Goal: Transaction & Acquisition: Subscribe to service/newsletter

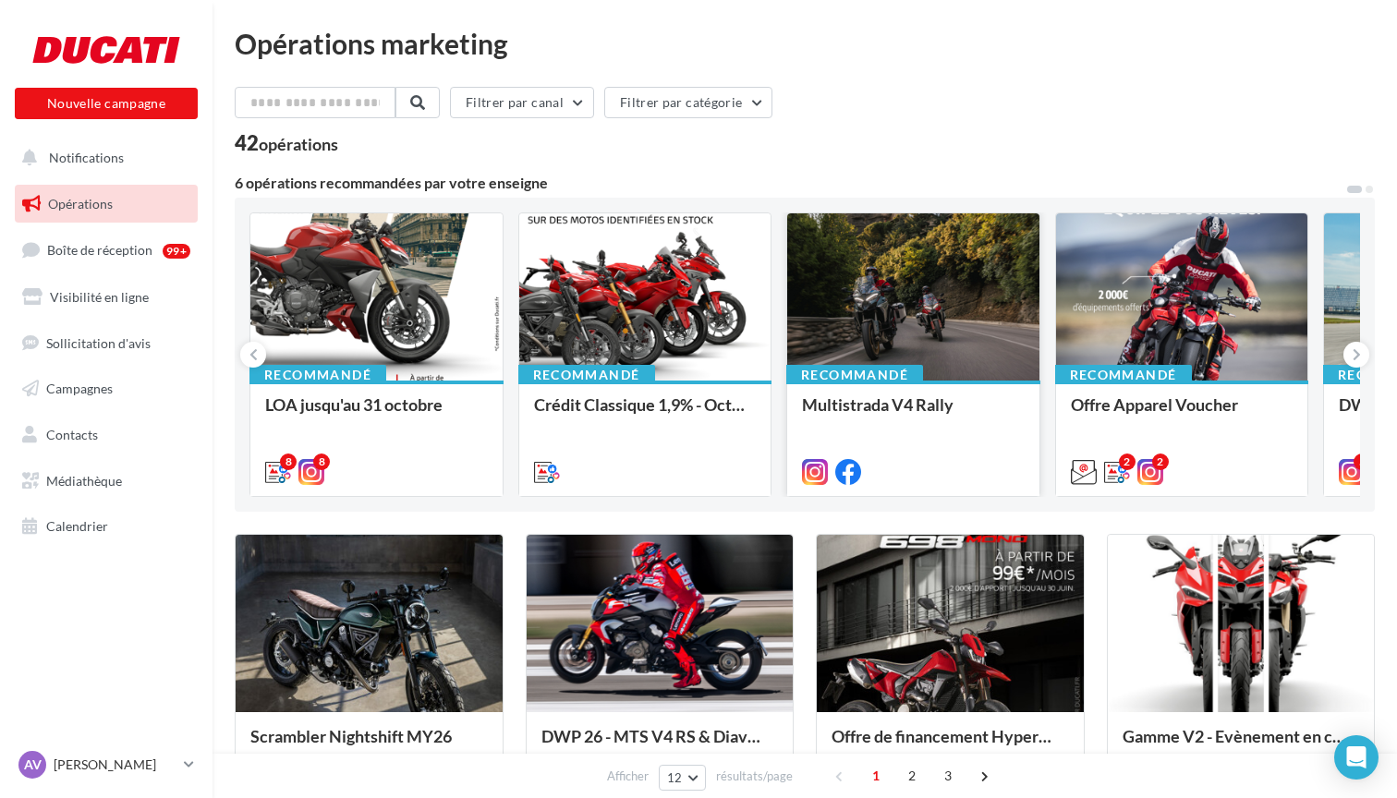
click at [871, 285] on div at bounding box center [913, 297] width 252 height 169
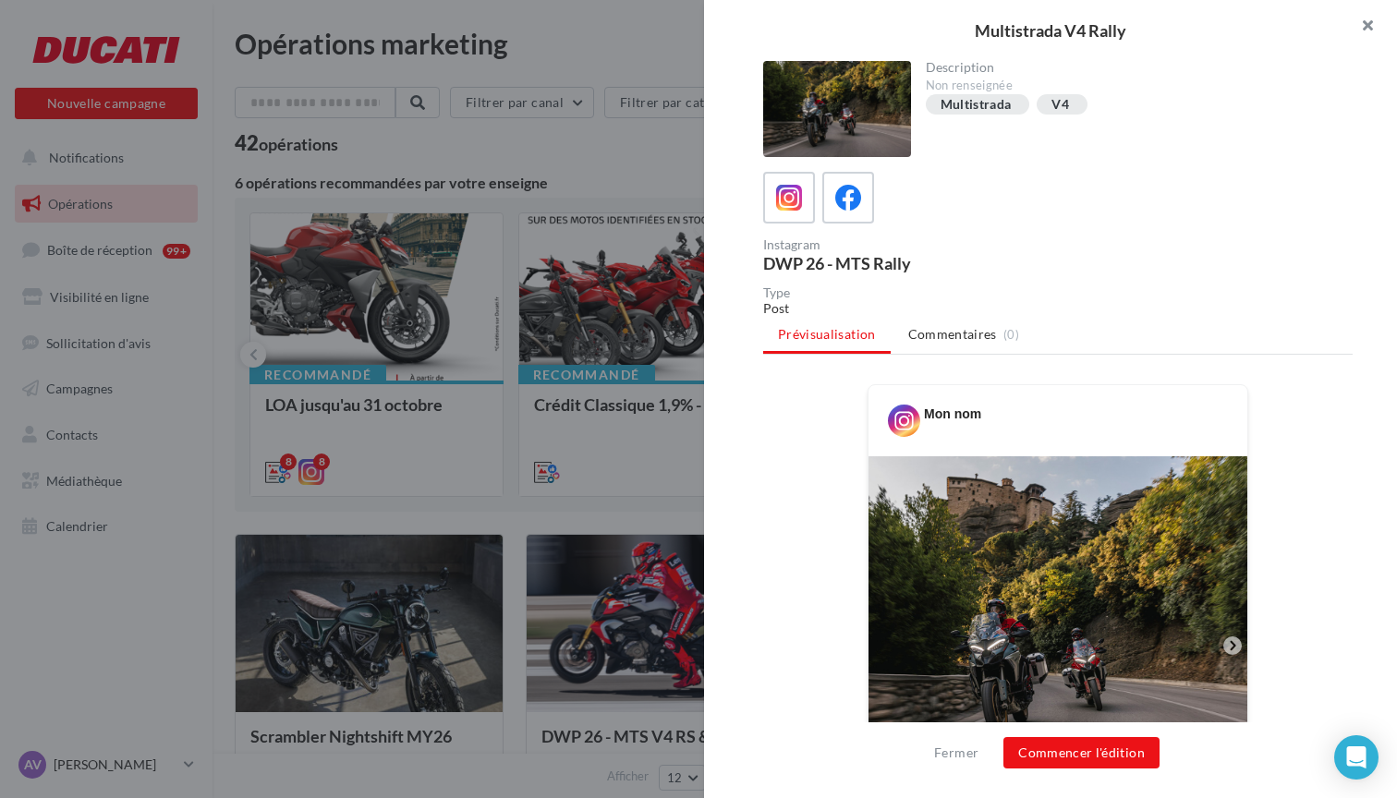
click at [1366, 23] on button "button" at bounding box center [1360, 27] width 74 height 55
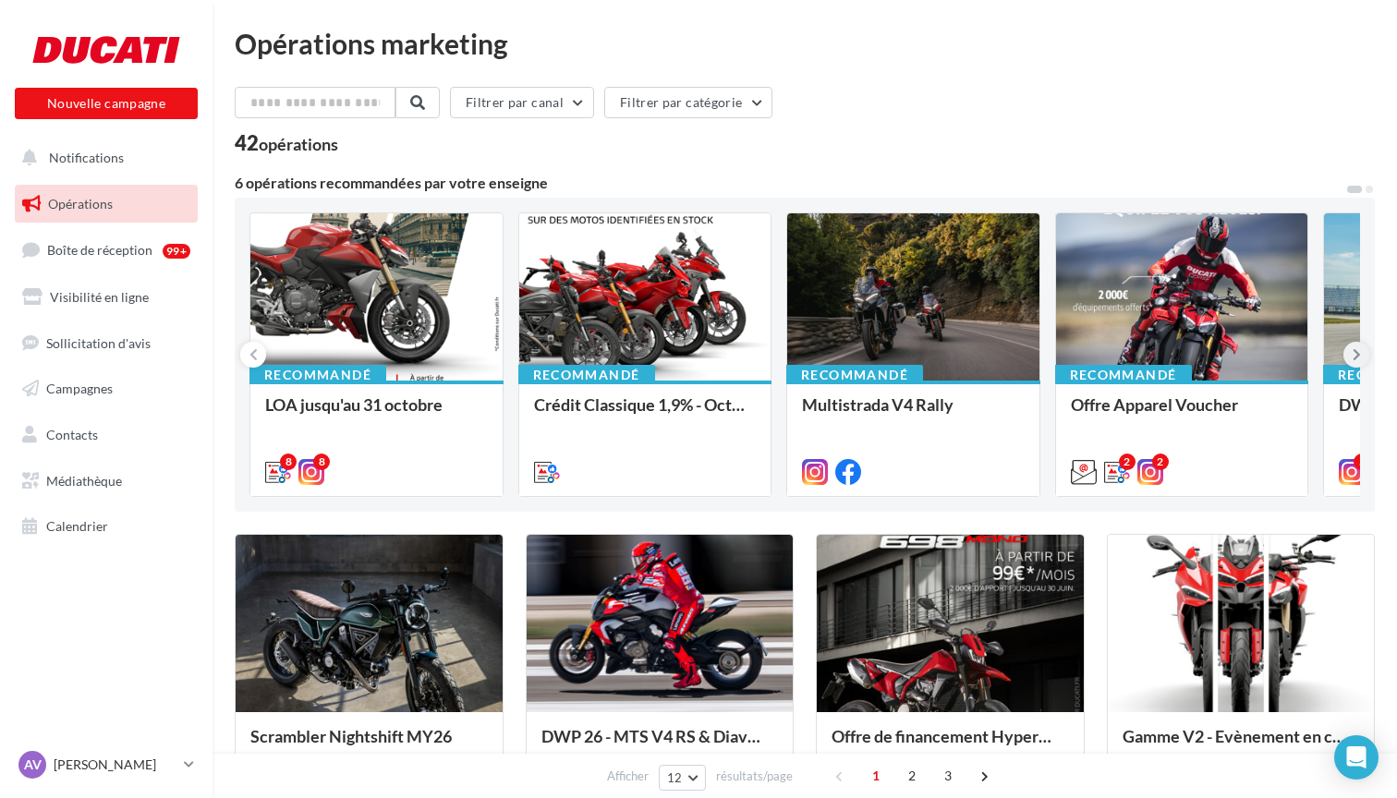
click at [1354, 354] on icon at bounding box center [1356, 354] width 8 height 18
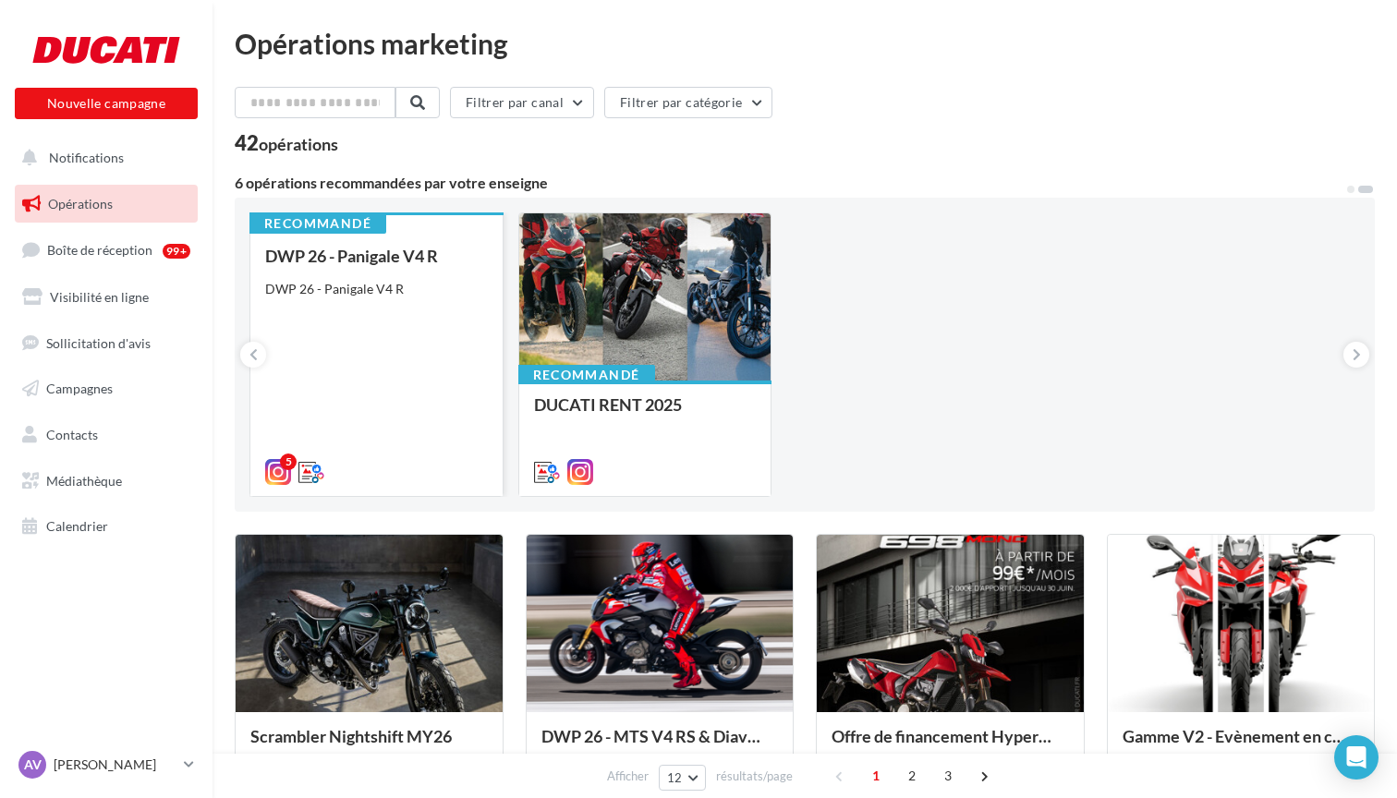
click at [375, 319] on div "DWP 26 - Panigale V4 R DWP 26 - Panigale V4 R" at bounding box center [376, 363] width 223 height 233
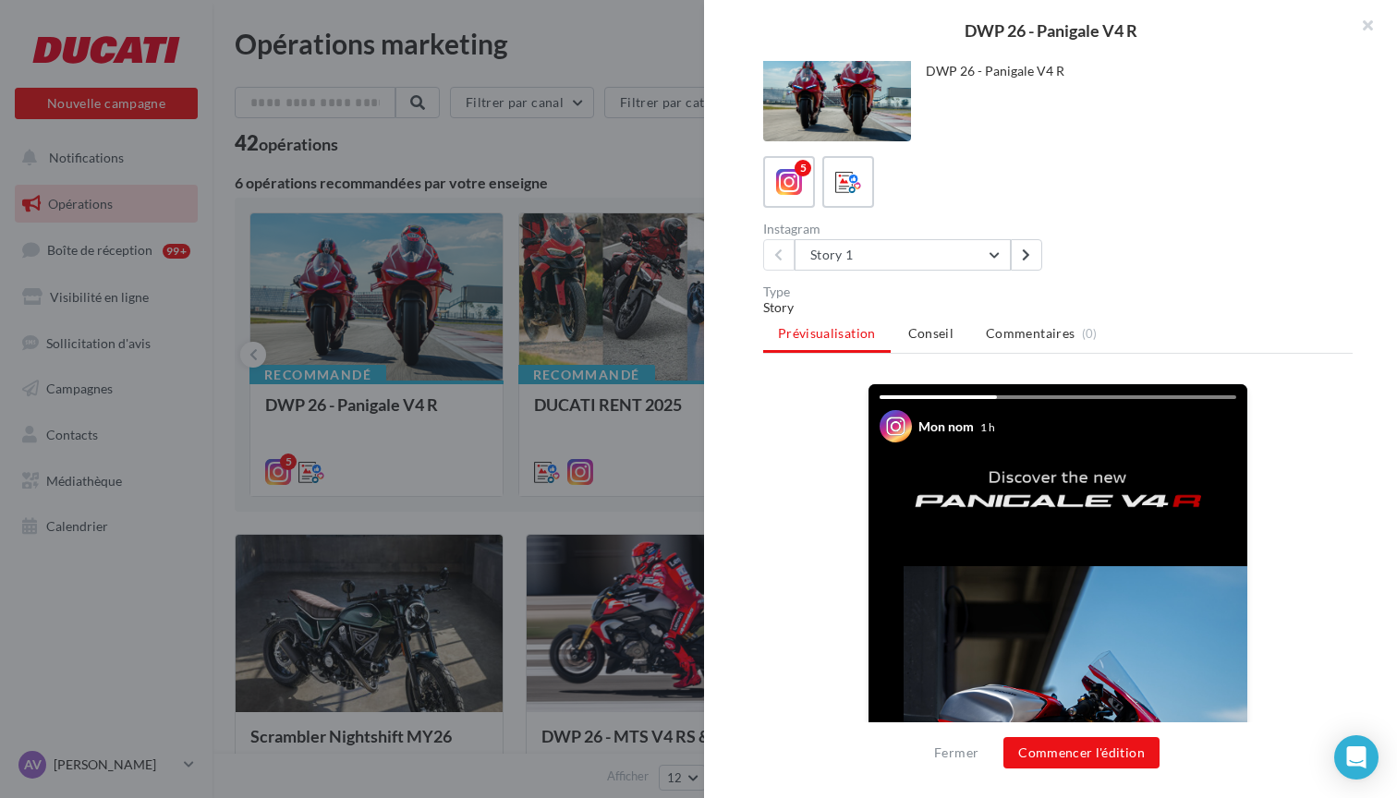
scroll to position [8, 0]
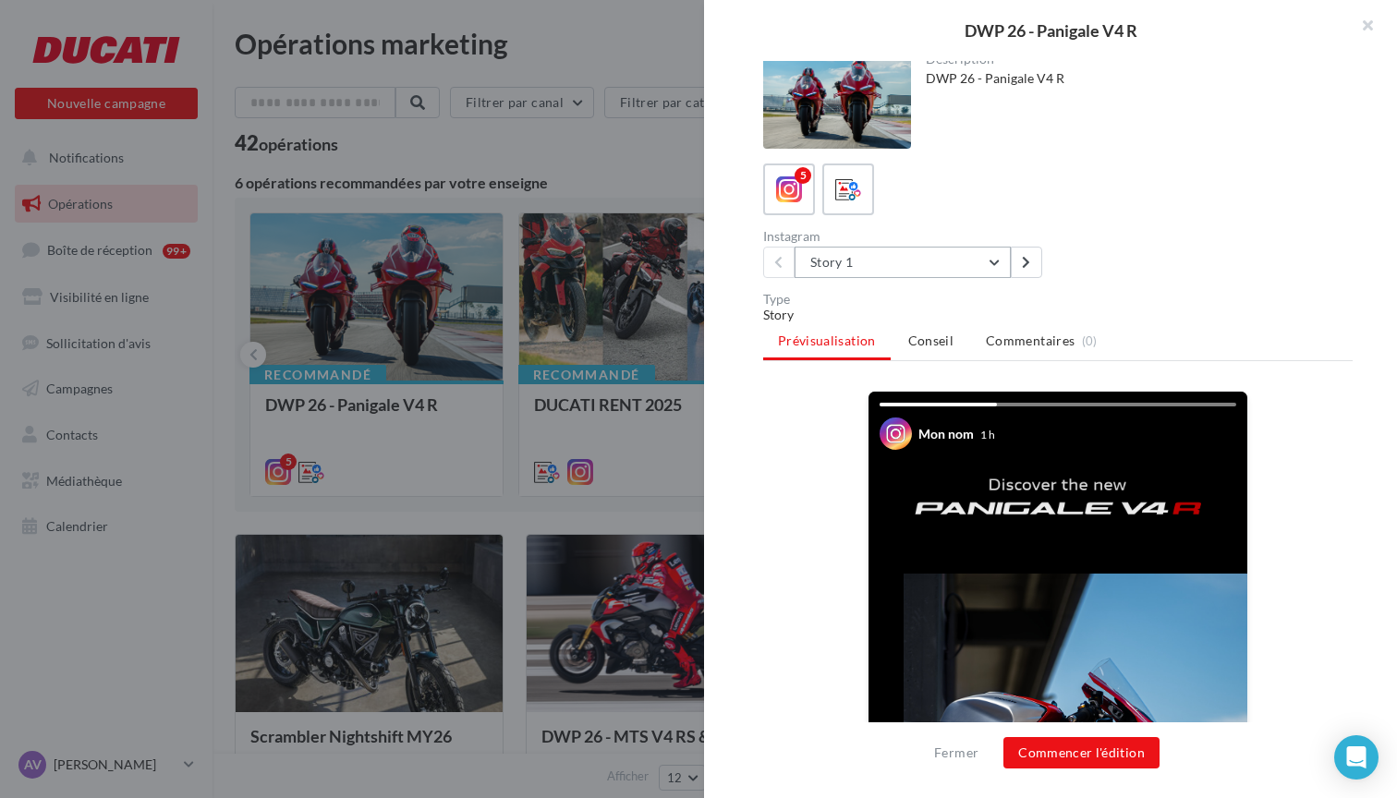
click at [976, 265] on button "Story 1" at bounding box center [902, 262] width 216 height 31
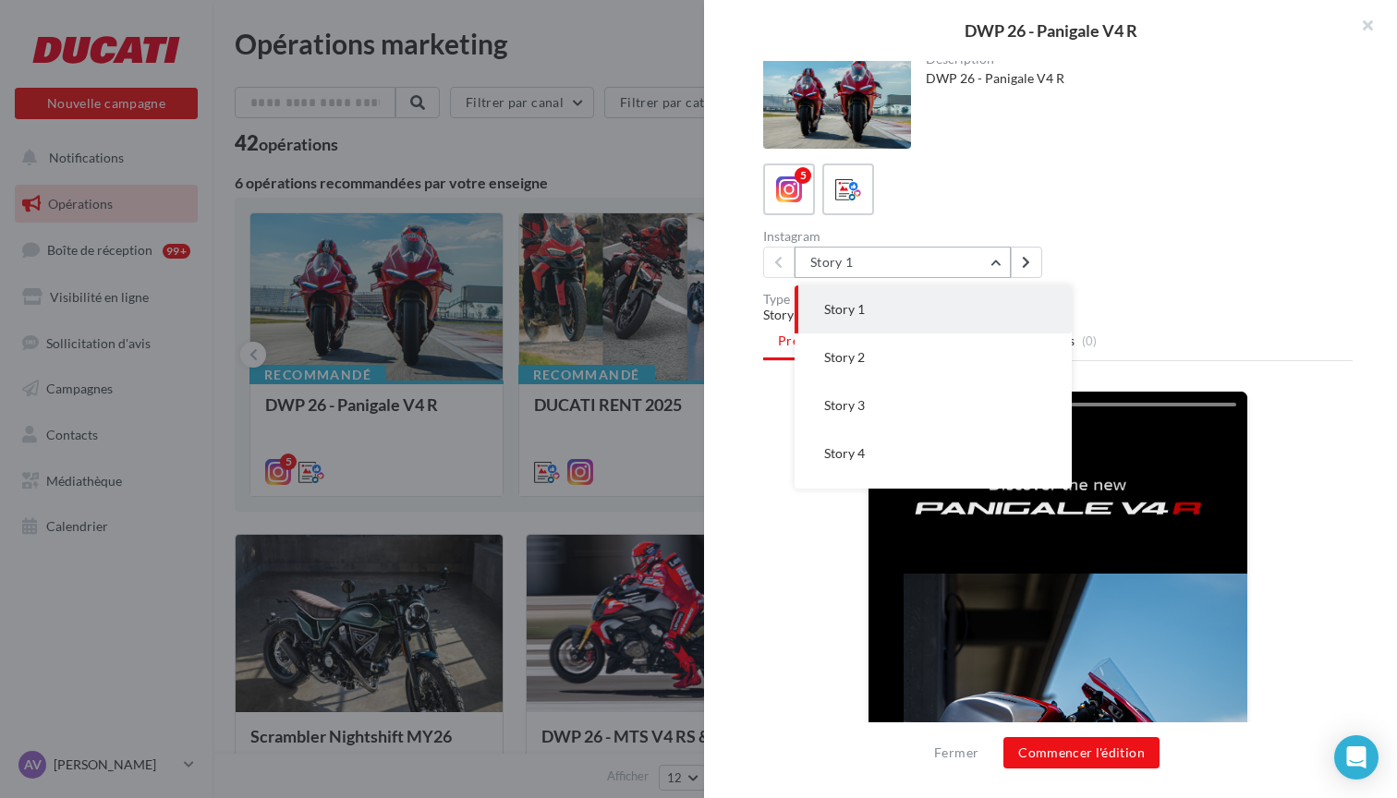
click at [976, 265] on button "Story 1" at bounding box center [902, 262] width 216 height 31
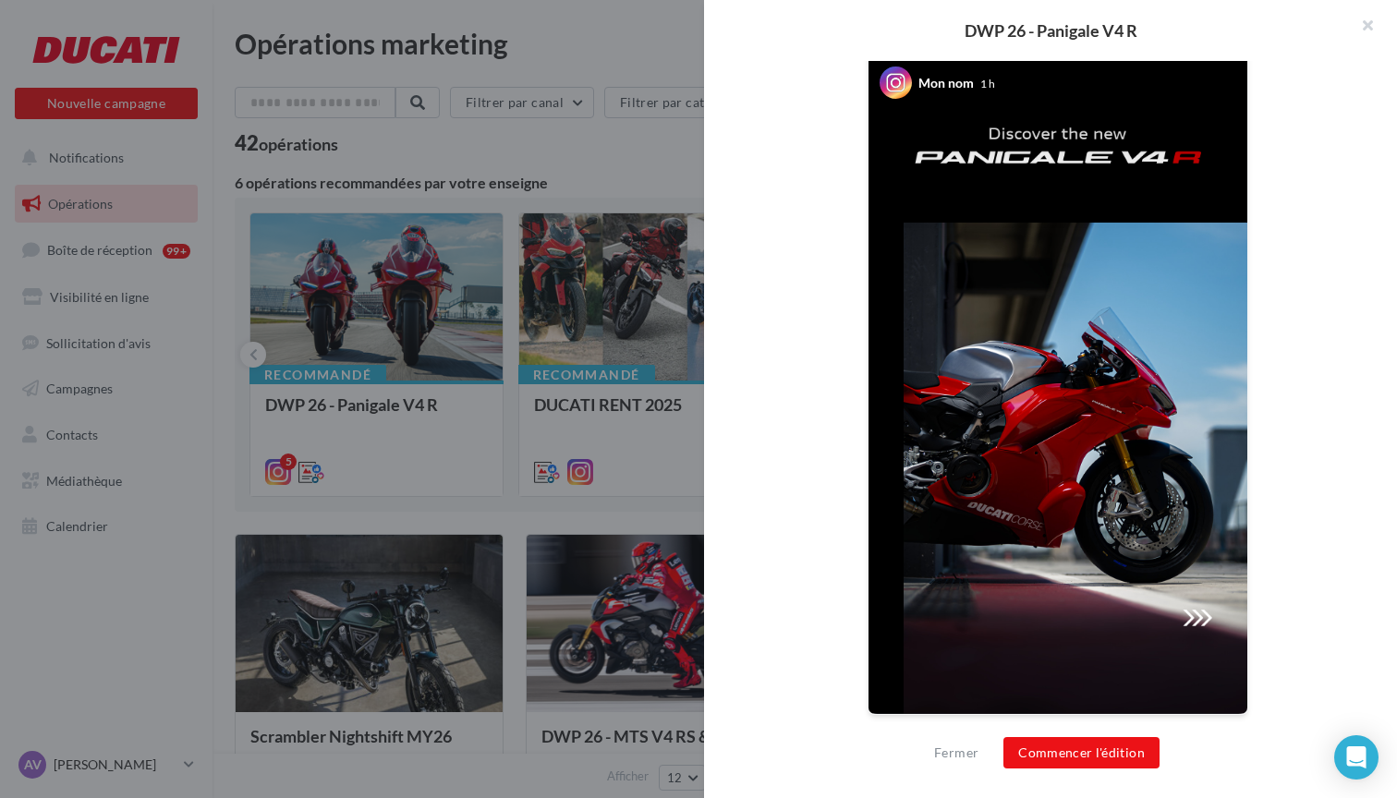
scroll to position [358, 0]
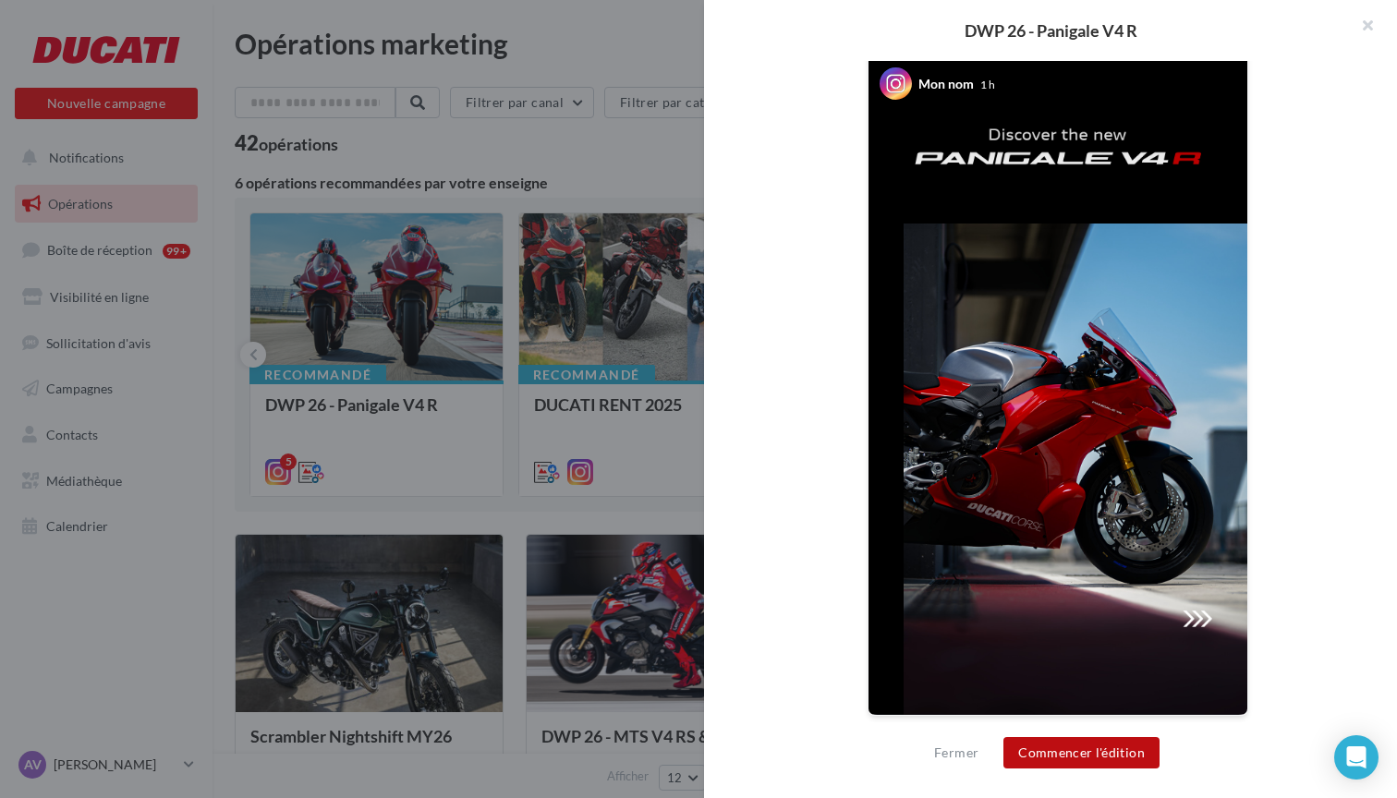
click at [1083, 747] on button "Commencer l'édition" at bounding box center [1081, 752] width 156 height 31
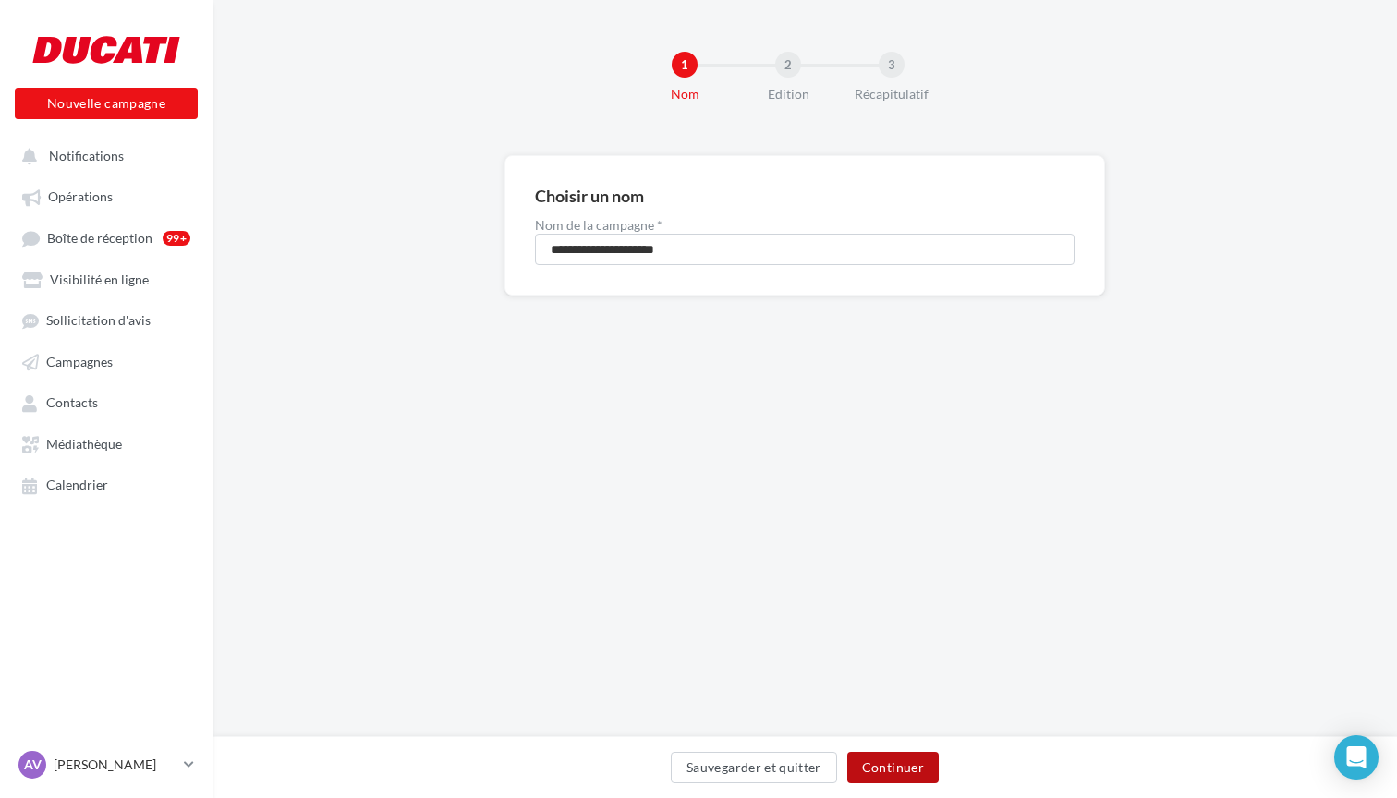
click at [896, 766] on button "Continuer" at bounding box center [892, 767] width 91 height 31
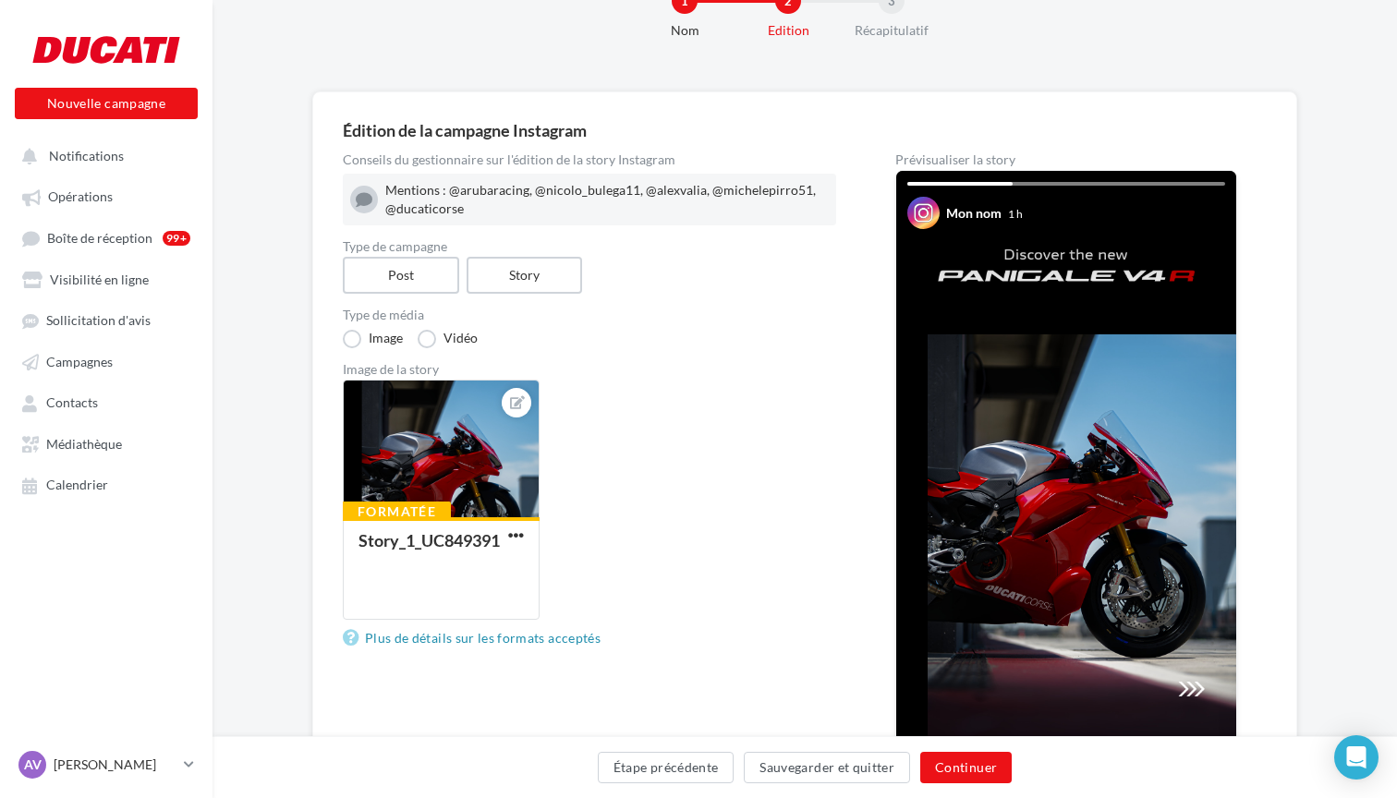
scroll to position [58, 0]
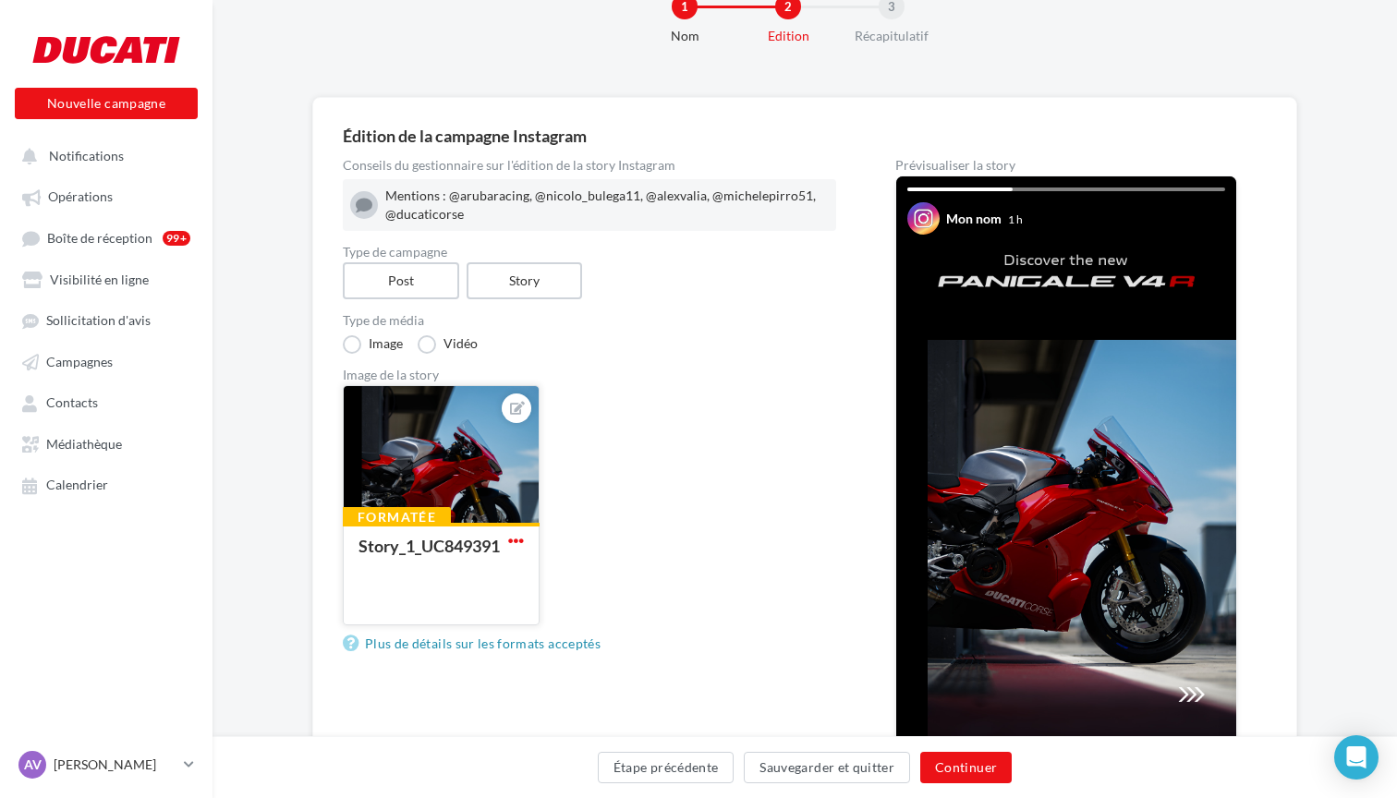
click at [515, 540] on span "button" at bounding box center [516, 541] width 16 height 16
click at [685, 458] on div "Formatée Story_1_UC849391 Remplacer l'image Ouvrir l'éditeur d'image Supprimer" at bounding box center [597, 512] width 508 height 255
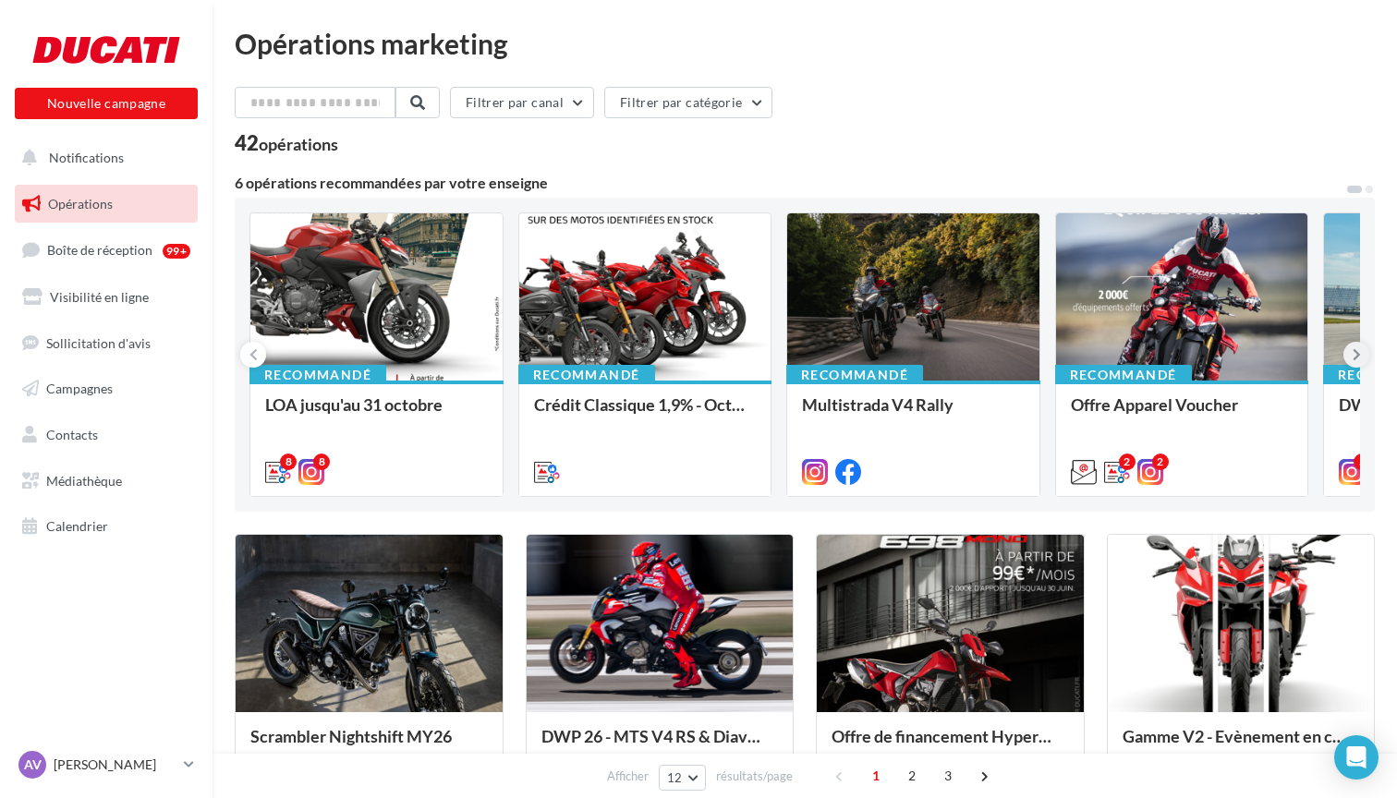
click at [1356, 355] on icon at bounding box center [1356, 354] width 8 height 18
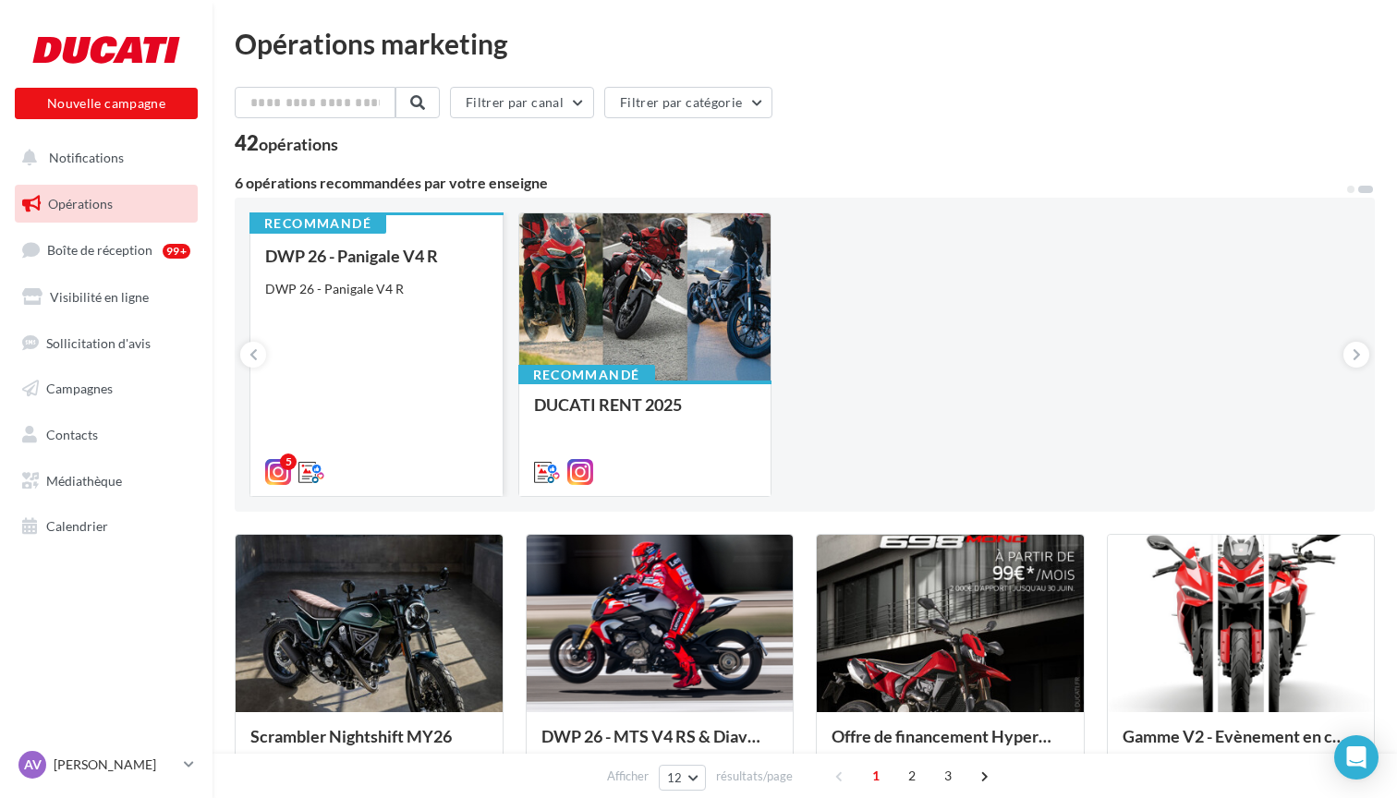
click at [383, 325] on div "DWP 26 - Panigale V4 R DWP 26 - Panigale V4 R" at bounding box center [376, 363] width 223 height 233
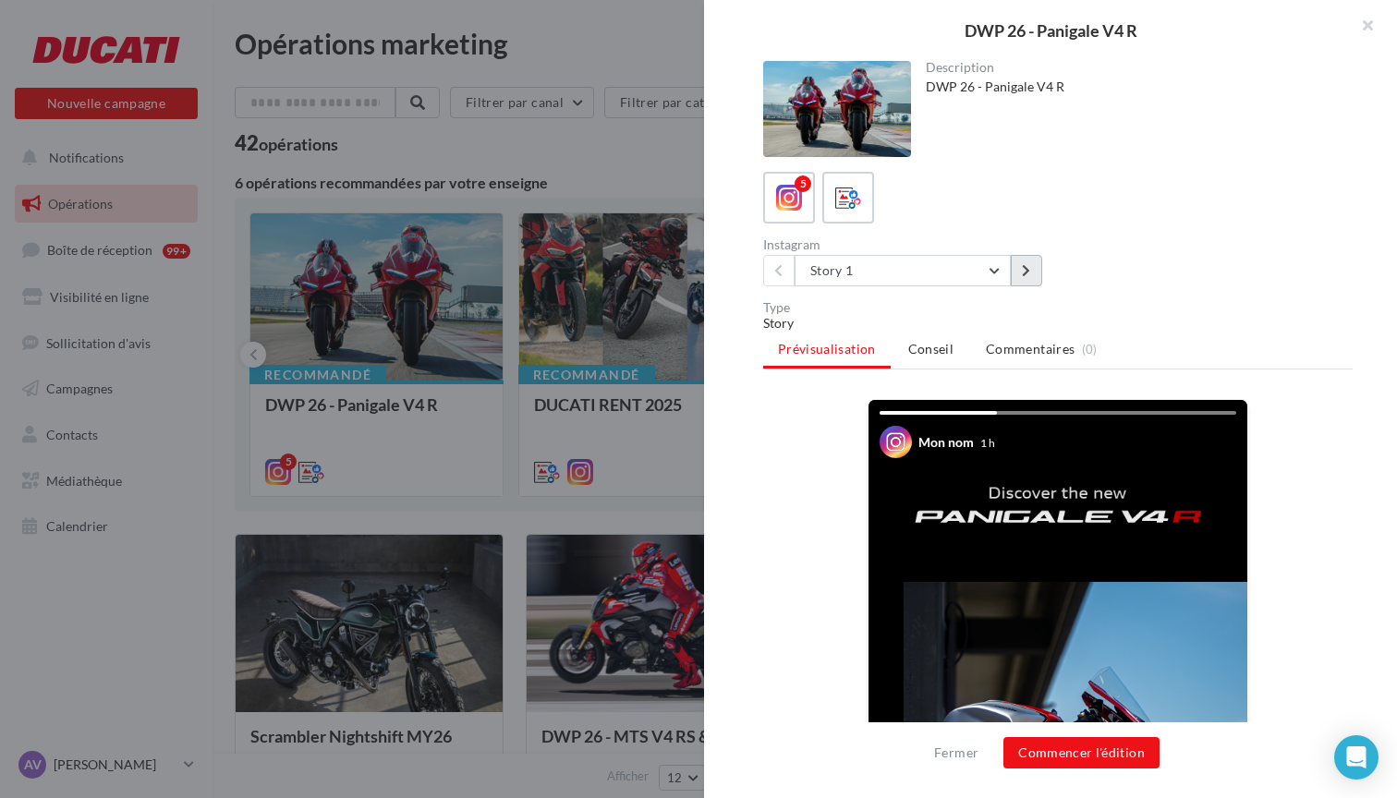
click at [1028, 275] on icon at bounding box center [1026, 270] width 8 height 13
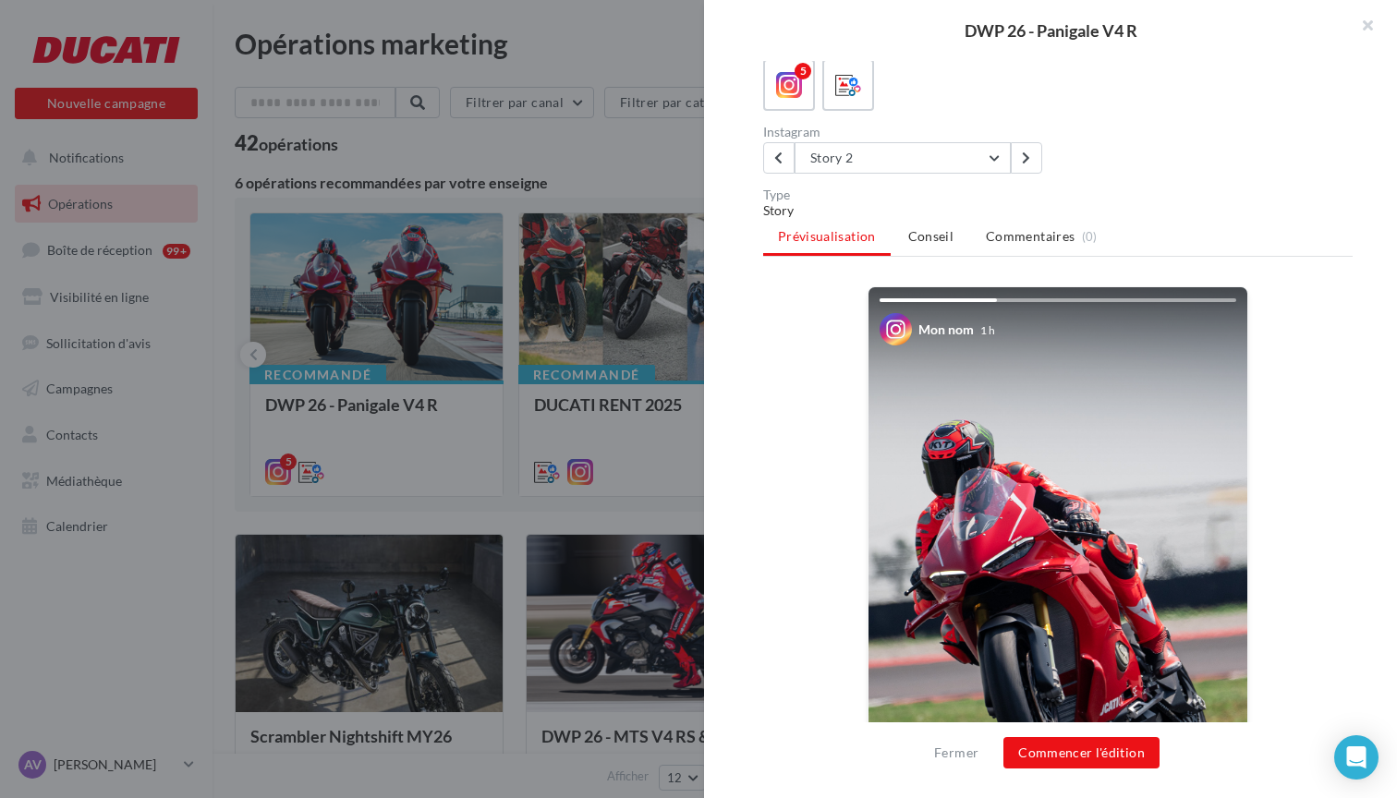
scroll to position [75, 0]
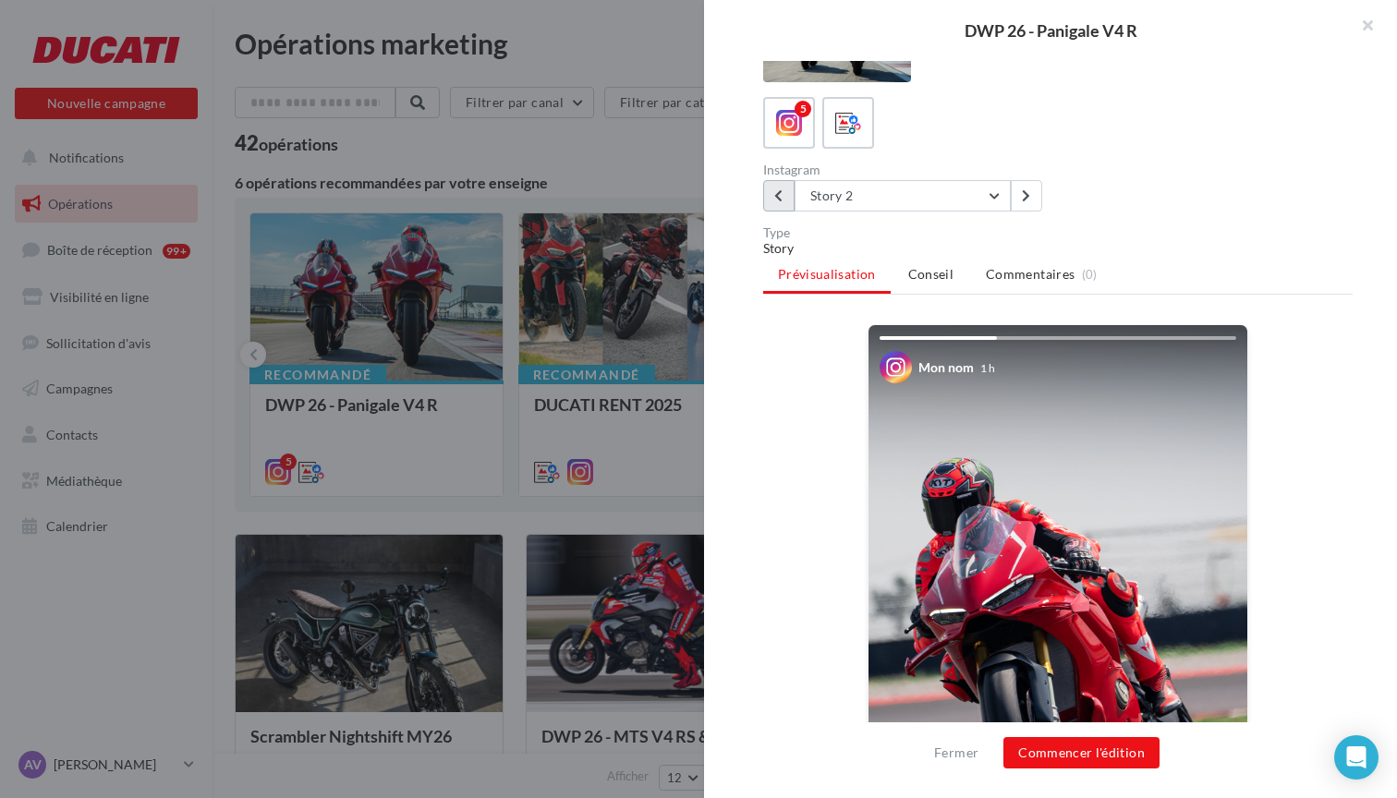
click at [779, 204] on button at bounding box center [778, 195] width 31 height 31
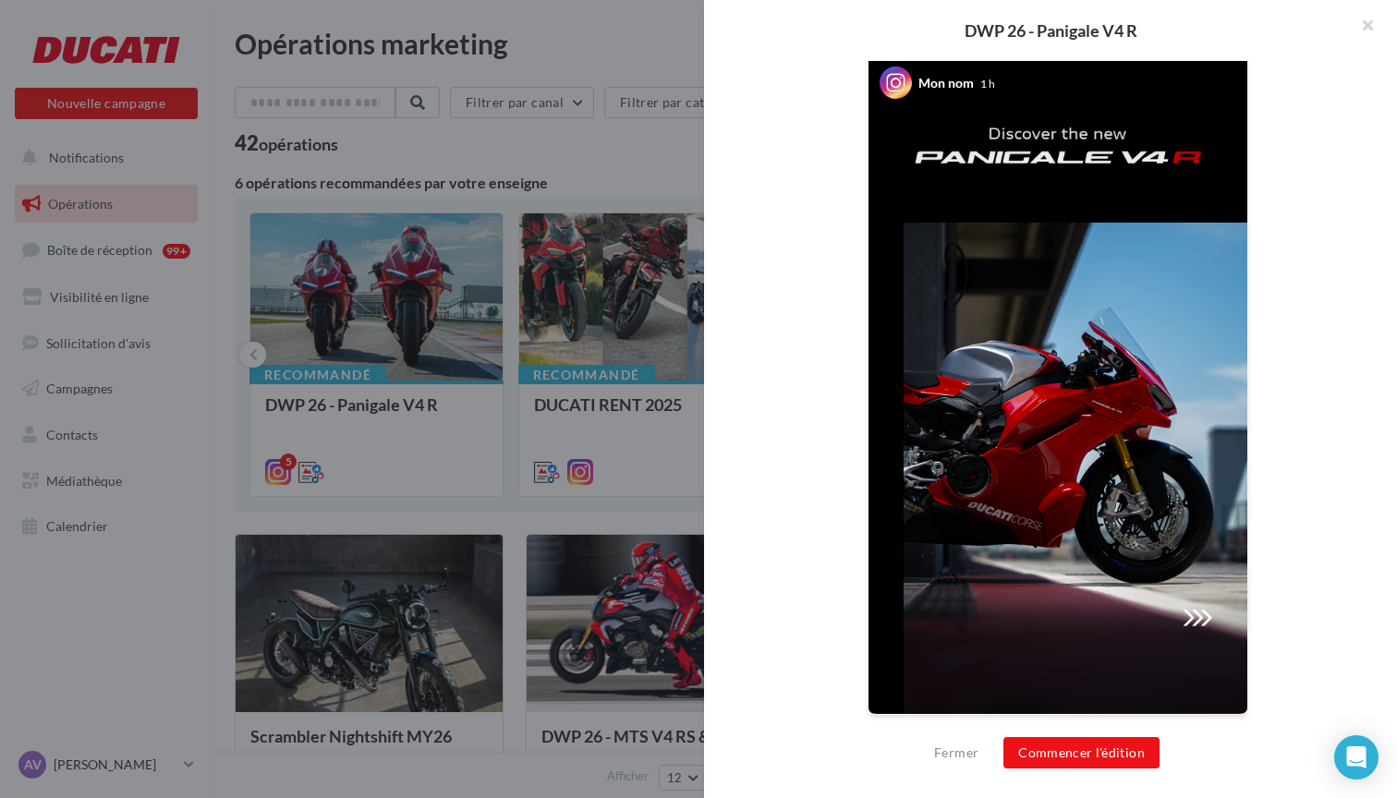
scroll to position [358, 0]
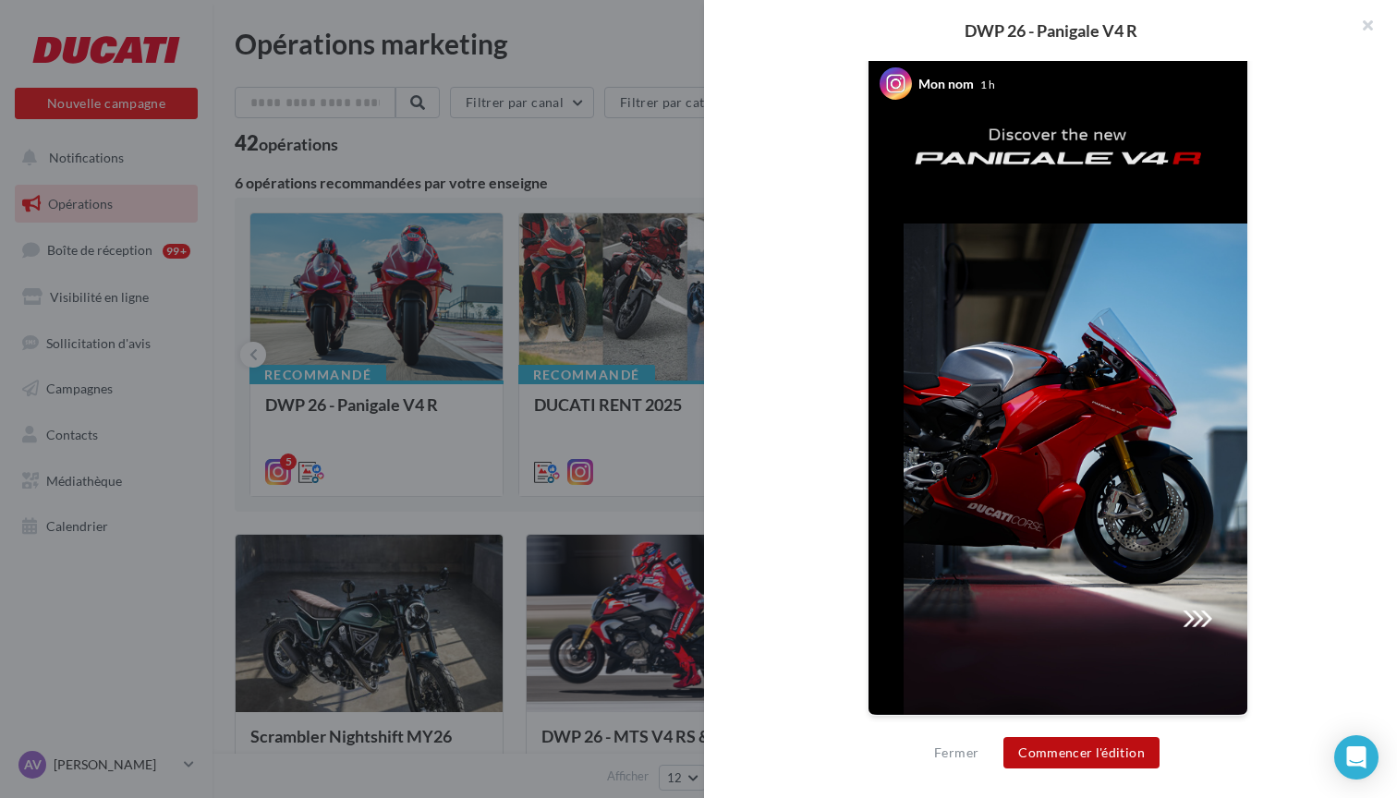
click at [1107, 754] on button "Commencer l'édition" at bounding box center [1081, 752] width 156 height 31
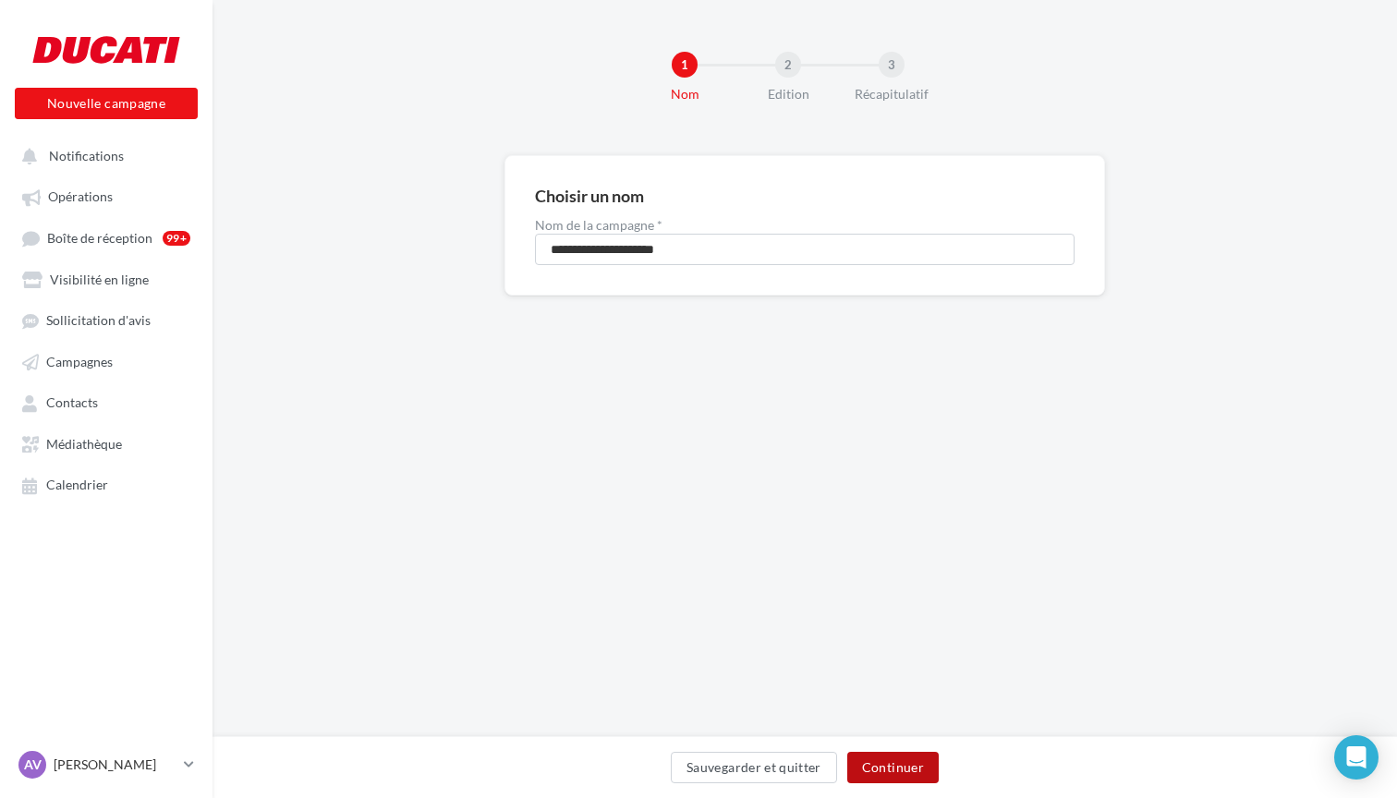
click at [922, 761] on button "Continuer" at bounding box center [892, 767] width 91 height 31
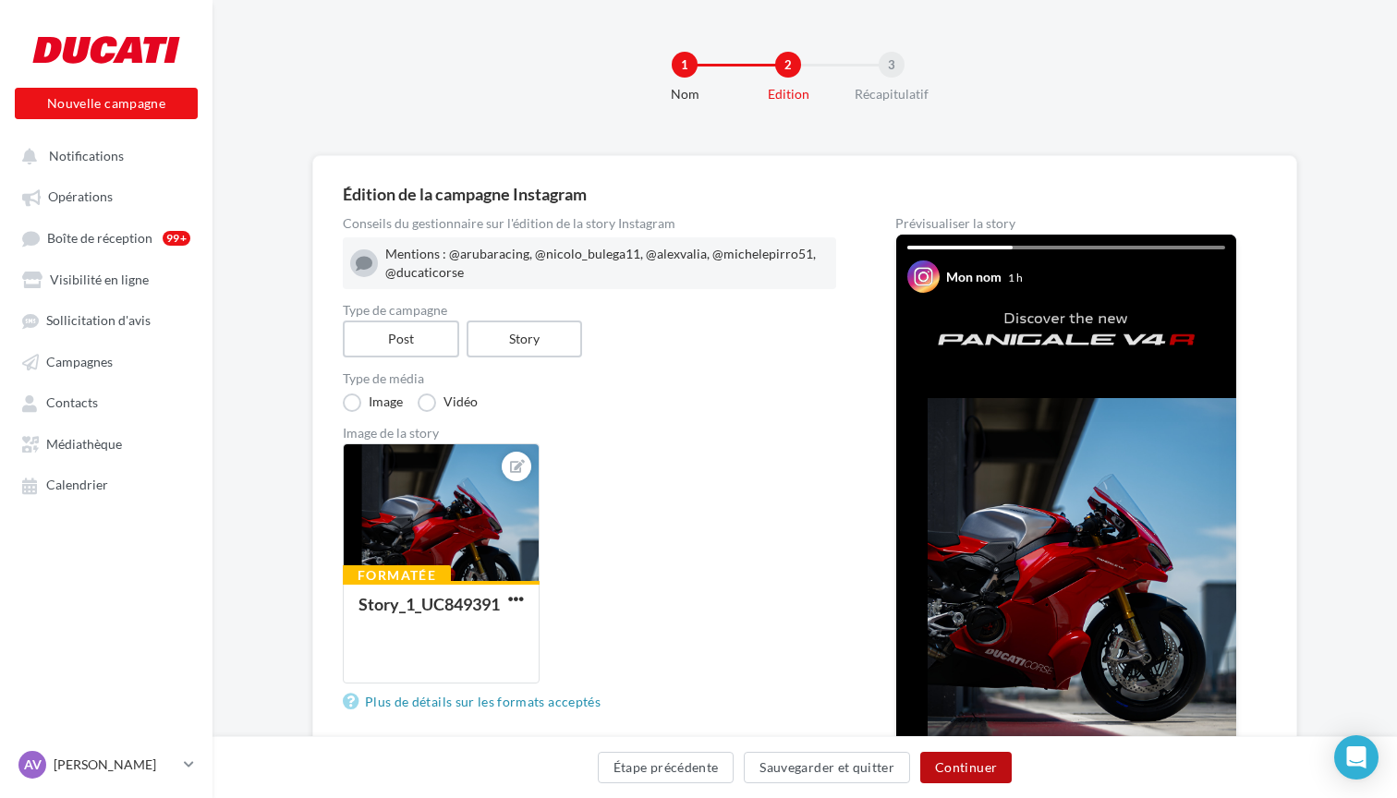
click at [956, 767] on button "Continuer" at bounding box center [965, 767] width 91 height 31
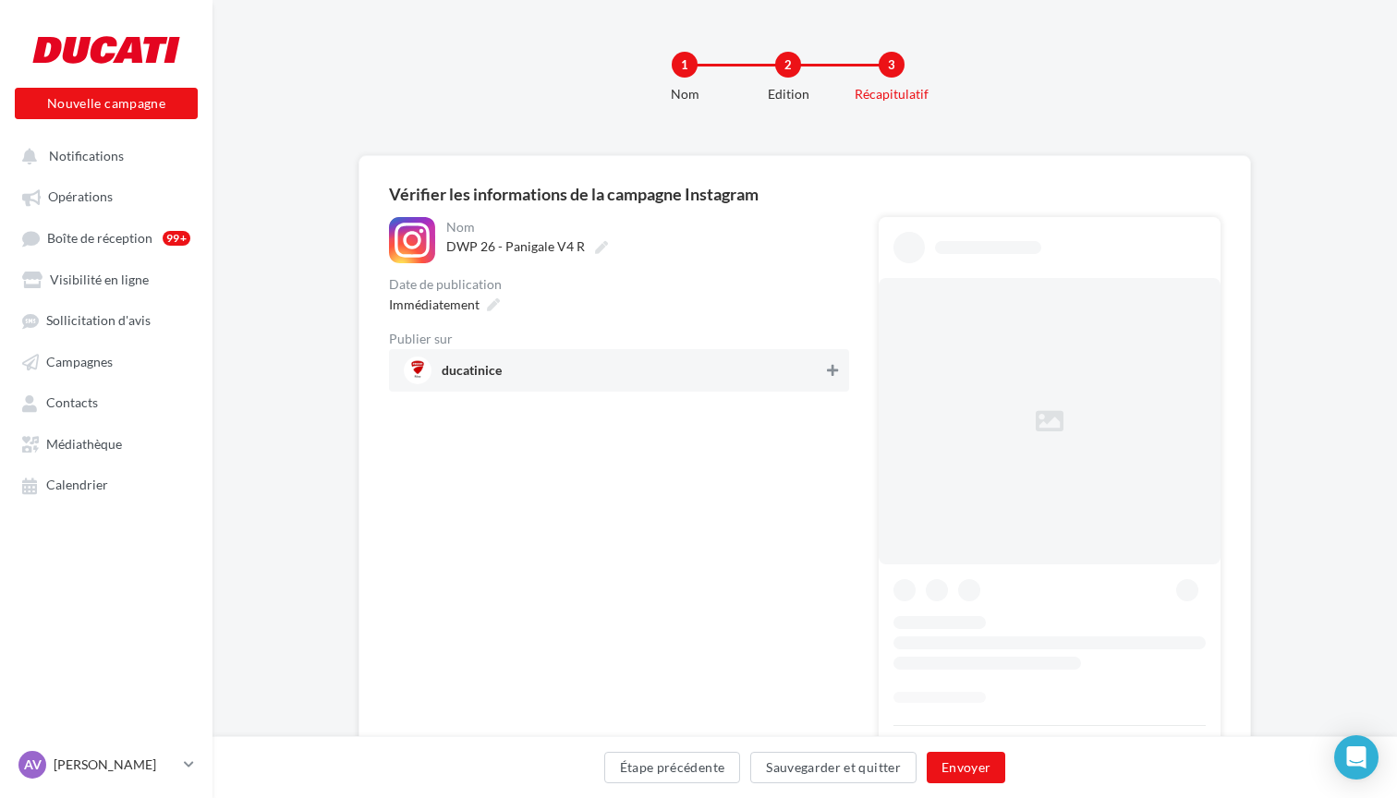
click at [834, 370] on icon at bounding box center [832, 370] width 11 height 13
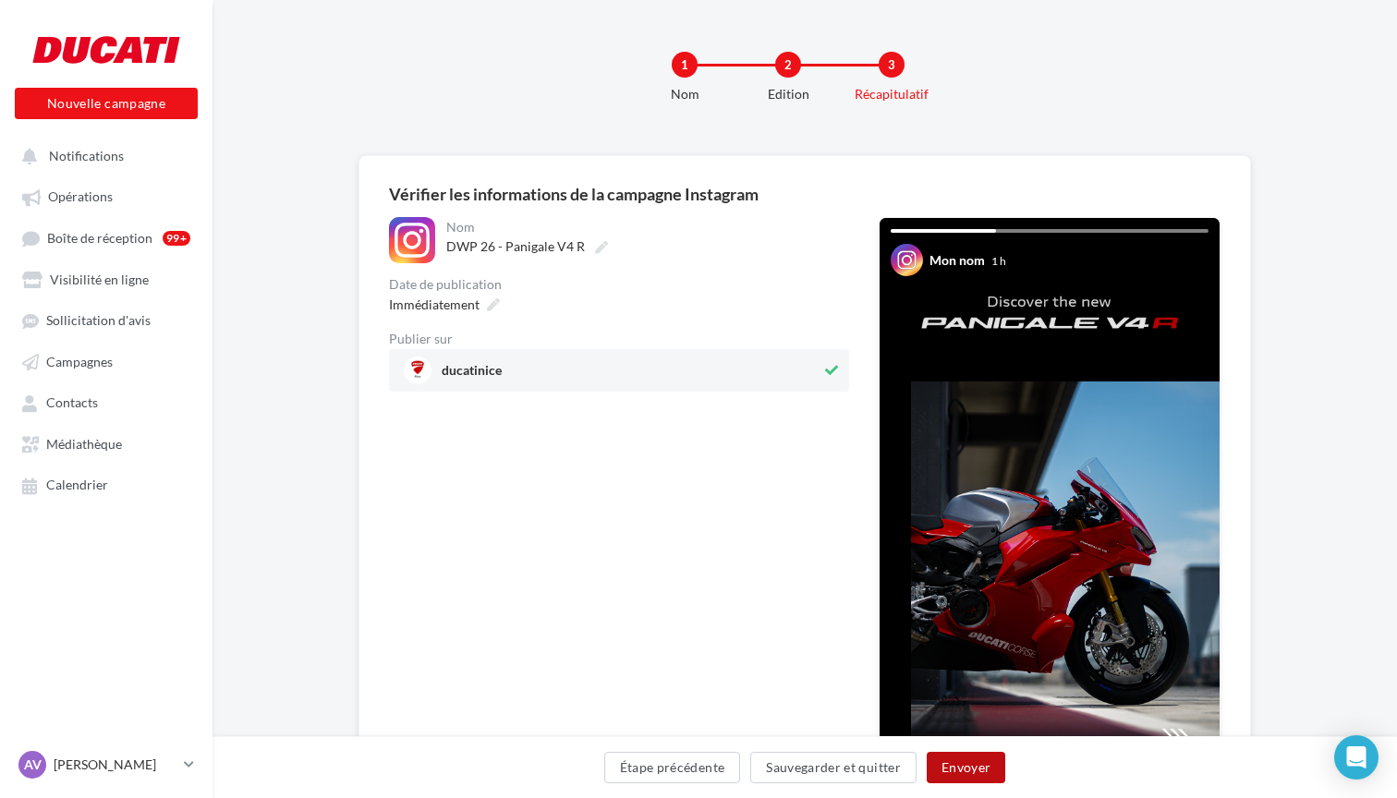
click at [965, 766] on button "Envoyer" at bounding box center [966, 767] width 79 height 31
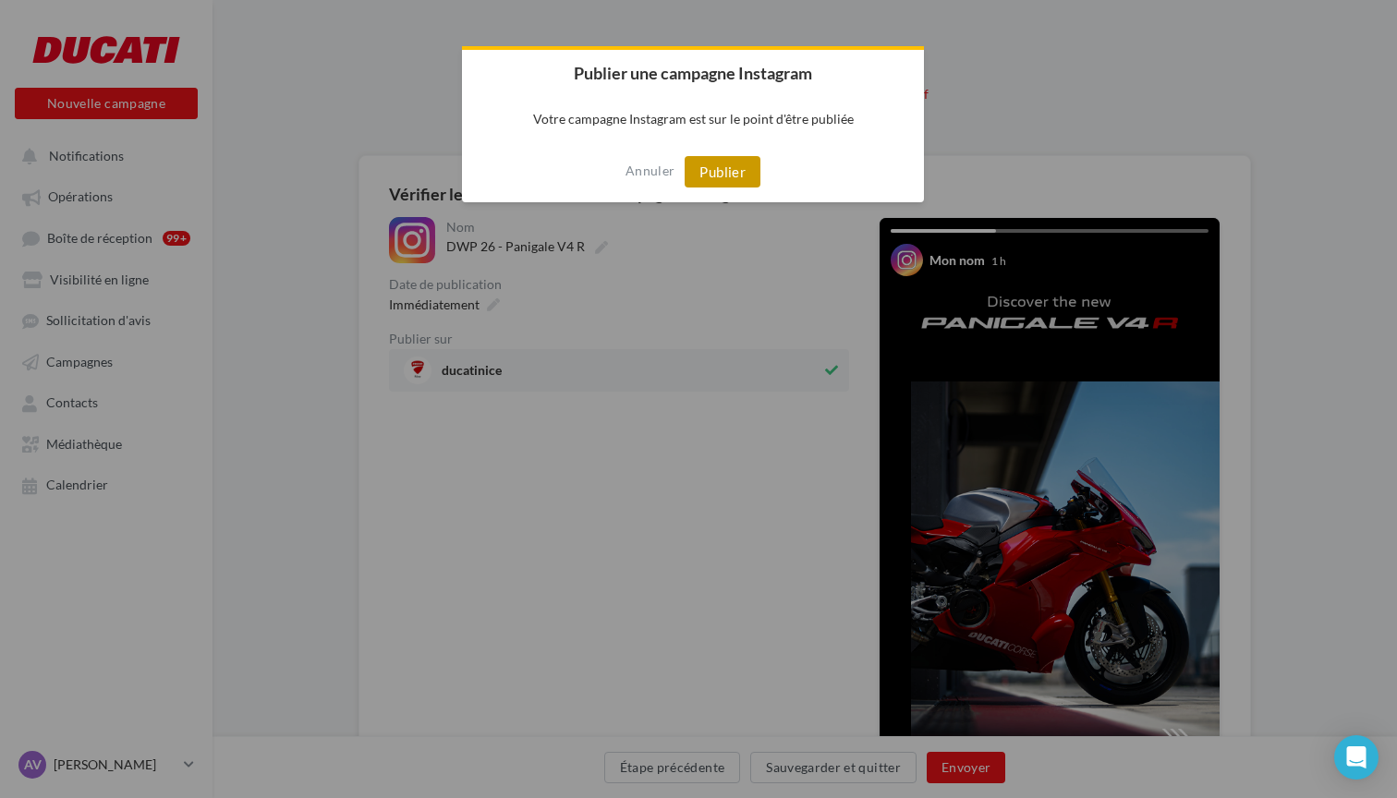
click at [728, 176] on button "Publier" at bounding box center [723, 171] width 76 height 31
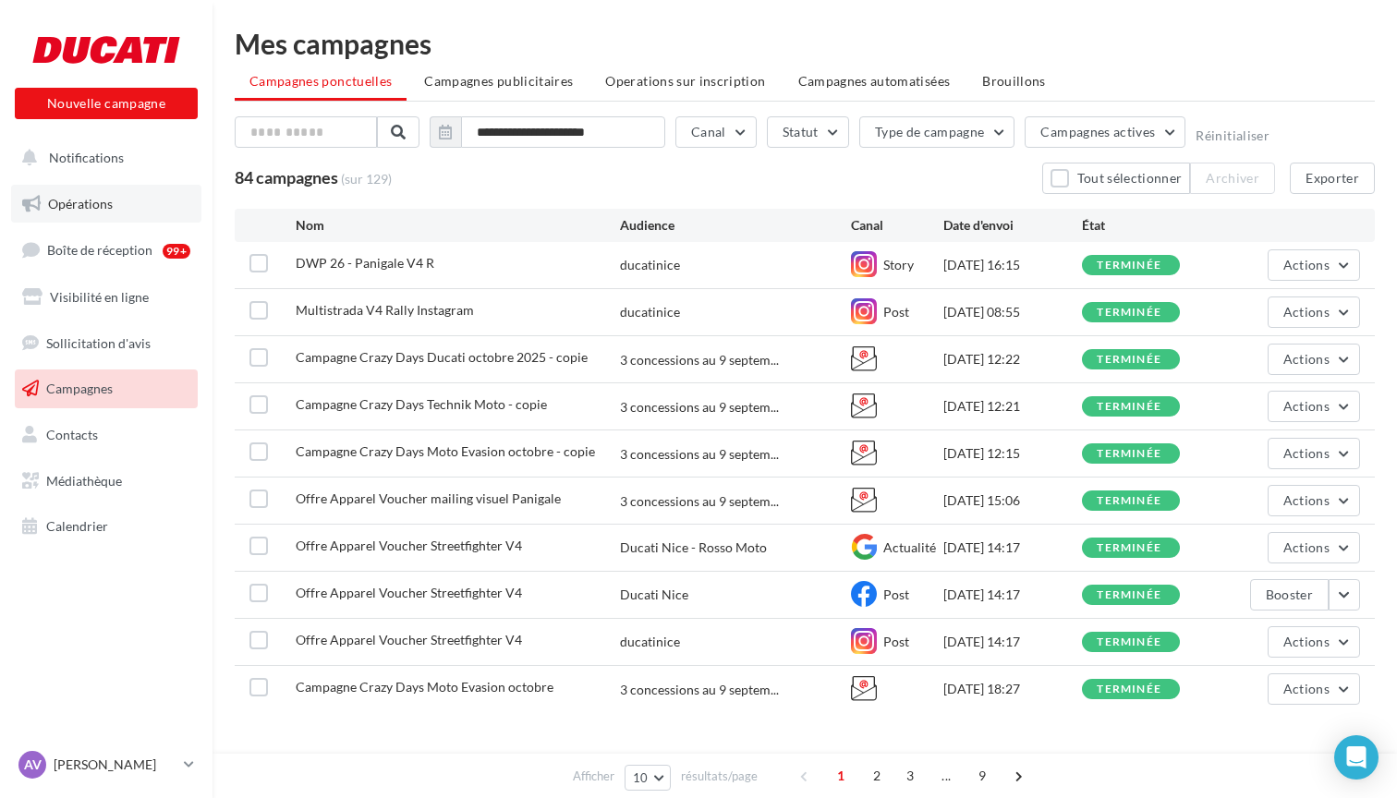
click at [103, 202] on span "Opérations" at bounding box center [80, 204] width 65 height 16
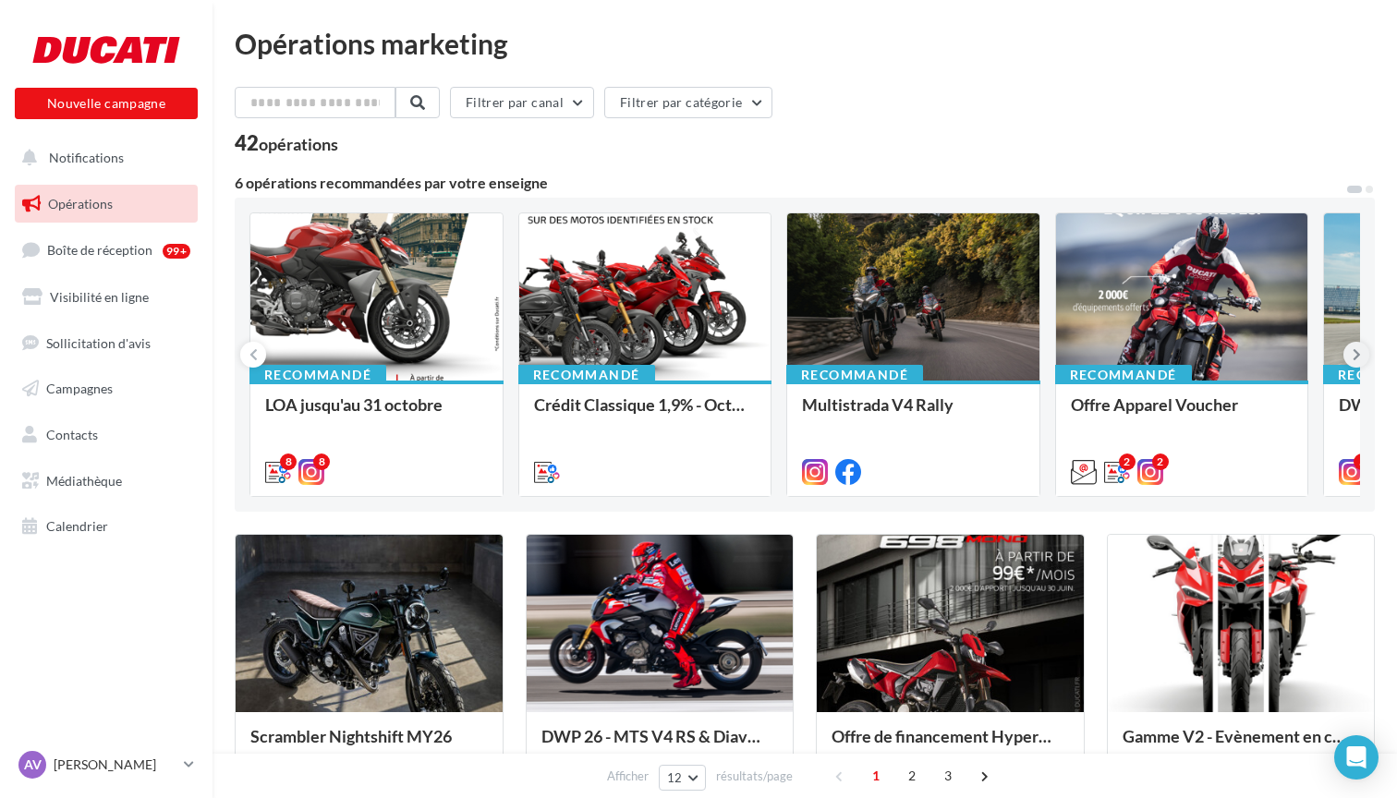
click at [1355, 356] on icon at bounding box center [1356, 354] width 8 height 18
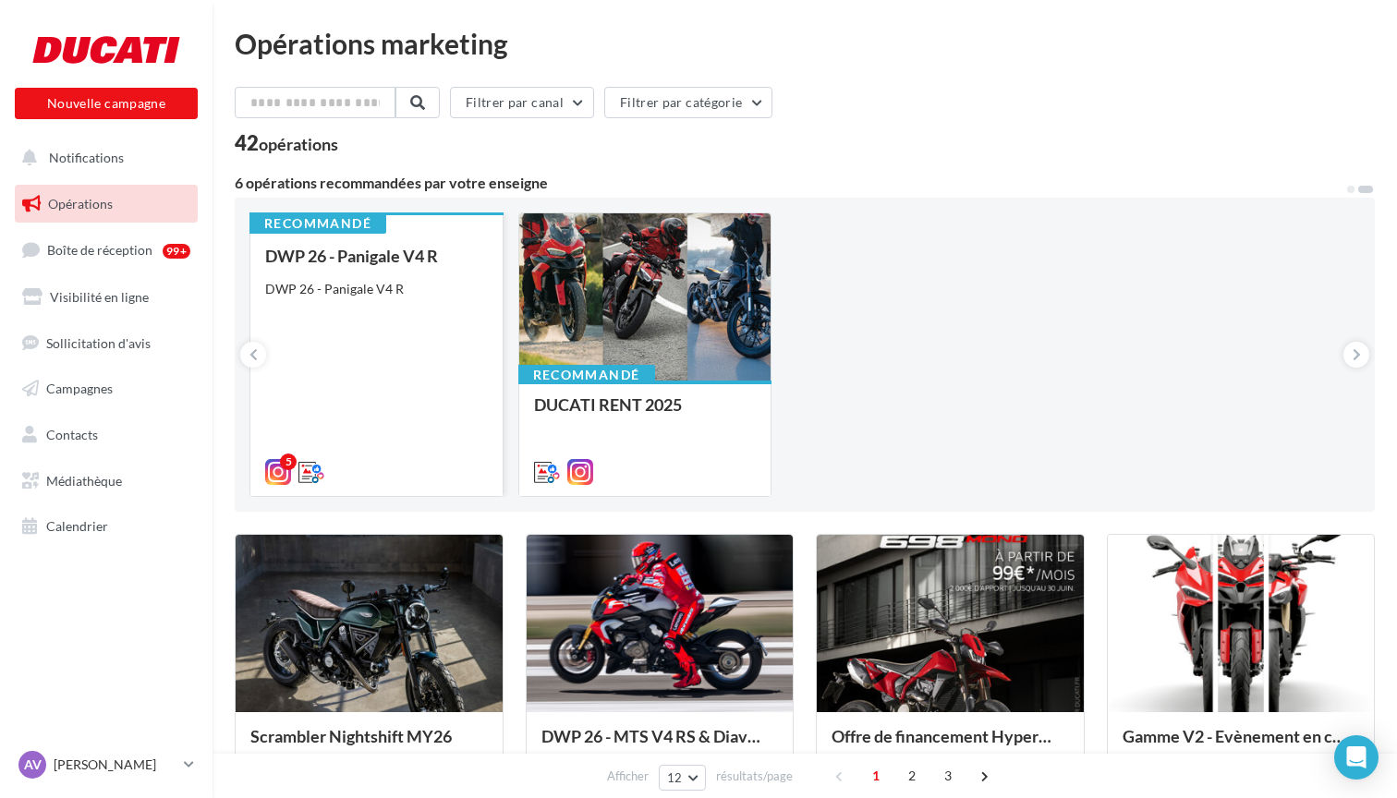
click at [339, 287] on div "DWP 26 - Panigale V4 R" at bounding box center [376, 289] width 223 height 18
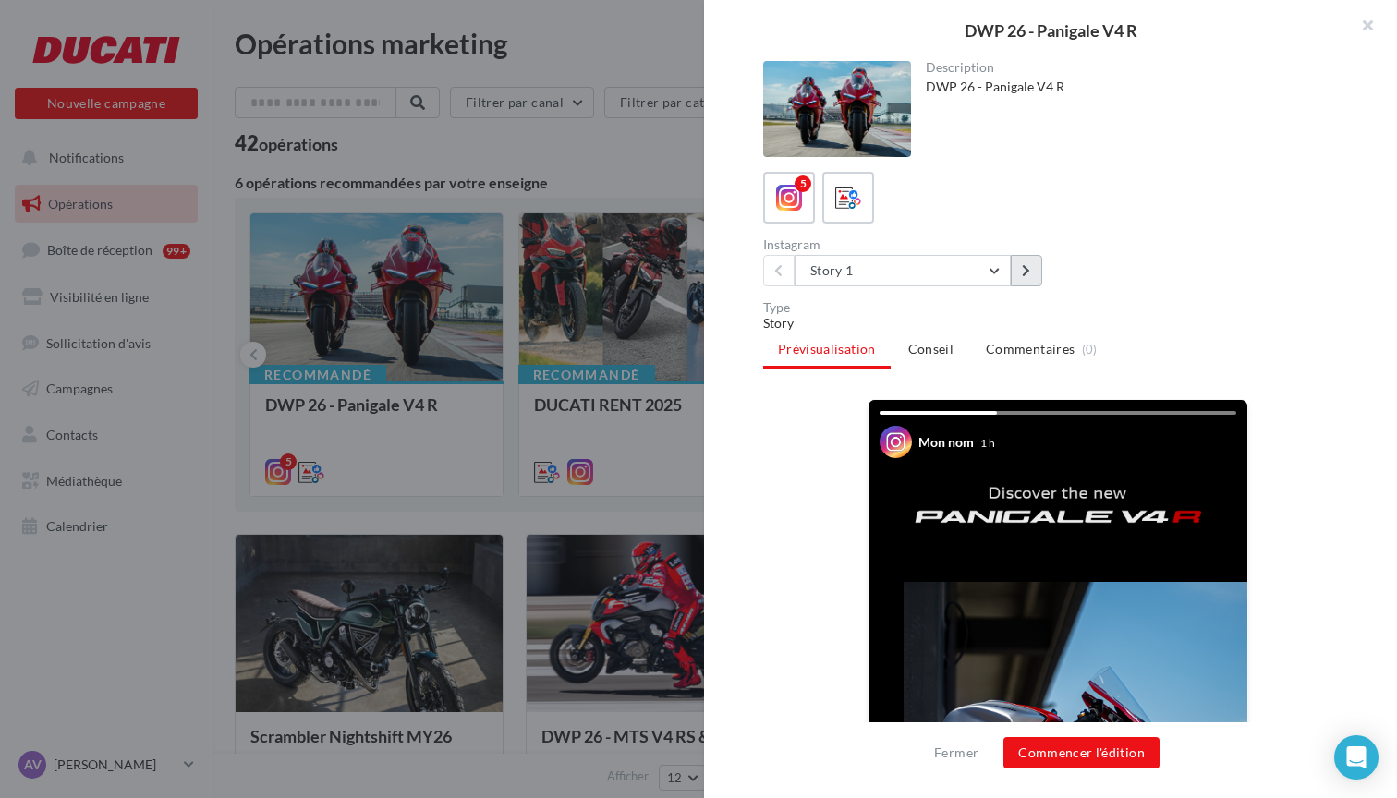
click at [1031, 273] on button at bounding box center [1026, 270] width 31 height 31
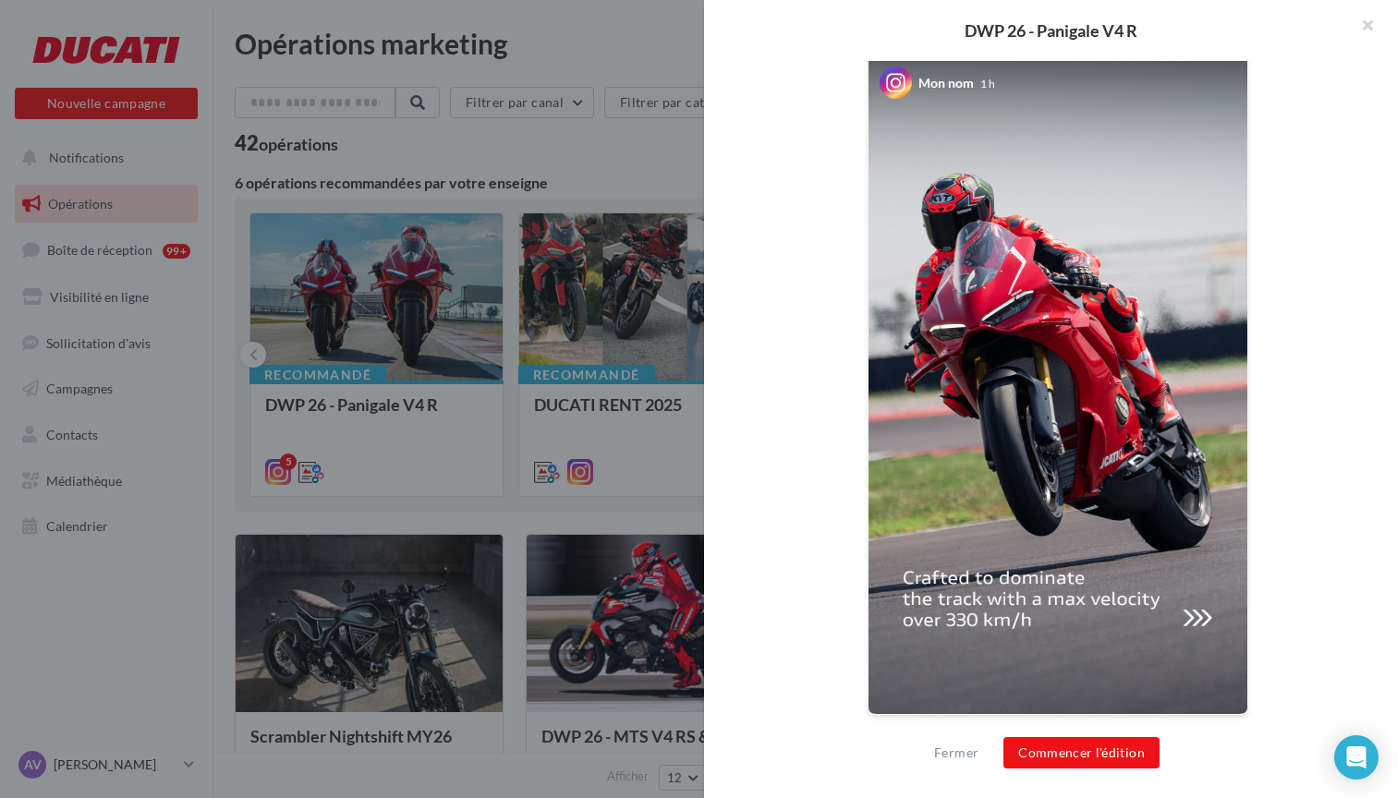
scroll to position [358, 0]
click at [1112, 748] on button "Commencer l'édition" at bounding box center [1081, 752] width 156 height 31
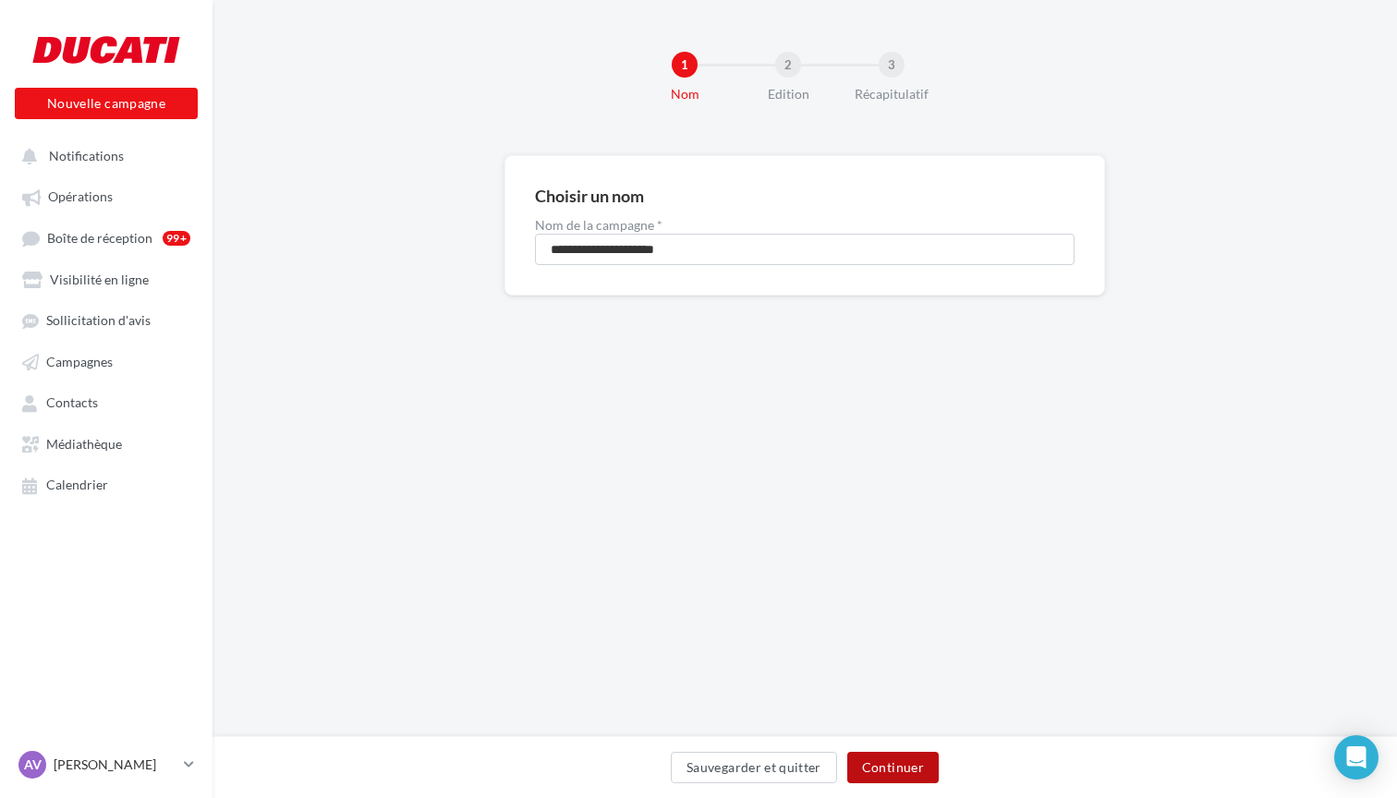
click at [902, 757] on button "Continuer" at bounding box center [892, 767] width 91 height 31
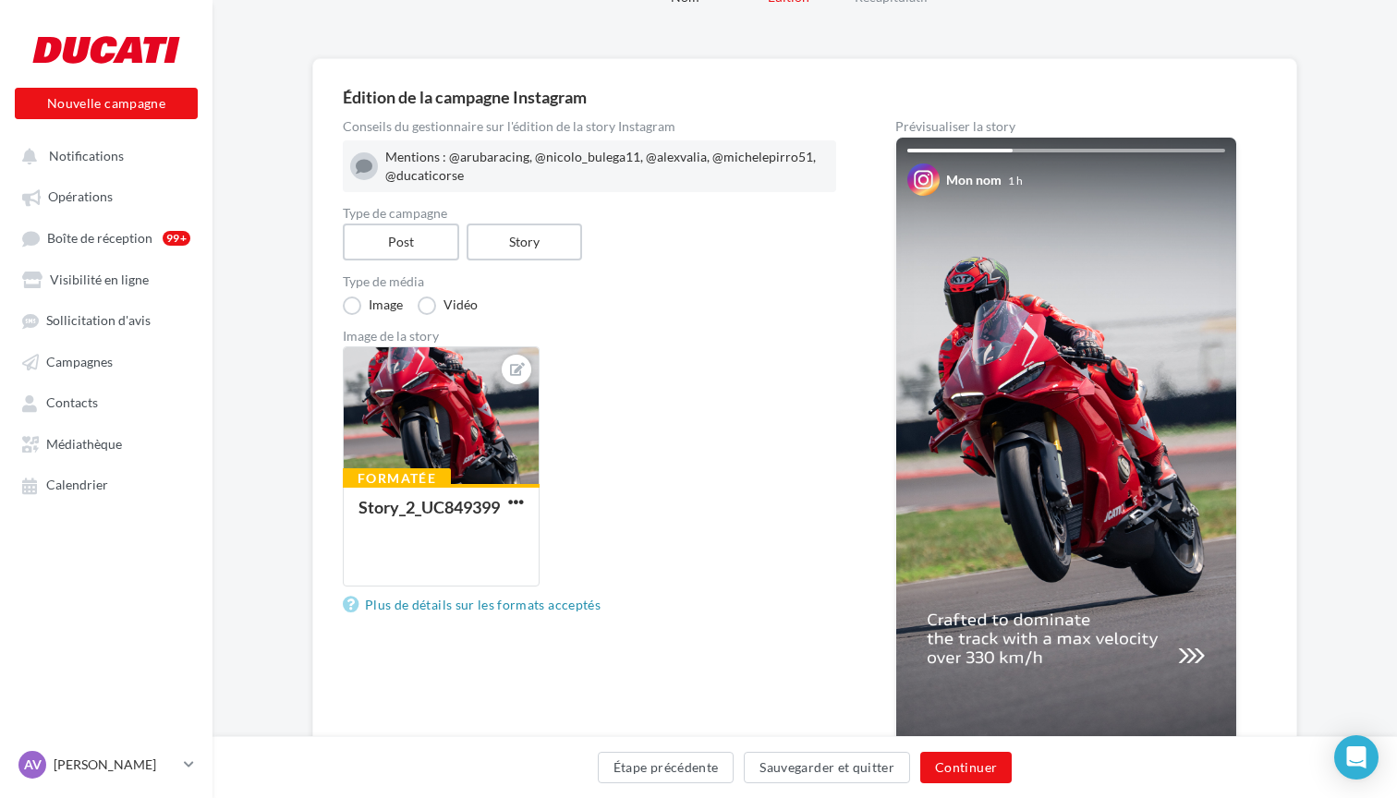
scroll to position [100, 0]
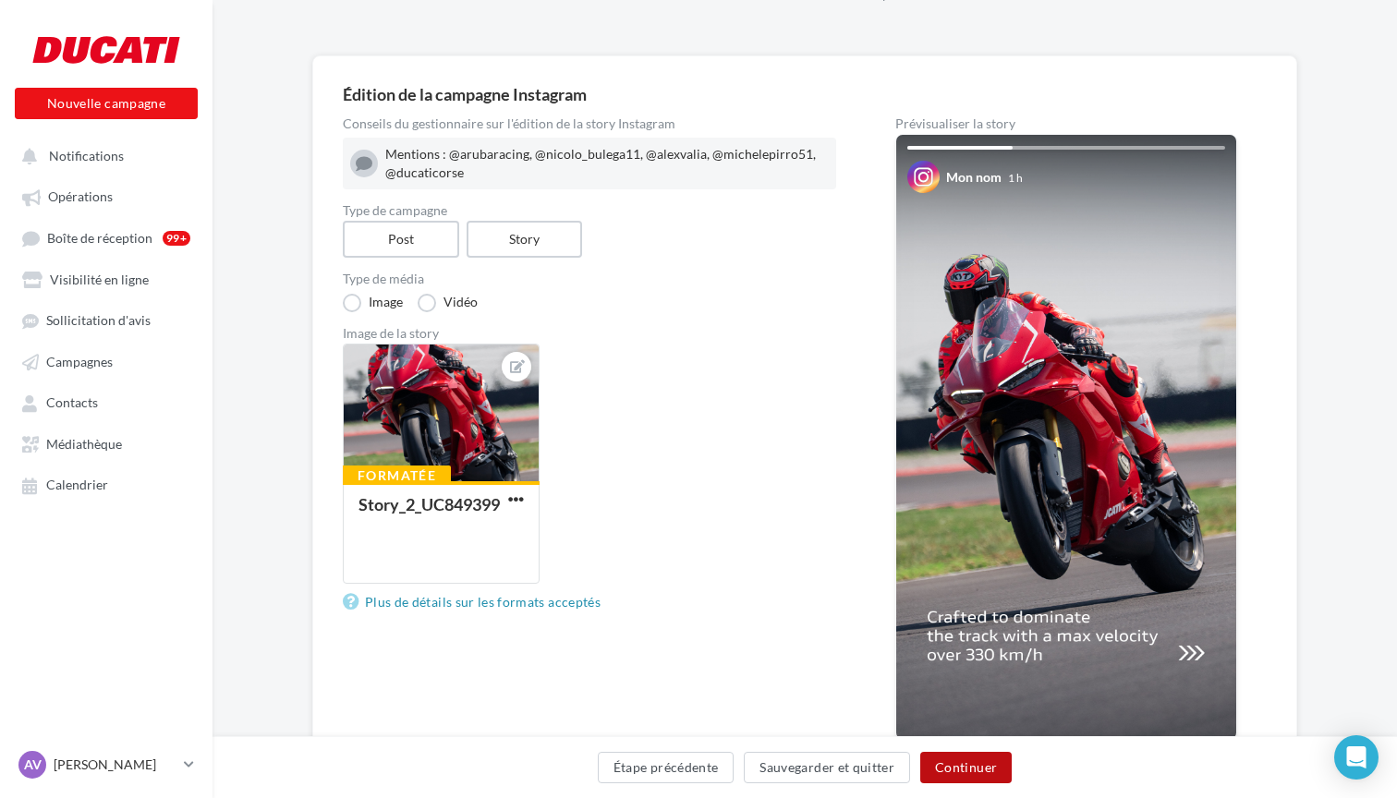
click at [952, 764] on button "Continuer" at bounding box center [965, 767] width 91 height 31
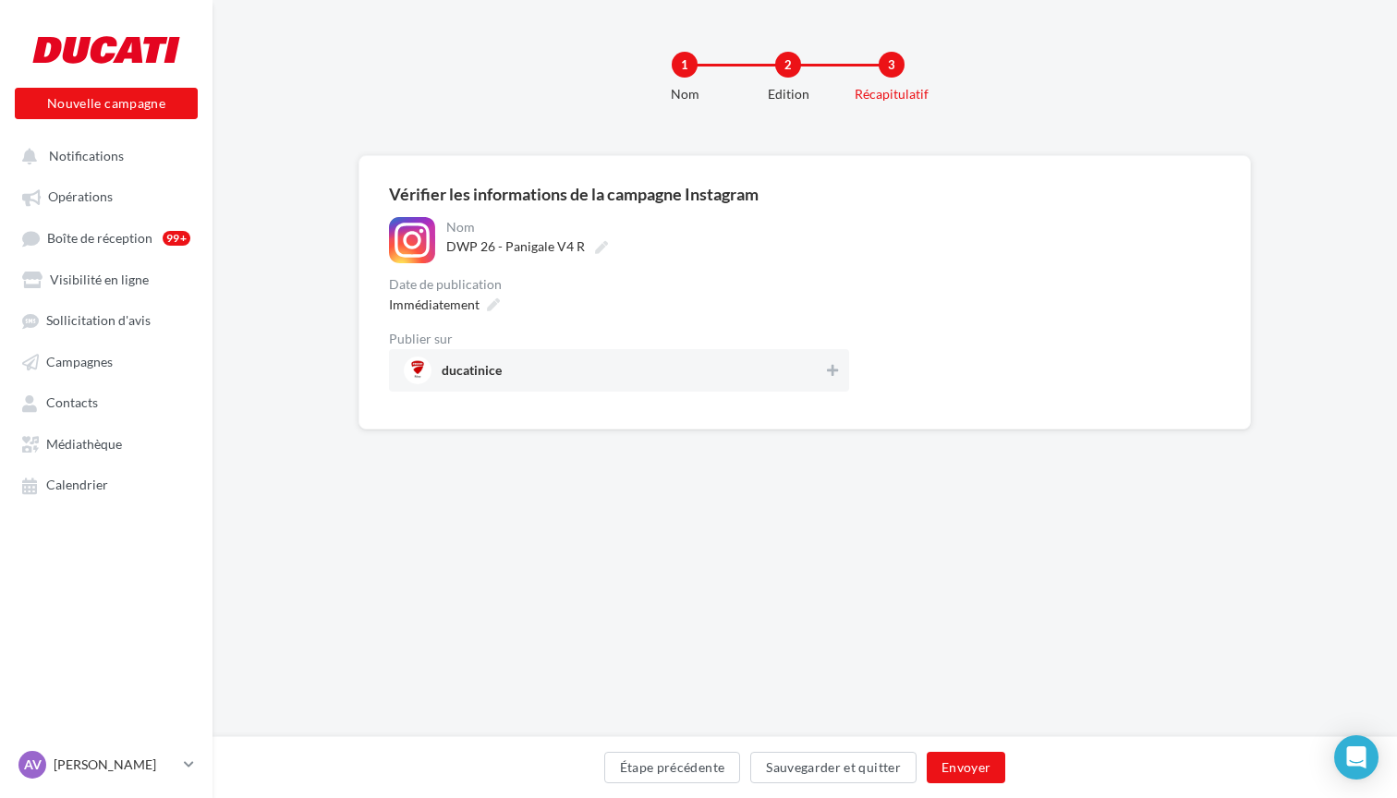
click at [838, 269] on div "**********" at bounding box center [619, 304] width 460 height 175
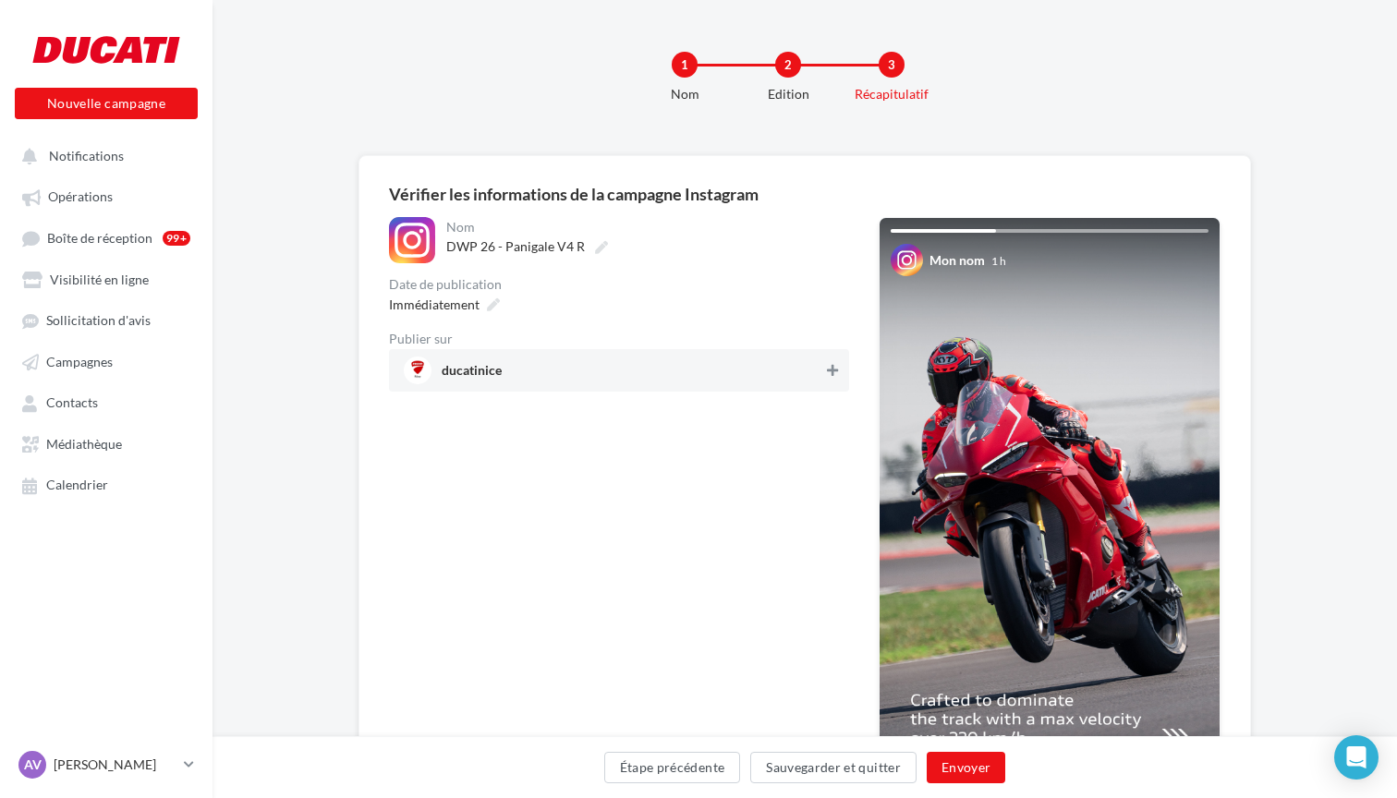
click at [836, 370] on icon at bounding box center [832, 370] width 11 height 13
click at [976, 761] on button "Envoyer" at bounding box center [966, 767] width 79 height 31
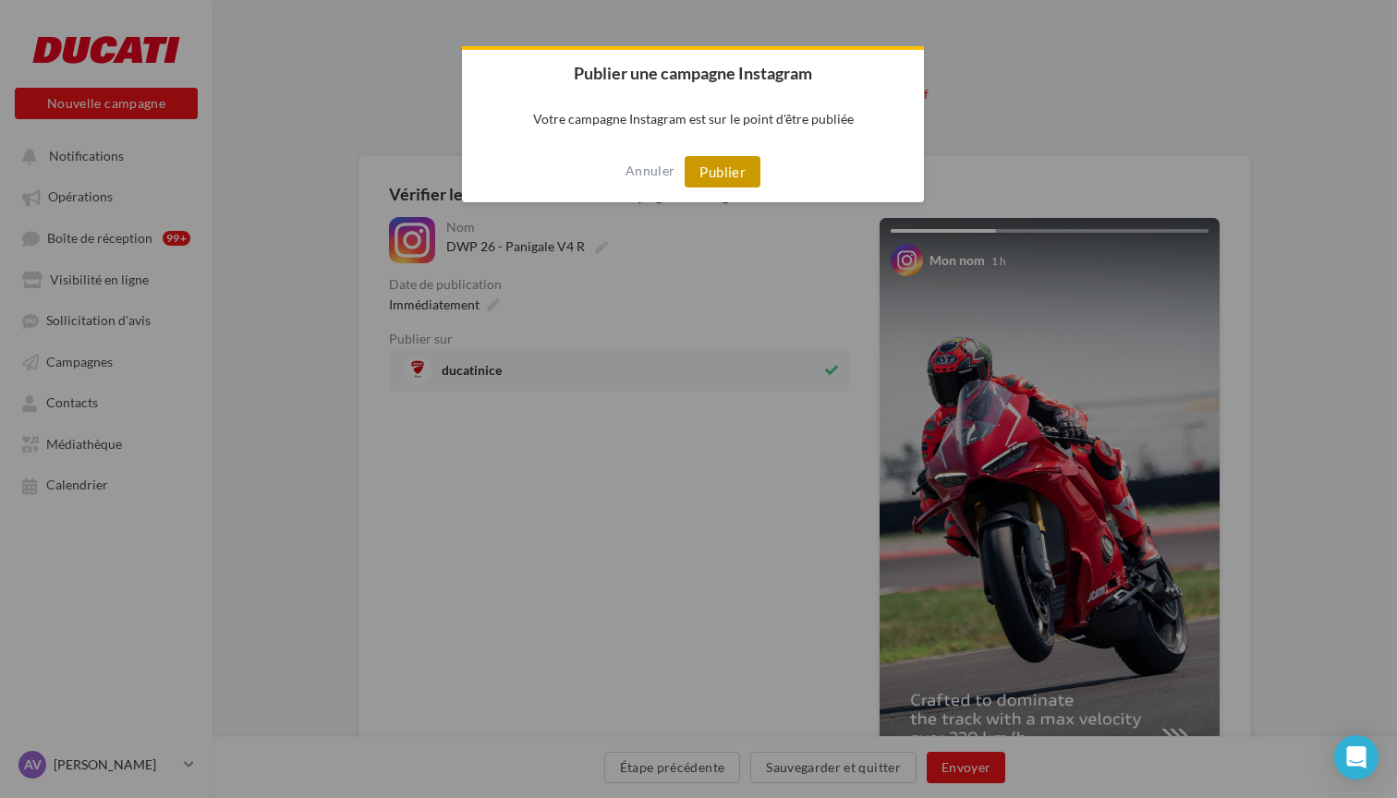
click at [723, 178] on button "Publier" at bounding box center [723, 171] width 76 height 31
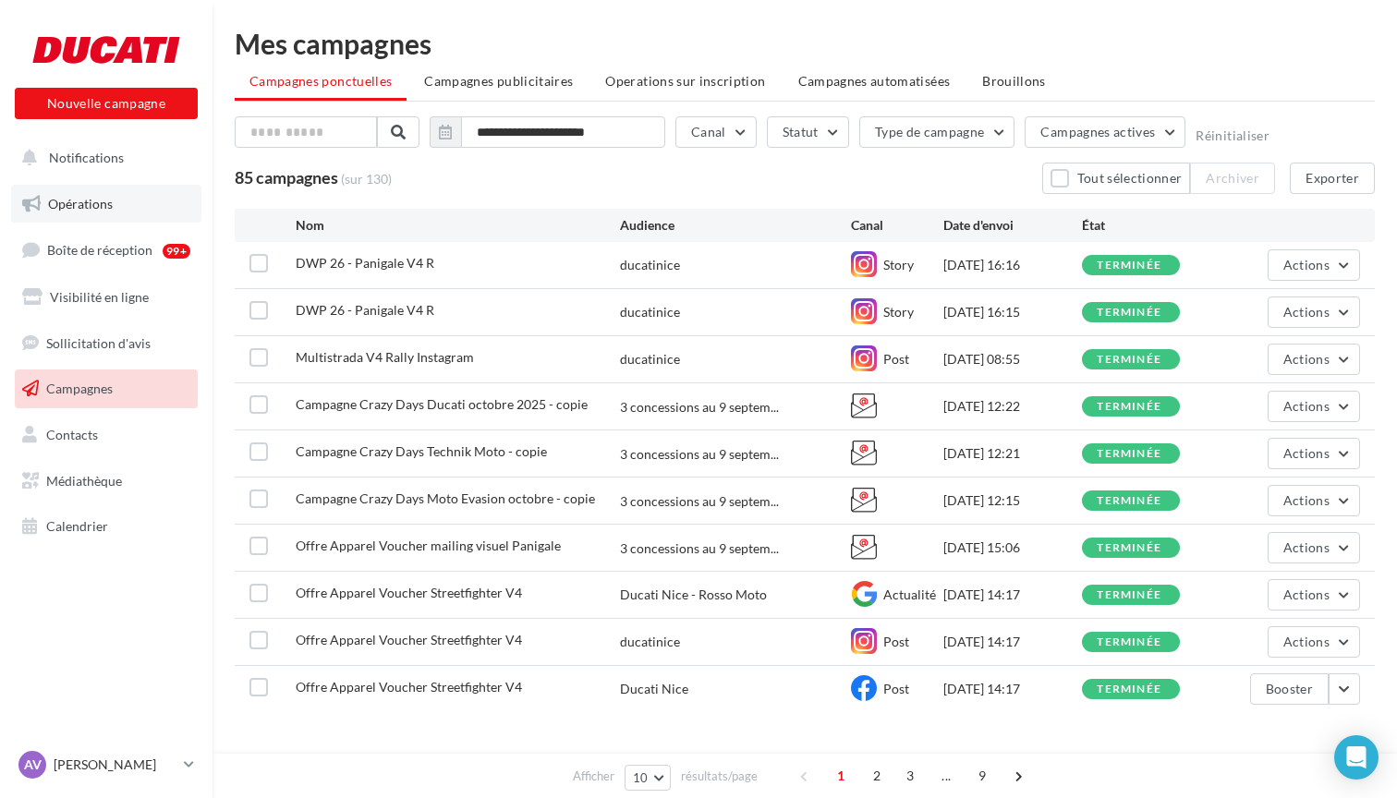
click at [102, 202] on span "Opérations" at bounding box center [80, 204] width 65 height 16
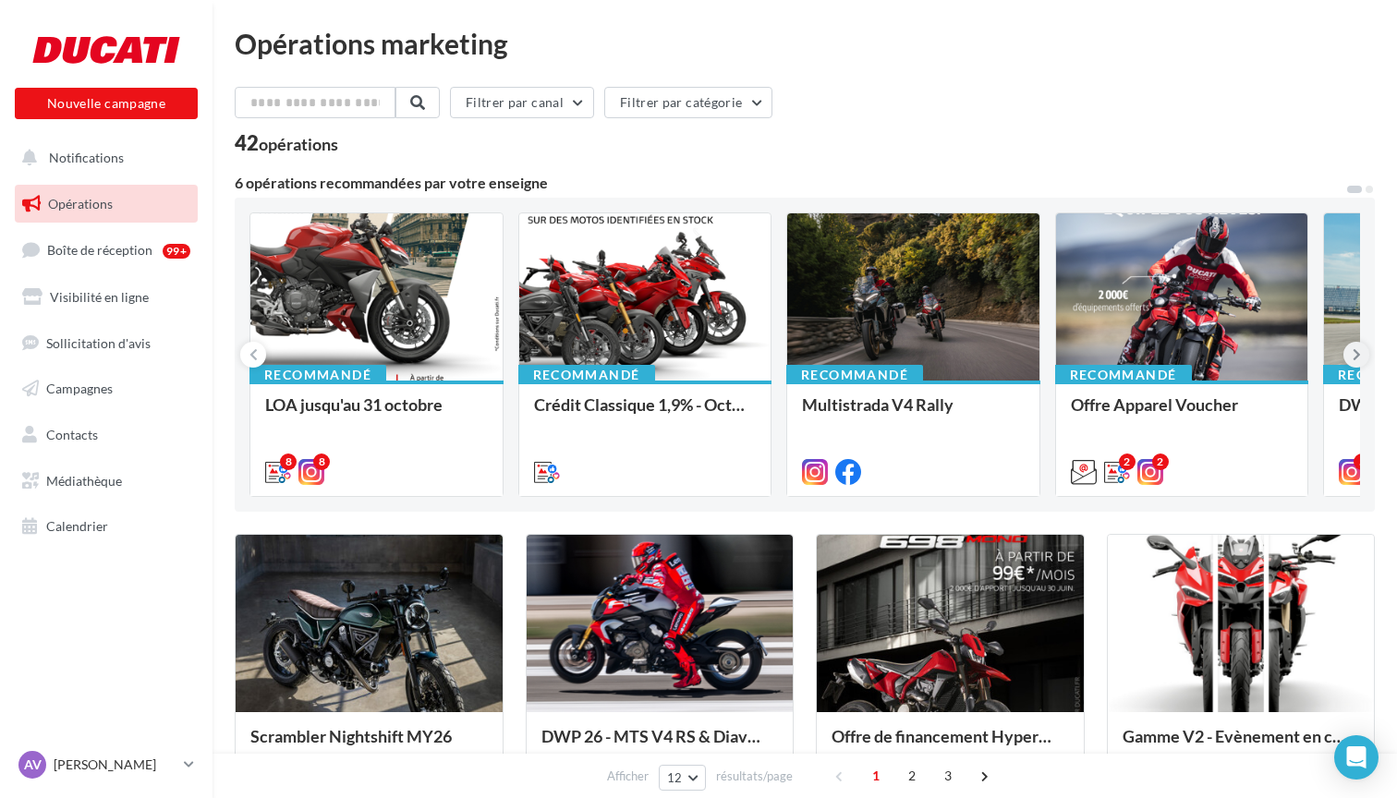
click at [1355, 353] on icon at bounding box center [1356, 354] width 8 height 18
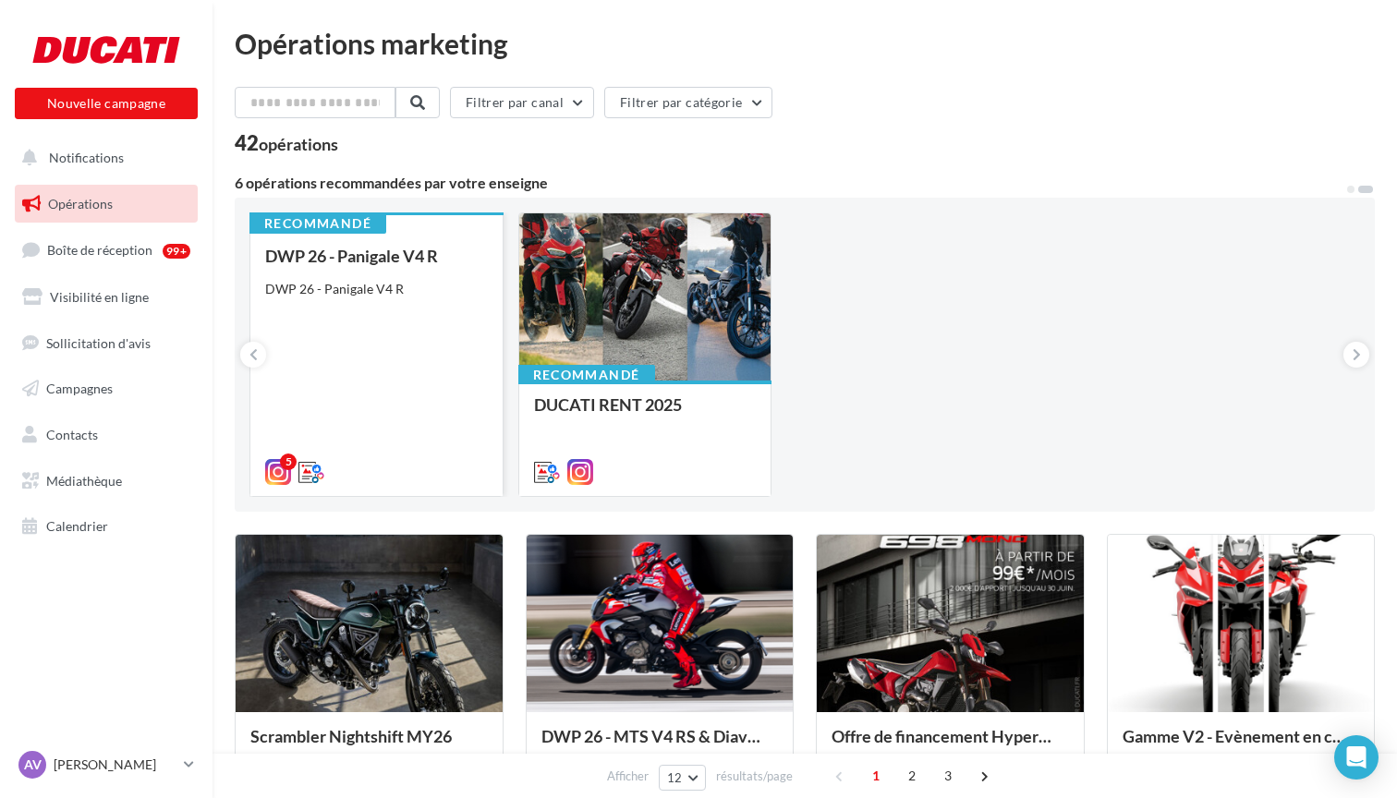
click at [377, 273] on div "DWP 26 - Panigale V4 R DWP 26 - Panigale V4 R" at bounding box center [376, 363] width 223 height 233
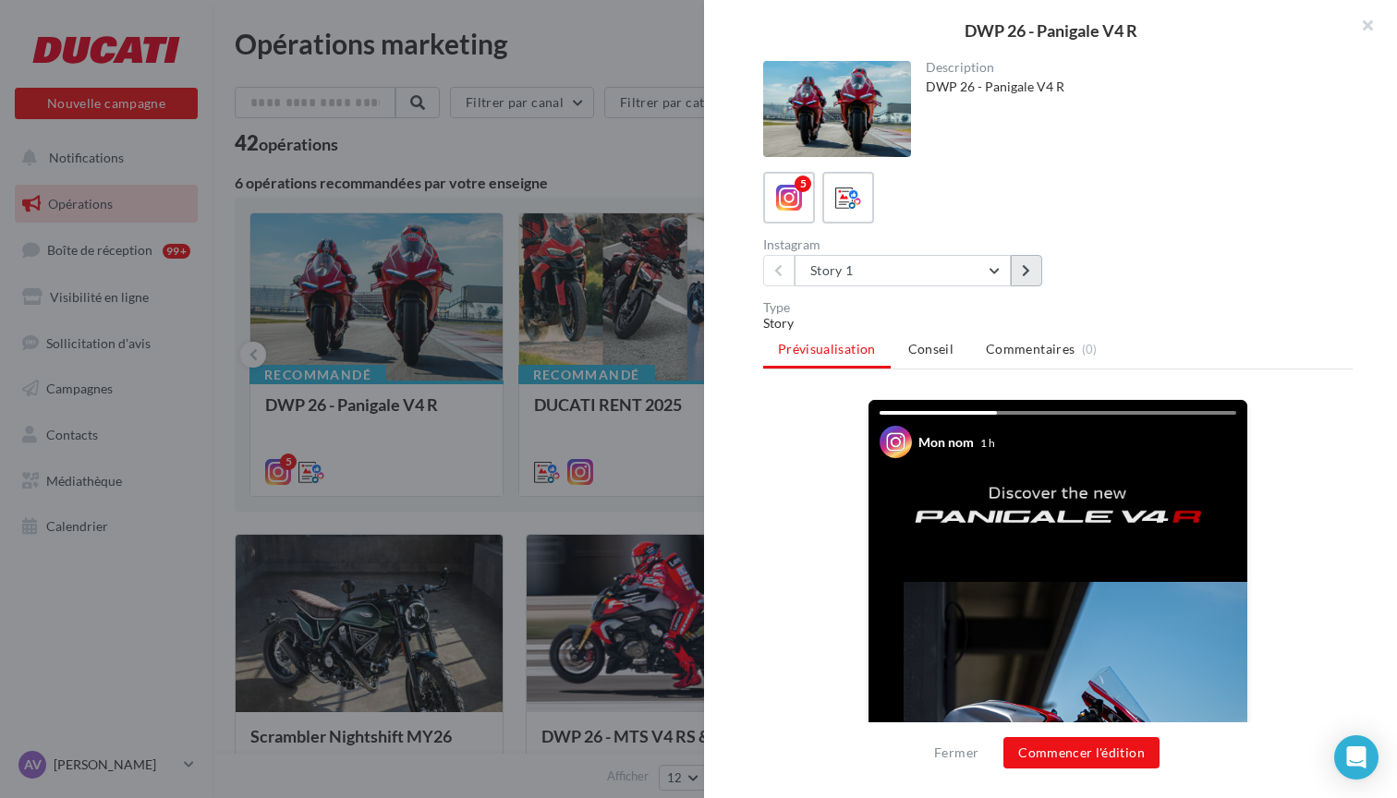
click at [1027, 277] on button at bounding box center [1026, 270] width 31 height 31
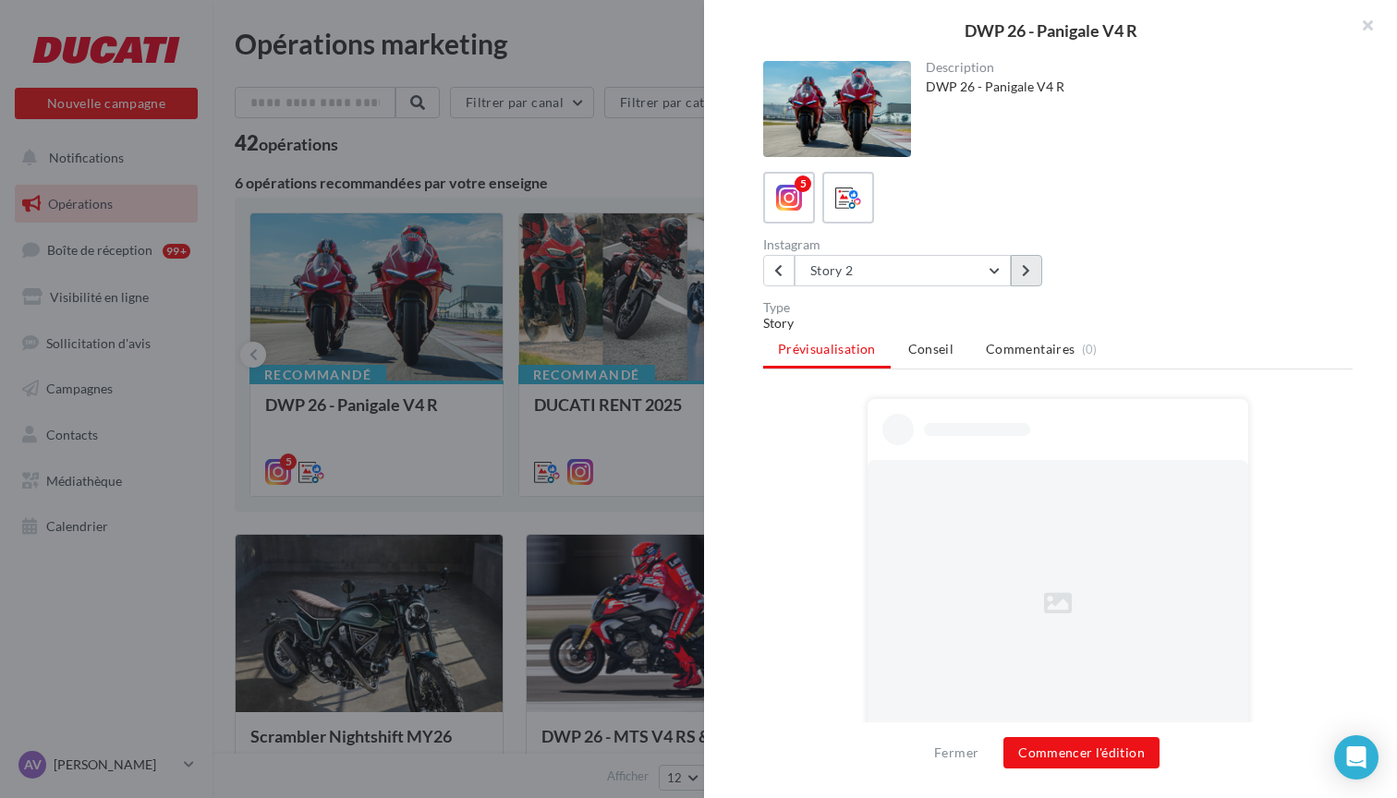
click at [1027, 277] on button at bounding box center [1026, 270] width 31 height 31
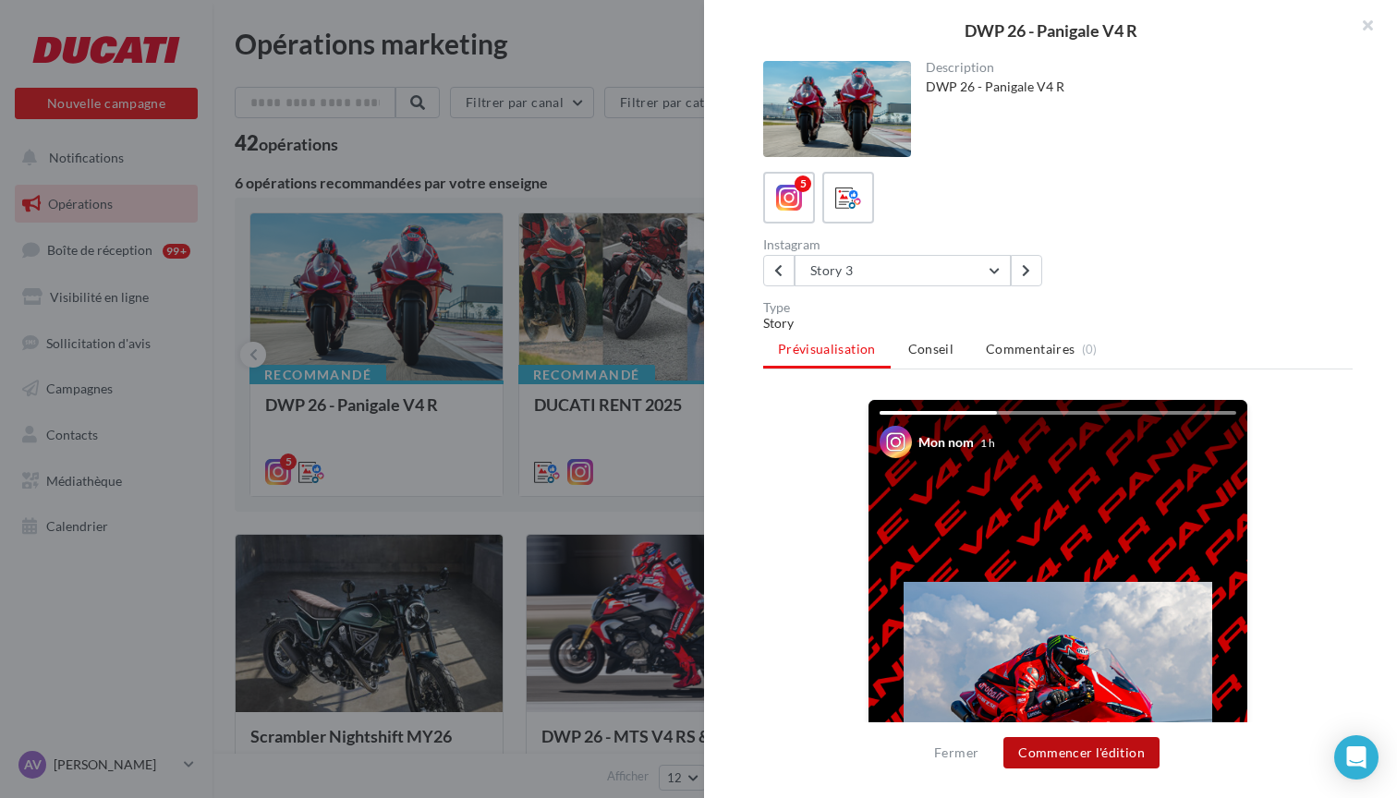
click at [1115, 748] on button "Commencer l'édition" at bounding box center [1081, 752] width 156 height 31
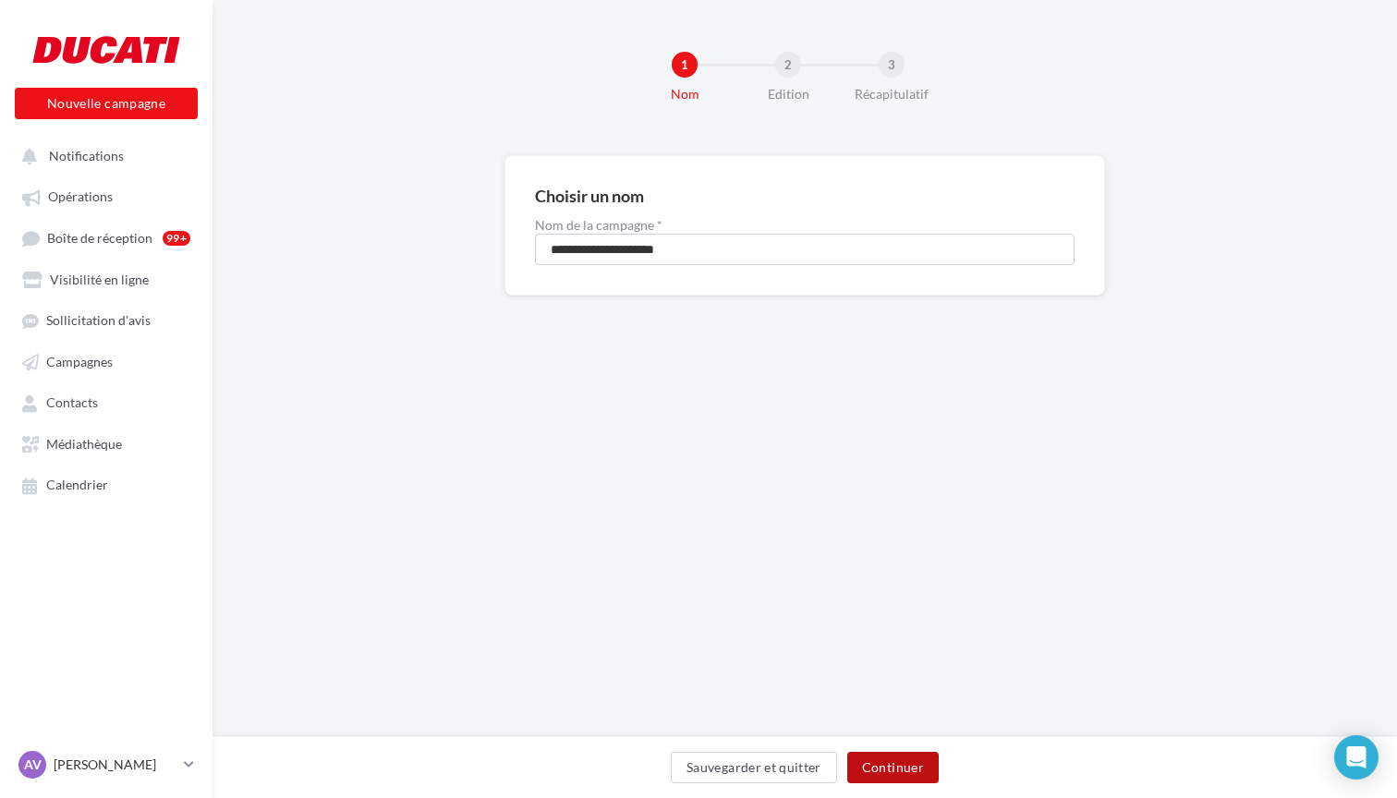
click at [910, 769] on button "Continuer" at bounding box center [892, 767] width 91 height 31
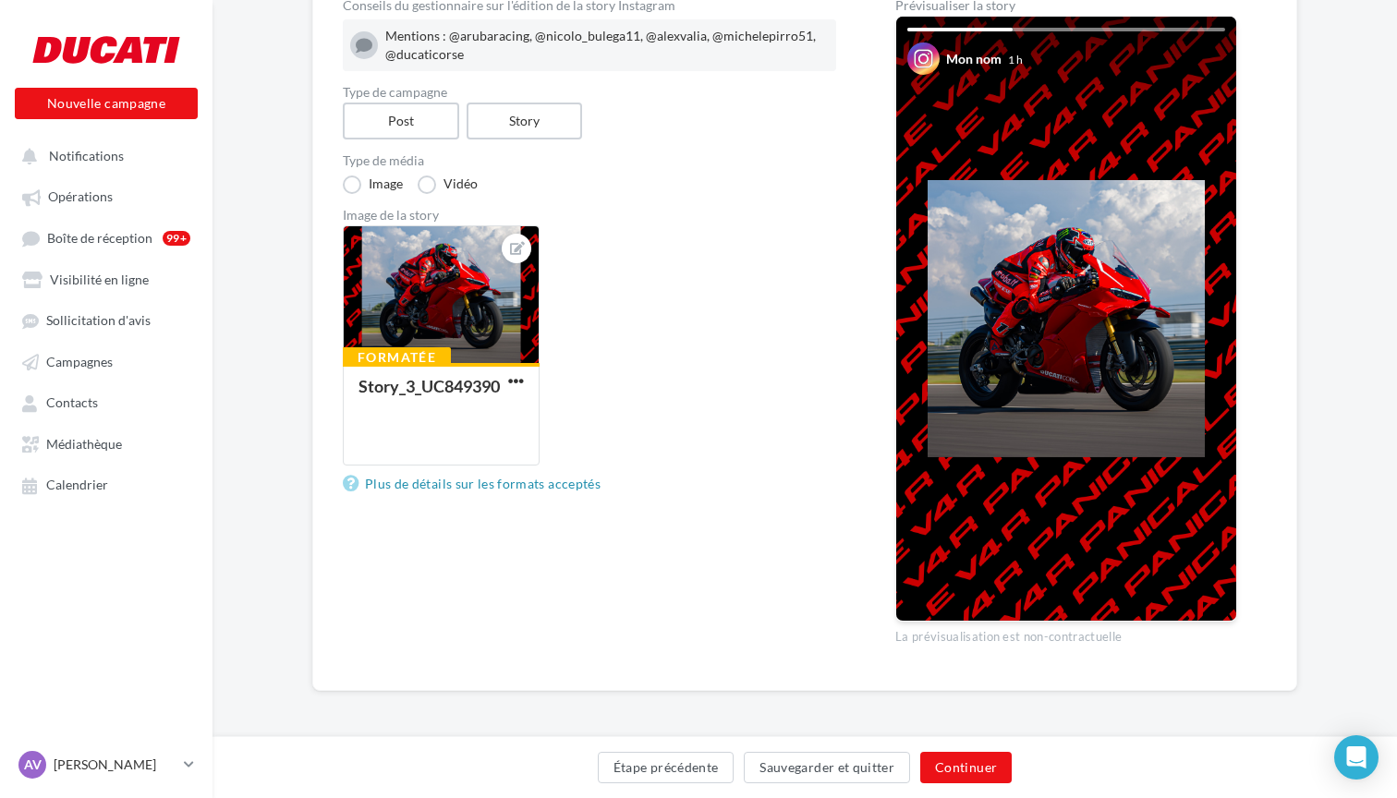
scroll to position [222, 1]
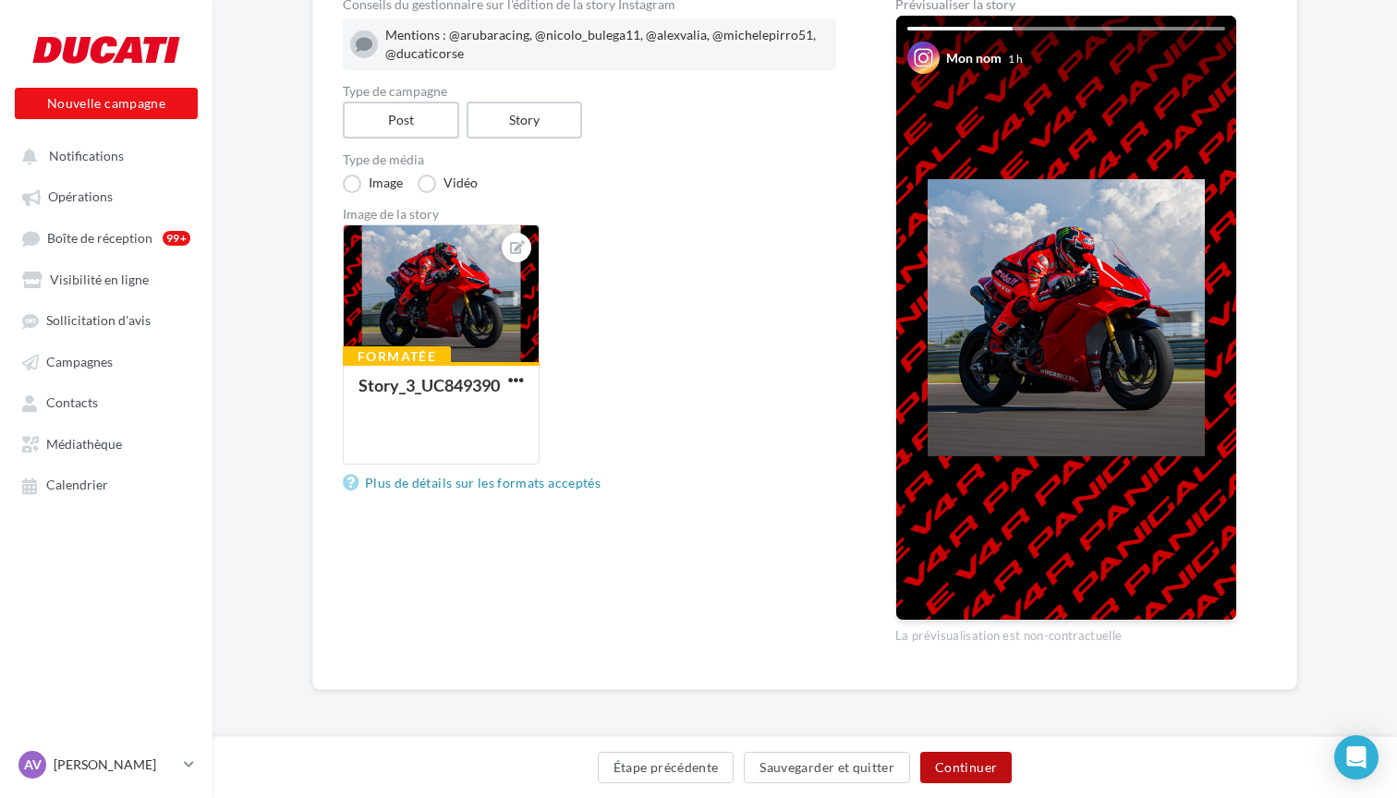
click at [990, 775] on button "Continuer" at bounding box center [965, 767] width 91 height 31
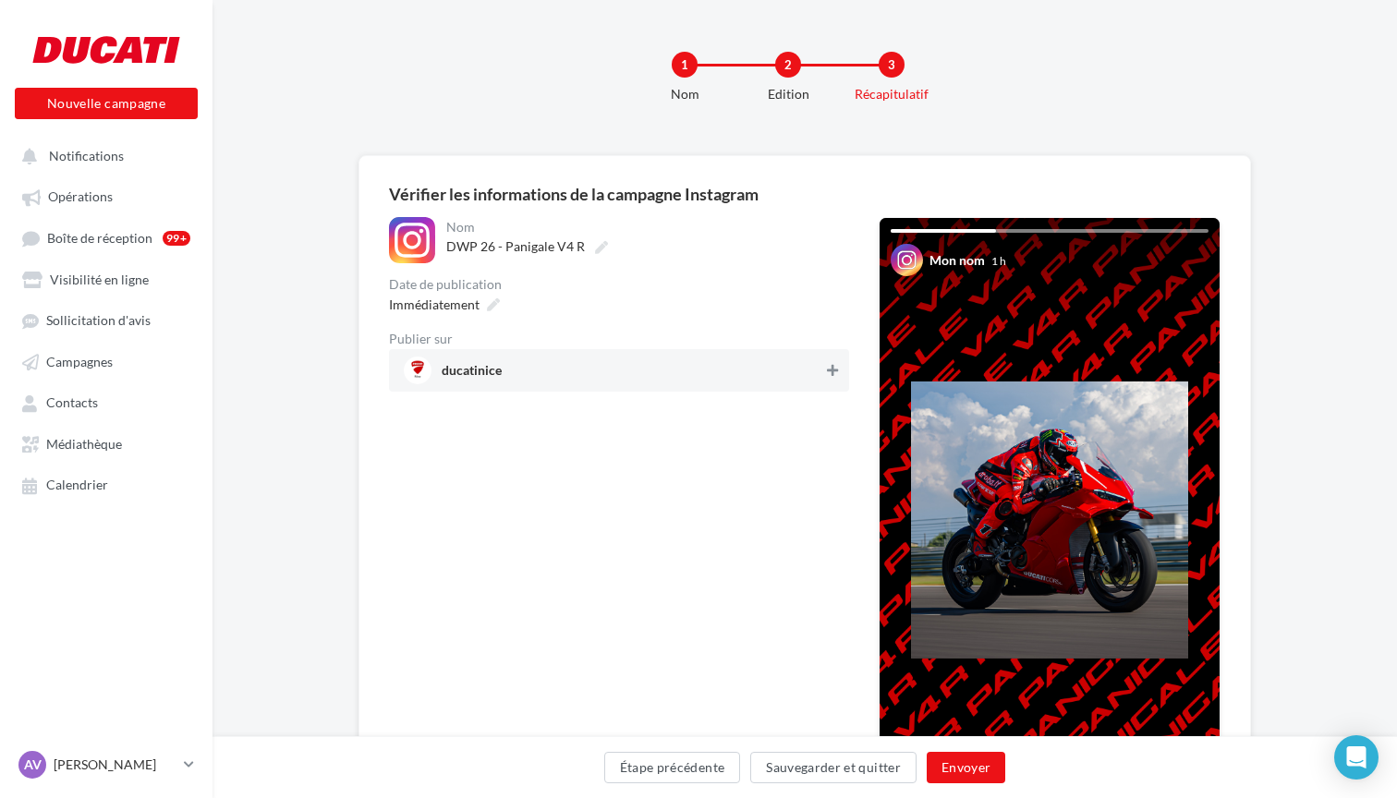
click at [832, 373] on icon at bounding box center [832, 370] width 11 height 13
click at [951, 763] on button "Envoyer" at bounding box center [966, 767] width 79 height 31
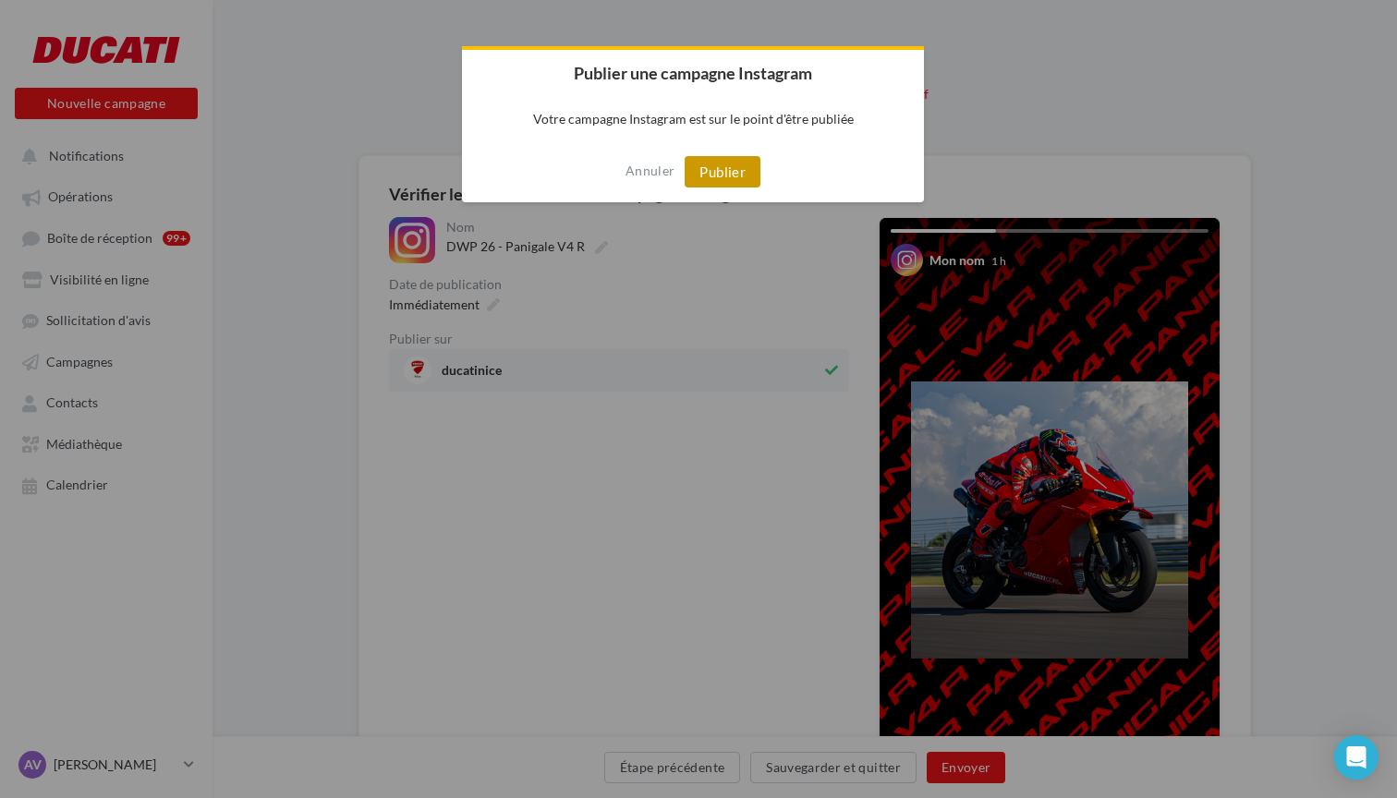
click at [726, 176] on button "Publier" at bounding box center [723, 171] width 76 height 31
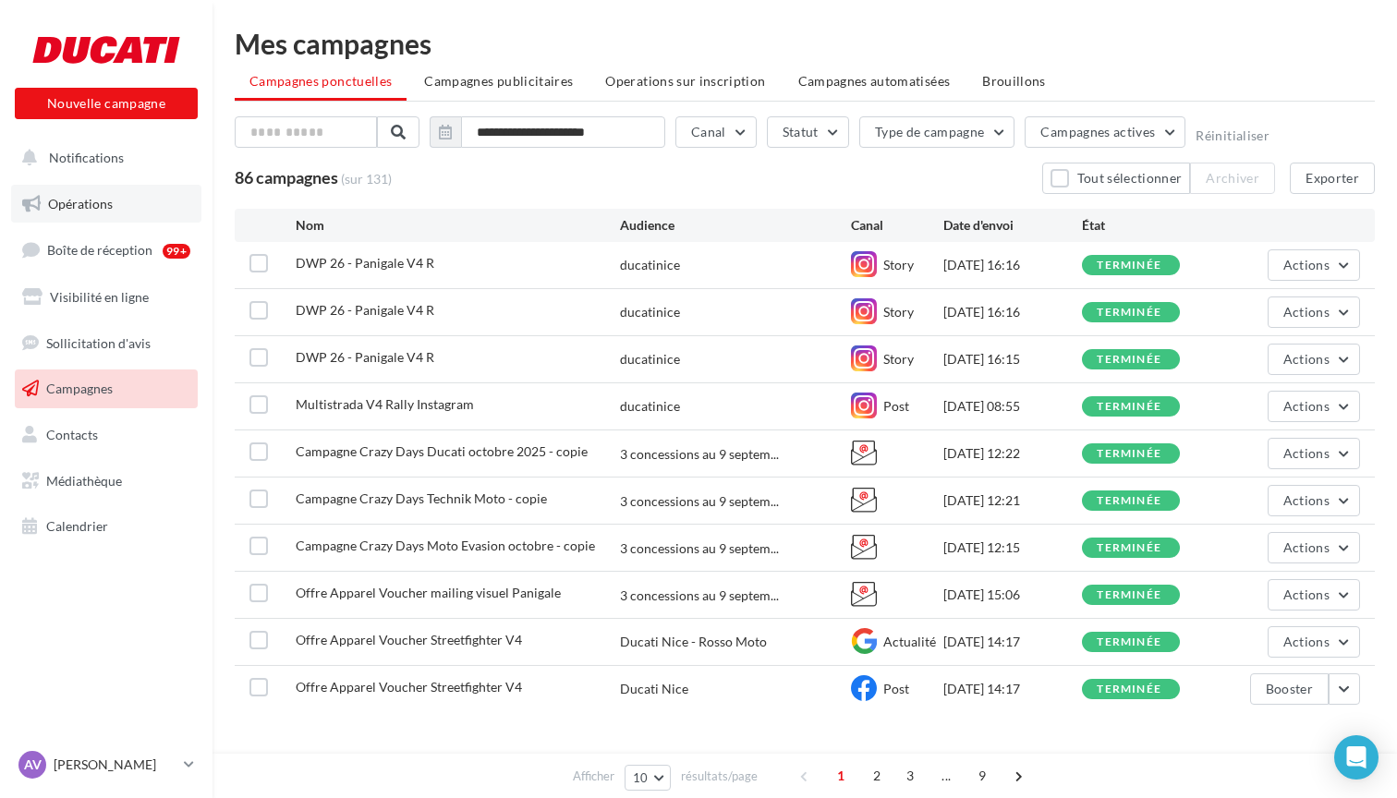
click at [110, 200] on span "Opérations" at bounding box center [80, 204] width 65 height 16
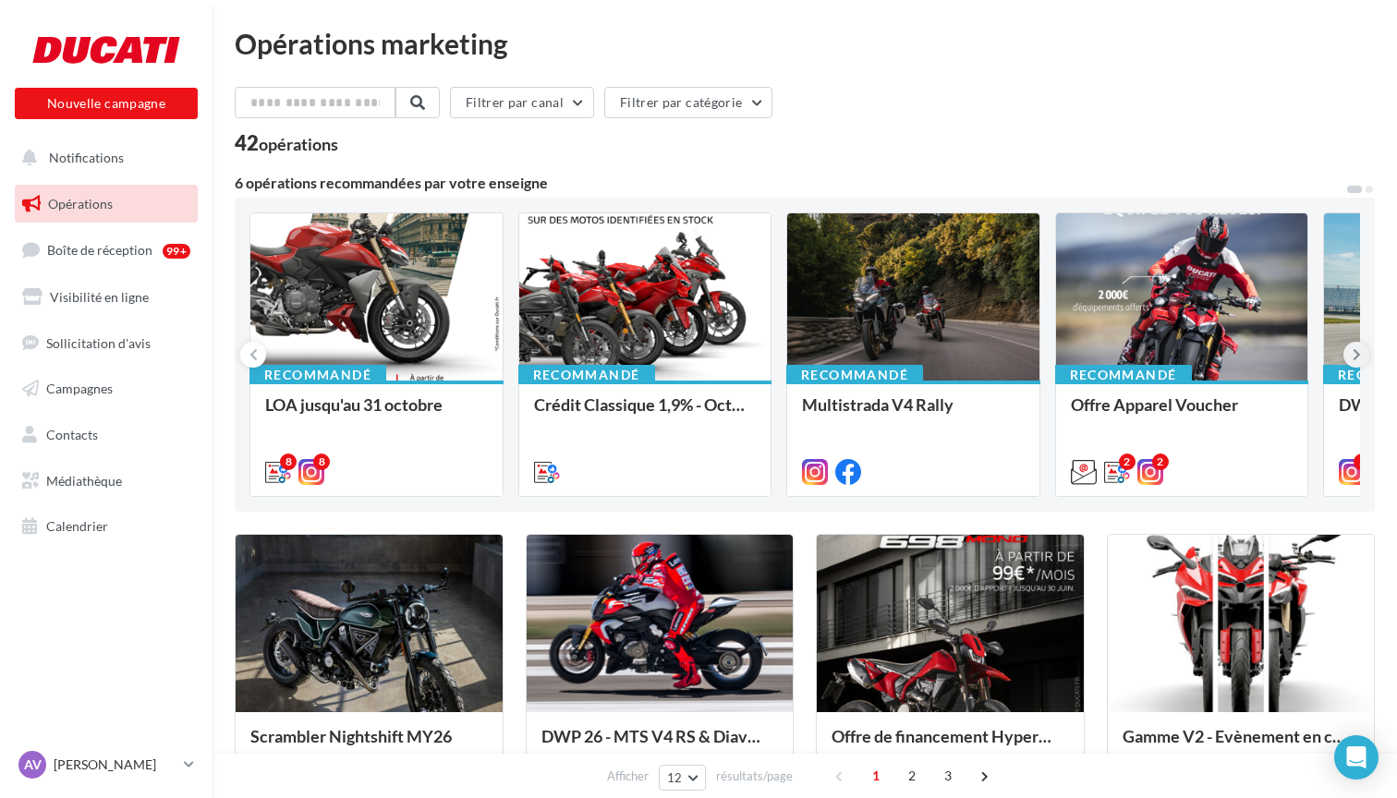
click at [1351, 351] on button at bounding box center [1356, 355] width 26 height 26
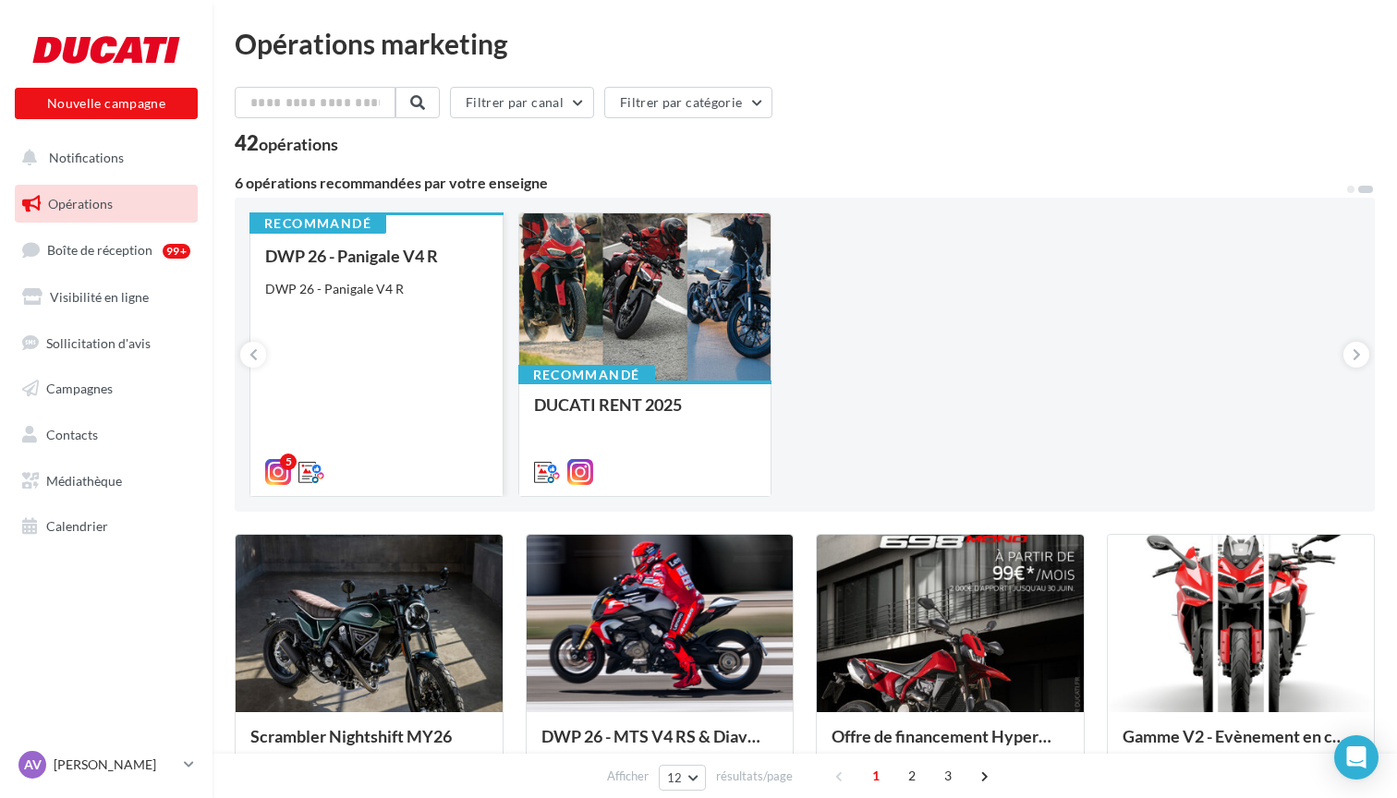
click at [366, 292] on div "DWP 26 - Panigale V4 R" at bounding box center [376, 289] width 223 height 18
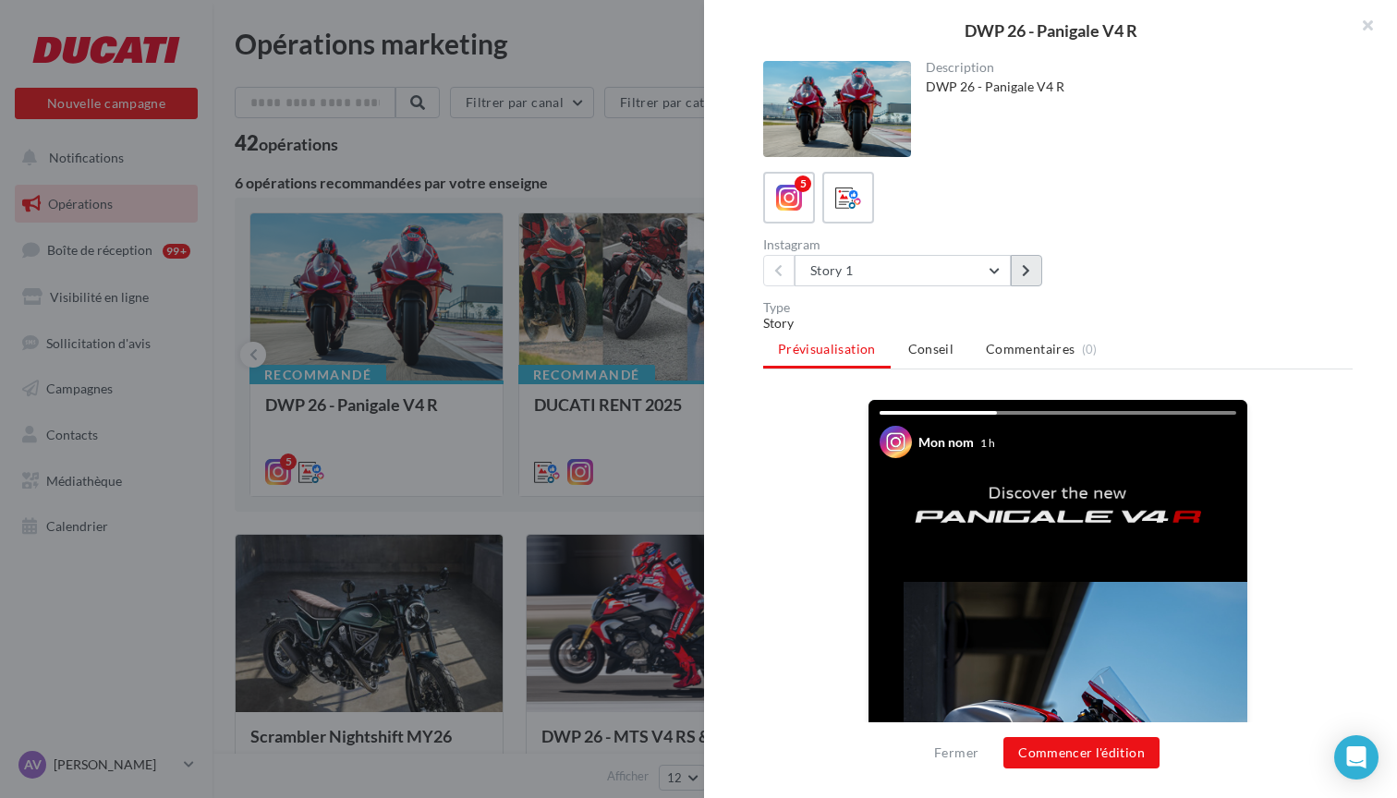
click at [1035, 278] on button at bounding box center [1026, 270] width 31 height 31
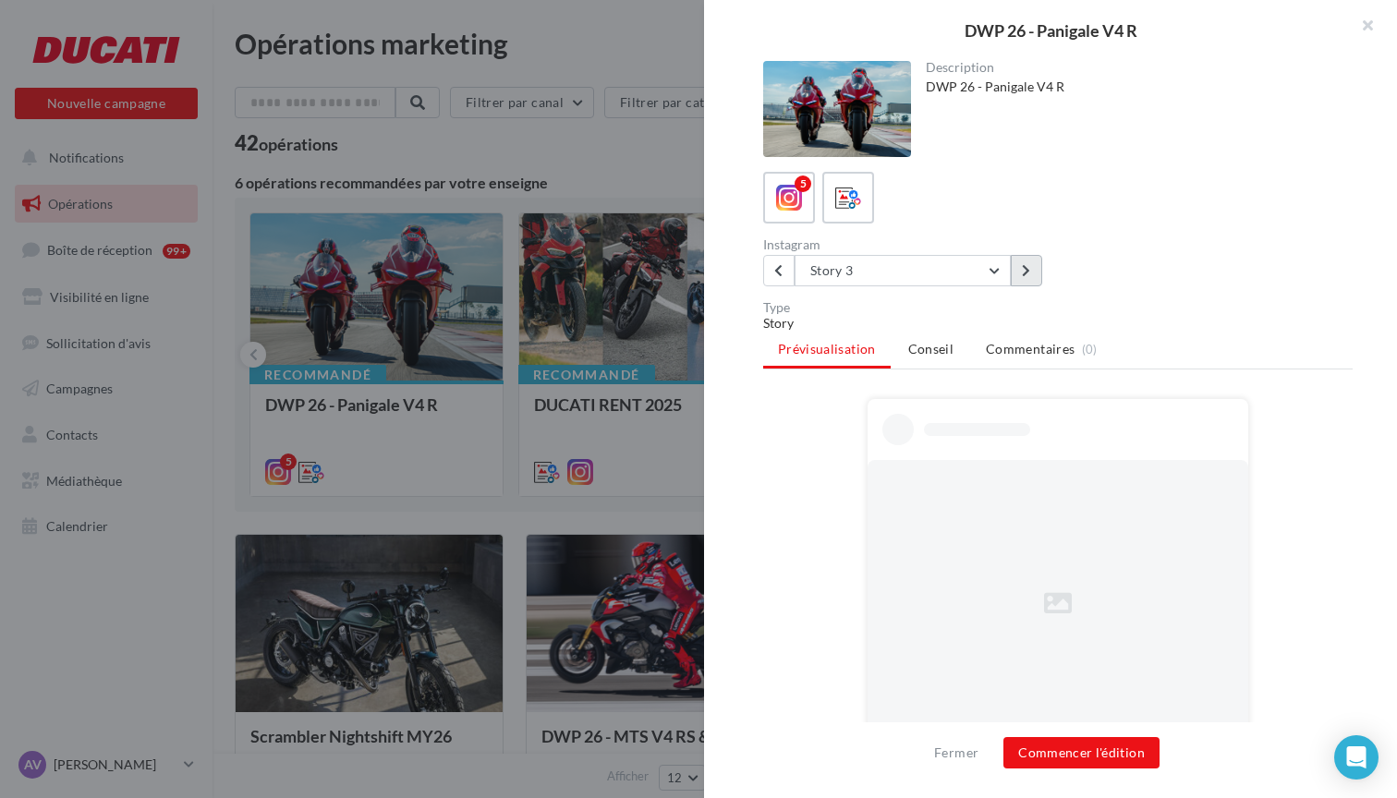
click at [1035, 278] on button at bounding box center [1026, 270] width 31 height 31
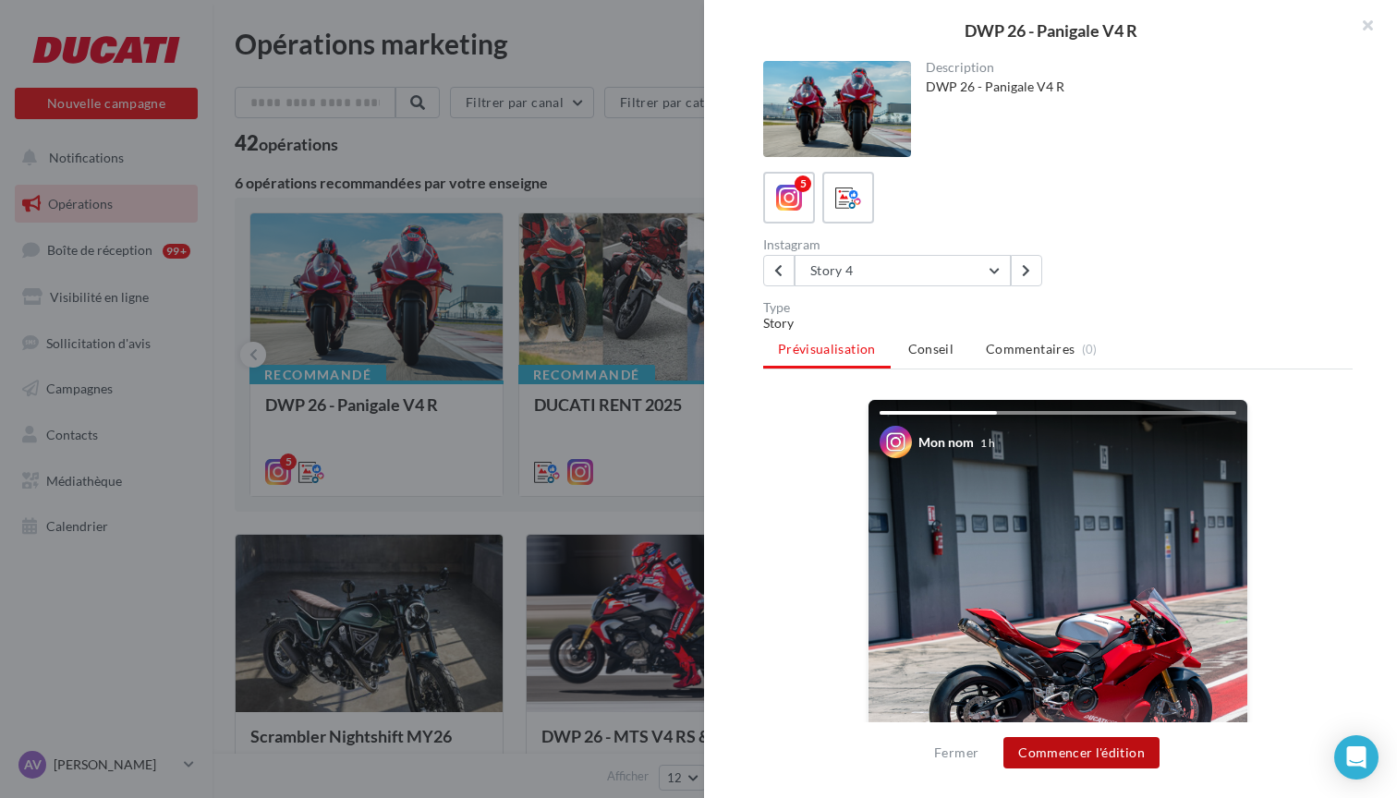
click at [1073, 750] on button "Commencer l'édition" at bounding box center [1081, 752] width 156 height 31
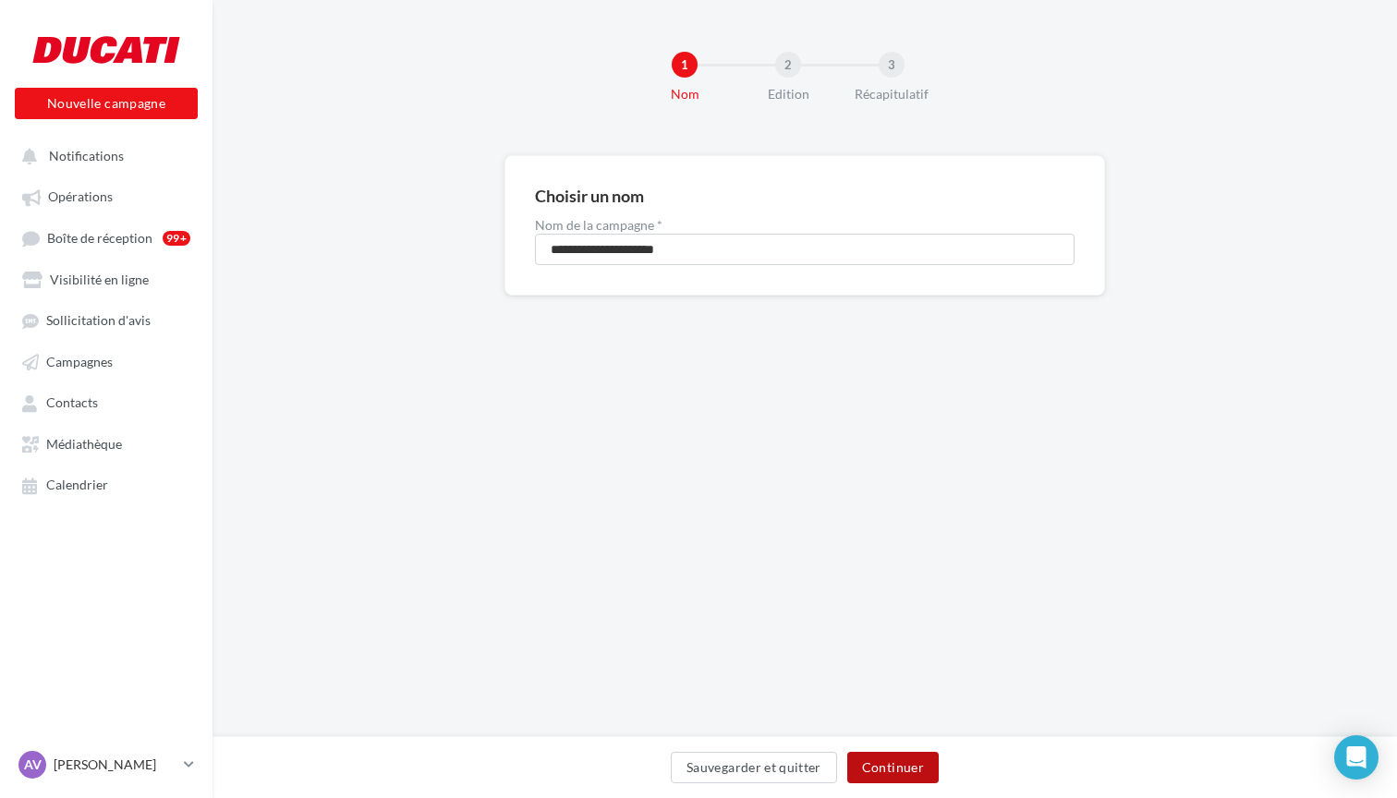
click at [901, 777] on button "Continuer" at bounding box center [892, 767] width 91 height 31
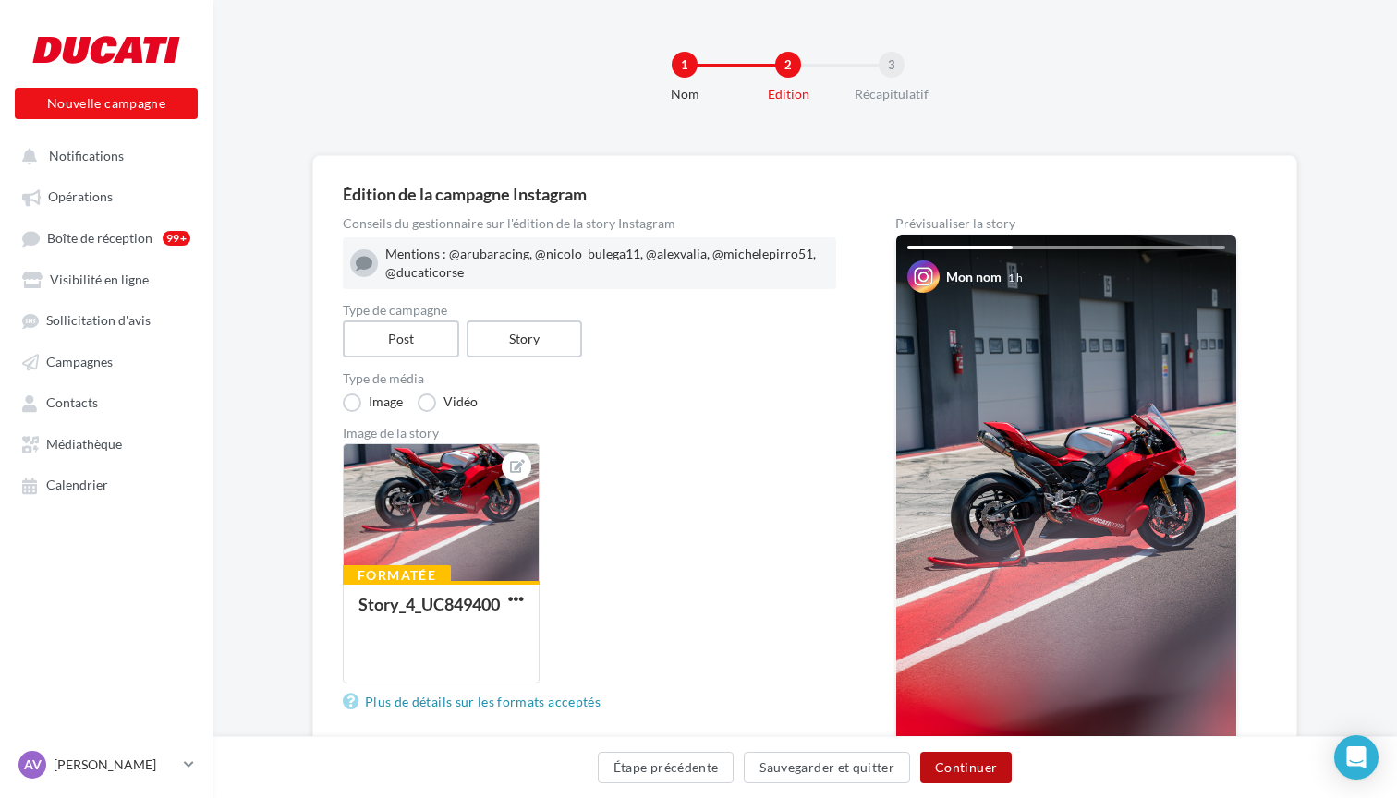
click at [969, 774] on button "Continuer" at bounding box center [965, 767] width 91 height 31
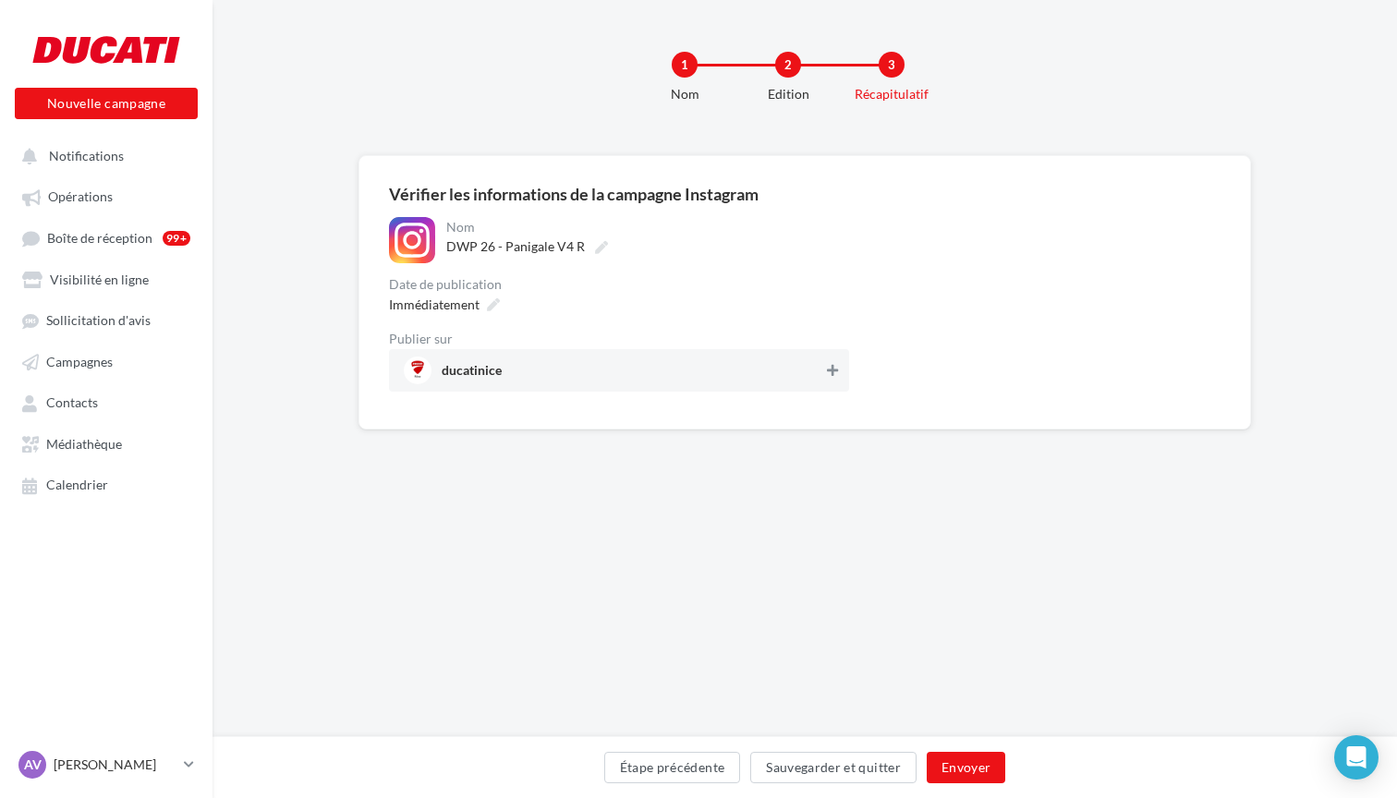
click at [832, 377] on icon at bounding box center [832, 370] width 11 height 13
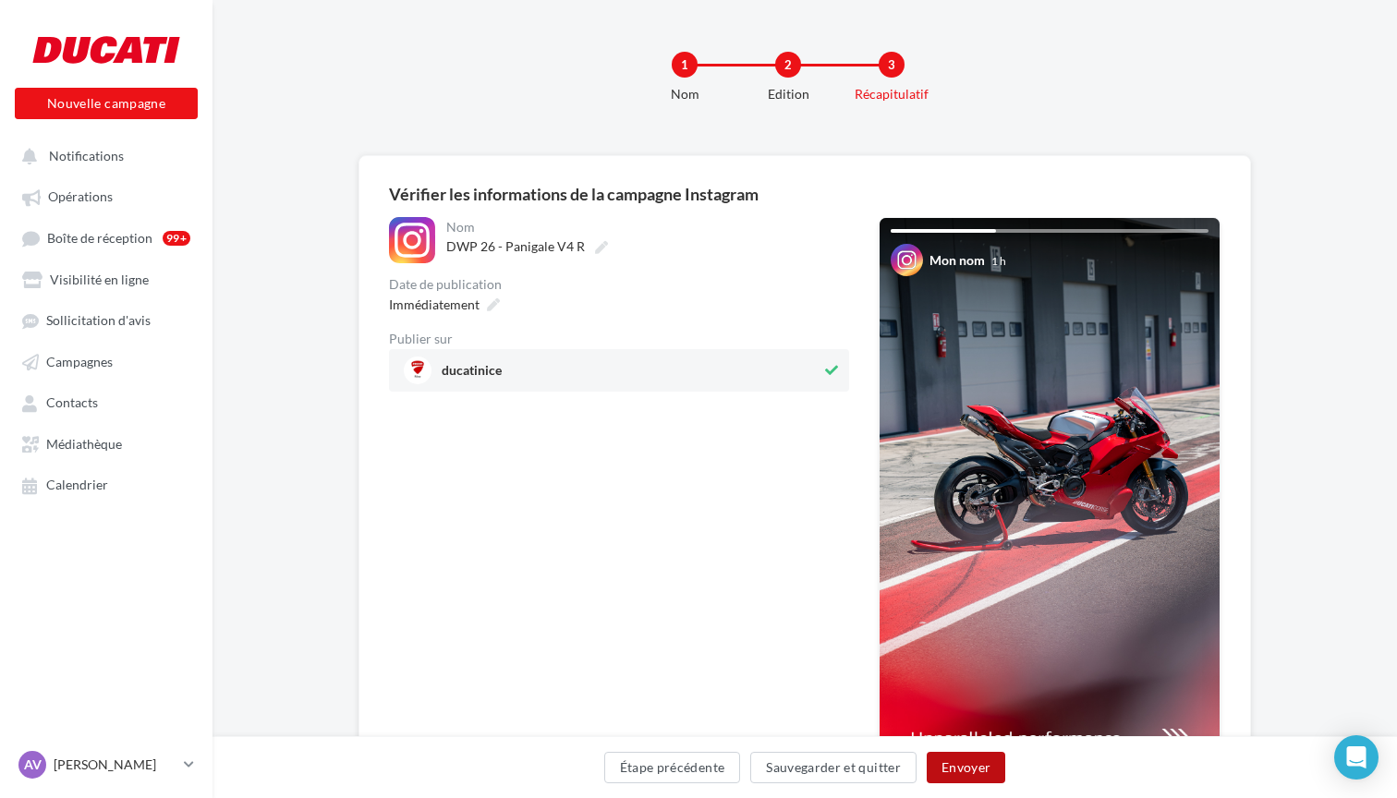
click at [962, 766] on button "Envoyer" at bounding box center [966, 767] width 79 height 31
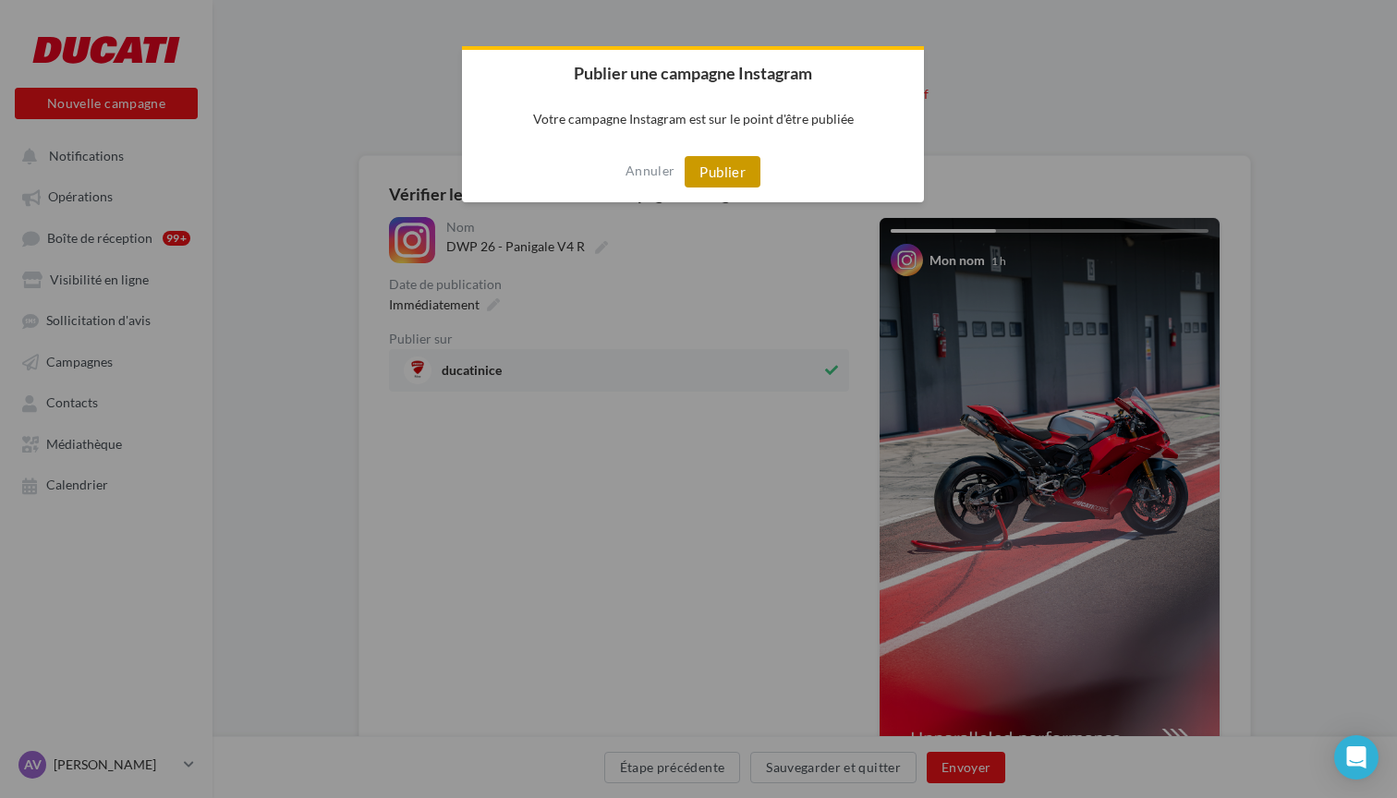
click at [718, 182] on button "Publier" at bounding box center [723, 171] width 76 height 31
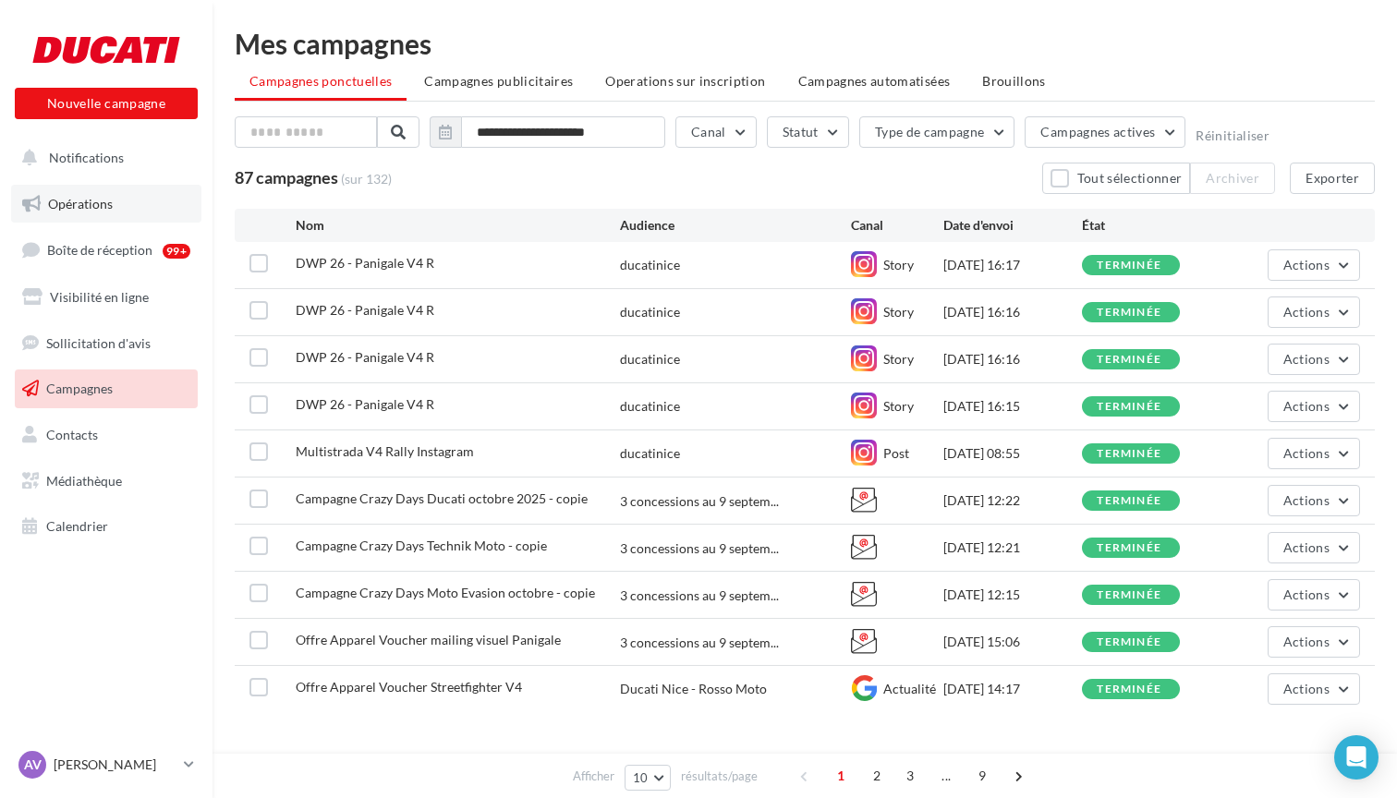
click at [121, 210] on link "Opérations" at bounding box center [106, 204] width 190 height 39
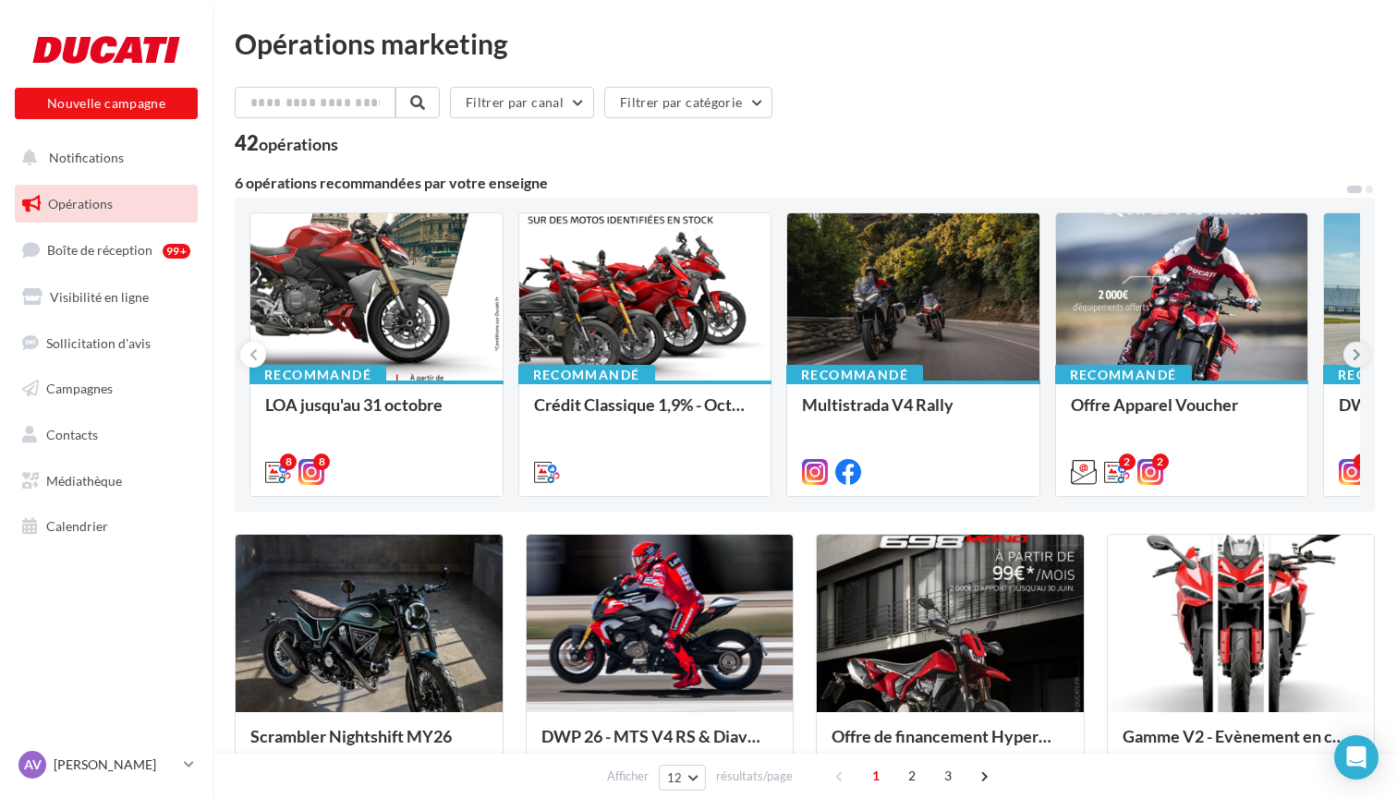
click at [1349, 348] on button at bounding box center [1356, 355] width 26 height 26
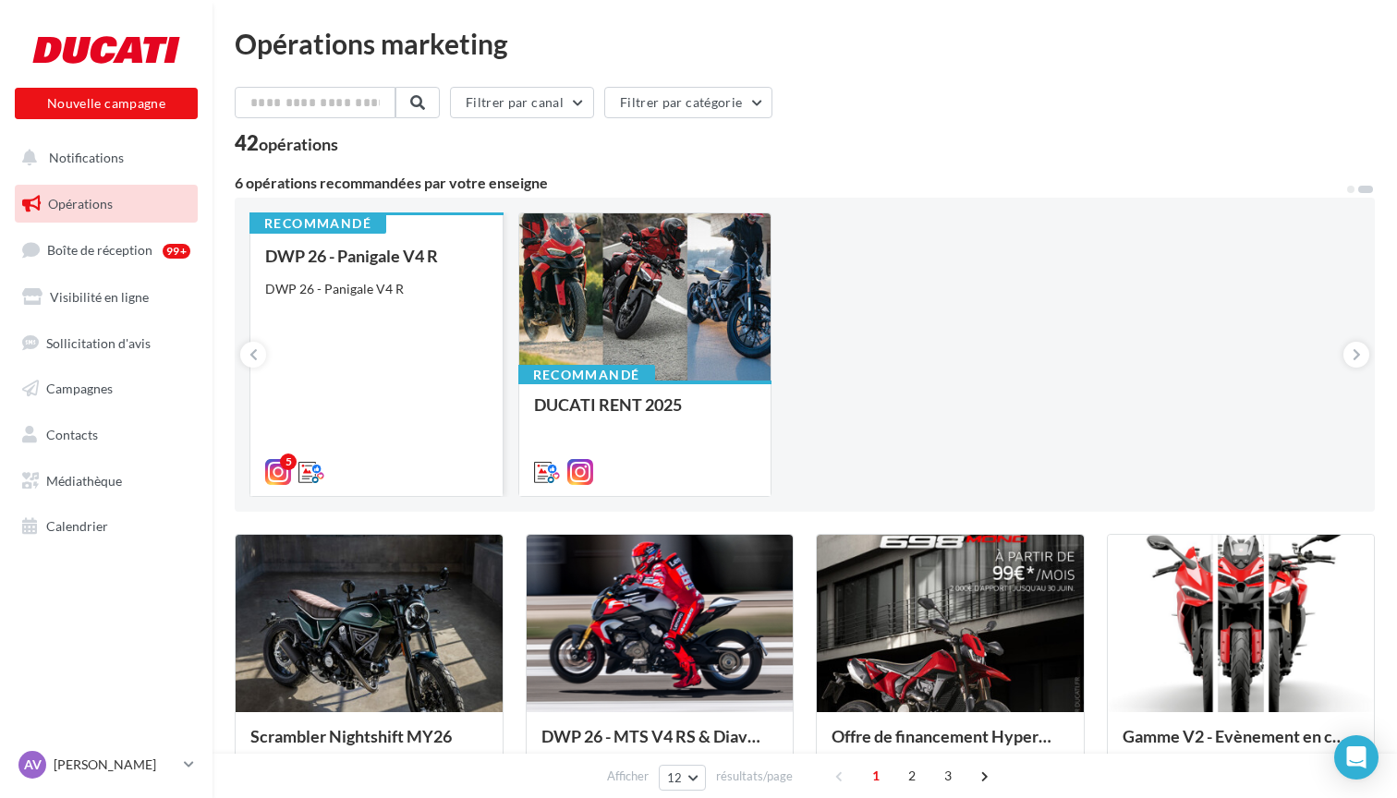
click at [386, 327] on div "DWP 26 - Panigale V4 R DWP 26 - Panigale V4 R" at bounding box center [376, 363] width 223 height 233
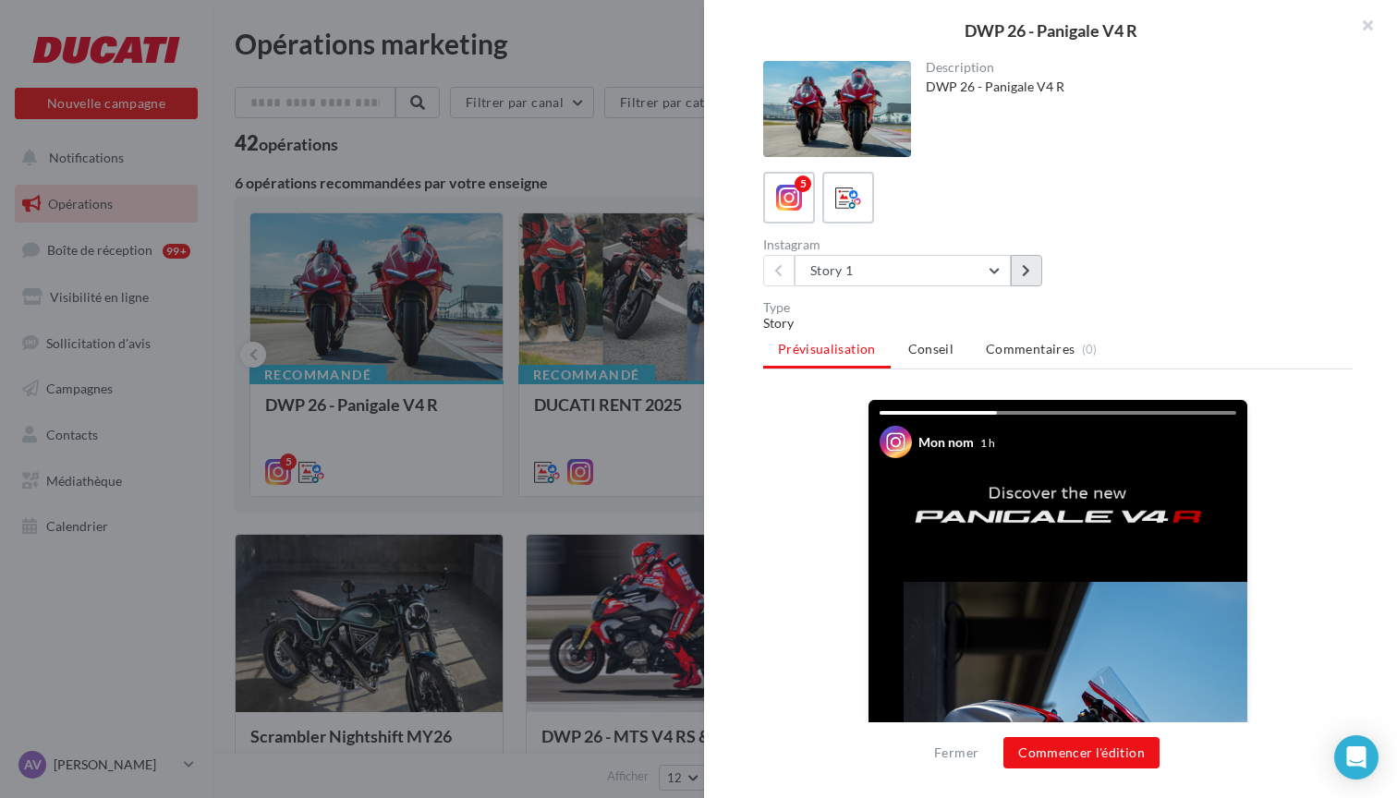
click at [1030, 273] on icon at bounding box center [1026, 270] width 8 height 13
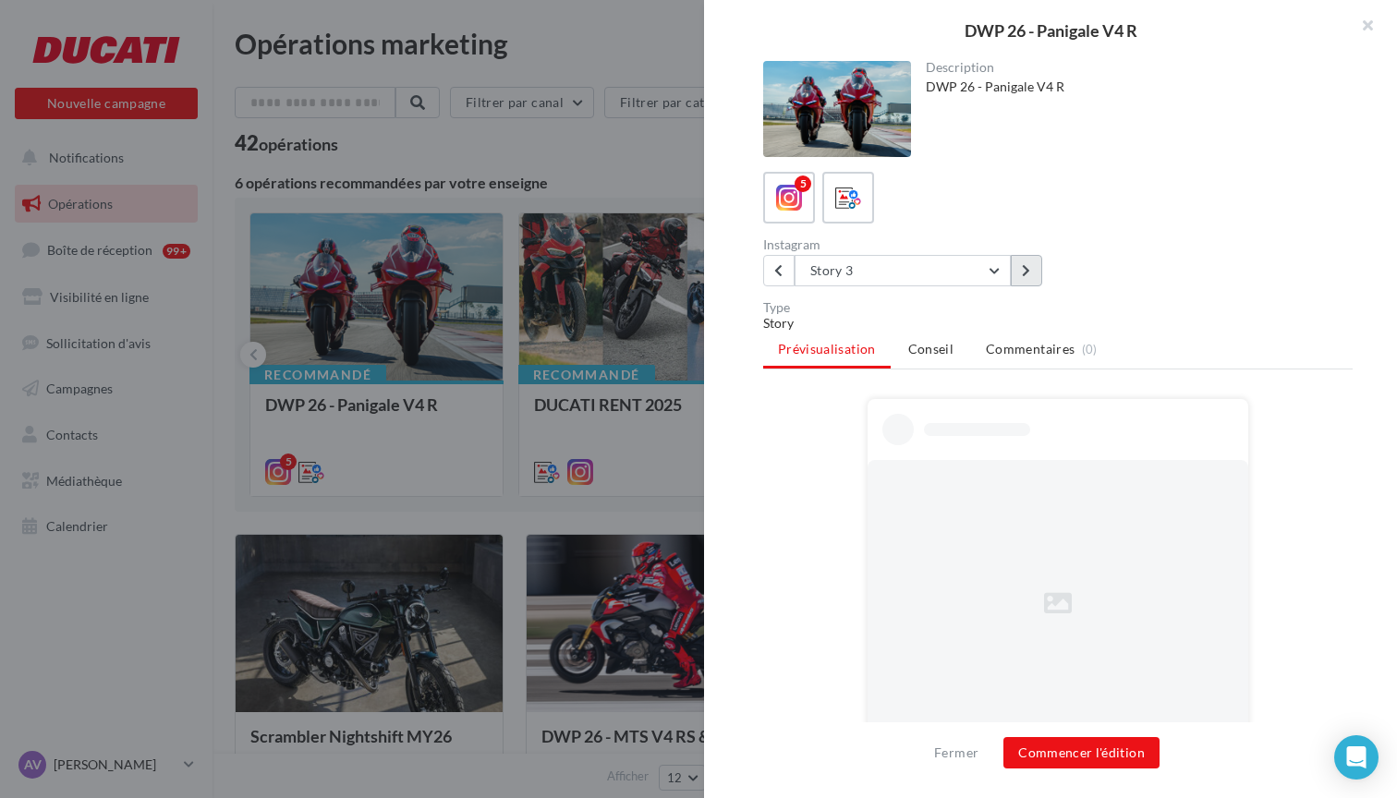
click at [1030, 273] on icon at bounding box center [1026, 270] width 8 height 13
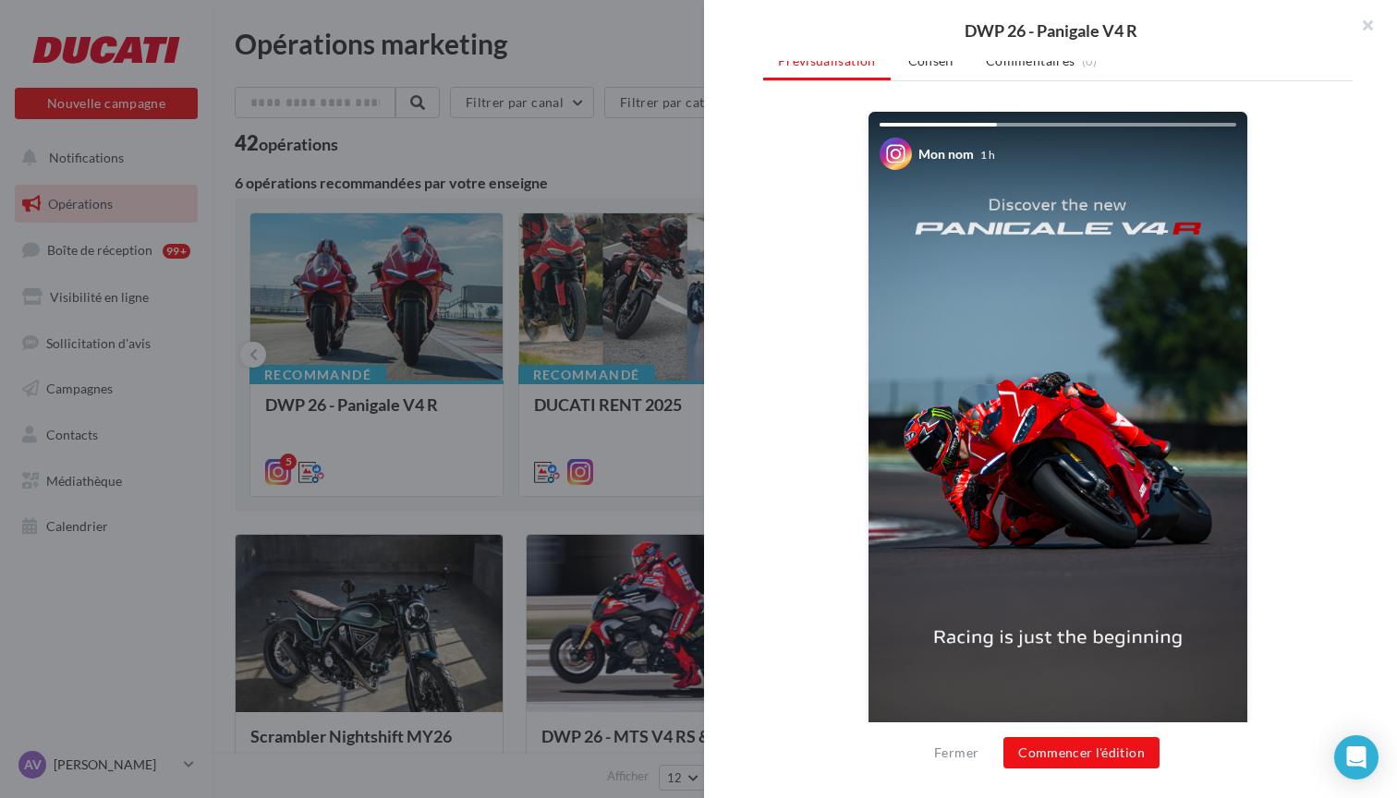
scroll to position [310, 0]
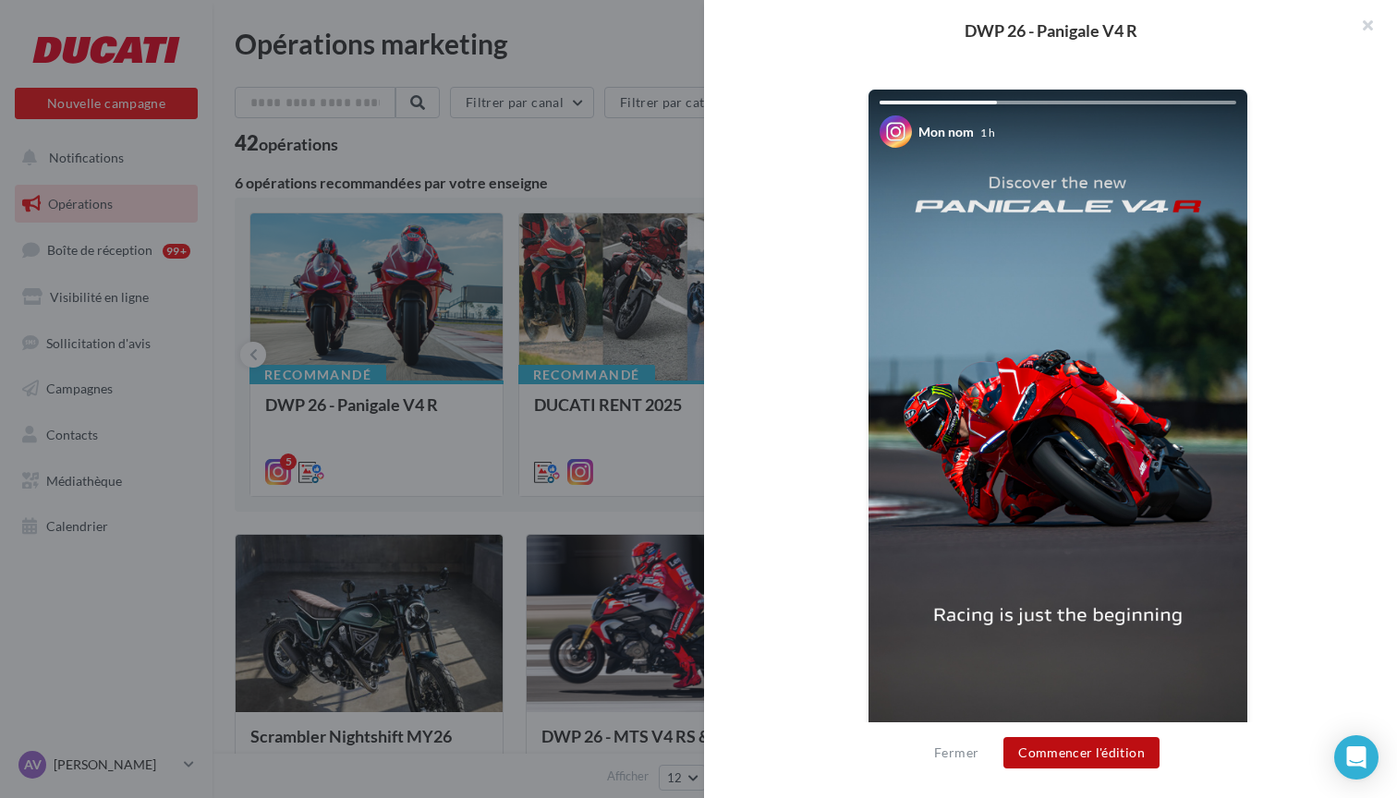
click at [1098, 740] on button "Commencer l'édition" at bounding box center [1081, 752] width 156 height 31
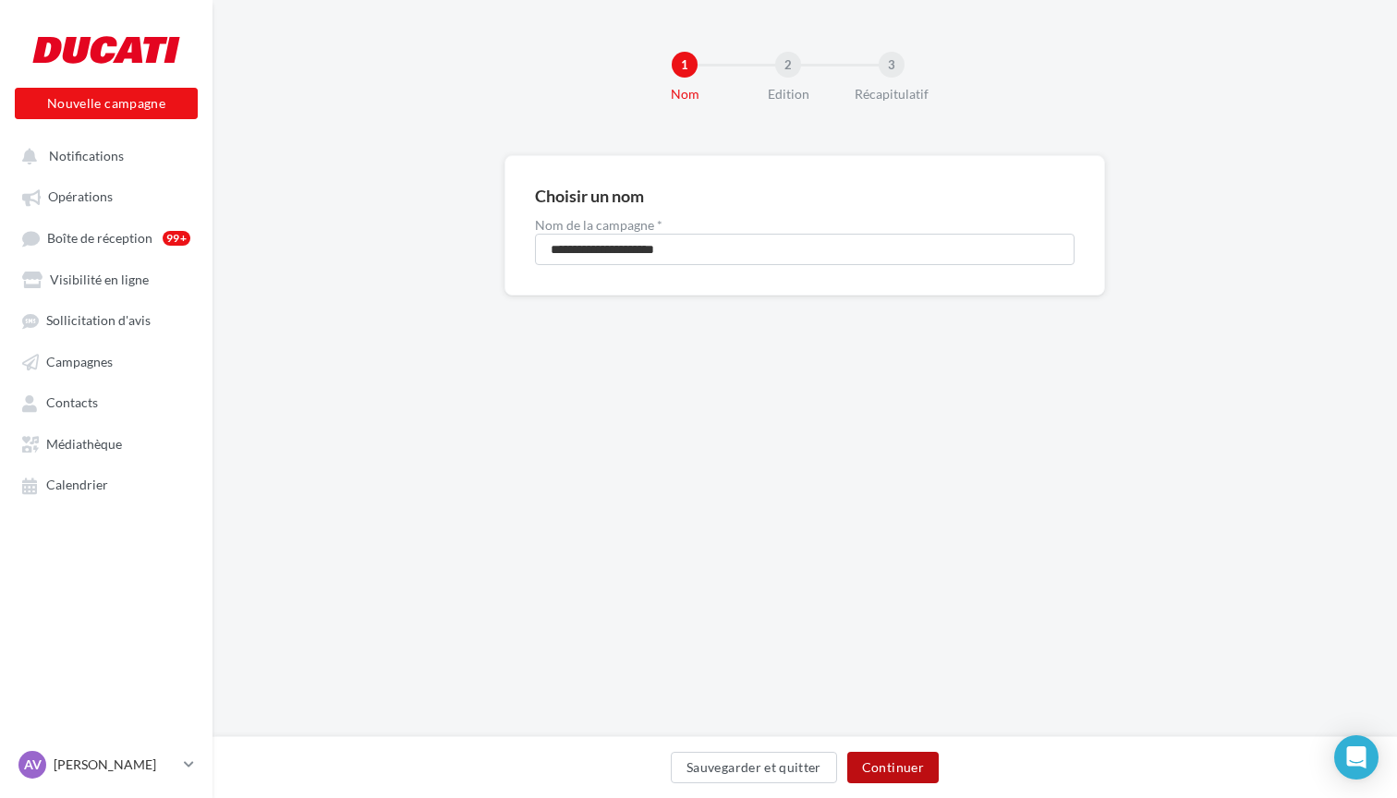
click at [893, 763] on button "Continuer" at bounding box center [892, 767] width 91 height 31
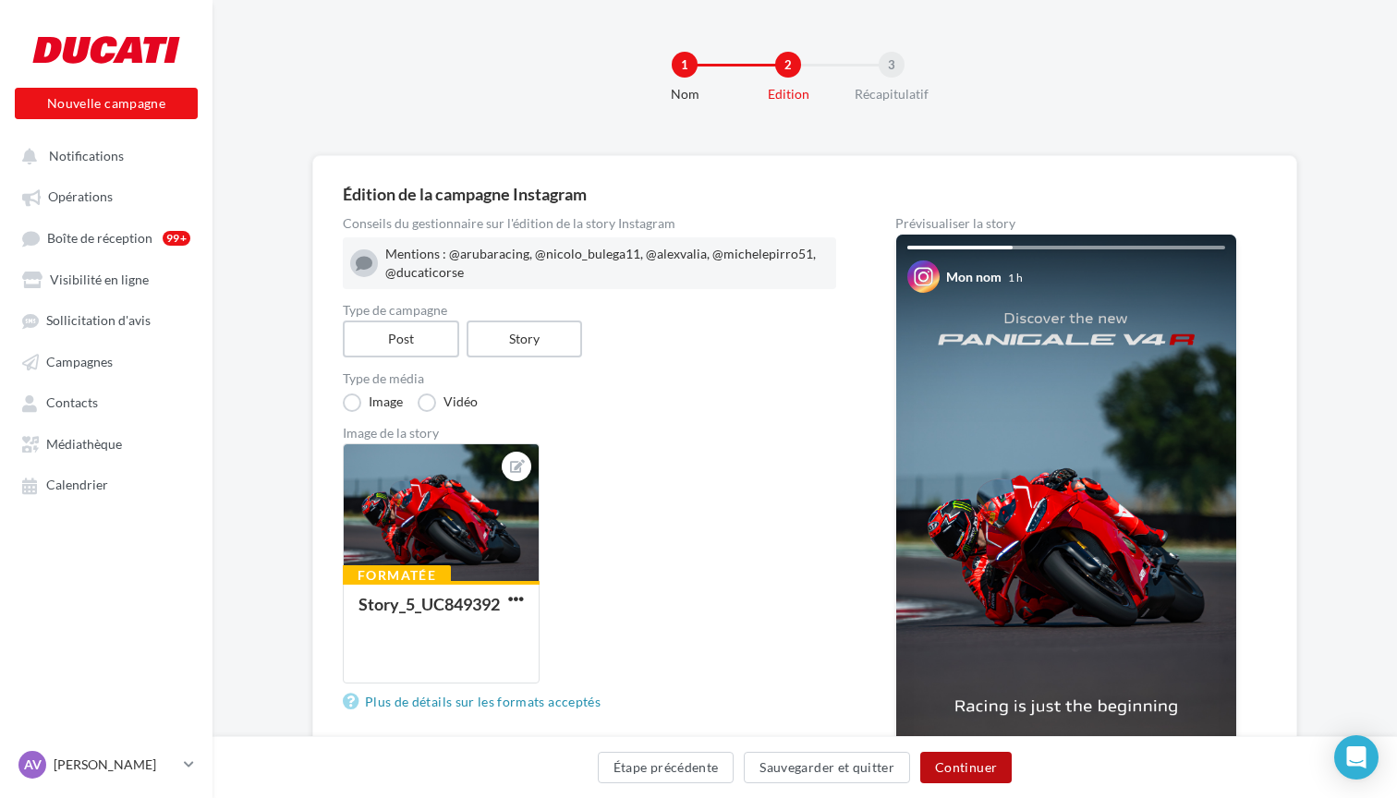
click at [963, 773] on button "Continuer" at bounding box center [965, 767] width 91 height 31
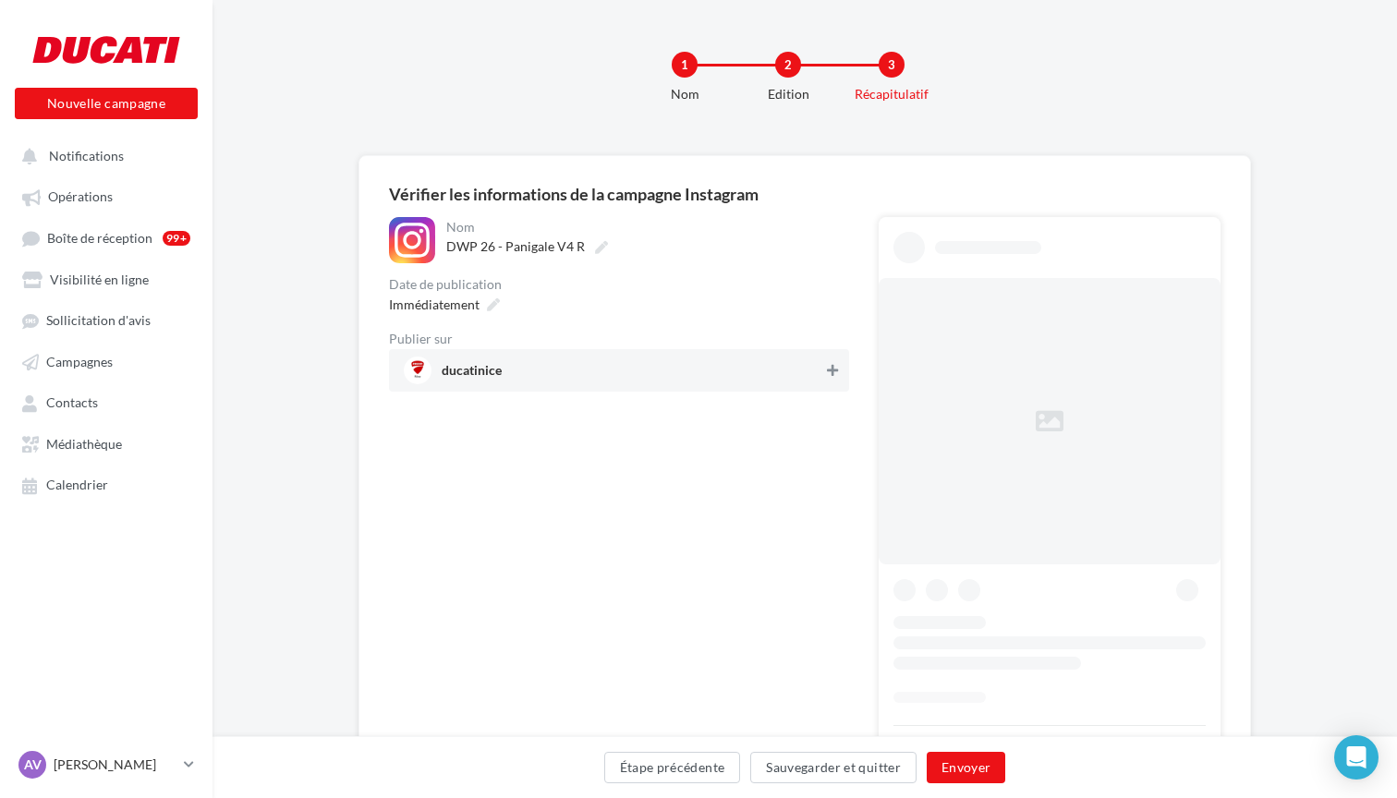
click at [834, 370] on icon at bounding box center [832, 370] width 11 height 13
click at [962, 761] on button "Envoyer" at bounding box center [966, 767] width 79 height 31
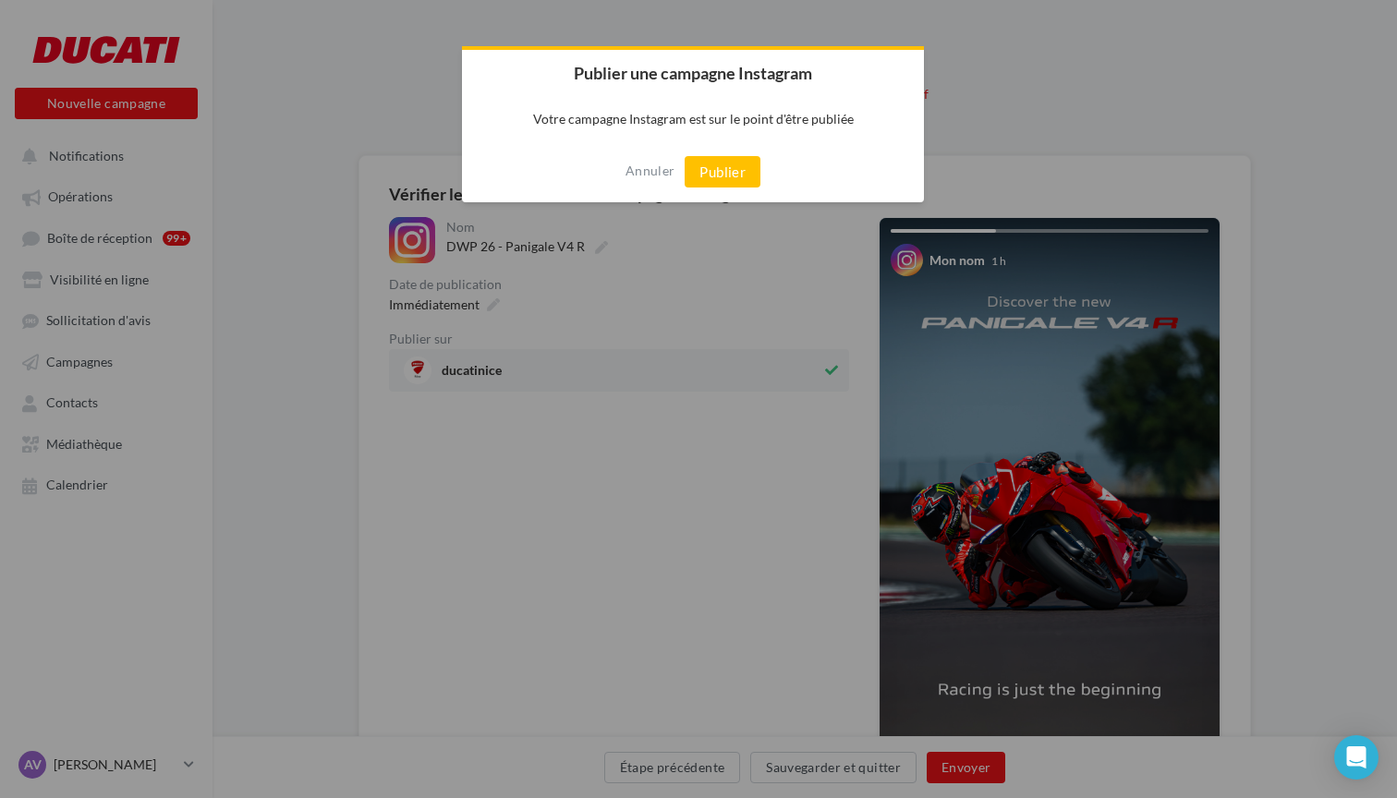
click at [726, 153] on div "Annuler Publier" at bounding box center [693, 171] width 462 height 61
click at [726, 167] on button "Publier" at bounding box center [723, 171] width 76 height 31
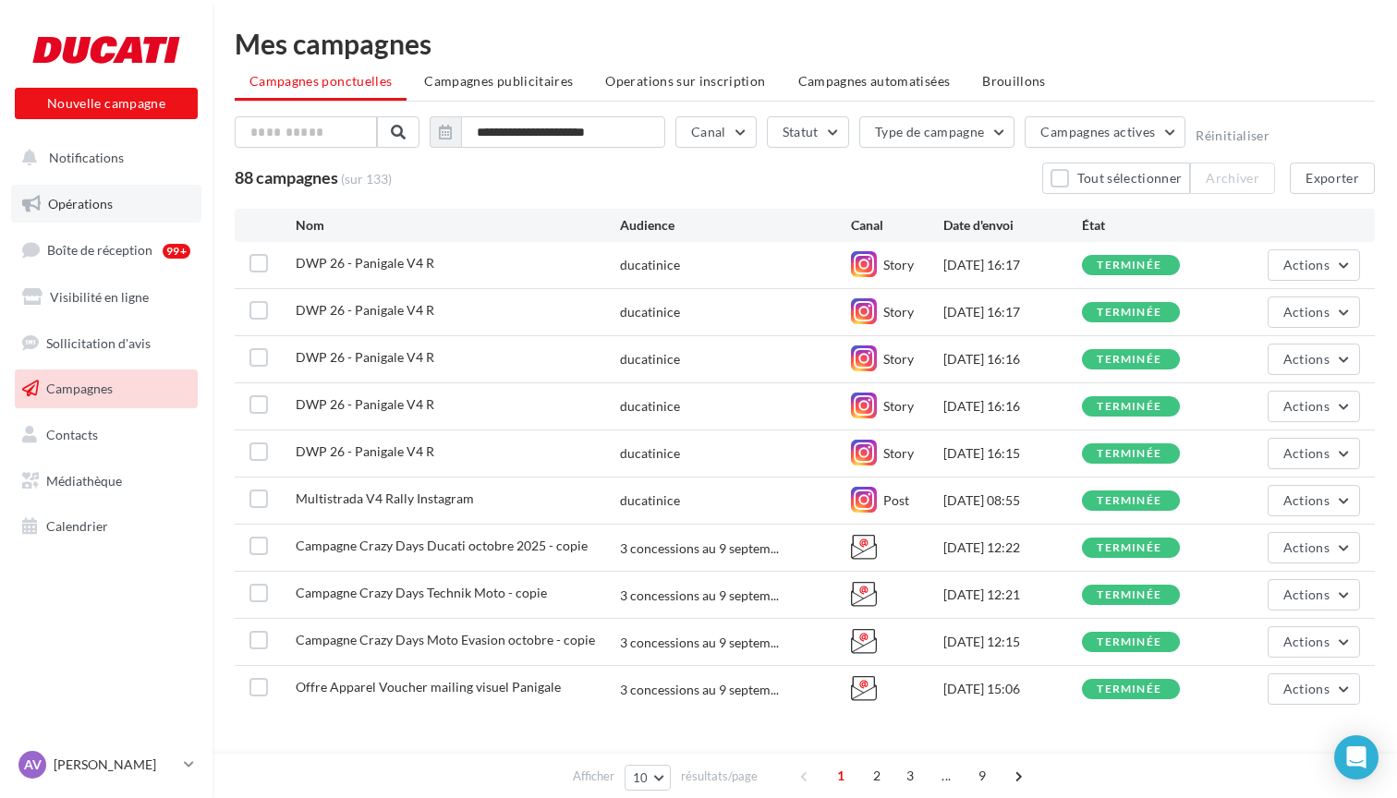
click at [116, 212] on link "Opérations" at bounding box center [106, 204] width 190 height 39
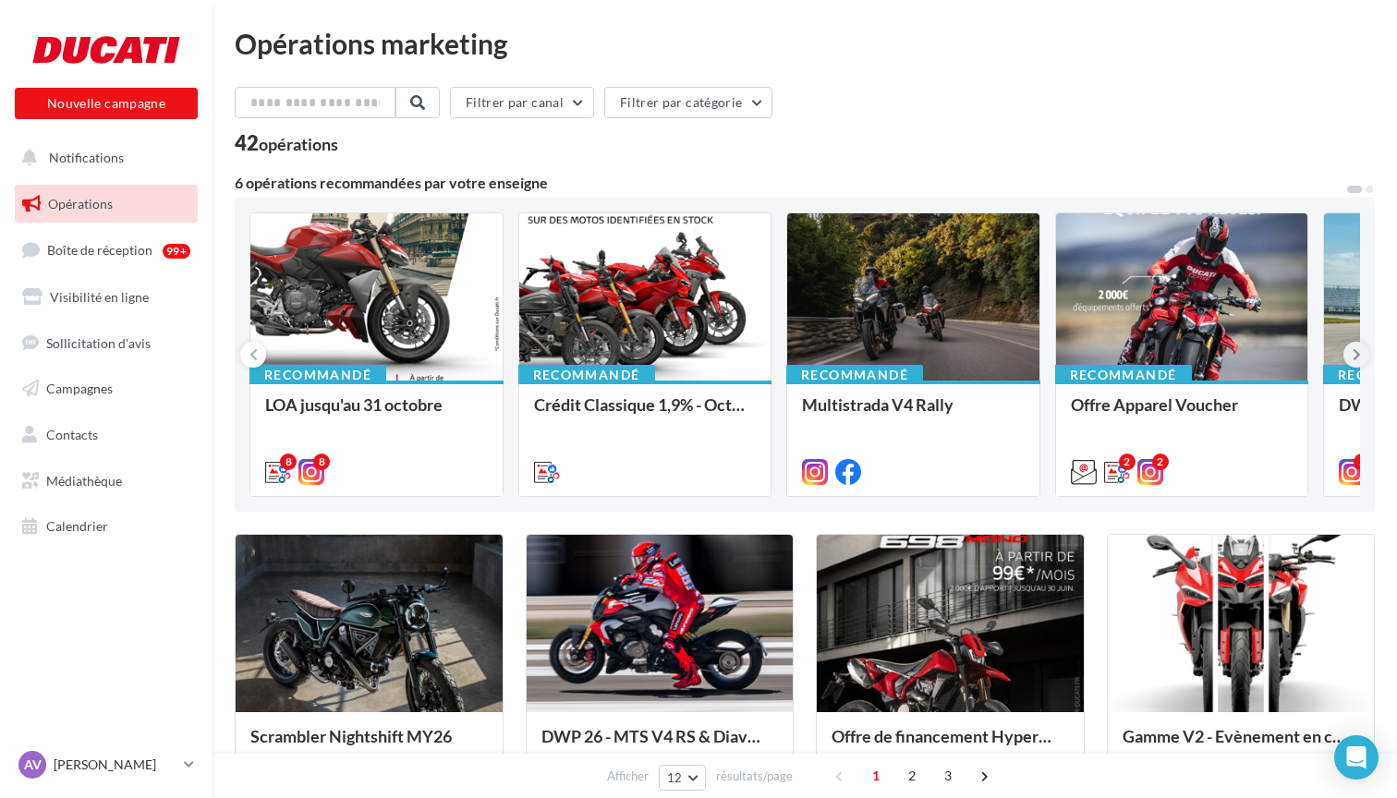
click at [1351, 348] on button at bounding box center [1356, 355] width 26 height 26
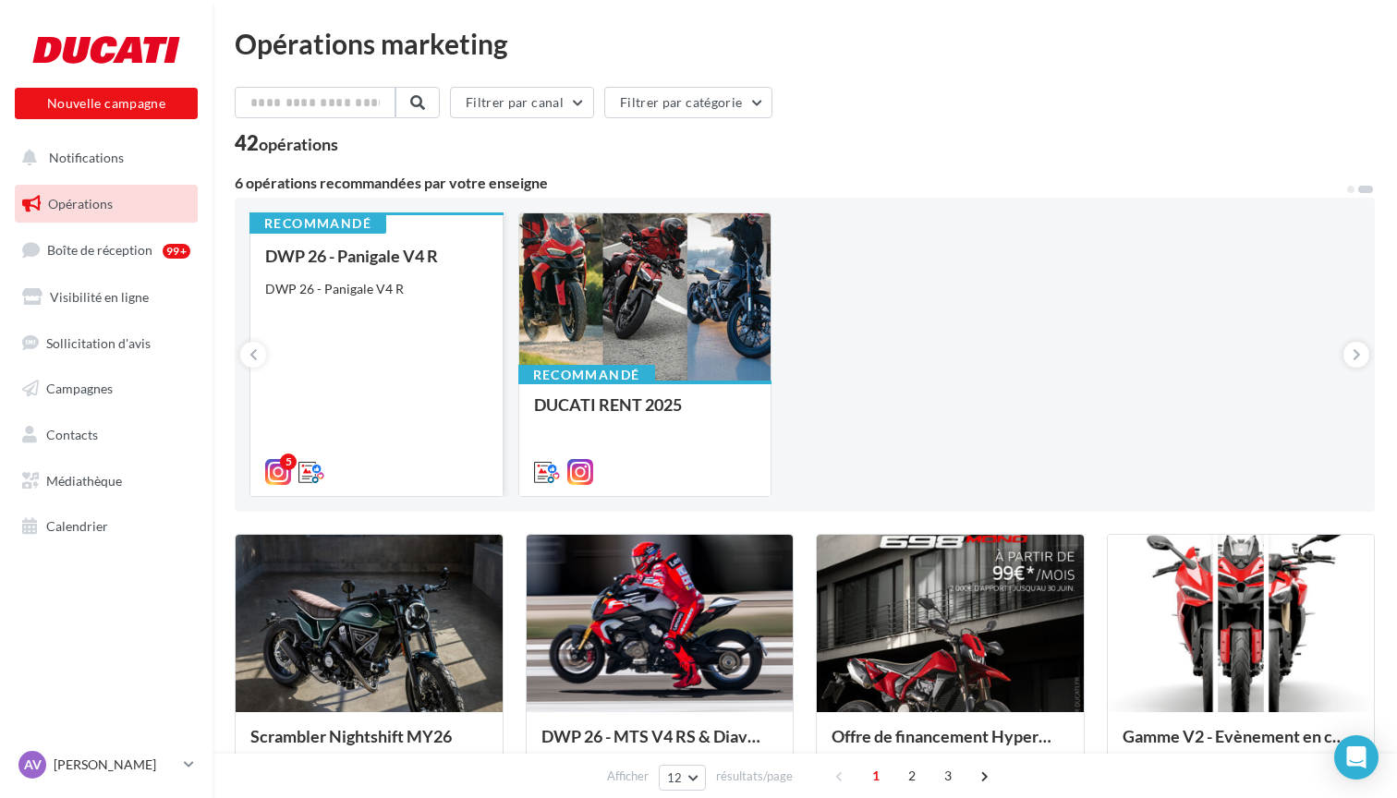
click at [380, 291] on div "DWP 26 - Panigale V4 R" at bounding box center [376, 289] width 223 height 18
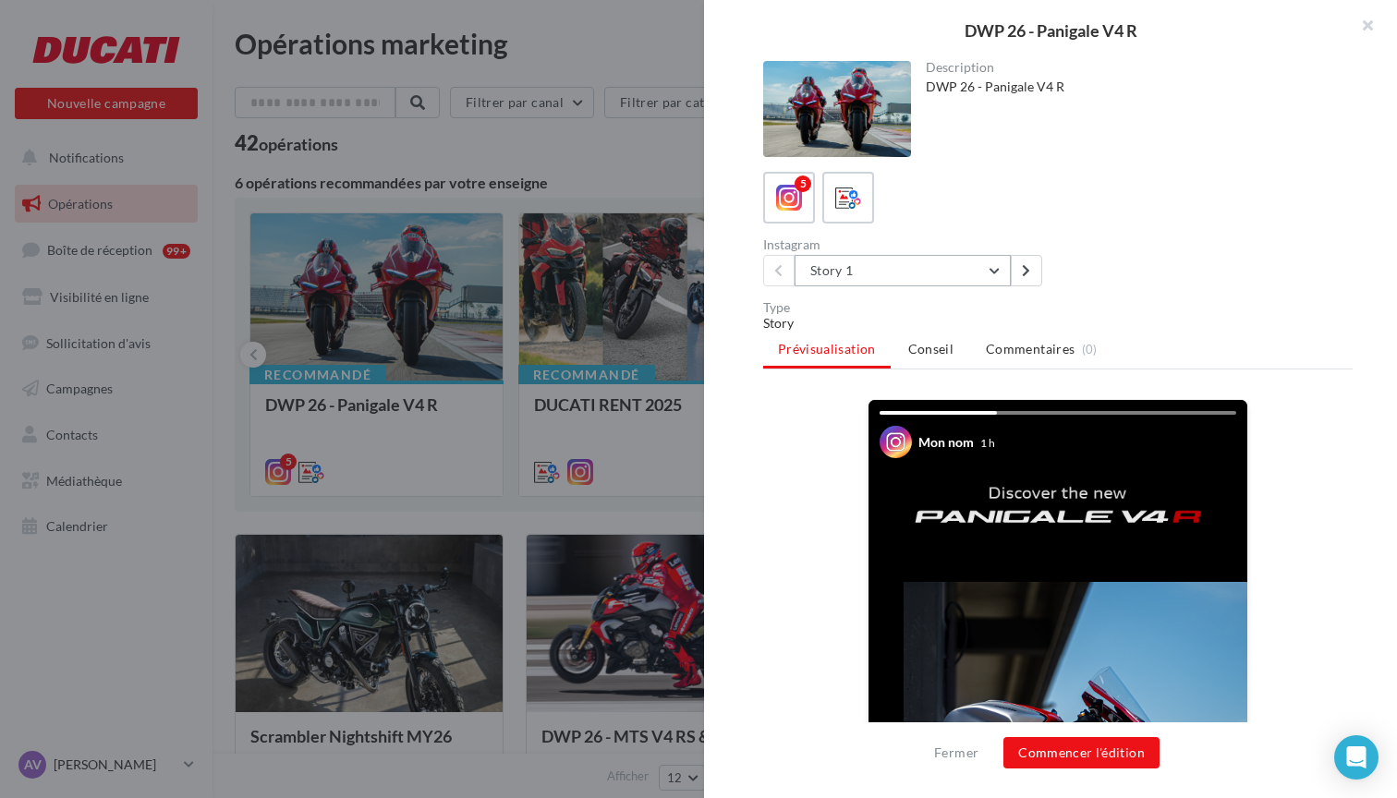
click at [996, 271] on button "Story 1" at bounding box center [902, 270] width 216 height 31
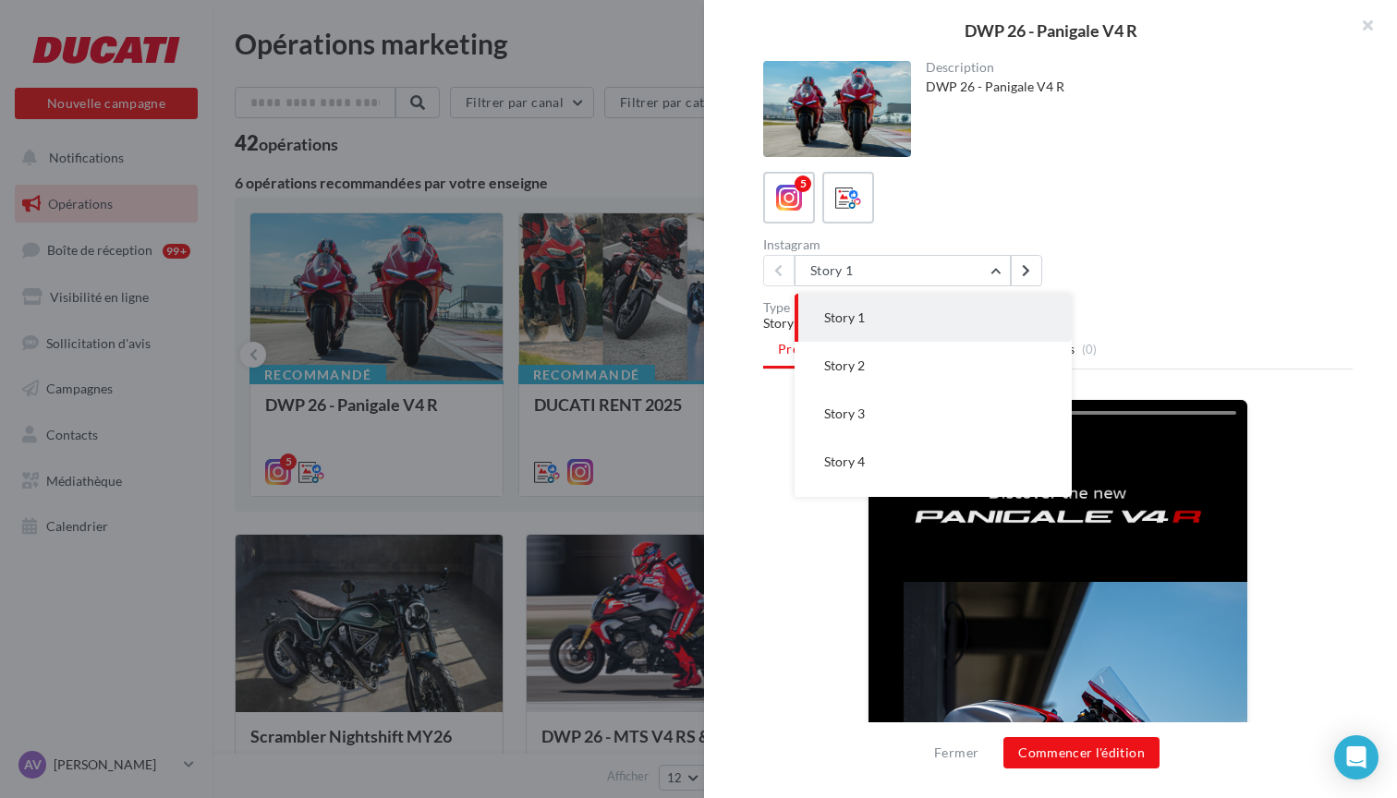
click at [989, 199] on div "5" at bounding box center [1057, 198] width 589 height 52
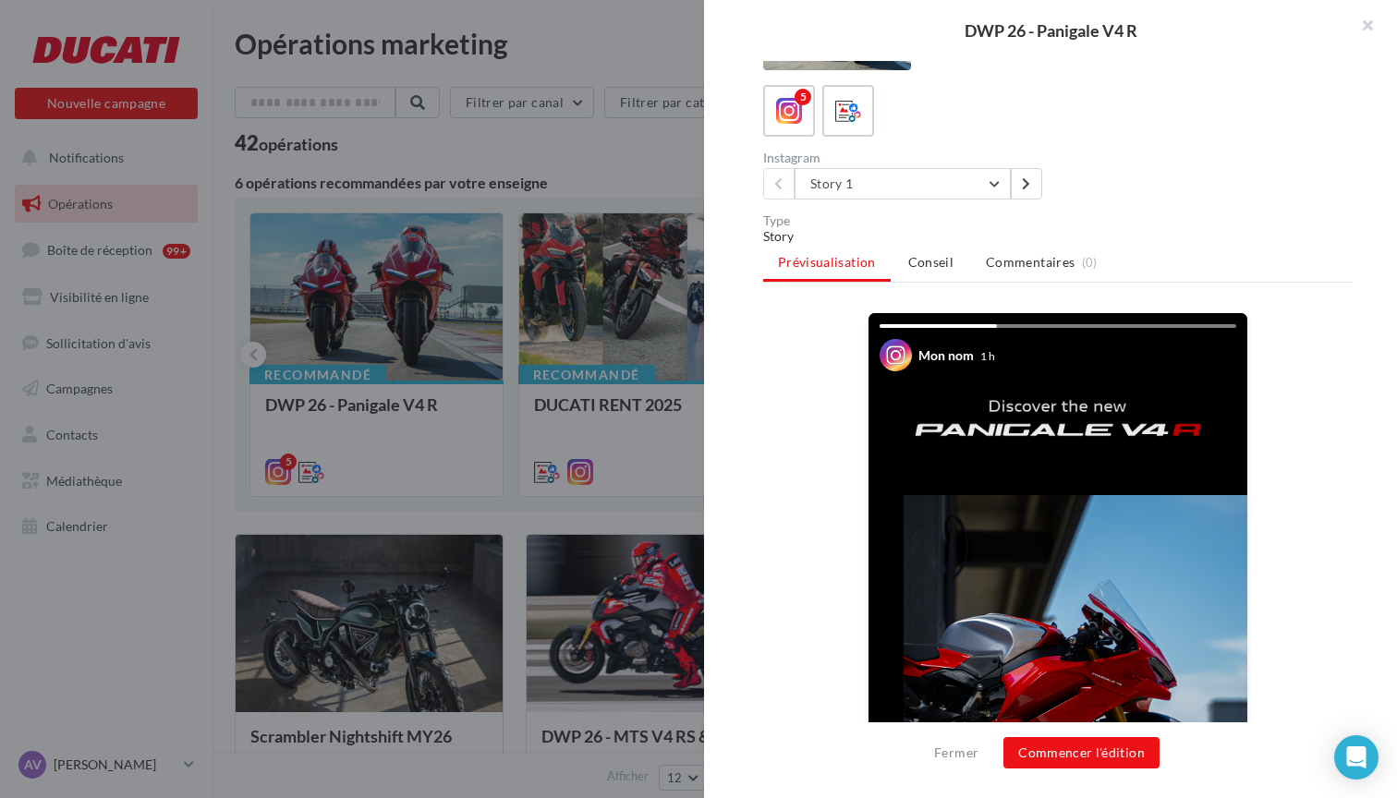
scroll to position [64, 0]
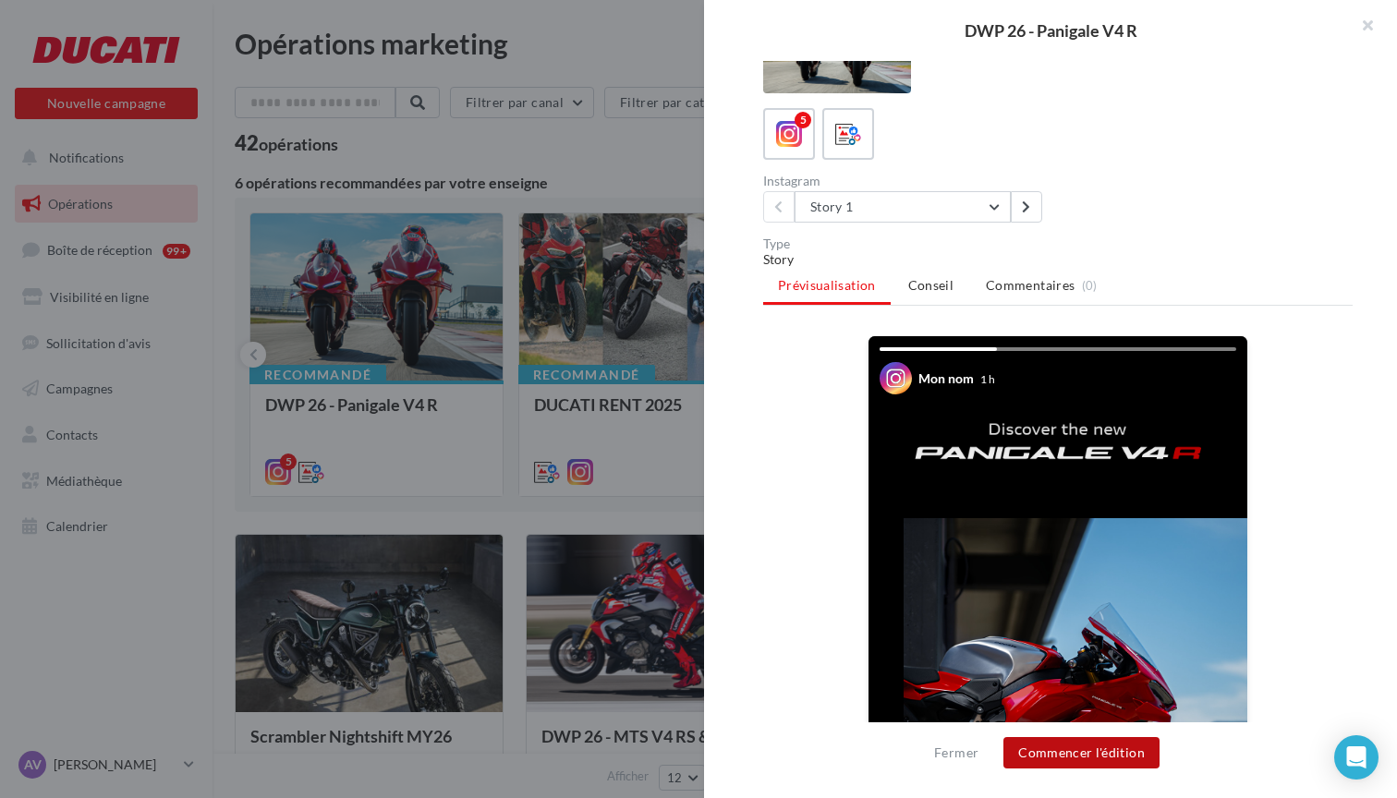
click at [1066, 753] on button "Commencer l'édition" at bounding box center [1081, 752] width 156 height 31
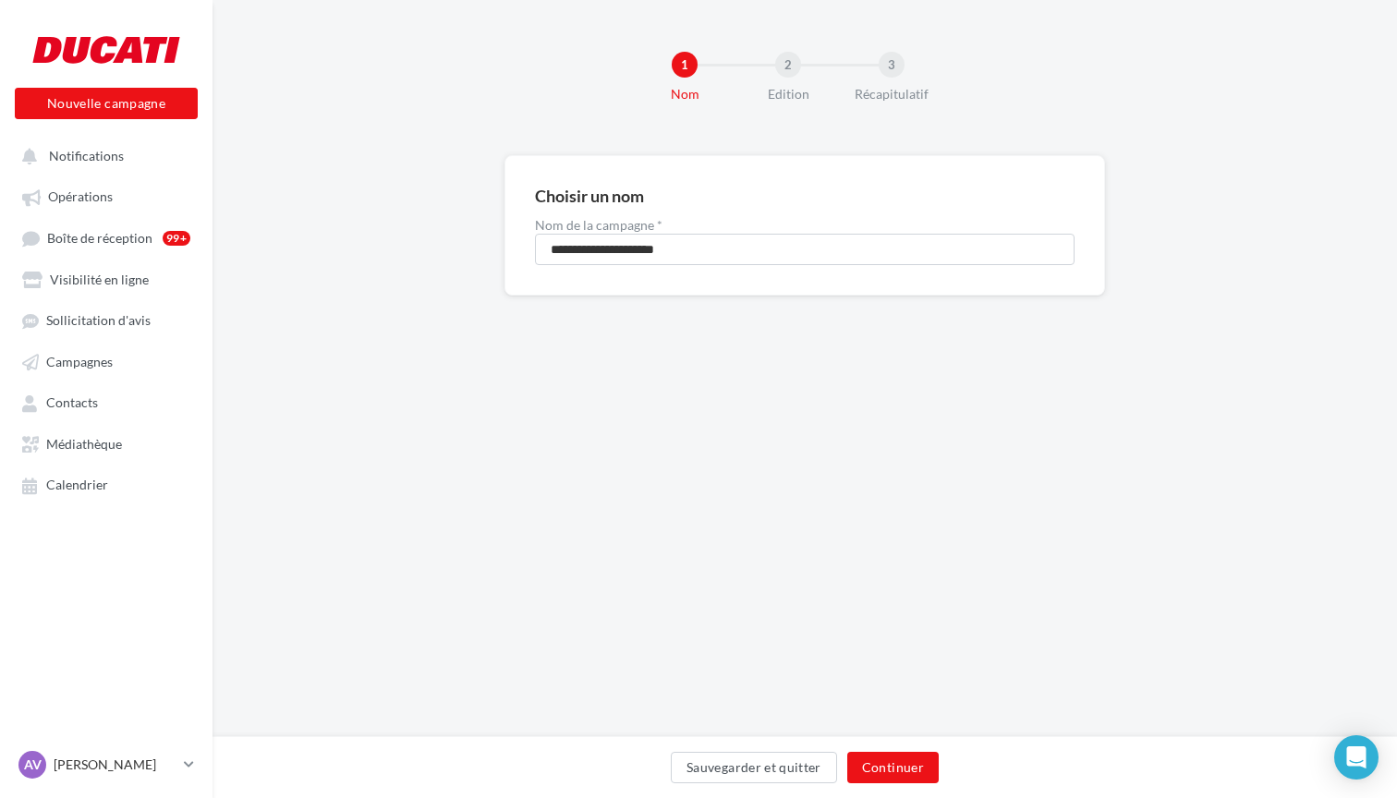
click at [895, 747] on div "Sauvegarder et quitter Continuer" at bounding box center [804, 767] width 1184 height 62
click at [895, 760] on button "Continuer" at bounding box center [892, 767] width 91 height 31
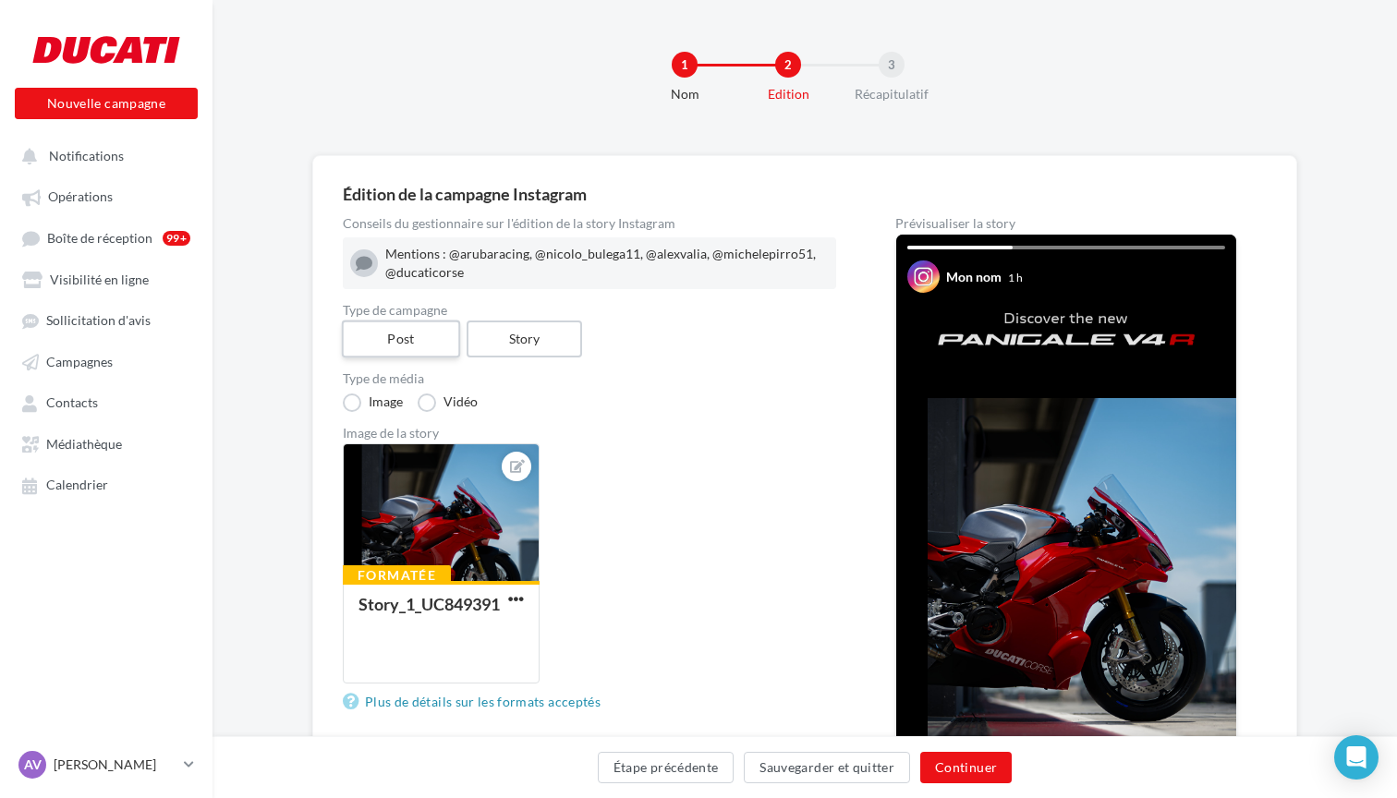
click at [410, 334] on label "Post" at bounding box center [401, 340] width 118 height 38
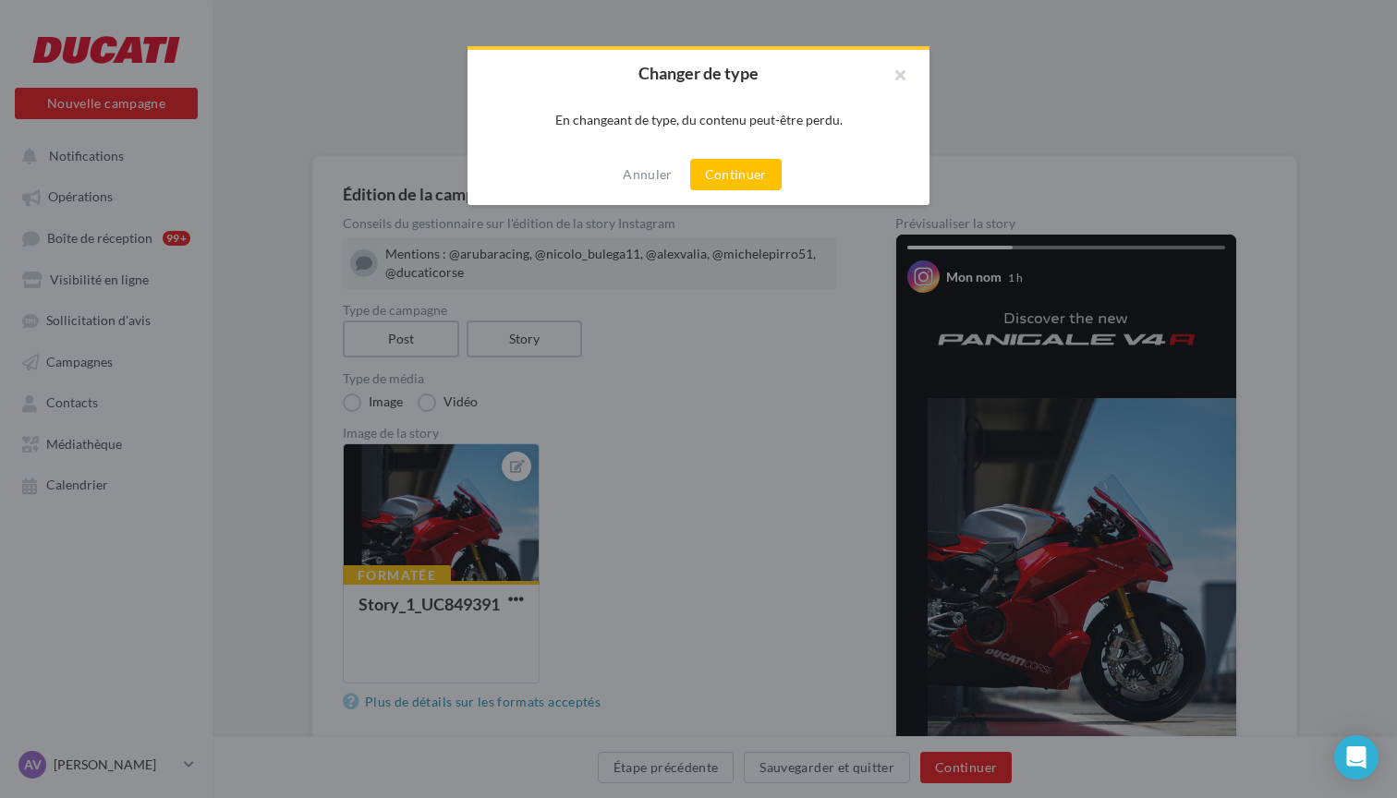
click at [741, 158] on div "Annuler Continuer" at bounding box center [698, 174] width 462 height 61
click at [745, 173] on button "Continuer" at bounding box center [735, 174] width 91 height 31
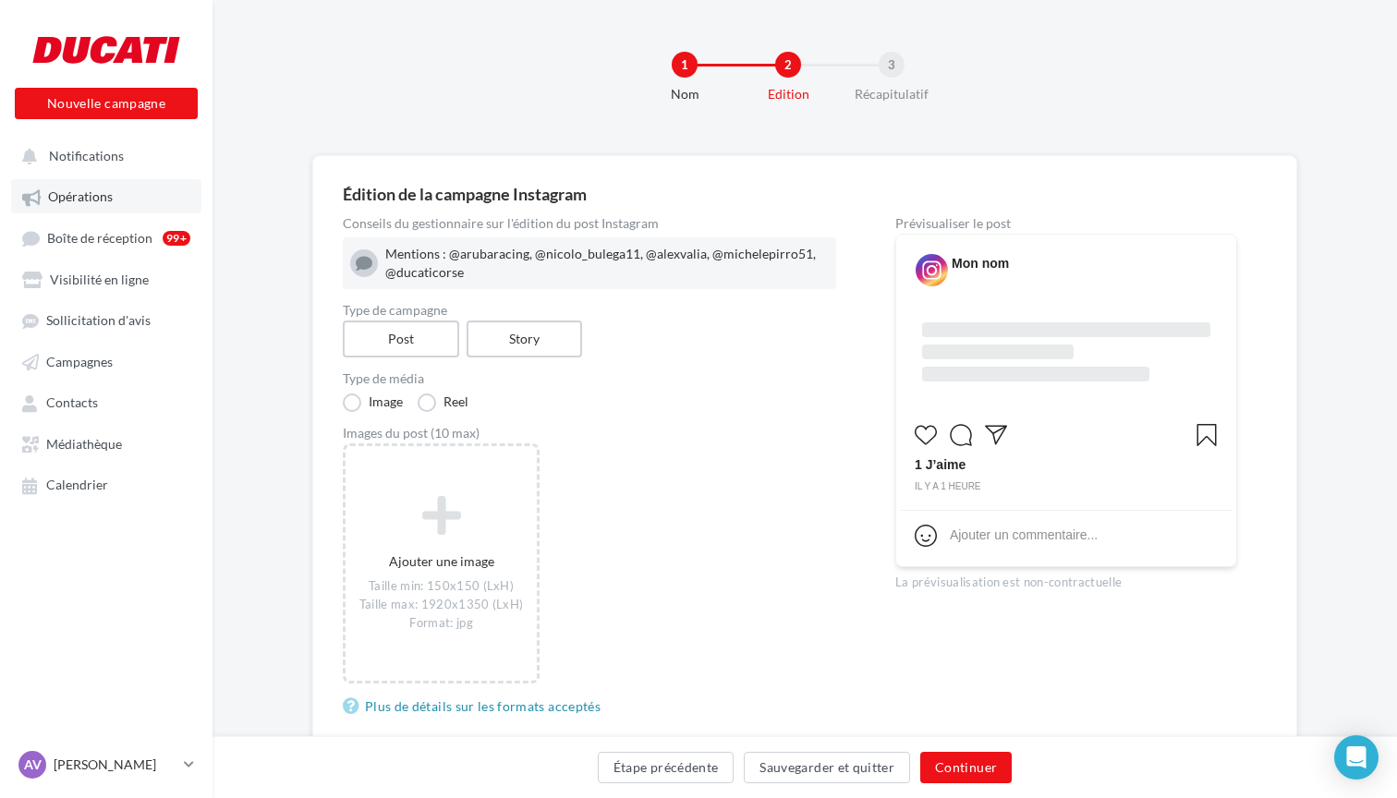
click at [88, 196] on span "Opérations" at bounding box center [80, 197] width 65 height 16
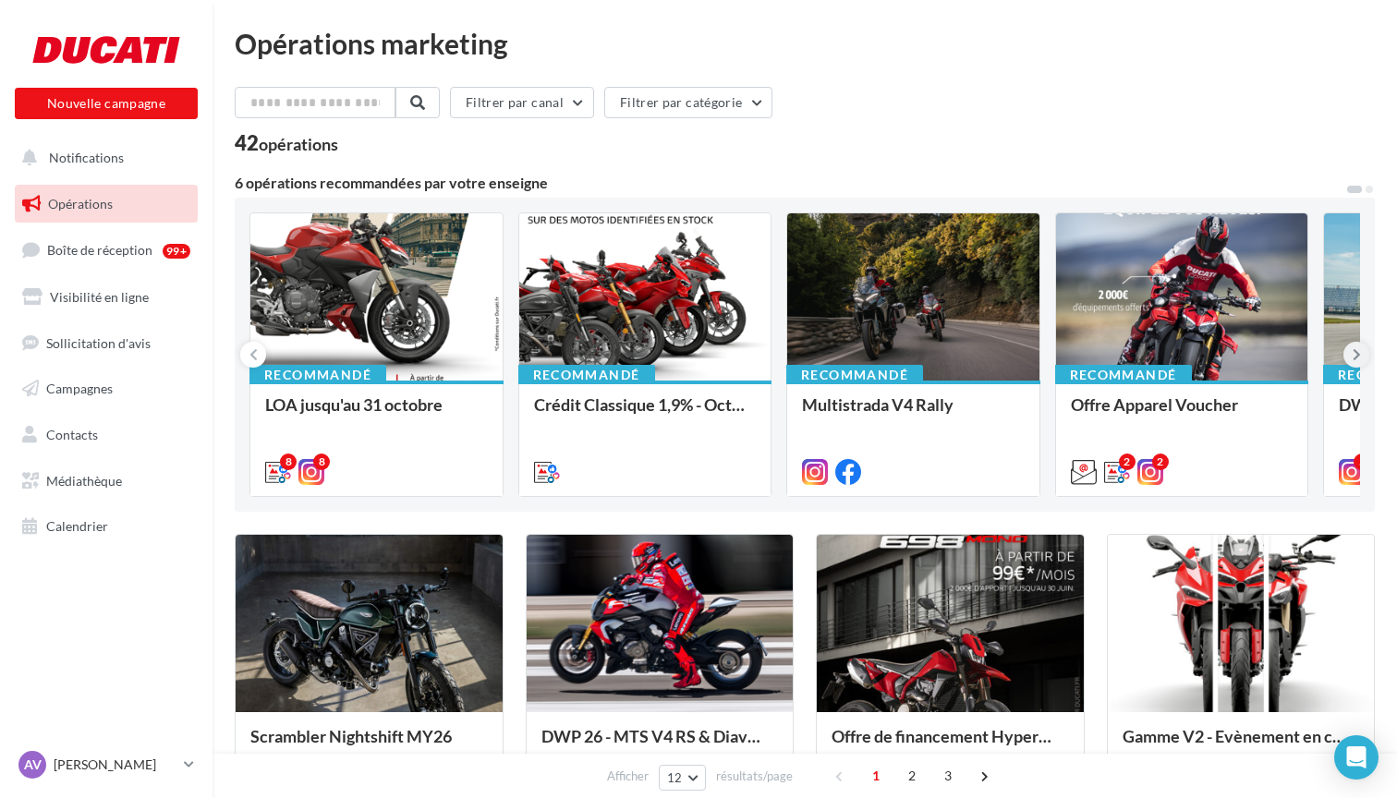
click at [1357, 354] on icon at bounding box center [1356, 354] width 8 height 18
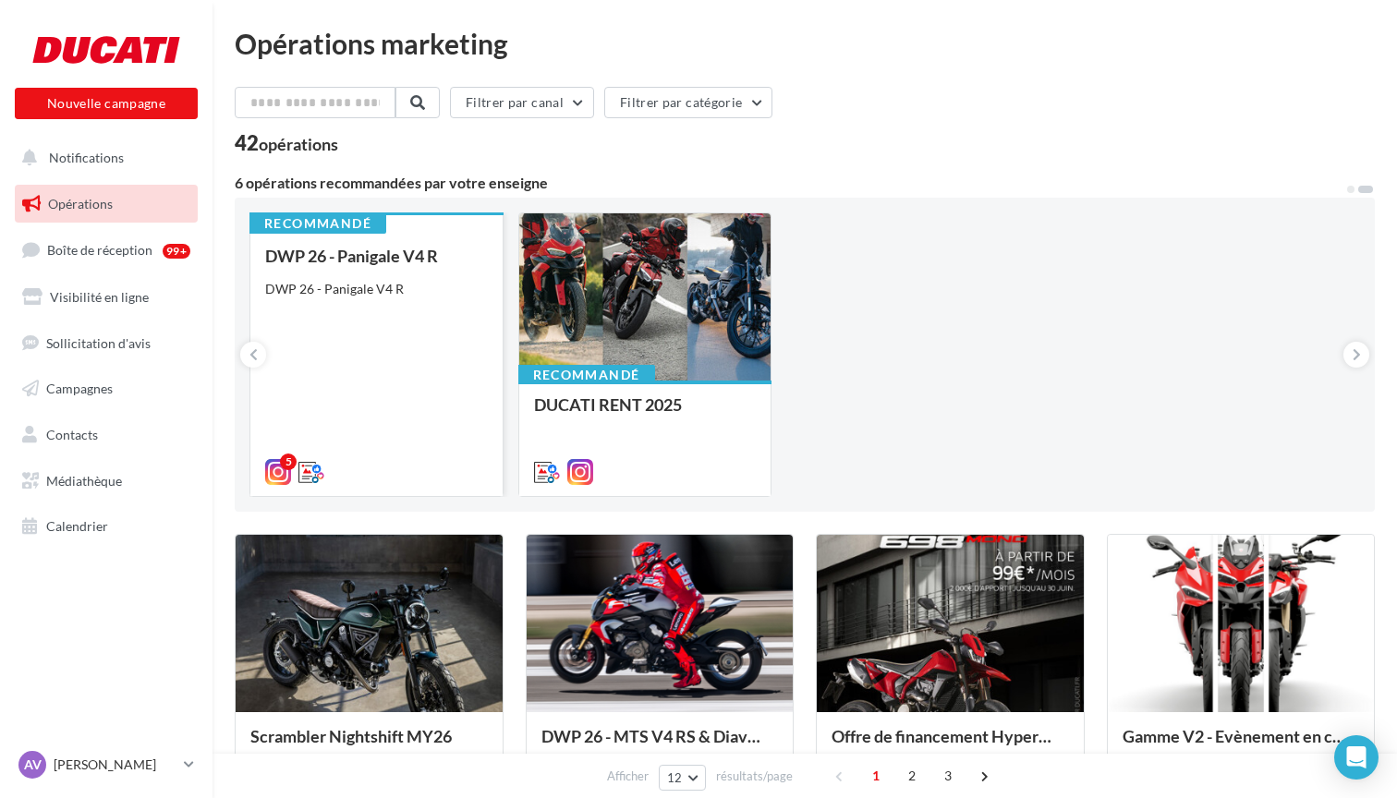
click at [392, 320] on div "DWP 26 - Panigale V4 R DWP 26 - Panigale V4 R" at bounding box center [376, 363] width 223 height 233
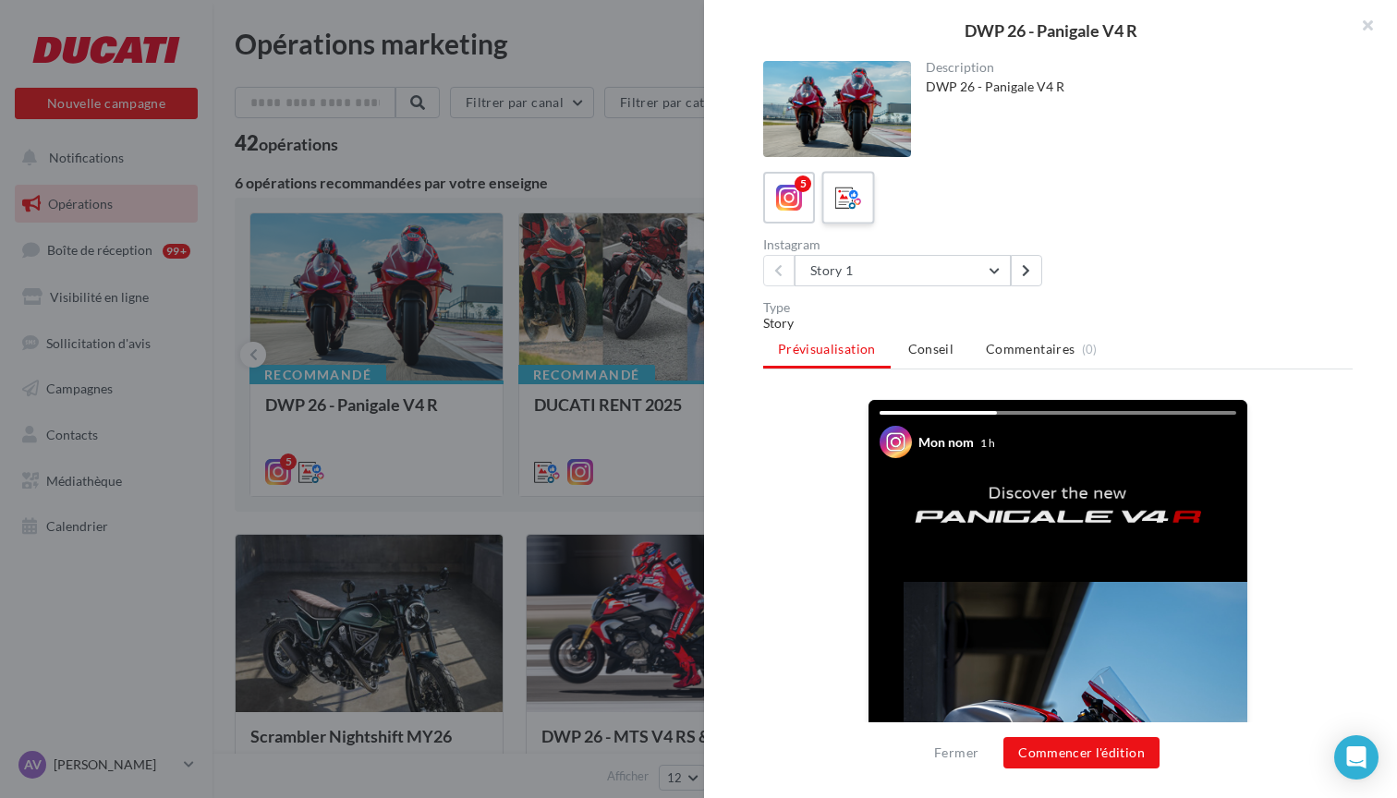
click at [843, 205] on icon at bounding box center [848, 198] width 27 height 27
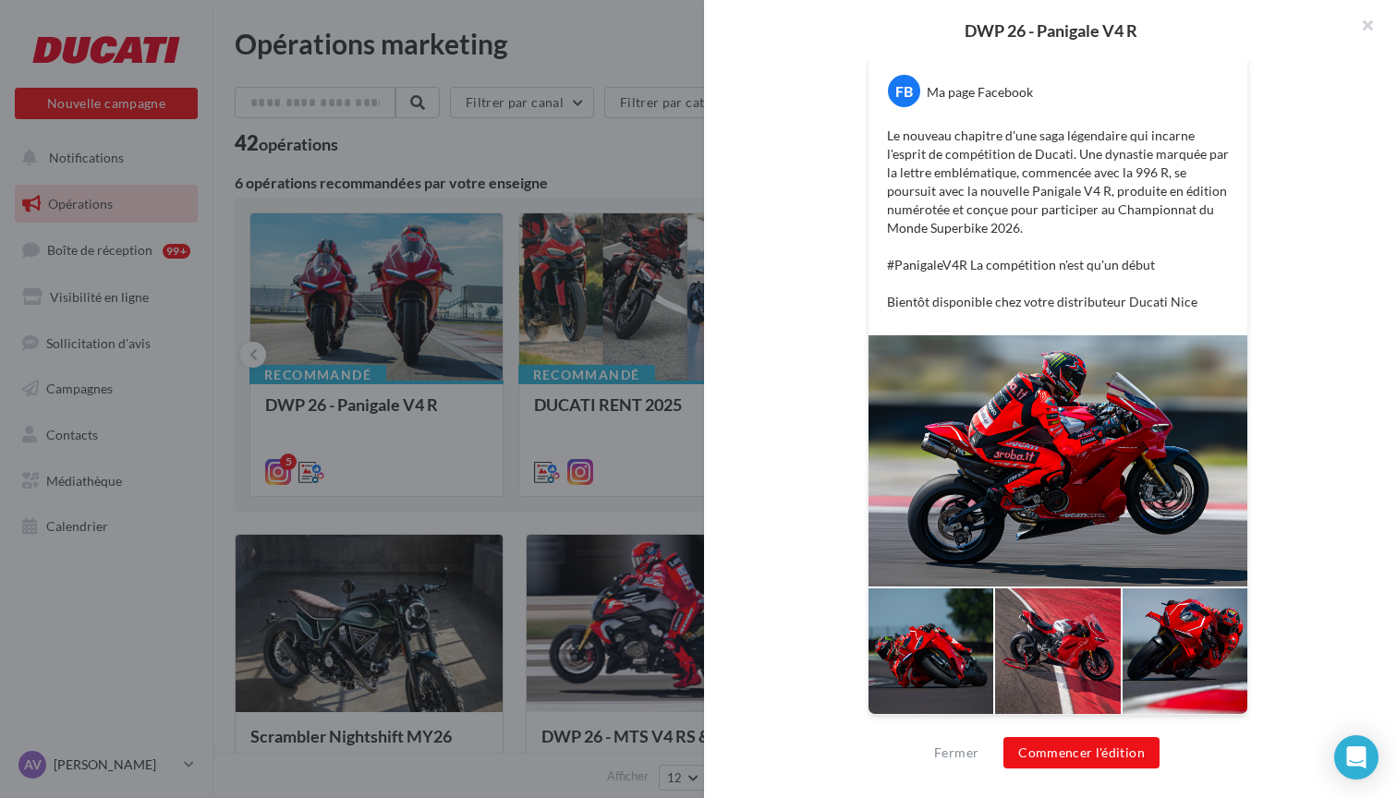
scroll to position [351, 0]
click at [1093, 760] on button "Commencer l'édition" at bounding box center [1081, 752] width 156 height 31
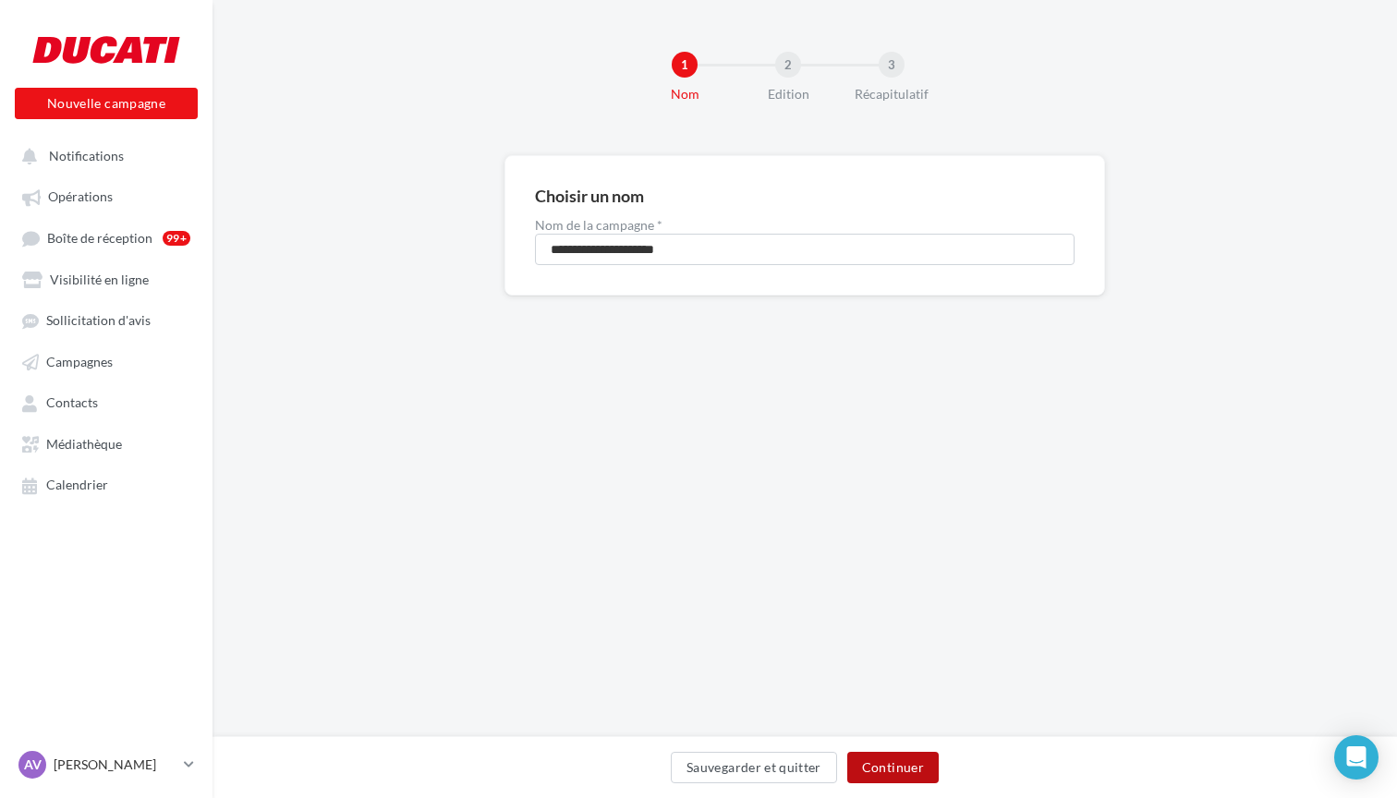
click at [914, 761] on button "Continuer" at bounding box center [892, 767] width 91 height 31
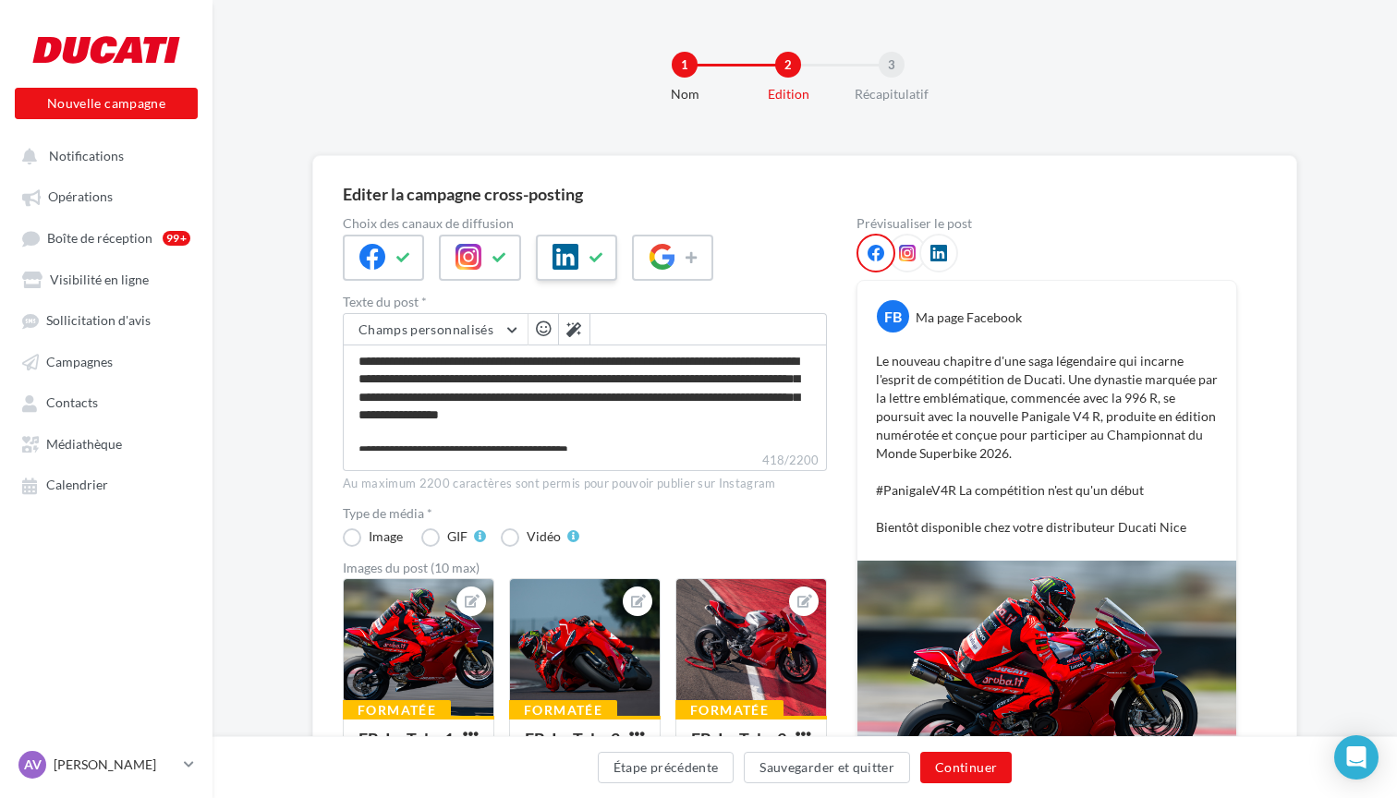
click at [597, 265] on button at bounding box center [597, 258] width 22 height 28
click at [963, 770] on button "Continuer" at bounding box center [965, 767] width 91 height 31
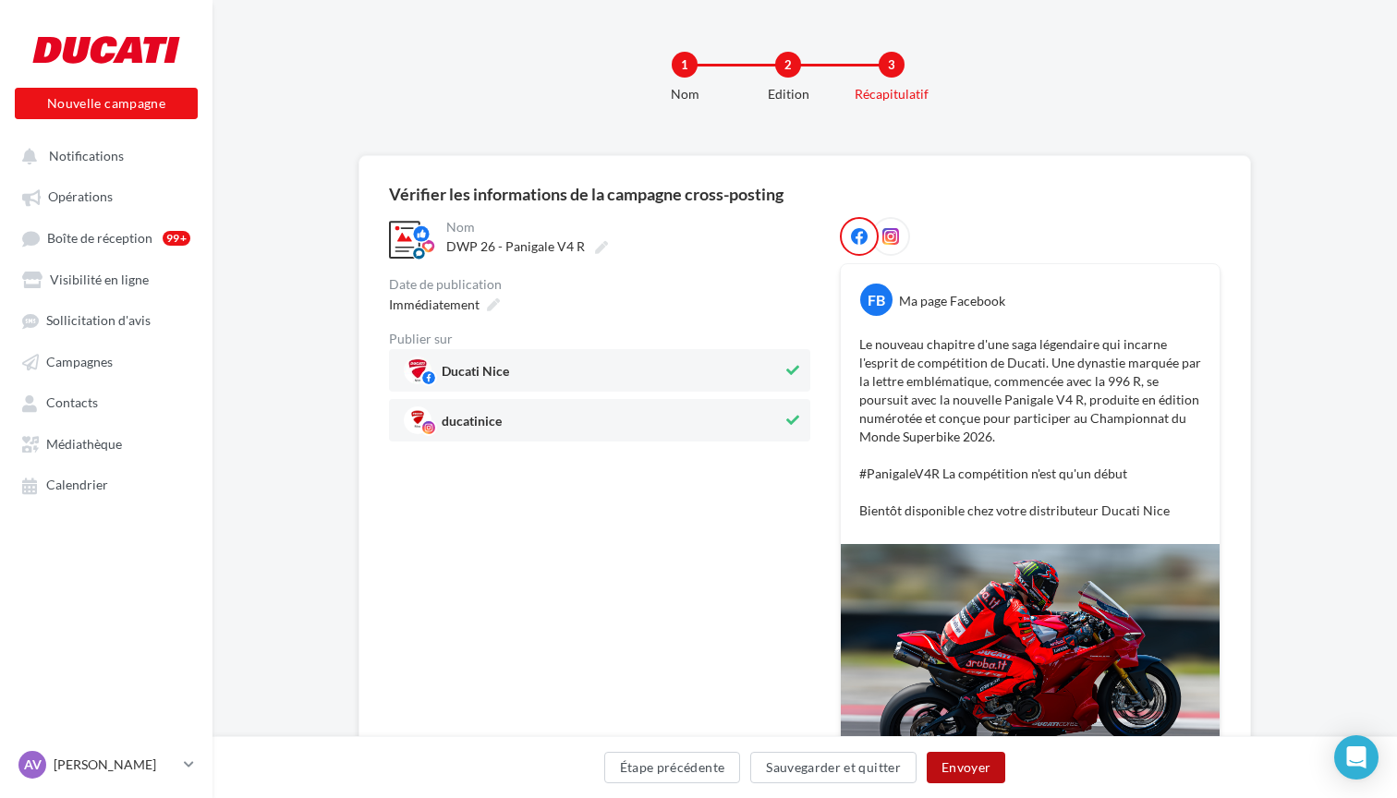
click at [968, 770] on button "Envoyer" at bounding box center [966, 767] width 79 height 31
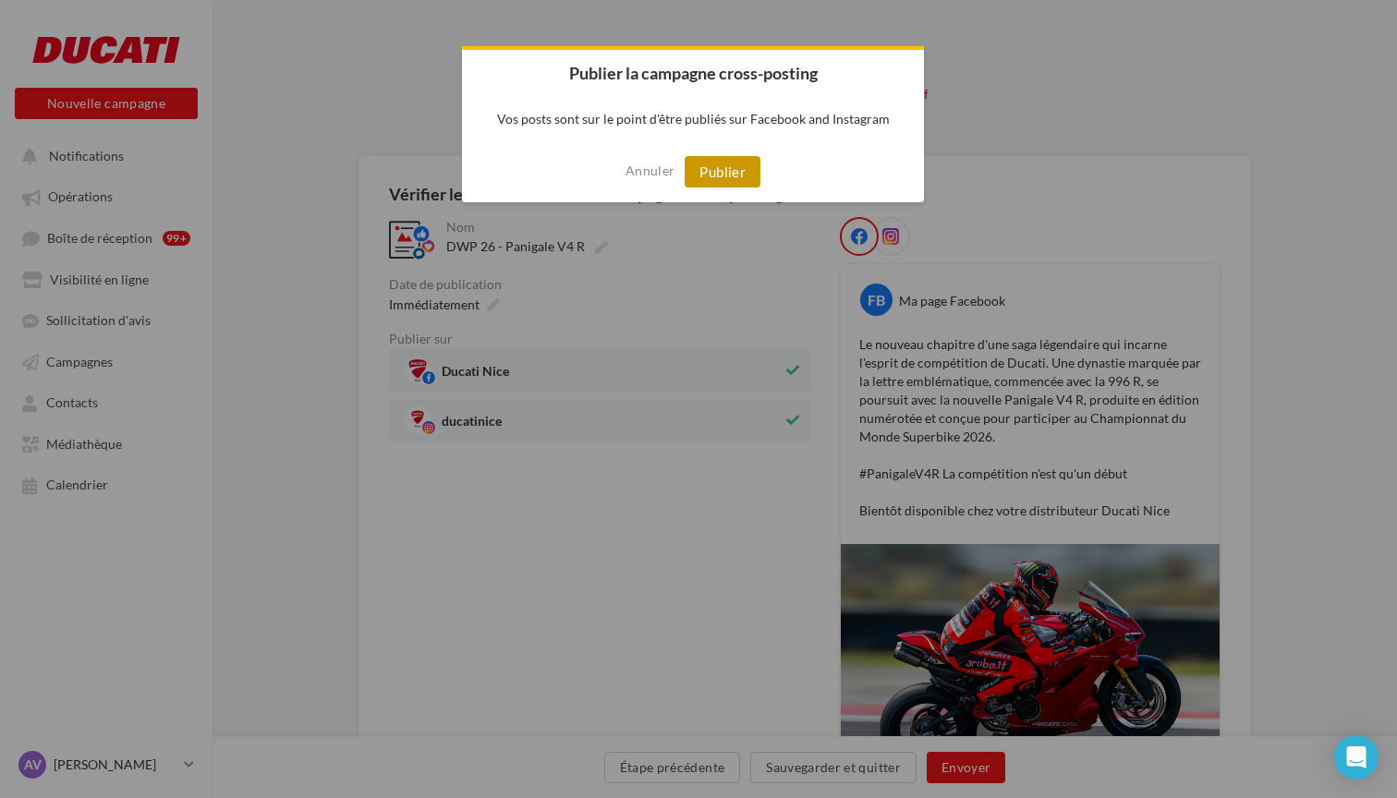
click at [727, 176] on button "Publier" at bounding box center [723, 171] width 76 height 31
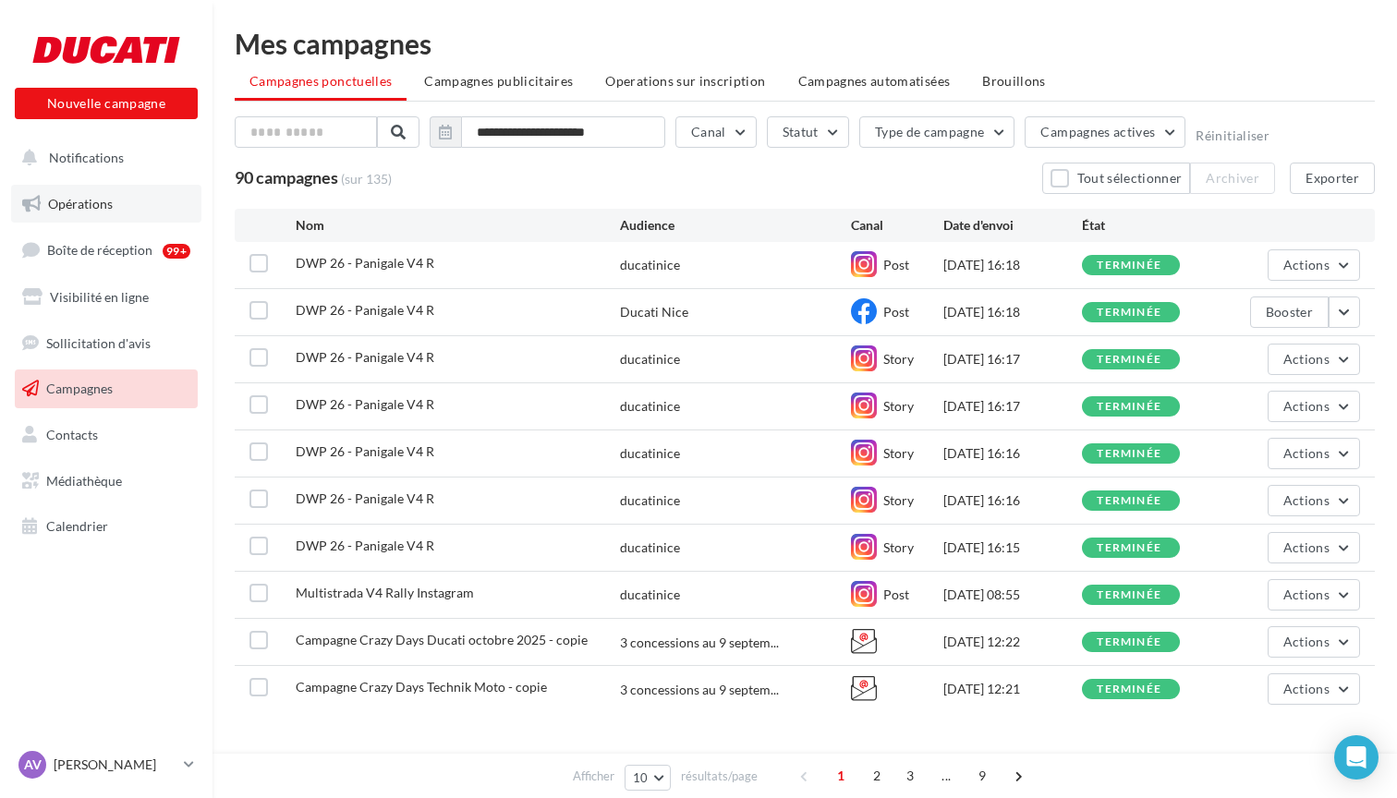
click at [122, 210] on link "Opérations" at bounding box center [106, 204] width 190 height 39
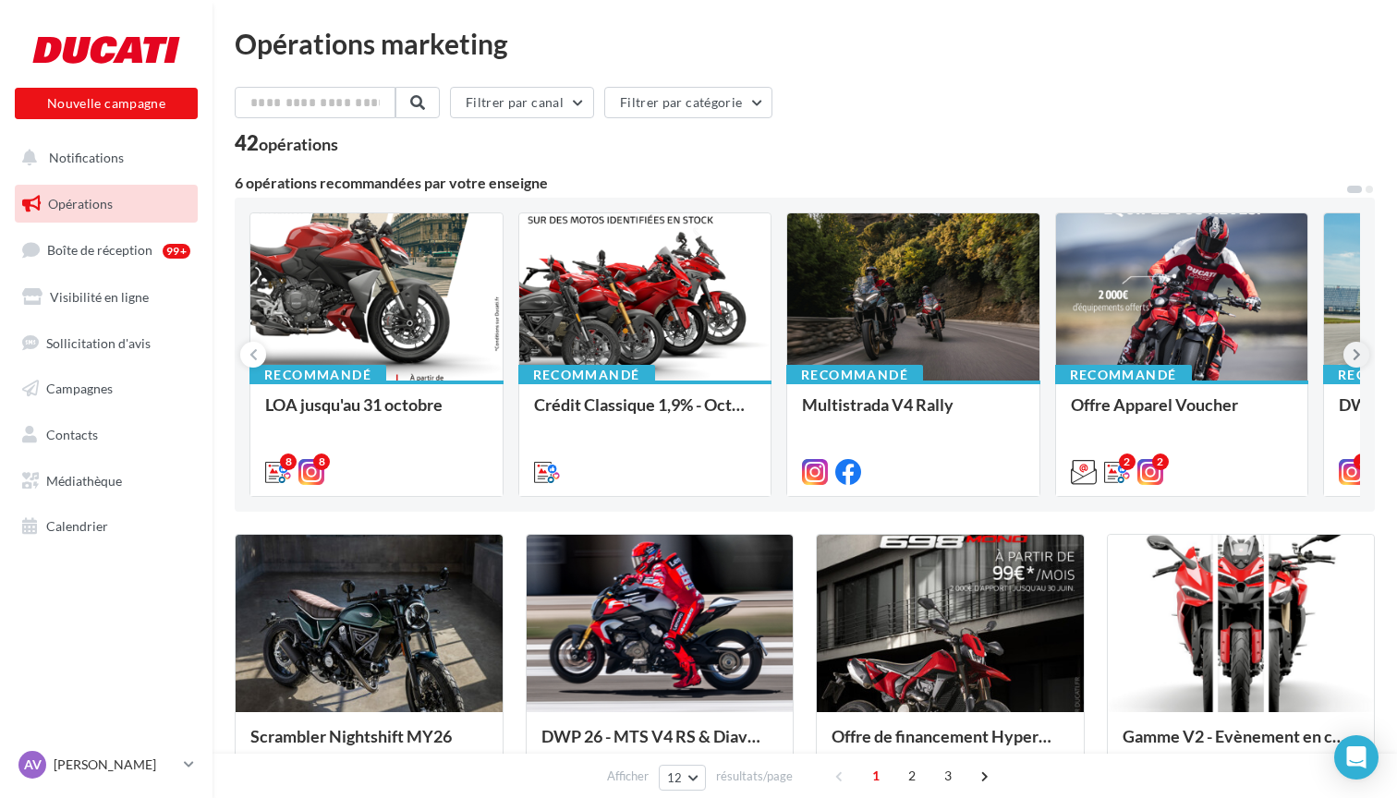
click at [1355, 355] on icon at bounding box center [1356, 354] width 8 height 18
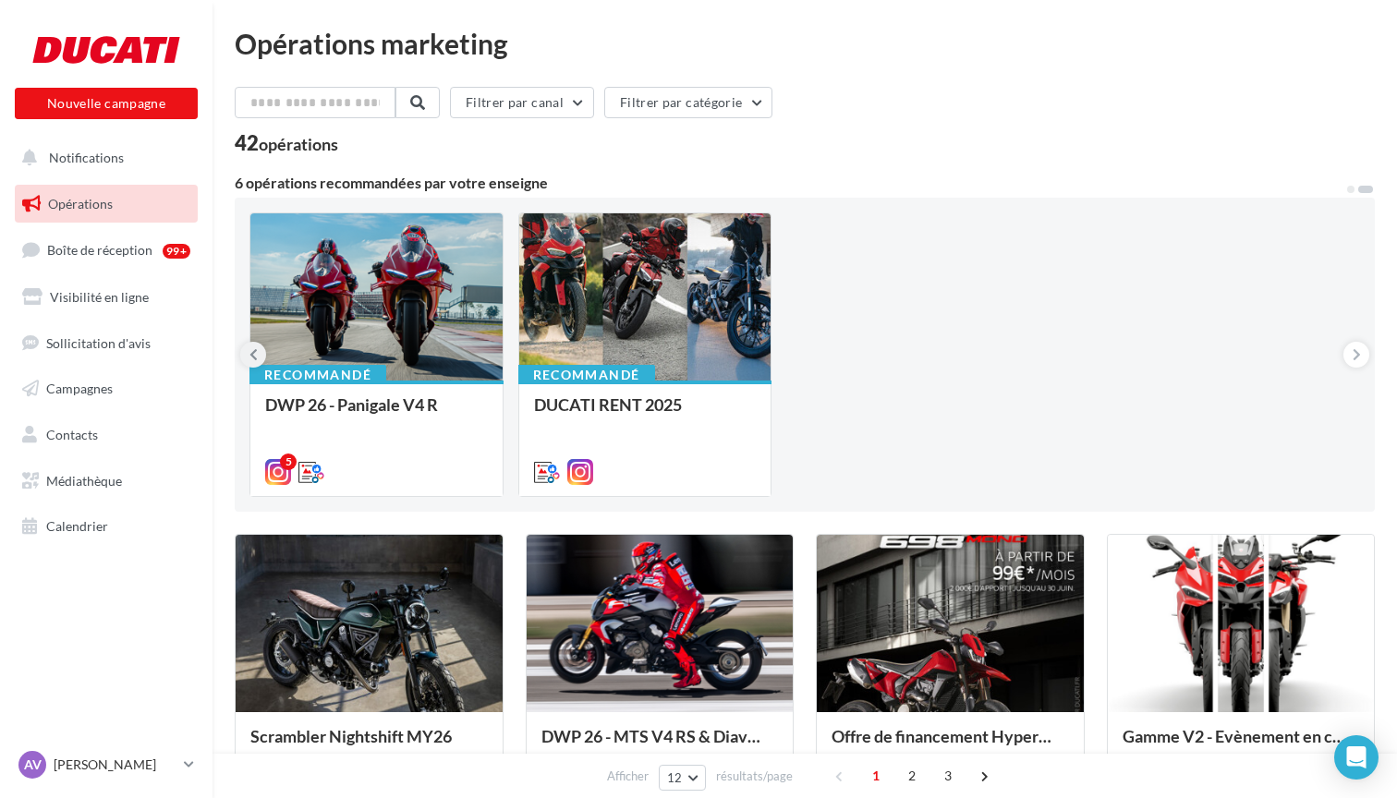
click at [256, 359] on icon at bounding box center [253, 354] width 8 height 18
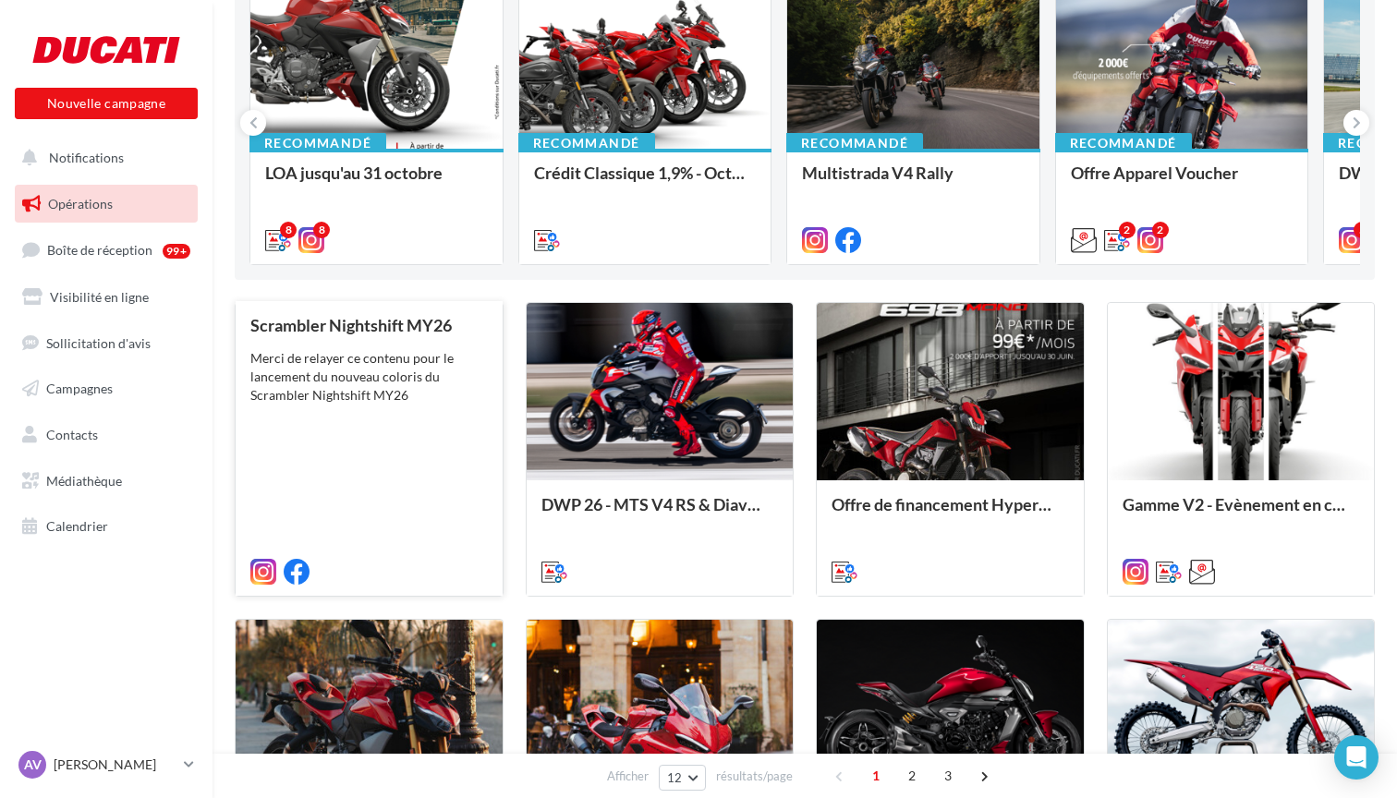
scroll to position [243, 0]
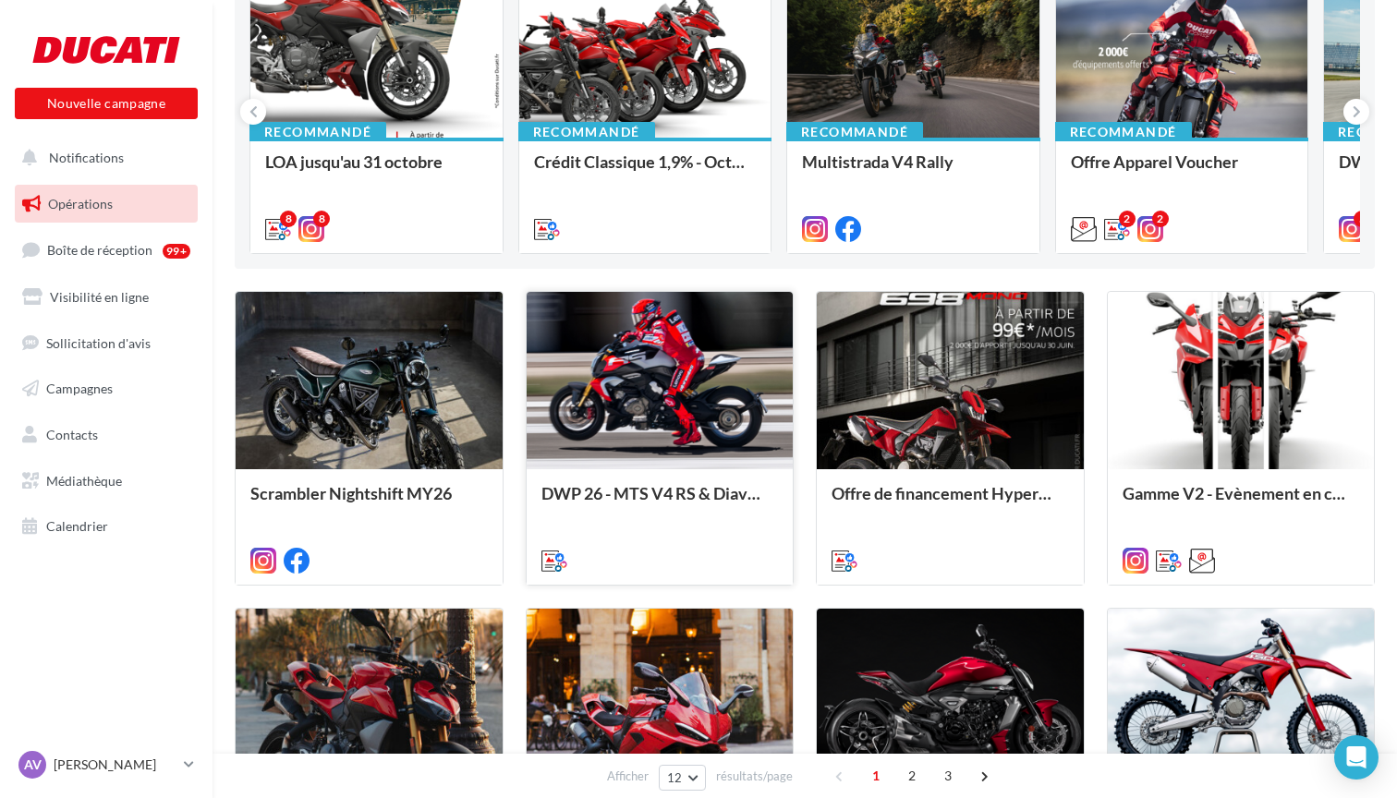
click at [645, 406] on div at bounding box center [660, 381] width 267 height 179
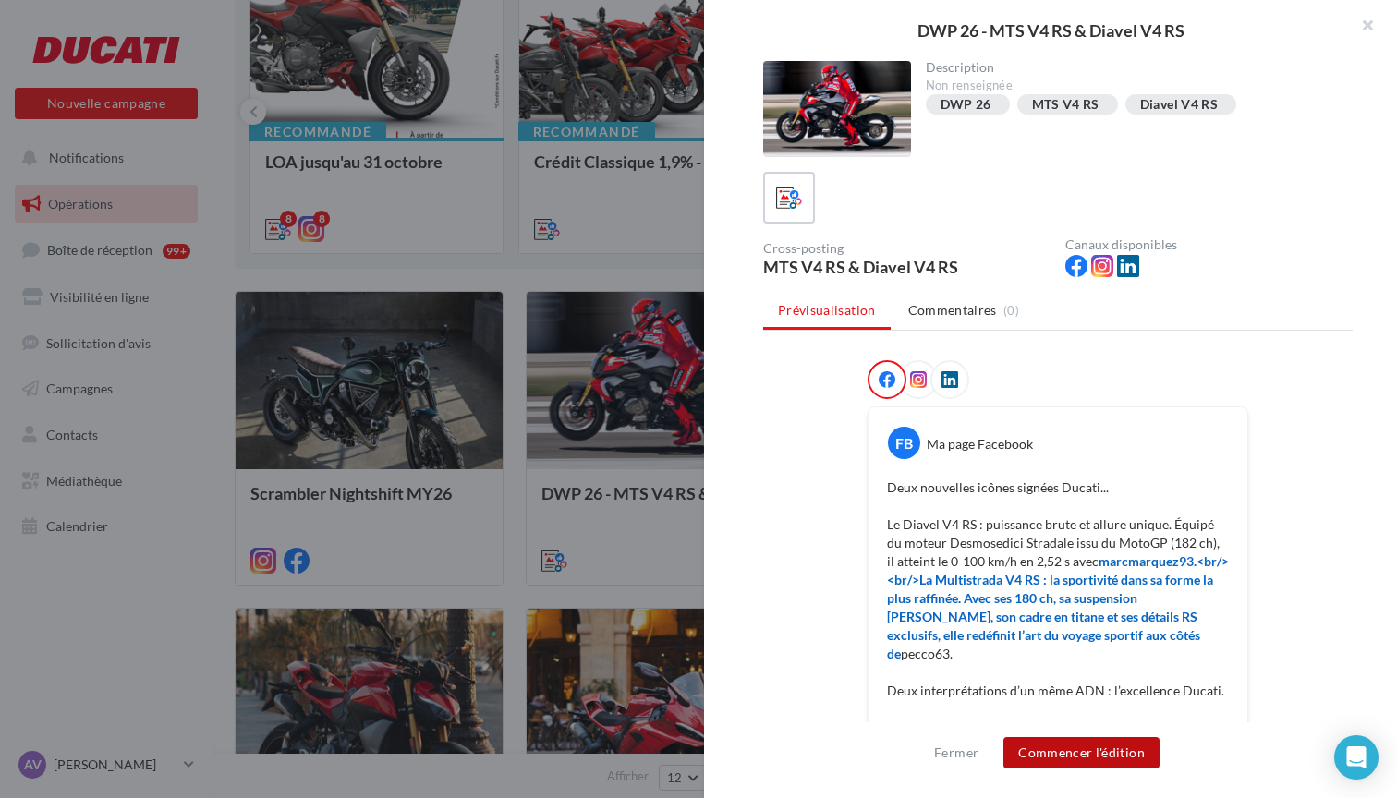
click at [1085, 752] on button "Commencer l'édition" at bounding box center [1081, 752] width 156 height 31
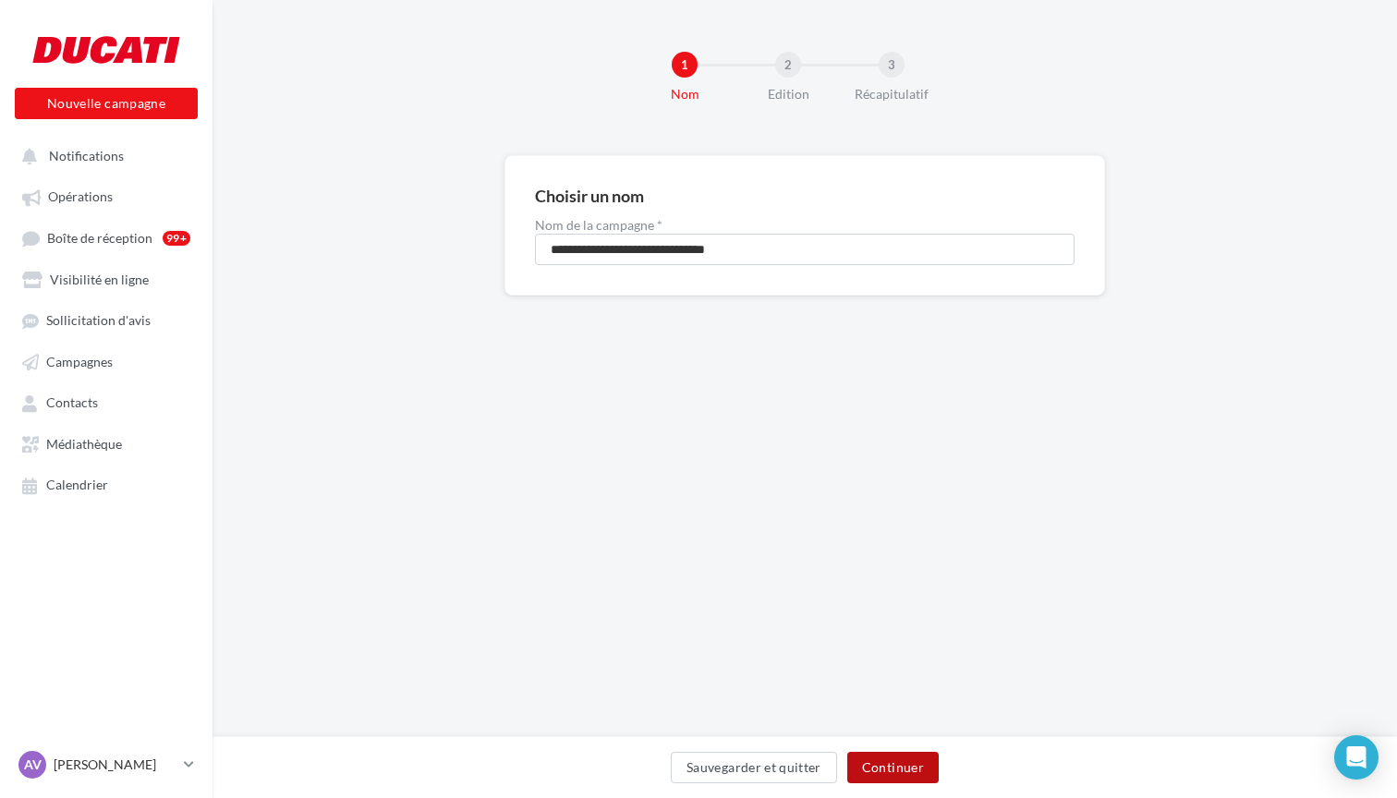
click at [902, 758] on button "Continuer" at bounding box center [892, 767] width 91 height 31
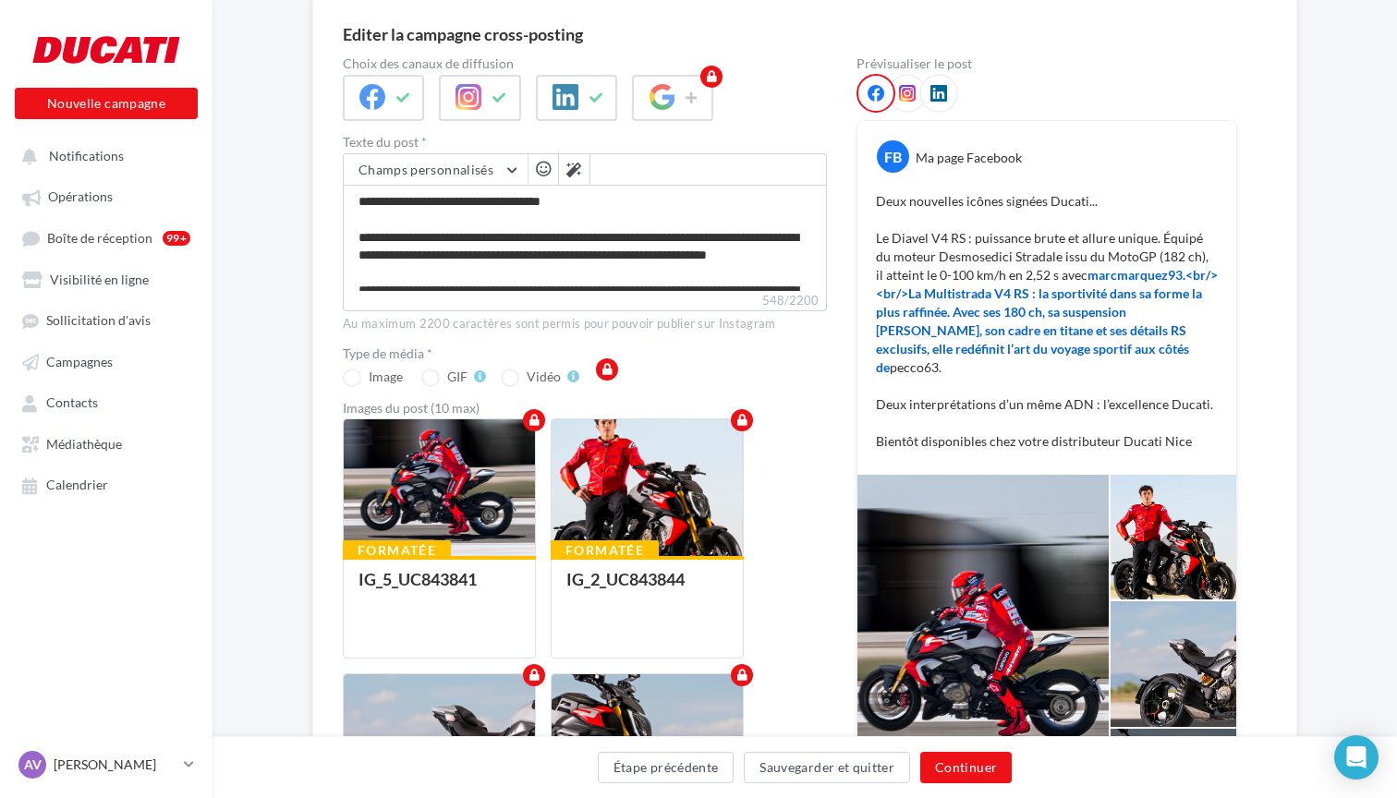
scroll to position [159, 0]
click at [964, 764] on button "Continuer" at bounding box center [965, 767] width 91 height 31
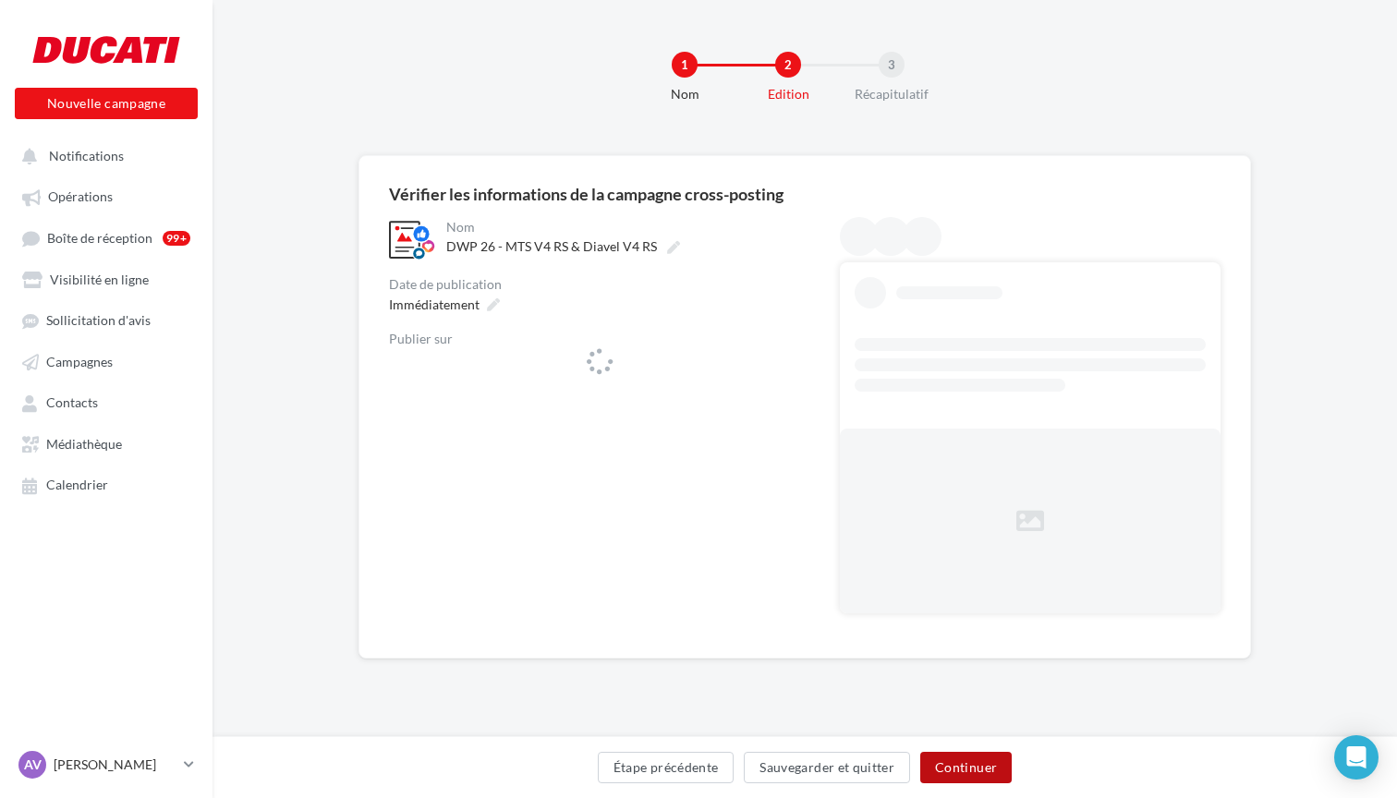
scroll to position [0, 0]
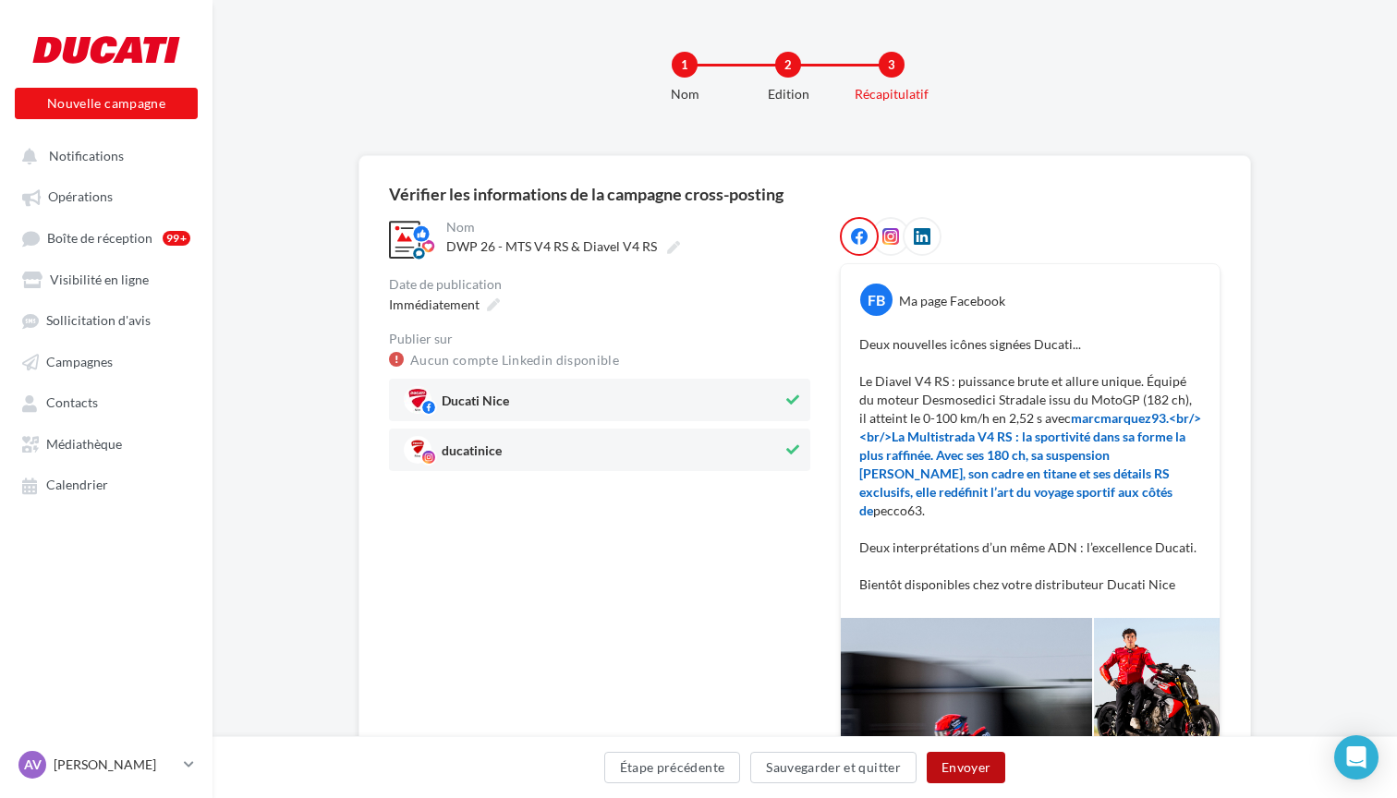
click at [972, 760] on button "Envoyer" at bounding box center [966, 767] width 79 height 31
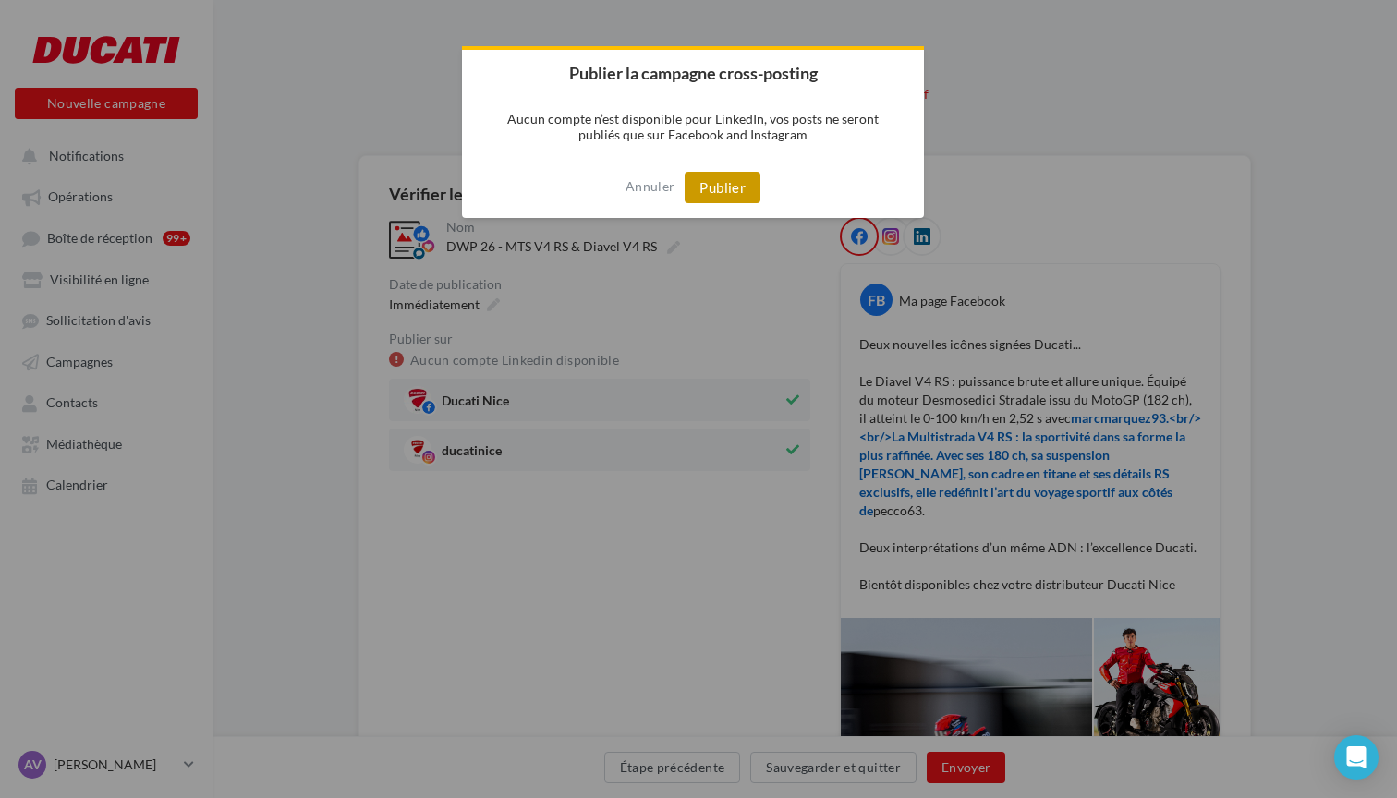
click at [738, 178] on button "Publier" at bounding box center [723, 187] width 76 height 31
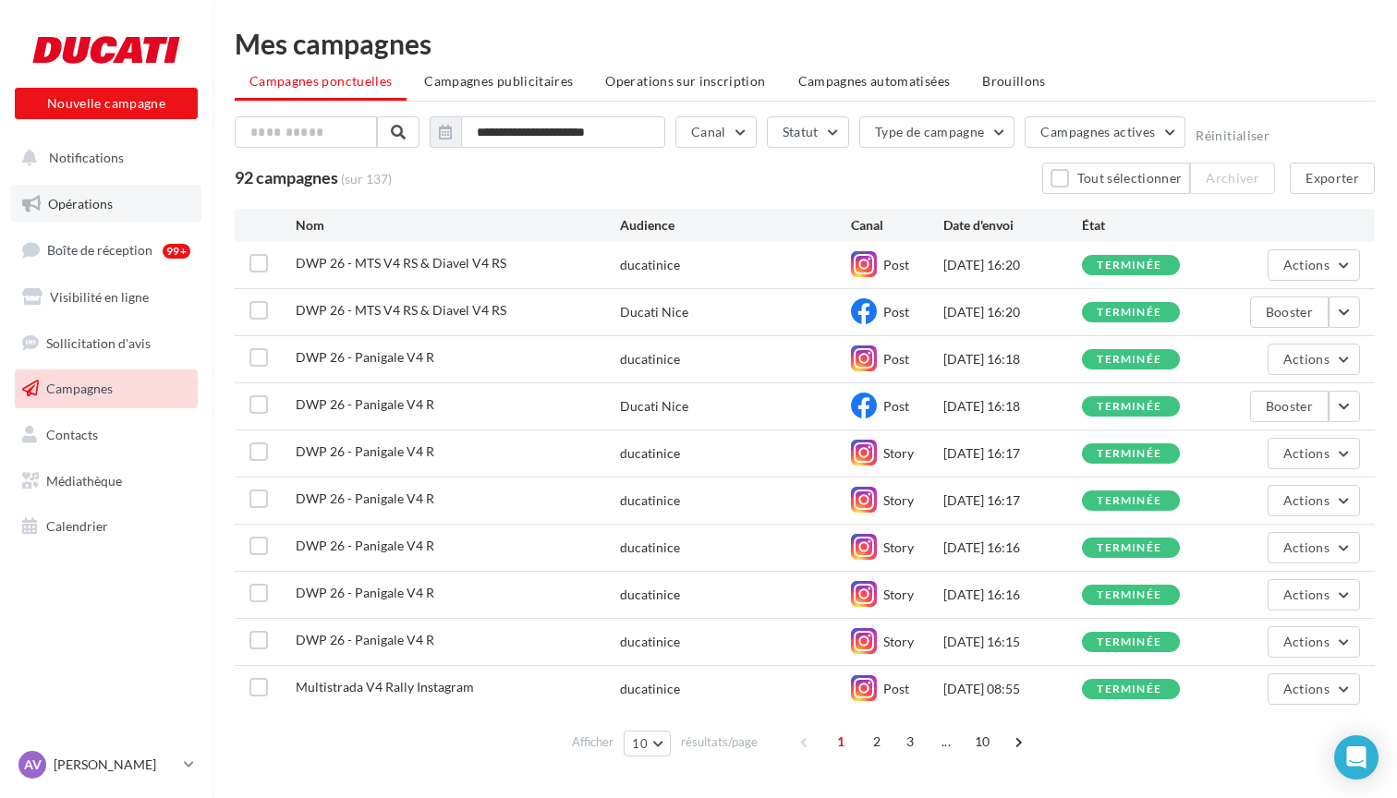
click at [114, 206] on link "Opérations" at bounding box center [106, 204] width 190 height 39
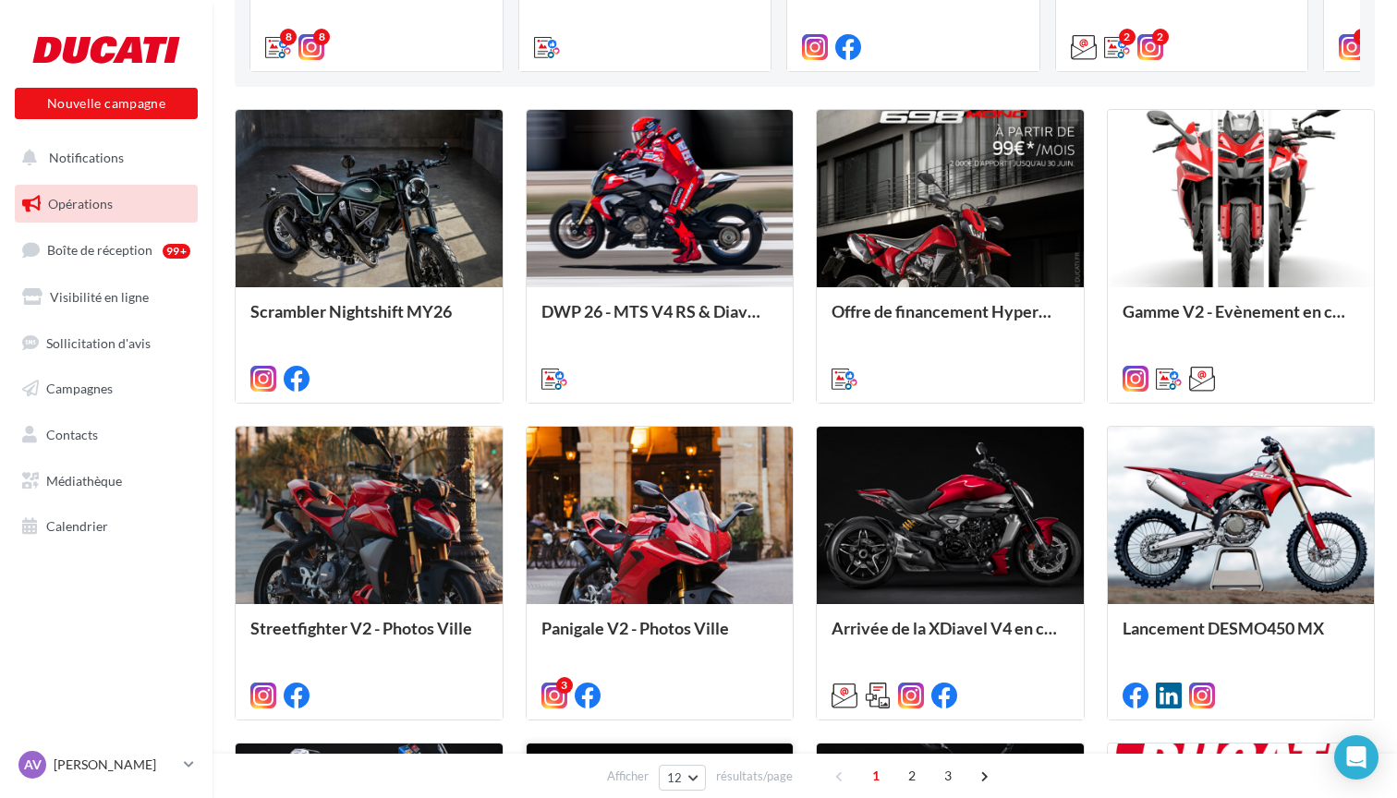
scroll to position [413, 0]
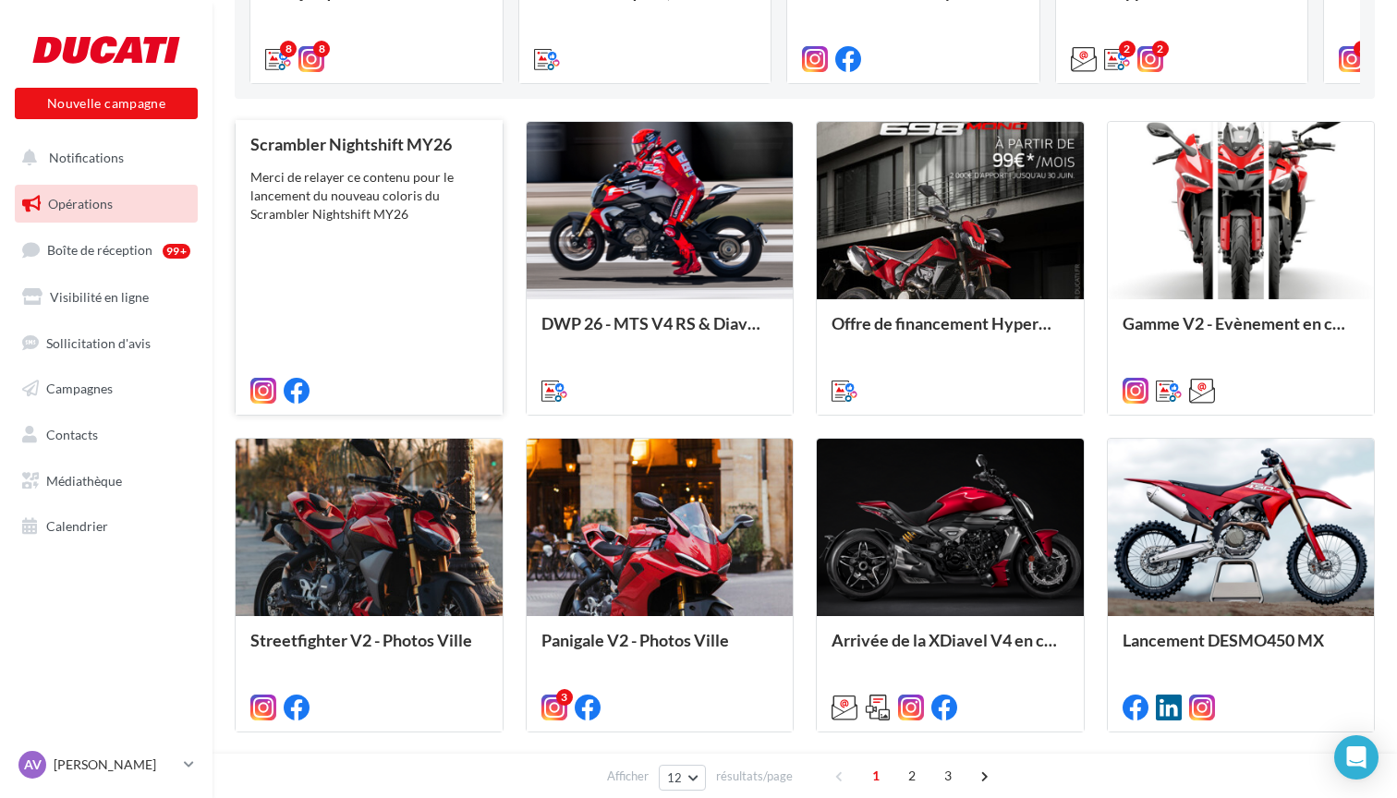
click at [380, 211] on div "Merci de relayer ce contenu pour le lancement du nouveau coloris du Scrambler N…" at bounding box center [368, 195] width 237 height 55
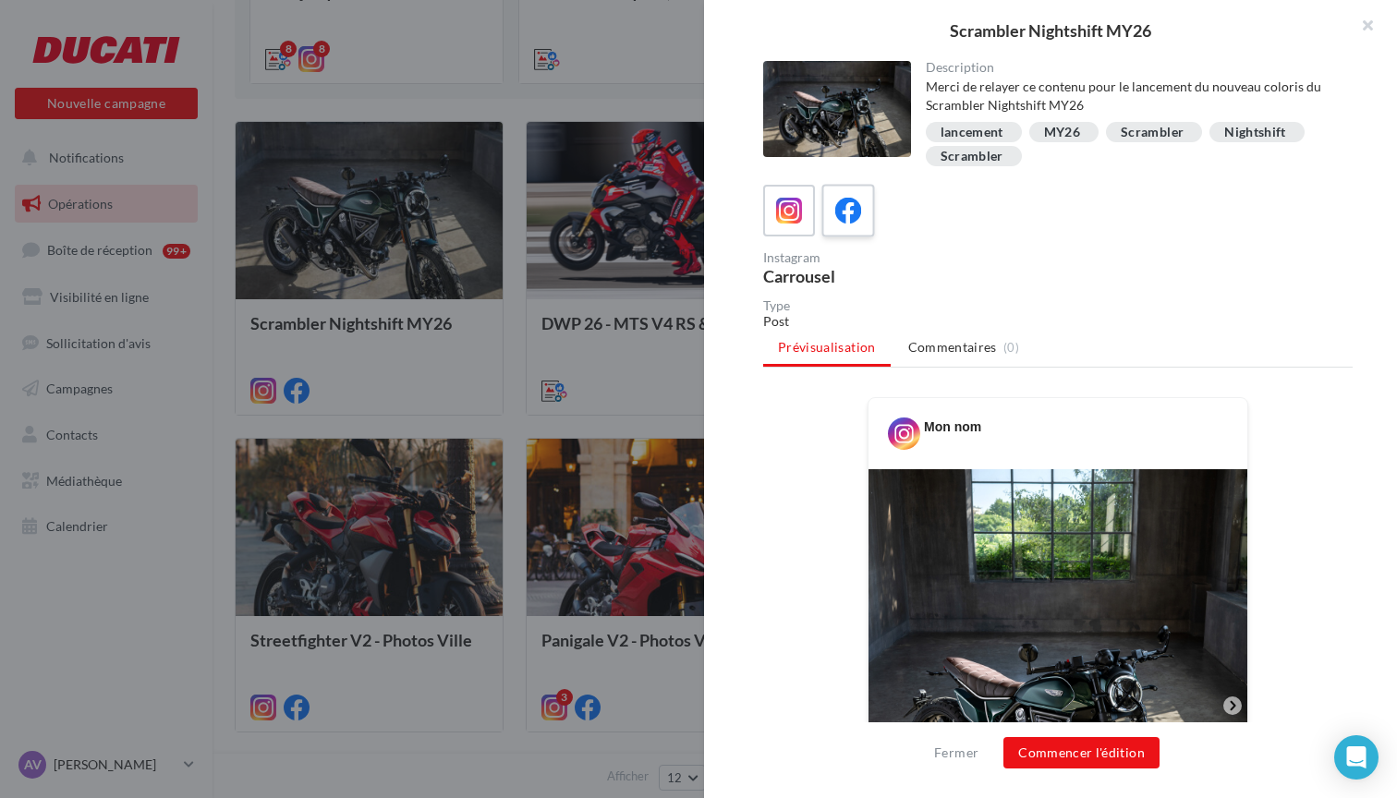
click at [855, 231] on label at bounding box center [847, 210] width 53 height 53
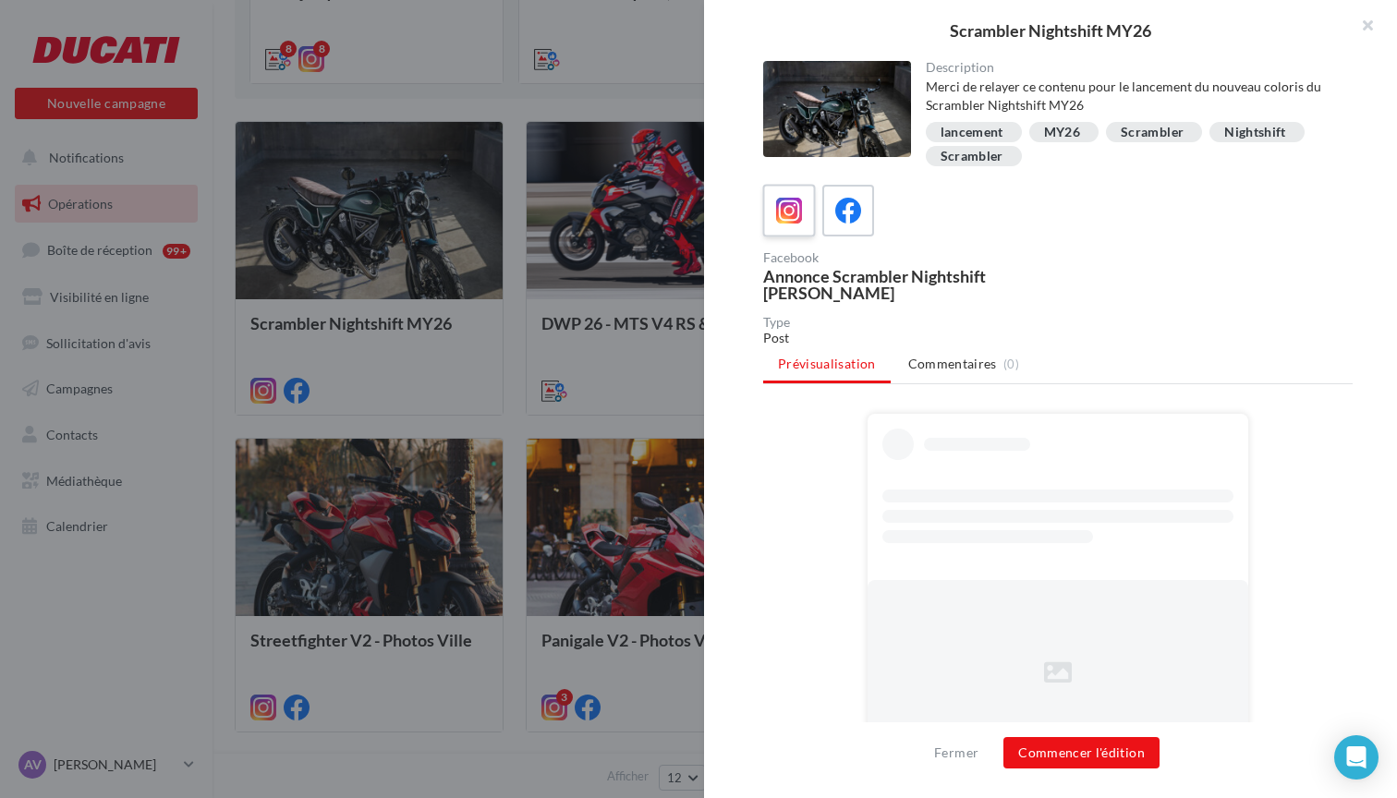
click at [791, 212] on icon at bounding box center [789, 211] width 27 height 27
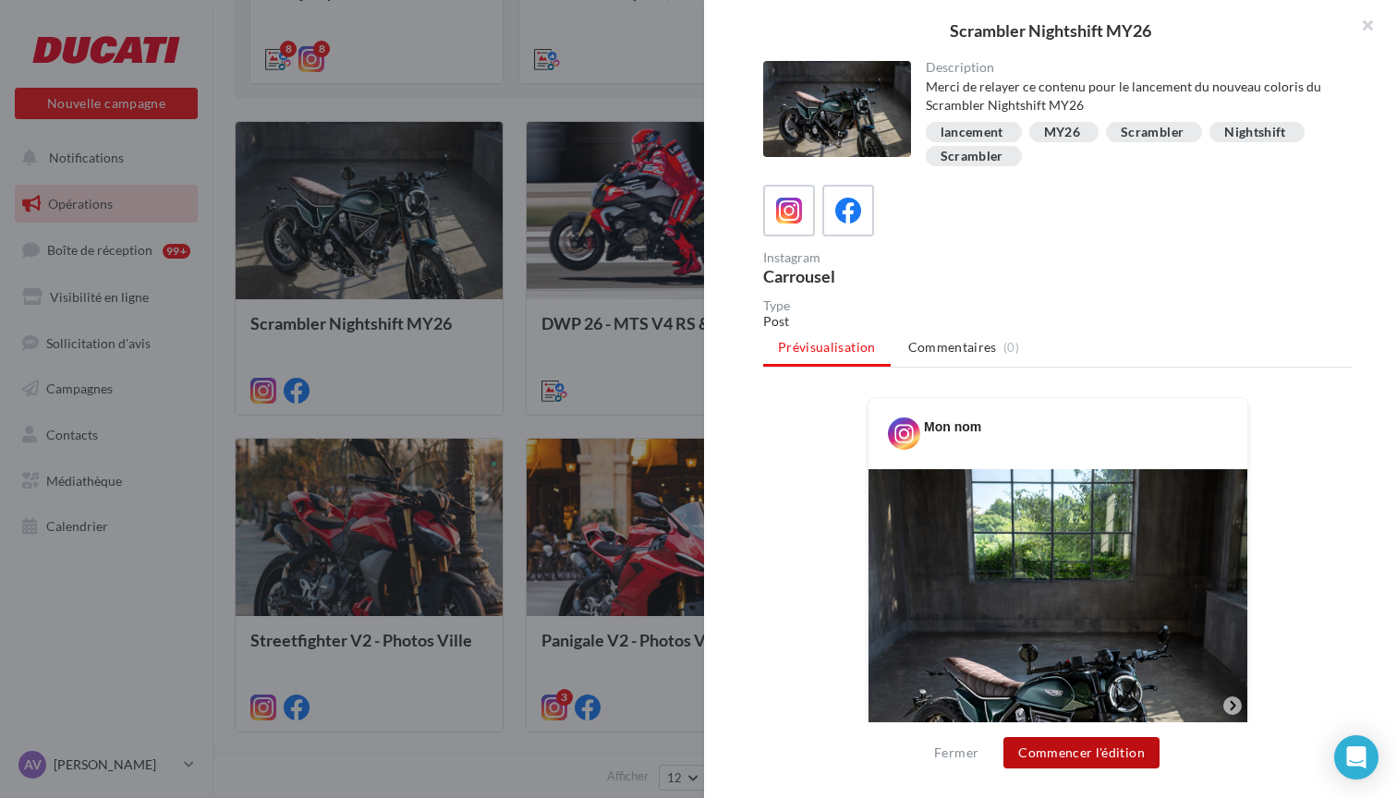
click at [1114, 756] on button "Commencer l'édition" at bounding box center [1081, 752] width 156 height 31
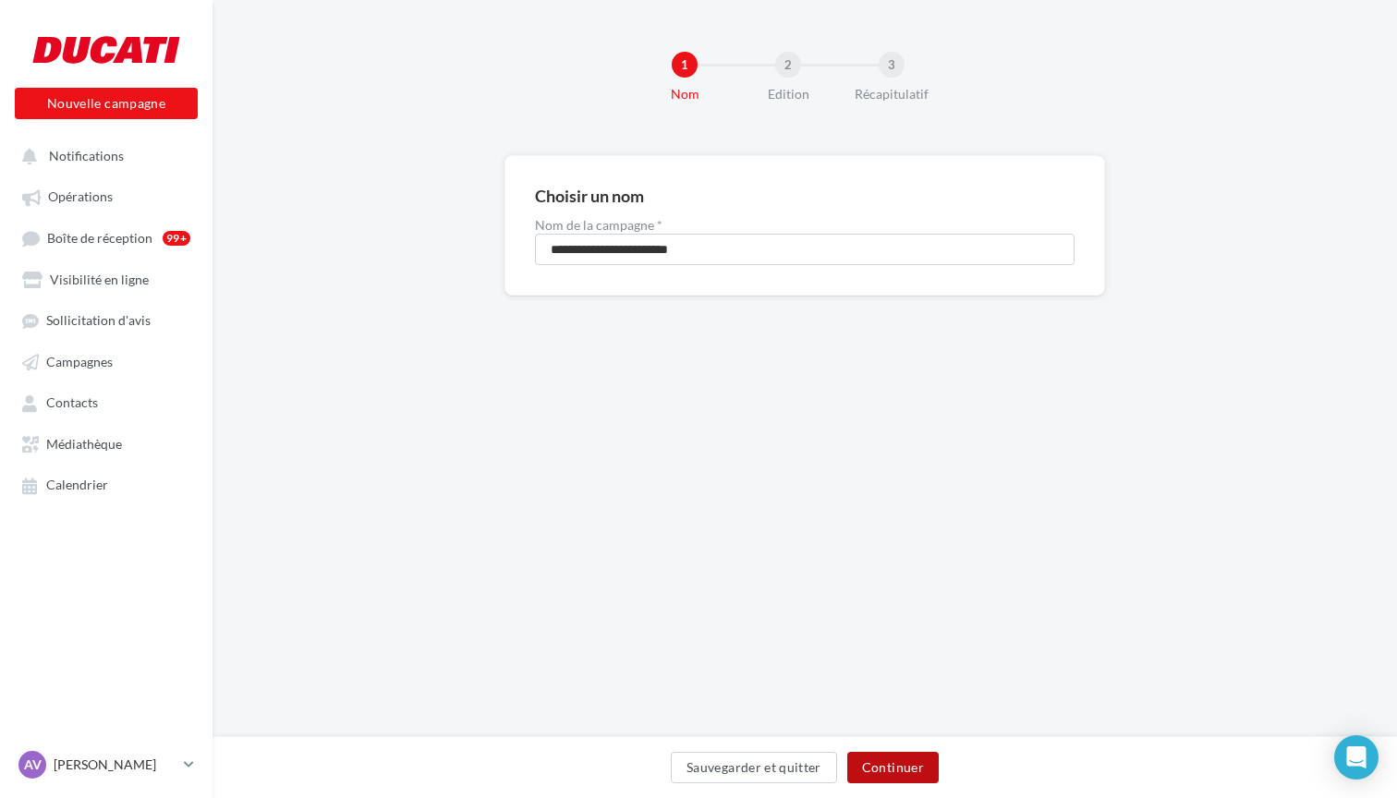
click at [928, 775] on button "Continuer" at bounding box center [892, 767] width 91 height 31
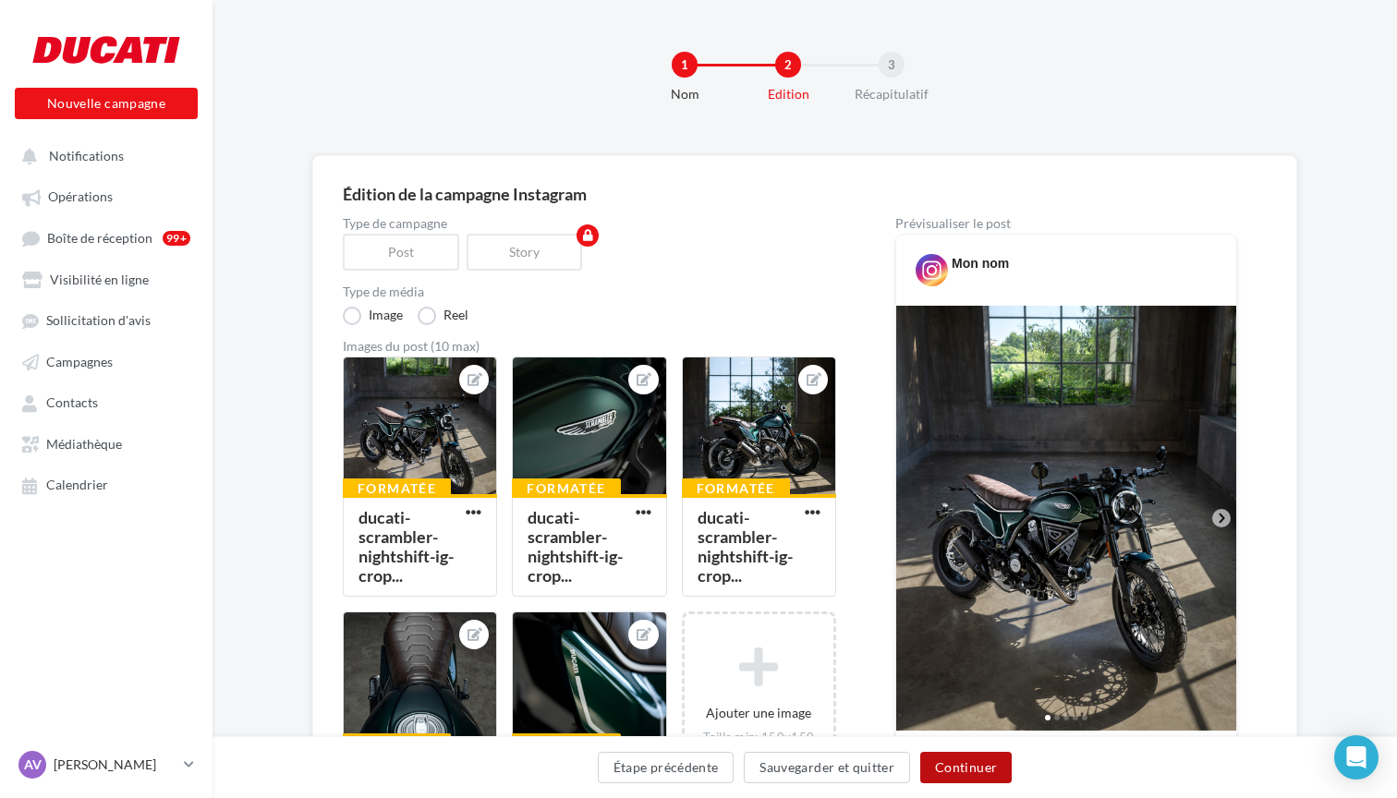
click at [961, 769] on button "Continuer" at bounding box center [965, 767] width 91 height 31
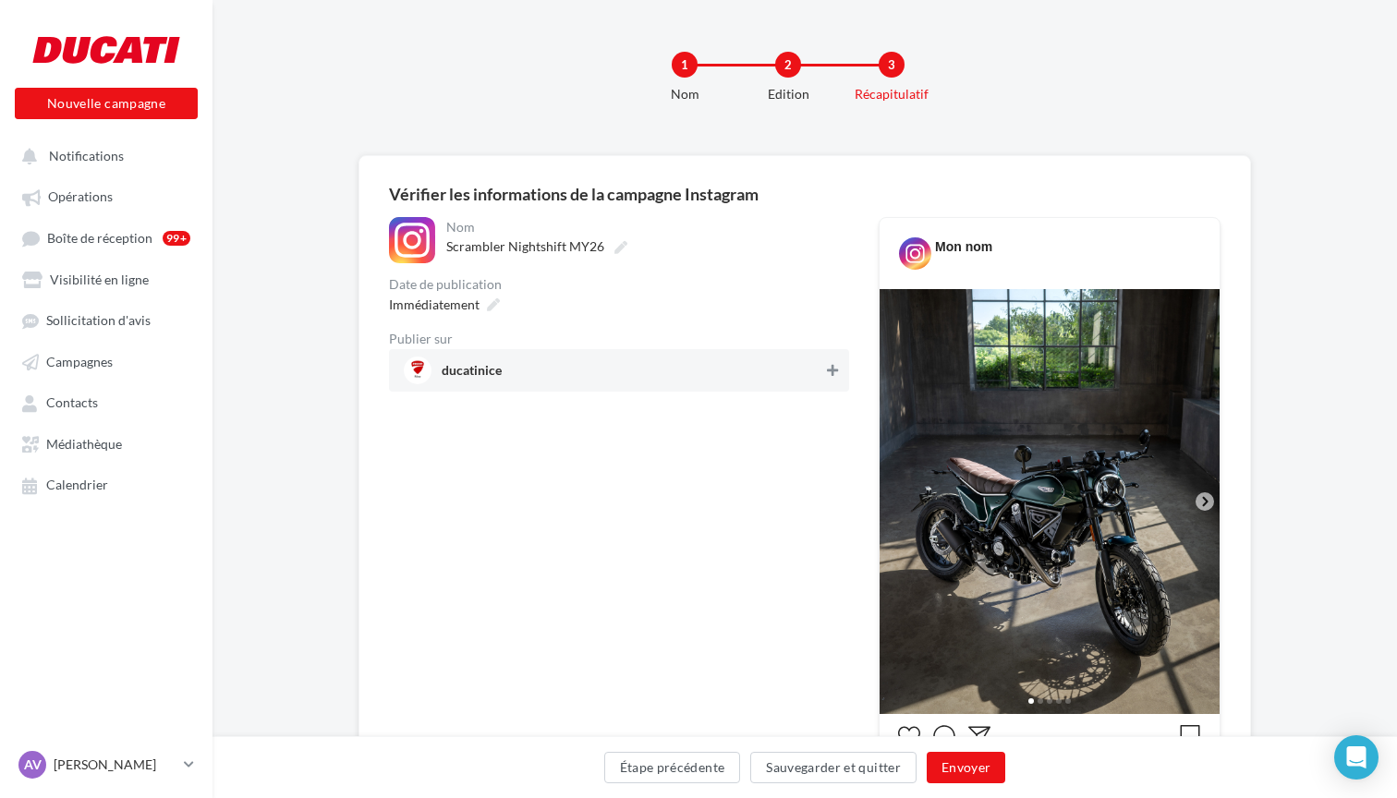
click at [835, 373] on icon at bounding box center [832, 370] width 11 height 13
click at [981, 771] on button "Envoyer" at bounding box center [966, 767] width 79 height 31
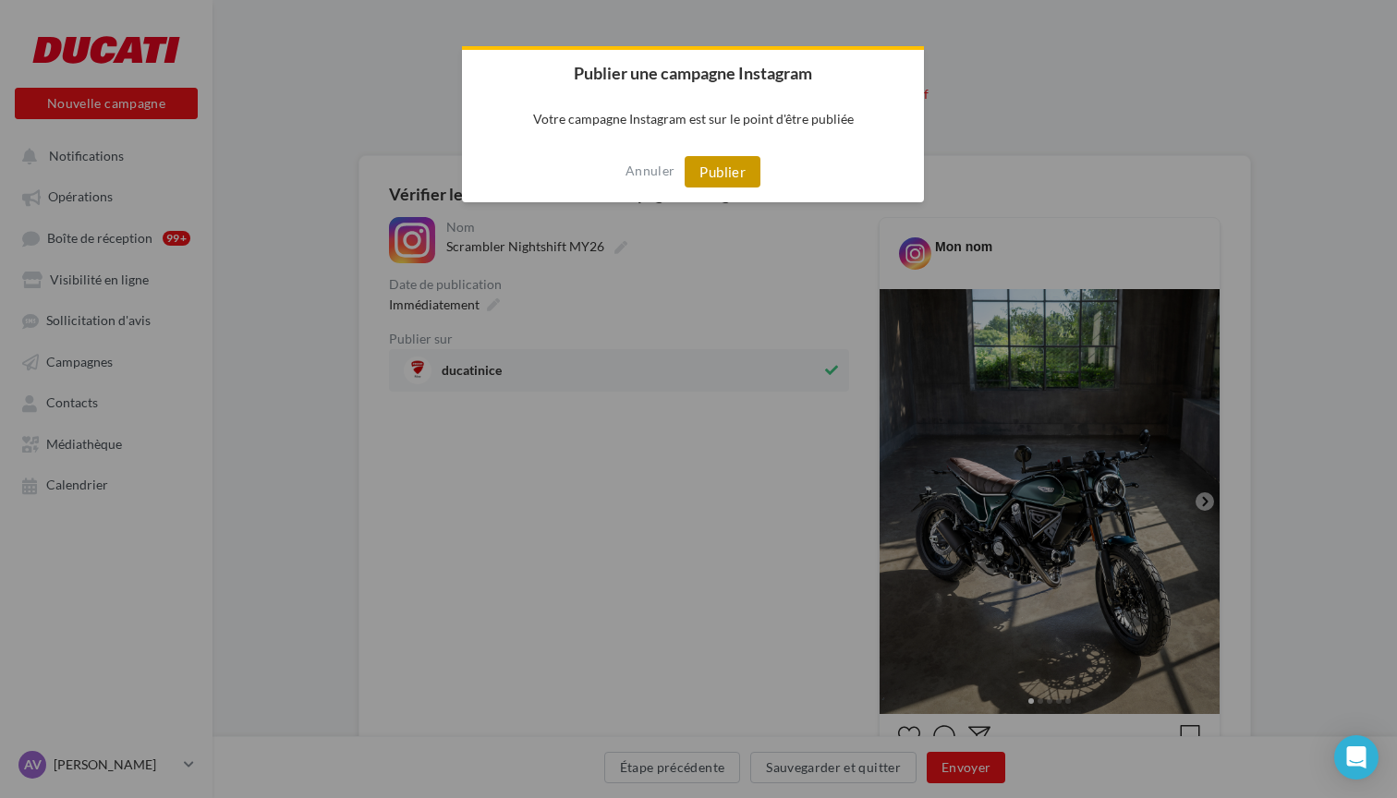
click at [712, 176] on button "Publier" at bounding box center [723, 171] width 76 height 31
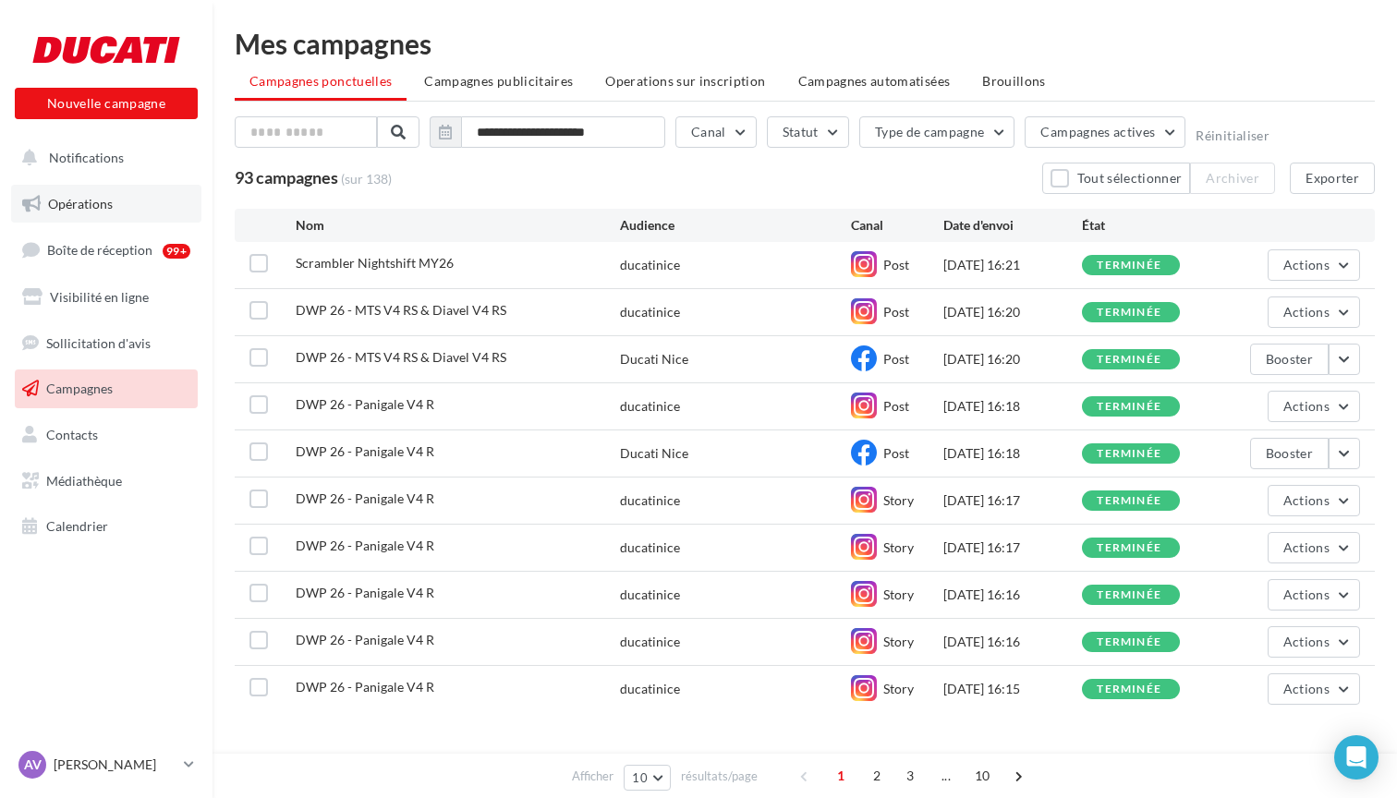
click at [115, 205] on link "Opérations" at bounding box center [106, 204] width 190 height 39
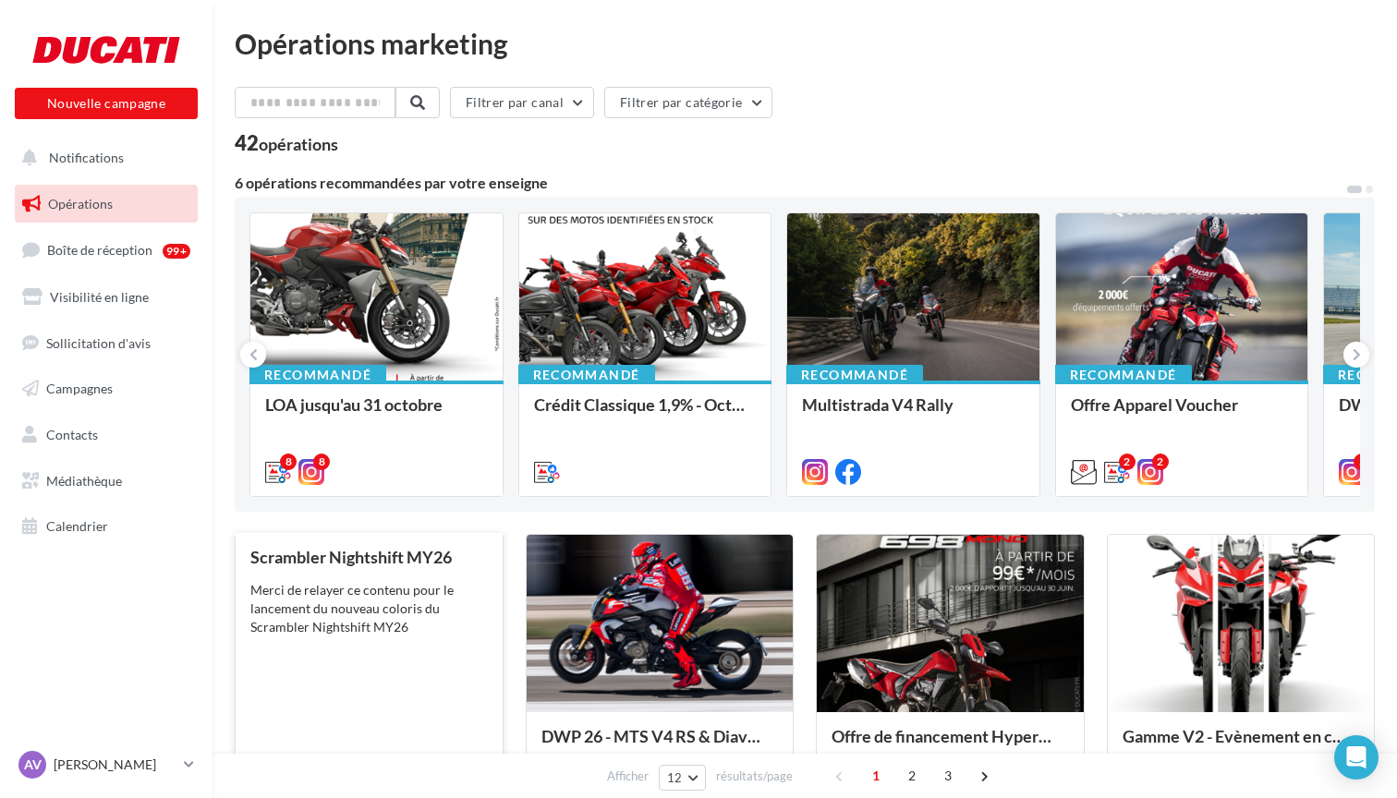
click at [356, 603] on div "Merci de relayer ce contenu pour le lancement du nouveau coloris du Scrambler N…" at bounding box center [368, 608] width 237 height 55
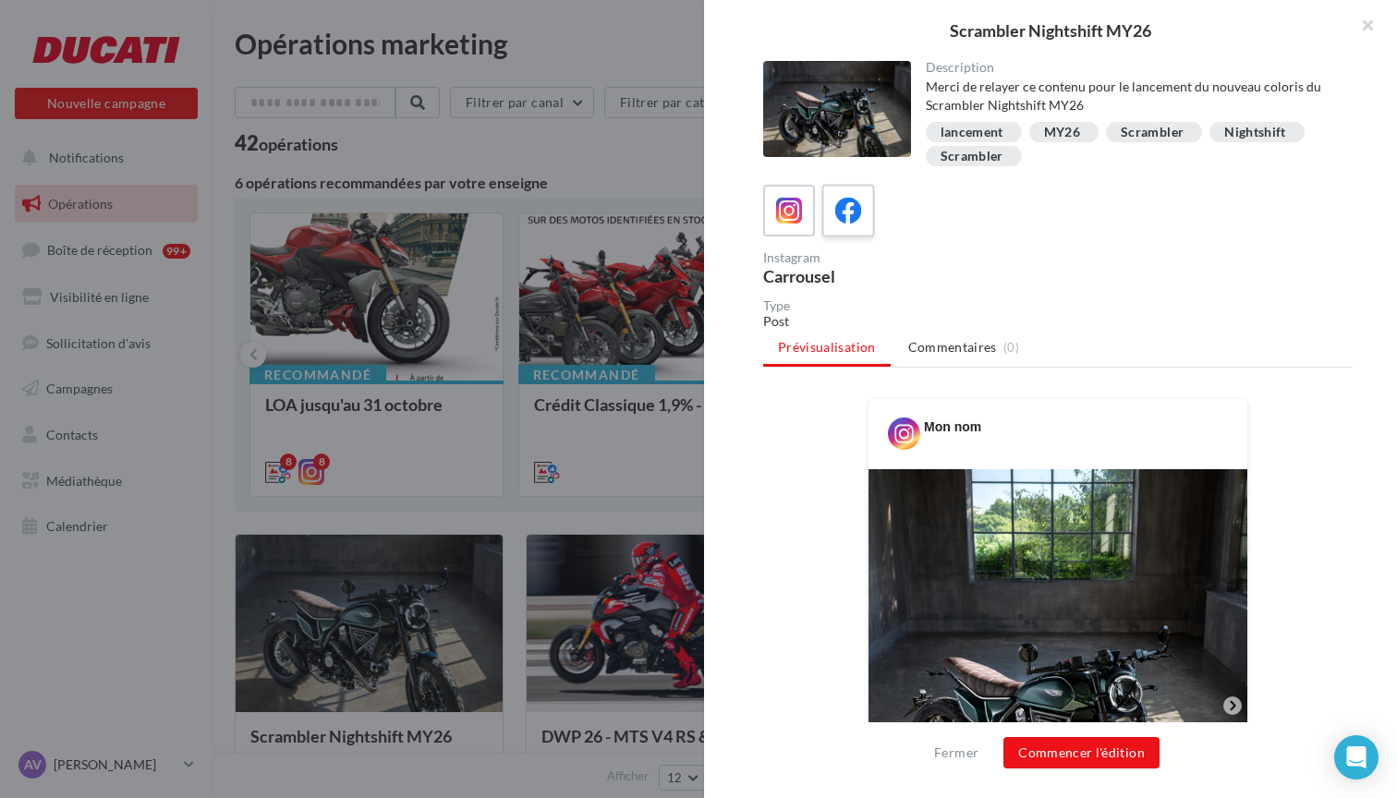
click at [857, 221] on icon at bounding box center [848, 211] width 27 height 27
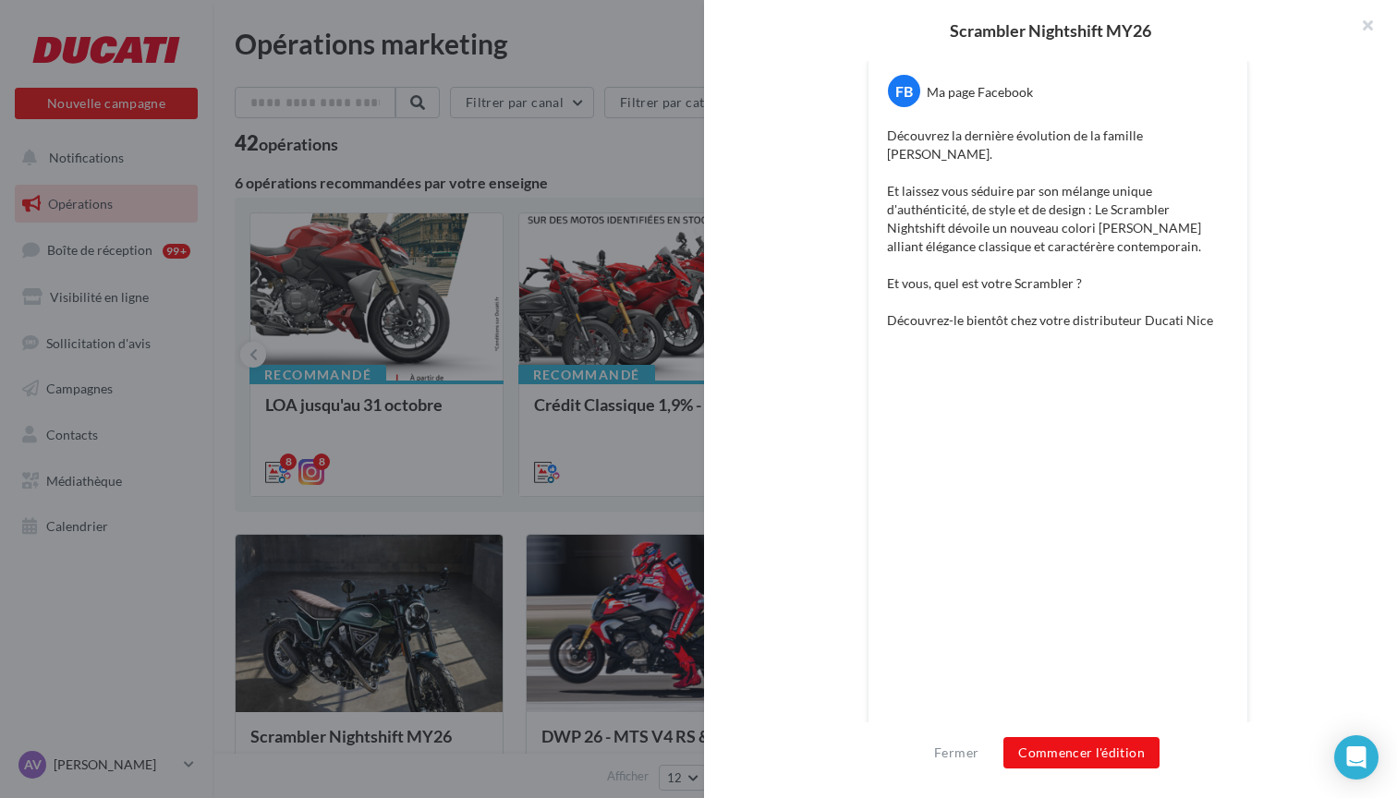
scroll to position [358, 0]
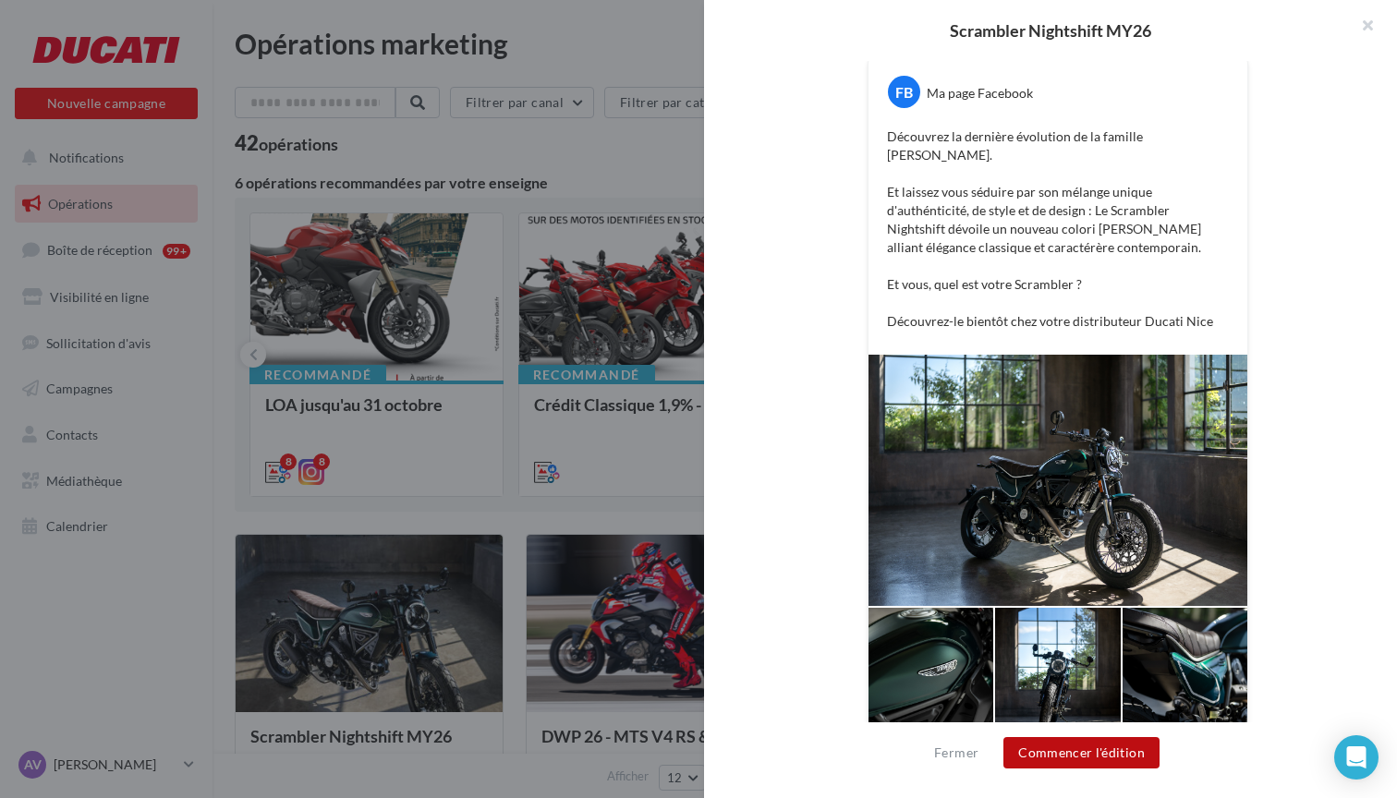
click at [1087, 756] on button "Commencer l'édition" at bounding box center [1081, 752] width 156 height 31
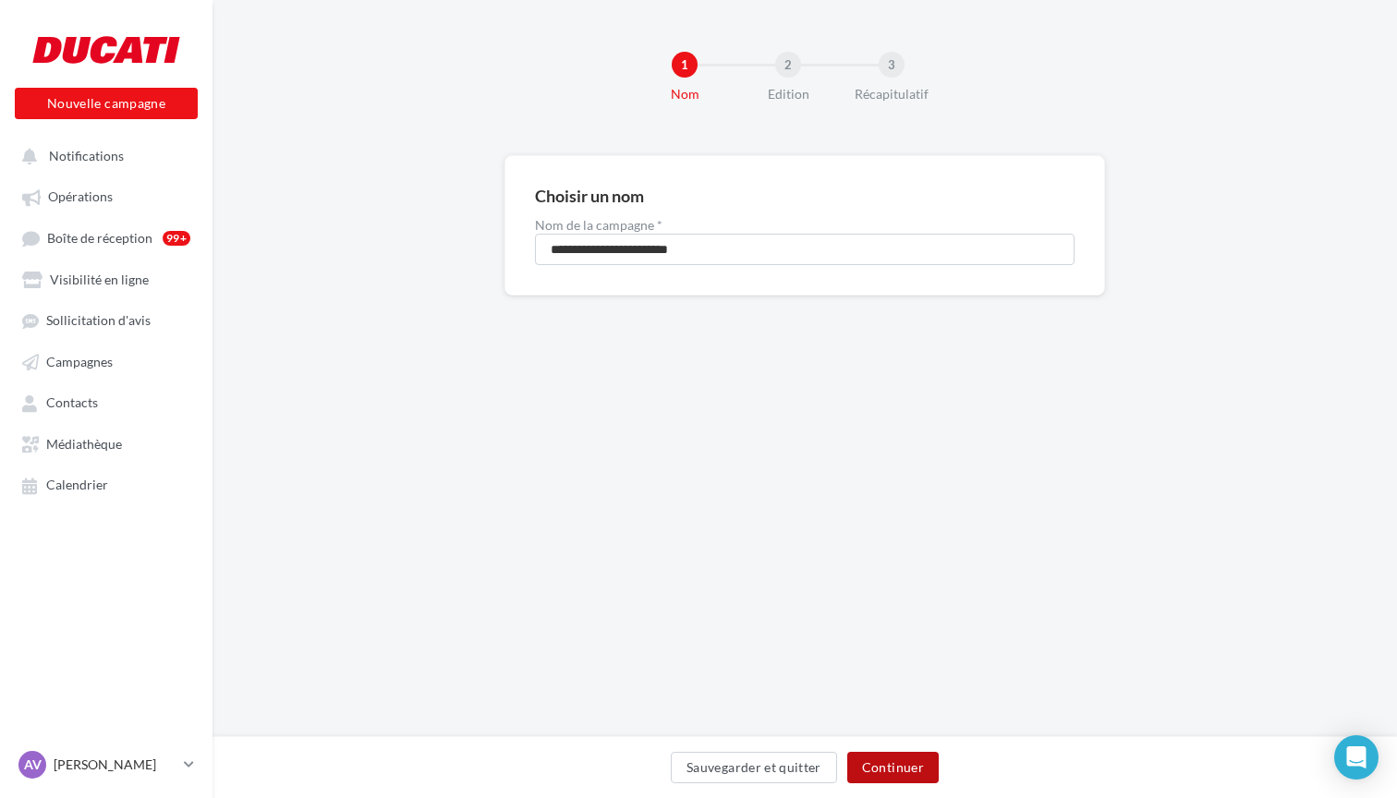
click at [903, 752] on button "Continuer" at bounding box center [892, 767] width 91 height 31
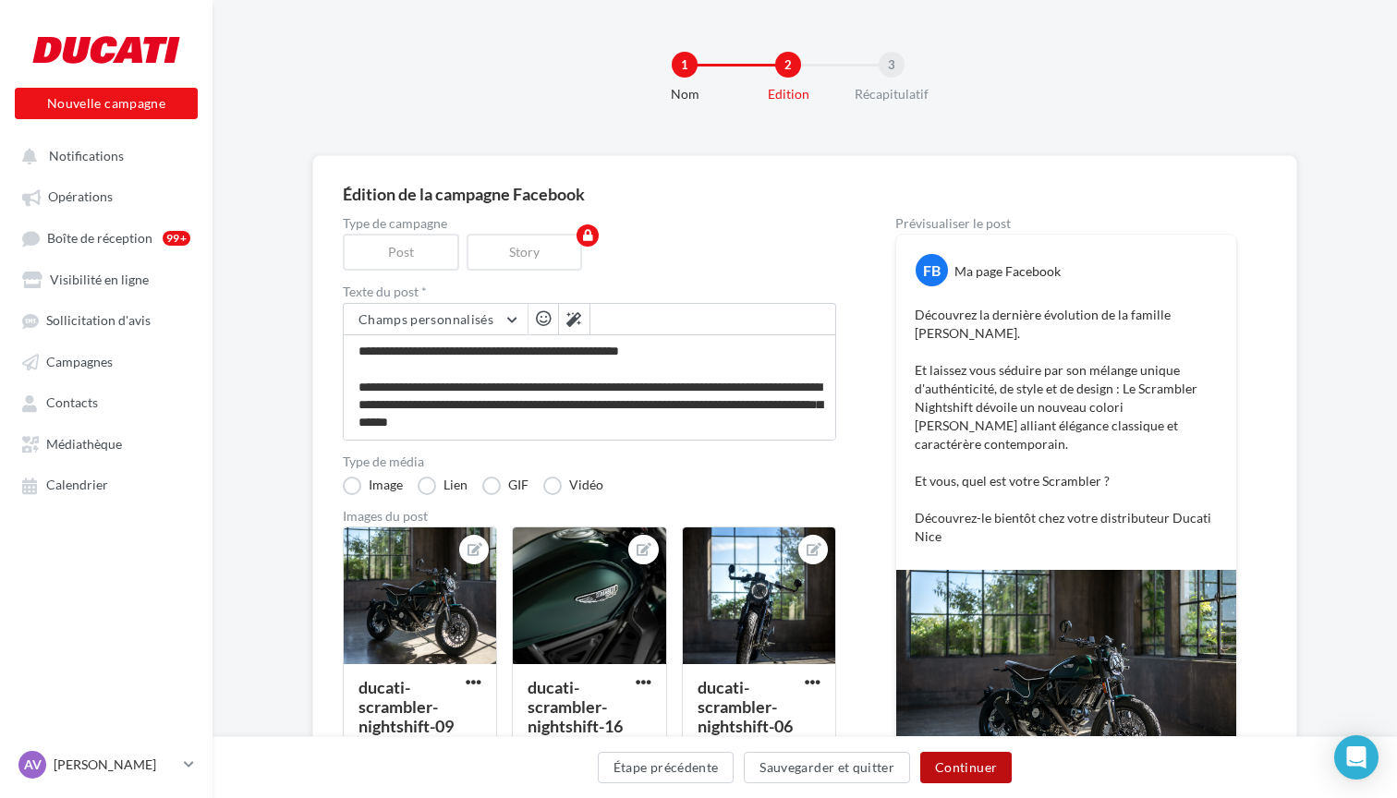
click at [968, 773] on button "Continuer" at bounding box center [965, 767] width 91 height 31
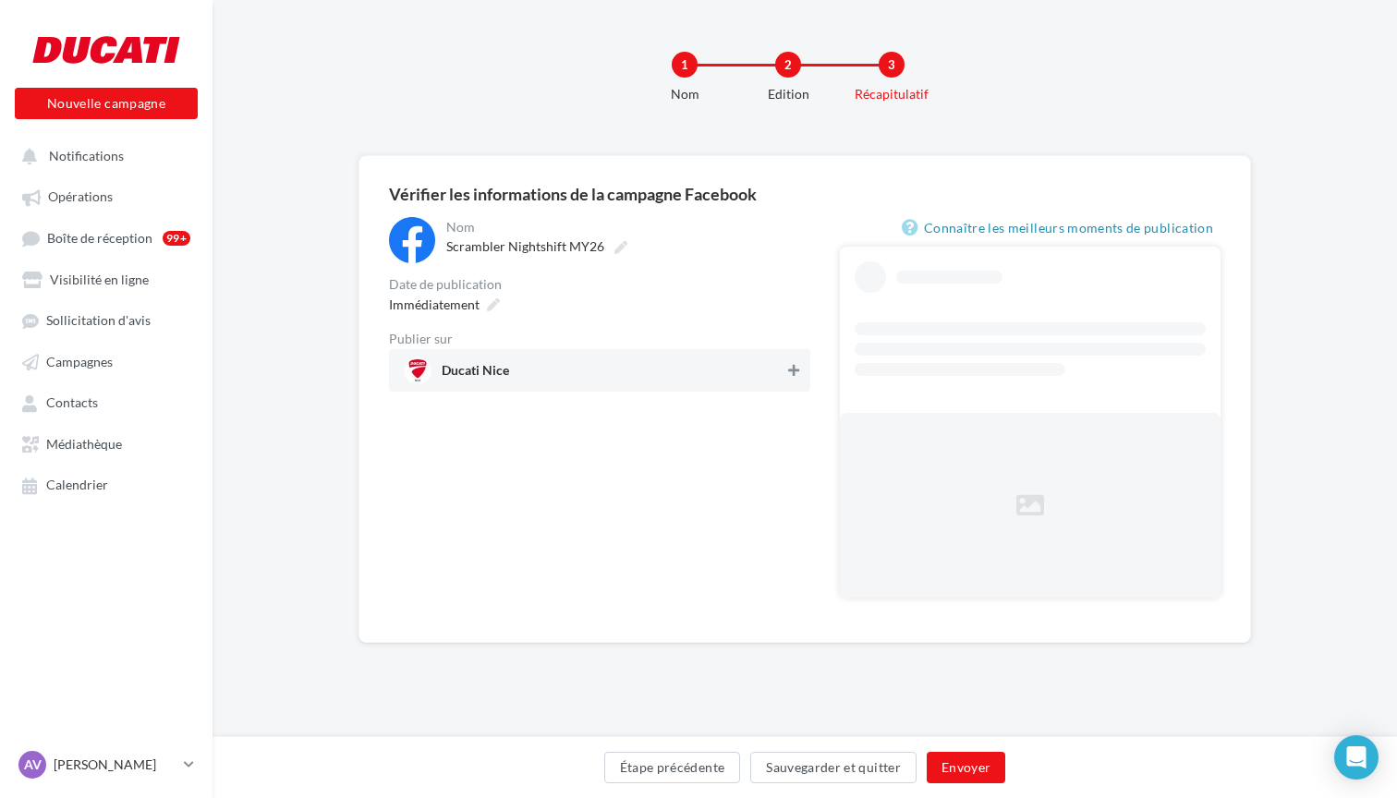
click at [789, 374] on icon at bounding box center [793, 370] width 11 height 13
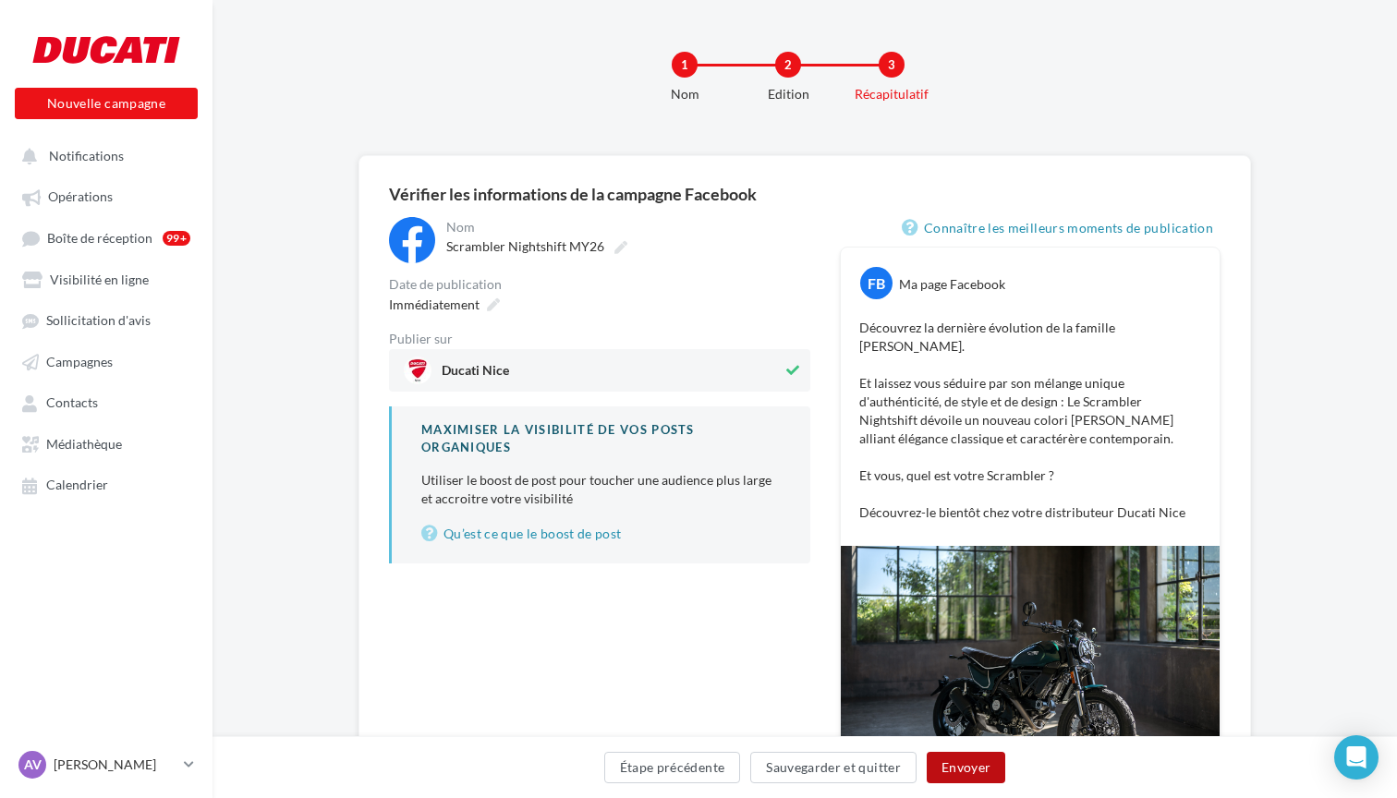
click at [964, 764] on button "Envoyer" at bounding box center [966, 767] width 79 height 31
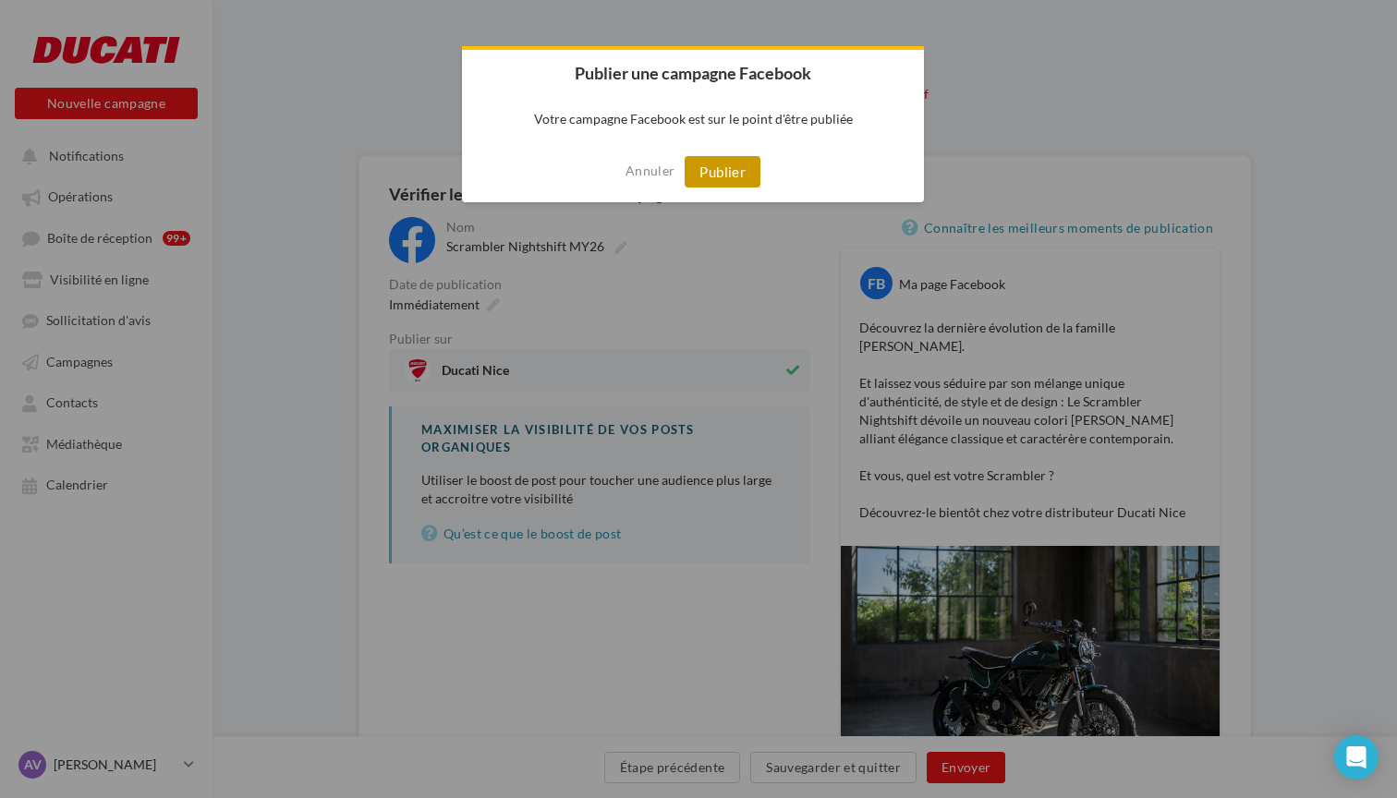
click at [737, 179] on button "Publier" at bounding box center [723, 171] width 76 height 31
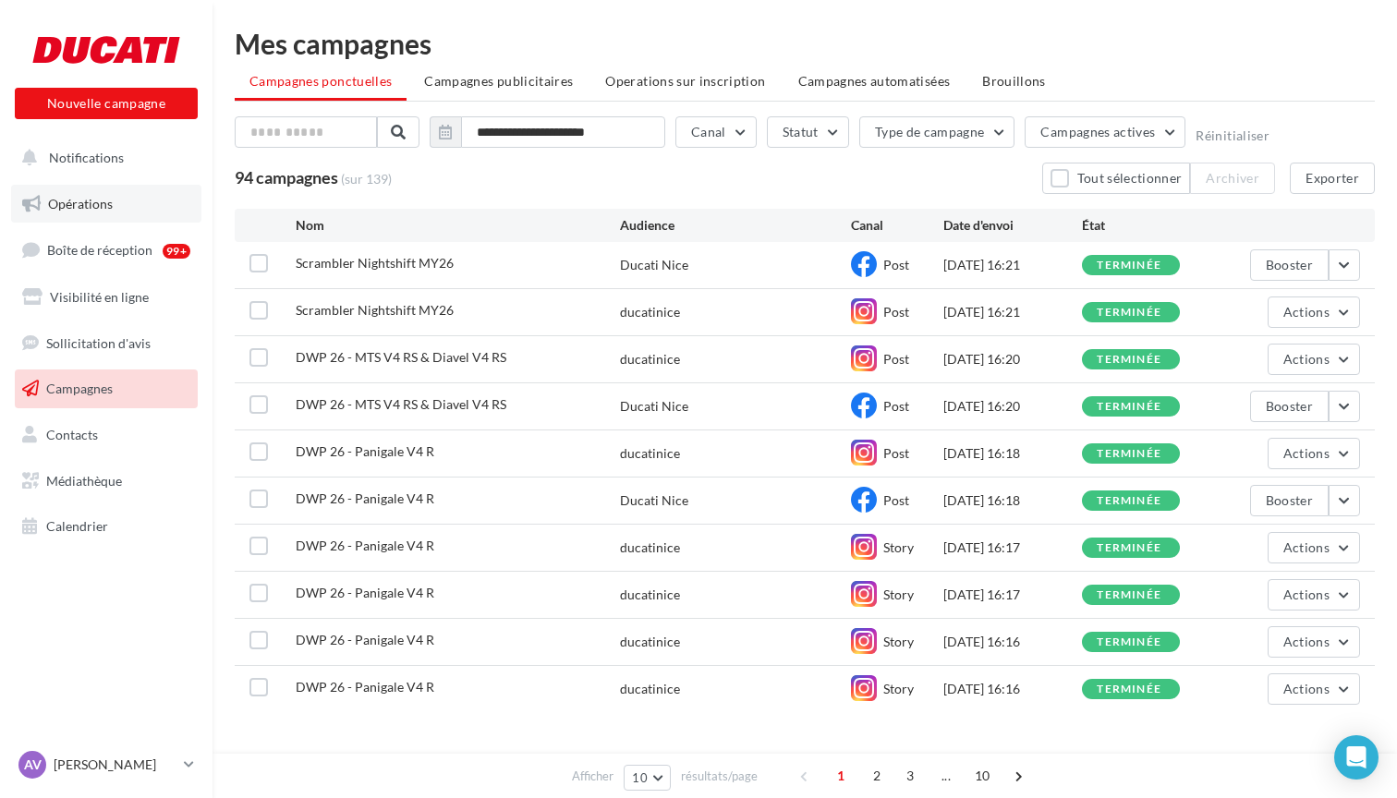
click at [82, 210] on link "Opérations" at bounding box center [106, 204] width 190 height 39
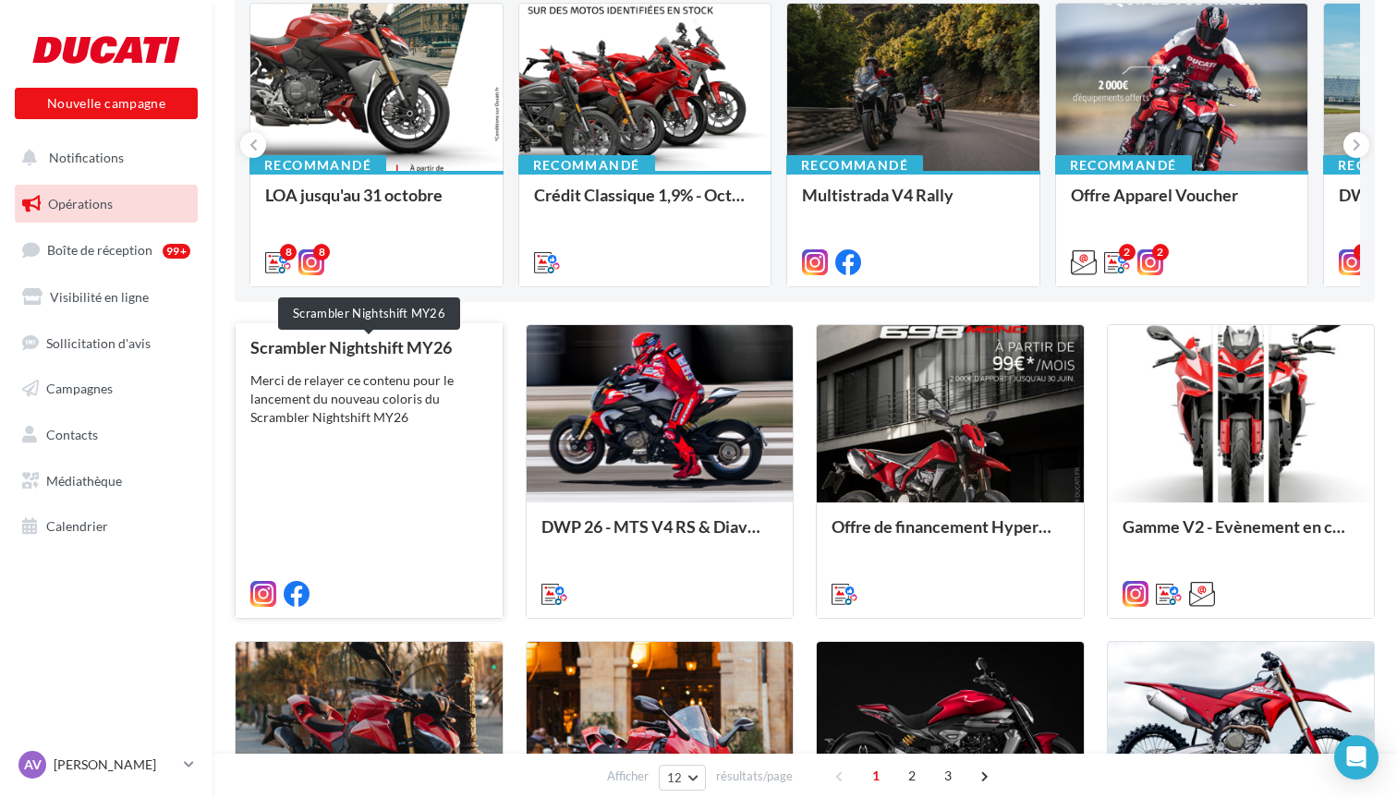
scroll to position [214, 0]
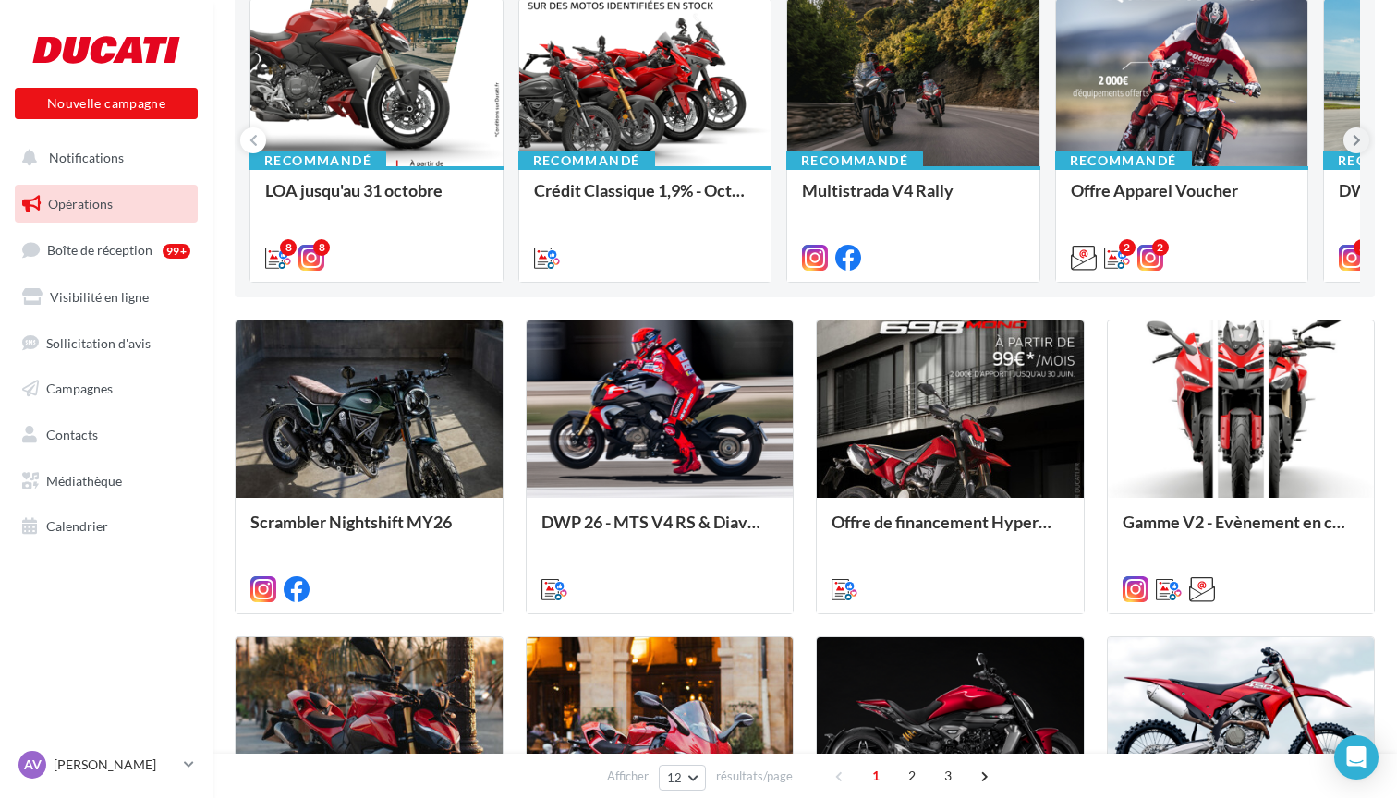
click at [1359, 143] on icon at bounding box center [1356, 140] width 8 height 18
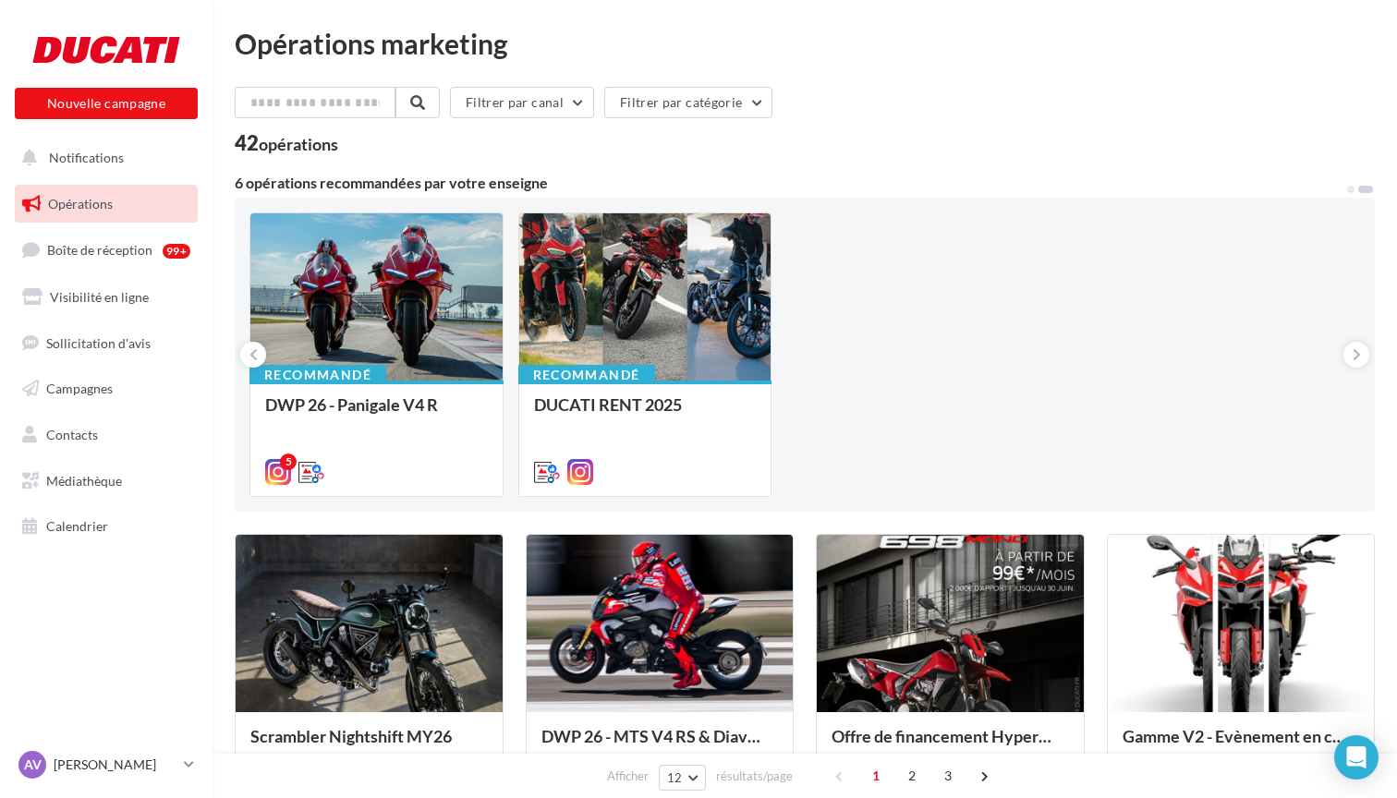
scroll to position [0, 0]
click at [97, 390] on span "Campagnes" at bounding box center [79, 389] width 67 height 16
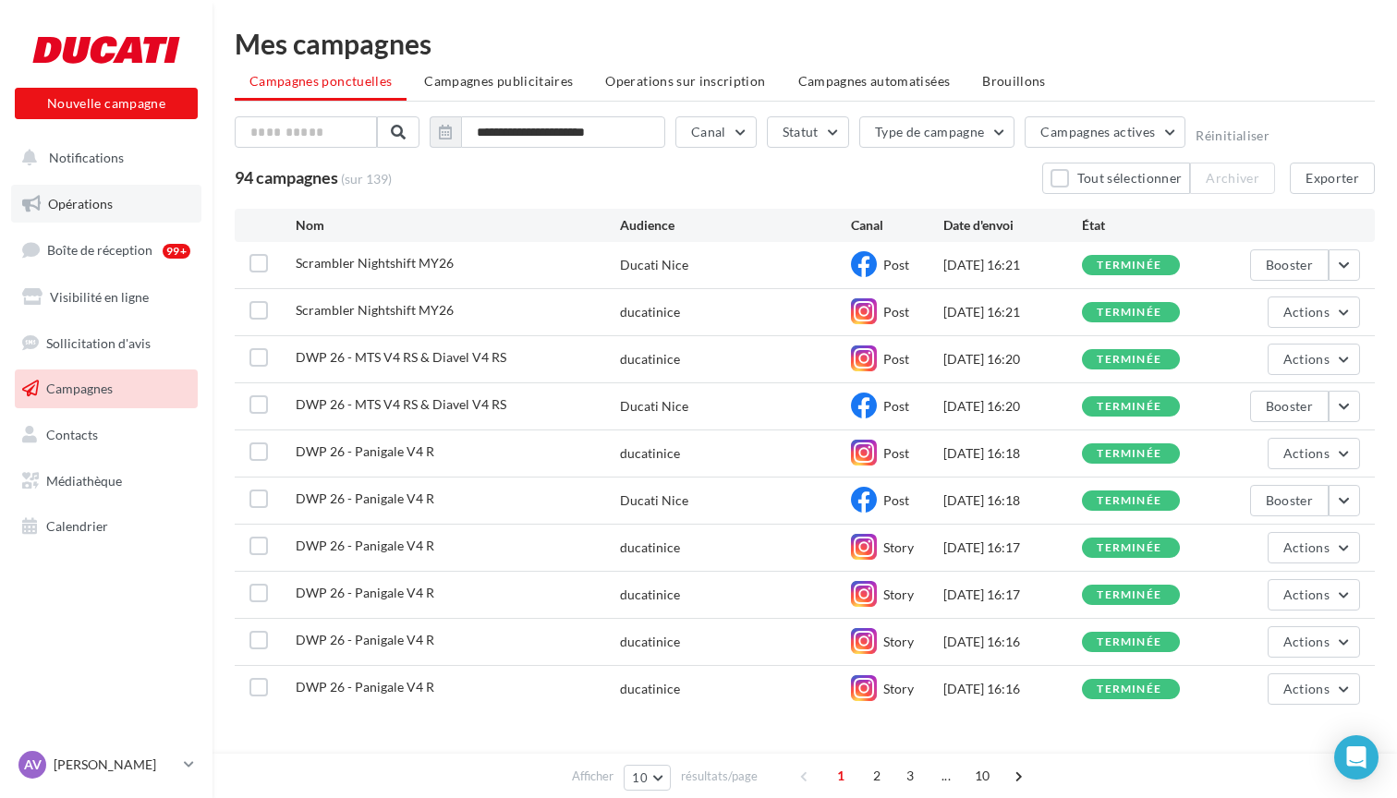
click at [102, 211] on link "Opérations" at bounding box center [106, 204] width 190 height 39
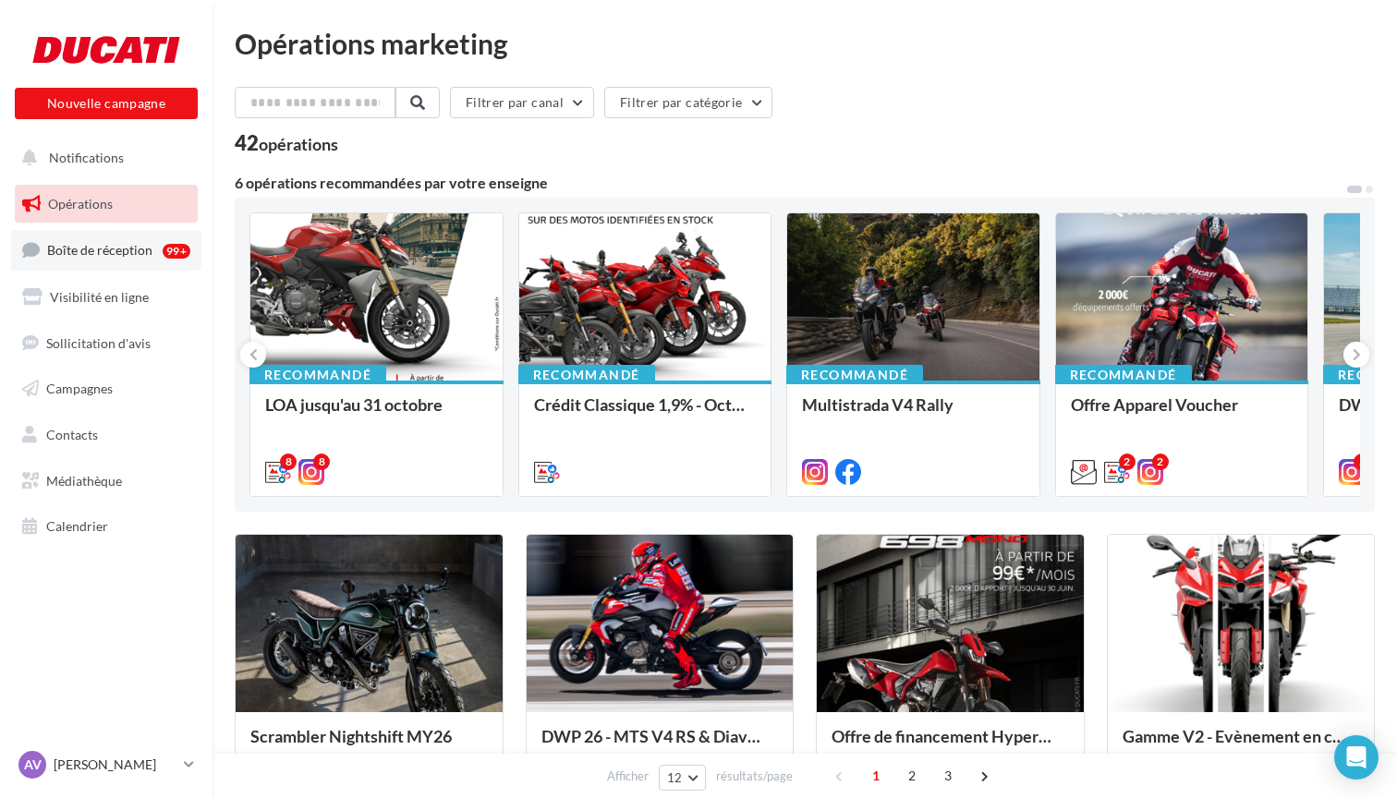
click at [129, 255] on span "Boîte de réception" at bounding box center [99, 250] width 105 height 16
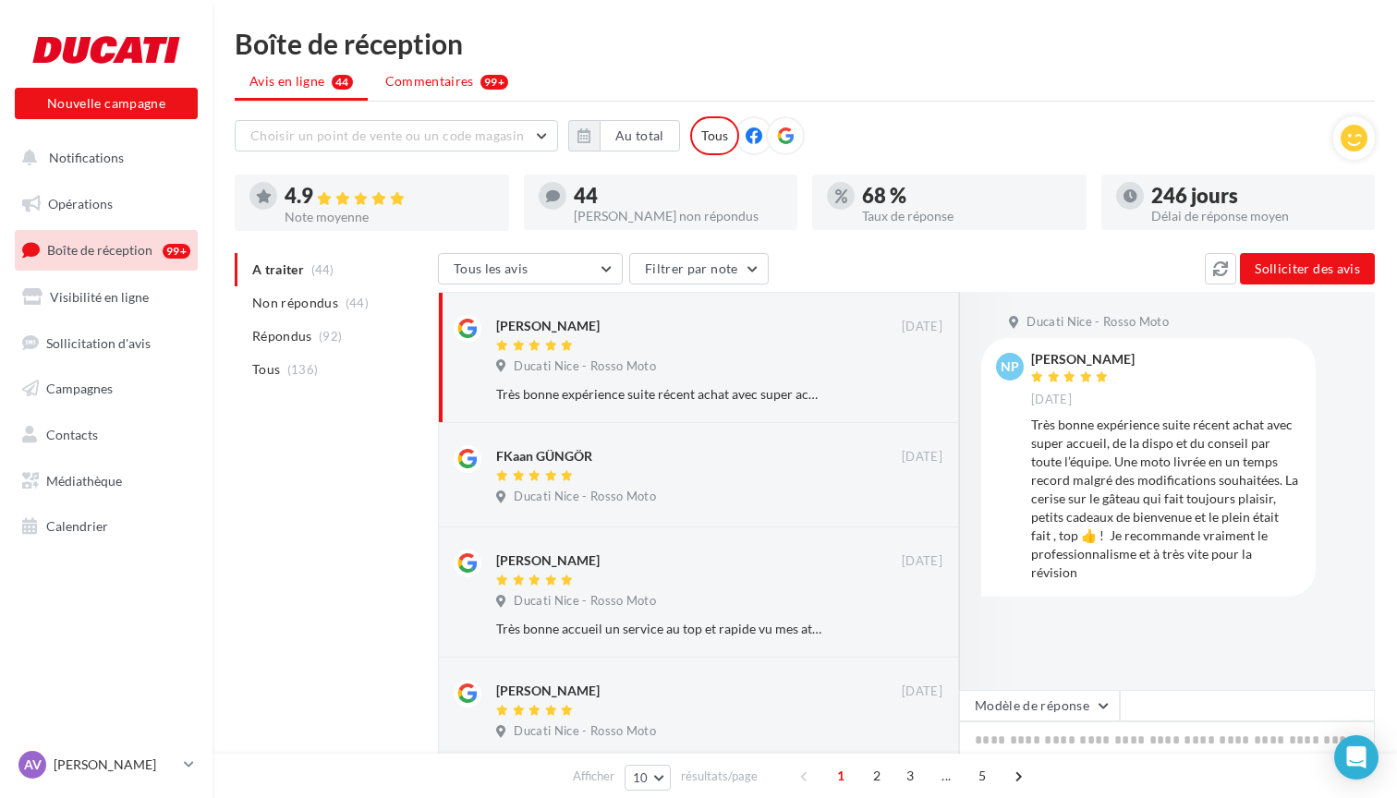
click at [453, 93] on li "Commentaires 99+" at bounding box center [446, 81] width 152 height 33
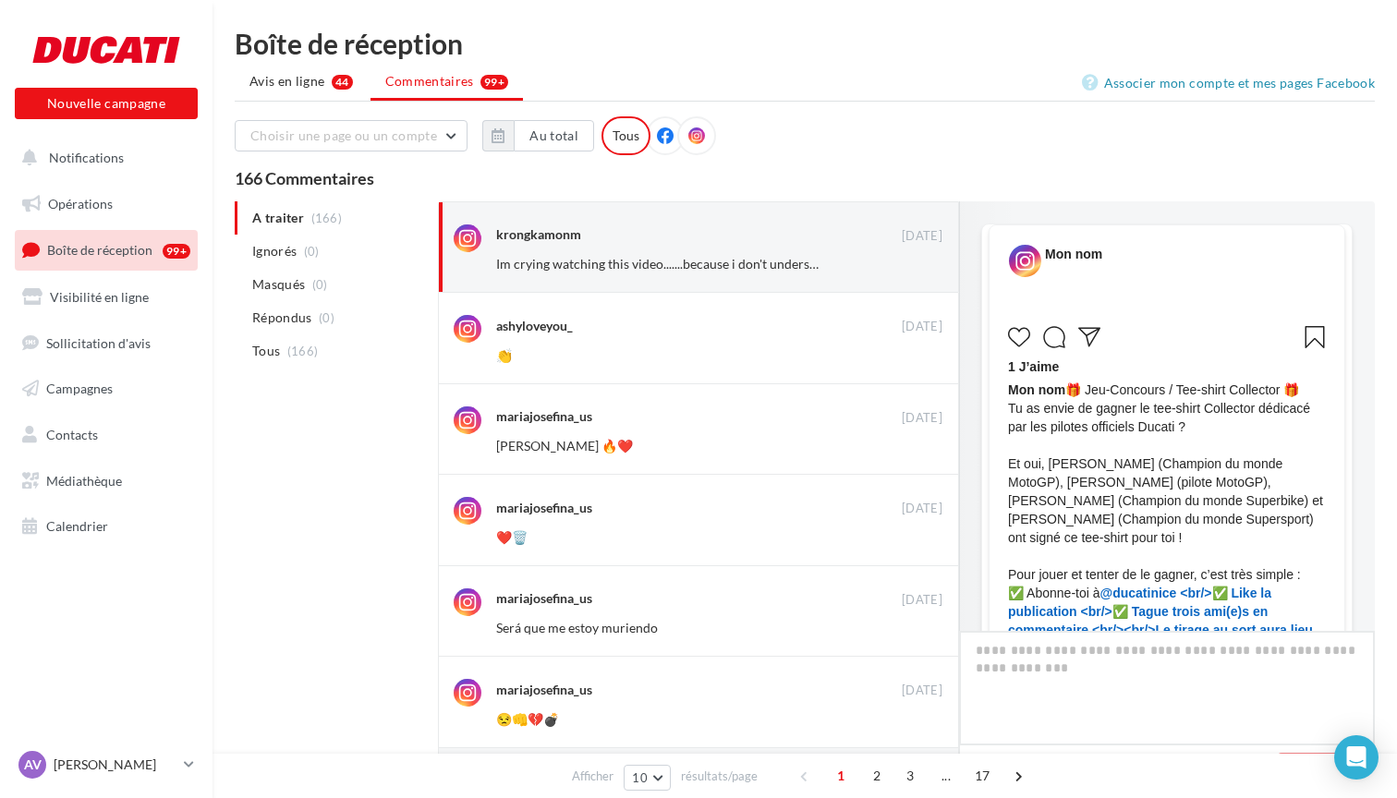
scroll to position [721, 0]
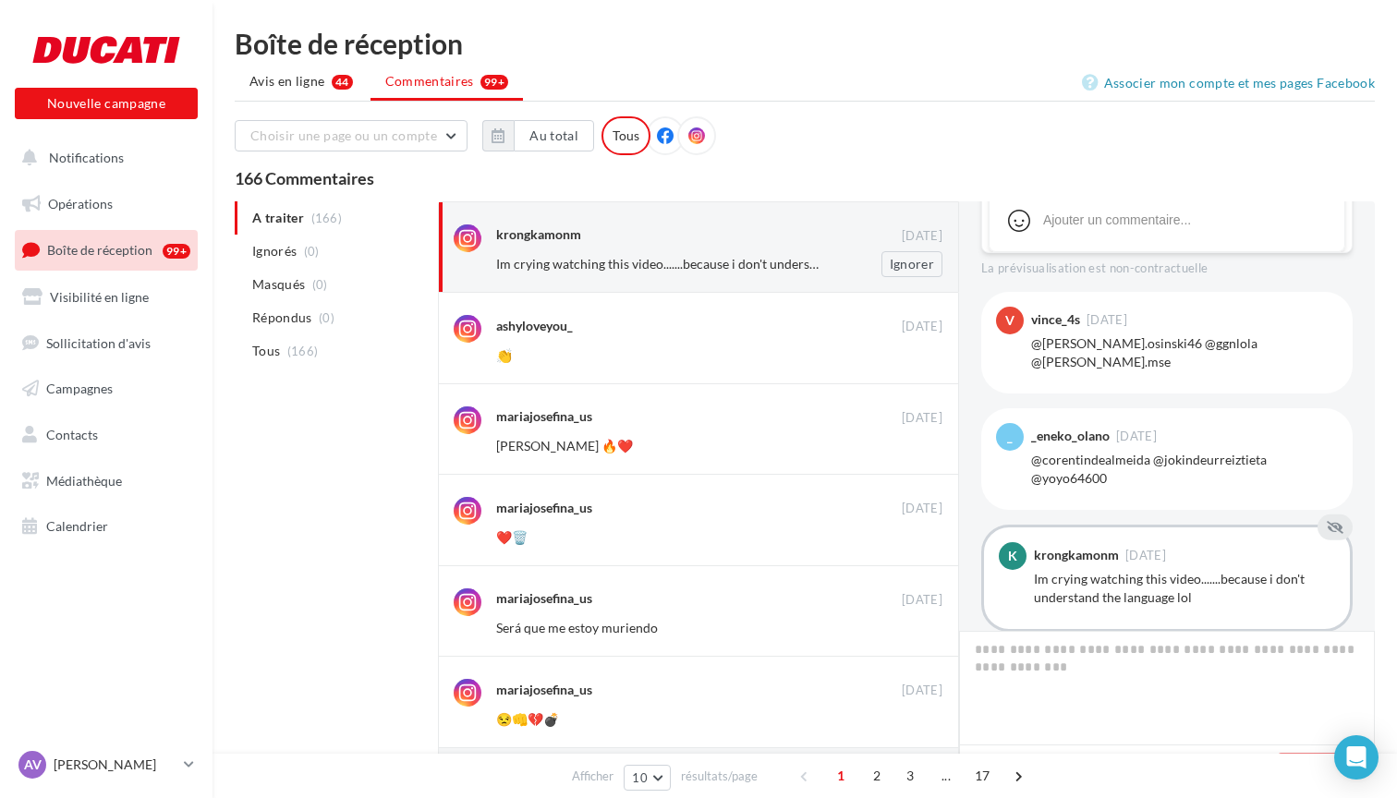
click at [652, 262] on span "Im crying watching this video.......because i don't understand the language lol" at bounding box center [711, 264] width 431 height 16
click at [535, 268] on span "Im crying watching this video.......because i don't understand the language lol" at bounding box center [711, 264] width 431 height 16
click at [554, 236] on div "krongkamonm" at bounding box center [538, 234] width 85 height 18
click at [1037, 570] on div "Im crying watching this video.......because i don't understand the language lol" at bounding box center [1184, 588] width 301 height 37
drag, startPoint x: 1030, startPoint y: 538, endPoint x: 1156, endPoint y: 564, distance: 128.3
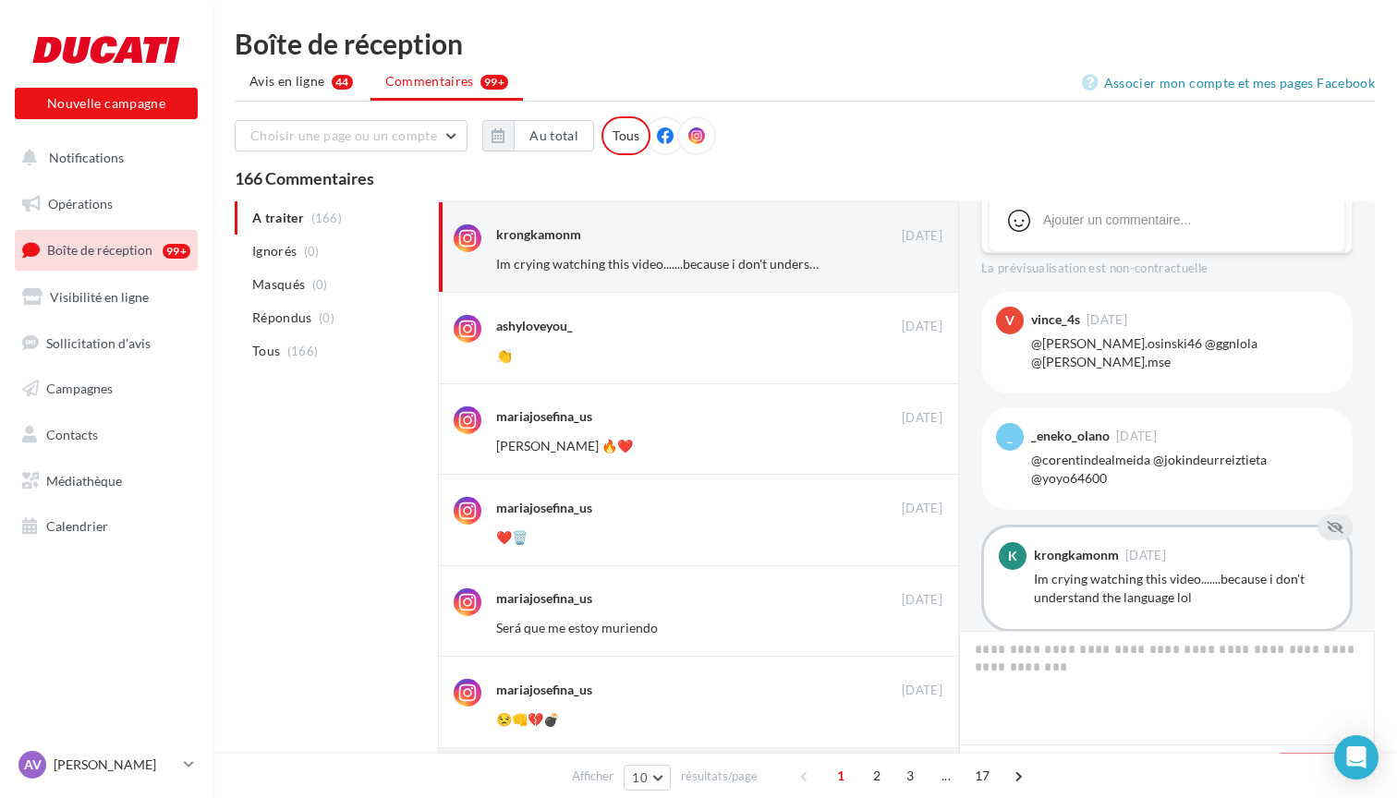
click at [1156, 564] on div "k krongkamonm 01 oct. Im crying watching this video.......because i don't under…" at bounding box center [1167, 578] width 336 height 72
click at [1164, 570] on div "Im crying watching this video.......because i don't understand the language lol" at bounding box center [1184, 588] width 301 height 37
drag, startPoint x: 1196, startPoint y: 561, endPoint x: 1033, endPoint y: 541, distance: 164.7
click at [1033, 542] on div "k krongkamonm 01 oct. Im crying watching this video.......because i don't under…" at bounding box center [1167, 578] width 336 height 72
copy div "Im crying watching this video.......because i don't understand the language lol"
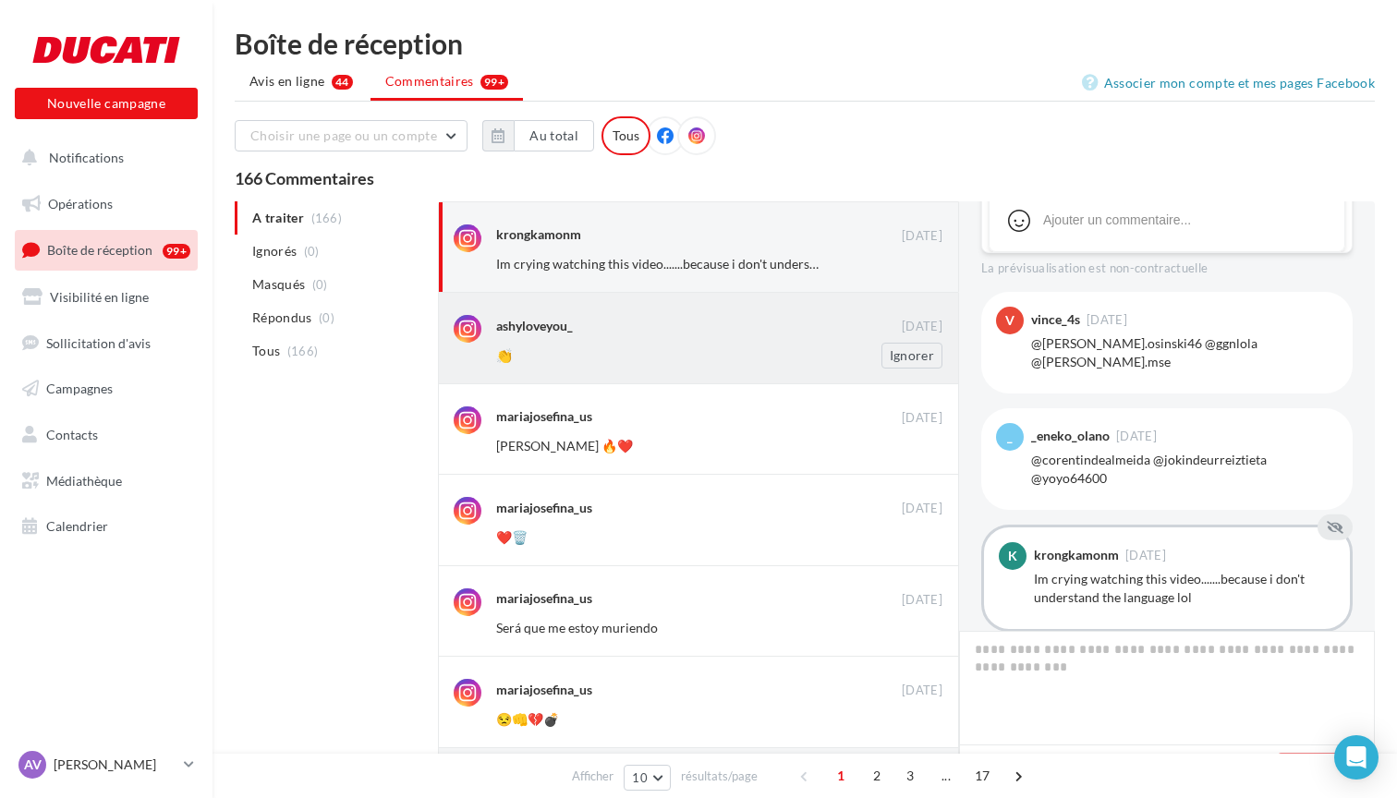
click at [552, 362] on div "👏" at bounding box center [659, 355] width 326 height 18
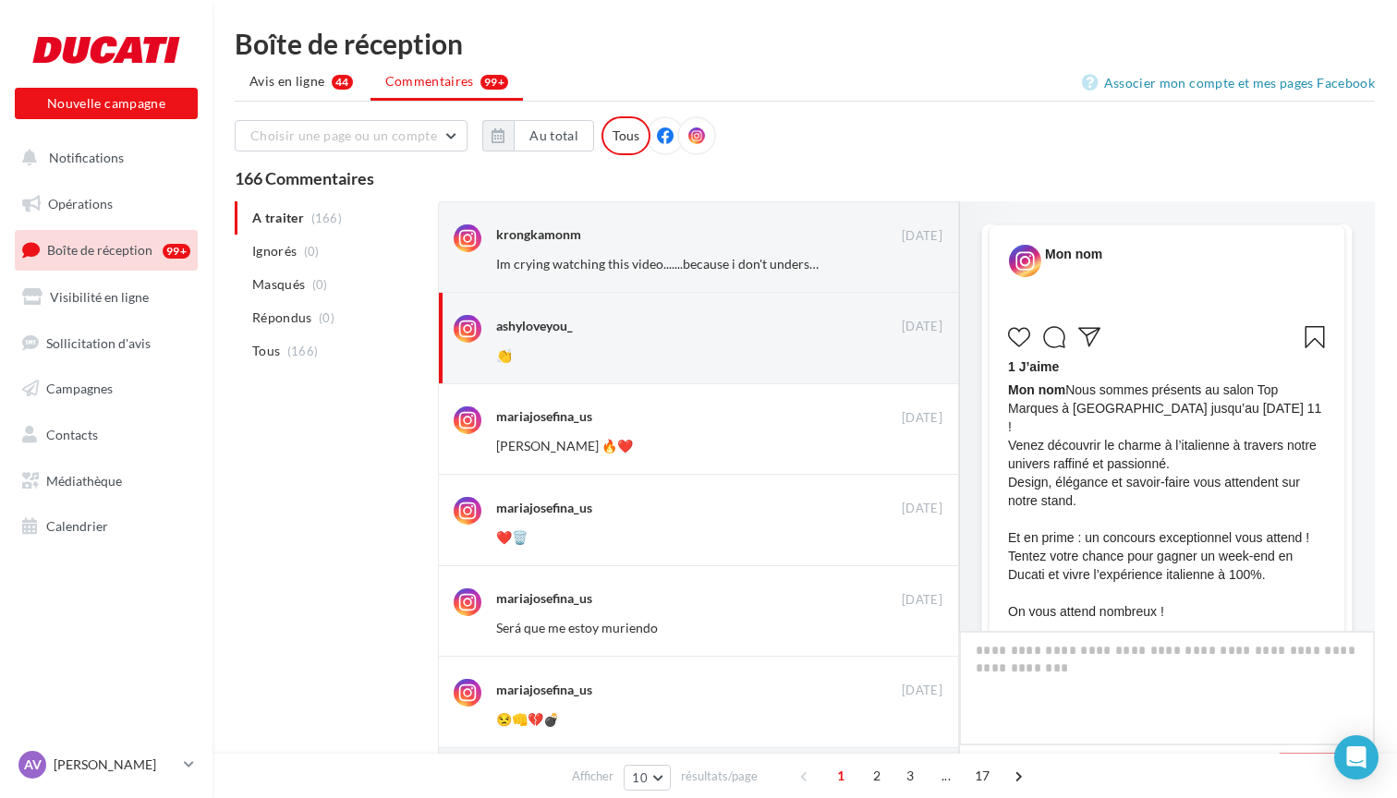
scroll to position [0, 0]
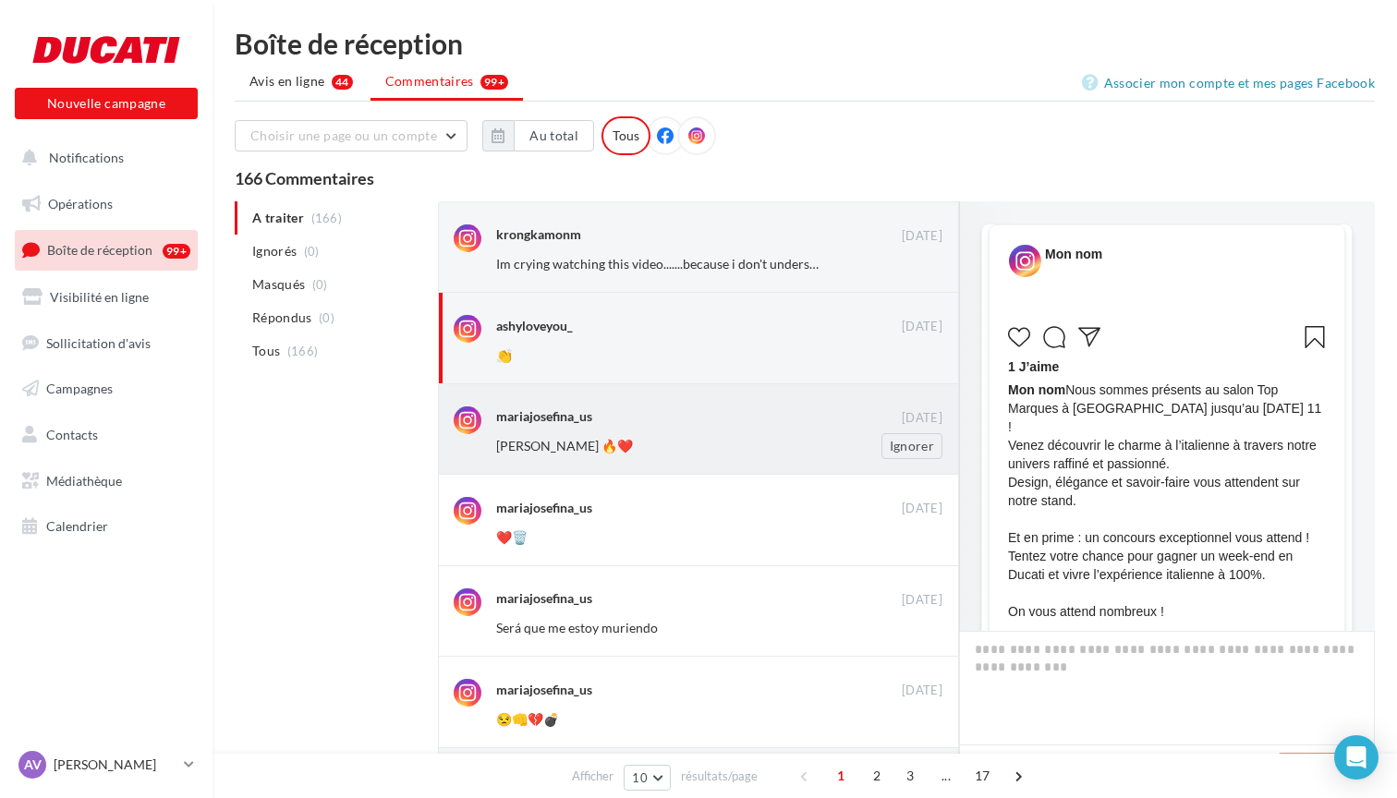
click at [667, 431] on div "mariajosefina_us 24 sept. Eric bana 🔥❤️ Ignorer" at bounding box center [719, 432] width 446 height 53
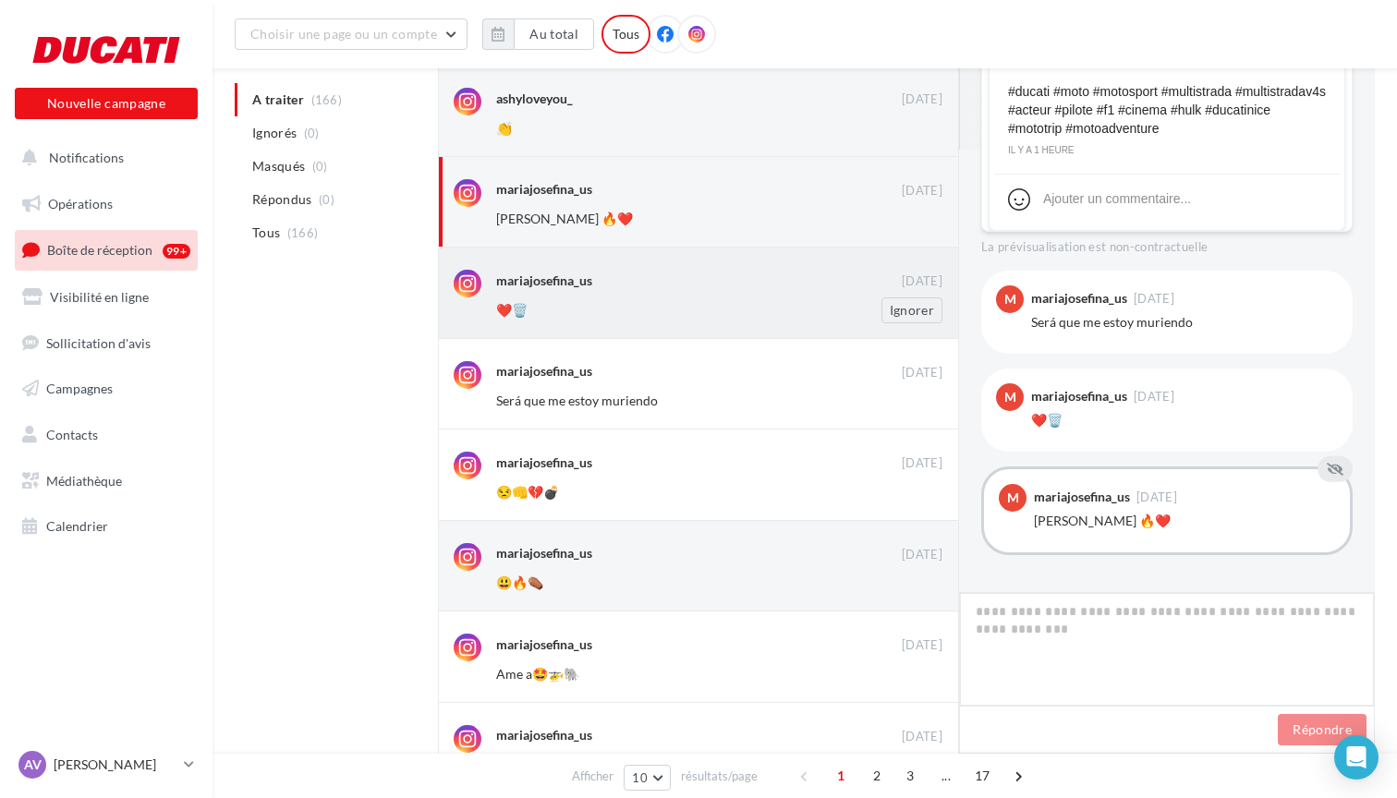
scroll to position [246, 0]
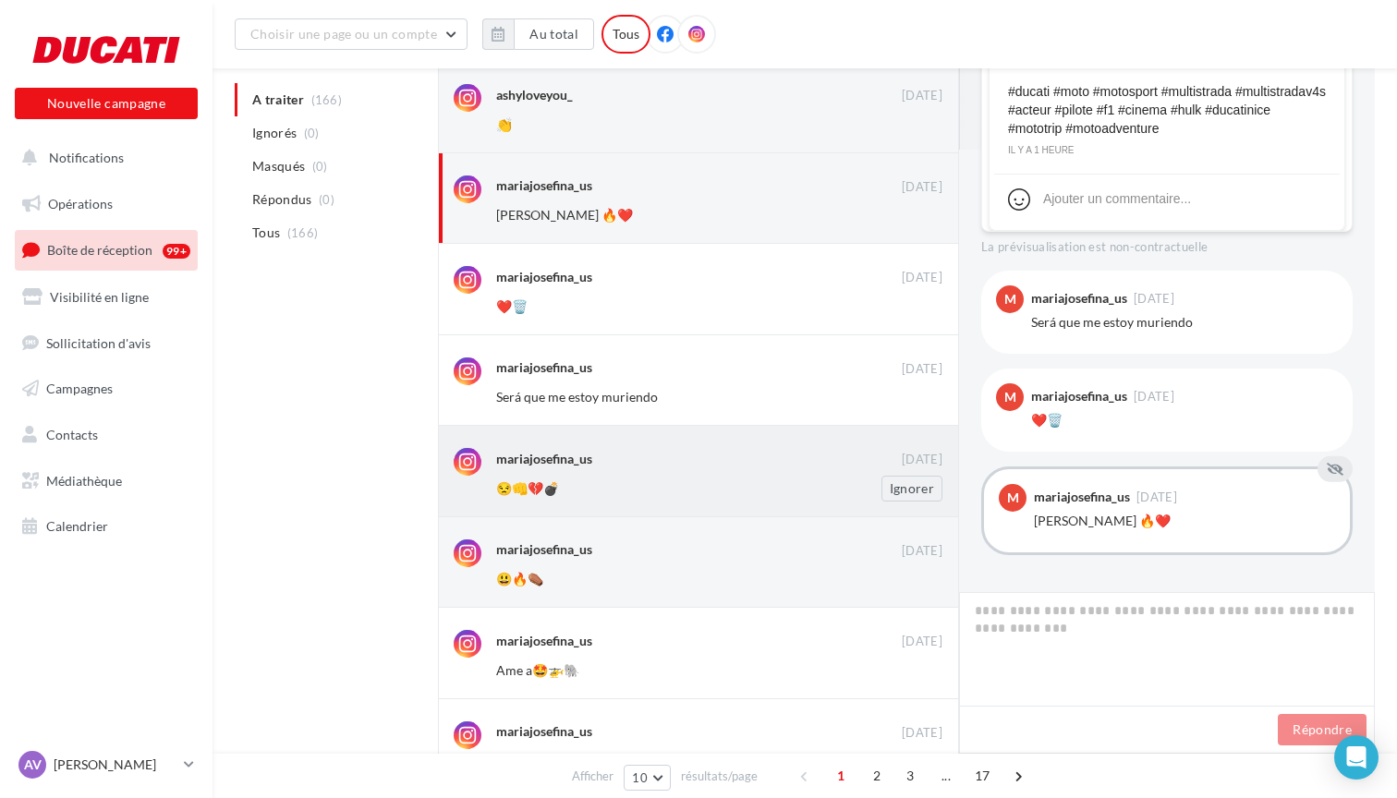
click at [587, 476] on div "😒👊💔💣 Ignorer" at bounding box center [726, 489] width 461 height 26
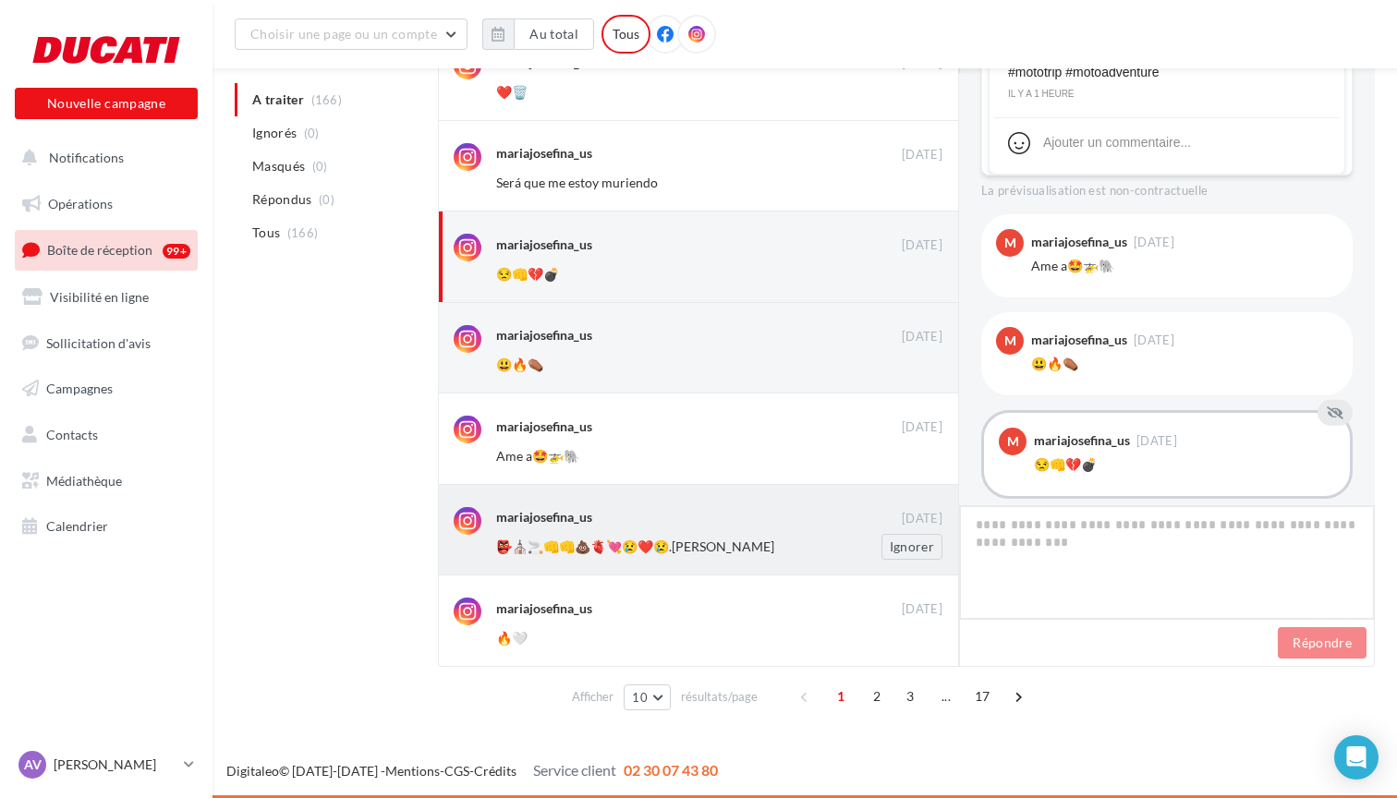
scroll to position [460, 0]
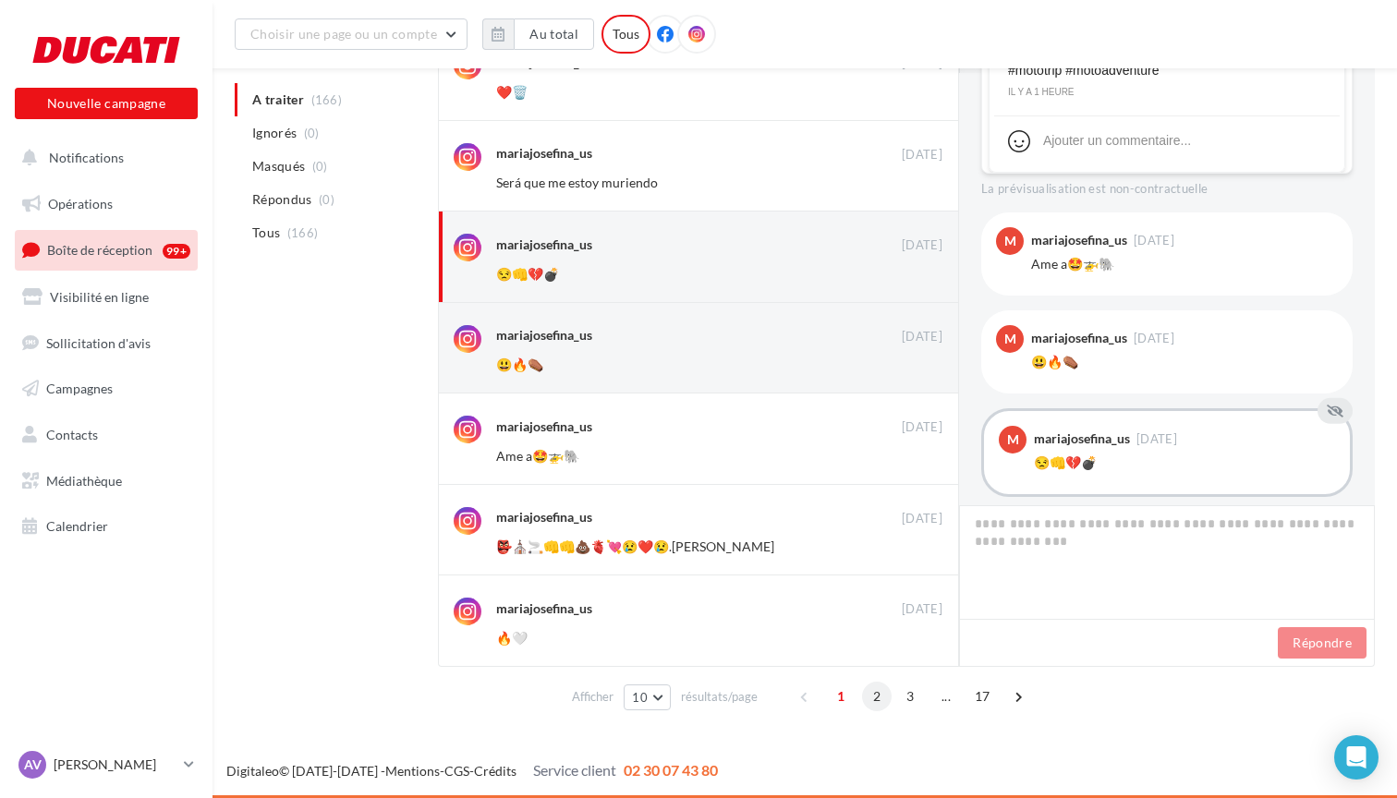
click at [878, 694] on span "2" at bounding box center [877, 697] width 30 height 30
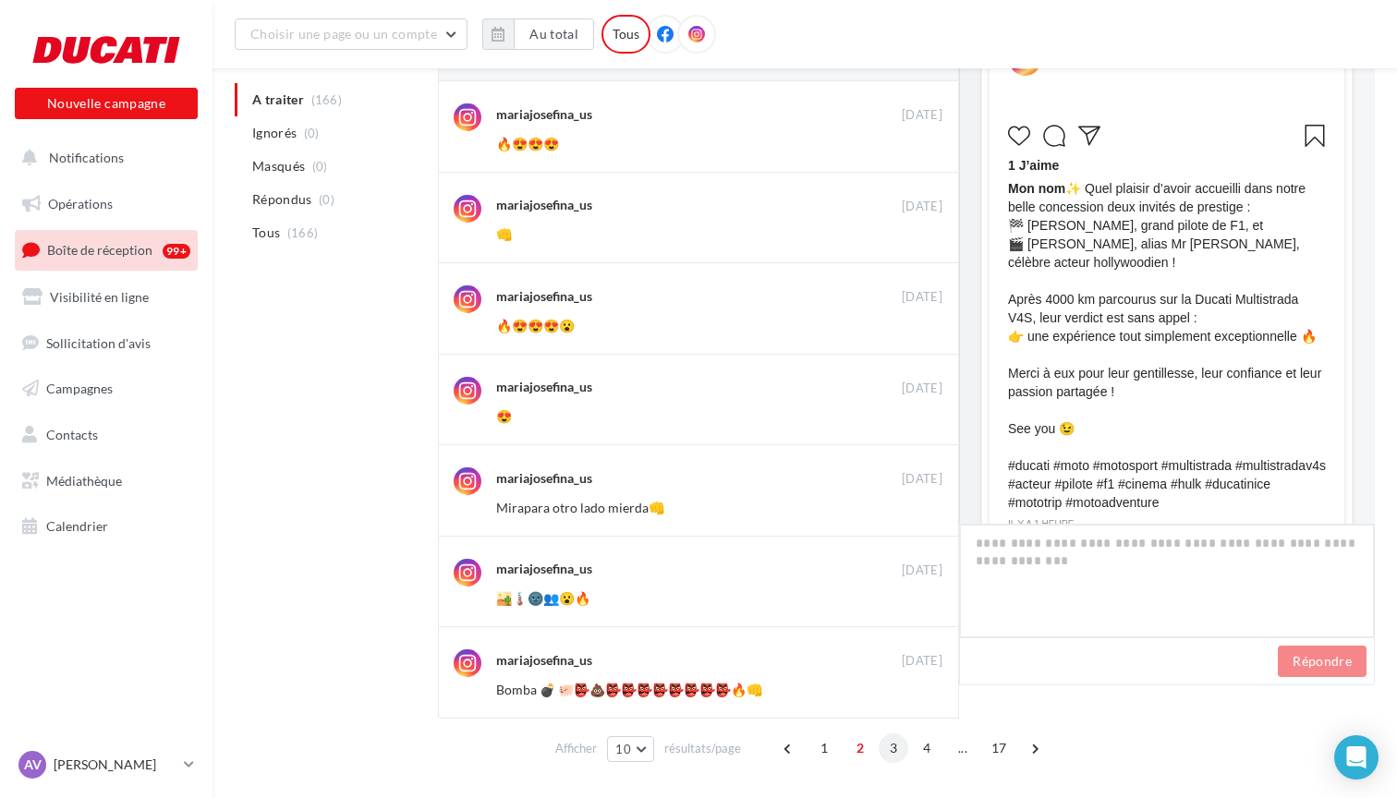
scroll to position [482, 0]
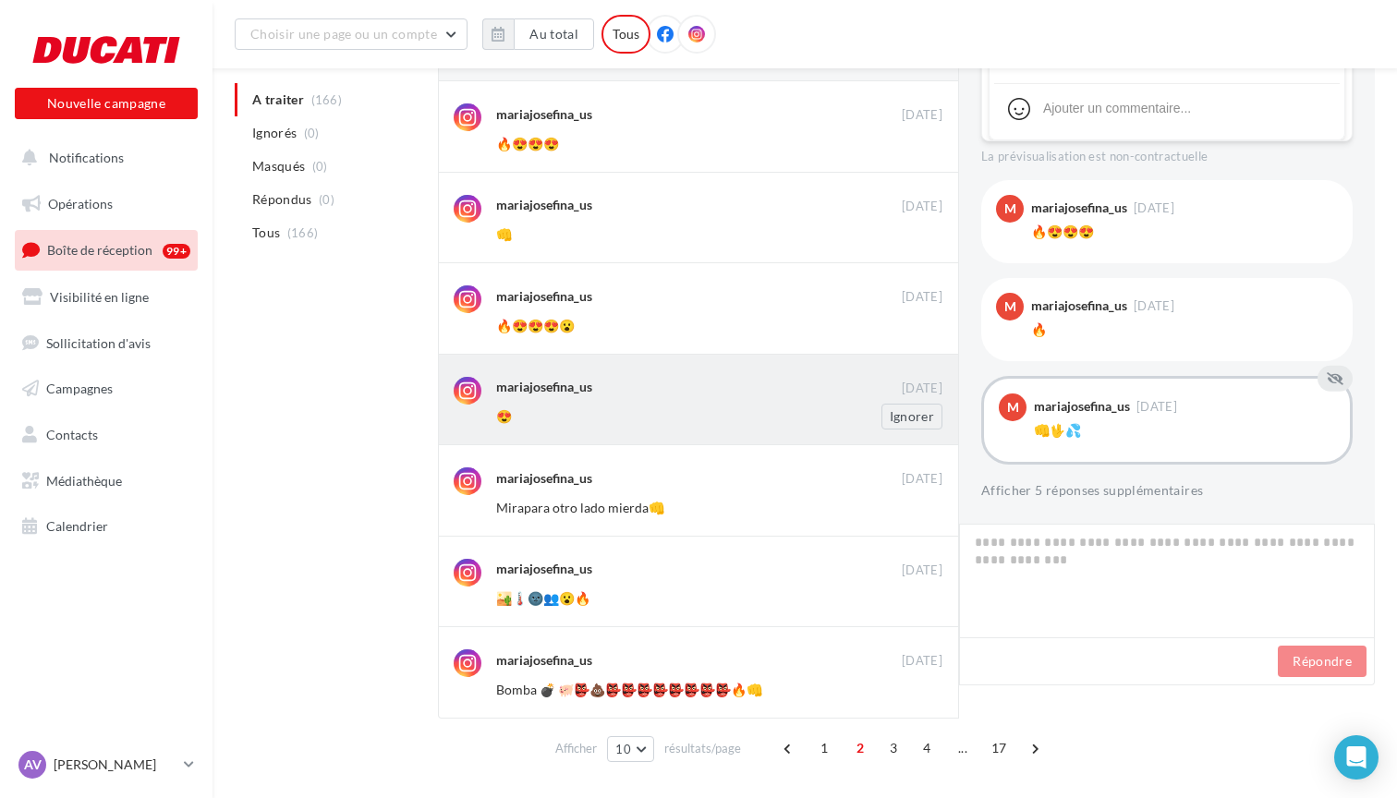
click at [572, 393] on div "mariajosefina_us" at bounding box center [544, 387] width 96 height 18
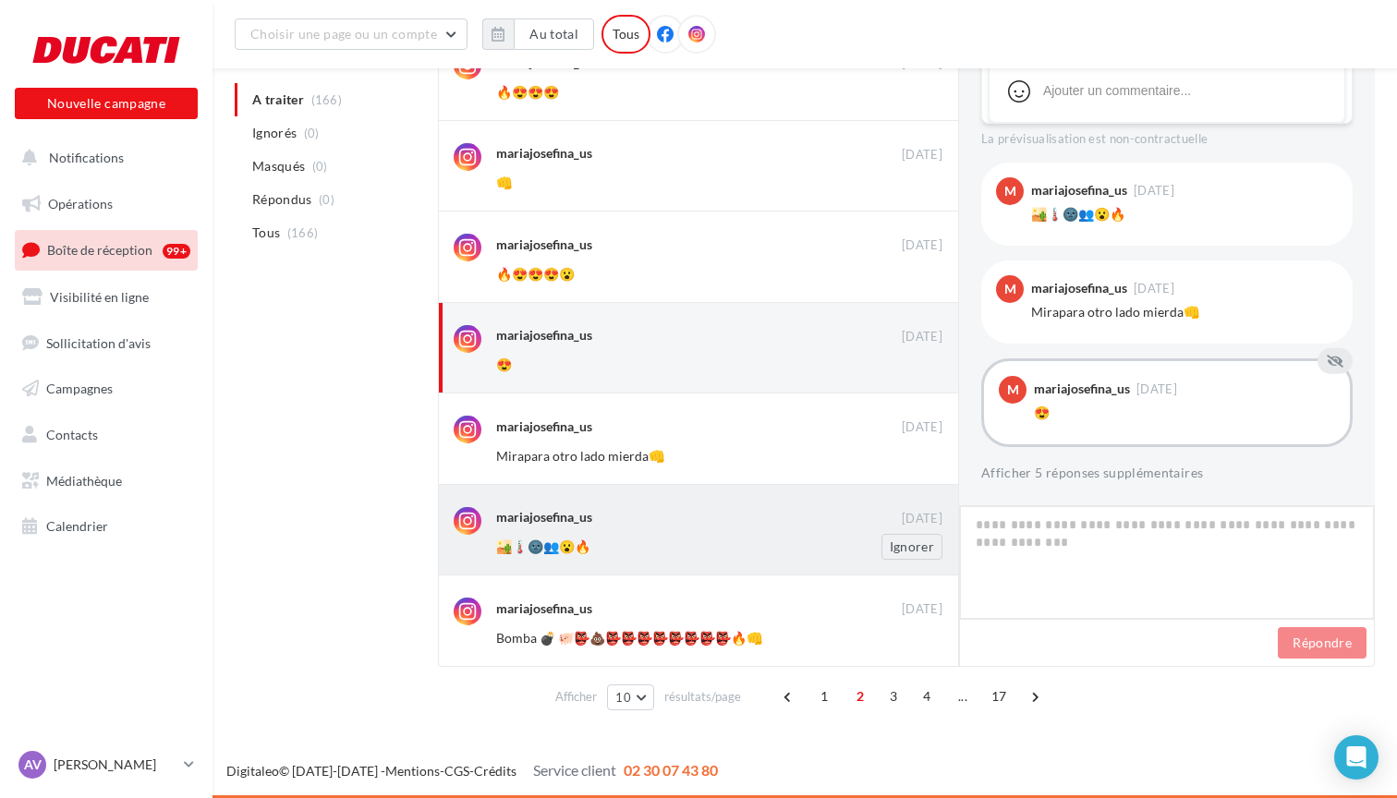
scroll to position [479, 0]
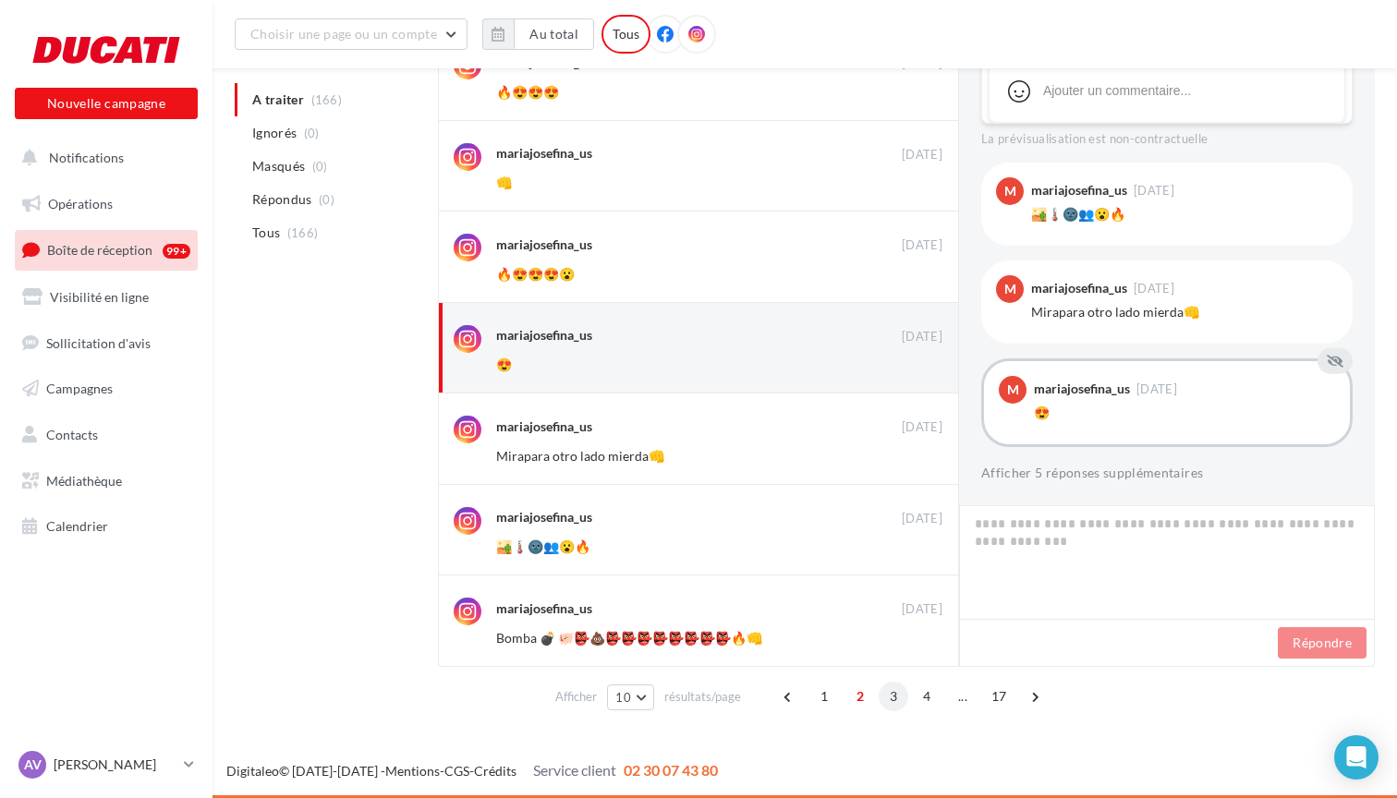
click at [894, 694] on span "3" at bounding box center [894, 697] width 30 height 30
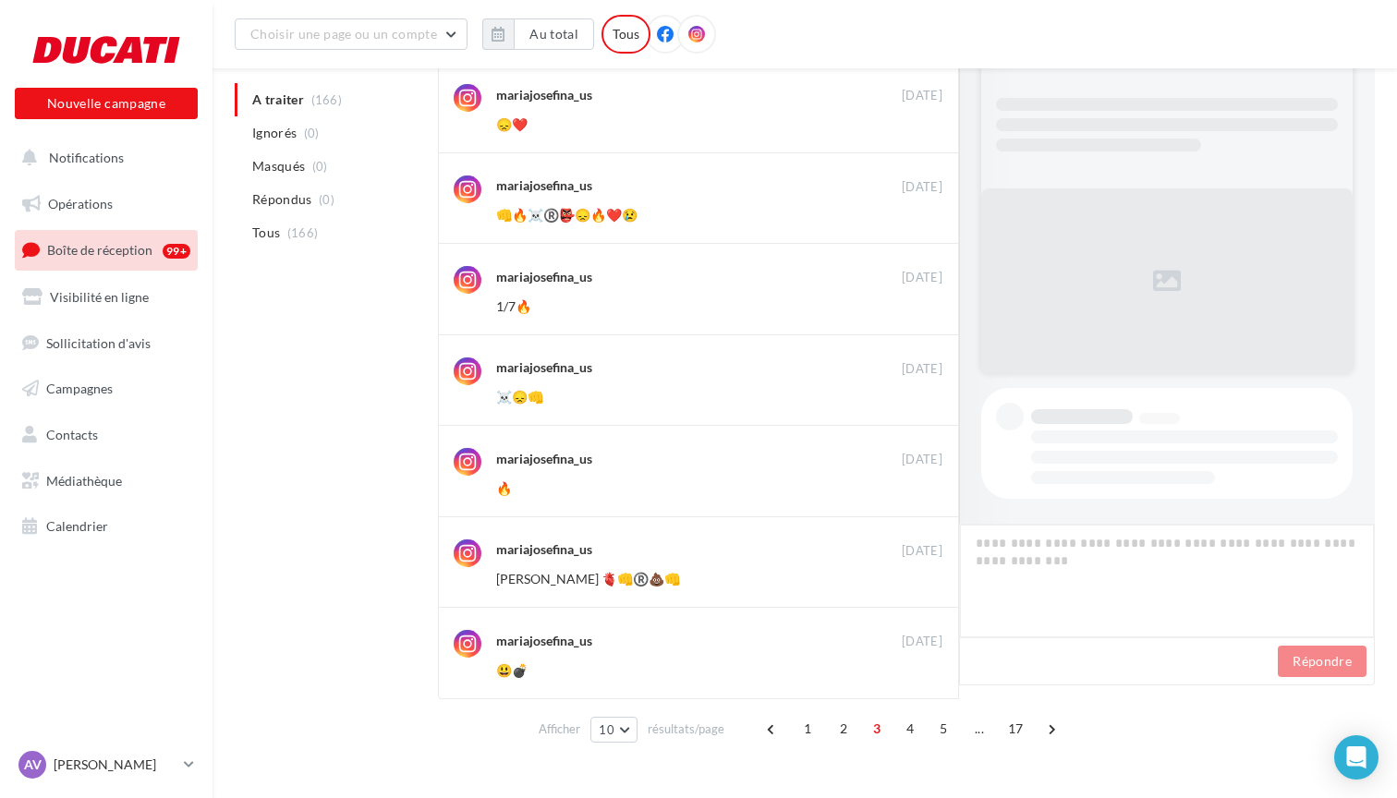
scroll to position [482, 0]
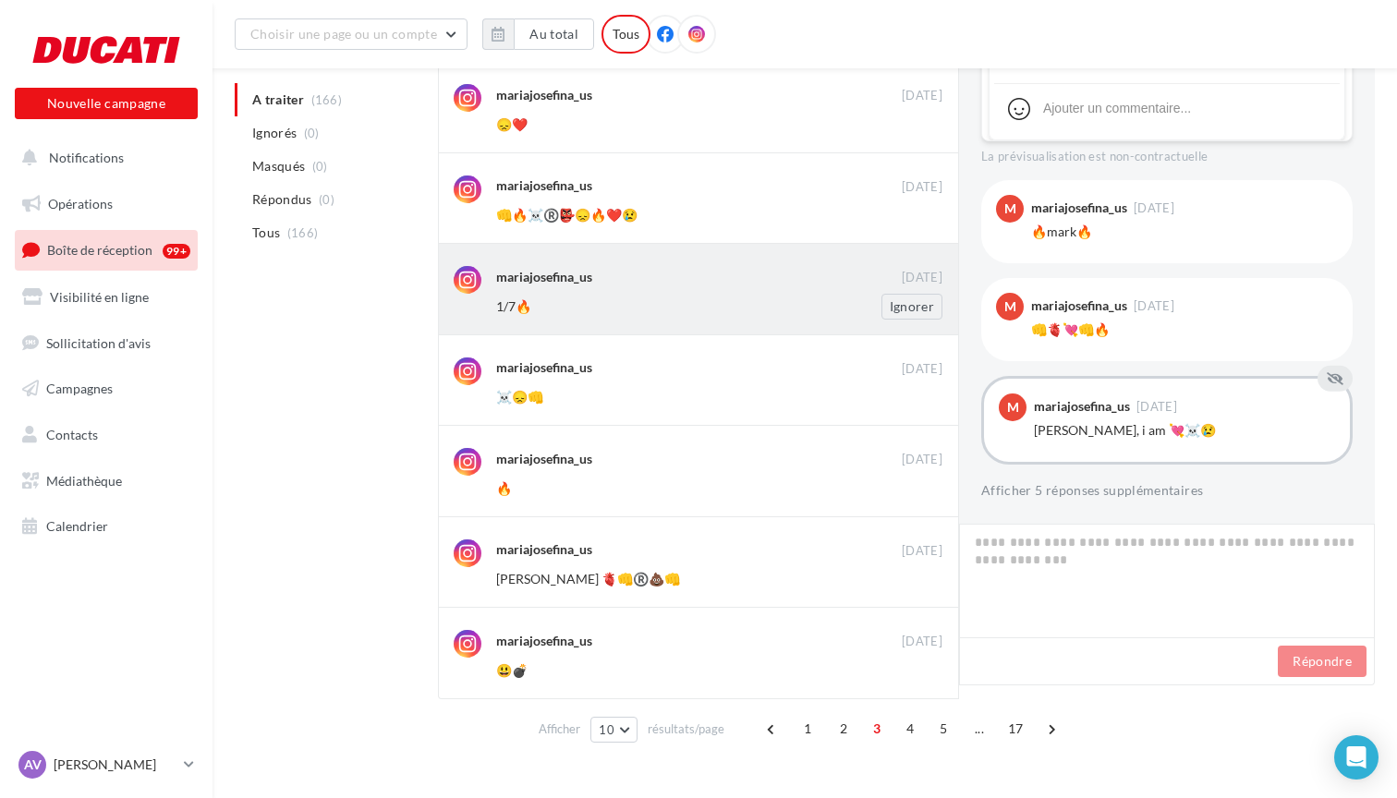
click at [589, 291] on div "mariajosefina_us 05 juil. 1/7🔥 Ignorer" at bounding box center [719, 292] width 446 height 53
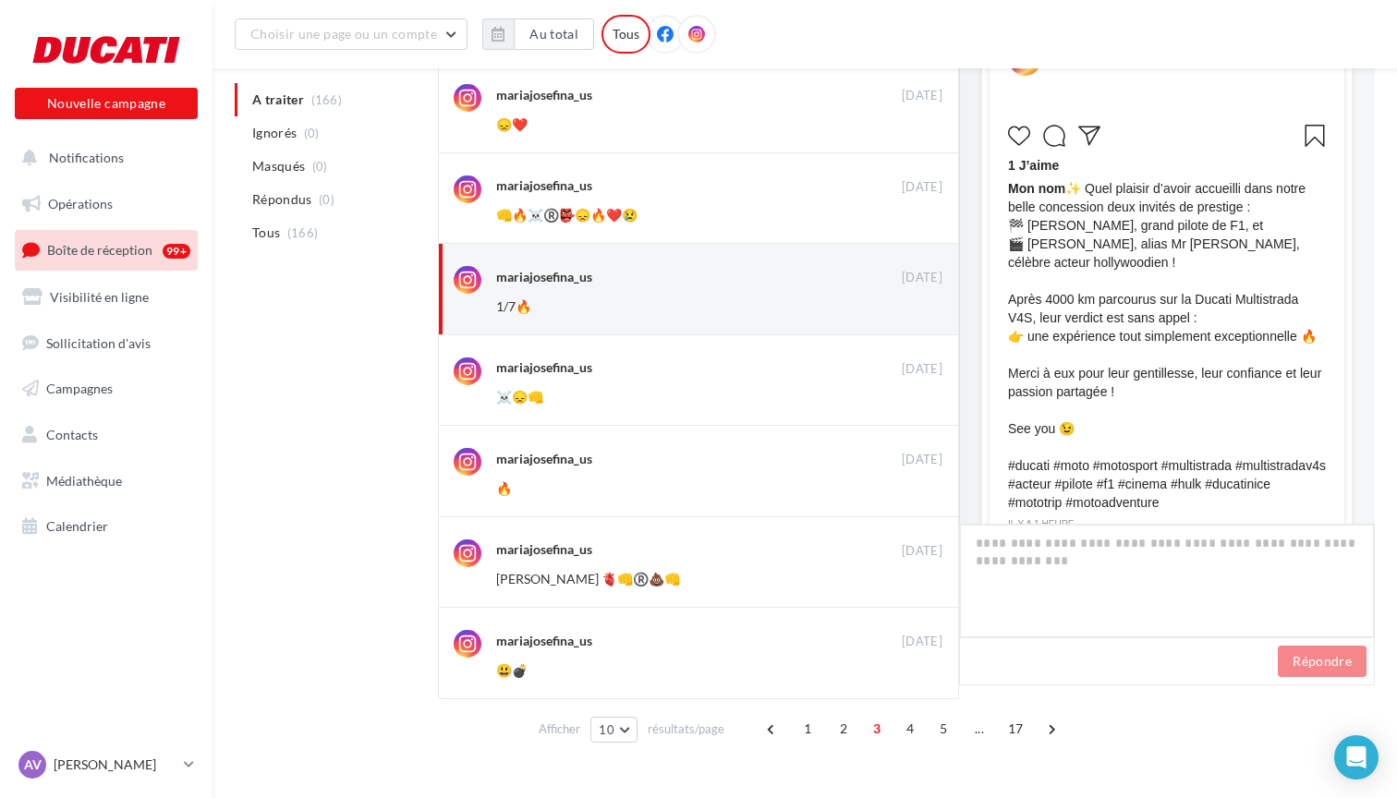
scroll to position [0, 0]
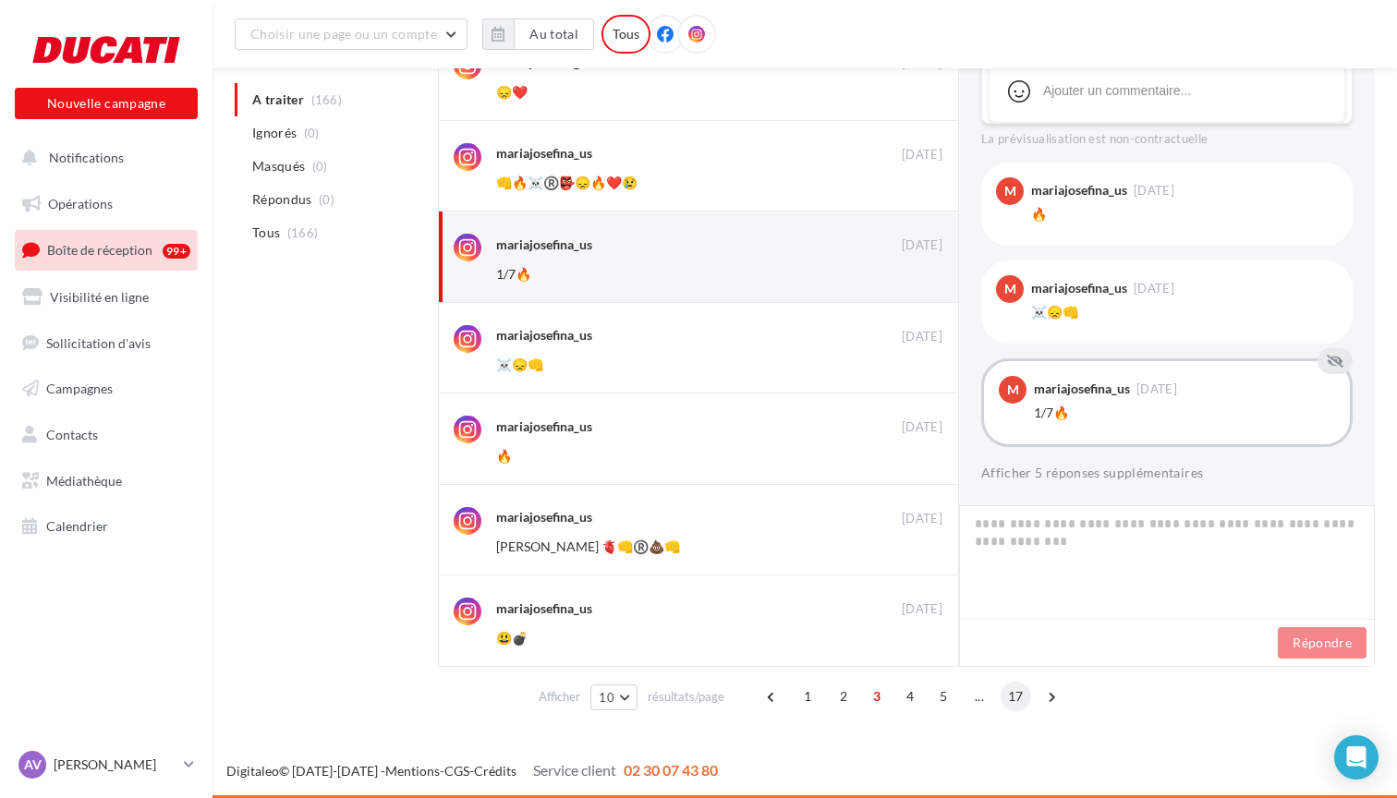
click at [1010, 697] on span "17" at bounding box center [1015, 697] width 30 height 30
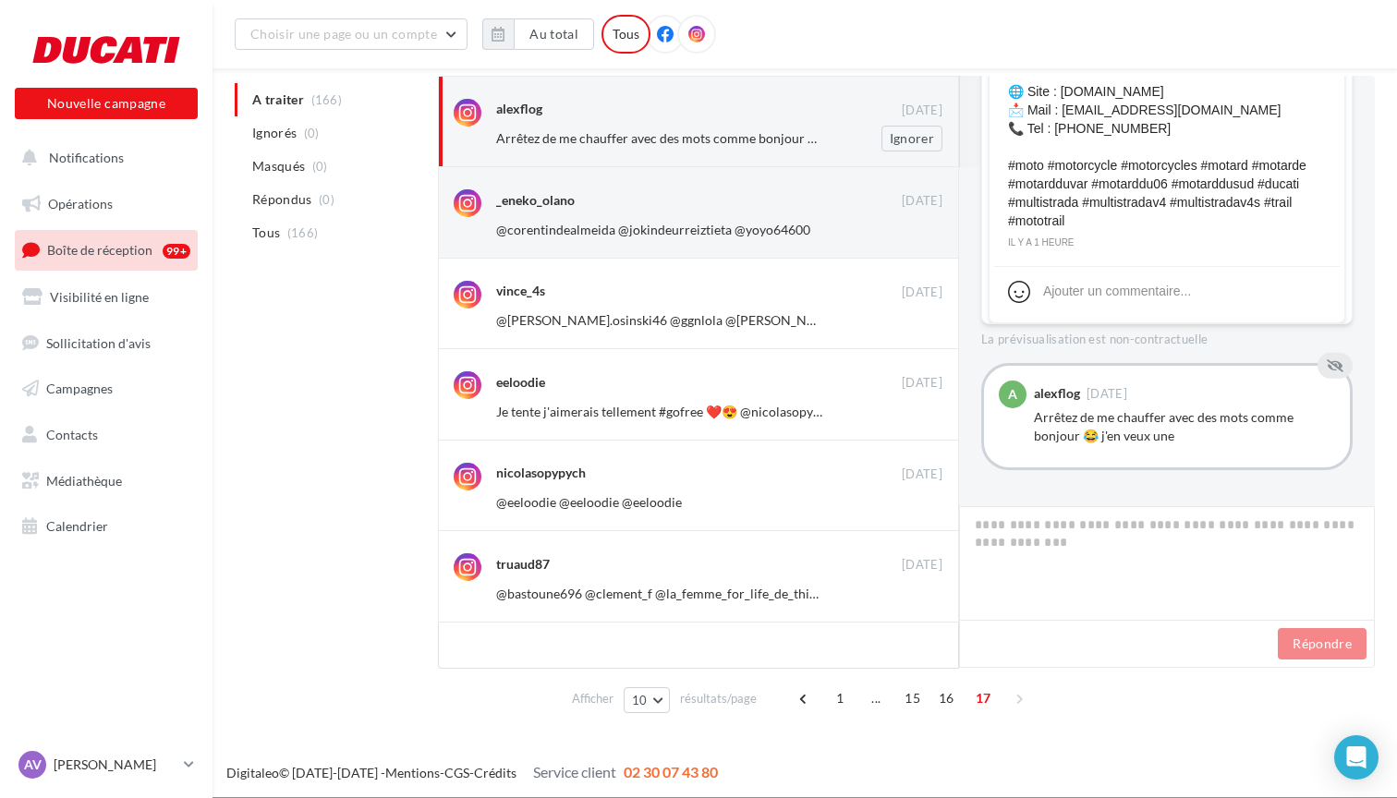
click at [680, 148] on div "Arrêtez de me chauffer avec des mots comme bonjour 😂 j'en veux une" at bounding box center [659, 138] width 326 height 18
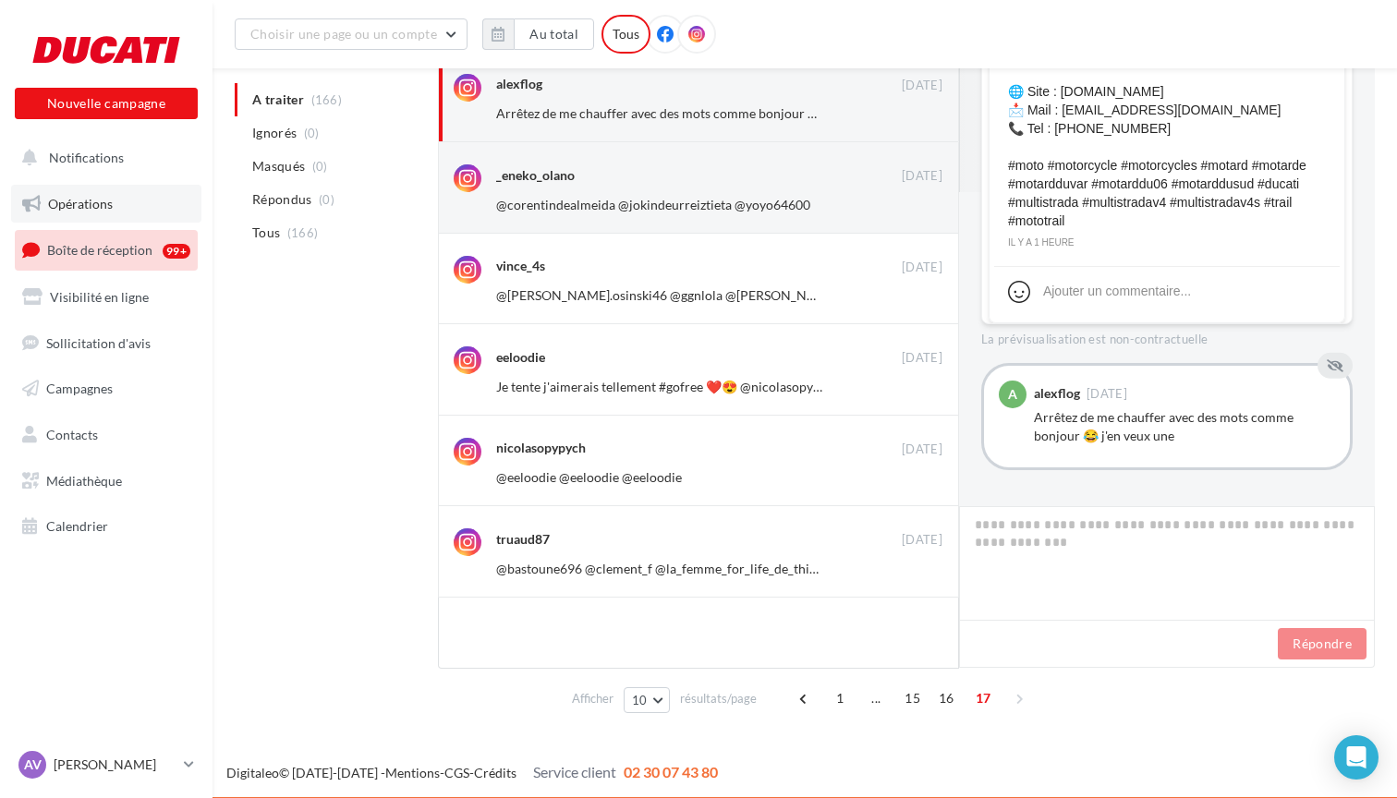
click at [103, 208] on span "Opérations" at bounding box center [80, 204] width 65 height 16
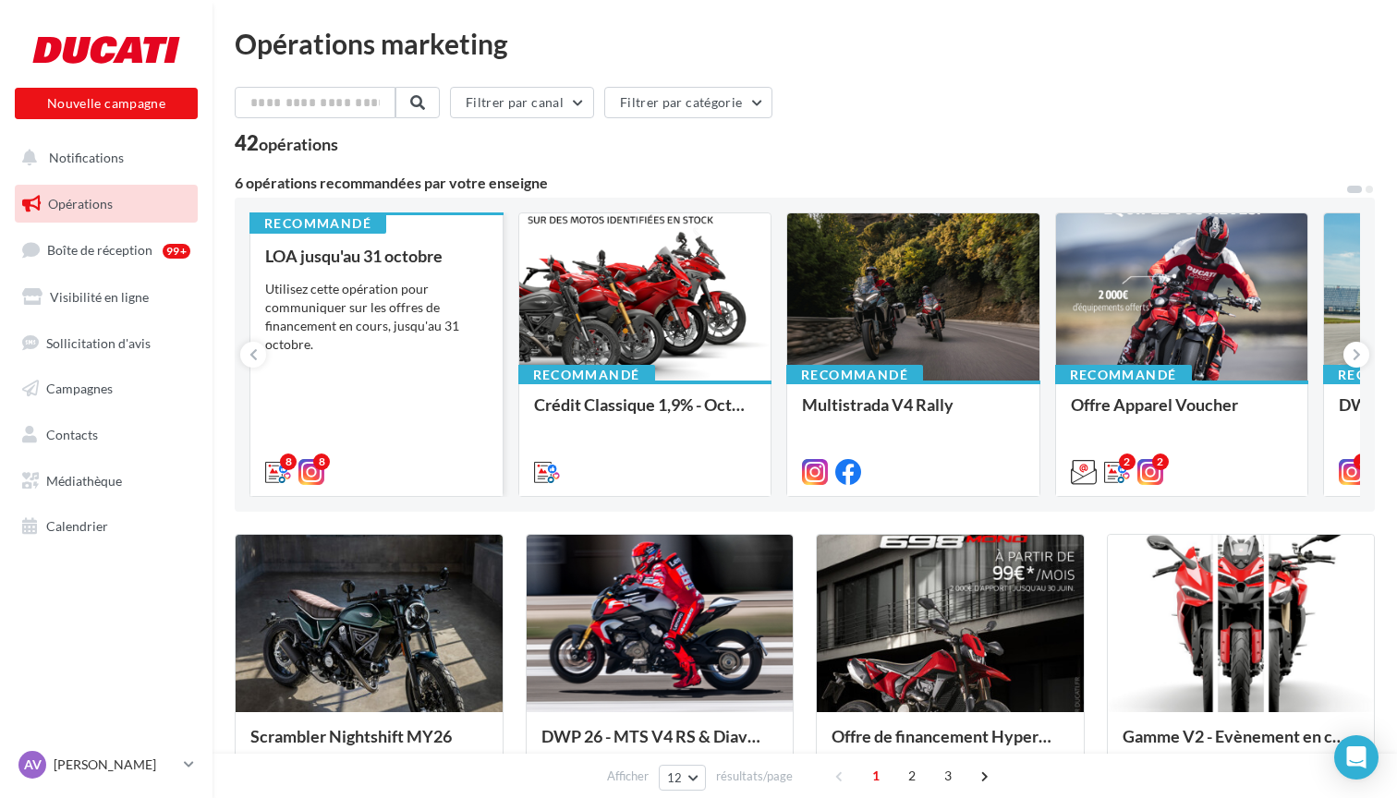
click at [390, 318] on div "Utilisez cette opération pour communiquer sur les offres de financement en cour…" at bounding box center [376, 317] width 223 height 74
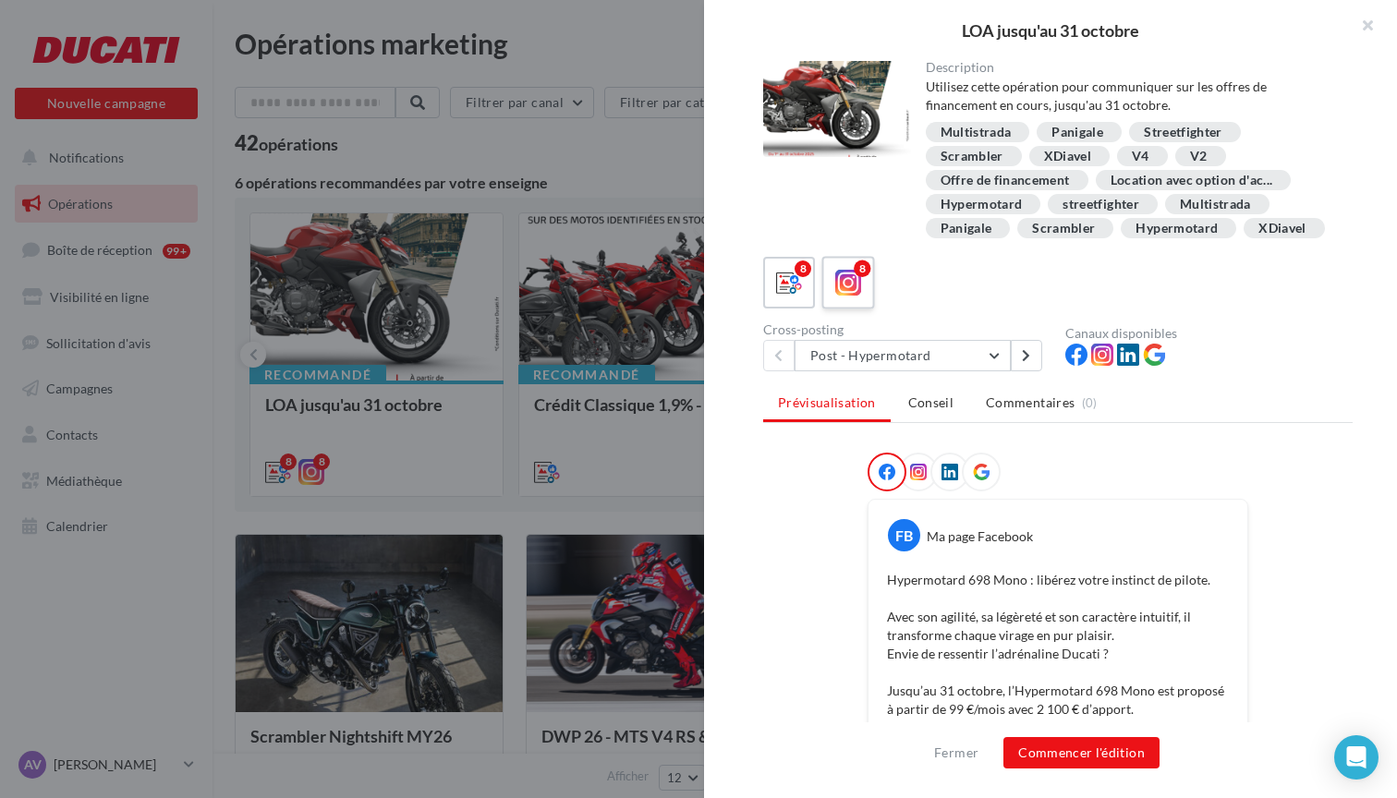
click at [862, 289] on div "8" at bounding box center [848, 283] width 34 height 34
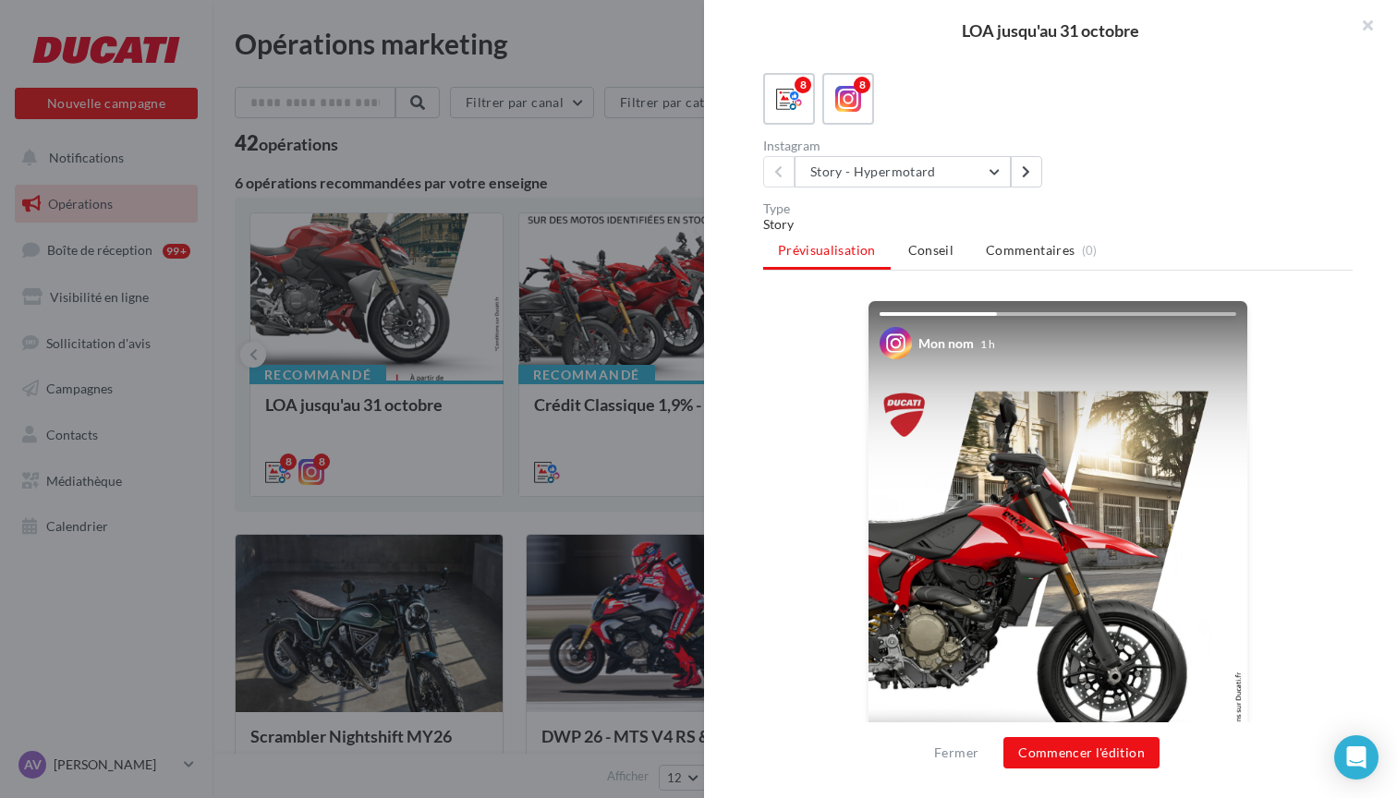
scroll to position [161, 0]
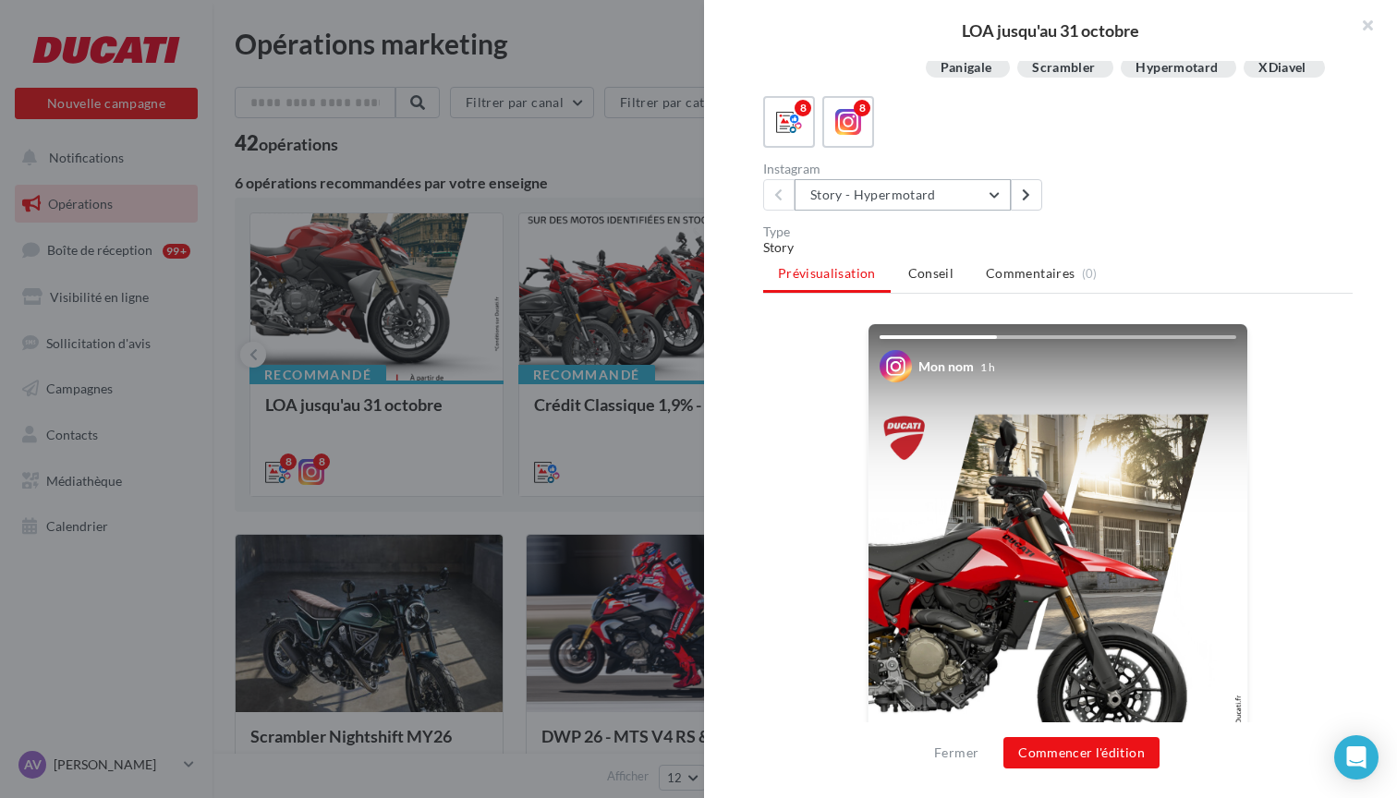
click at [990, 194] on button "Story - Hypermotard" at bounding box center [902, 194] width 216 height 31
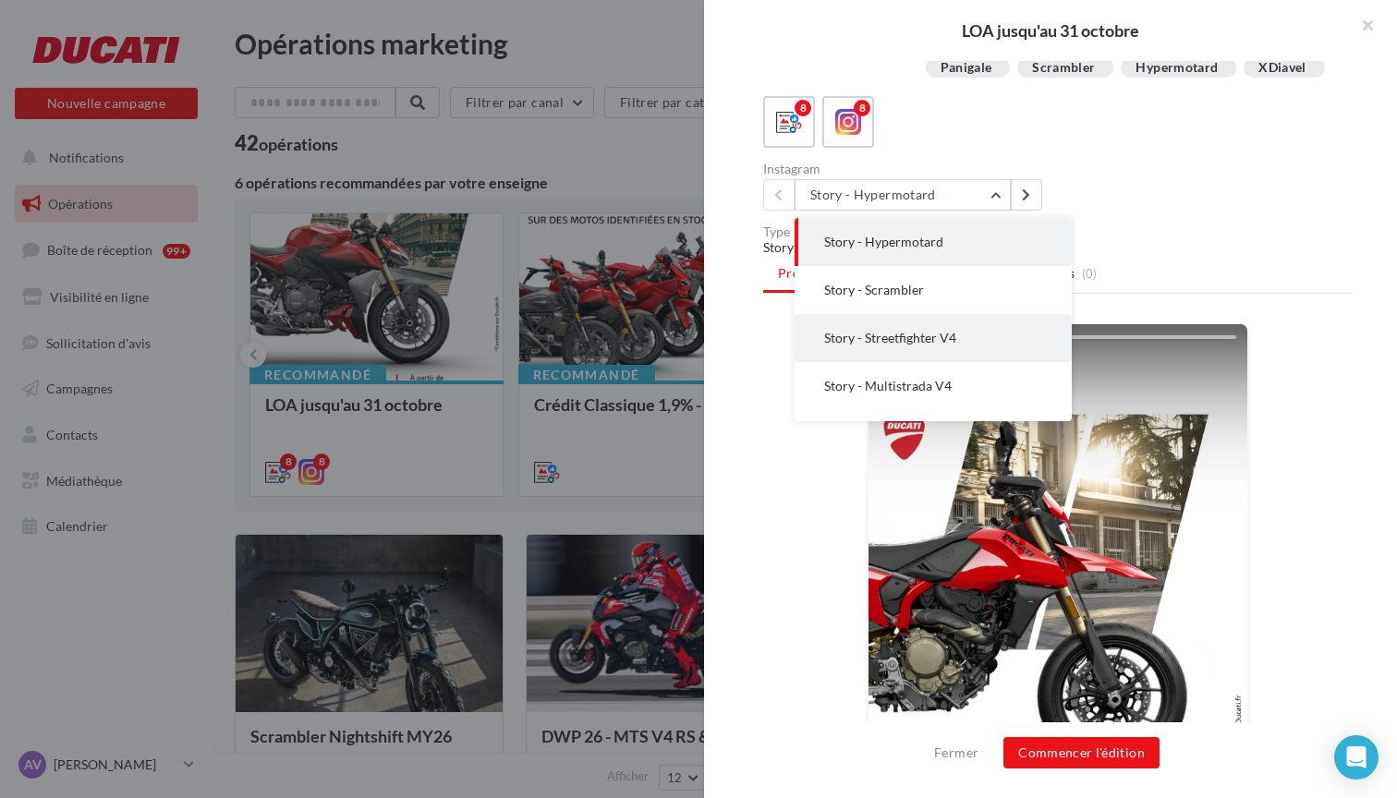
click at [911, 330] on span "Story - Streetfighter V4" at bounding box center [890, 338] width 132 height 16
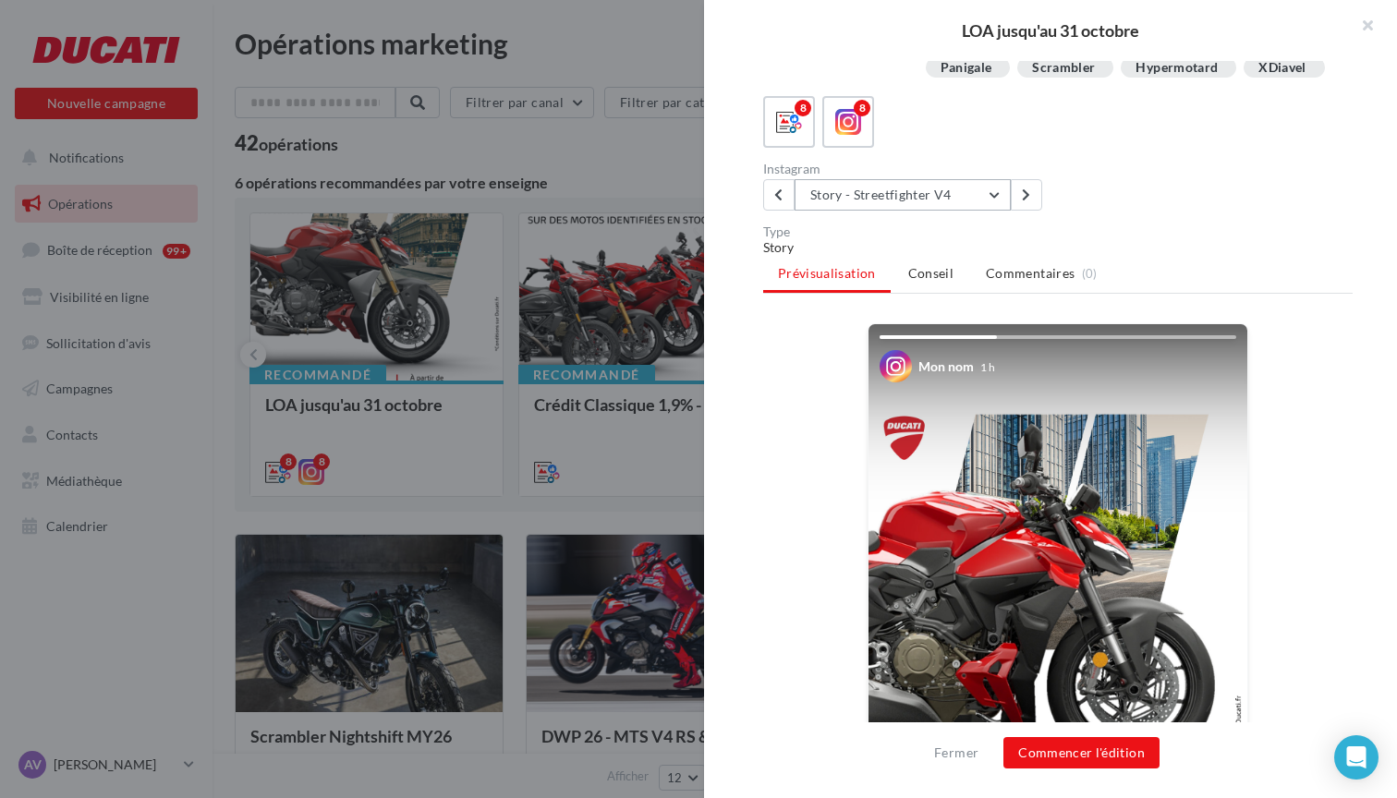
click at [995, 198] on button "Story - Streetfighter V4" at bounding box center [902, 194] width 216 height 31
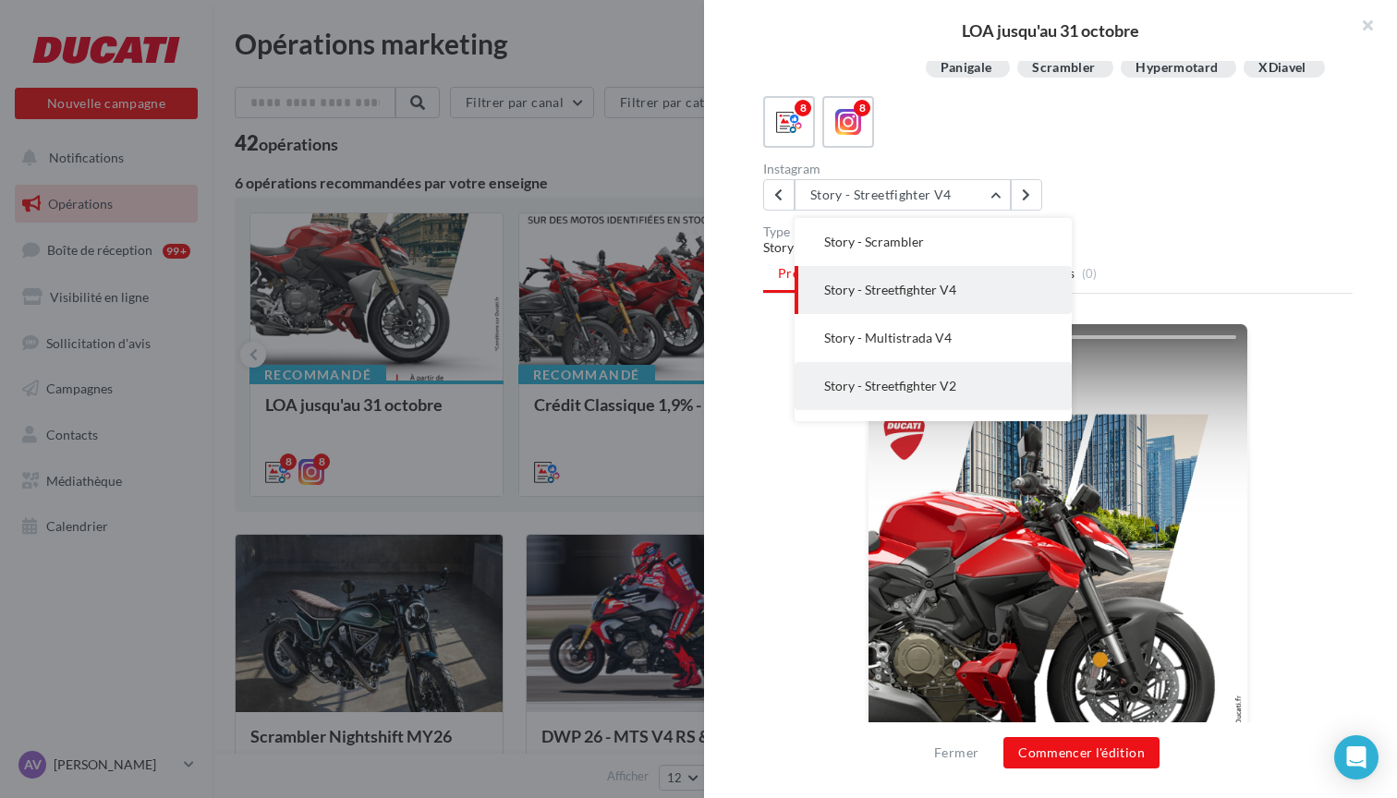
click at [915, 395] on button "Story - Streetfighter V2" at bounding box center [932, 386] width 277 height 48
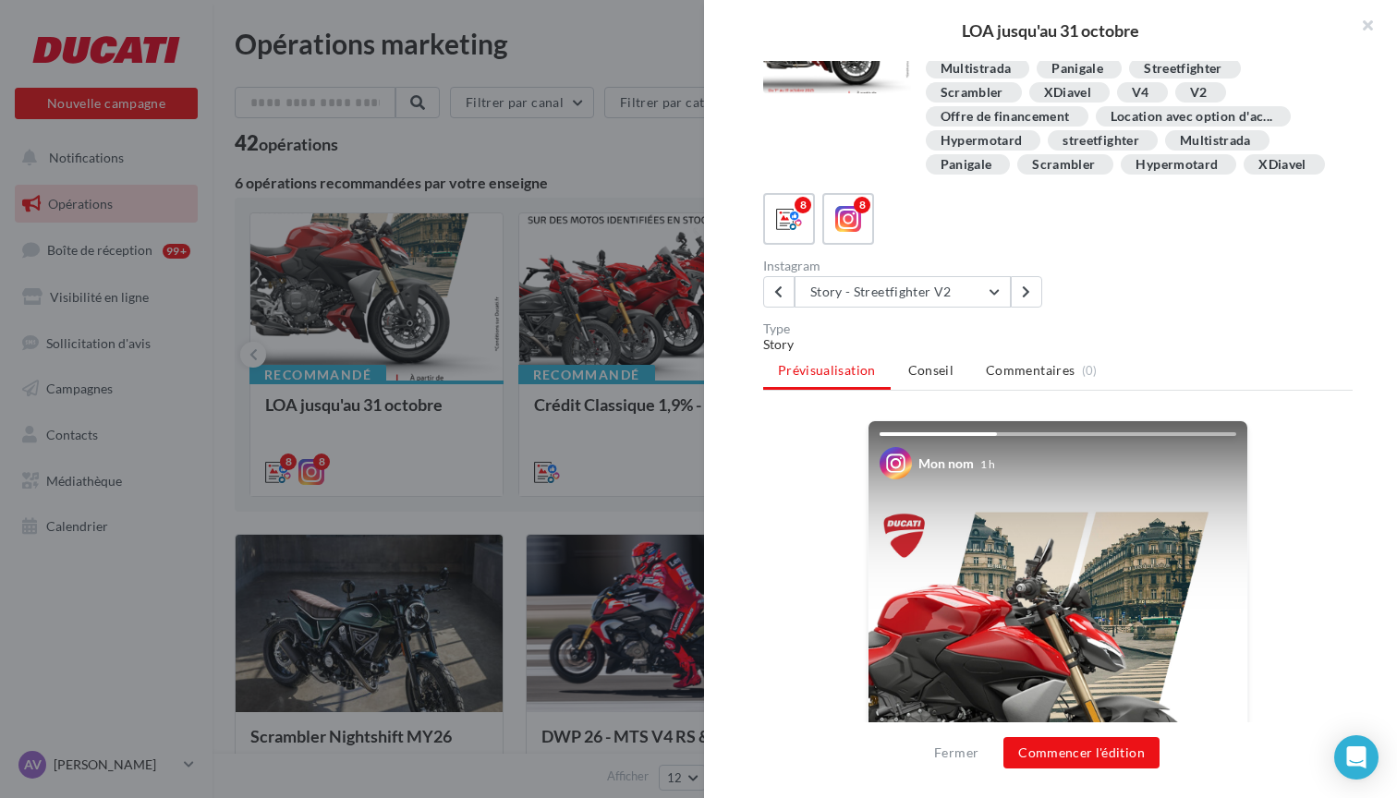
scroll to position [42, 0]
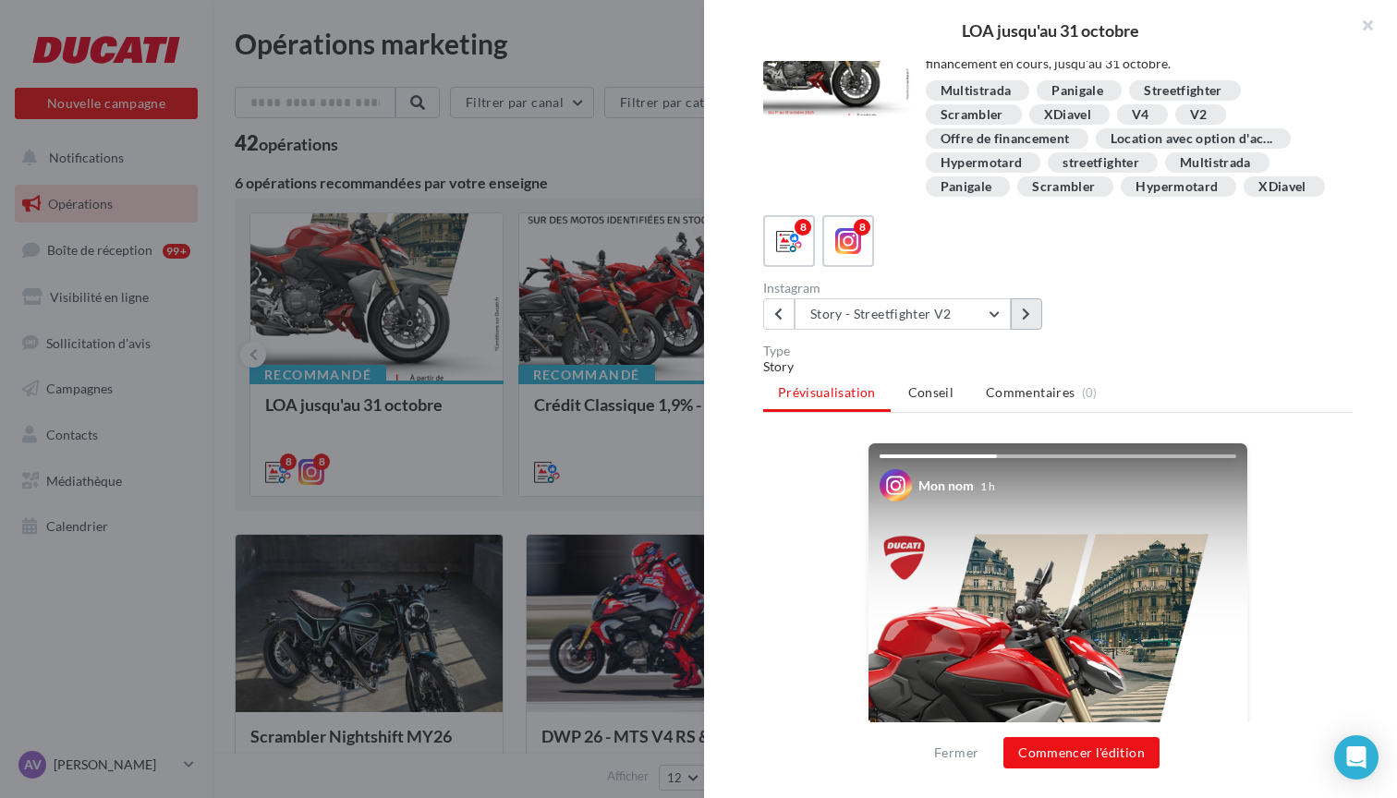
click at [1022, 315] on icon at bounding box center [1026, 314] width 8 height 13
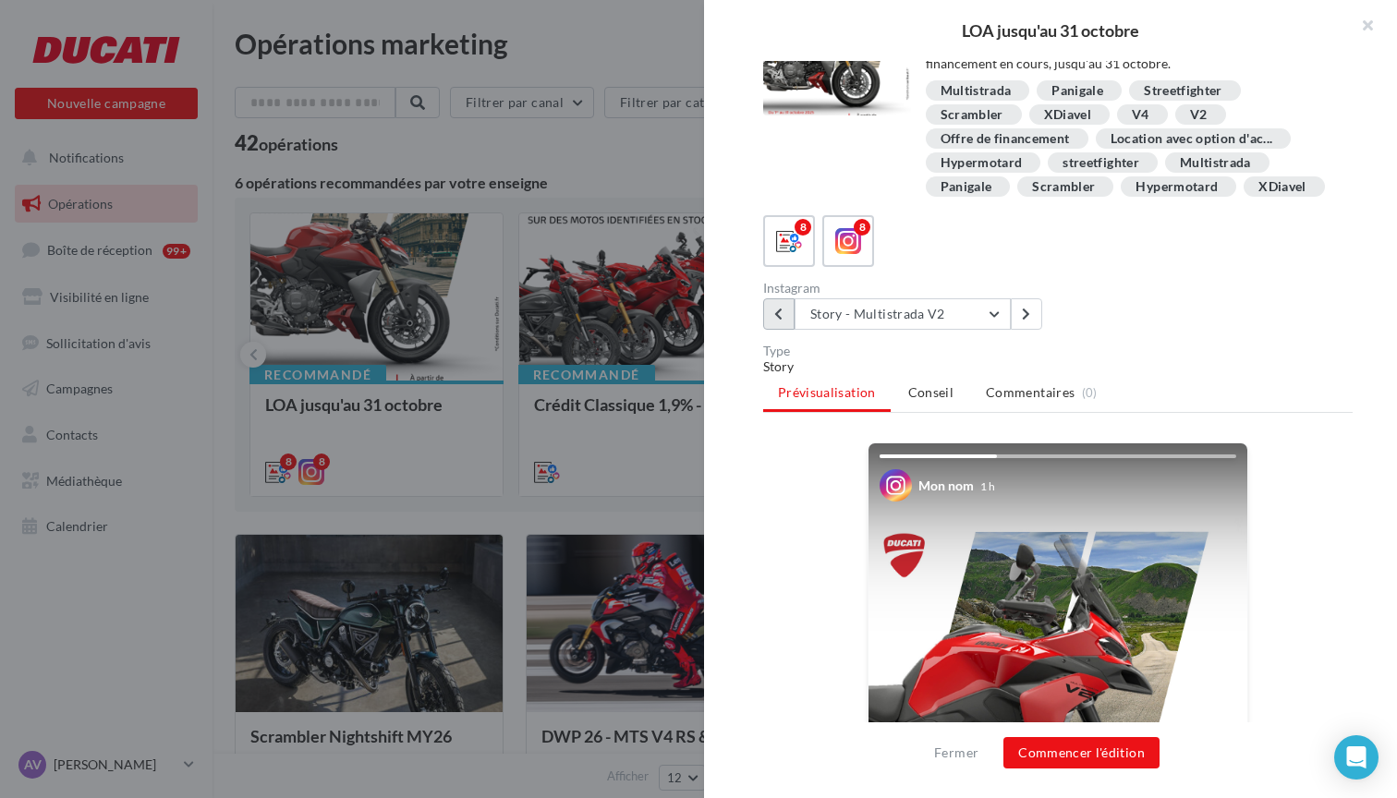
click at [781, 313] on icon at bounding box center [778, 314] width 8 height 13
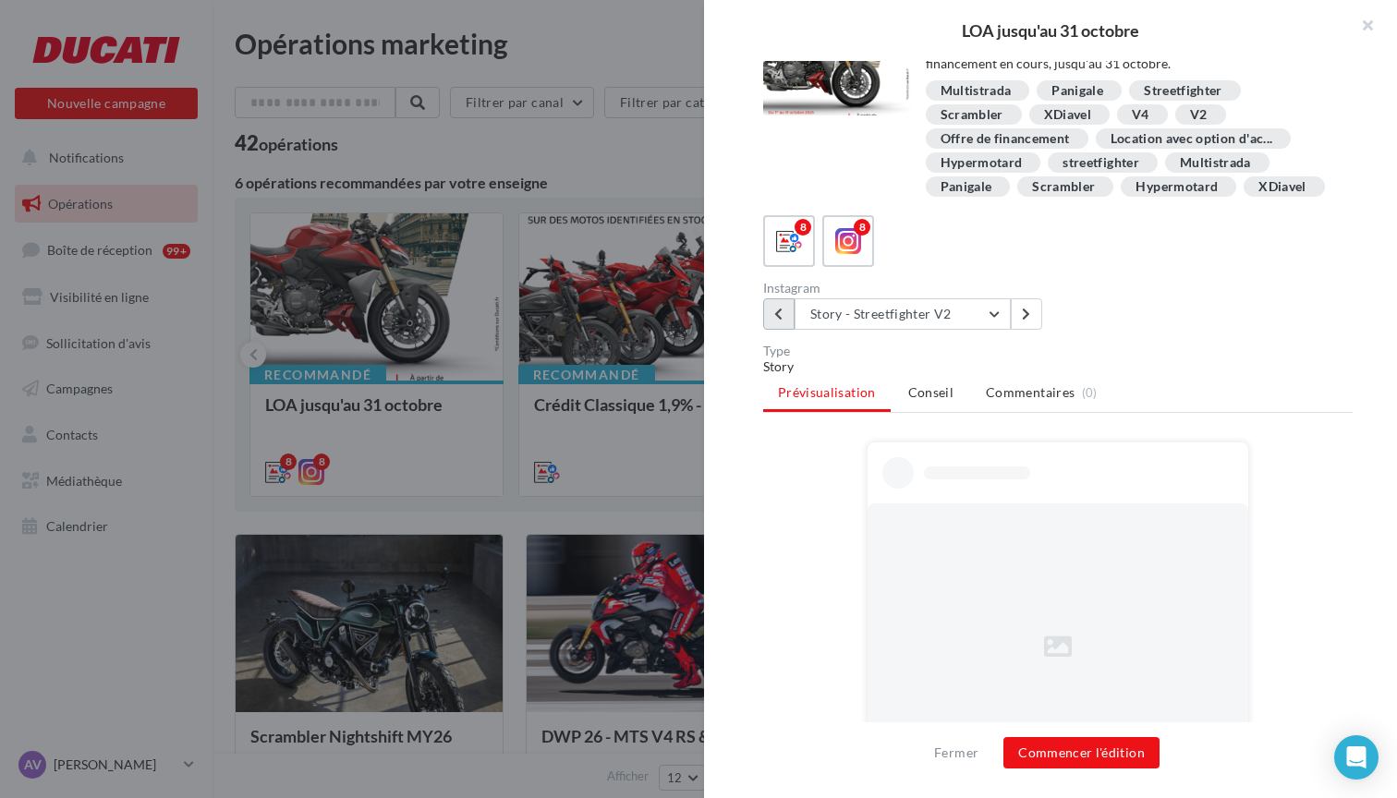
click at [781, 313] on icon at bounding box center [778, 314] width 8 height 13
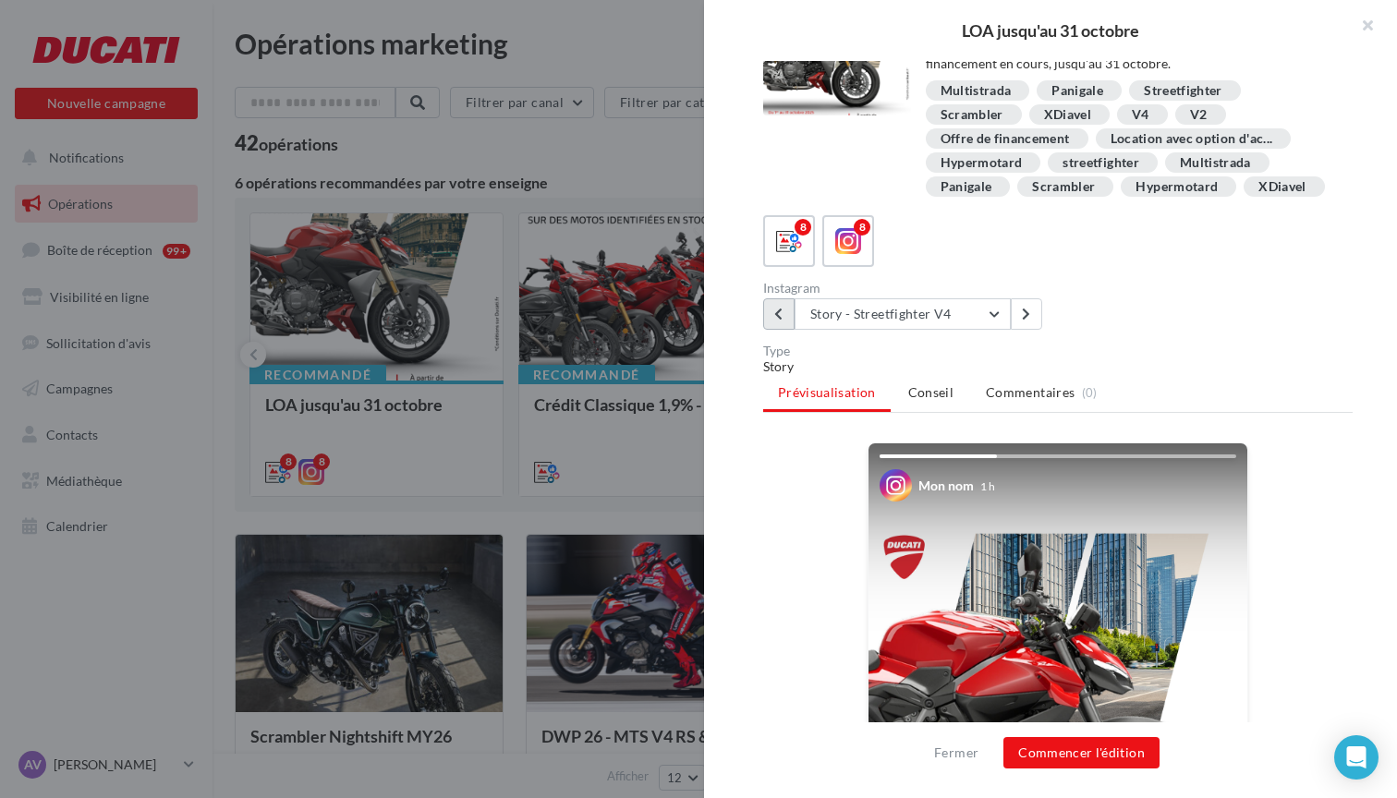
click at [781, 313] on icon at bounding box center [778, 314] width 8 height 13
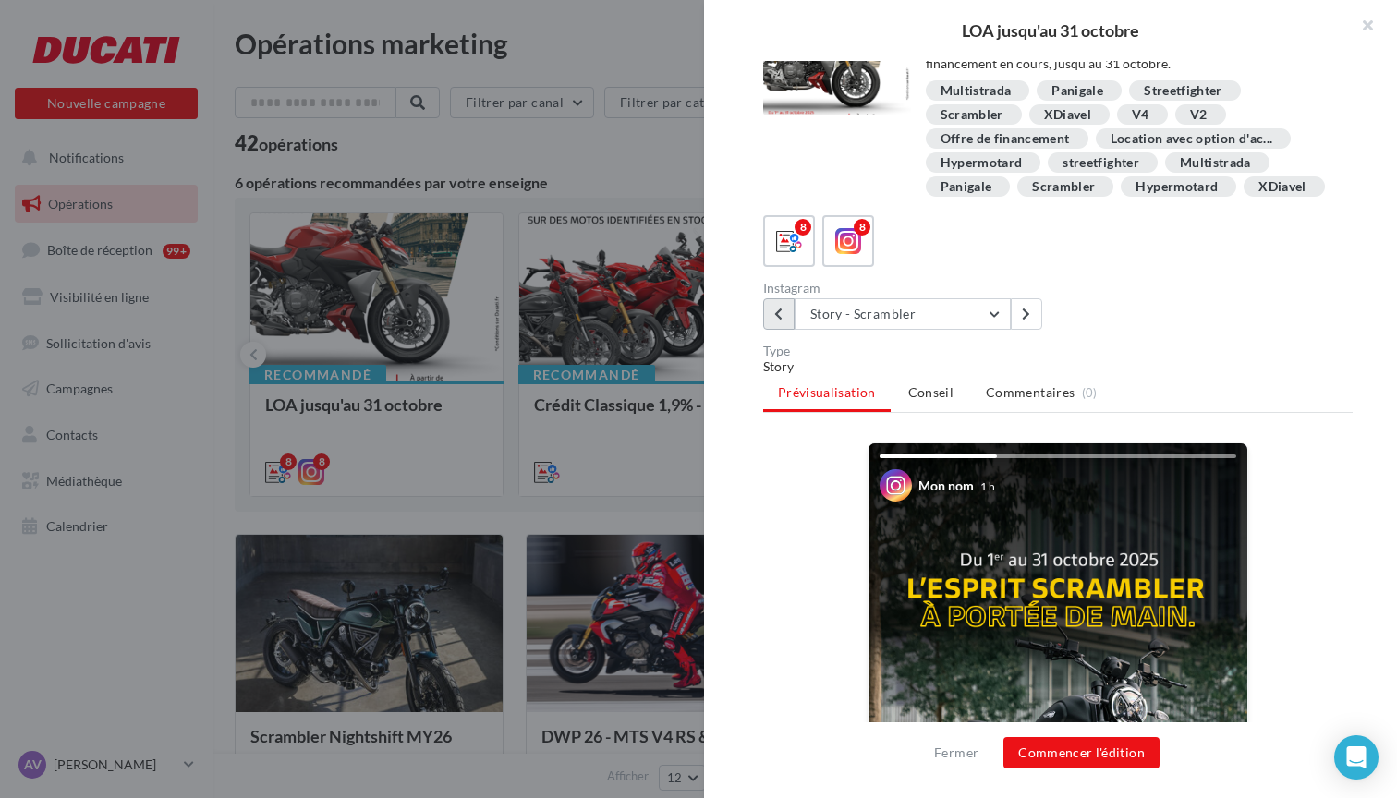
click at [781, 313] on icon at bounding box center [778, 314] width 8 height 13
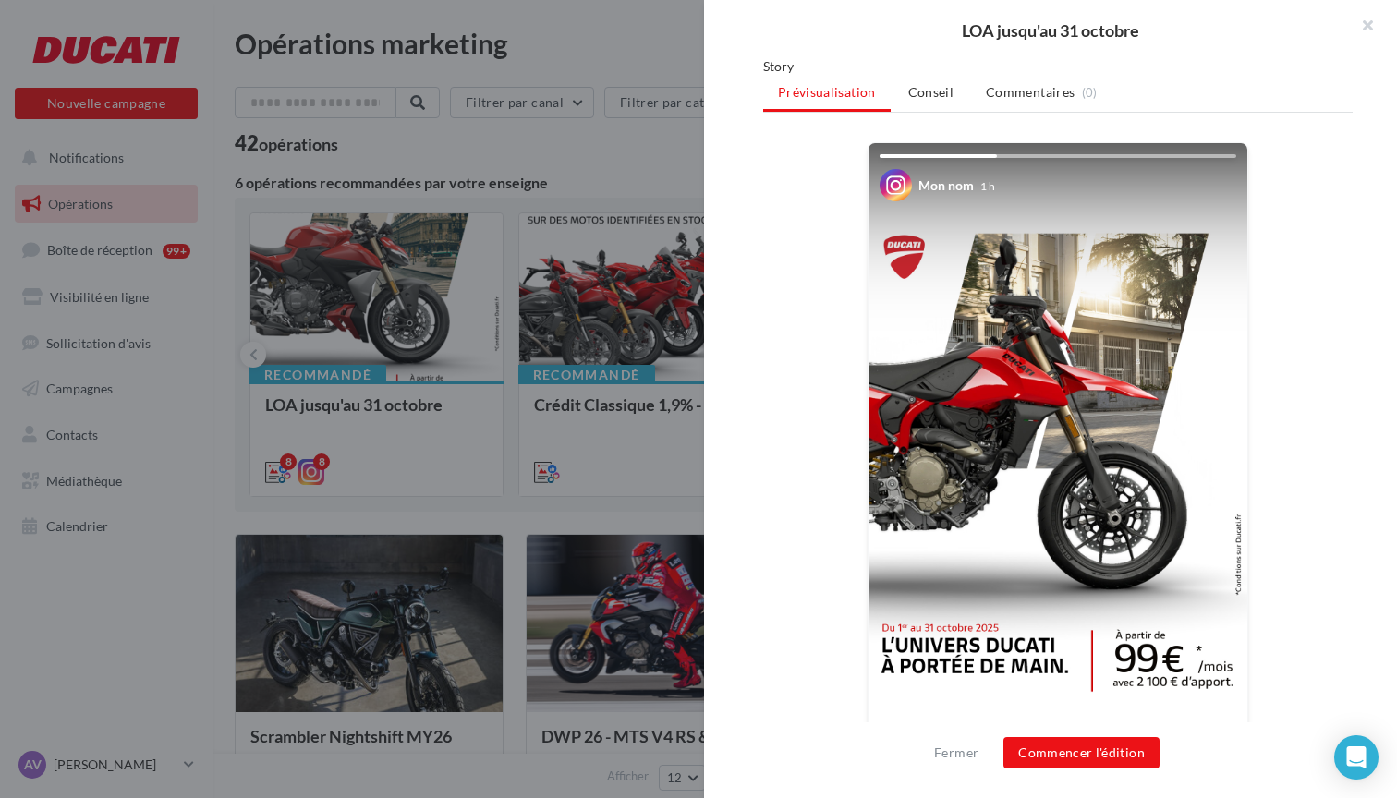
scroll to position [350, 0]
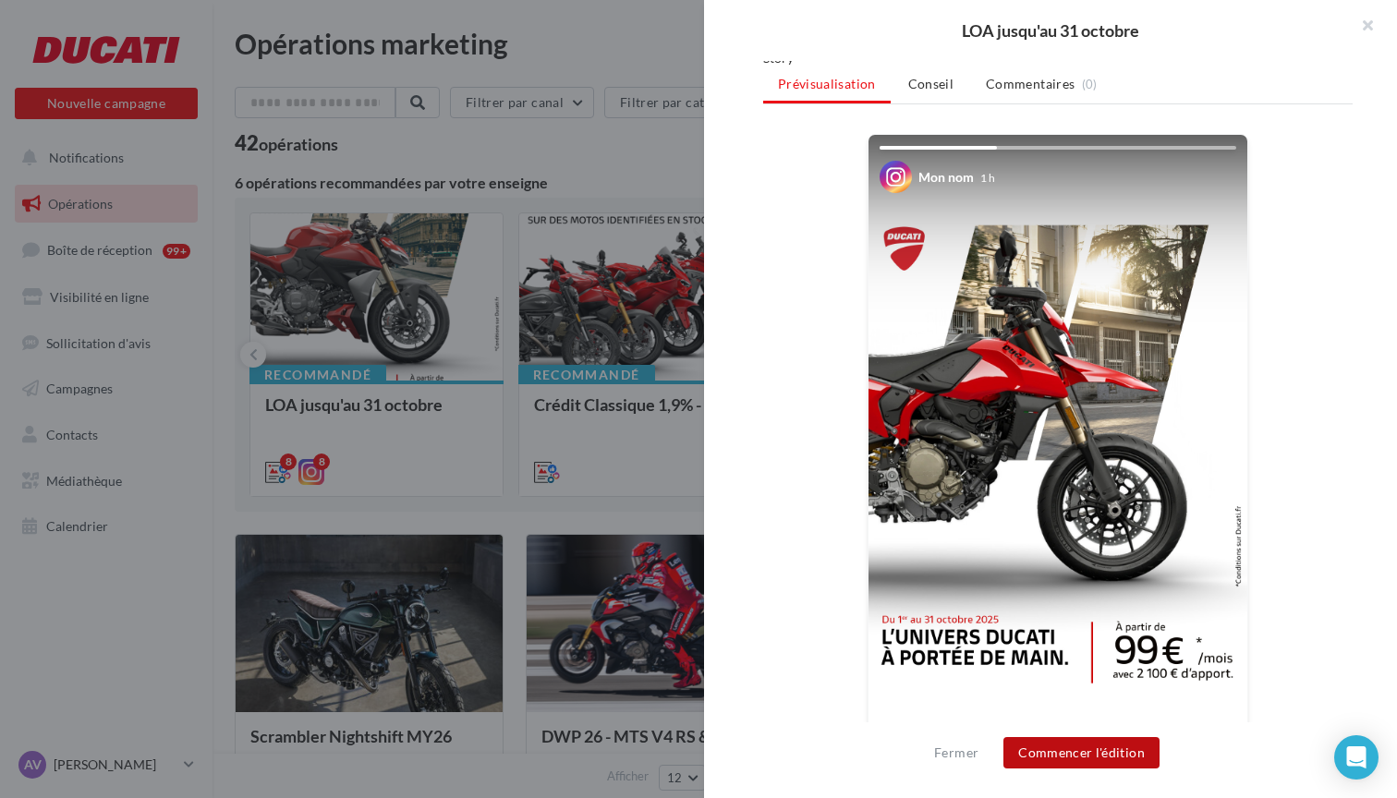
click at [1068, 745] on button "Commencer l'édition" at bounding box center [1081, 752] width 156 height 31
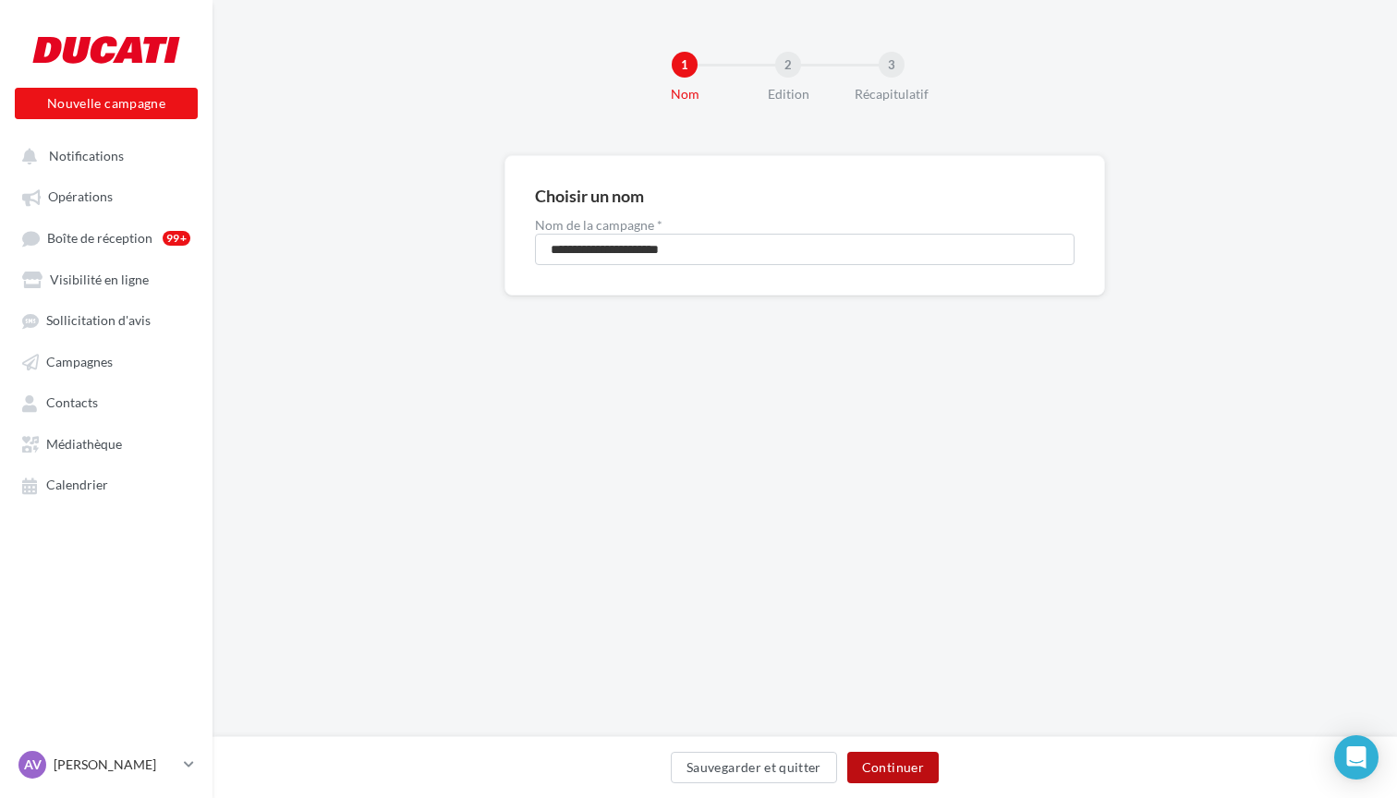
click at [925, 780] on button "Continuer" at bounding box center [892, 767] width 91 height 31
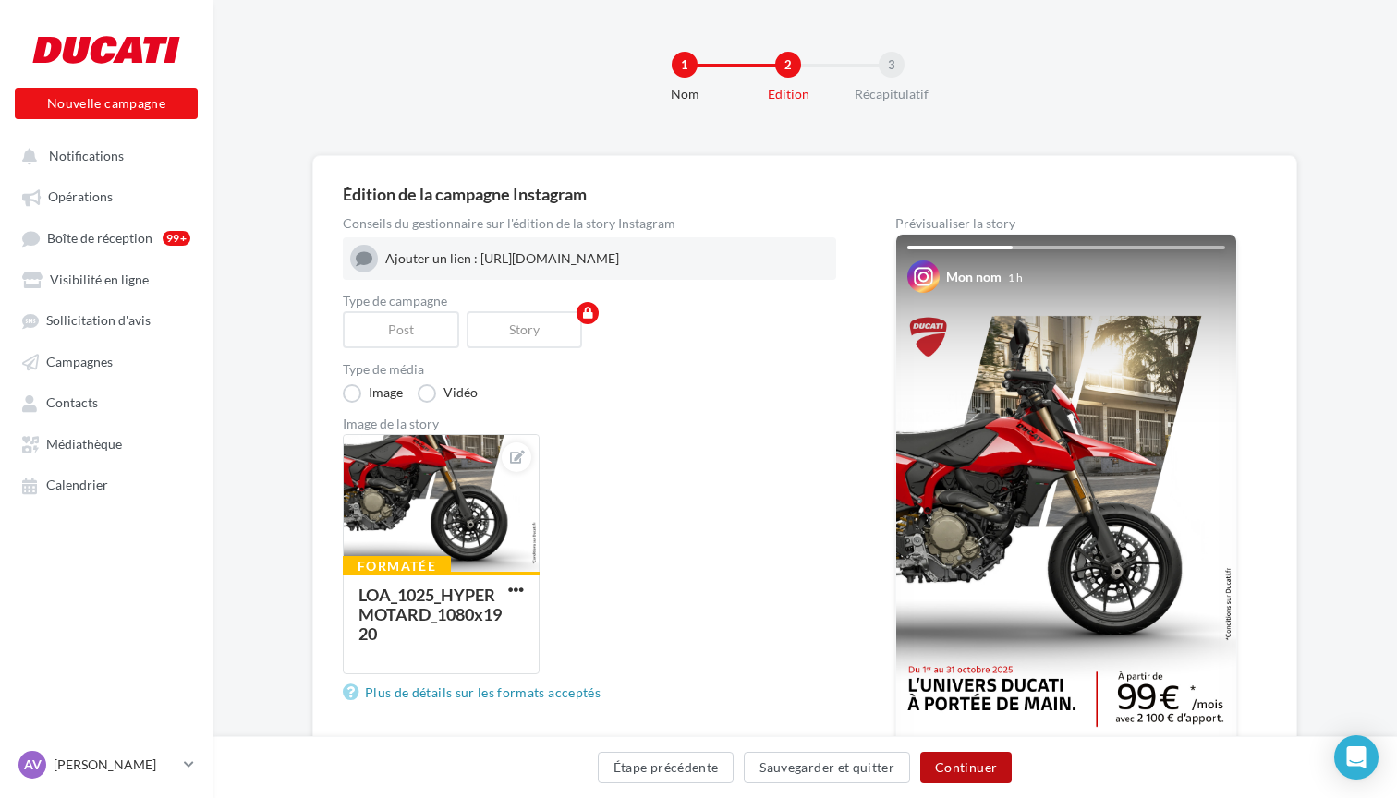
click at [963, 768] on button "Continuer" at bounding box center [965, 767] width 91 height 31
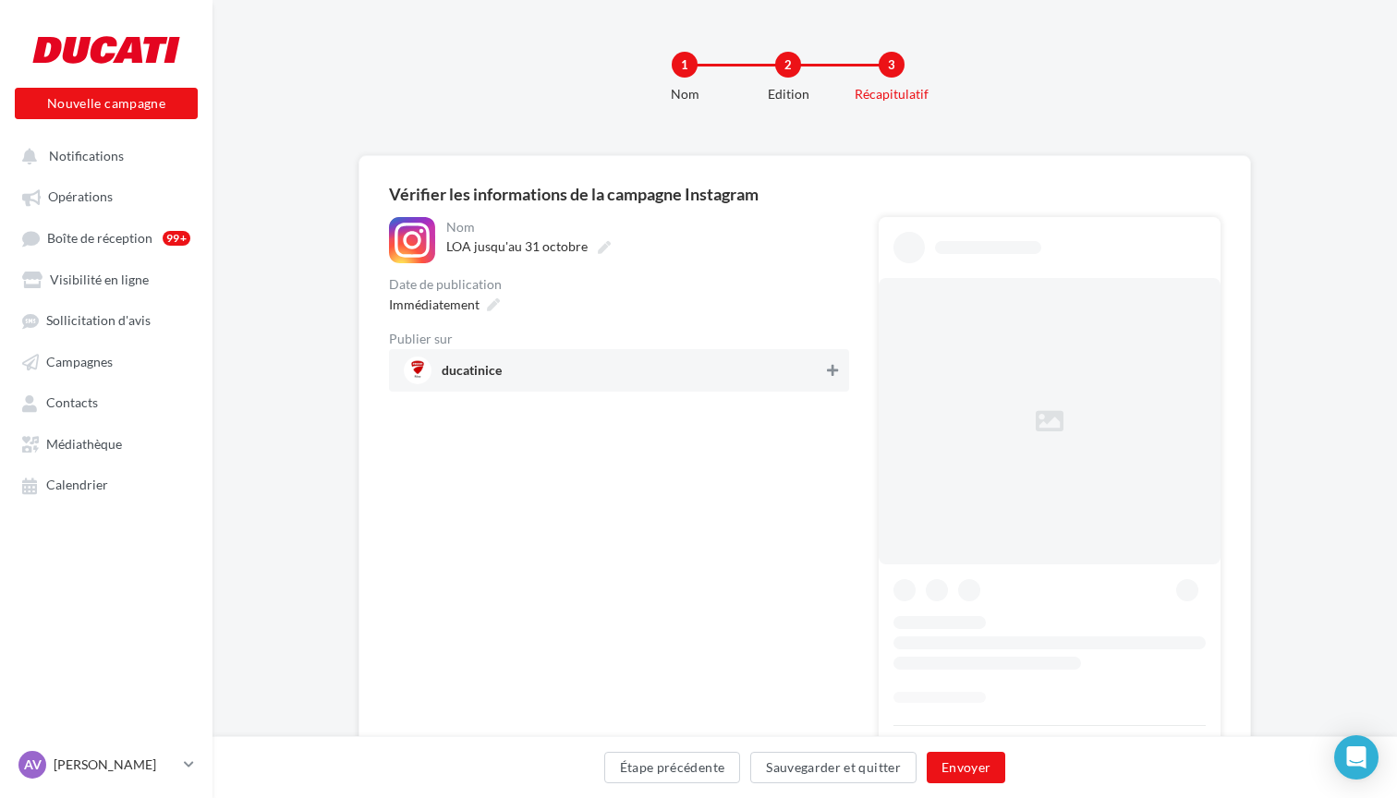
click at [840, 372] on button at bounding box center [832, 370] width 18 height 22
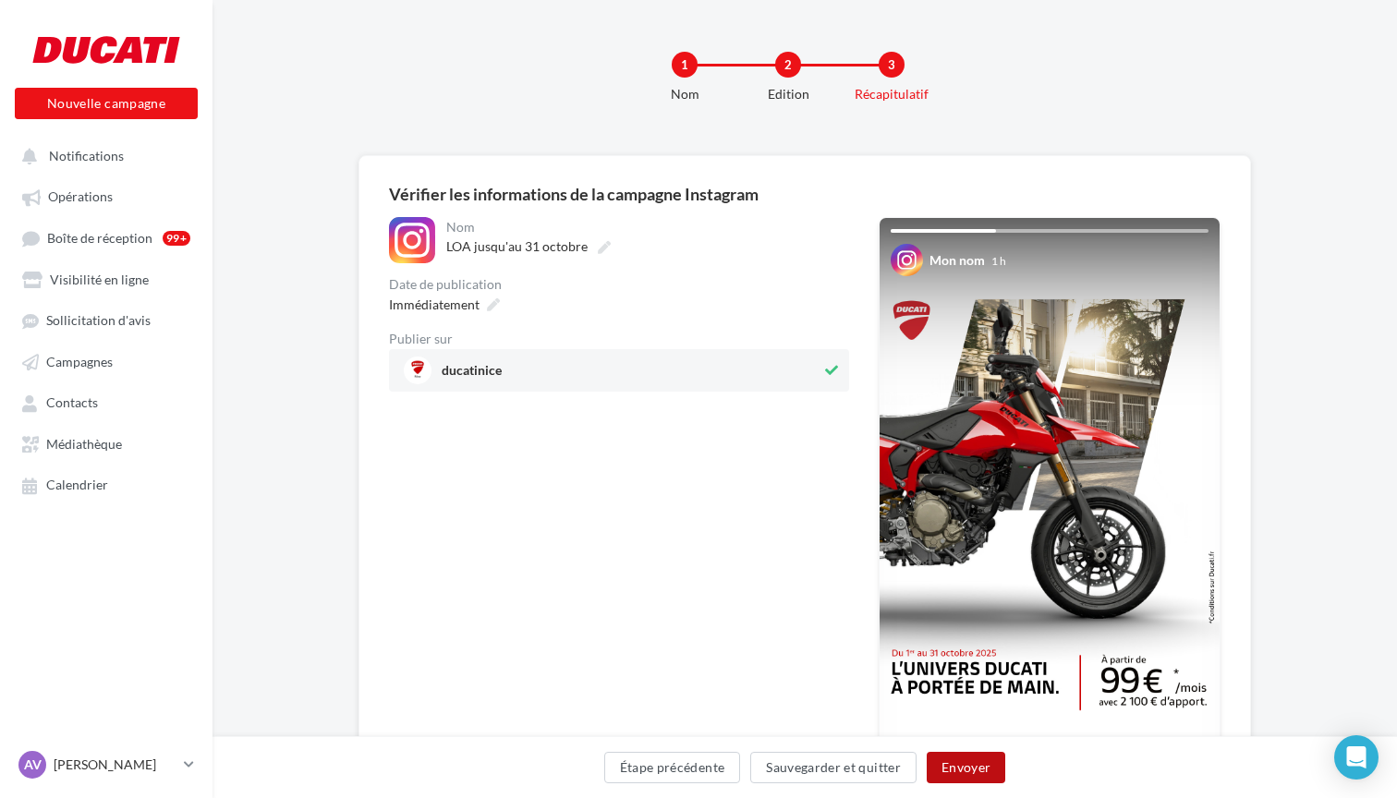
click at [956, 763] on button "Envoyer" at bounding box center [966, 767] width 79 height 31
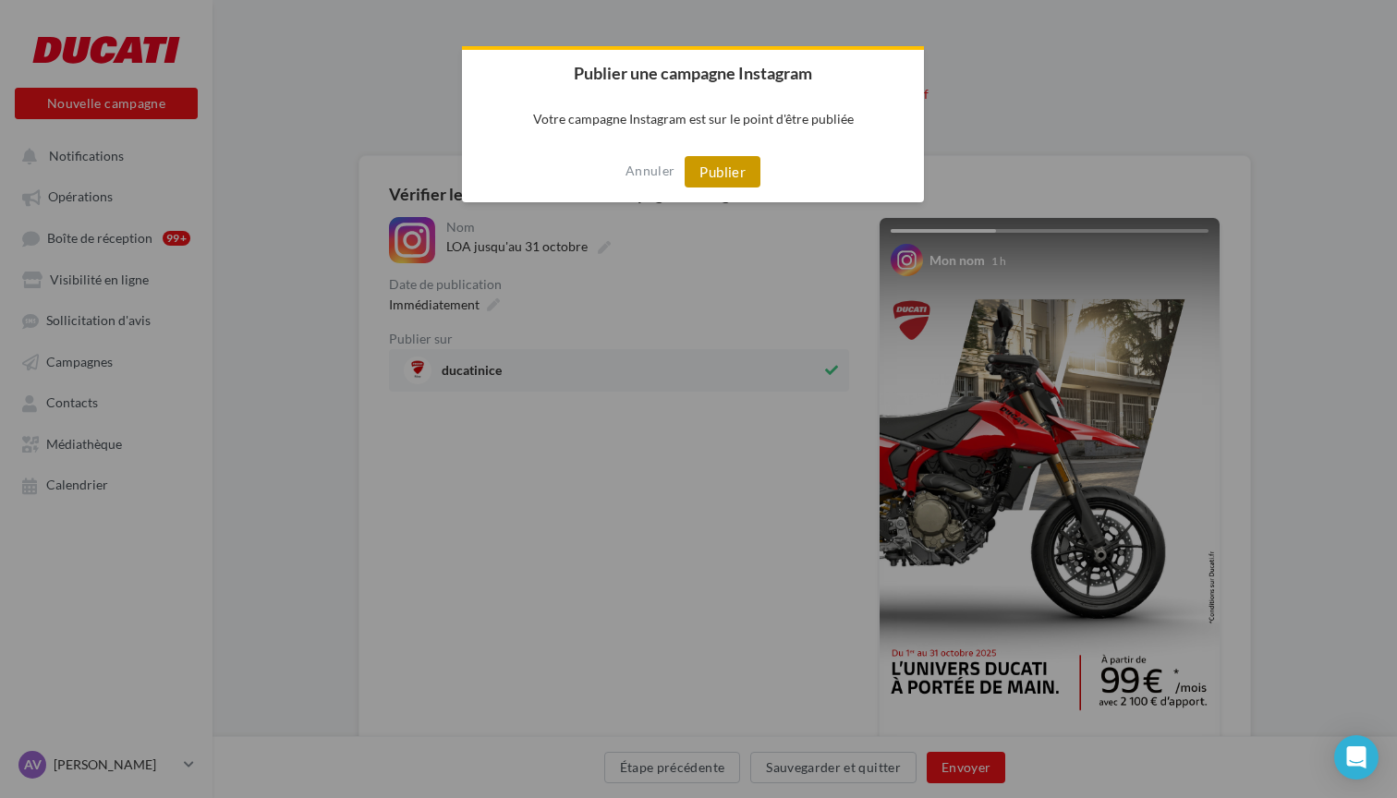
click at [721, 159] on button "Publier" at bounding box center [723, 171] width 76 height 31
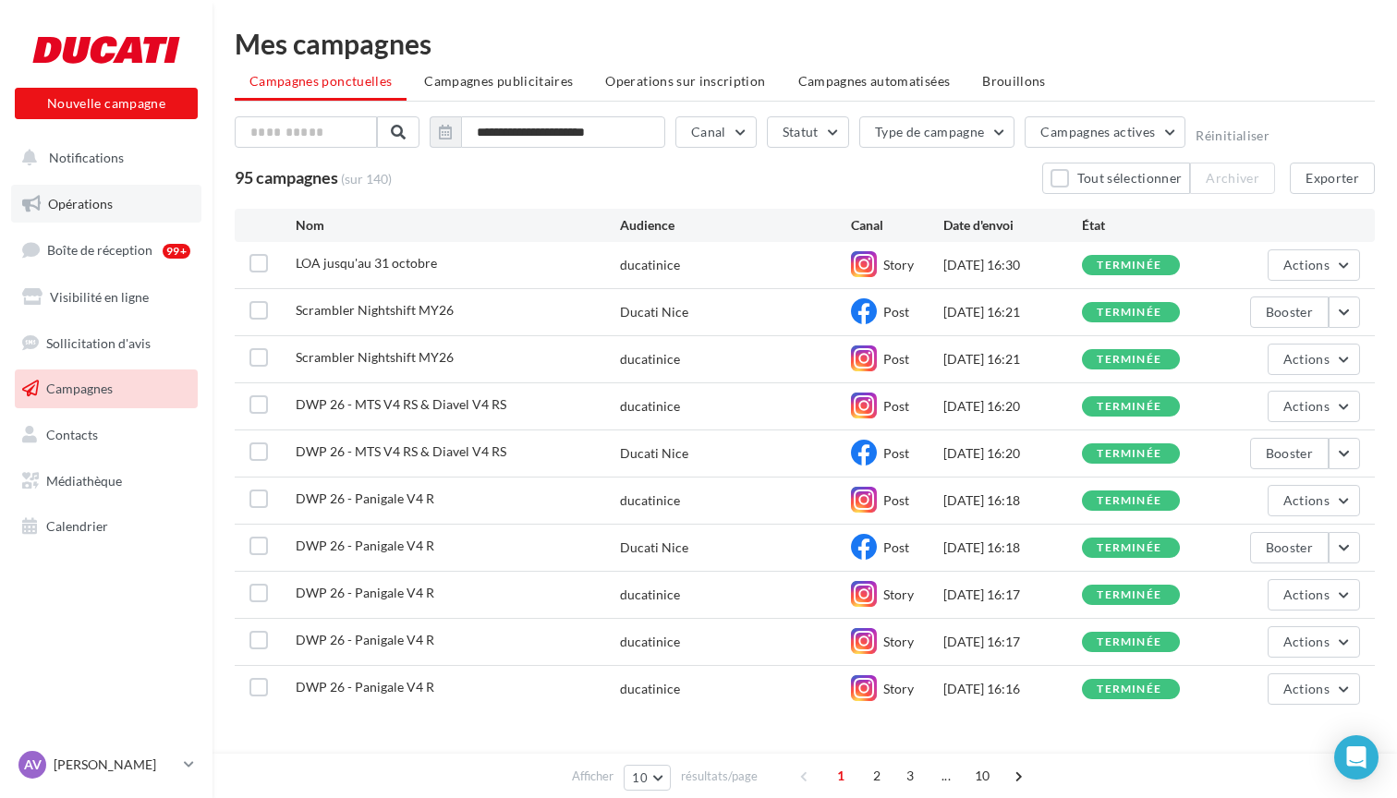
click at [90, 200] on span "Opérations" at bounding box center [80, 204] width 65 height 16
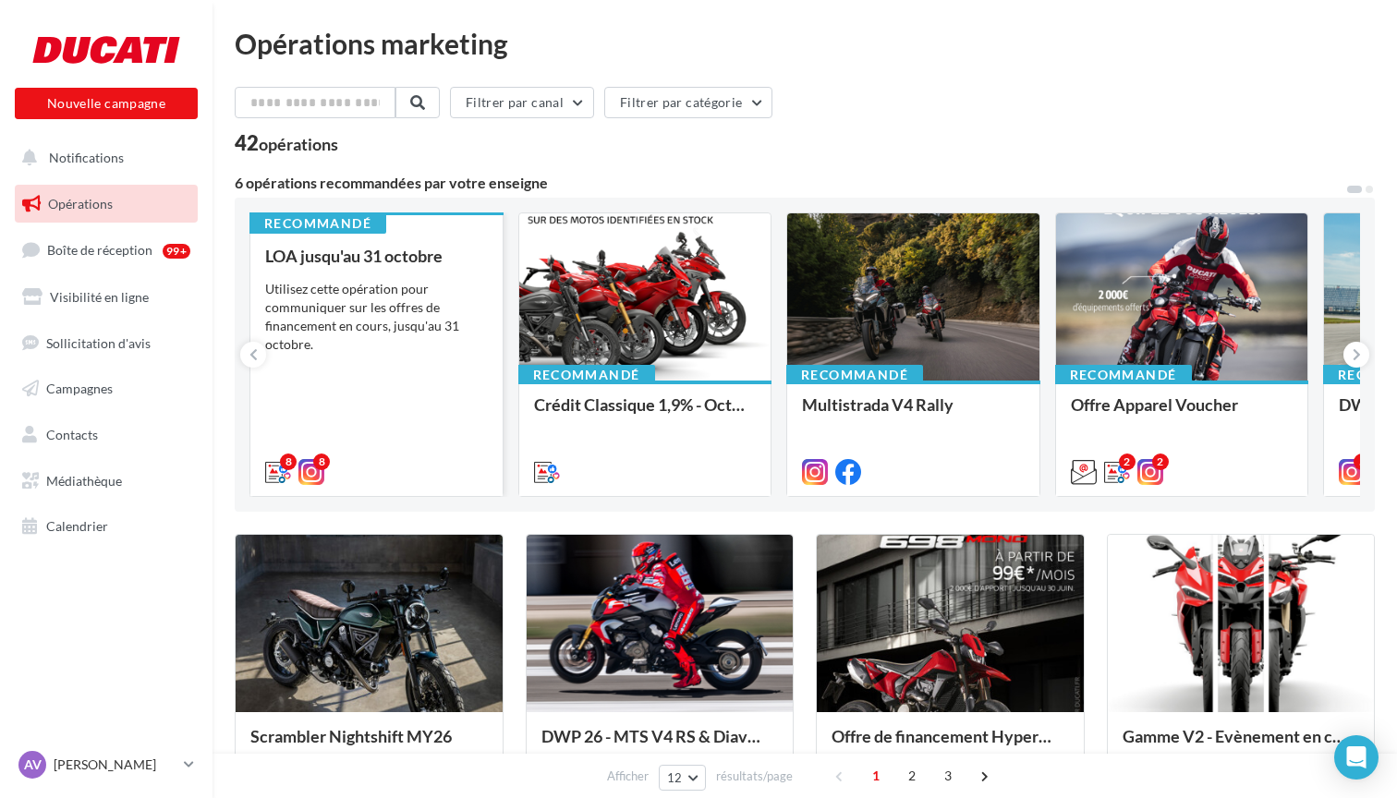
click at [416, 288] on div "Utilisez cette opération pour communiquer sur les offres de financement en cour…" at bounding box center [376, 317] width 223 height 74
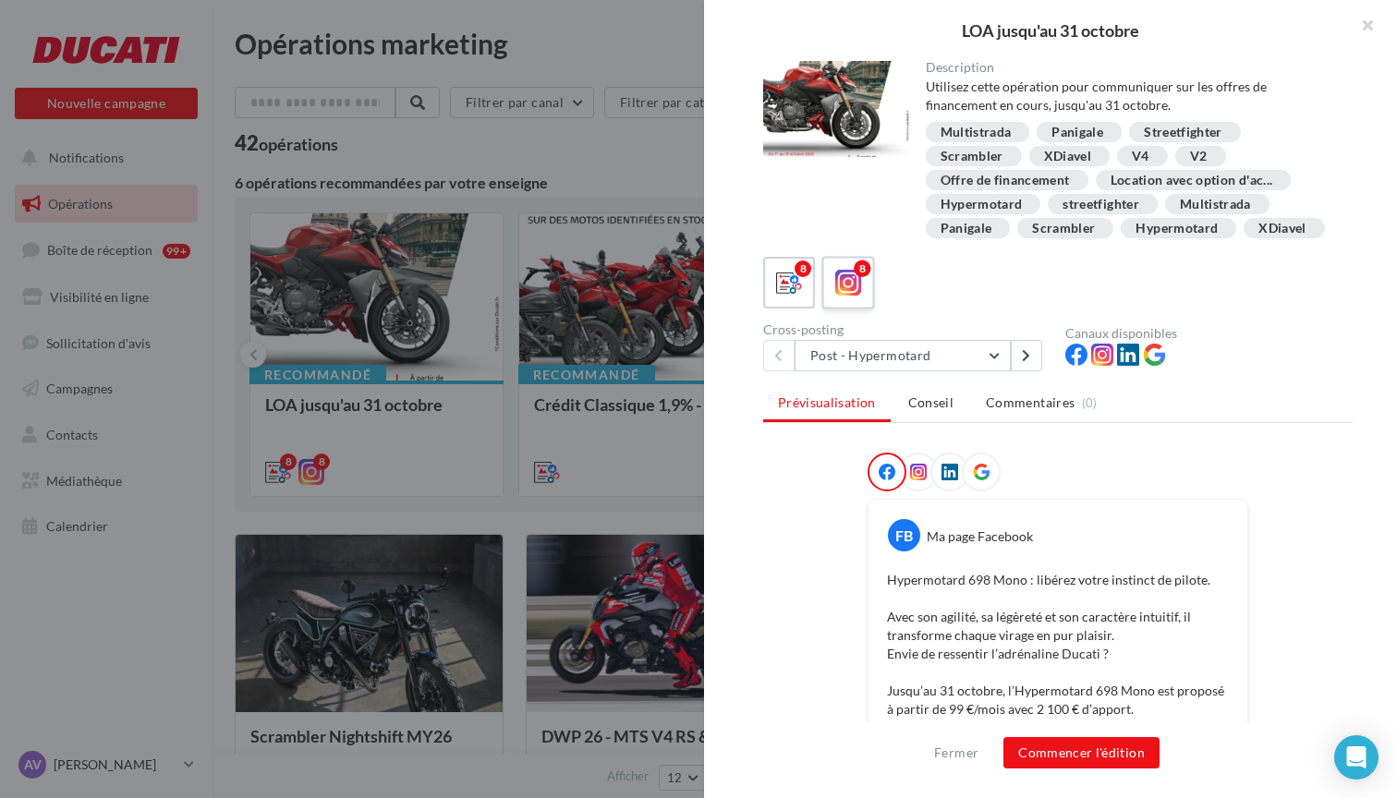
click at [852, 284] on icon at bounding box center [848, 283] width 27 height 27
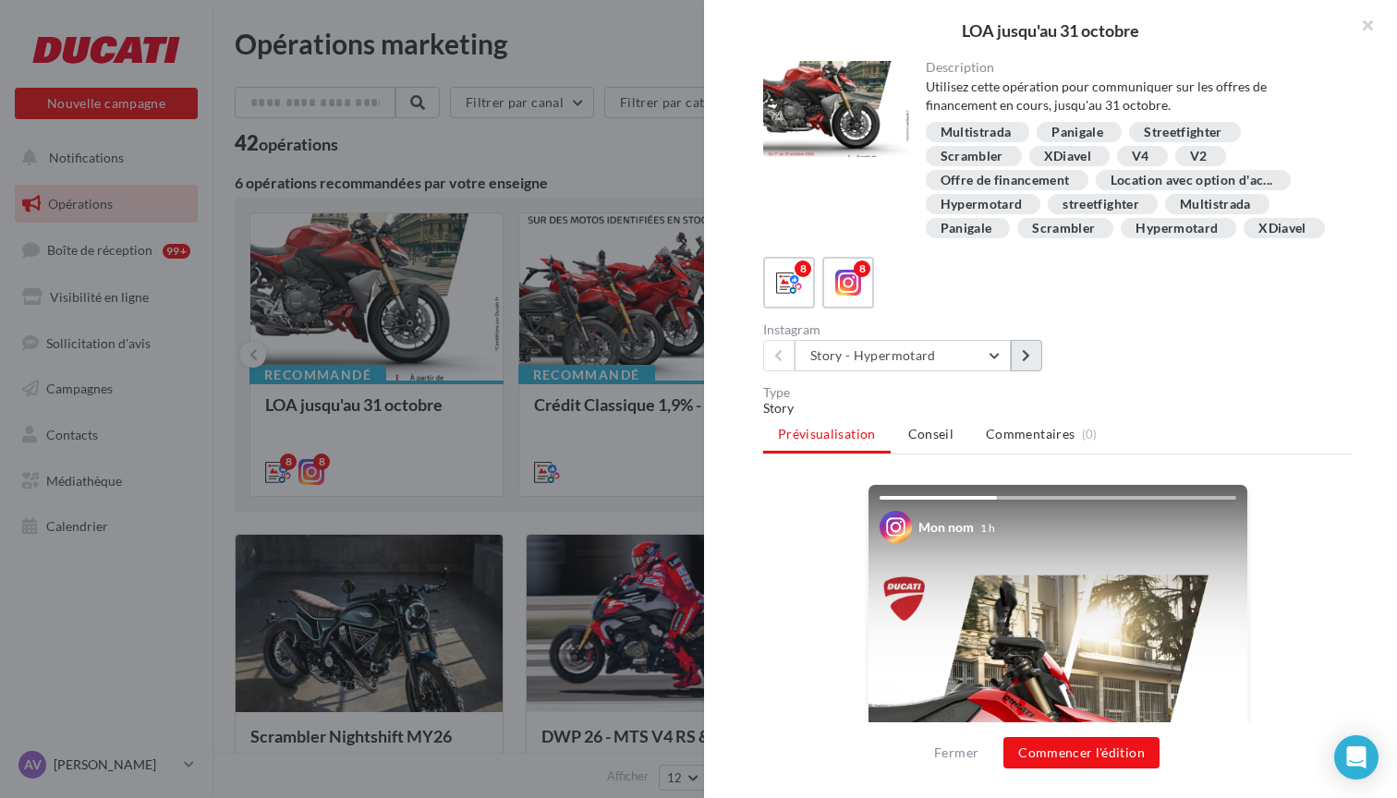
click at [1027, 356] on icon at bounding box center [1026, 355] width 8 height 13
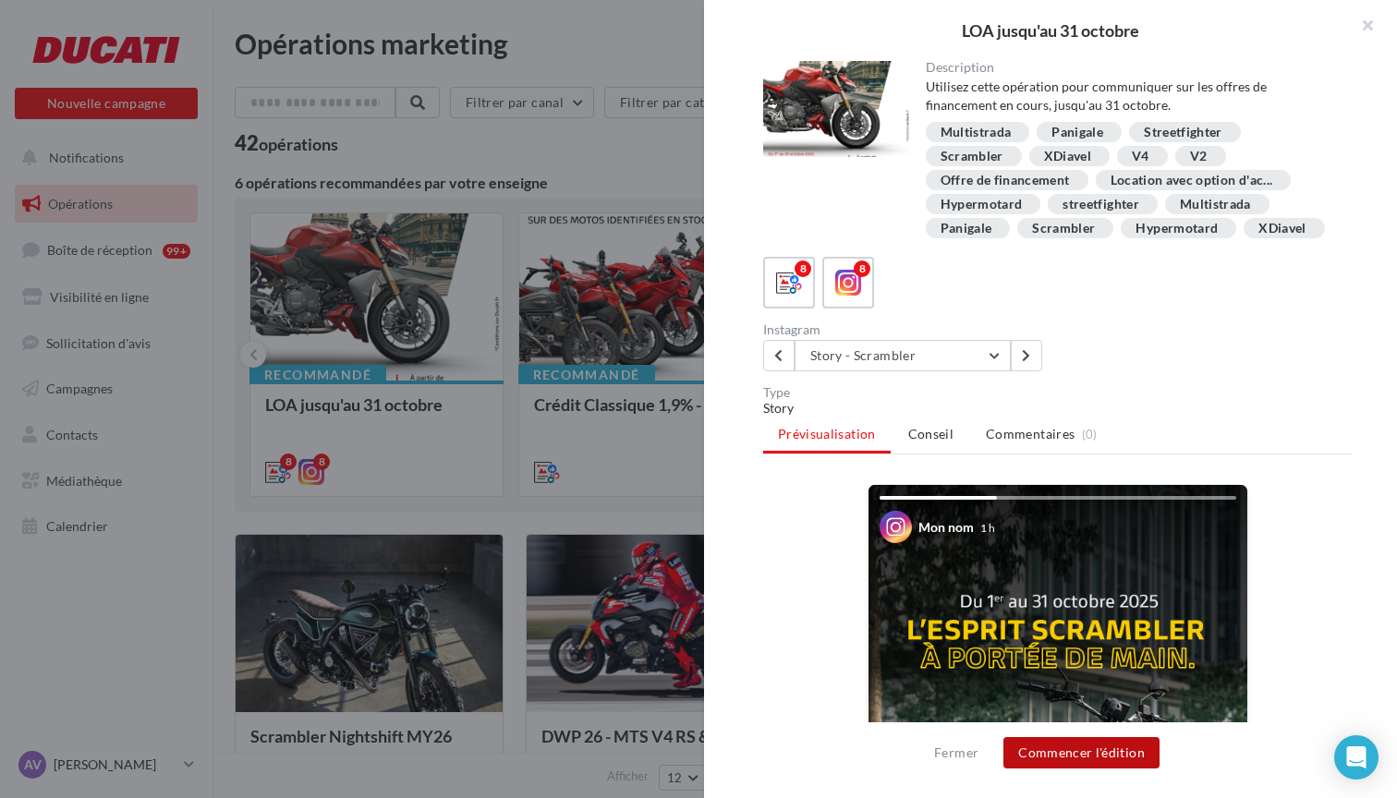
click at [1088, 756] on button "Commencer l'édition" at bounding box center [1081, 752] width 156 height 31
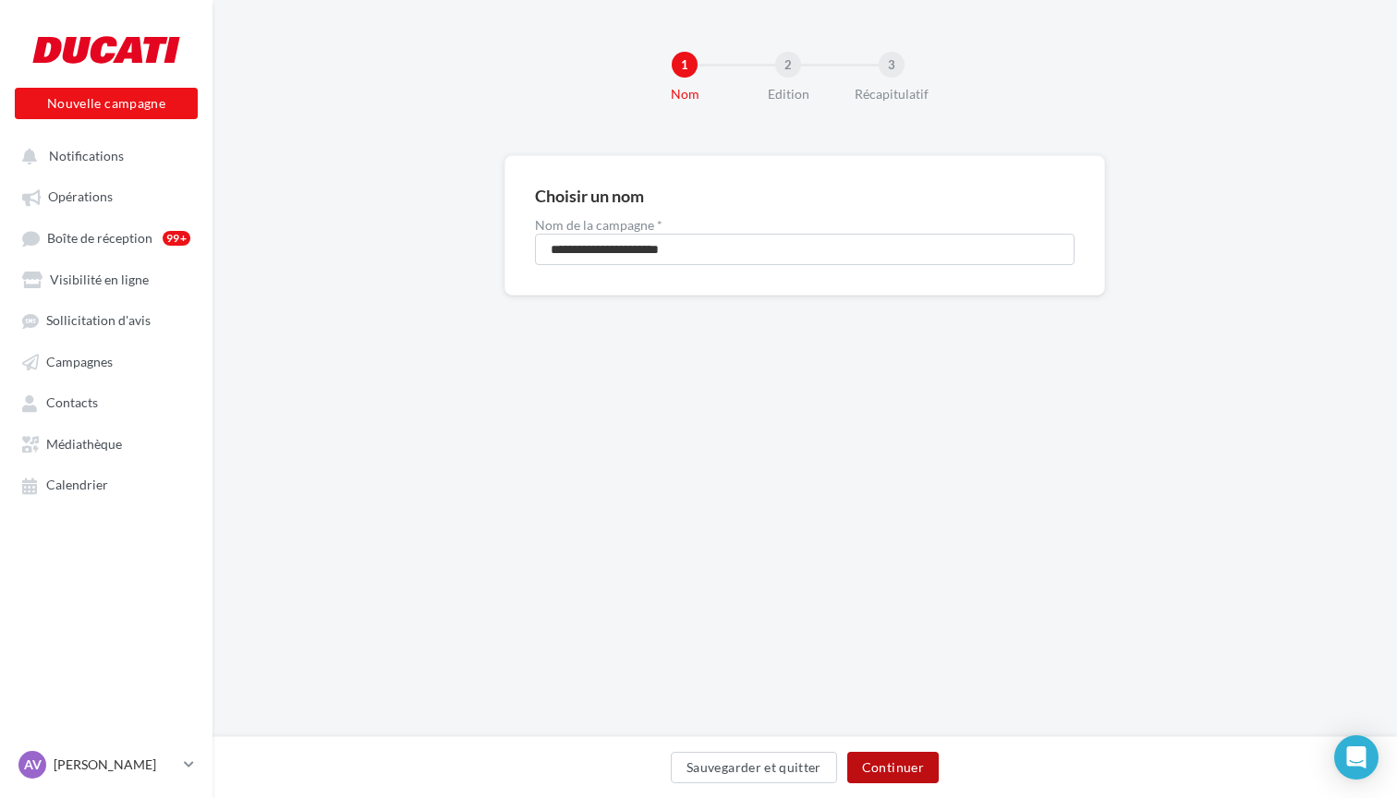
click at [901, 760] on button "Continuer" at bounding box center [892, 767] width 91 height 31
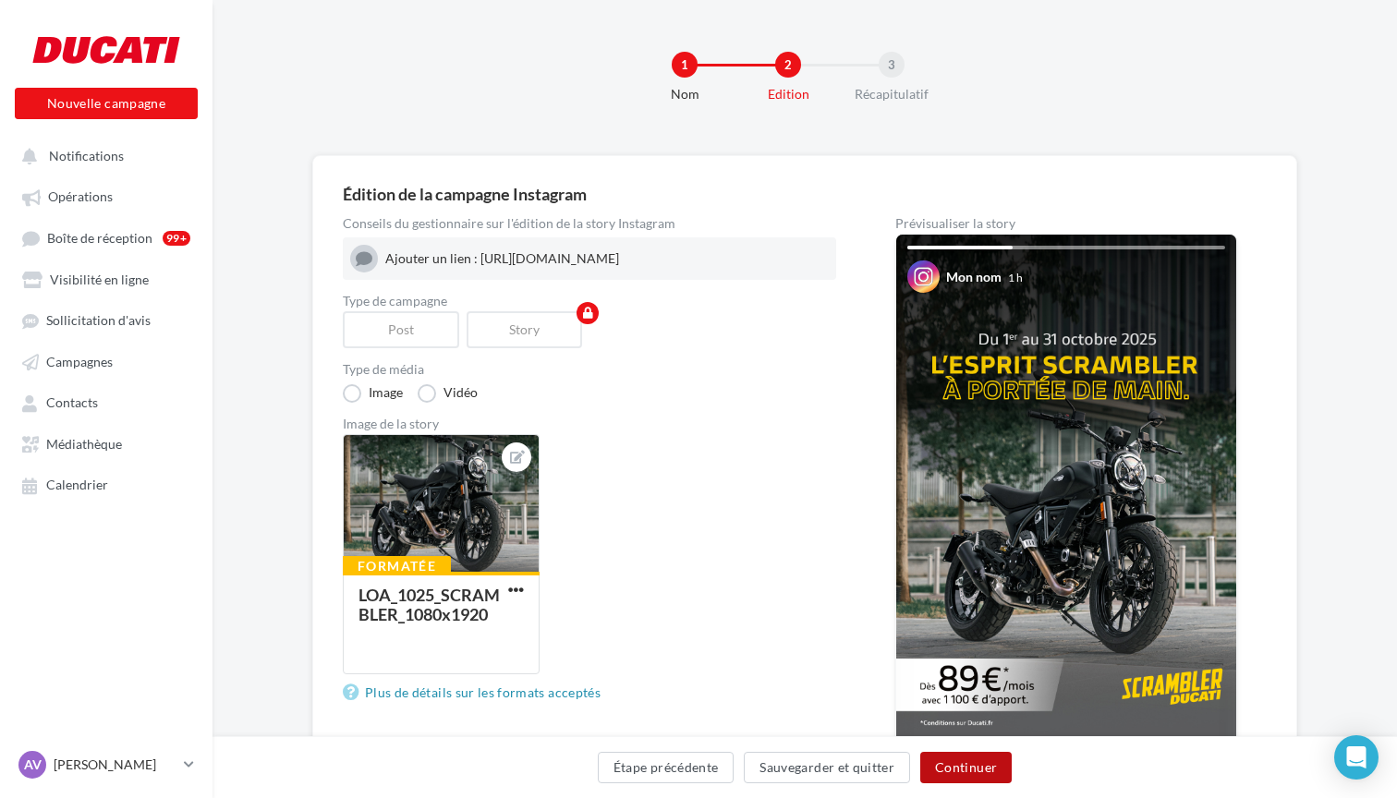
click at [951, 771] on button "Continuer" at bounding box center [965, 767] width 91 height 31
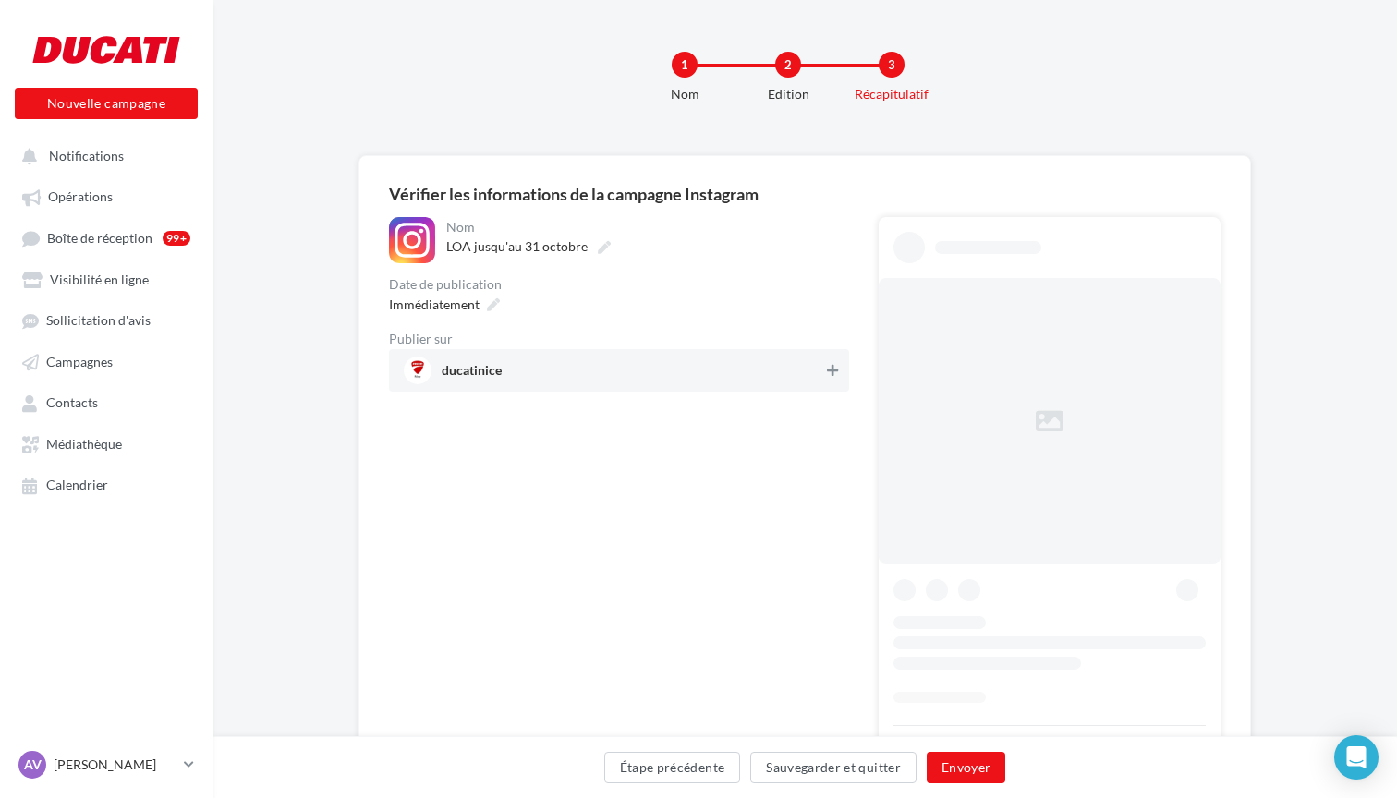
click at [830, 378] on button at bounding box center [832, 370] width 18 height 22
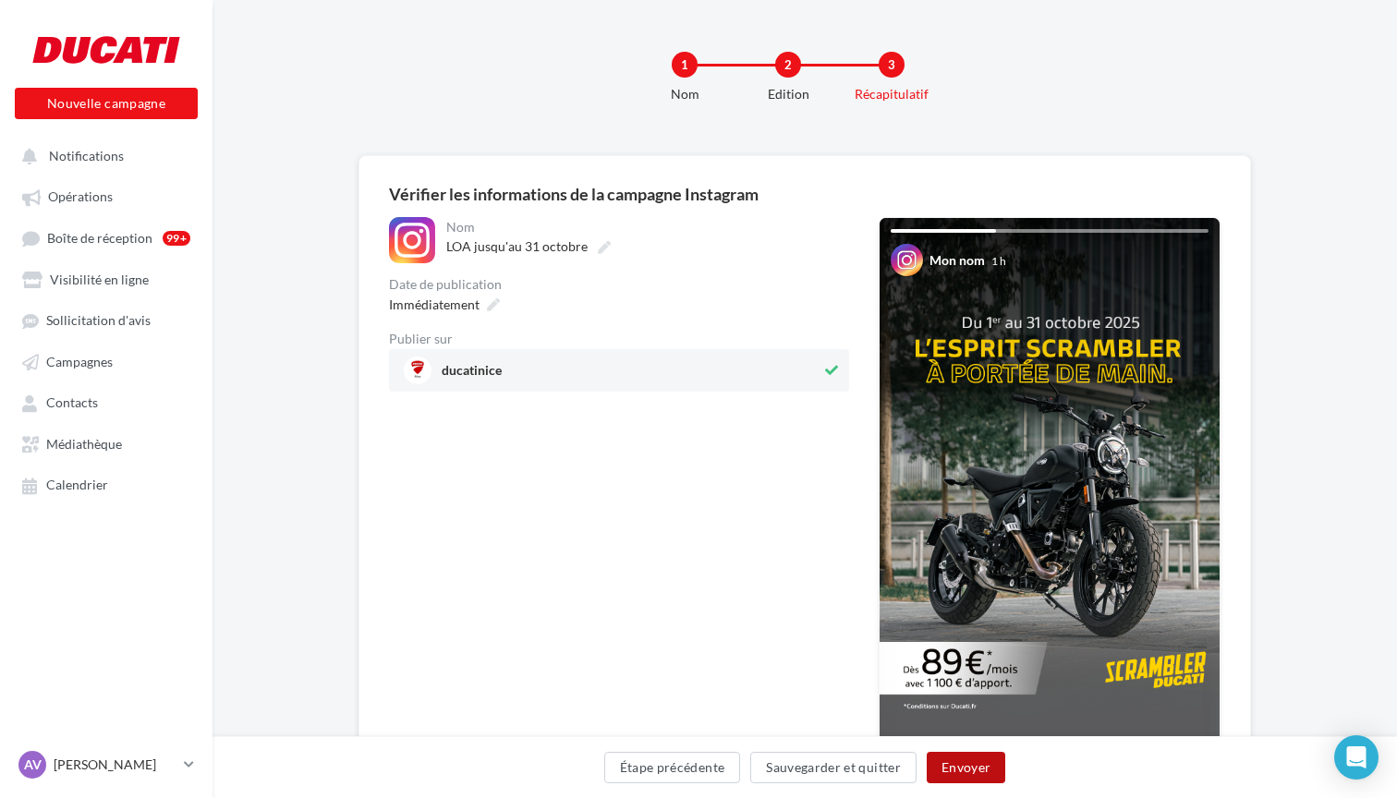
click at [976, 761] on button "Envoyer" at bounding box center [966, 767] width 79 height 31
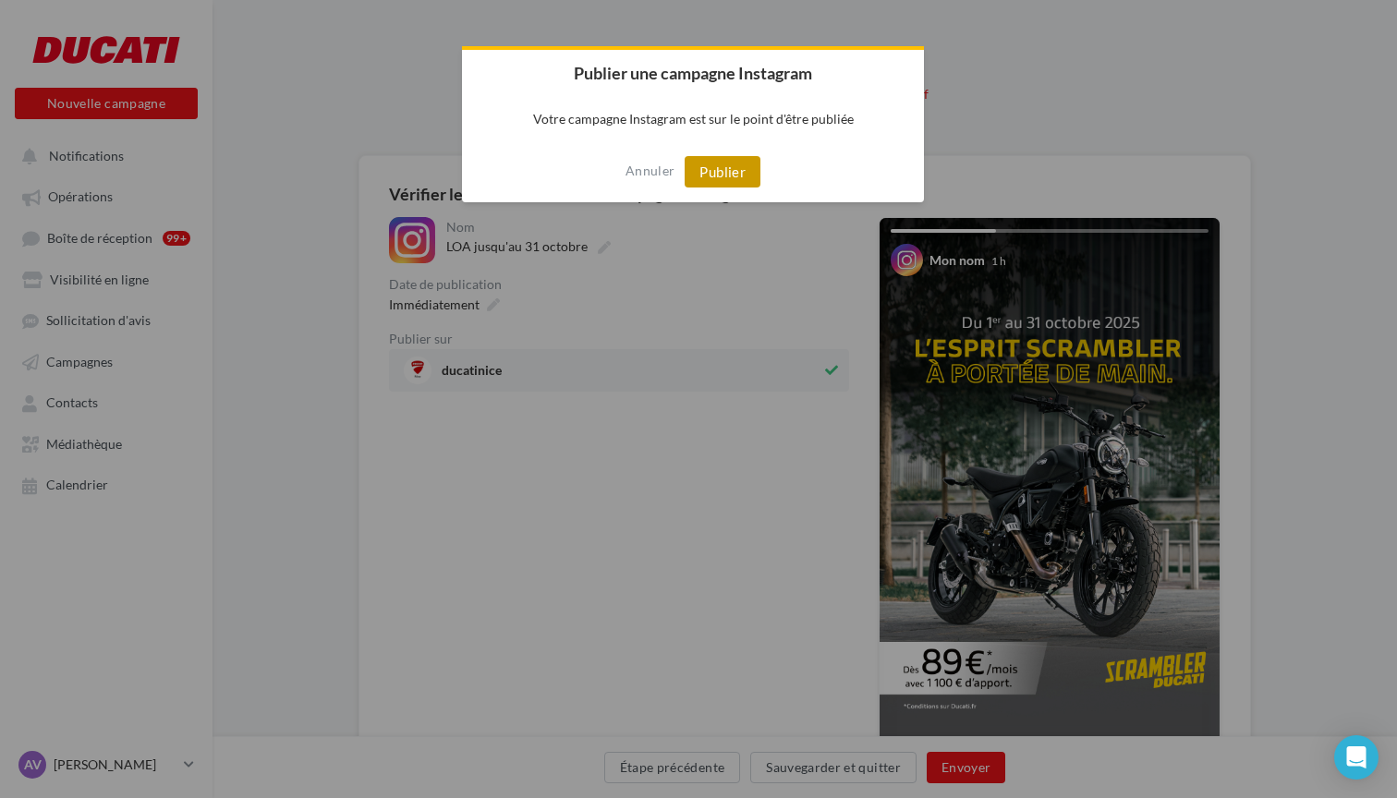
click at [744, 176] on button "Publier" at bounding box center [723, 171] width 76 height 31
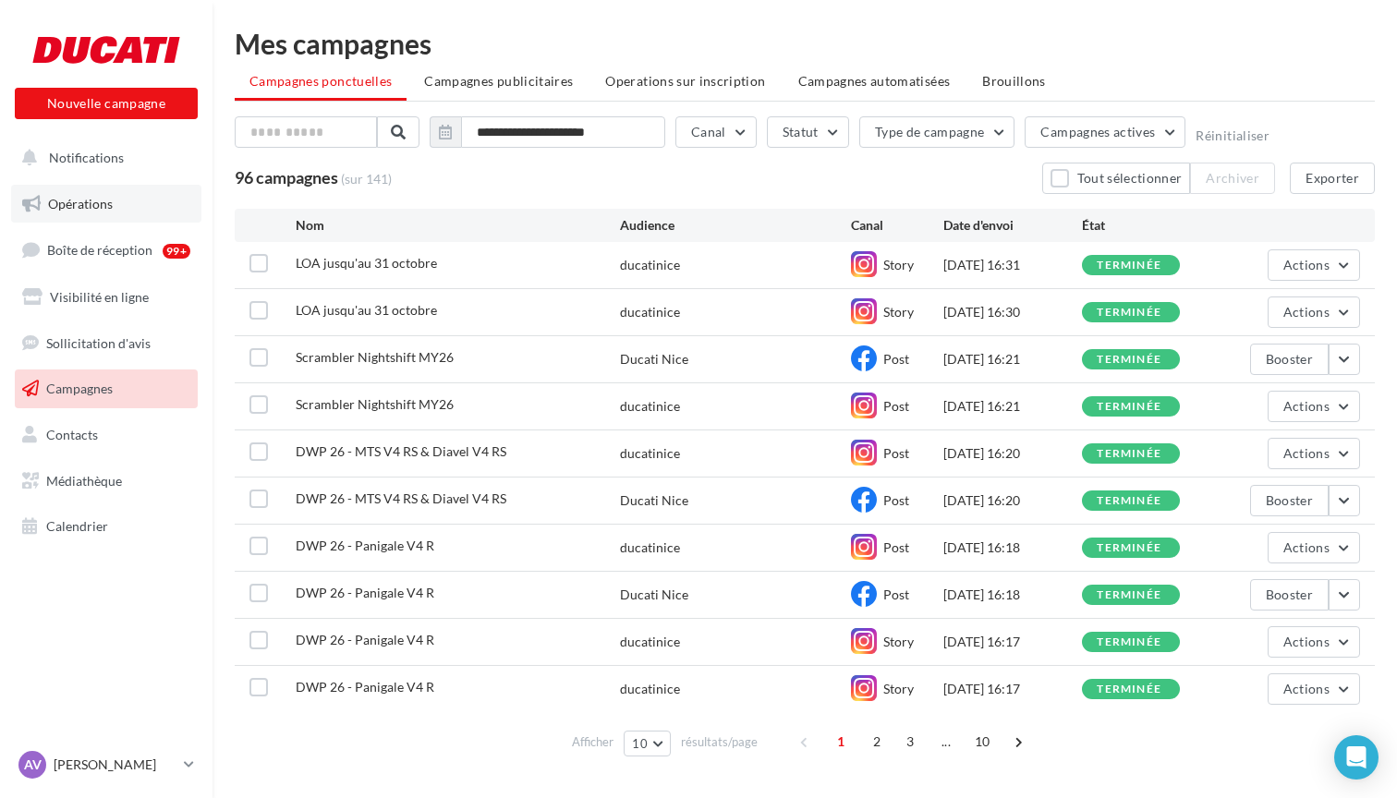
click at [96, 203] on span "Opérations" at bounding box center [80, 204] width 65 height 16
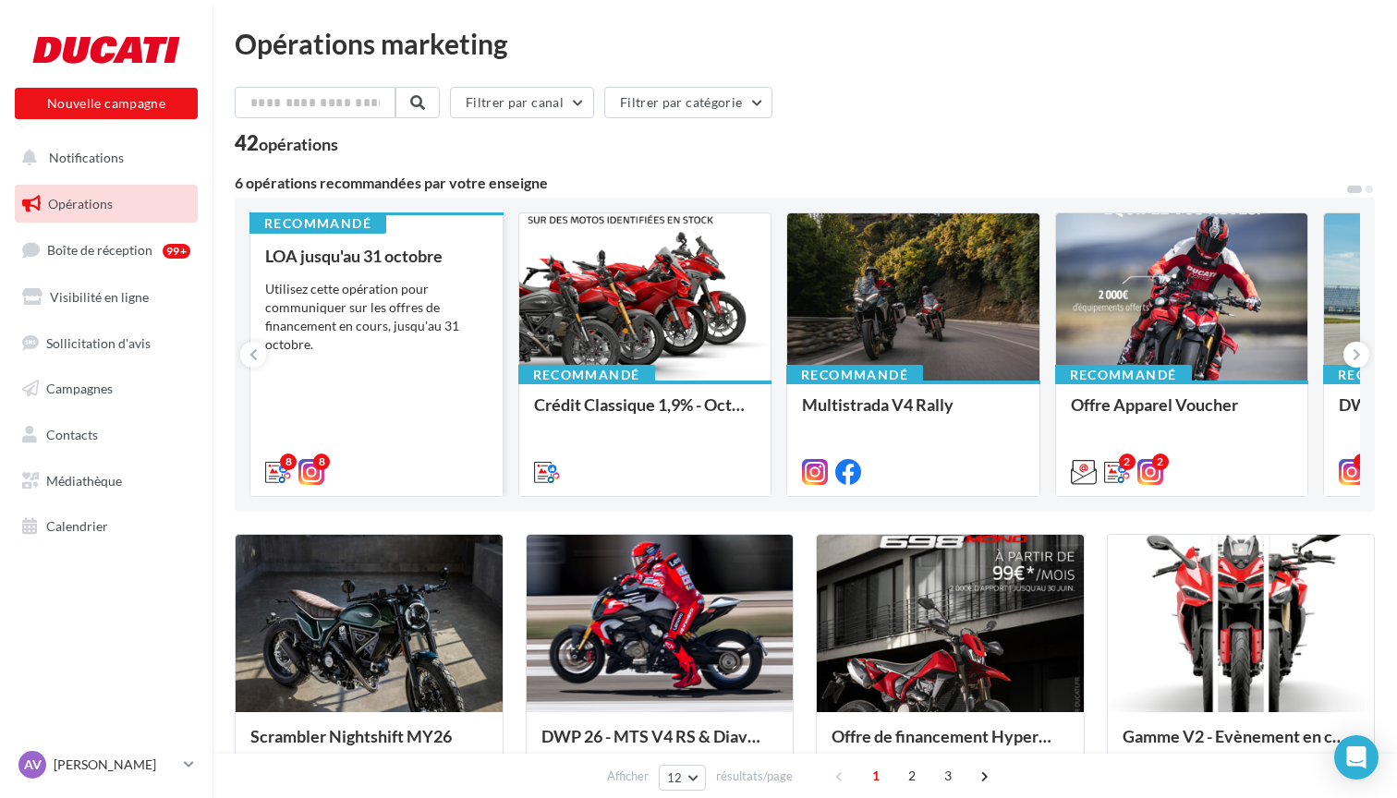
click at [309, 307] on div "Utilisez cette opération pour communiquer sur les offres de financement en cour…" at bounding box center [376, 317] width 223 height 74
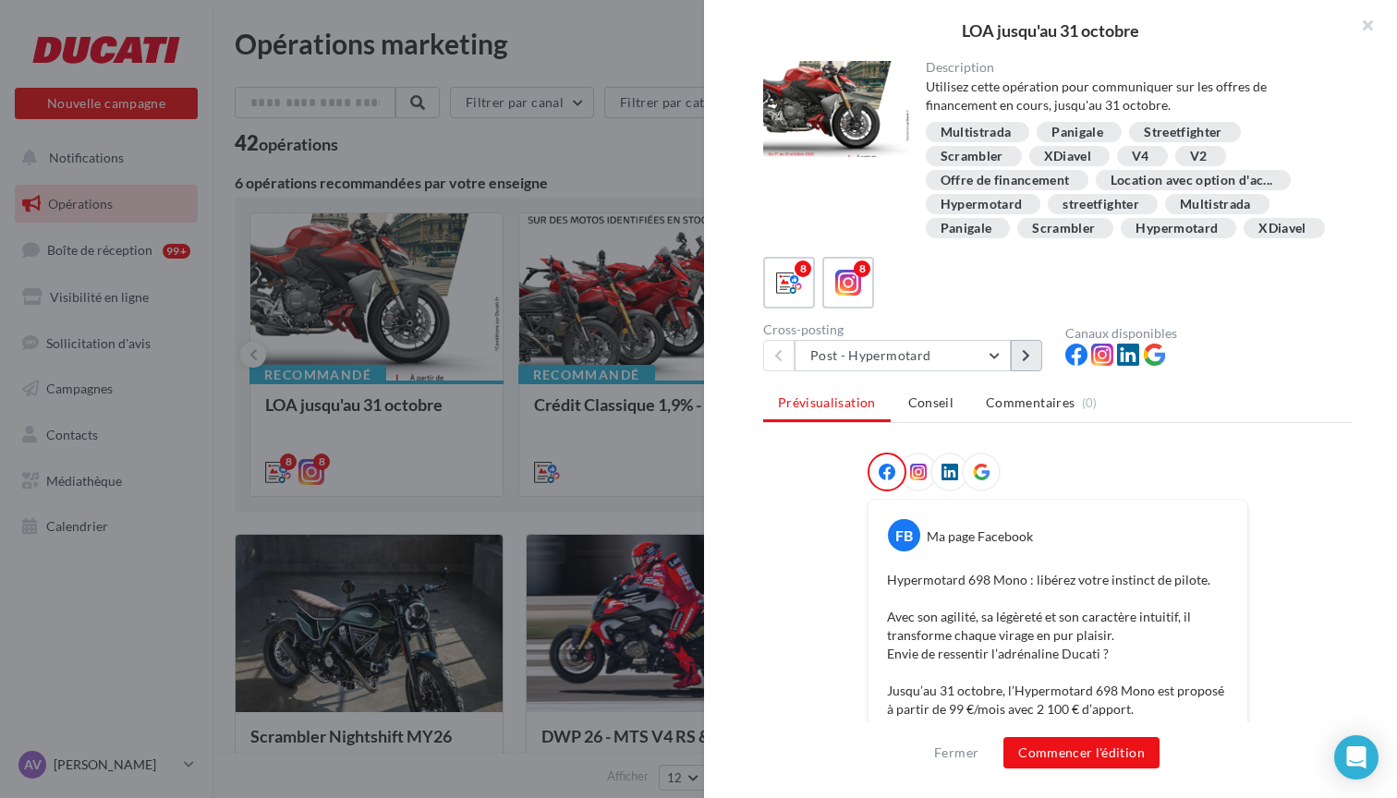
click at [1024, 354] on icon at bounding box center [1026, 355] width 8 height 13
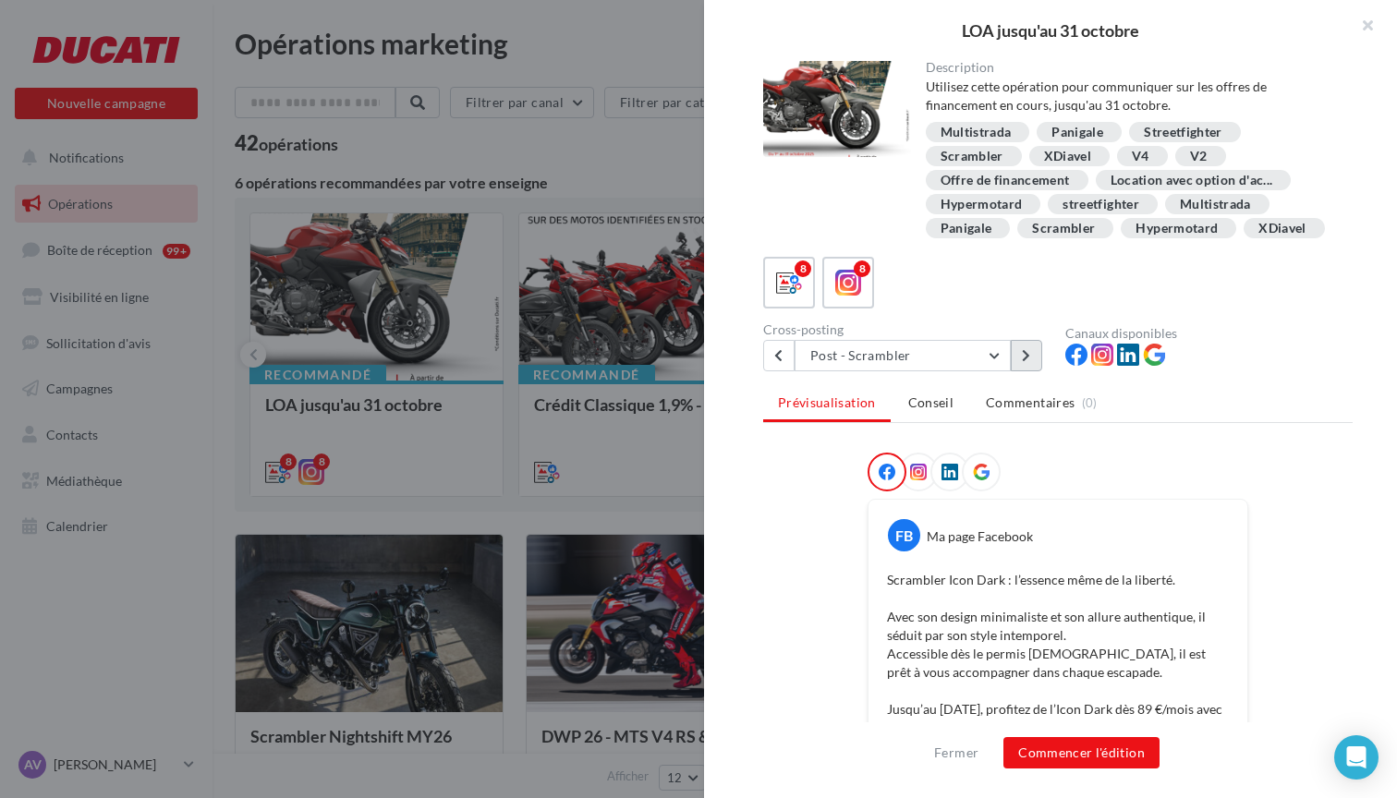
click at [1024, 354] on icon at bounding box center [1026, 355] width 8 height 13
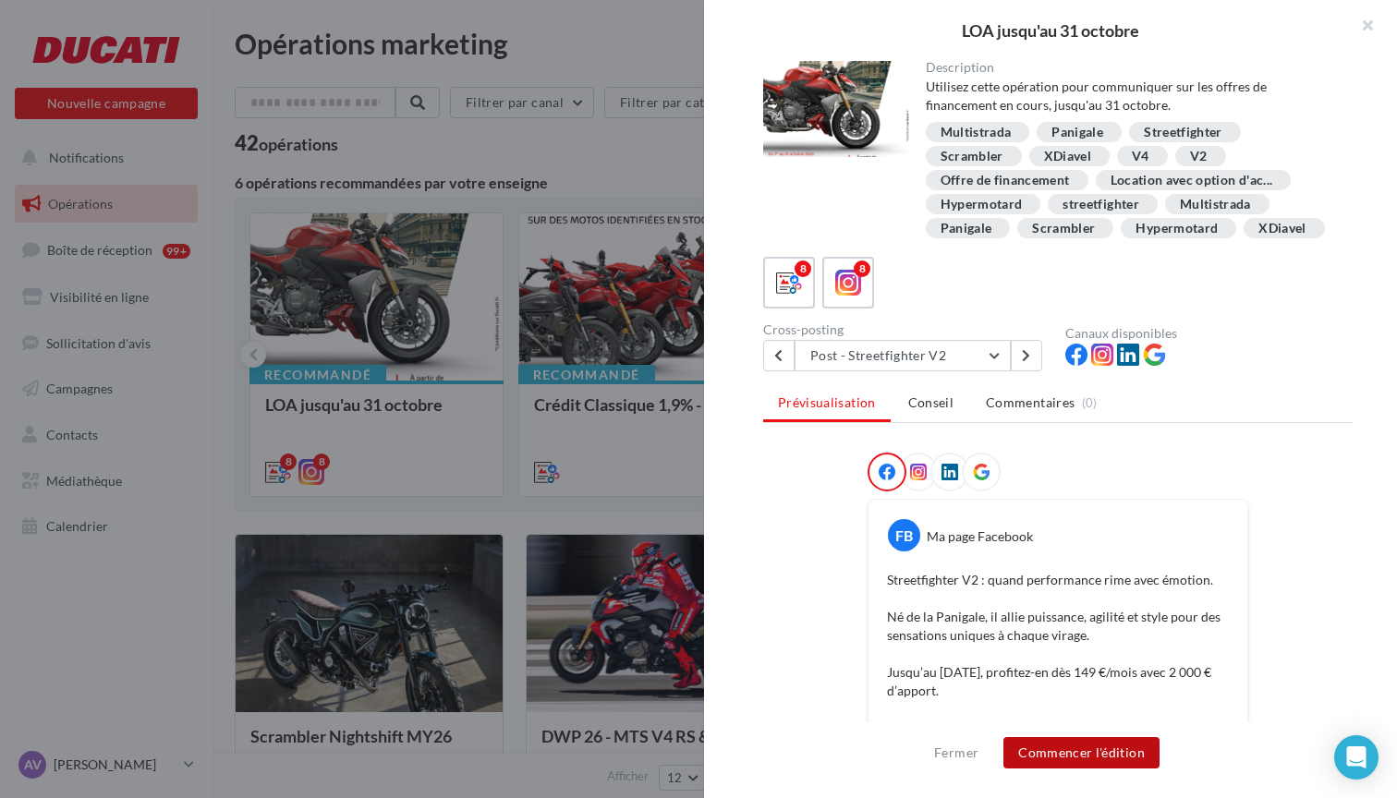
click at [1109, 746] on button "Commencer l'édition" at bounding box center [1081, 752] width 156 height 31
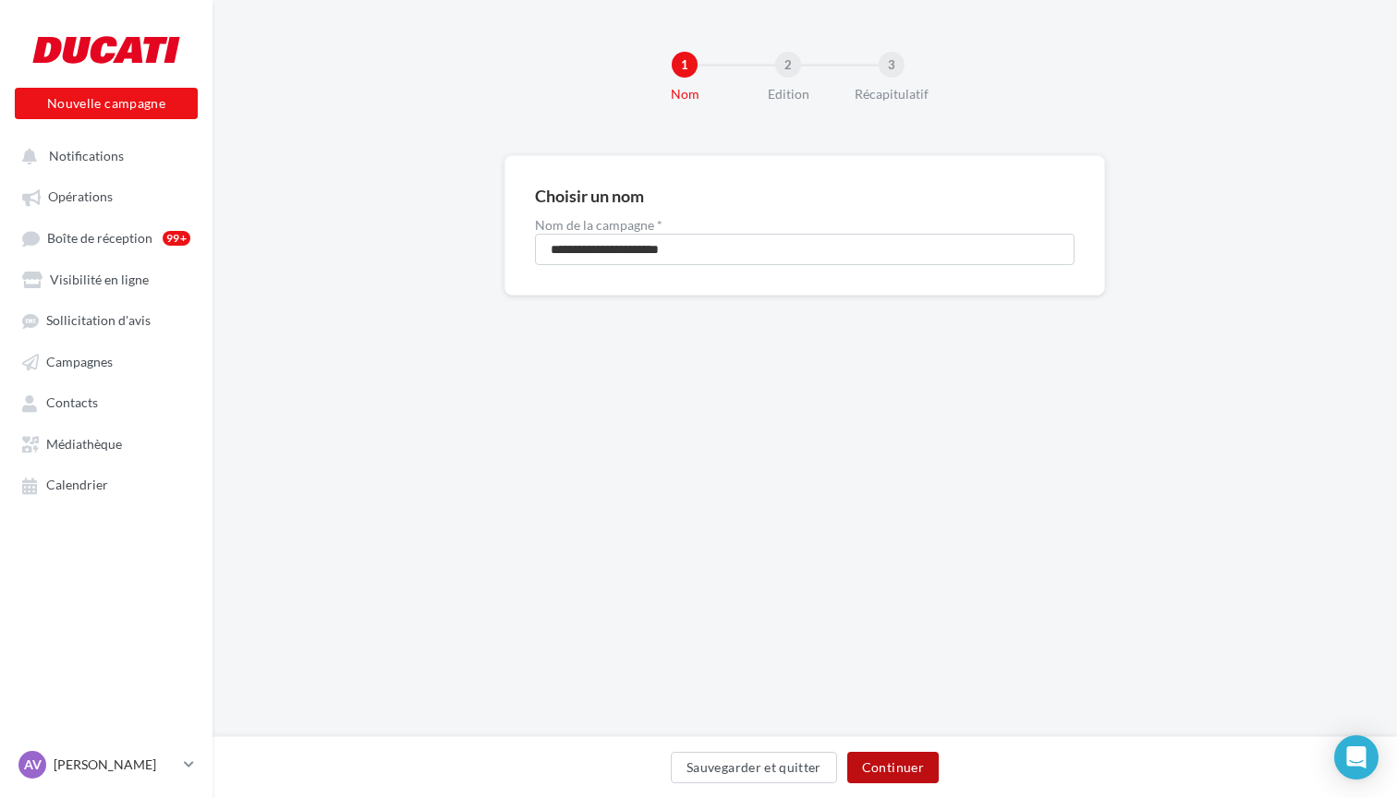
click at [923, 769] on button "Continuer" at bounding box center [892, 767] width 91 height 31
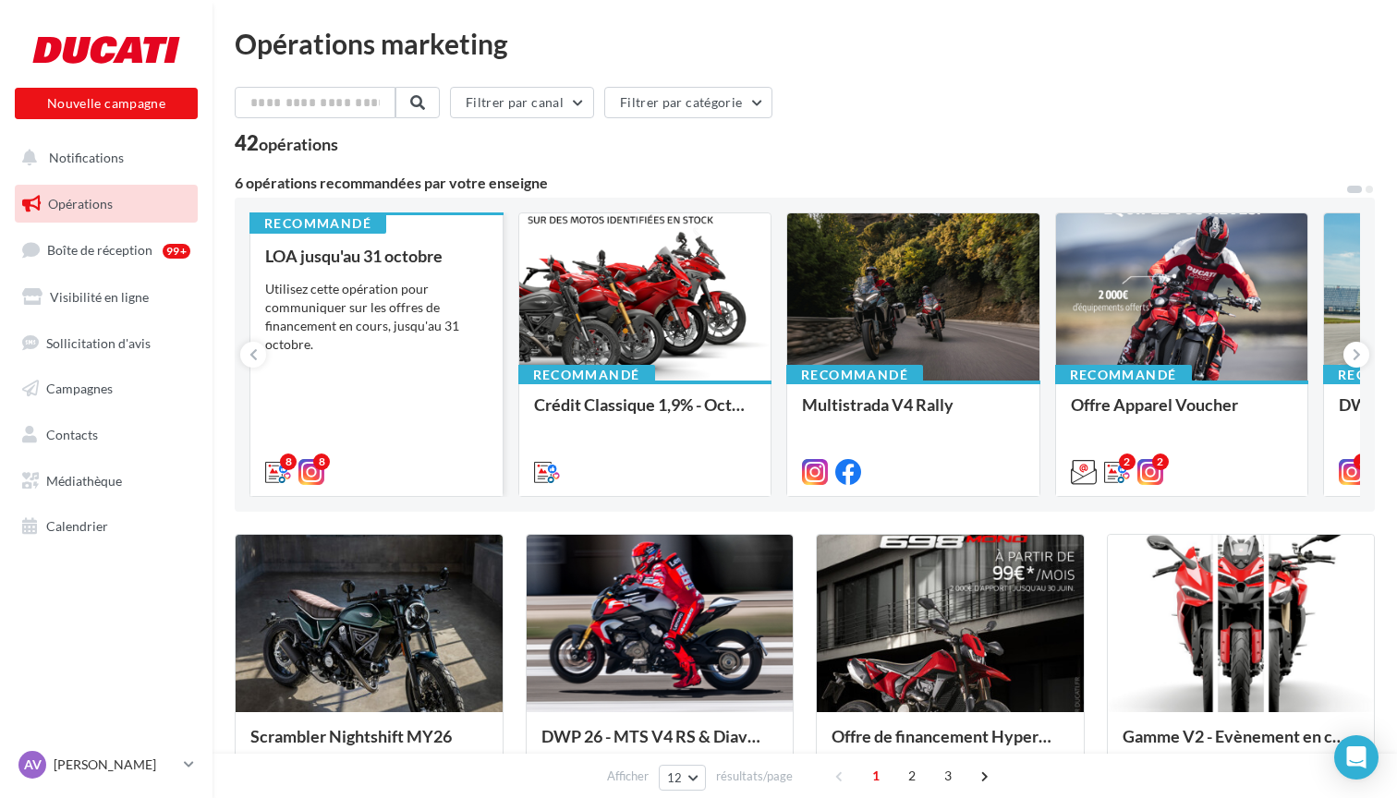
click at [314, 290] on div "Utilisez cette opération pour communiquer sur les offres de financement en cour…" at bounding box center [376, 317] width 223 height 74
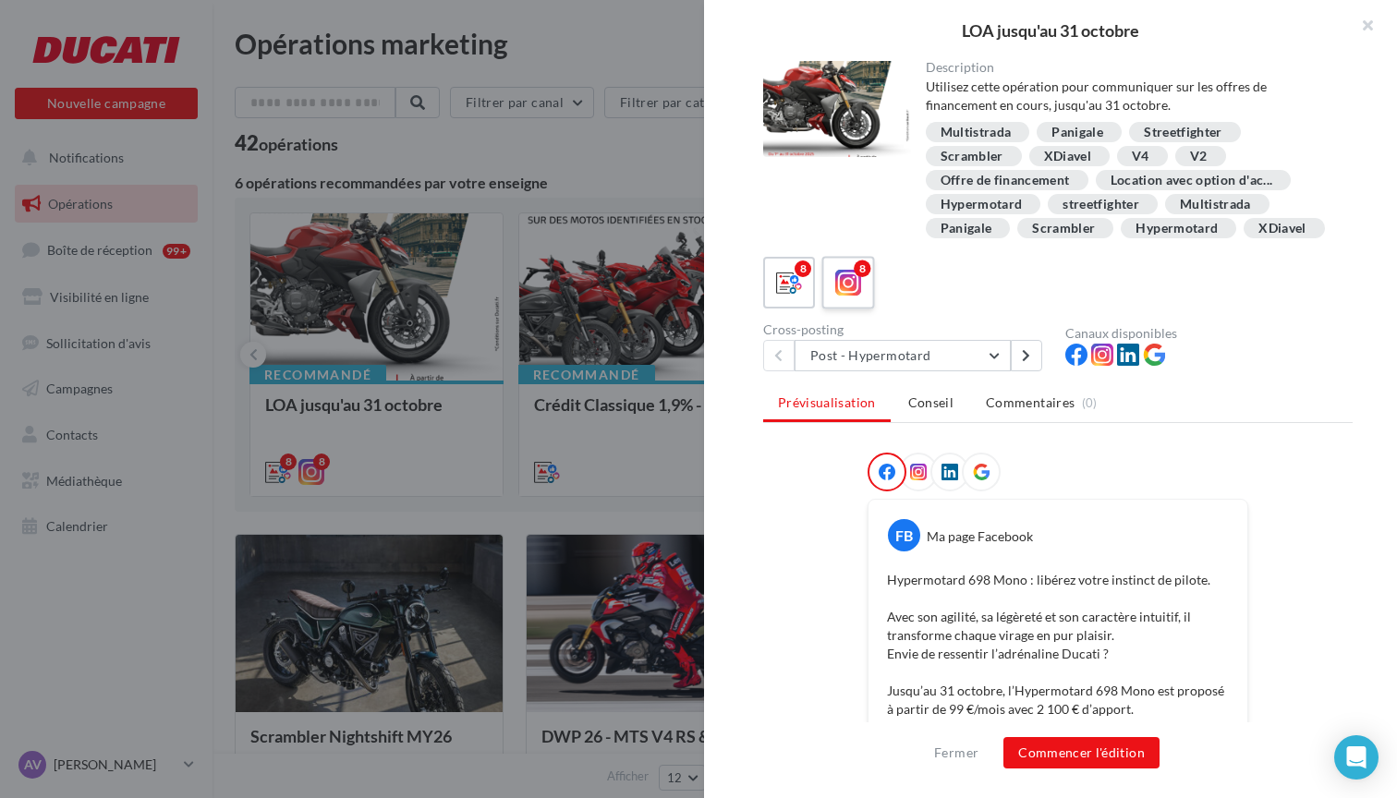
click at [858, 282] on icon at bounding box center [848, 283] width 27 height 27
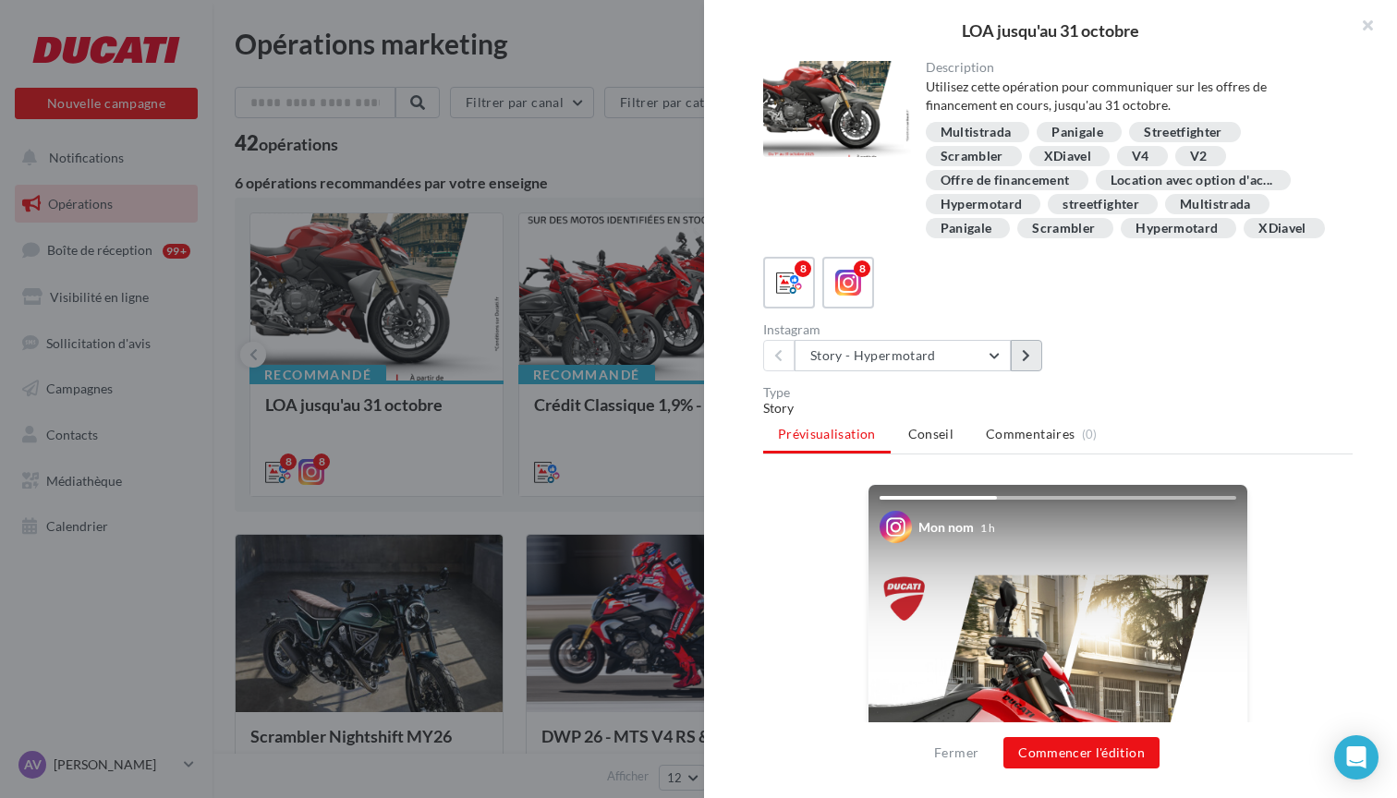
click at [1031, 357] on button at bounding box center [1026, 355] width 31 height 31
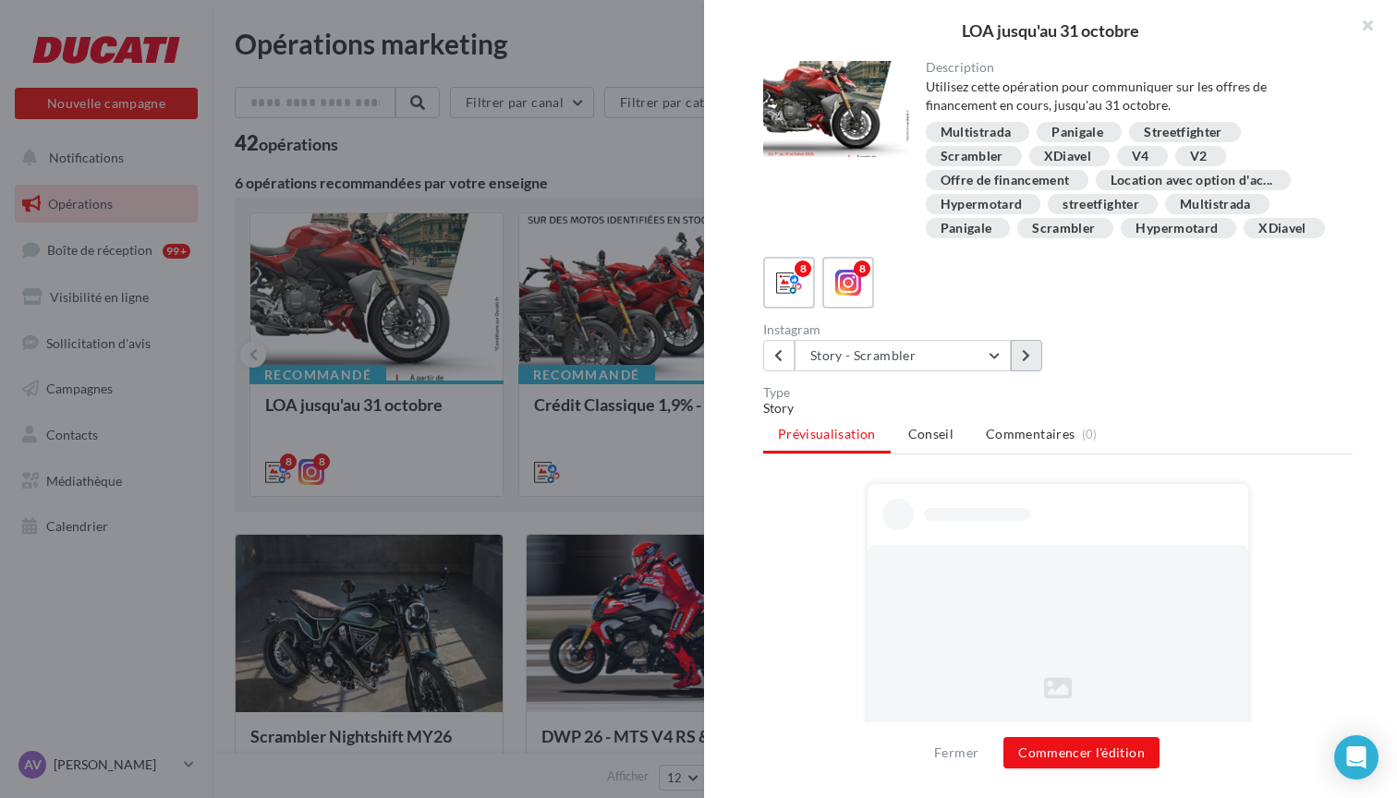
click at [1031, 357] on button at bounding box center [1026, 355] width 31 height 31
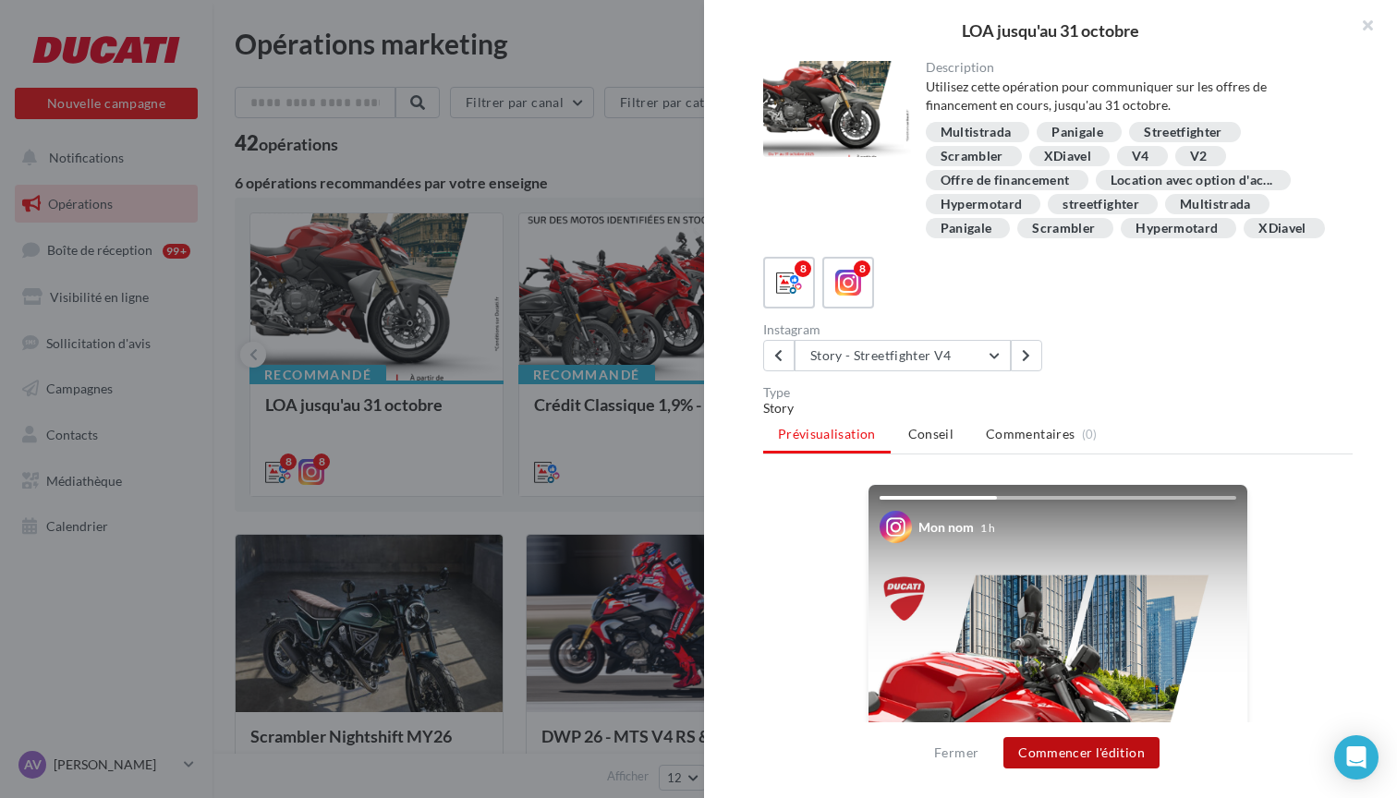
click at [1102, 745] on button "Commencer l'édition" at bounding box center [1081, 752] width 156 height 31
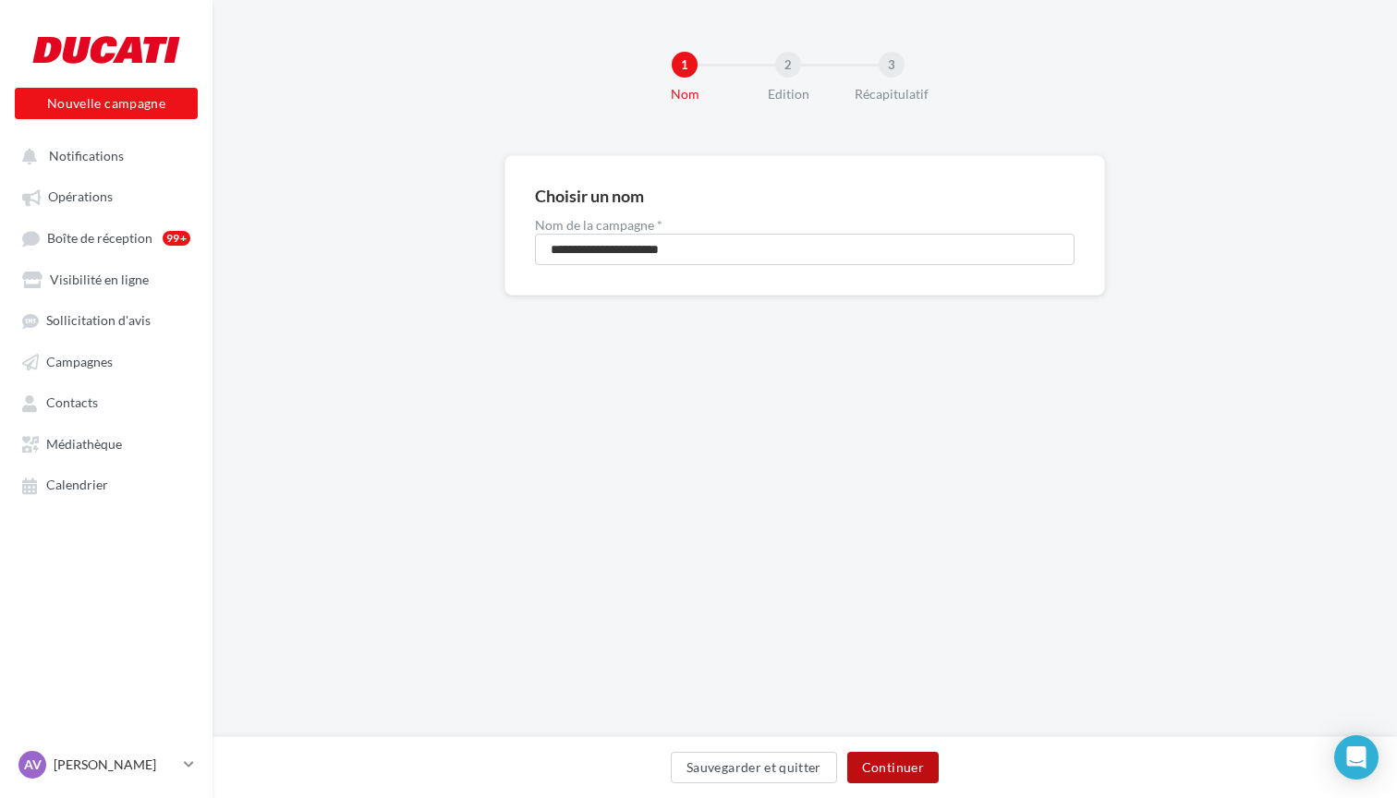
click at [926, 770] on button "Continuer" at bounding box center [892, 767] width 91 height 31
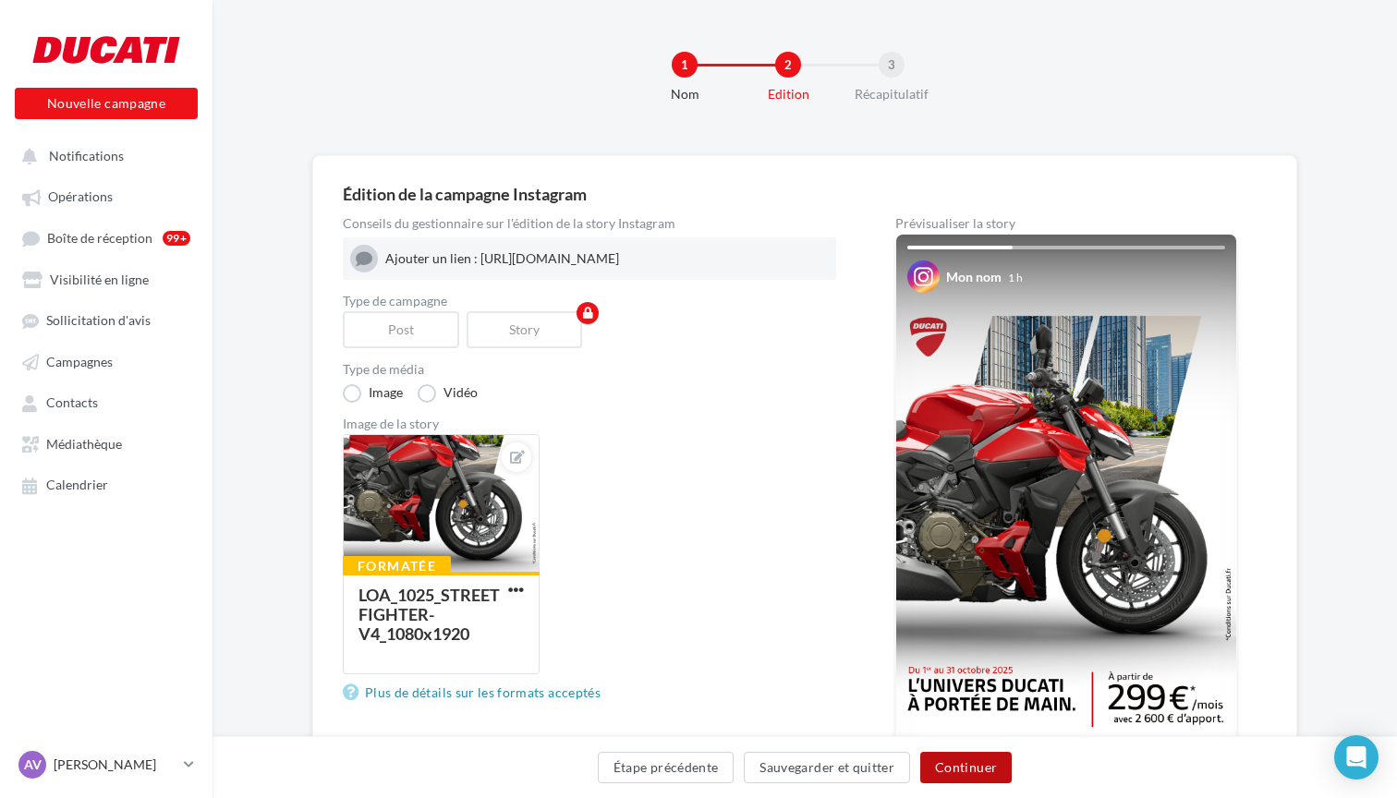
click at [963, 769] on button "Continuer" at bounding box center [965, 767] width 91 height 31
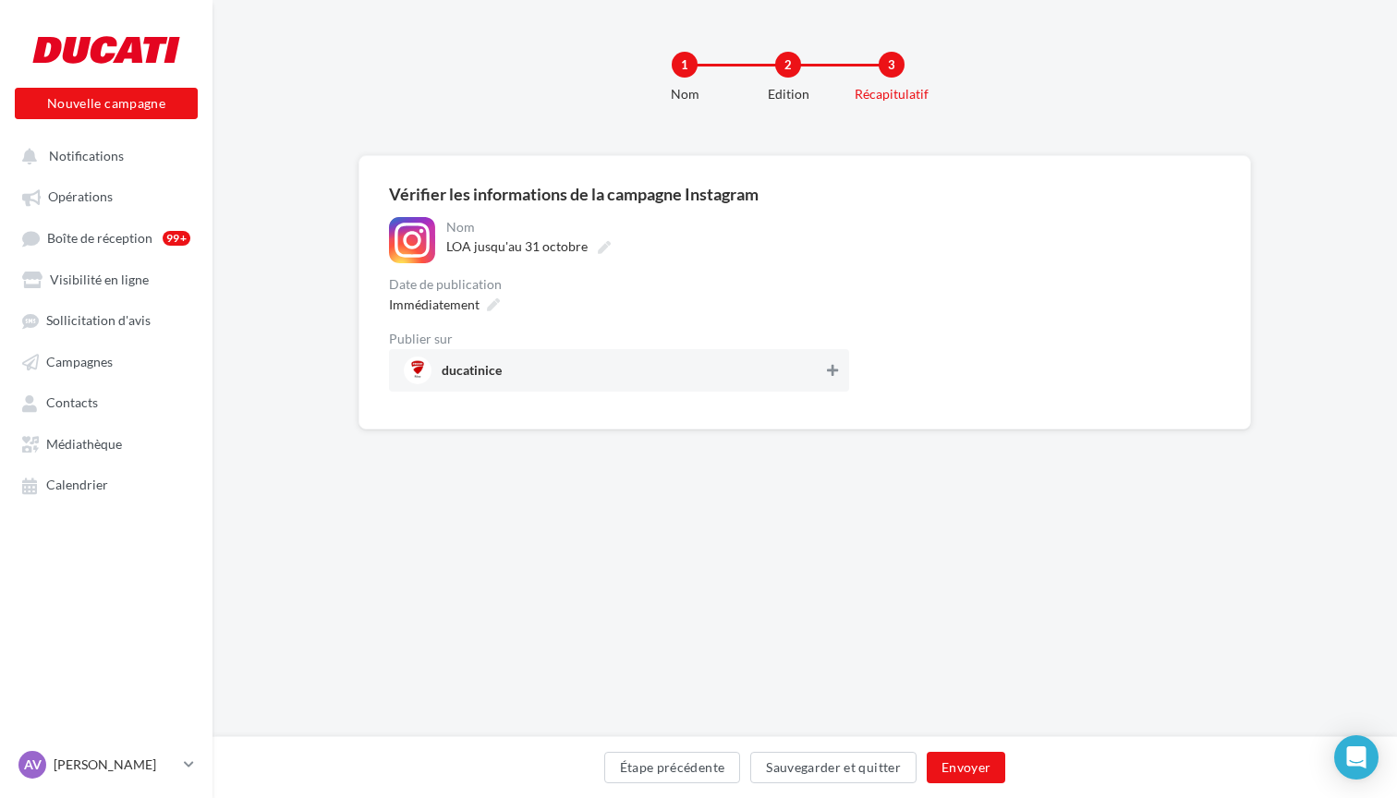
click at [832, 375] on icon at bounding box center [832, 370] width 11 height 13
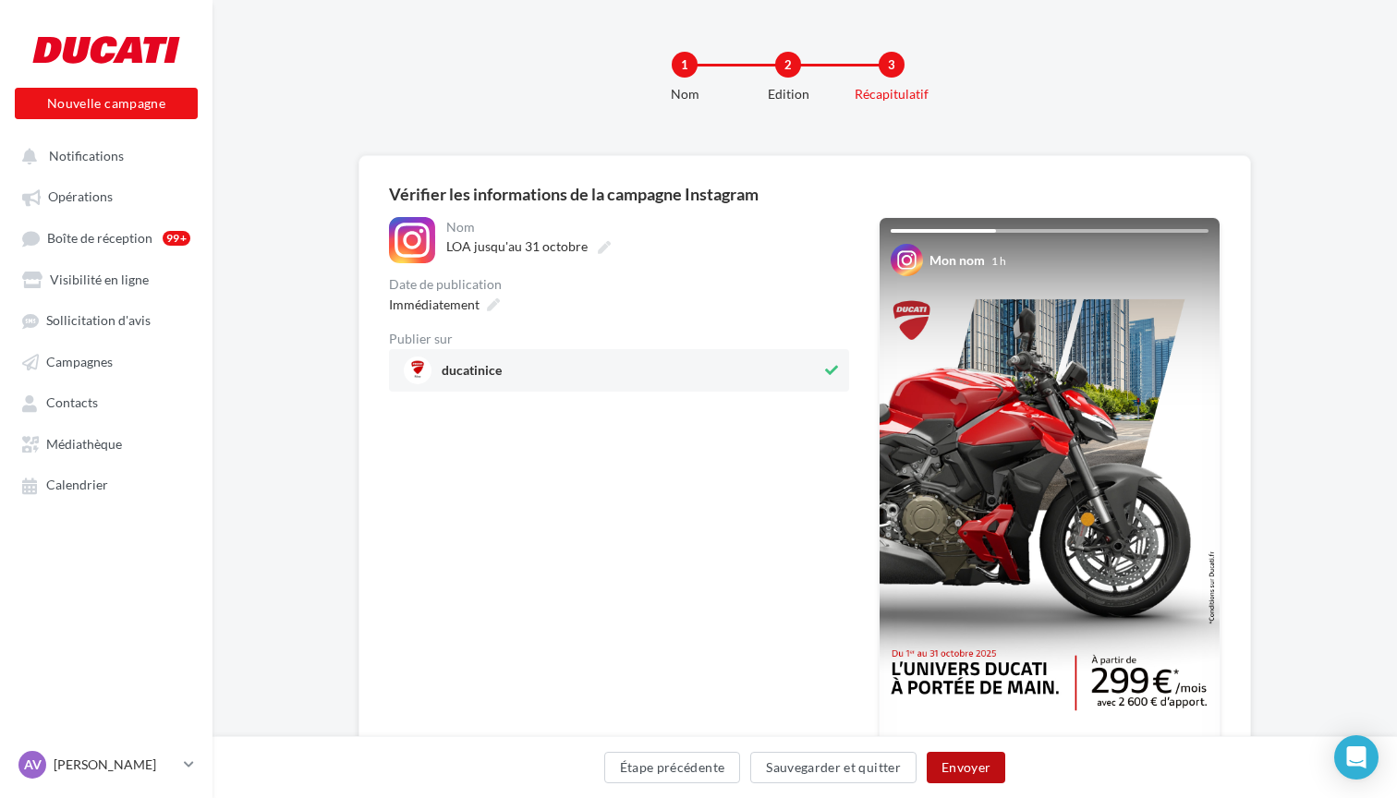
click at [988, 760] on button "Envoyer" at bounding box center [966, 767] width 79 height 31
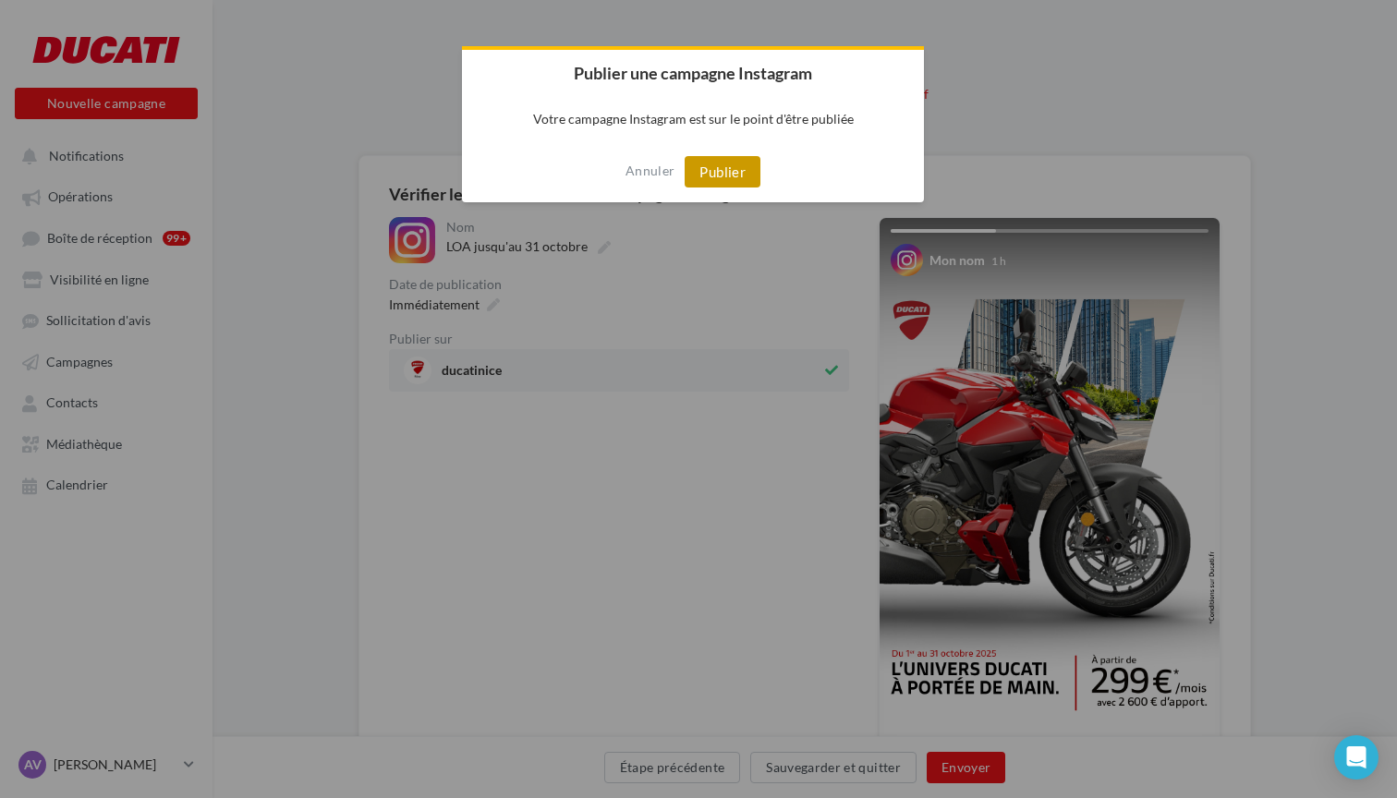
click at [735, 178] on button "Publier" at bounding box center [723, 171] width 76 height 31
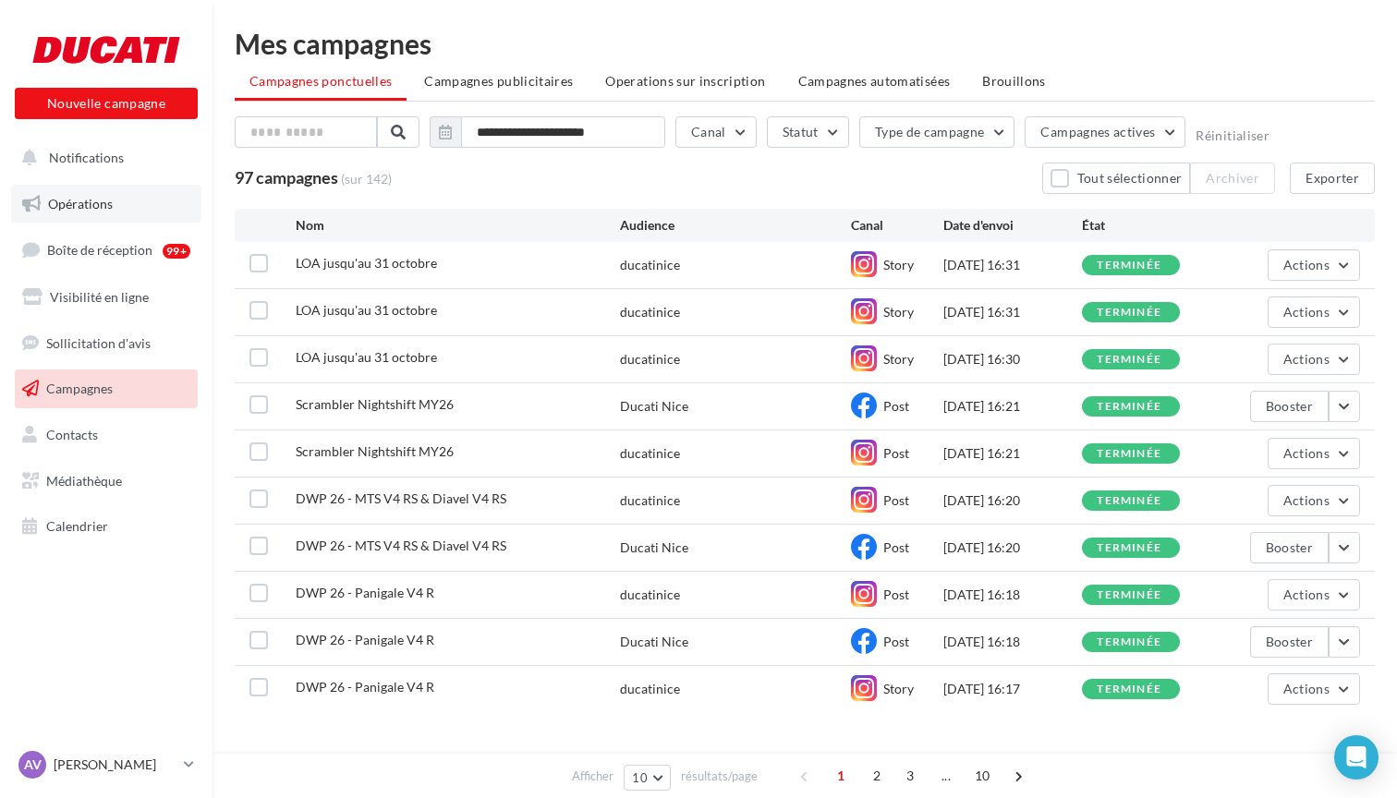
click at [143, 201] on link "Opérations" at bounding box center [106, 204] width 190 height 39
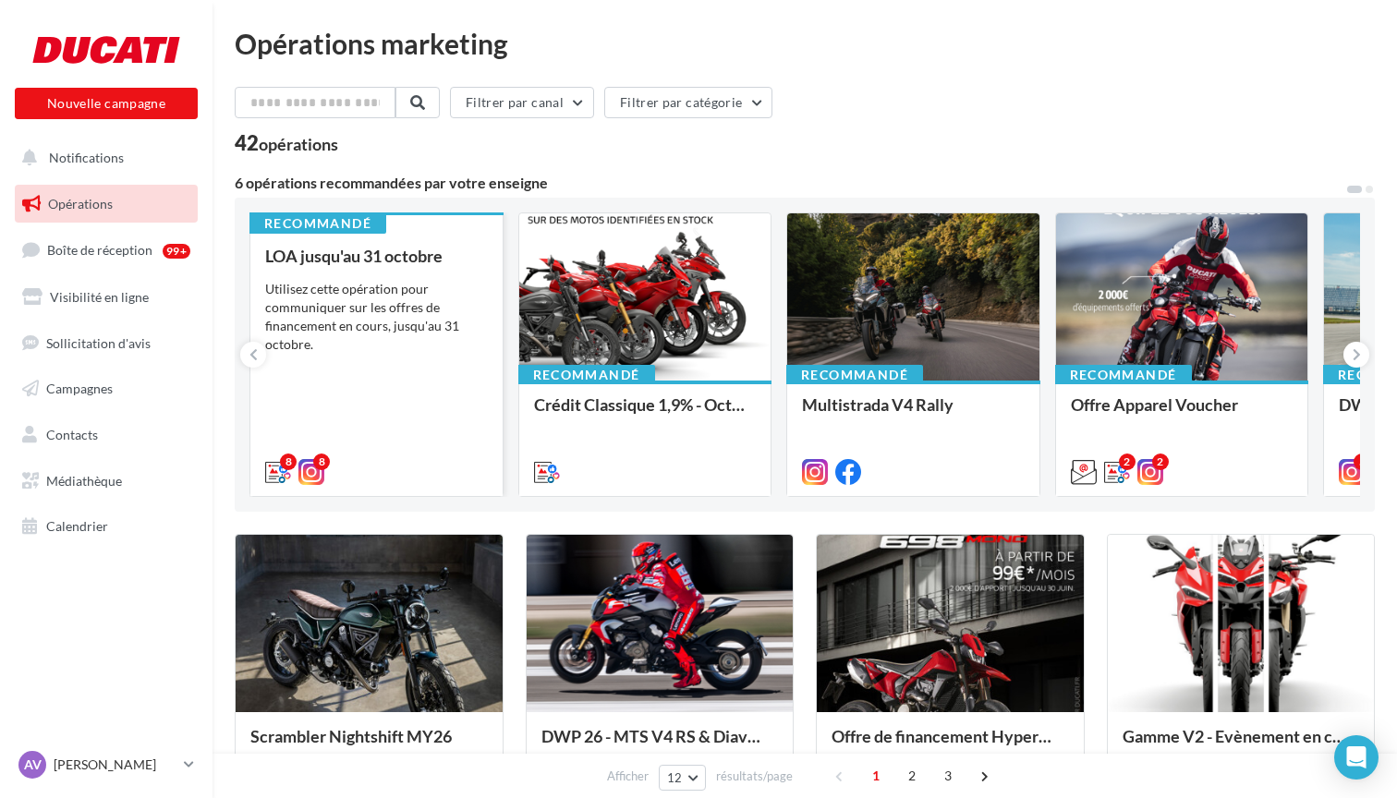
click at [437, 301] on div "Utilisez cette opération pour communiquer sur les offres de financement en cour…" at bounding box center [376, 317] width 223 height 74
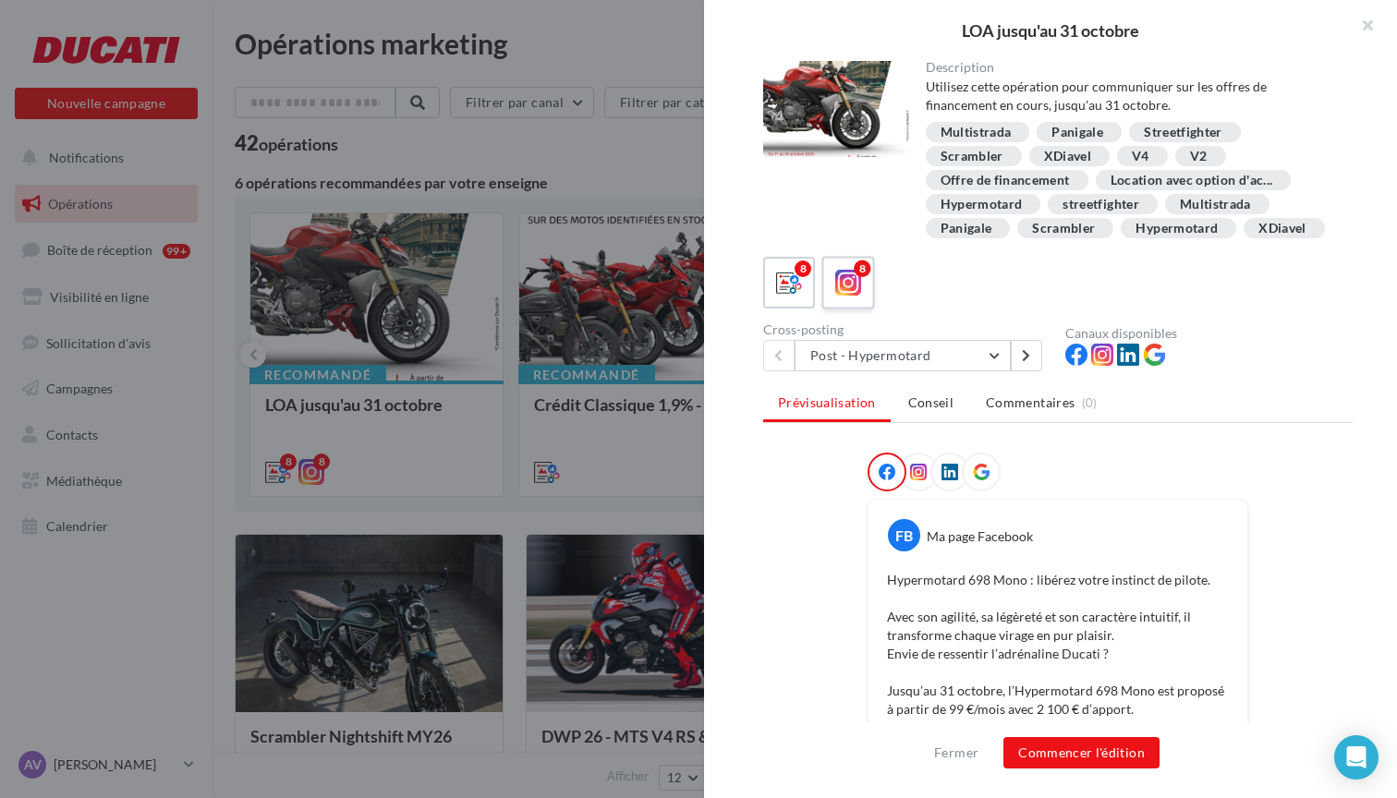
click at [859, 287] on icon at bounding box center [848, 283] width 27 height 27
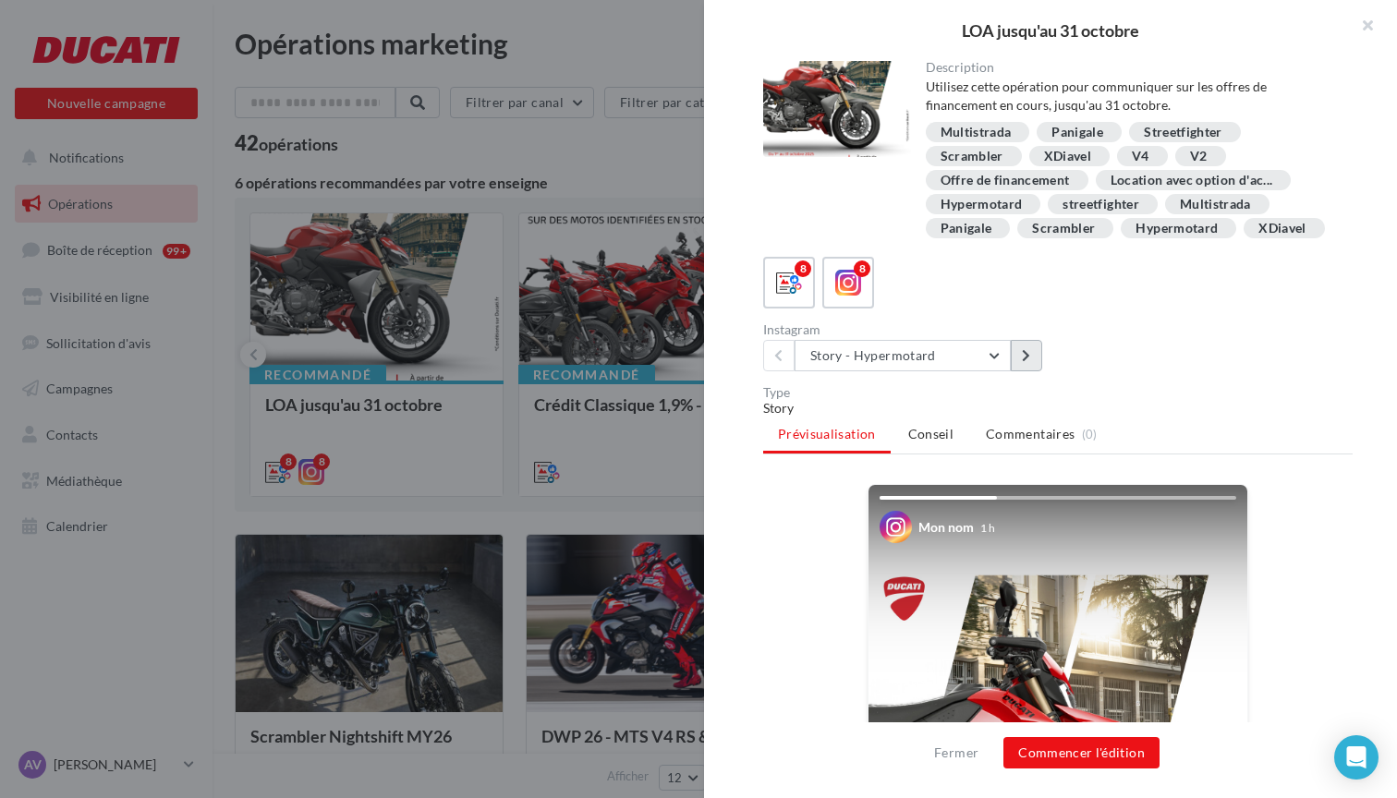
click at [1032, 360] on button at bounding box center [1026, 355] width 31 height 31
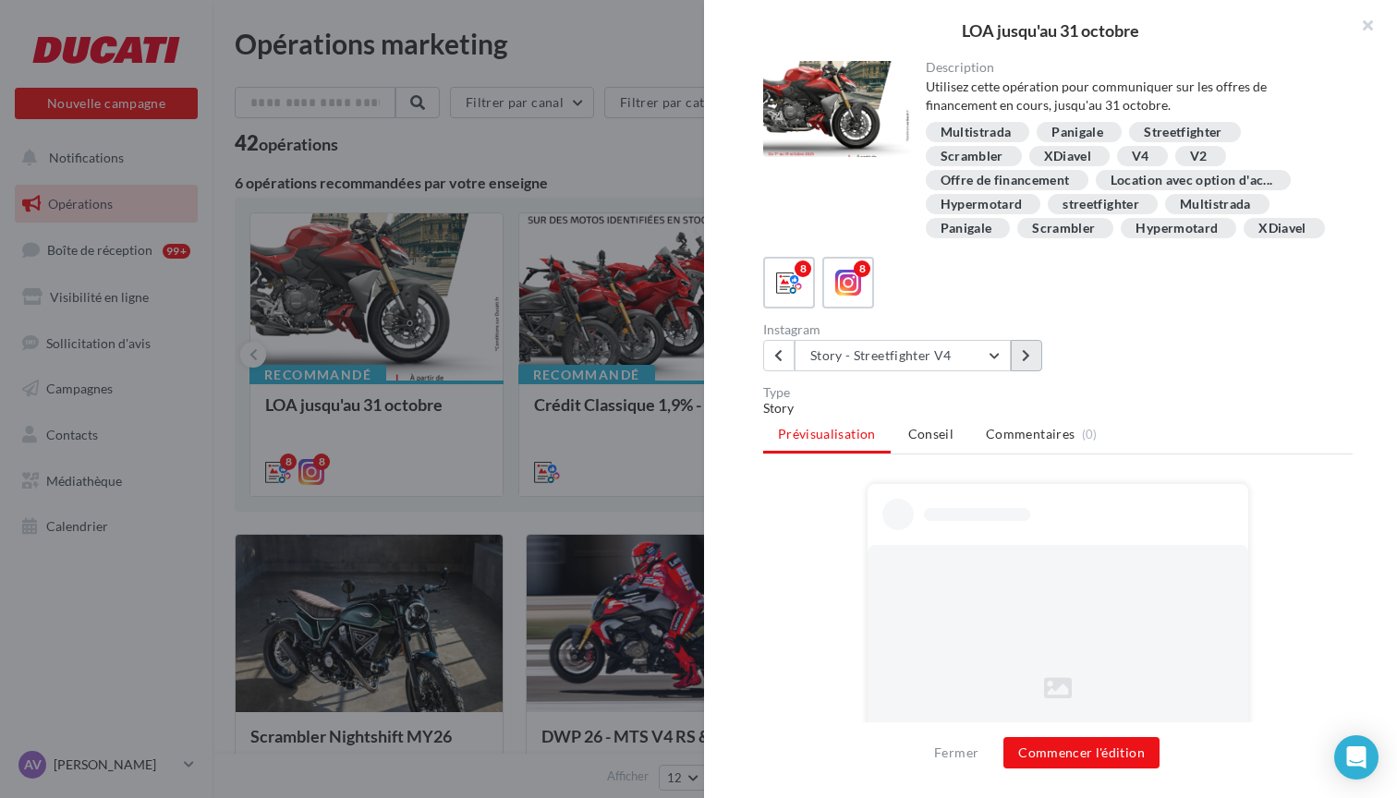
click at [1032, 360] on button at bounding box center [1026, 355] width 31 height 31
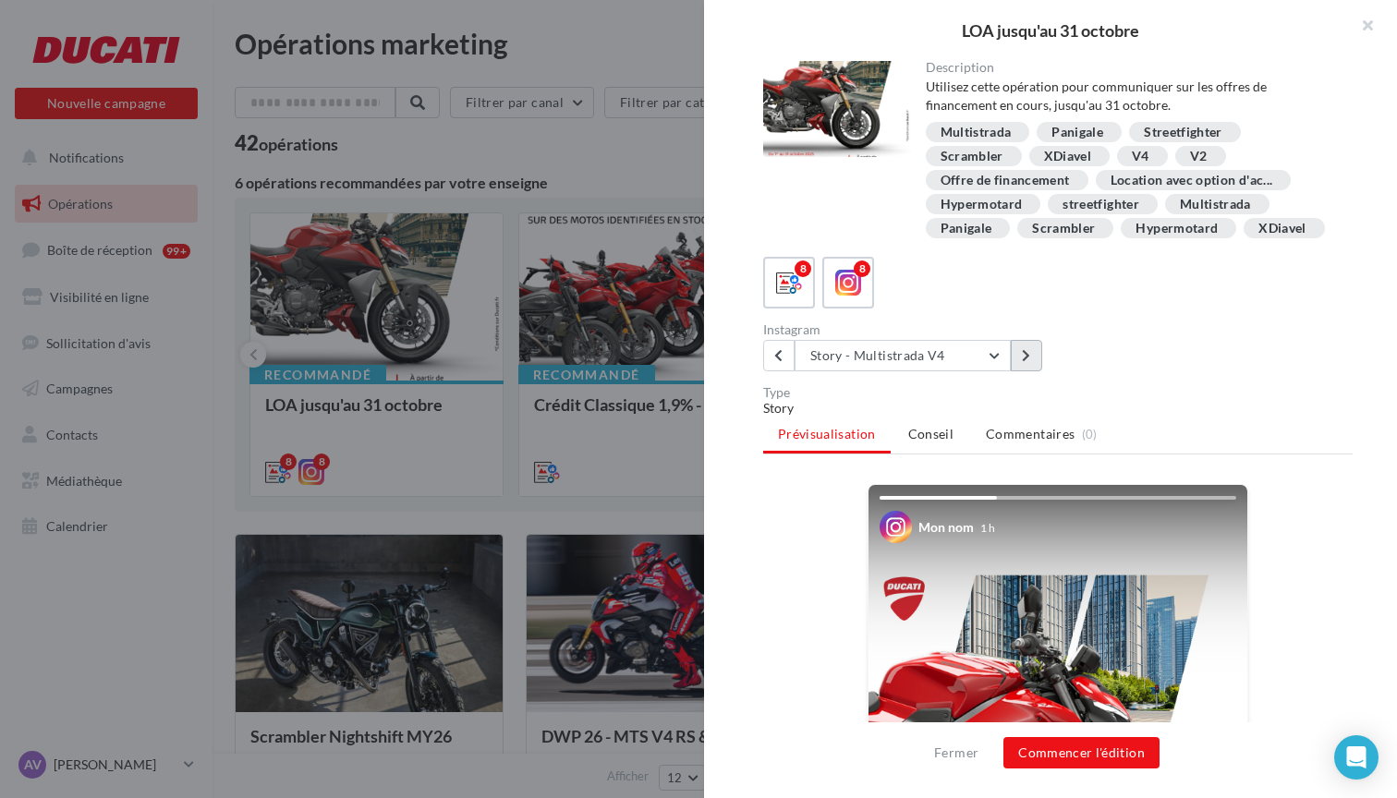
click at [1032, 360] on button at bounding box center [1026, 355] width 31 height 31
click at [779, 358] on icon at bounding box center [778, 355] width 8 height 13
click at [1036, 363] on button at bounding box center [1026, 355] width 31 height 31
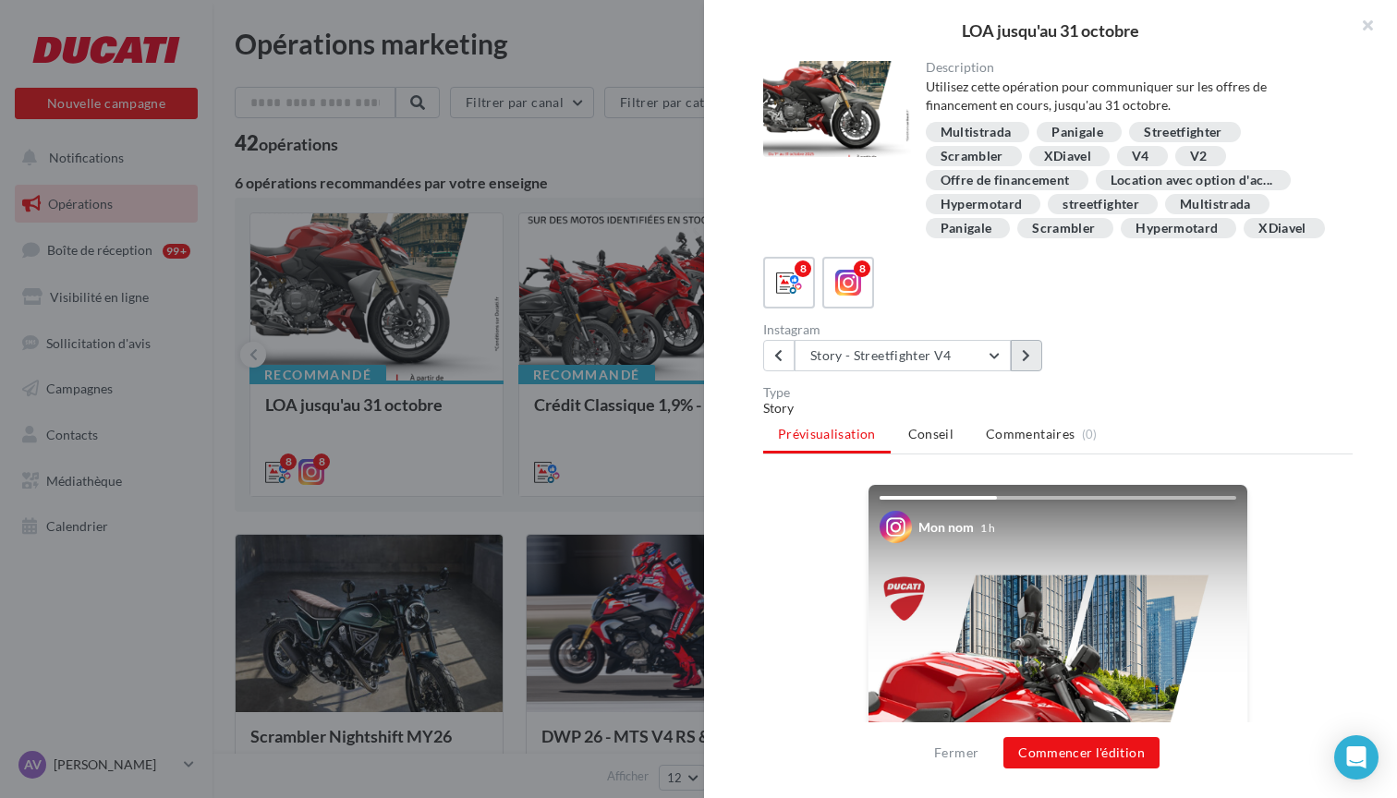
click at [1036, 363] on button at bounding box center [1026, 355] width 31 height 31
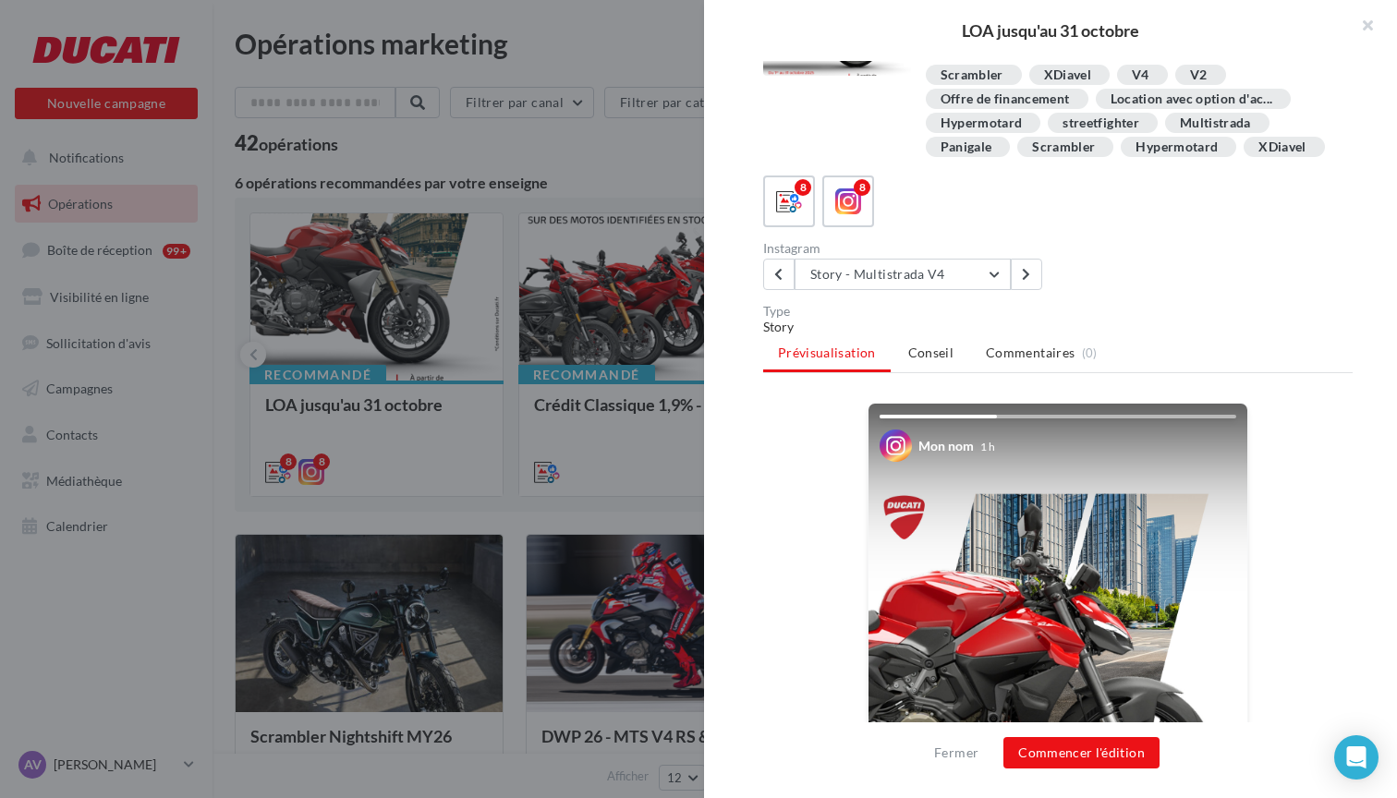
scroll to position [48, 0]
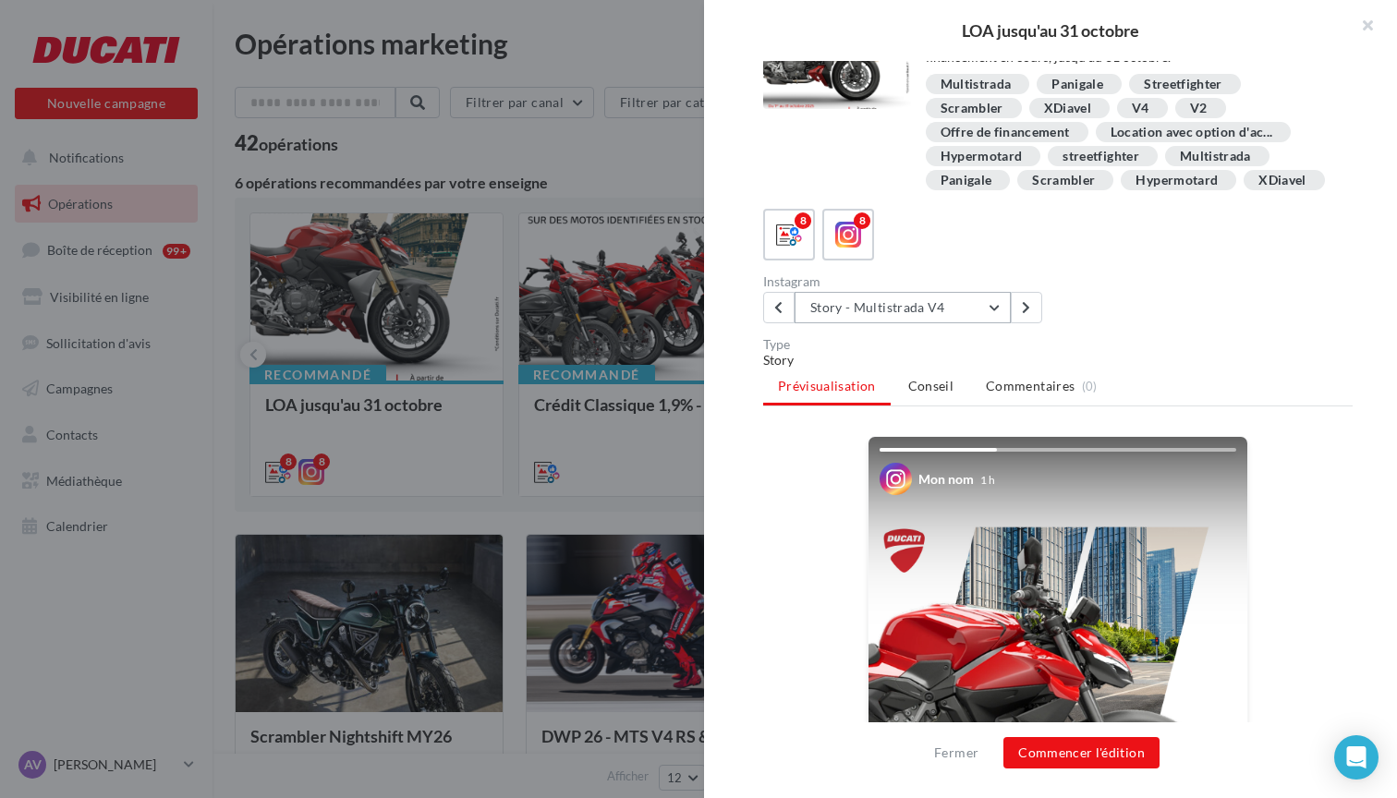
click at [954, 313] on button "Story - Multistrada V4" at bounding box center [902, 307] width 216 height 31
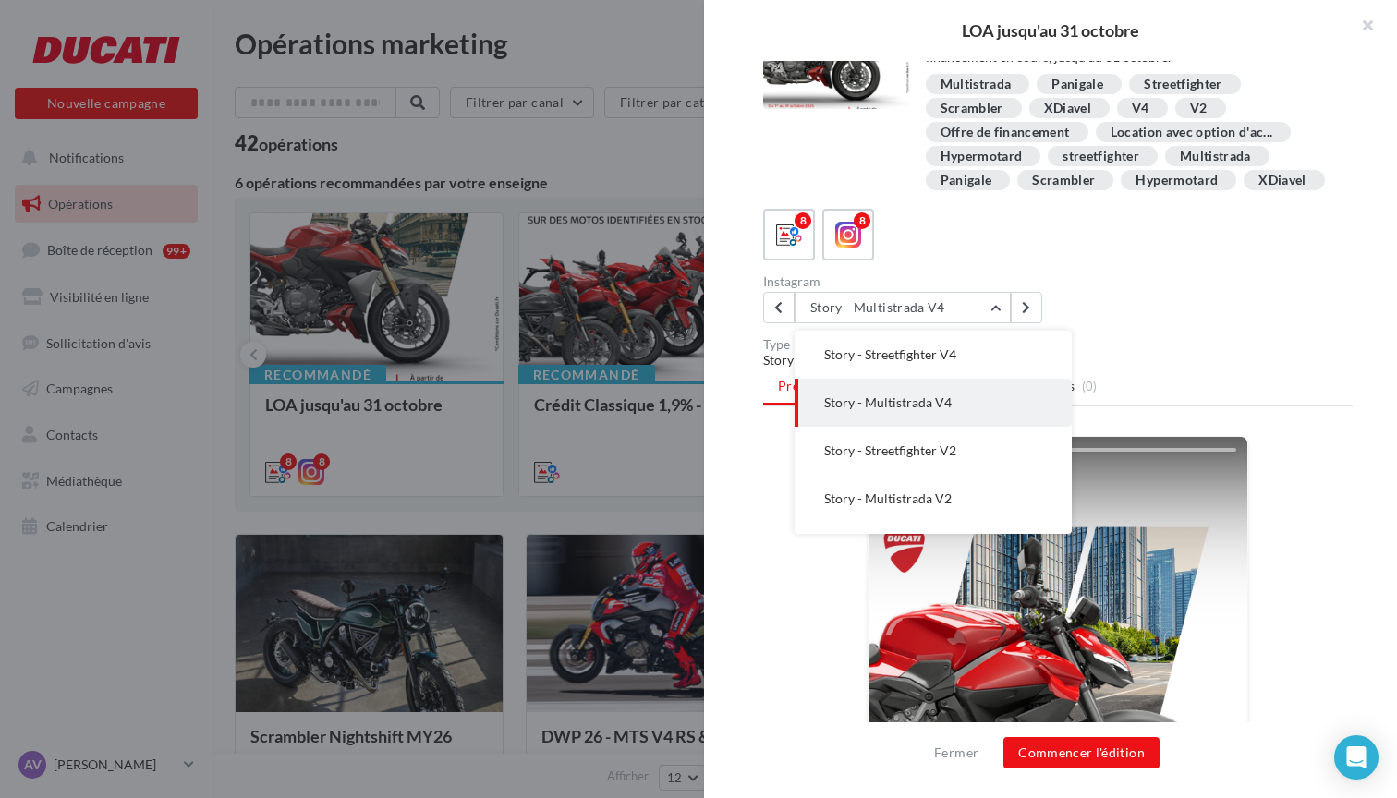
click at [931, 410] on button "Story - Multistrada V4" at bounding box center [932, 403] width 277 height 48
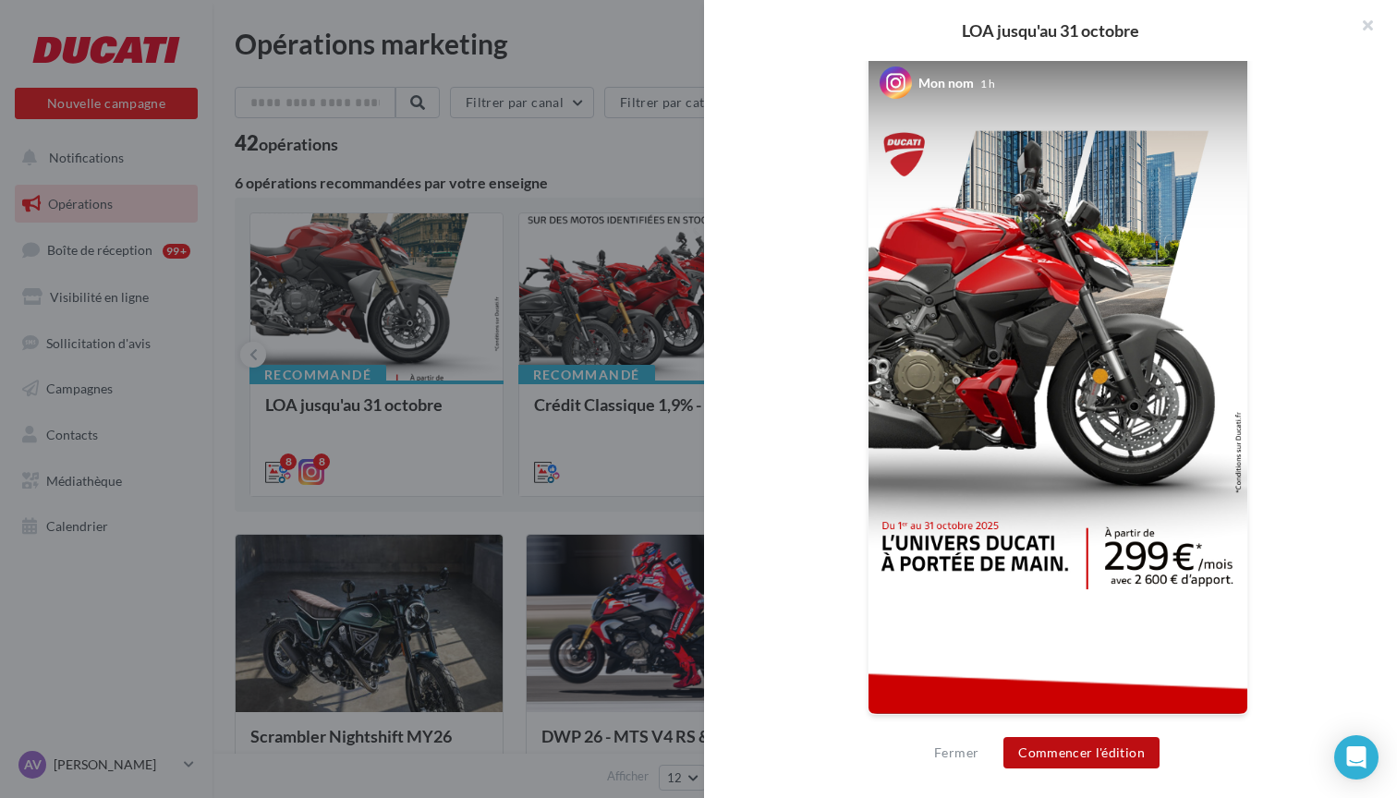
scroll to position [443, 0]
click at [1106, 758] on button "Commencer l'édition" at bounding box center [1081, 752] width 156 height 31
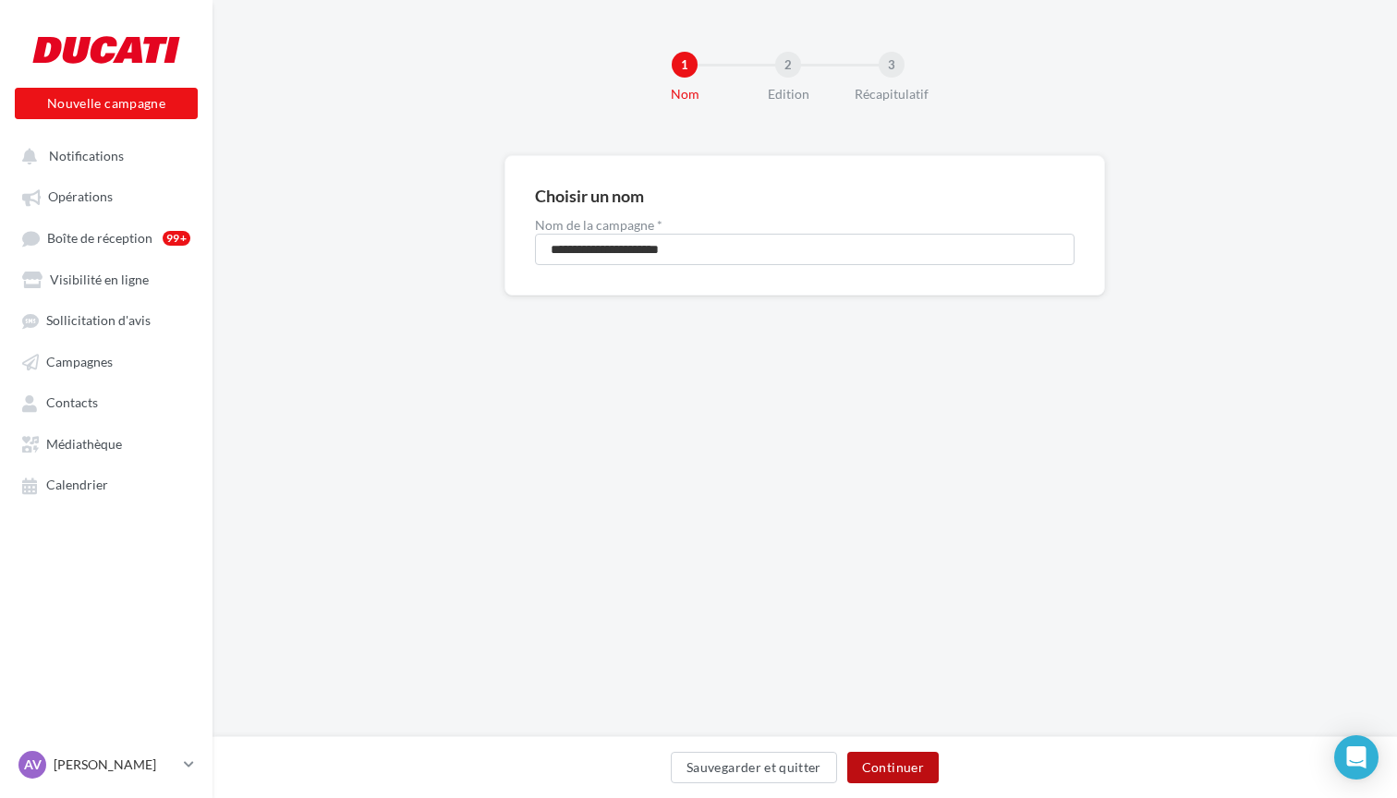
click at [910, 775] on button "Continuer" at bounding box center [892, 767] width 91 height 31
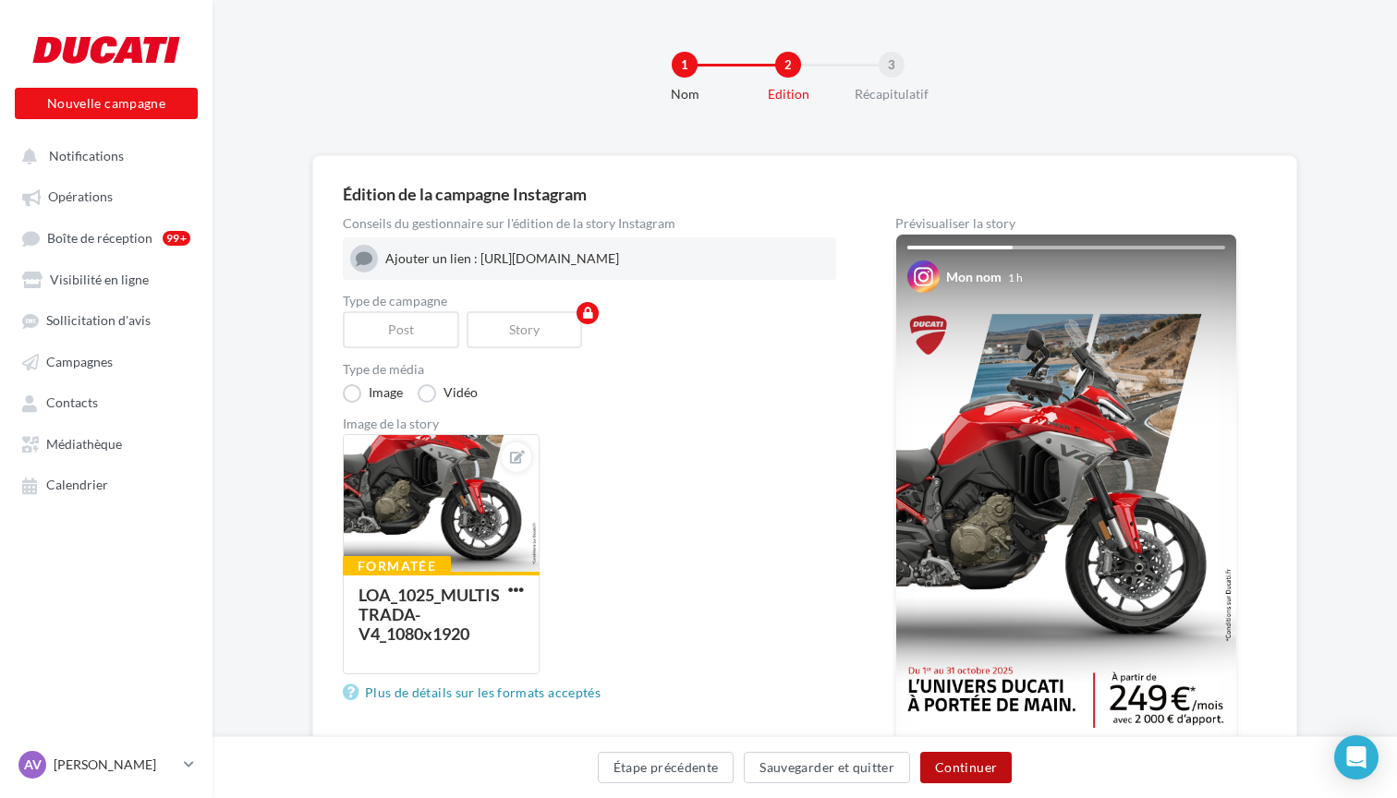
click at [969, 764] on button "Continuer" at bounding box center [965, 767] width 91 height 31
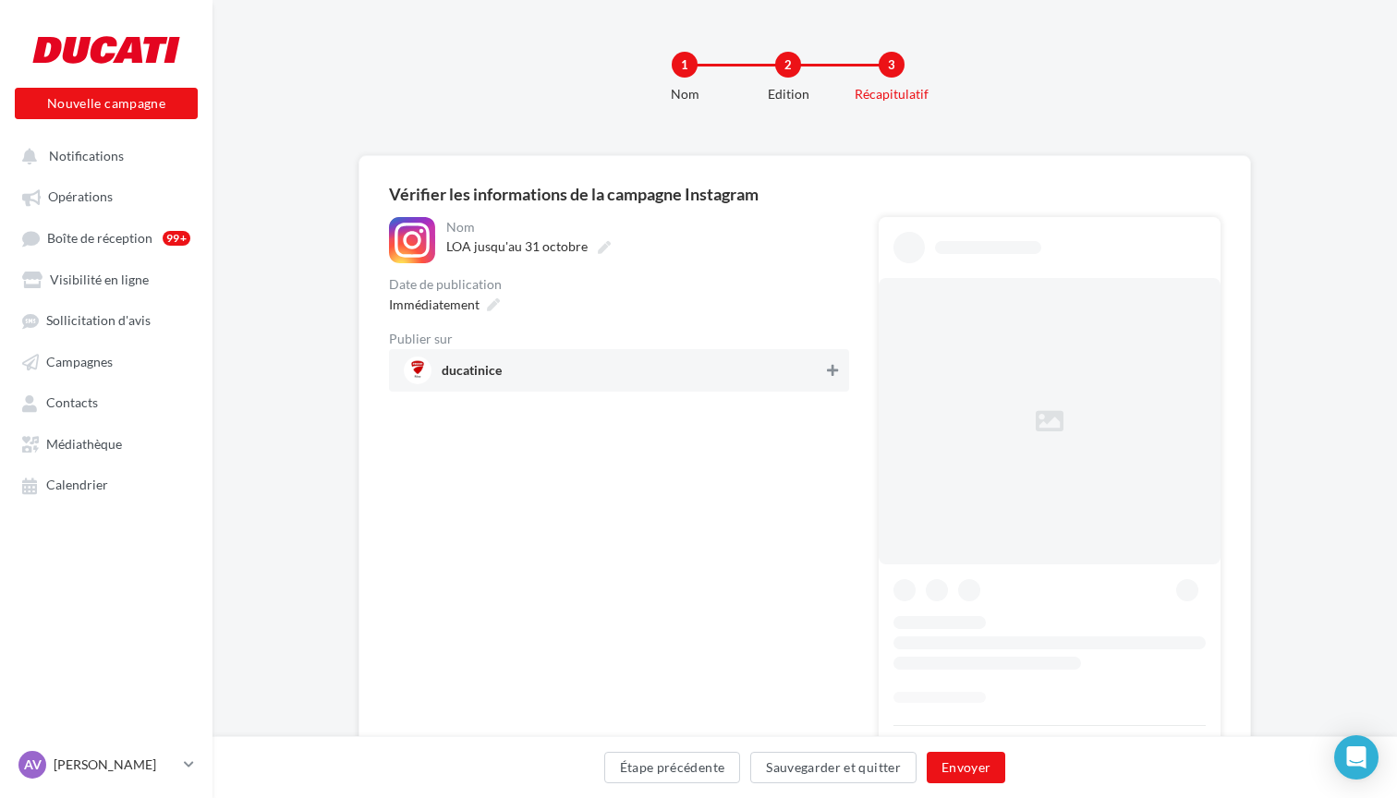
click at [835, 371] on icon at bounding box center [832, 370] width 11 height 13
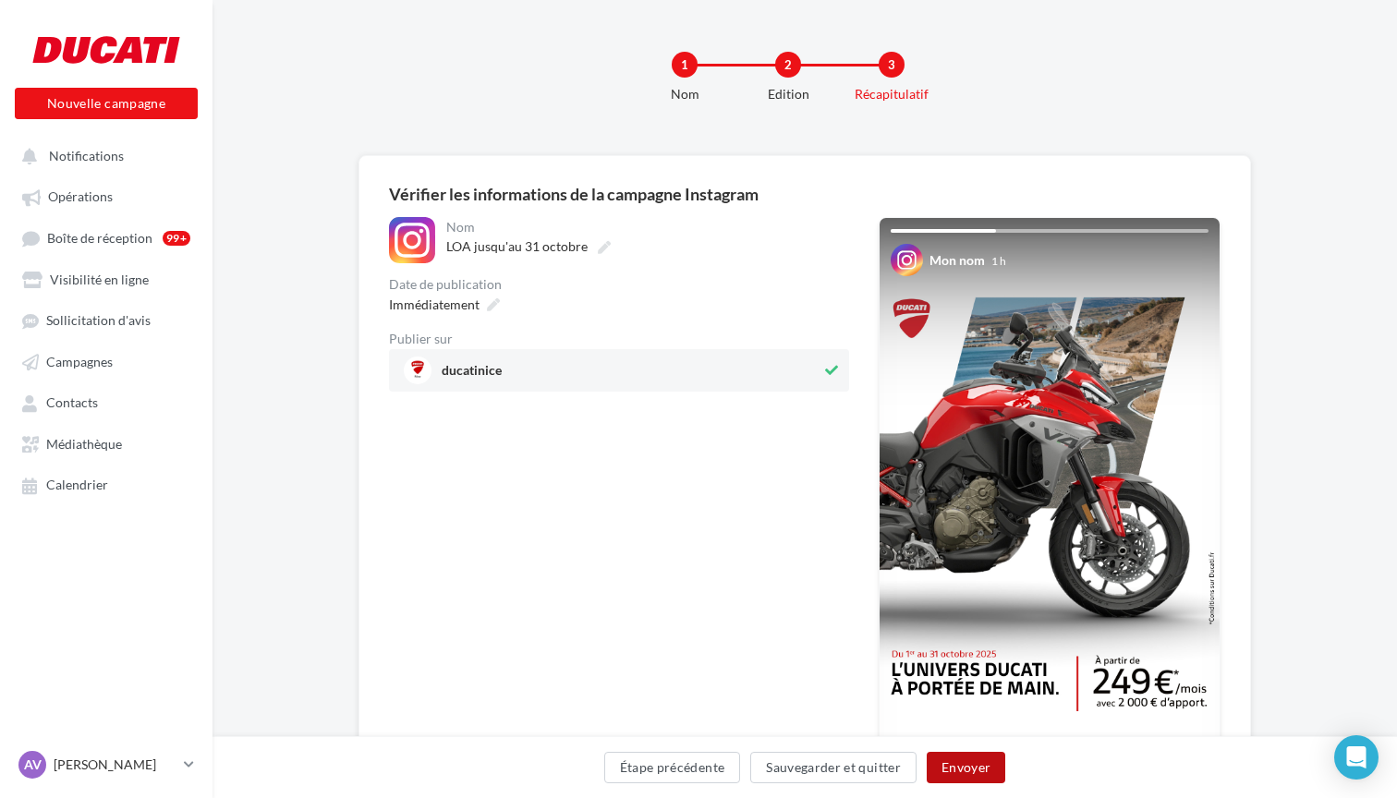
click at [969, 770] on button "Envoyer" at bounding box center [966, 767] width 79 height 31
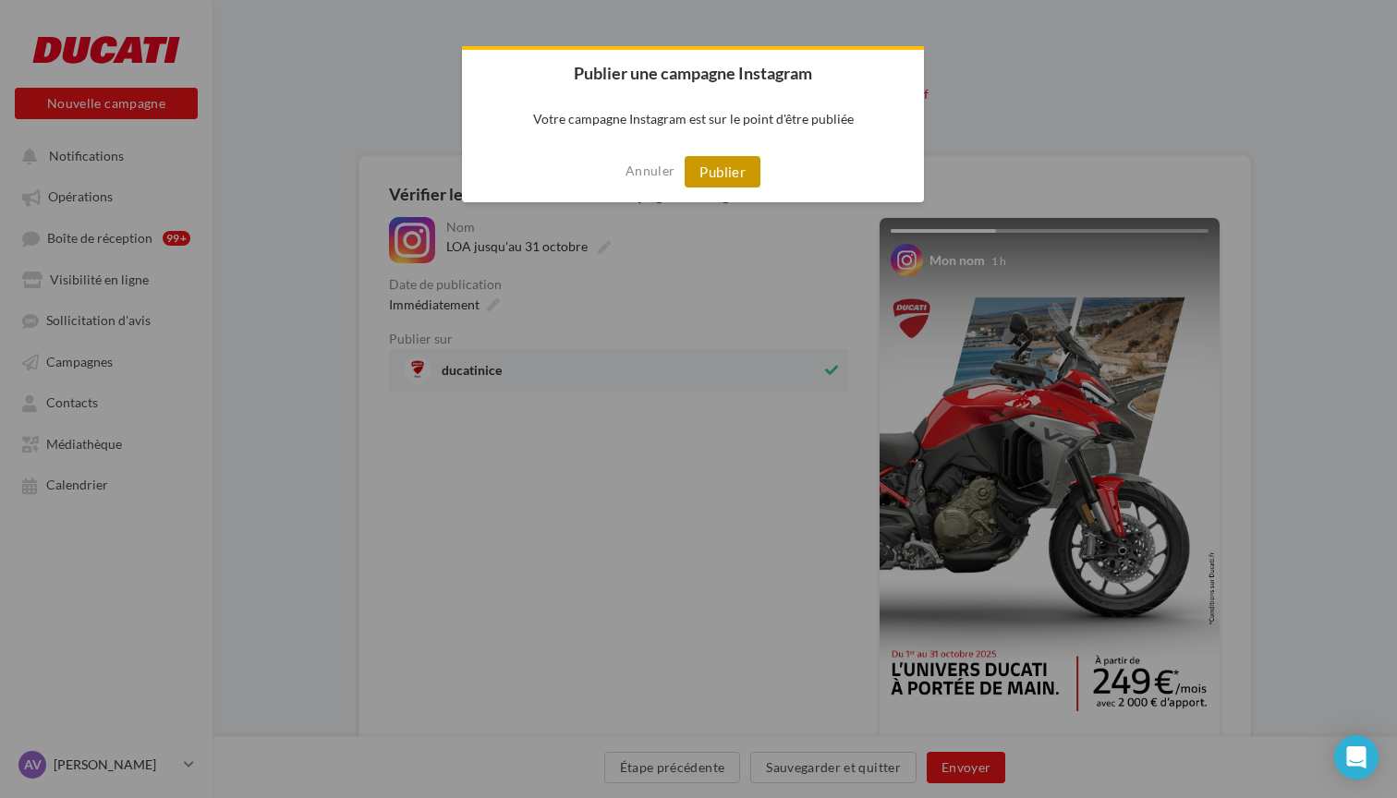
click at [729, 164] on button "Publier" at bounding box center [723, 171] width 76 height 31
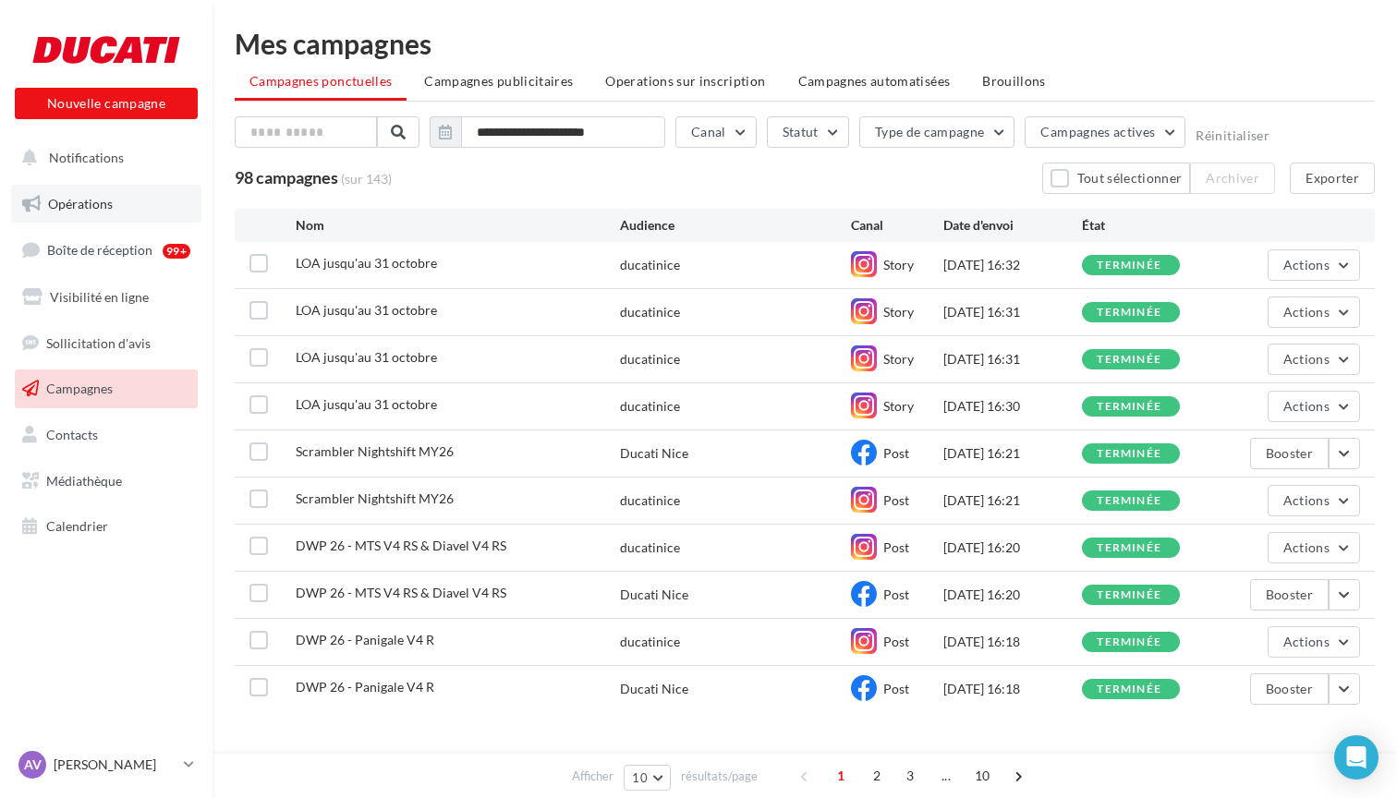
click at [73, 192] on link "Opérations" at bounding box center [106, 204] width 190 height 39
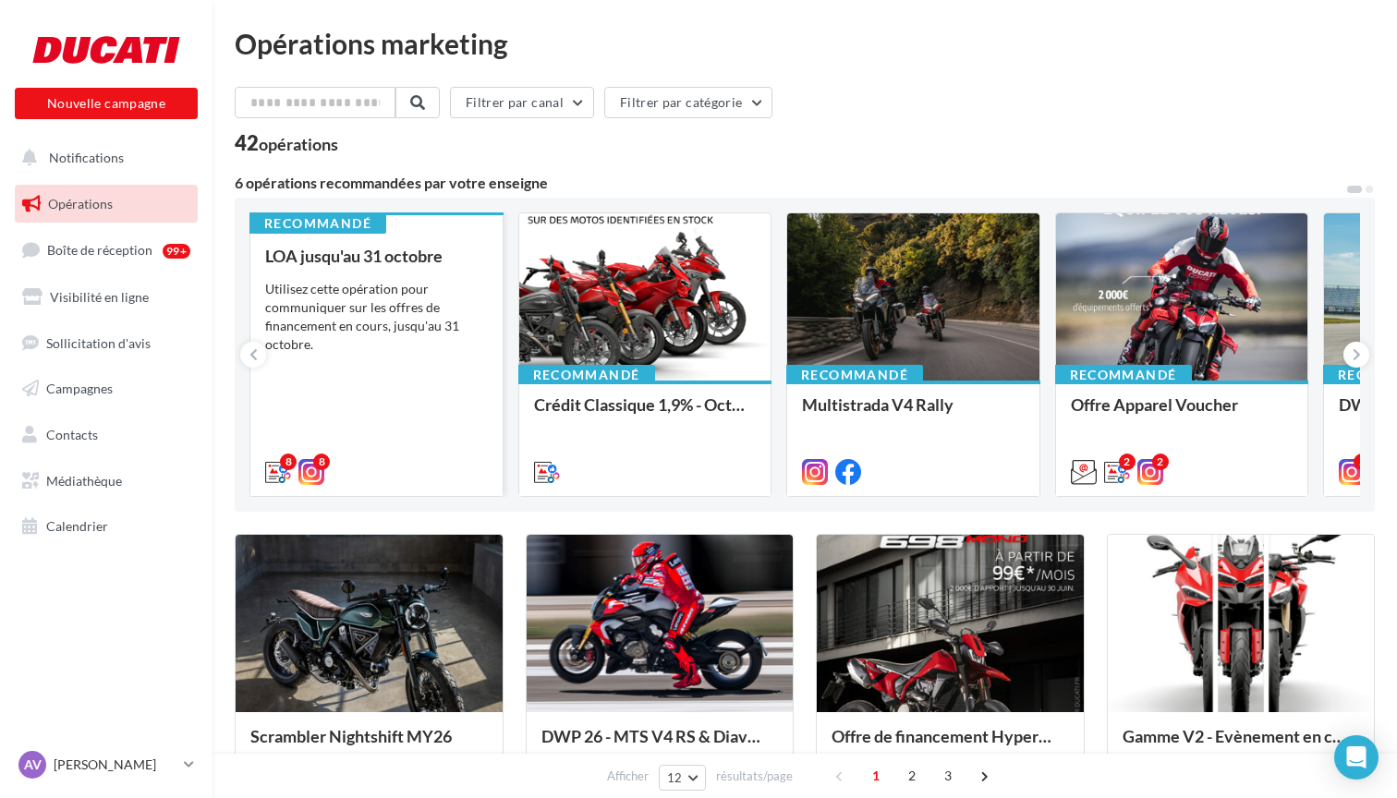
click at [399, 292] on div "Utilisez cette opération pour communiquer sur les offres de financement en cour…" at bounding box center [376, 317] width 223 height 74
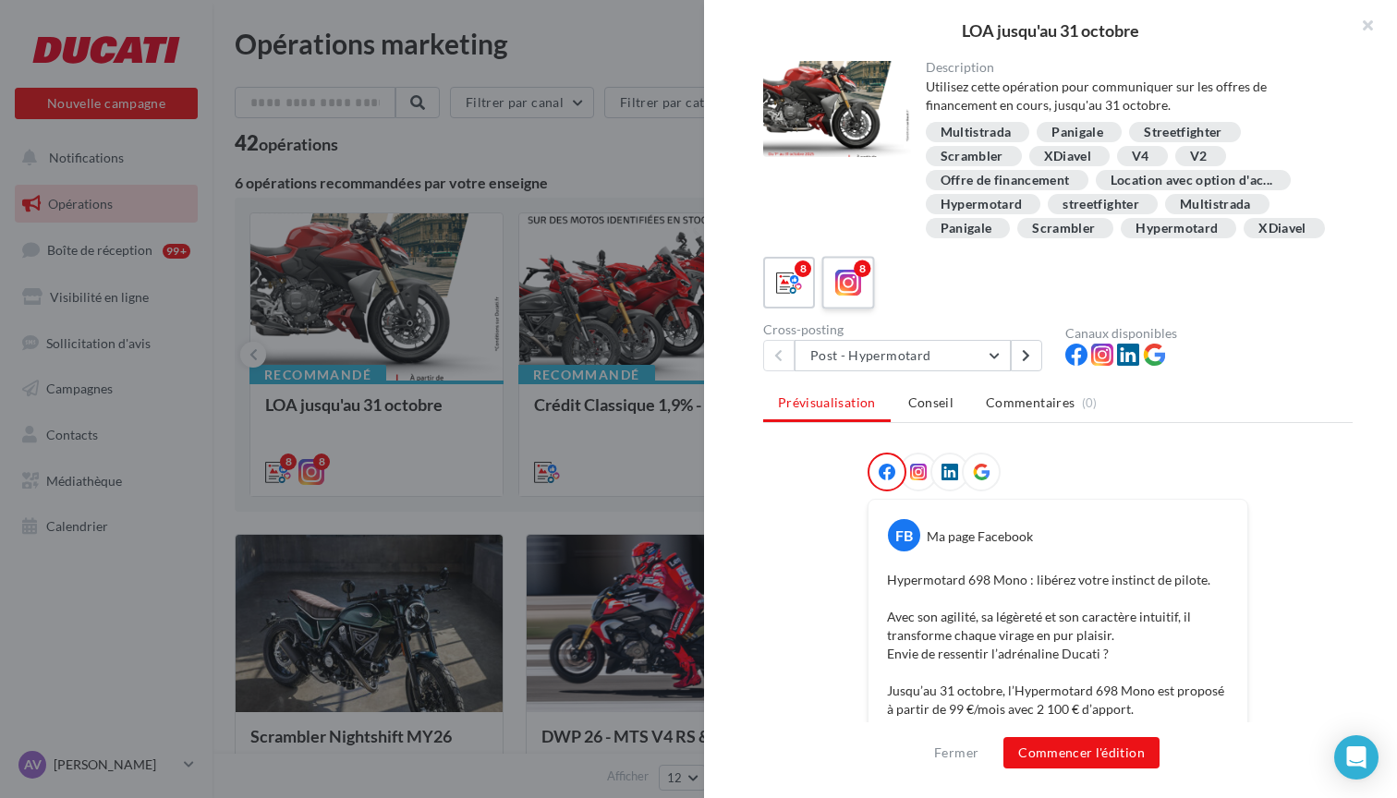
click at [843, 285] on icon at bounding box center [848, 283] width 27 height 27
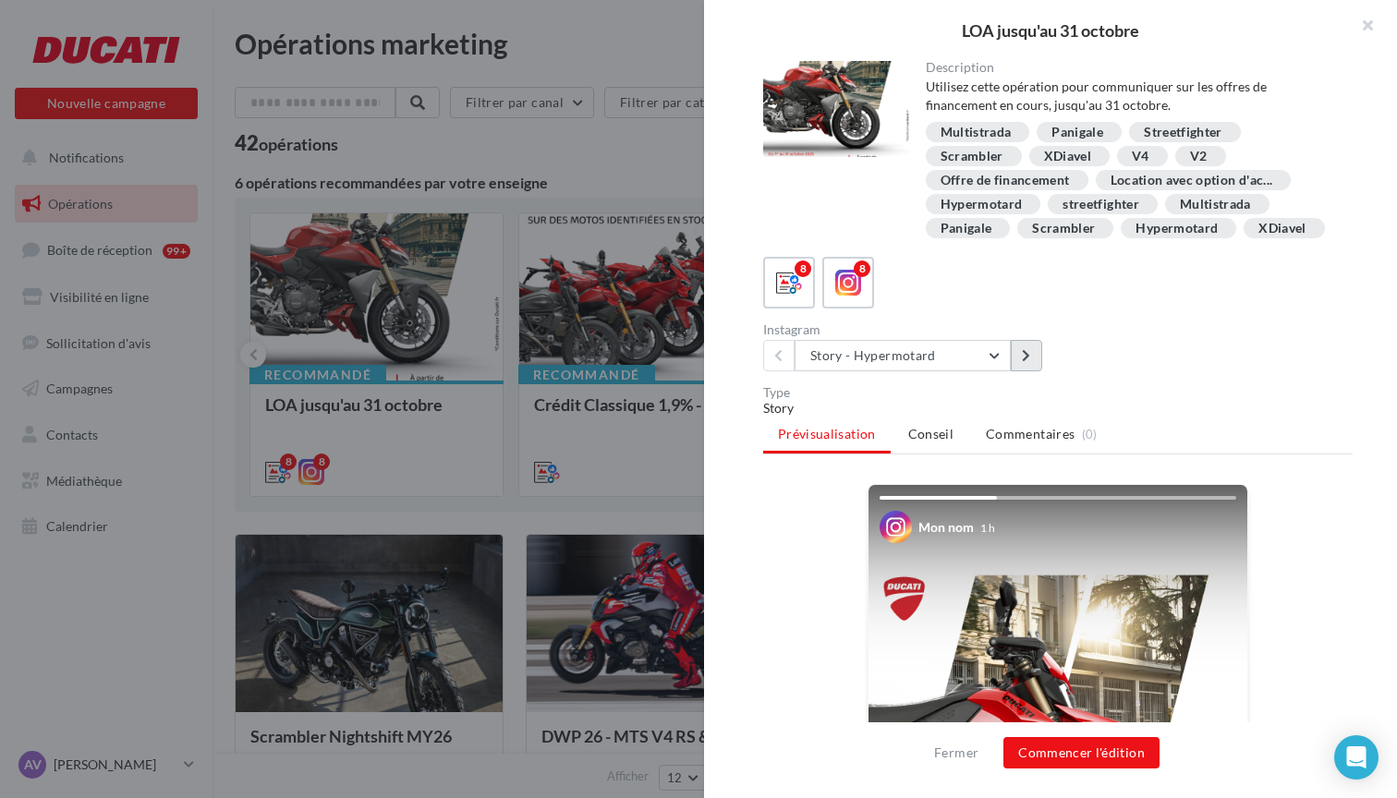
click at [1031, 360] on button at bounding box center [1026, 355] width 31 height 31
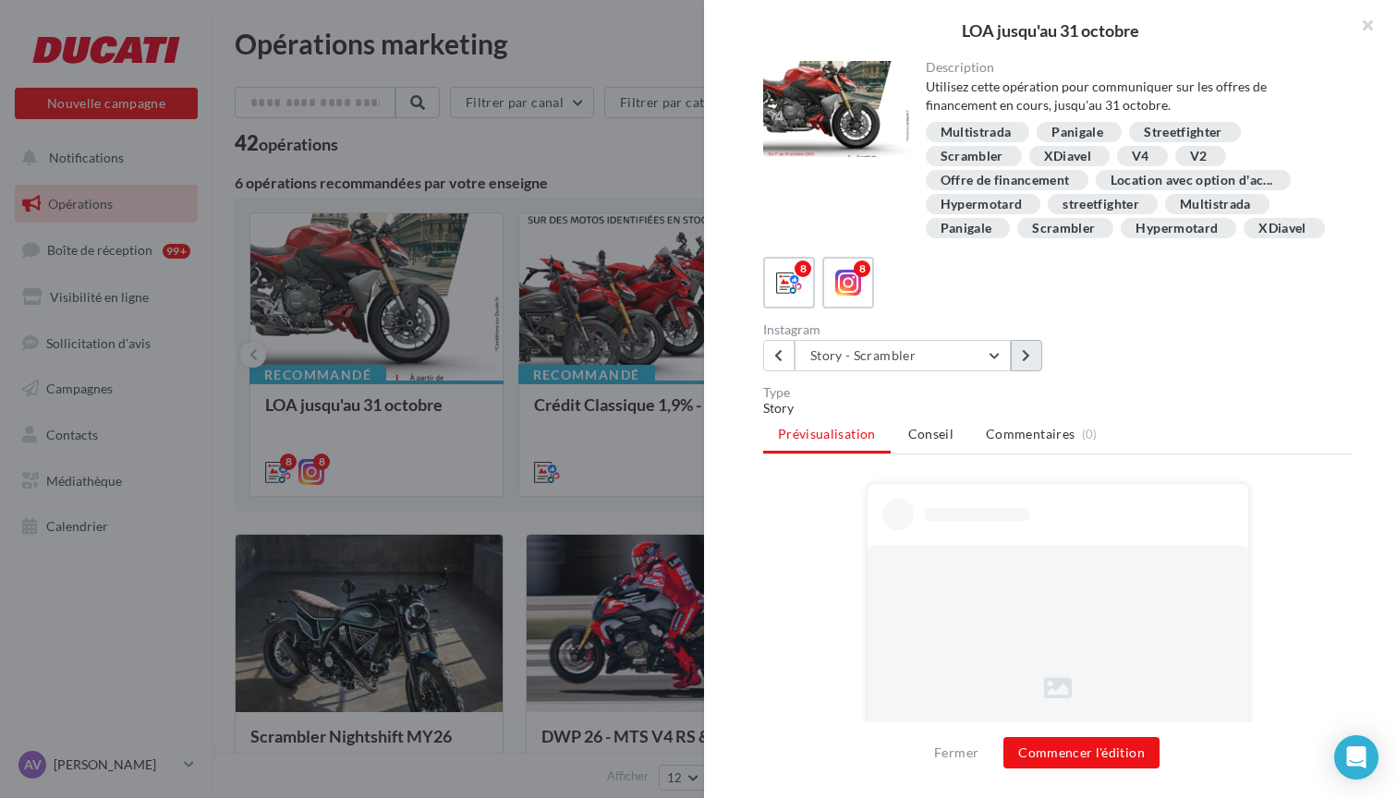
click at [1031, 360] on button at bounding box center [1026, 355] width 31 height 31
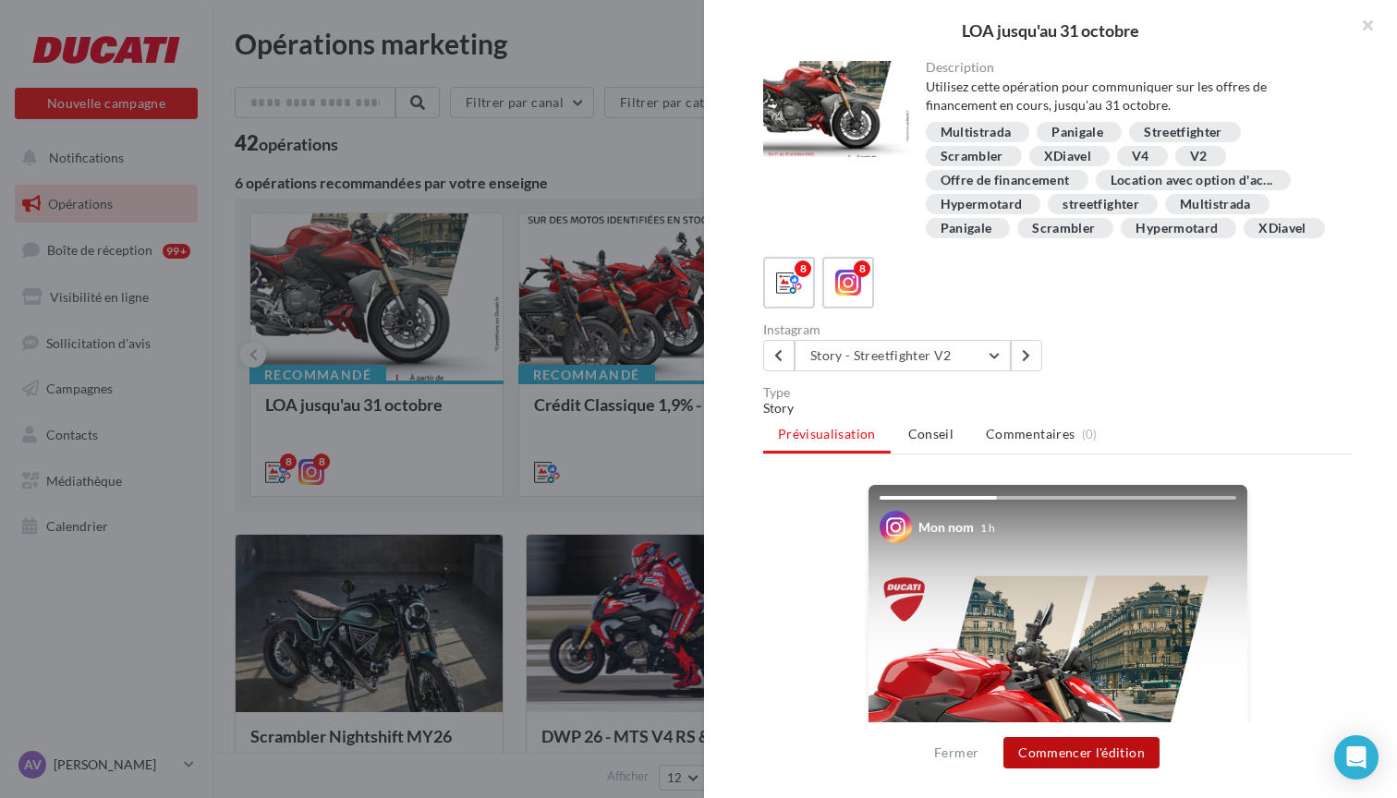
click at [1077, 746] on button "Commencer l'édition" at bounding box center [1081, 752] width 156 height 31
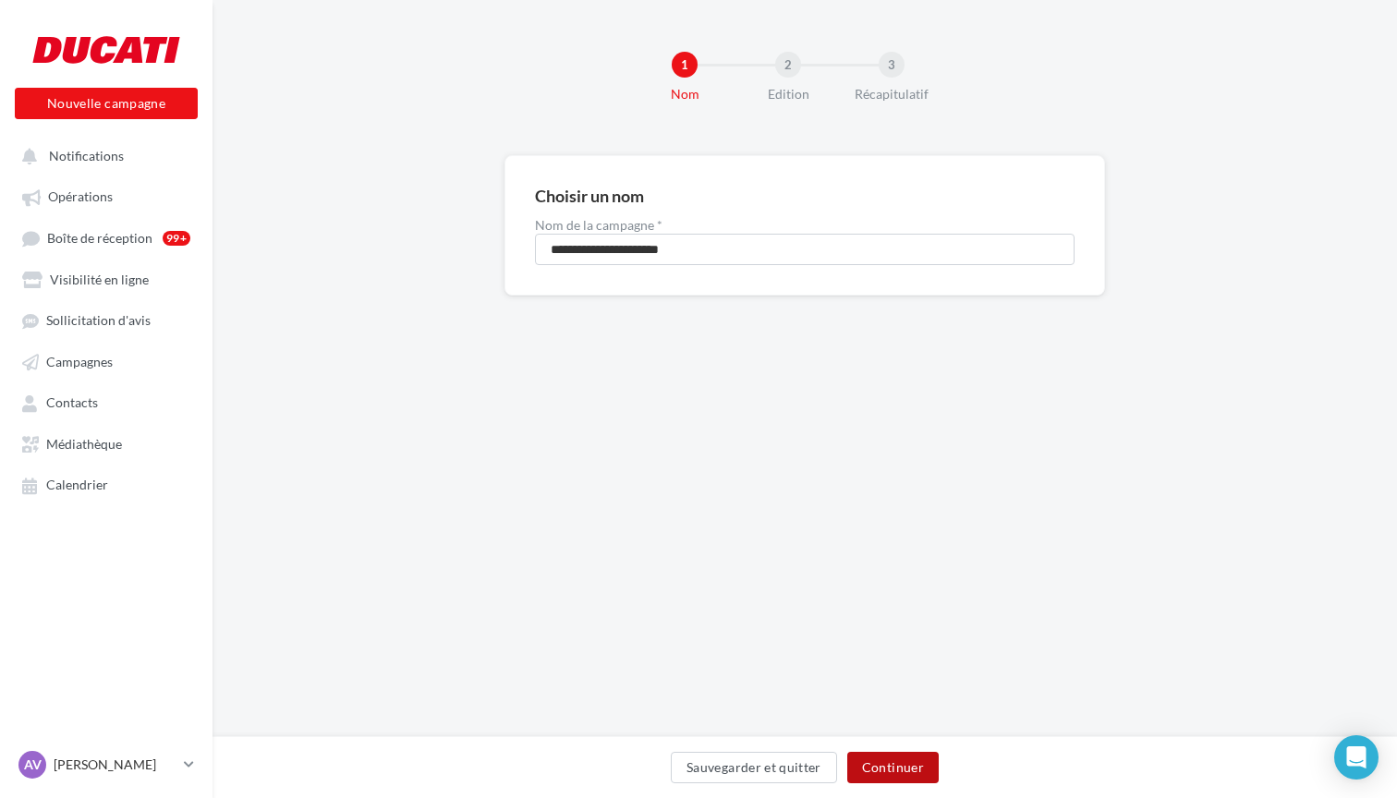
click at [922, 766] on button "Continuer" at bounding box center [892, 767] width 91 height 31
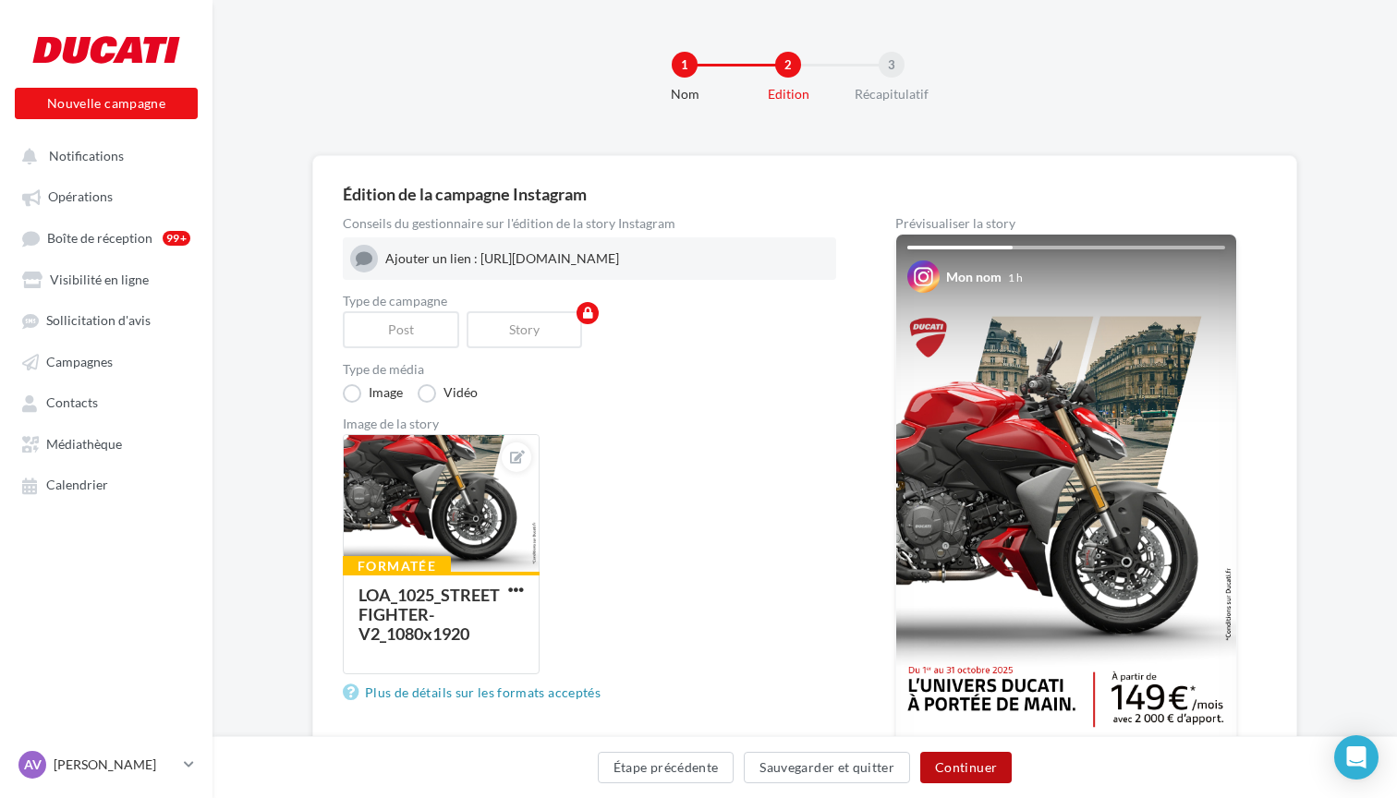
click at [970, 767] on button "Continuer" at bounding box center [965, 767] width 91 height 31
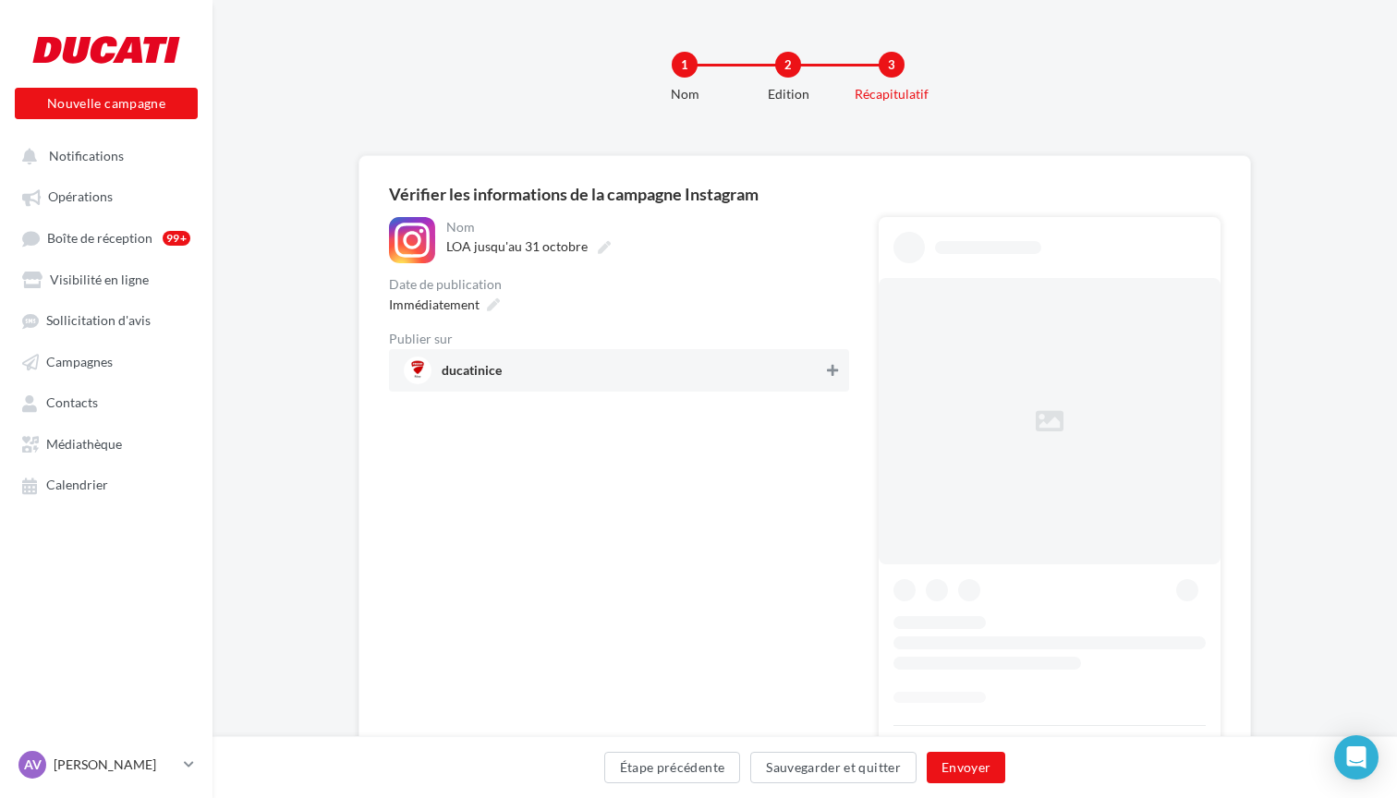
click at [832, 375] on icon at bounding box center [832, 370] width 11 height 13
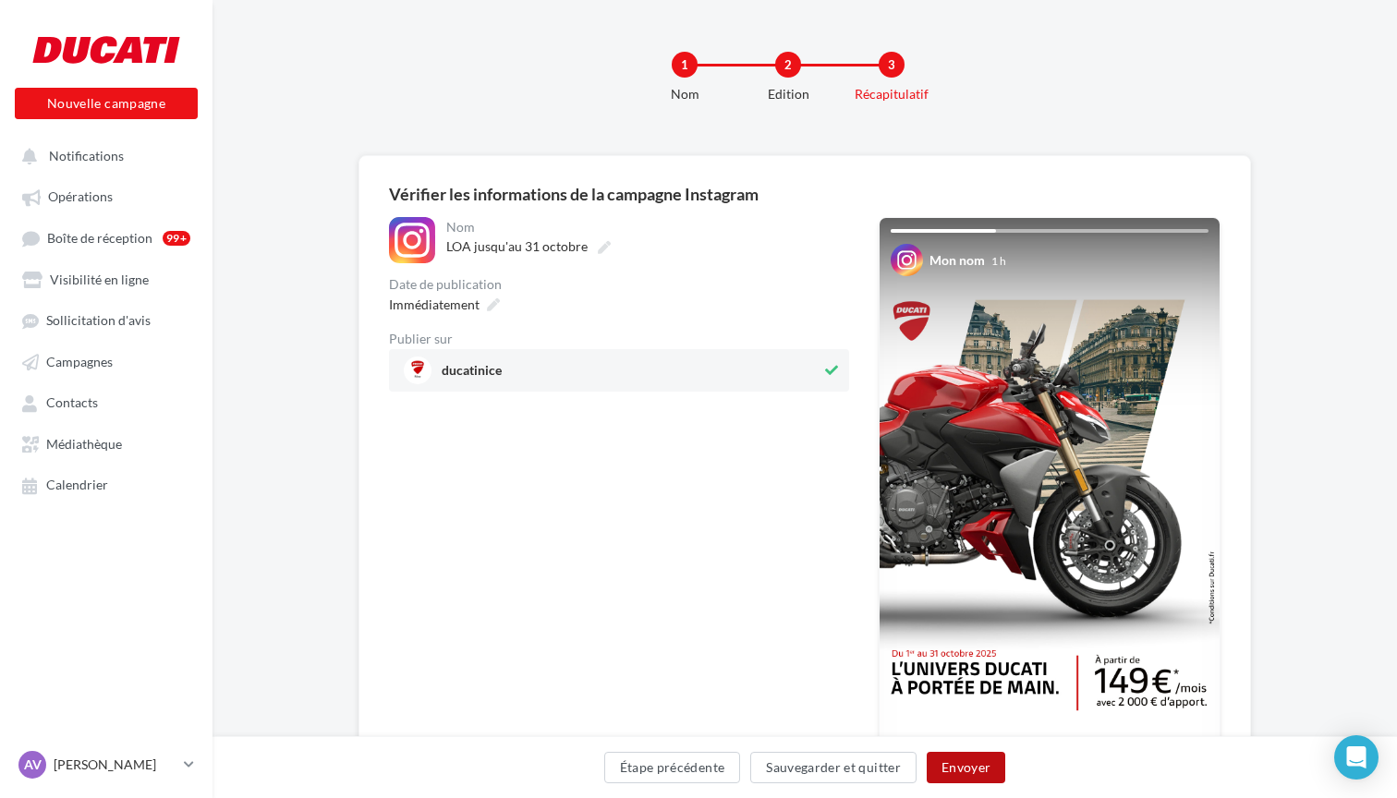
click at [973, 762] on button "Envoyer" at bounding box center [966, 767] width 79 height 31
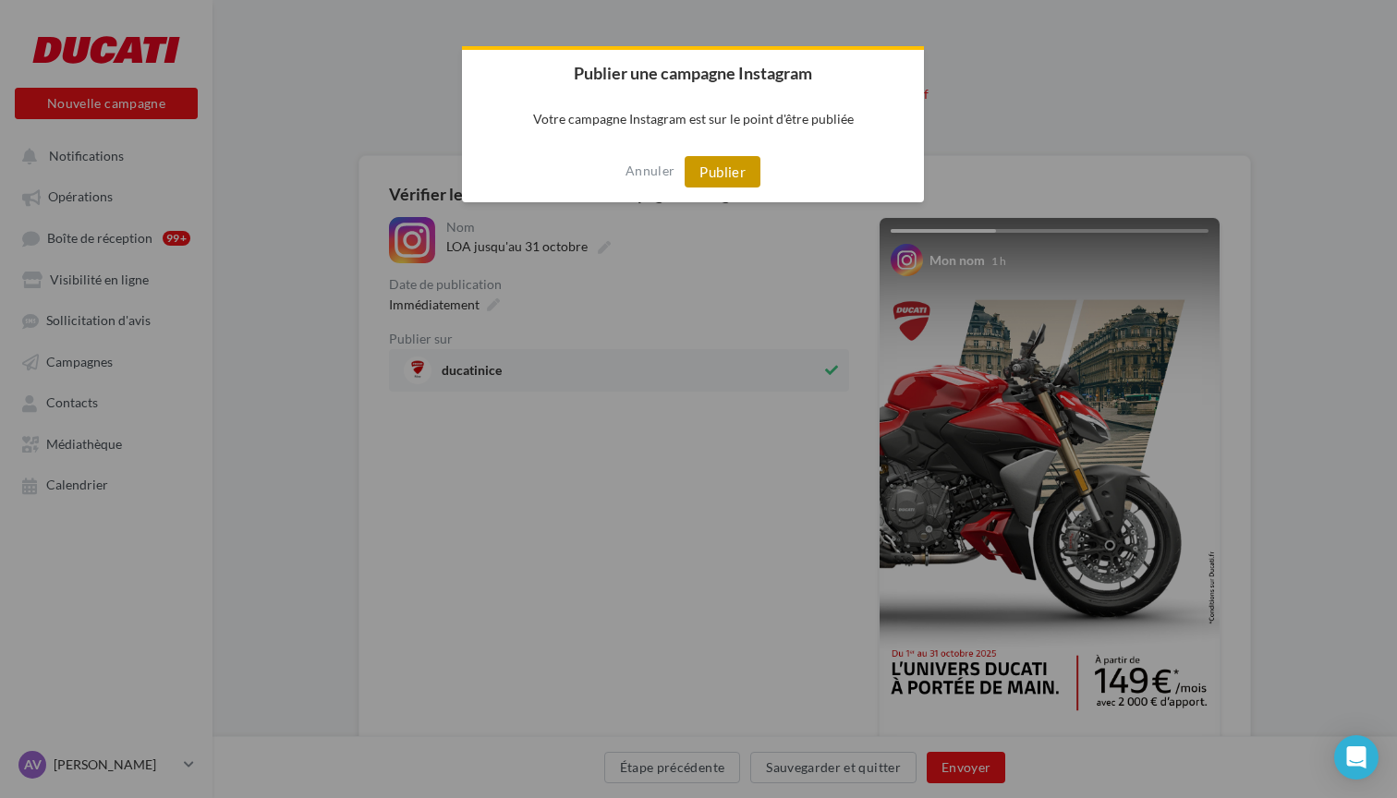
click at [744, 171] on button "Publier" at bounding box center [723, 171] width 76 height 31
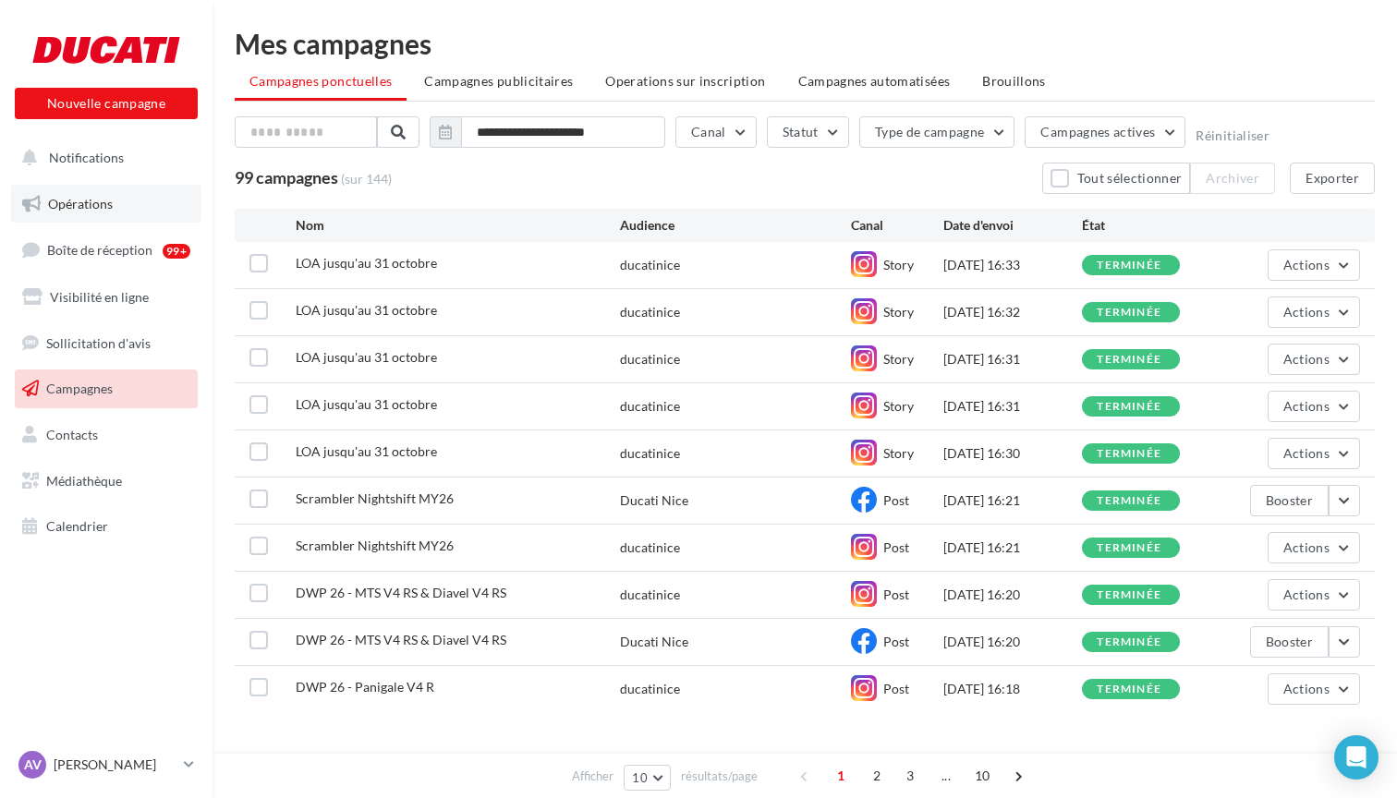
click at [116, 197] on link "Opérations" at bounding box center [106, 204] width 190 height 39
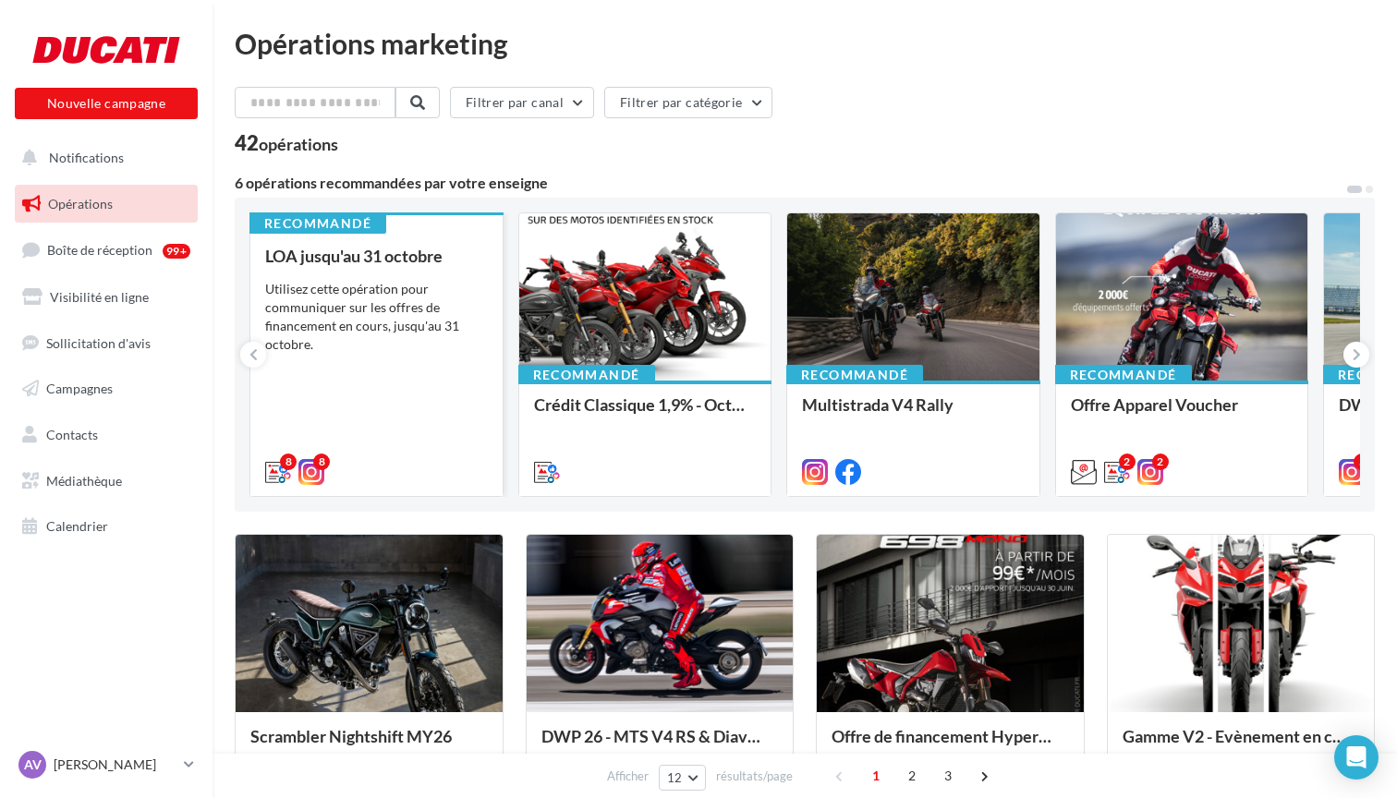
click at [437, 312] on div "Utilisez cette opération pour communiquer sur les offres de financement en cour…" at bounding box center [376, 317] width 223 height 74
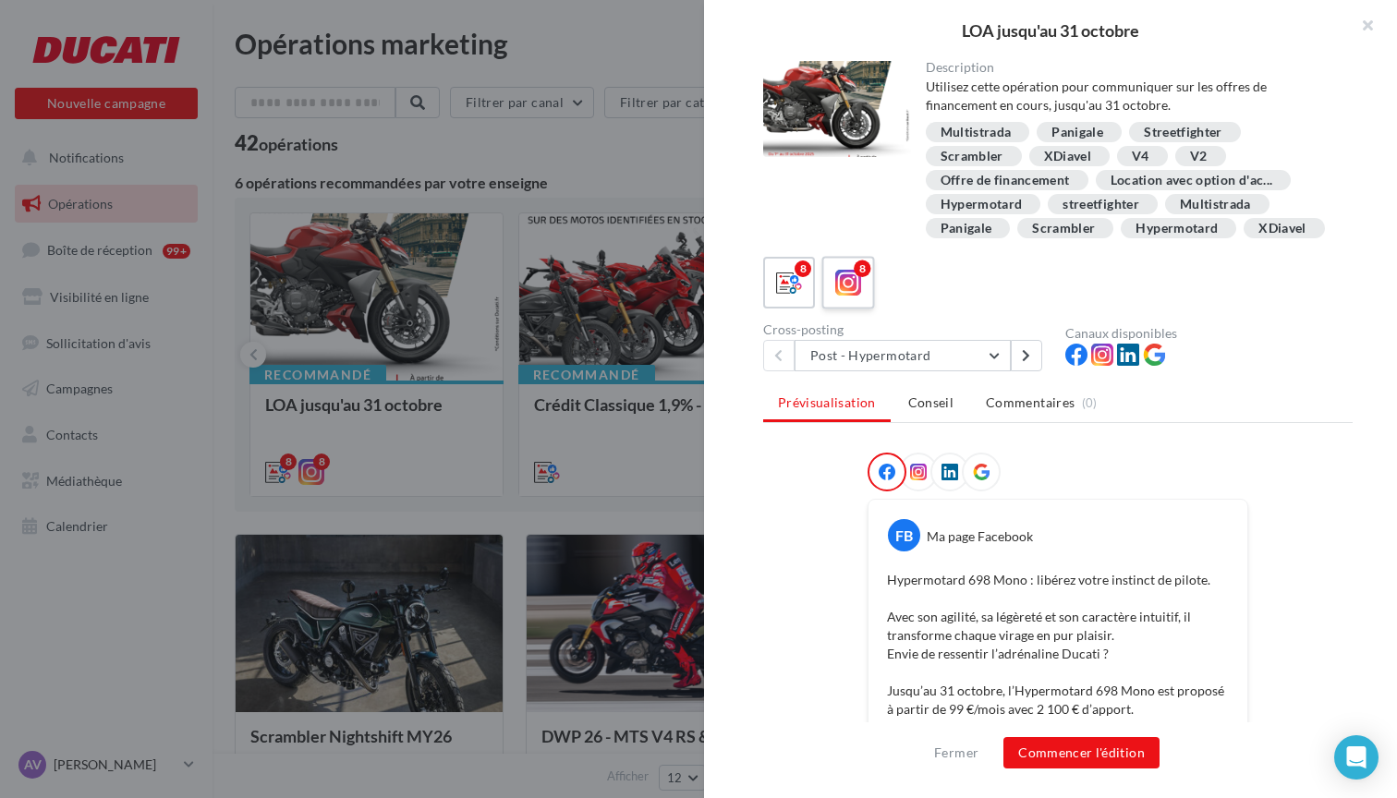
click at [825, 269] on label "8" at bounding box center [847, 282] width 53 height 53
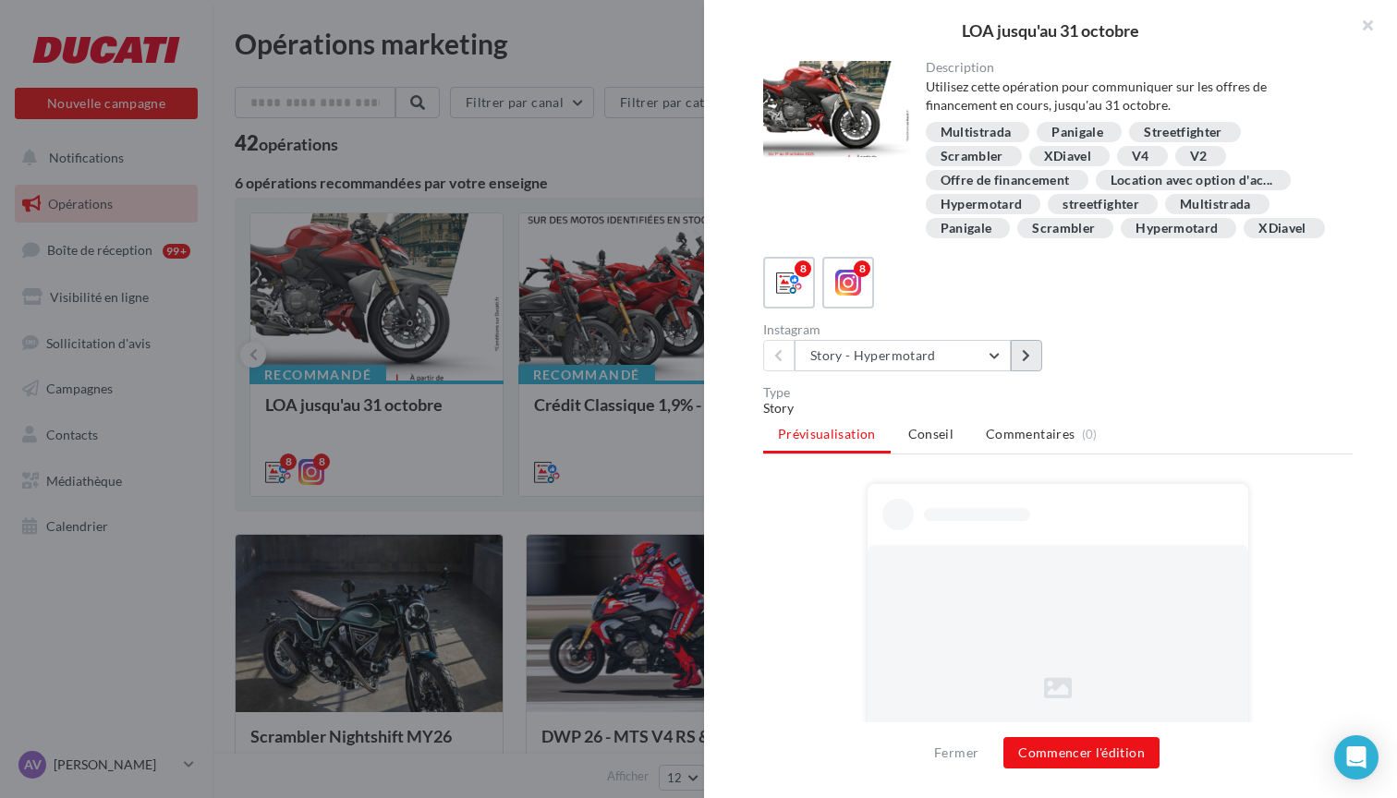
click at [1027, 357] on icon at bounding box center [1026, 355] width 8 height 13
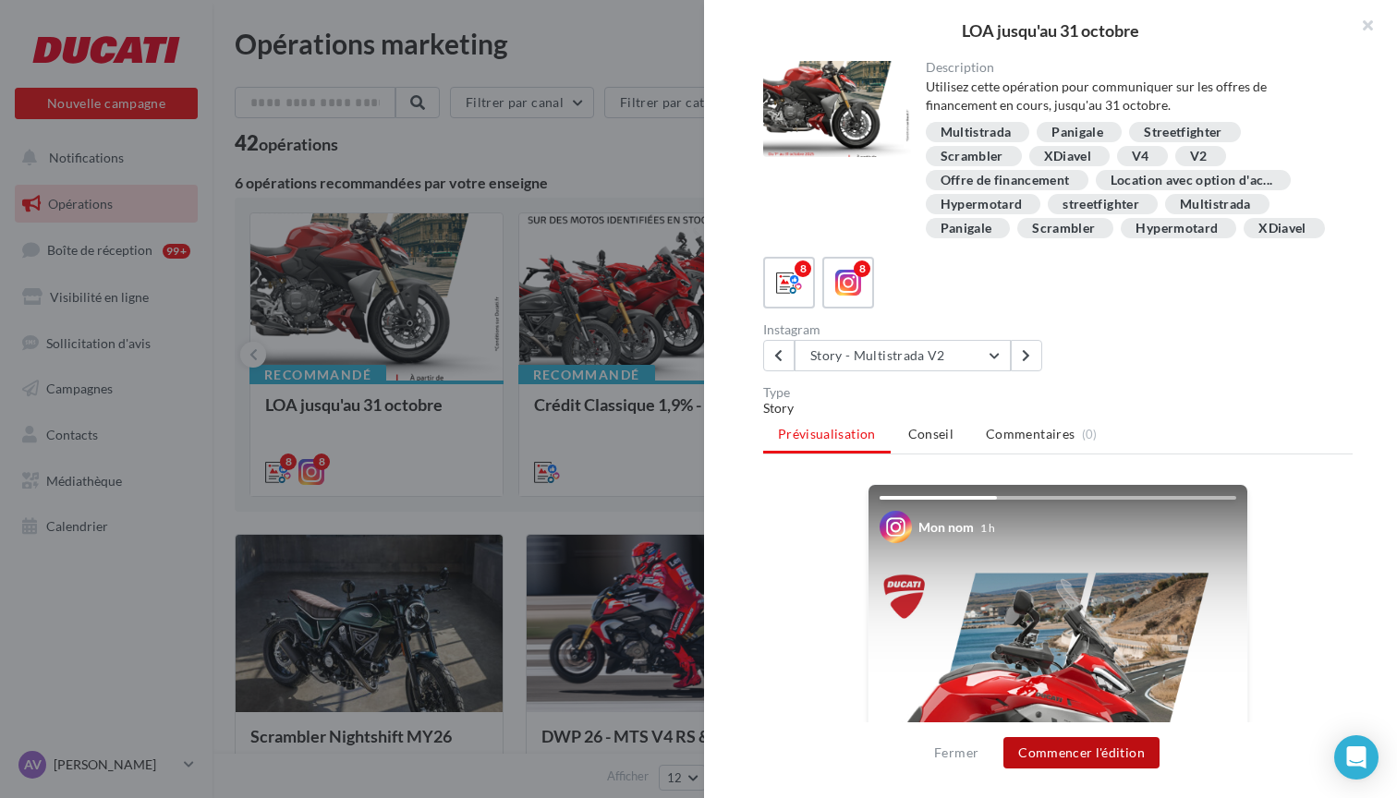
click at [1099, 752] on button "Commencer l'édition" at bounding box center [1081, 752] width 156 height 31
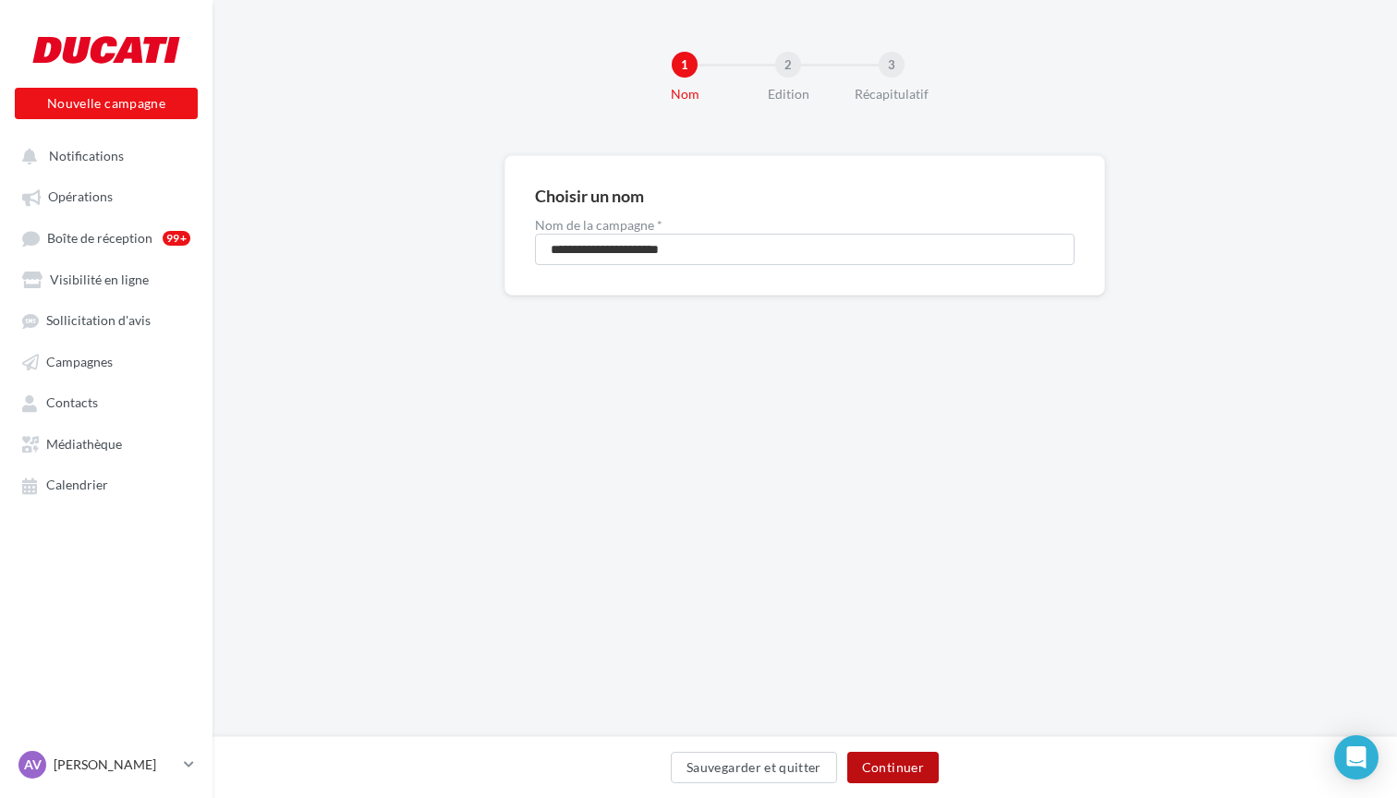
click at [892, 756] on button "Continuer" at bounding box center [892, 767] width 91 height 31
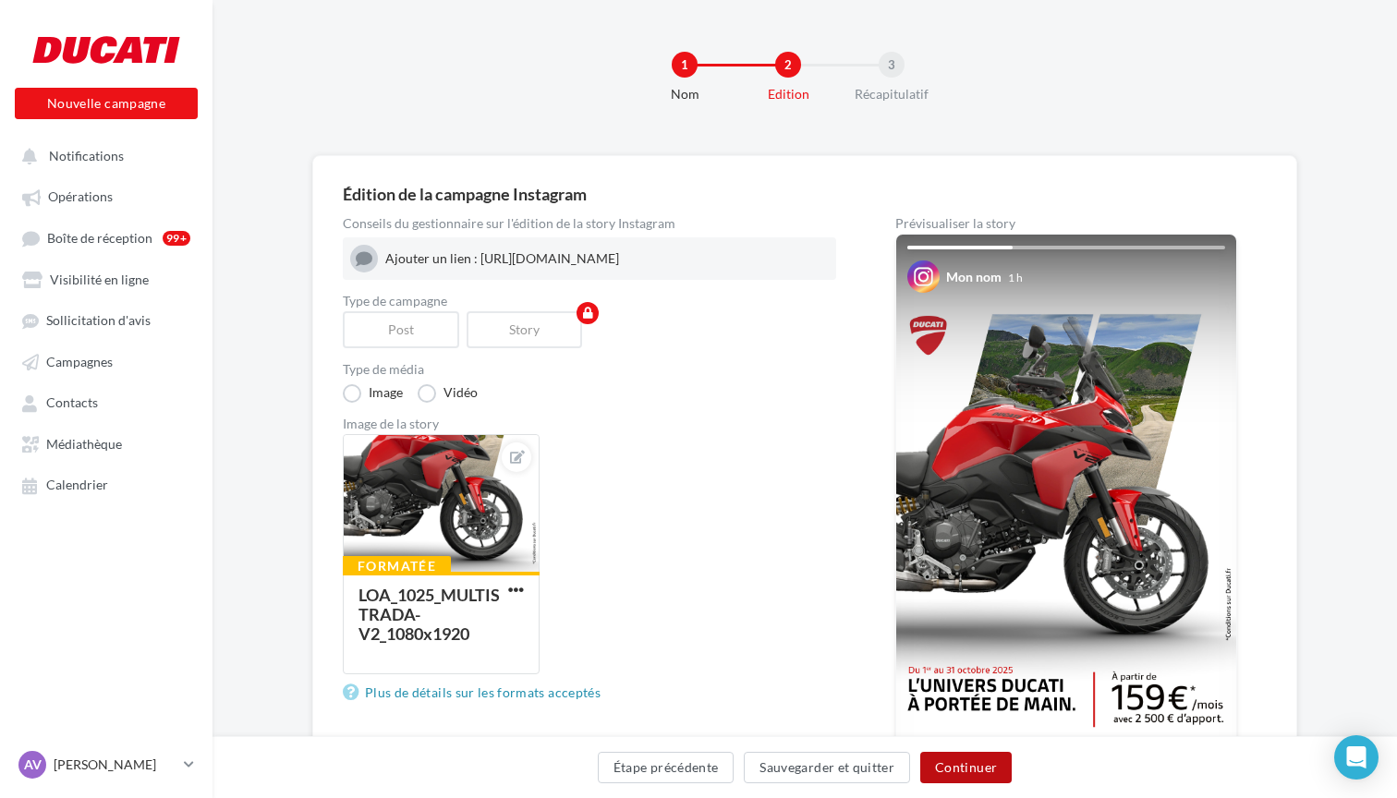
click at [953, 762] on button "Continuer" at bounding box center [965, 767] width 91 height 31
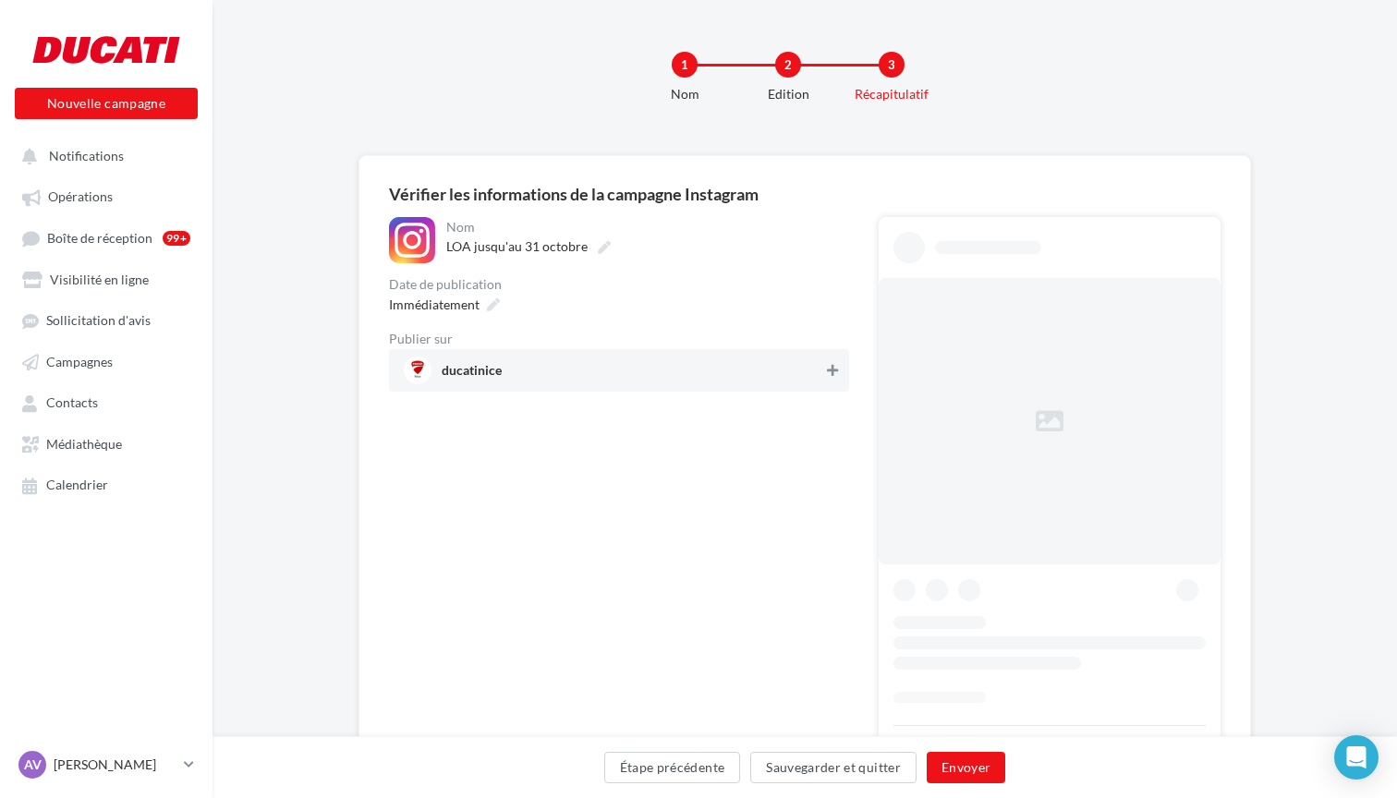
click at [829, 373] on icon at bounding box center [832, 370] width 11 height 13
click at [959, 762] on button "Envoyer" at bounding box center [966, 767] width 79 height 31
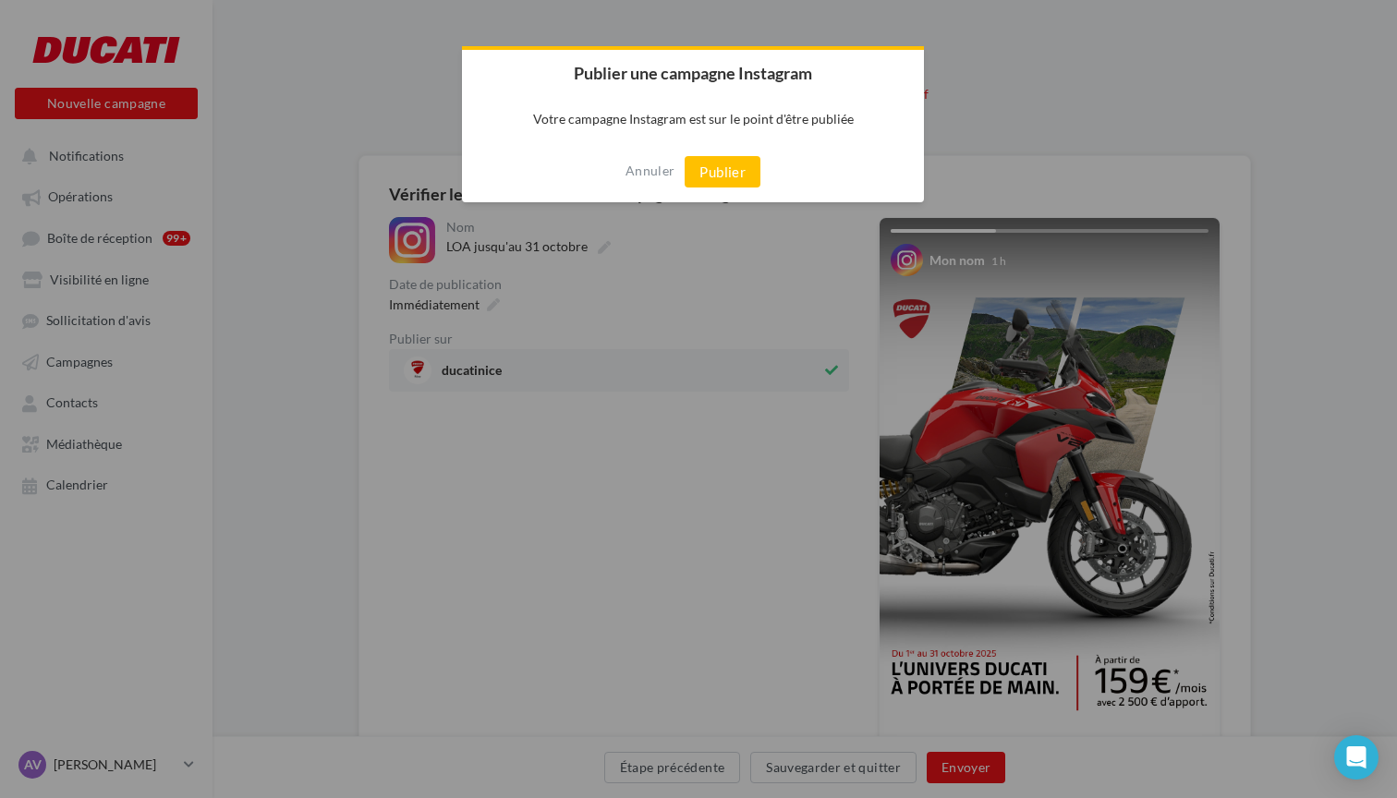
click at [744, 200] on div "Annuler Publier" at bounding box center [693, 171] width 462 height 61
click at [739, 168] on button "Publier" at bounding box center [723, 171] width 76 height 31
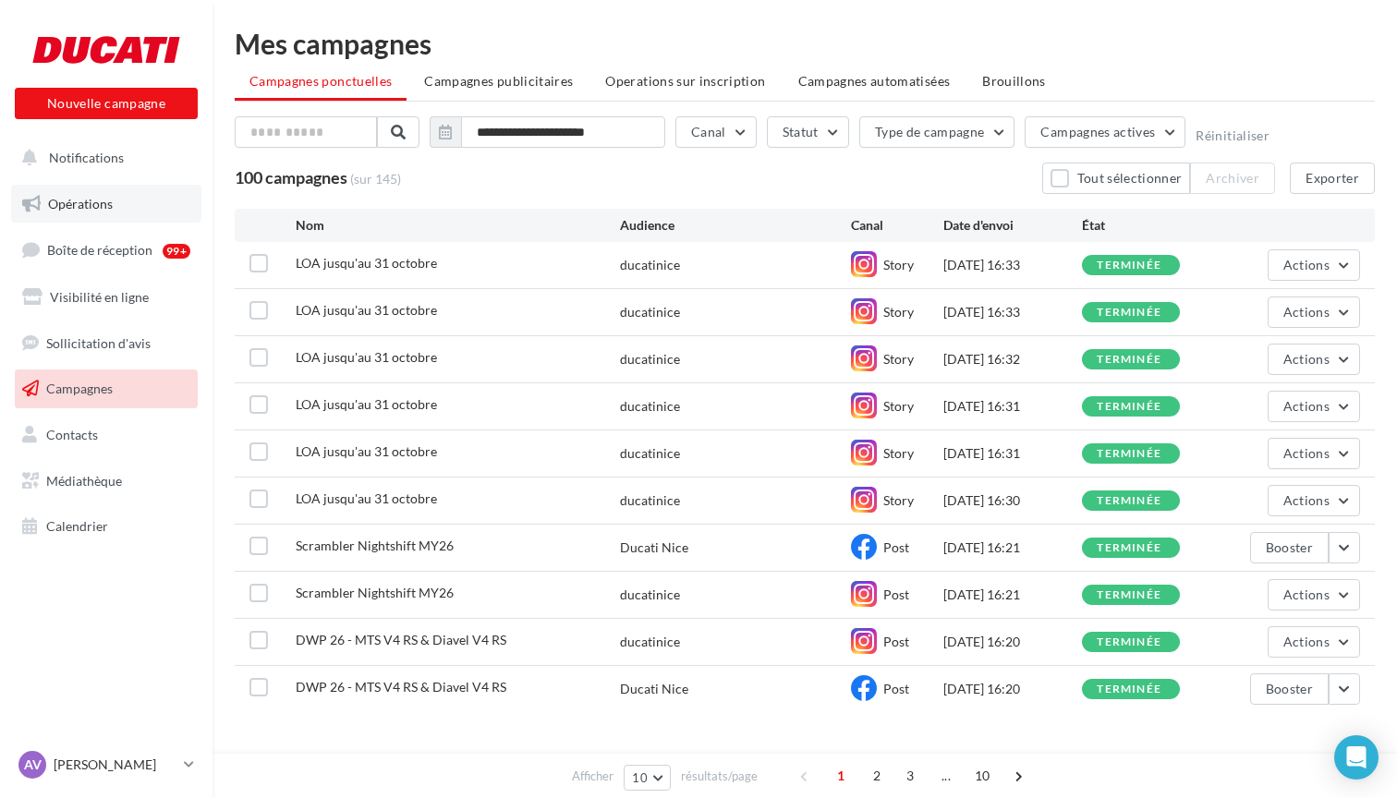
click at [96, 200] on span "Opérations" at bounding box center [80, 204] width 65 height 16
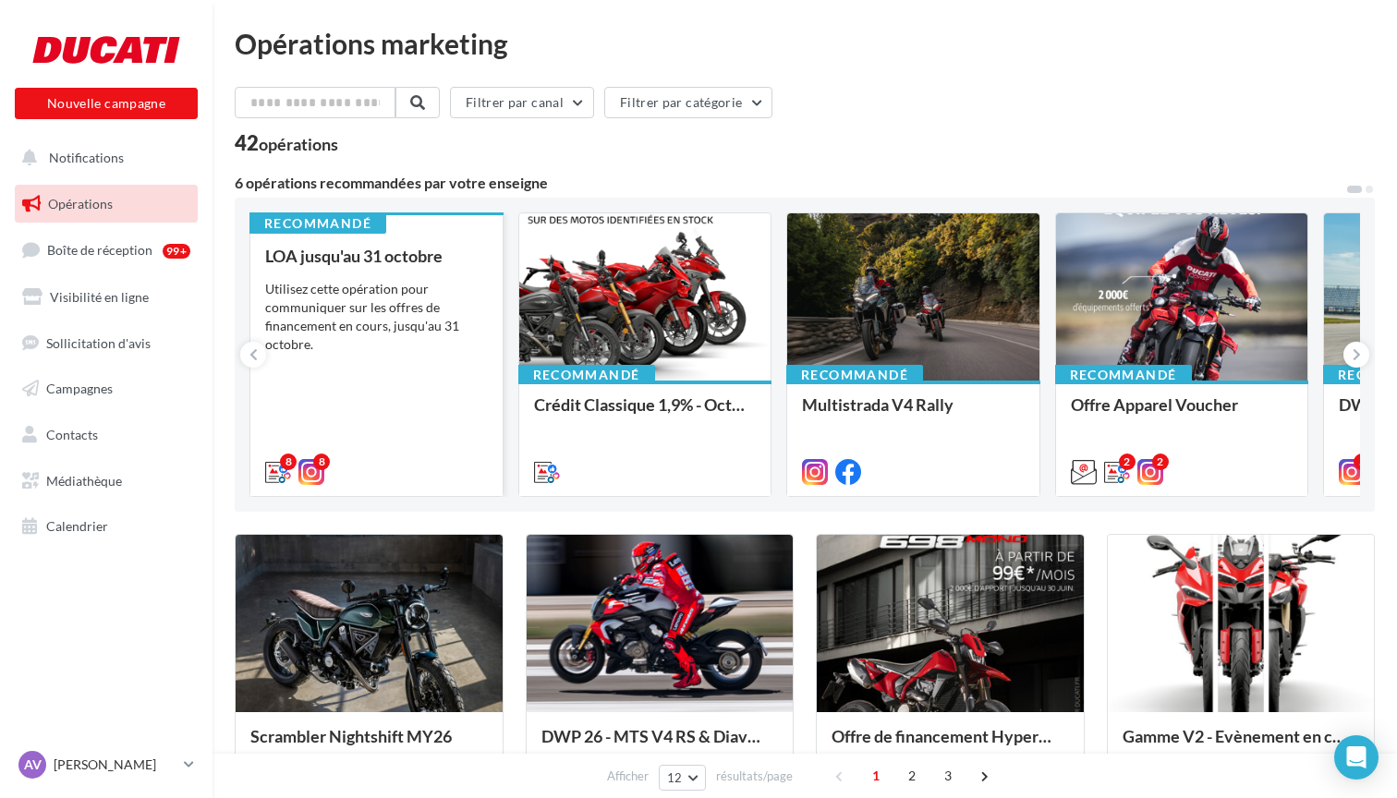
click at [402, 303] on div "Utilisez cette opération pour communiquer sur les offres de financement en cour…" at bounding box center [376, 317] width 223 height 74
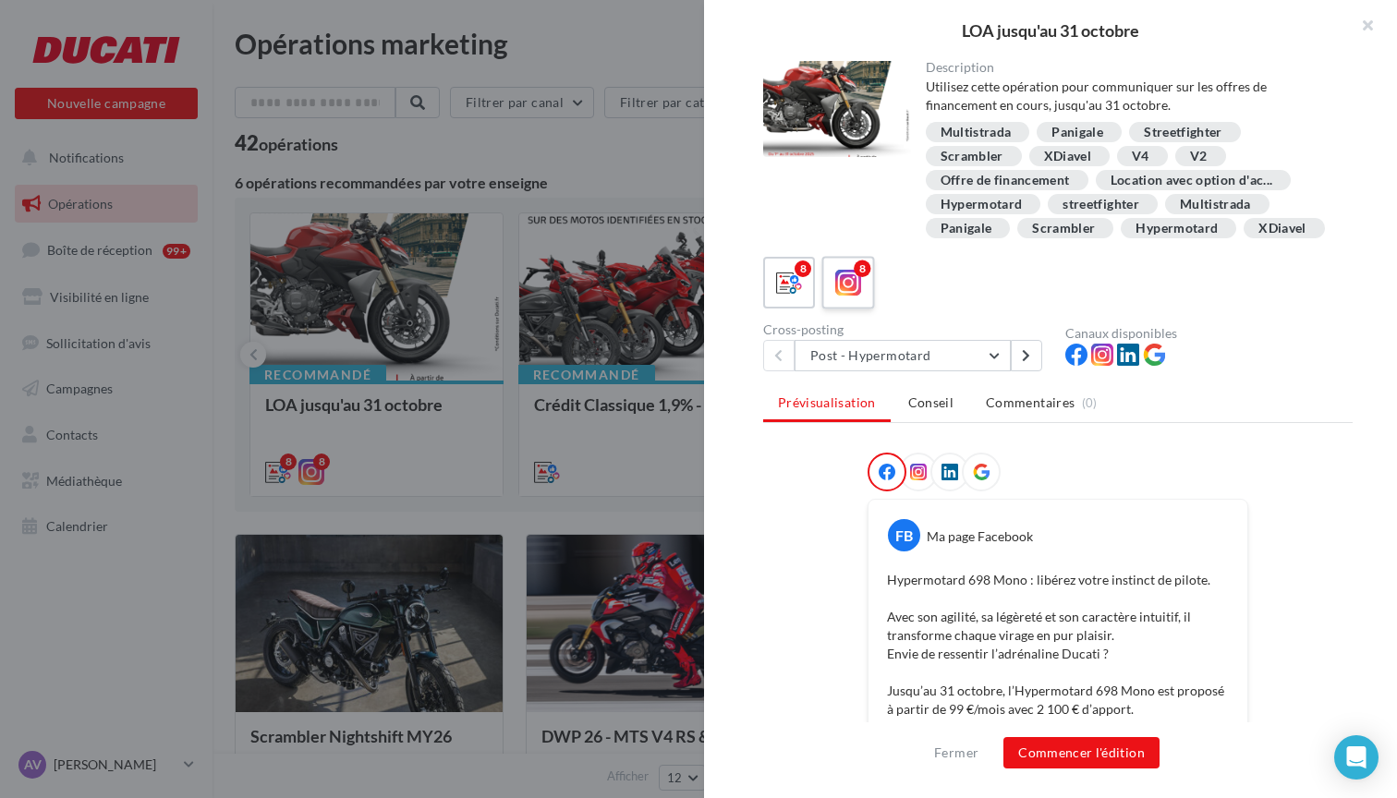
click at [861, 294] on icon at bounding box center [848, 283] width 27 height 27
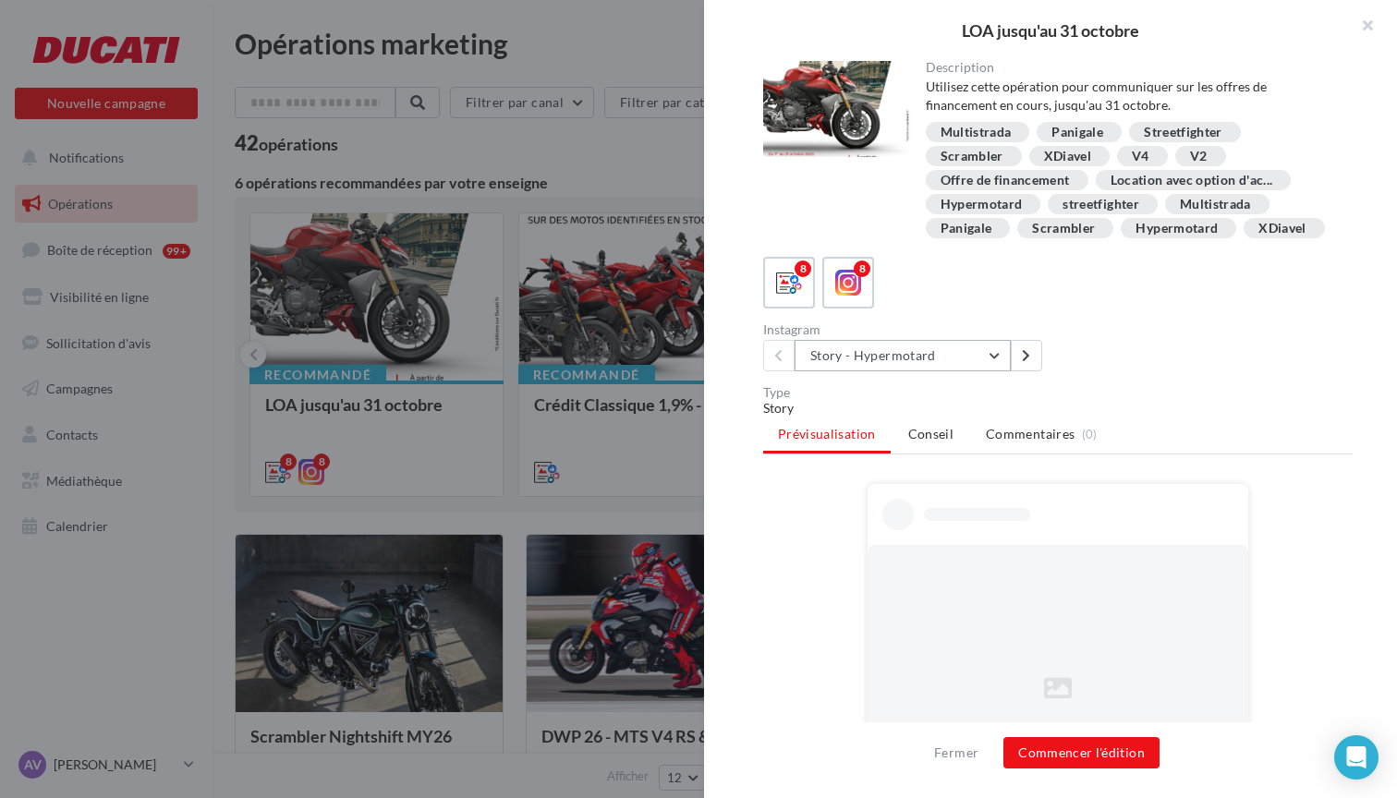
click at [927, 363] on button "Story - Hypermotard" at bounding box center [902, 355] width 216 height 31
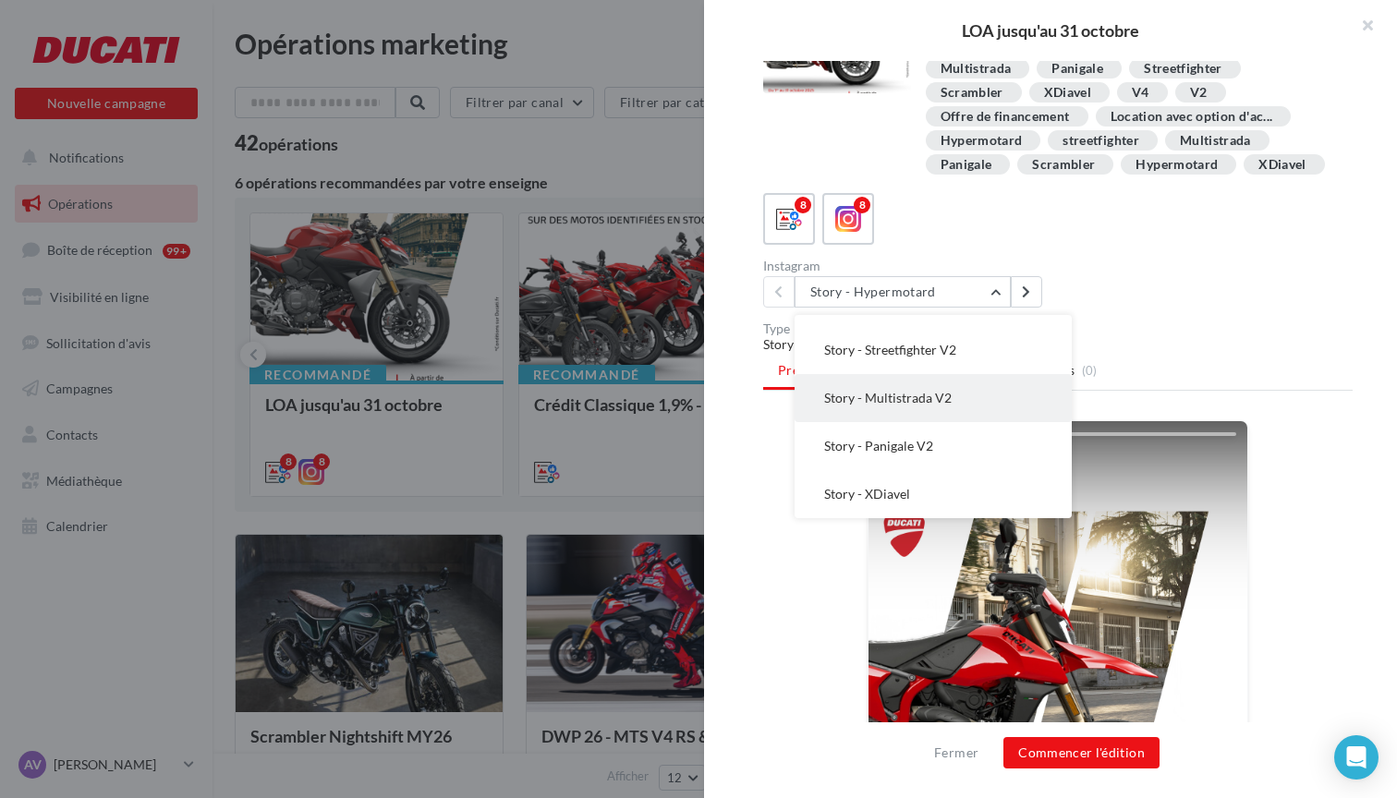
scroll to position [80, 0]
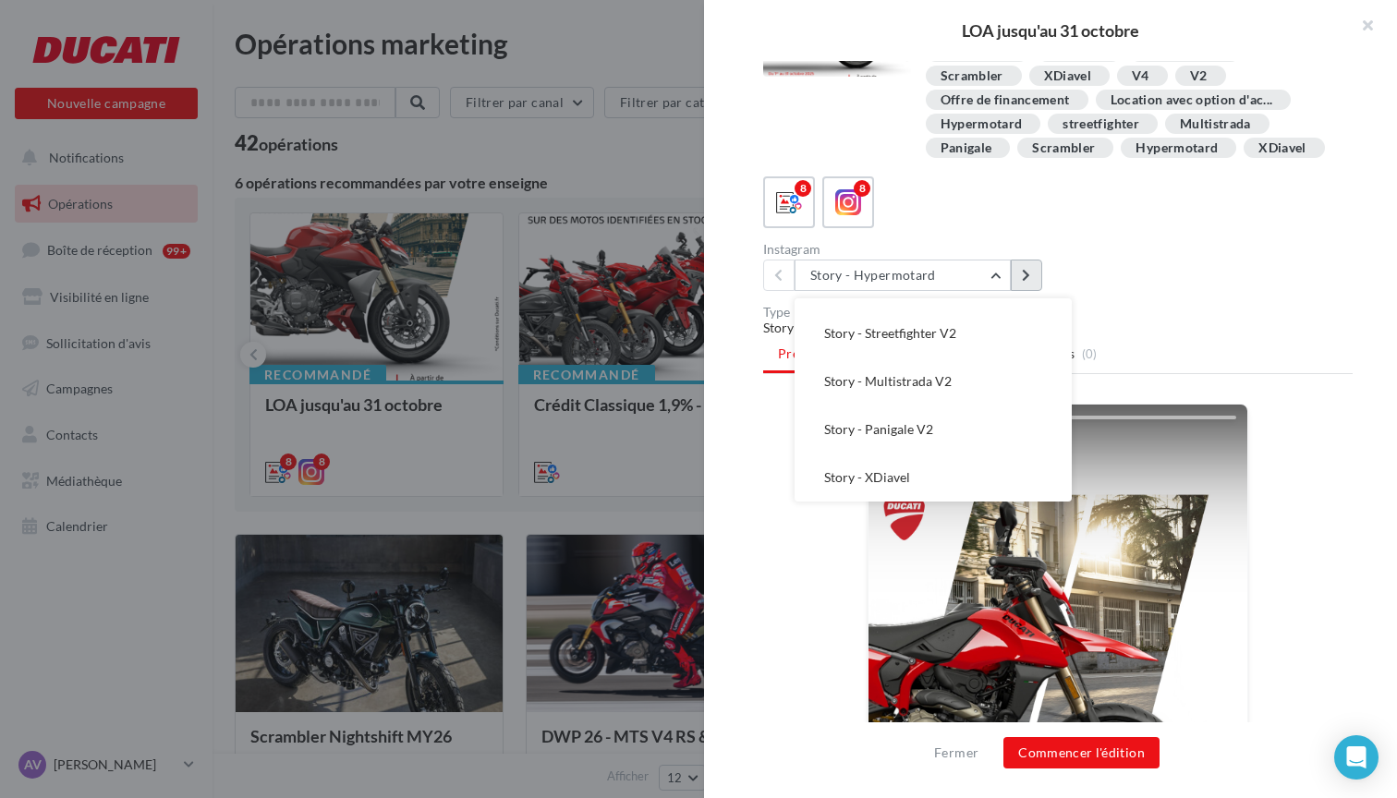
click at [1020, 278] on button at bounding box center [1026, 275] width 31 height 31
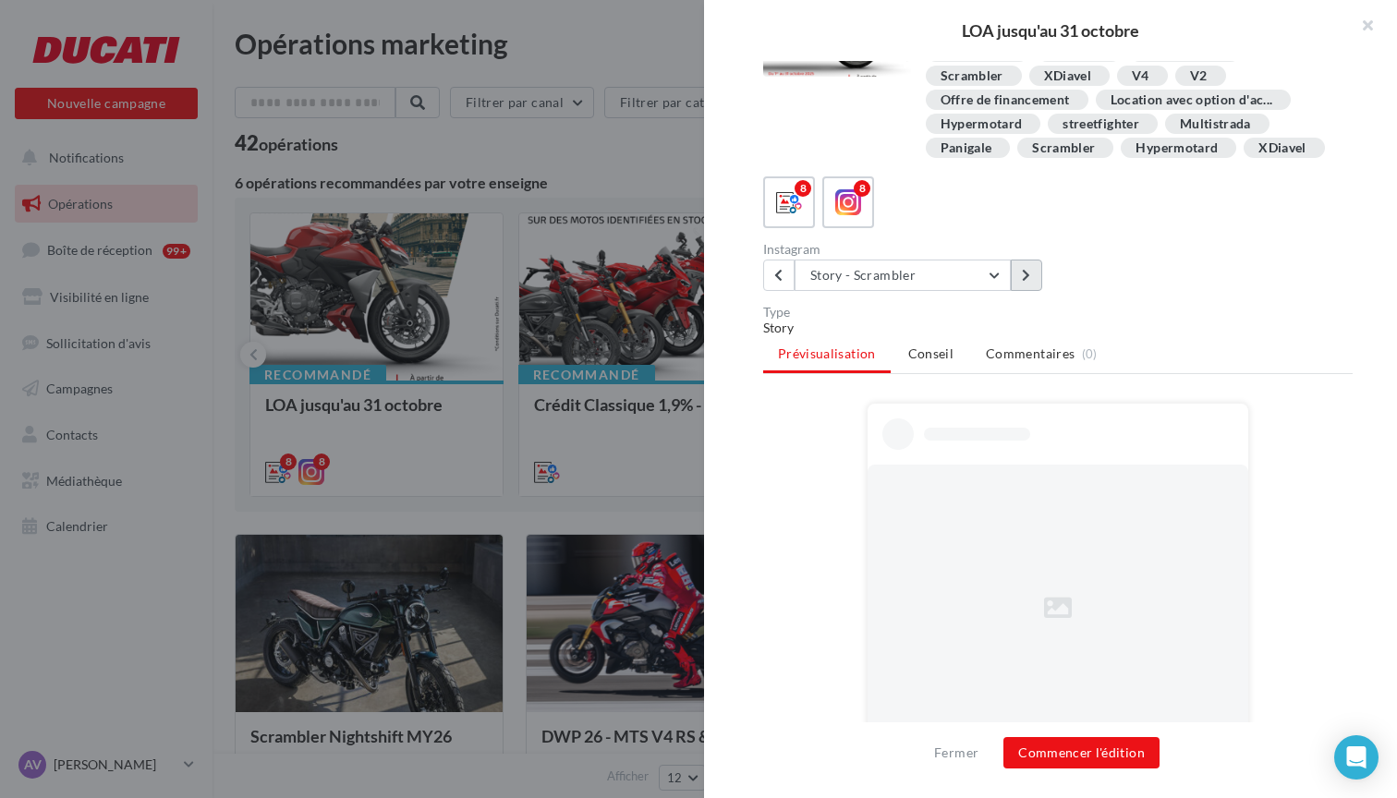
click at [1020, 278] on button at bounding box center [1026, 275] width 31 height 31
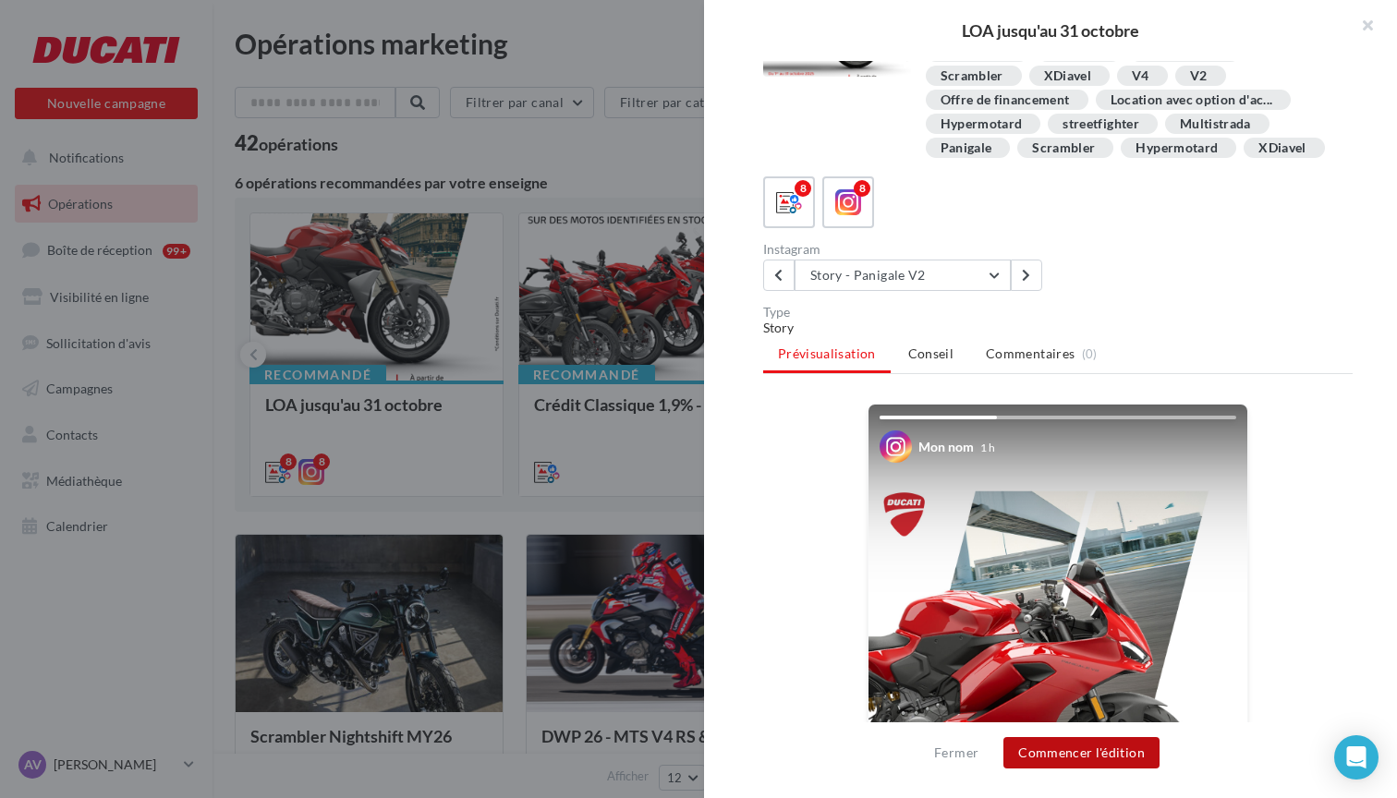
click at [1090, 757] on button "Commencer l'édition" at bounding box center [1081, 752] width 156 height 31
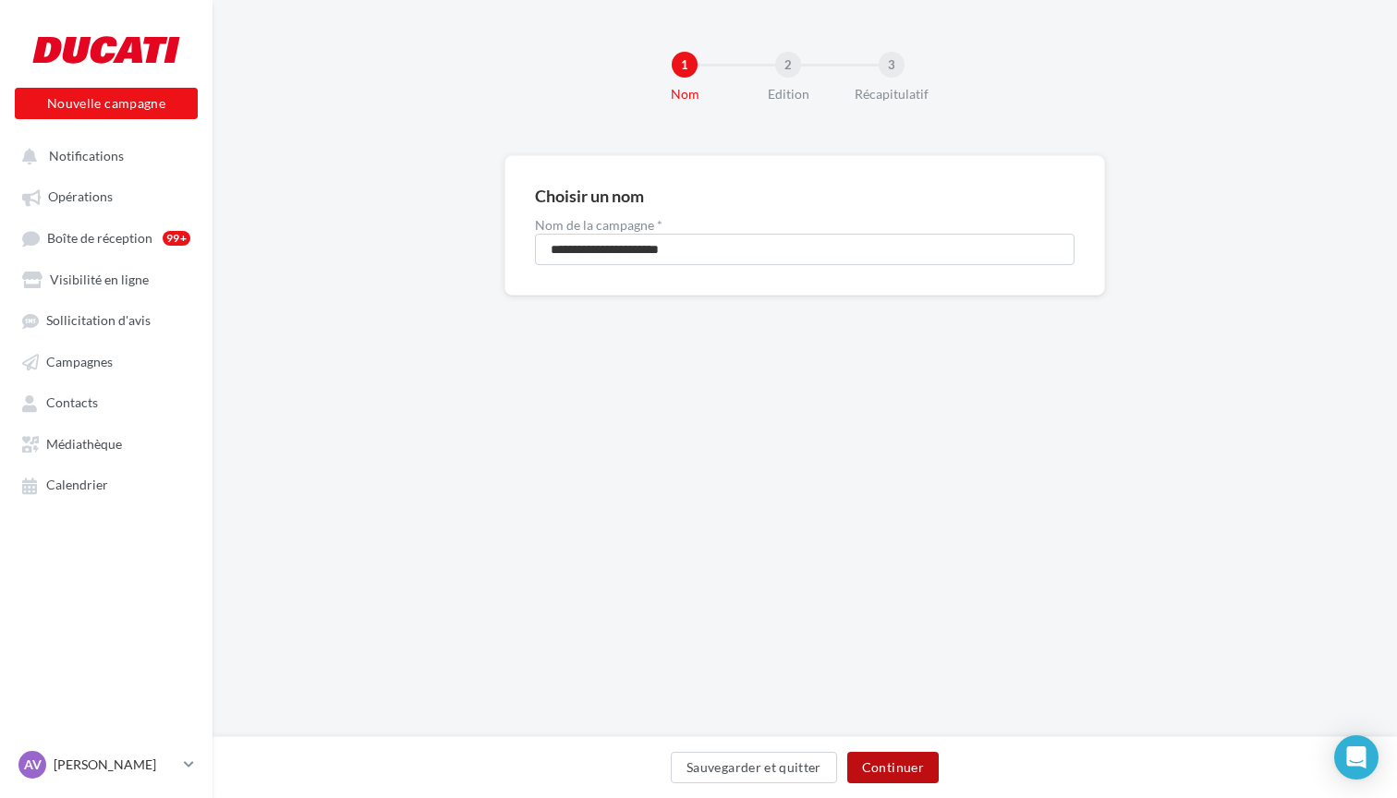
click at [899, 762] on button "Continuer" at bounding box center [892, 767] width 91 height 31
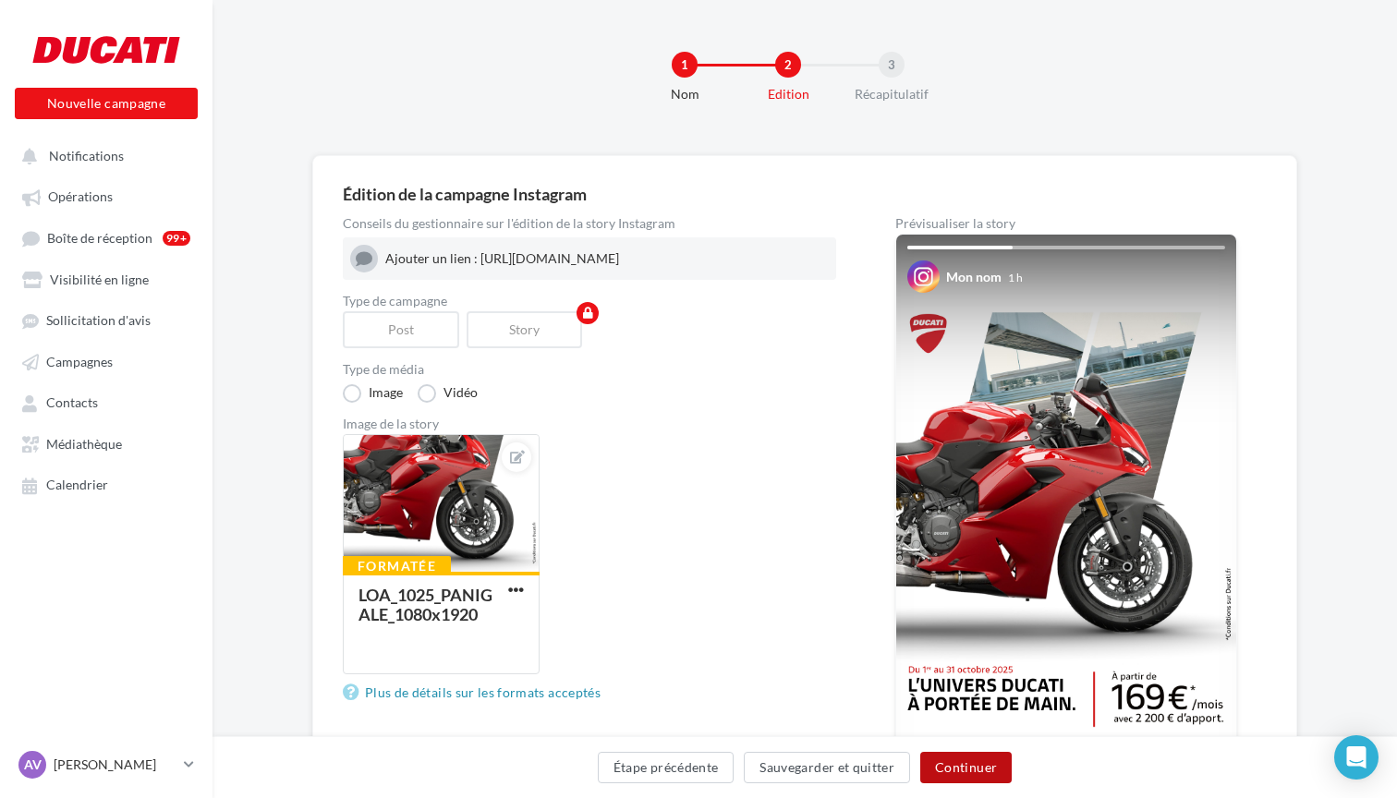
click at [964, 766] on button "Continuer" at bounding box center [965, 767] width 91 height 31
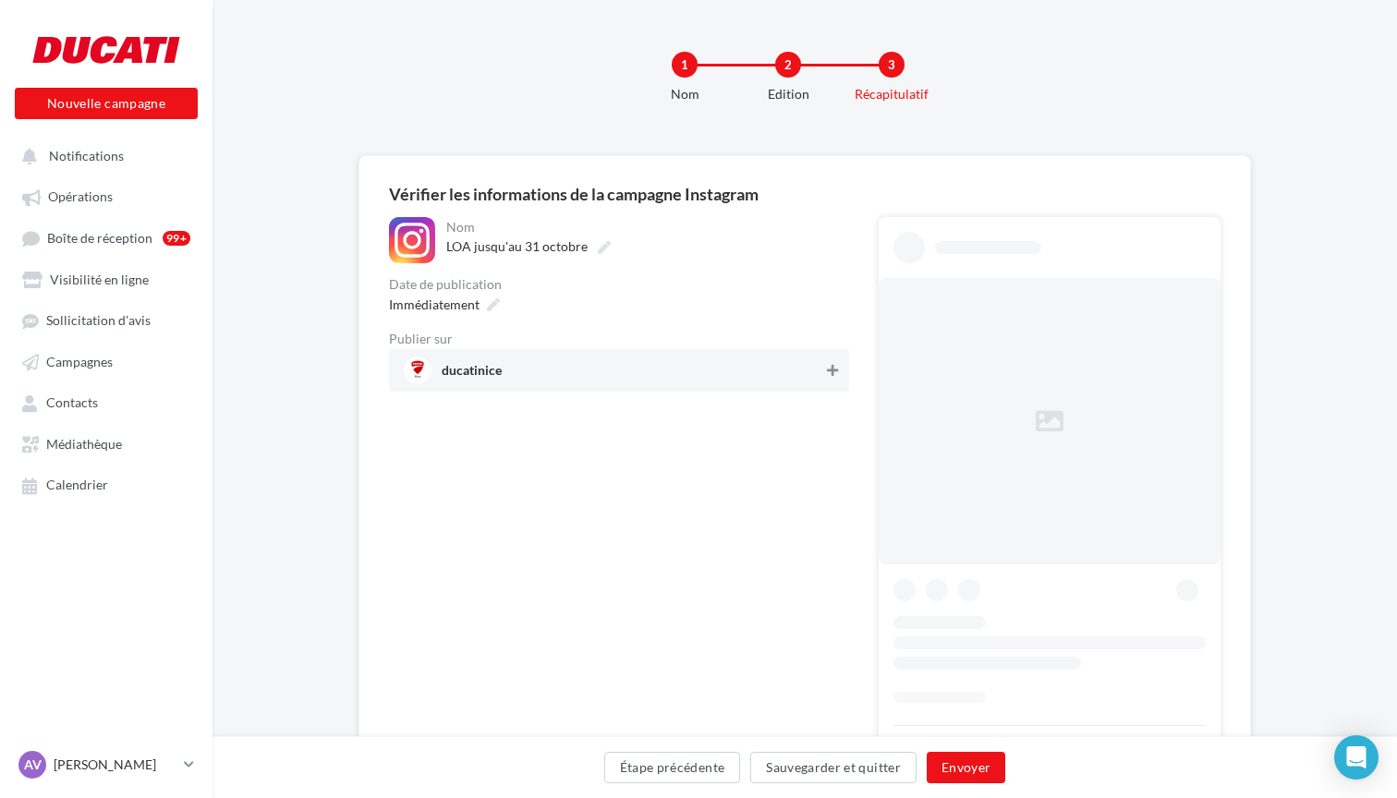
click at [833, 363] on button at bounding box center [832, 370] width 18 height 22
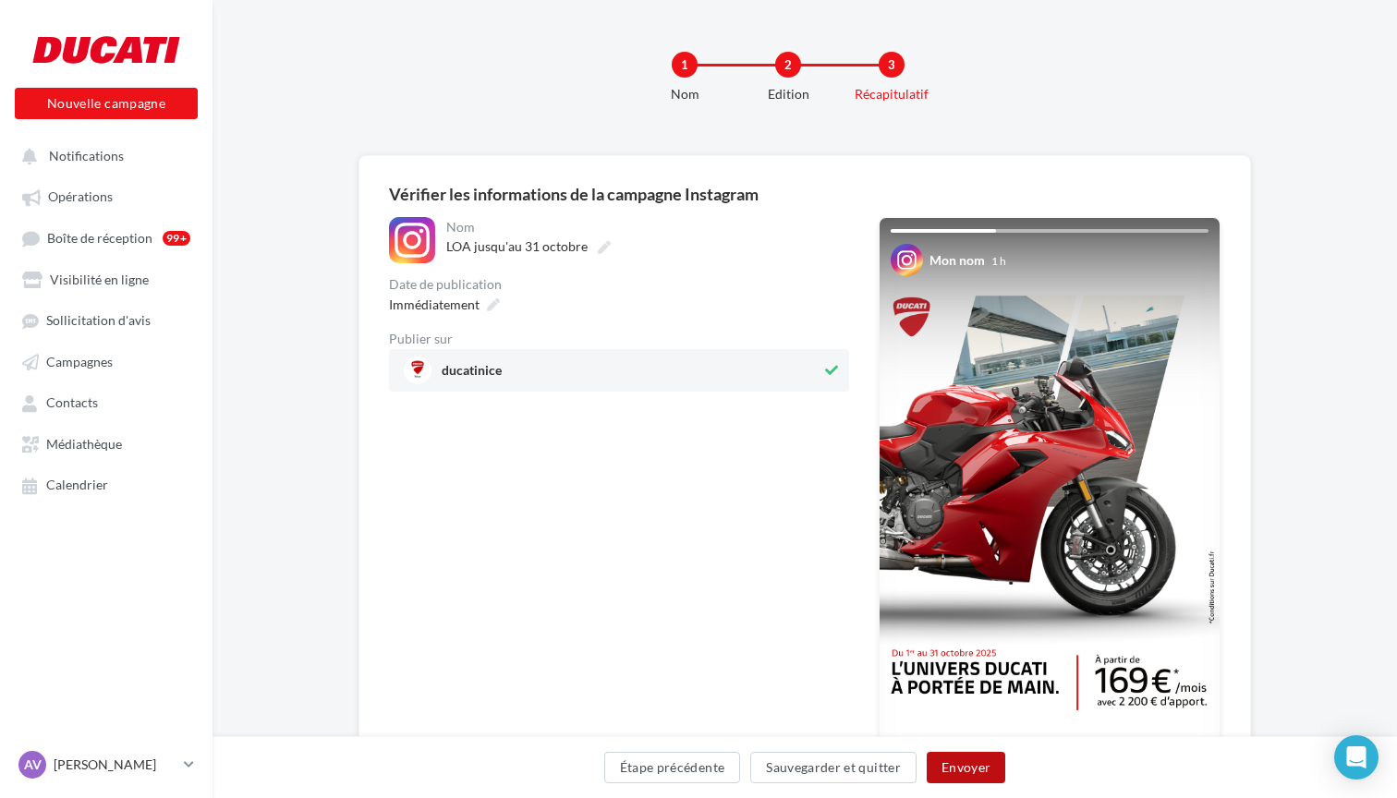
click at [956, 764] on button "Envoyer" at bounding box center [966, 767] width 79 height 31
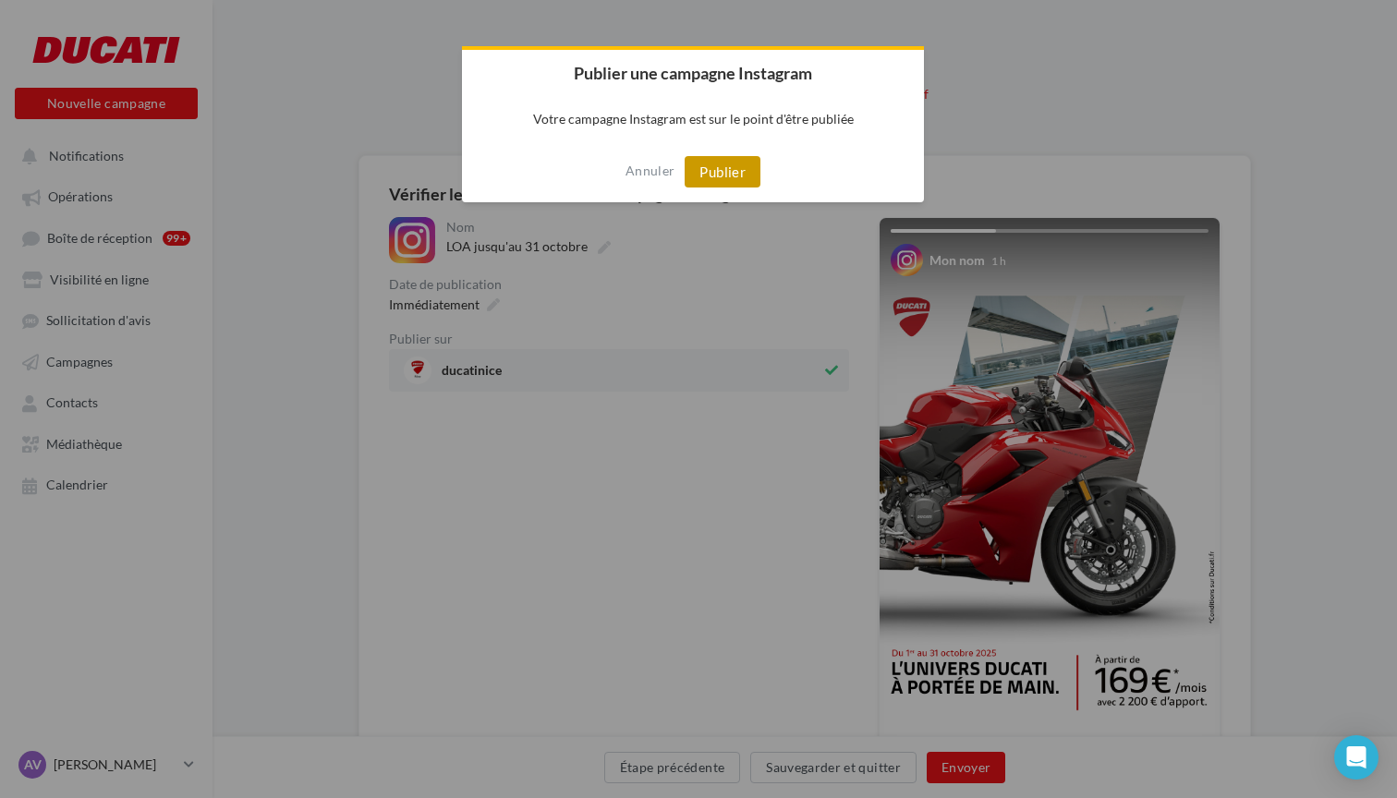
click at [733, 173] on button "Publier" at bounding box center [723, 171] width 76 height 31
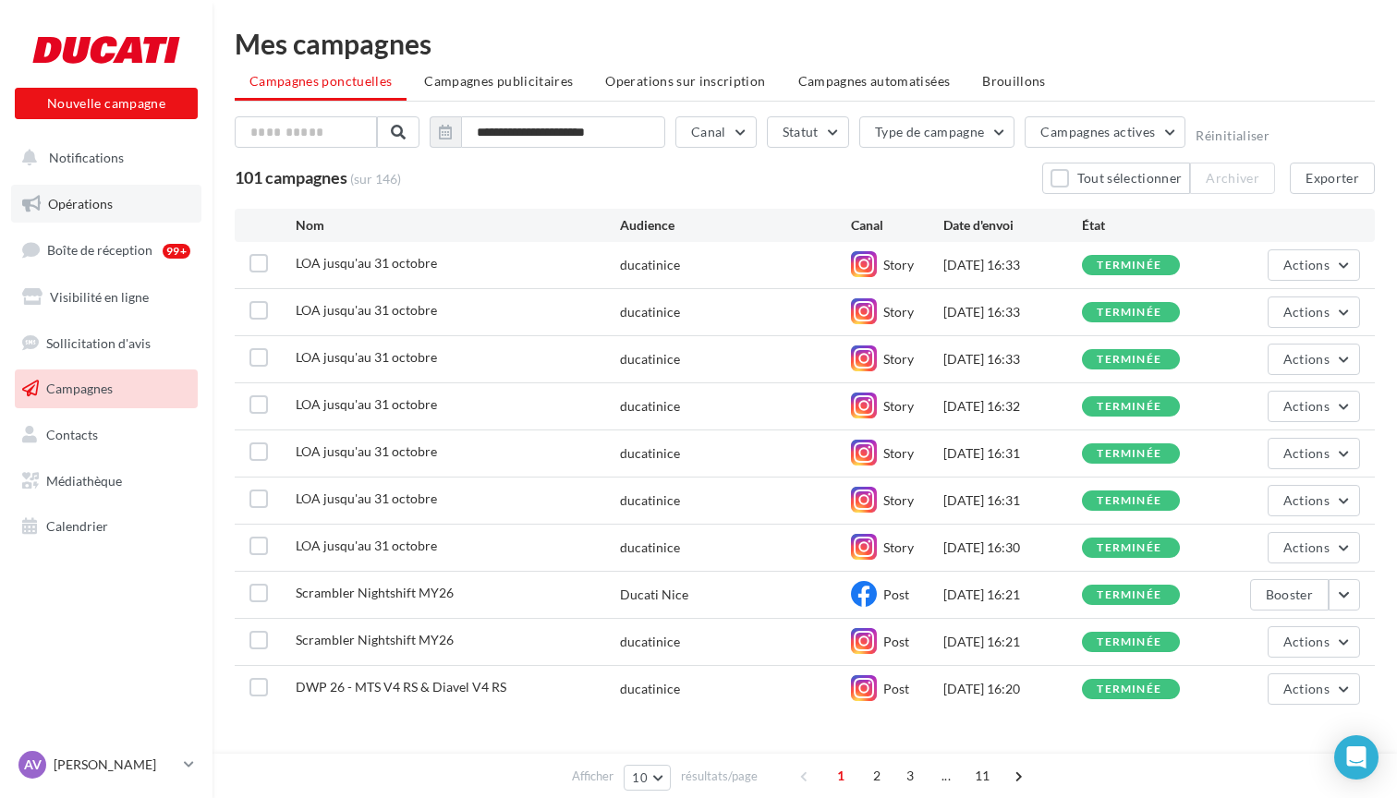
click at [122, 200] on link "Opérations" at bounding box center [106, 204] width 190 height 39
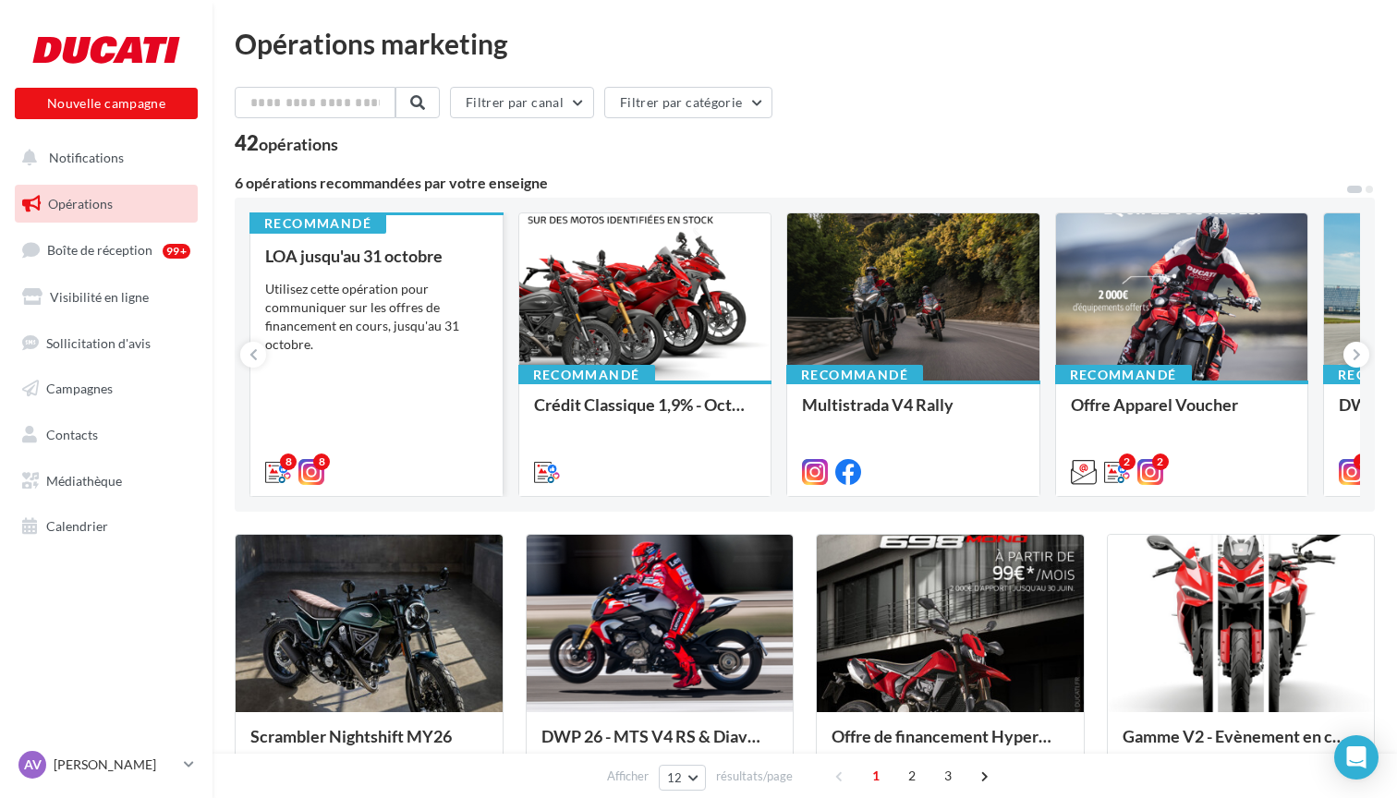
click at [466, 294] on div "Utilisez cette opération pour communiquer sur les offres de financement en cour…" at bounding box center [376, 317] width 223 height 74
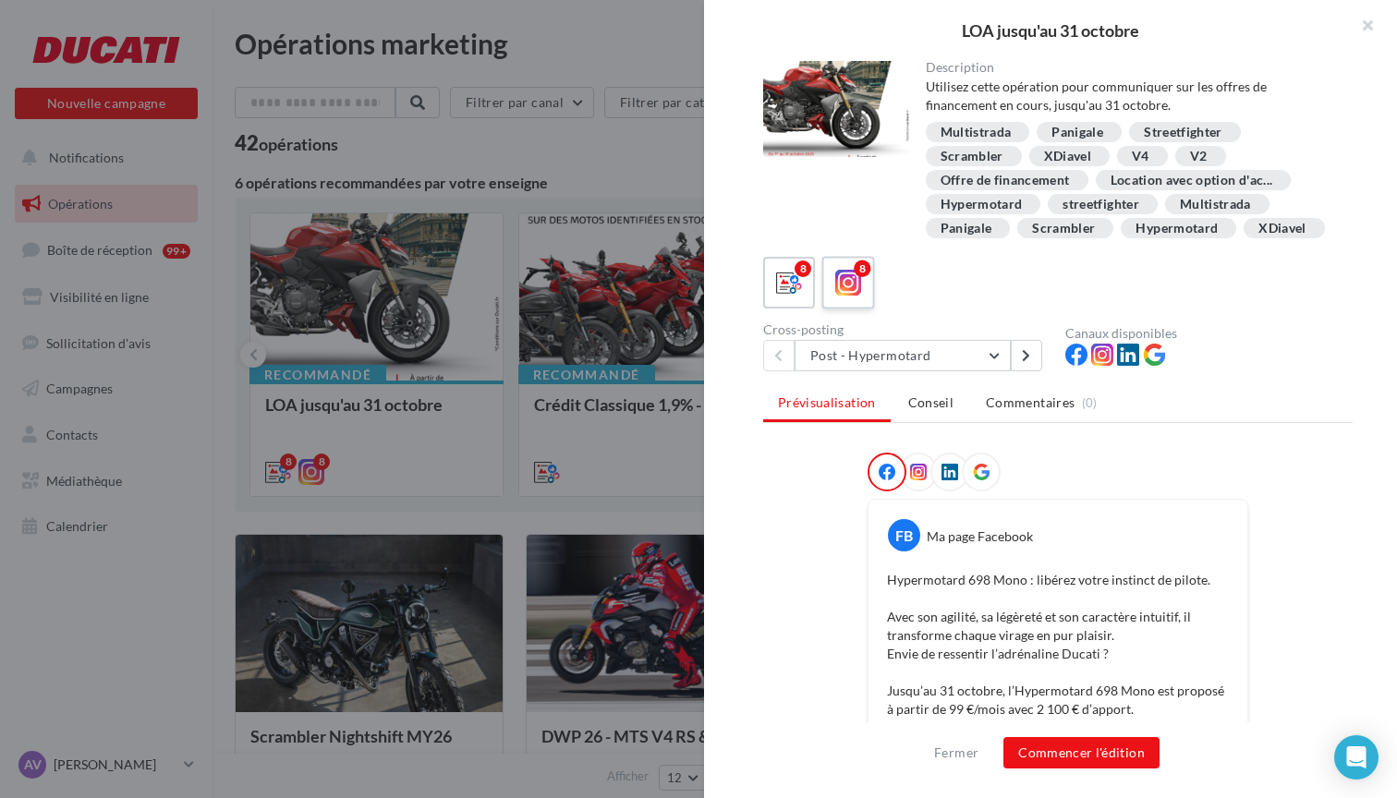
click at [869, 289] on label "8" at bounding box center [847, 282] width 53 height 53
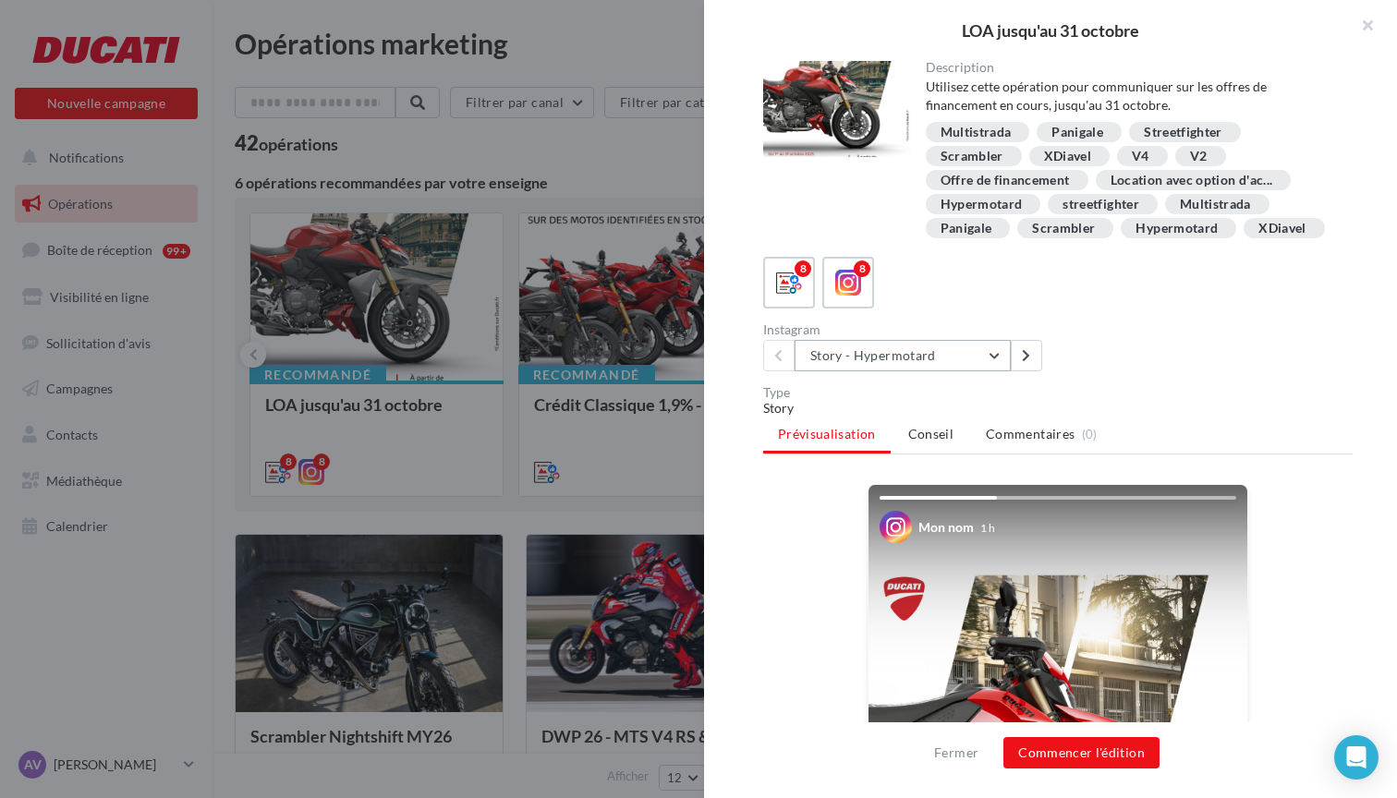
click at [998, 354] on button "Story - Hypermotard" at bounding box center [902, 355] width 216 height 31
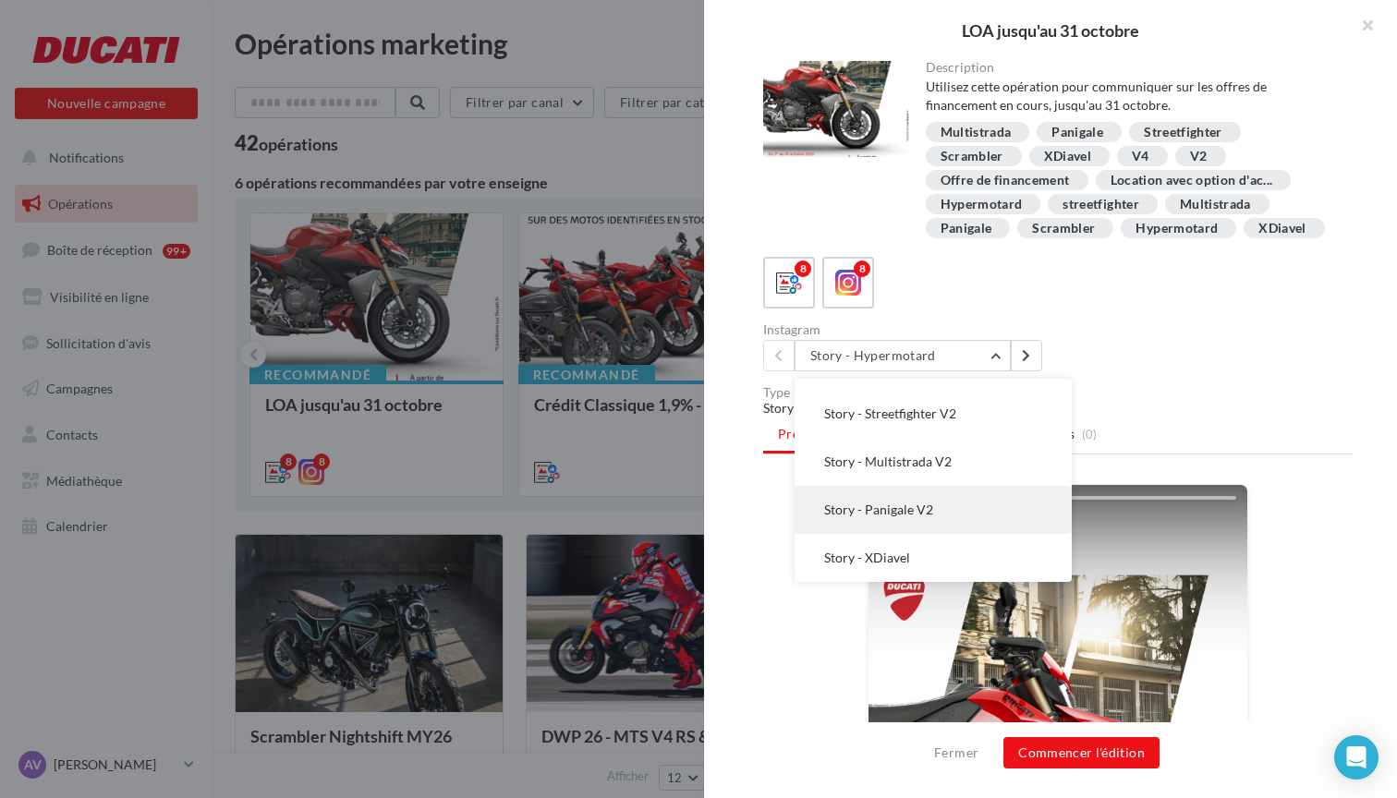
scroll to position [181, 0]
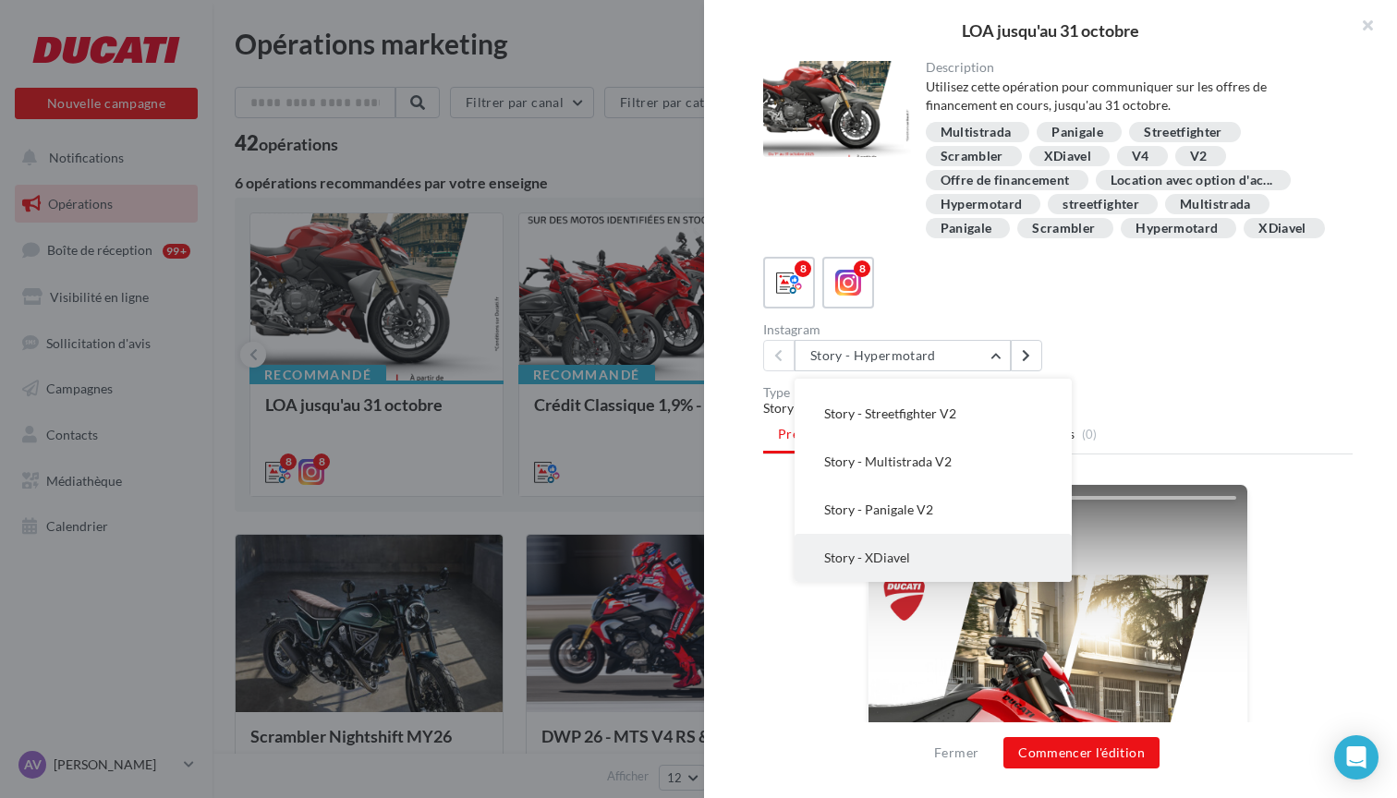
click at [891, 553] on span "Story - XDiavel" at bounding box center [867, 558] width 86 height 16
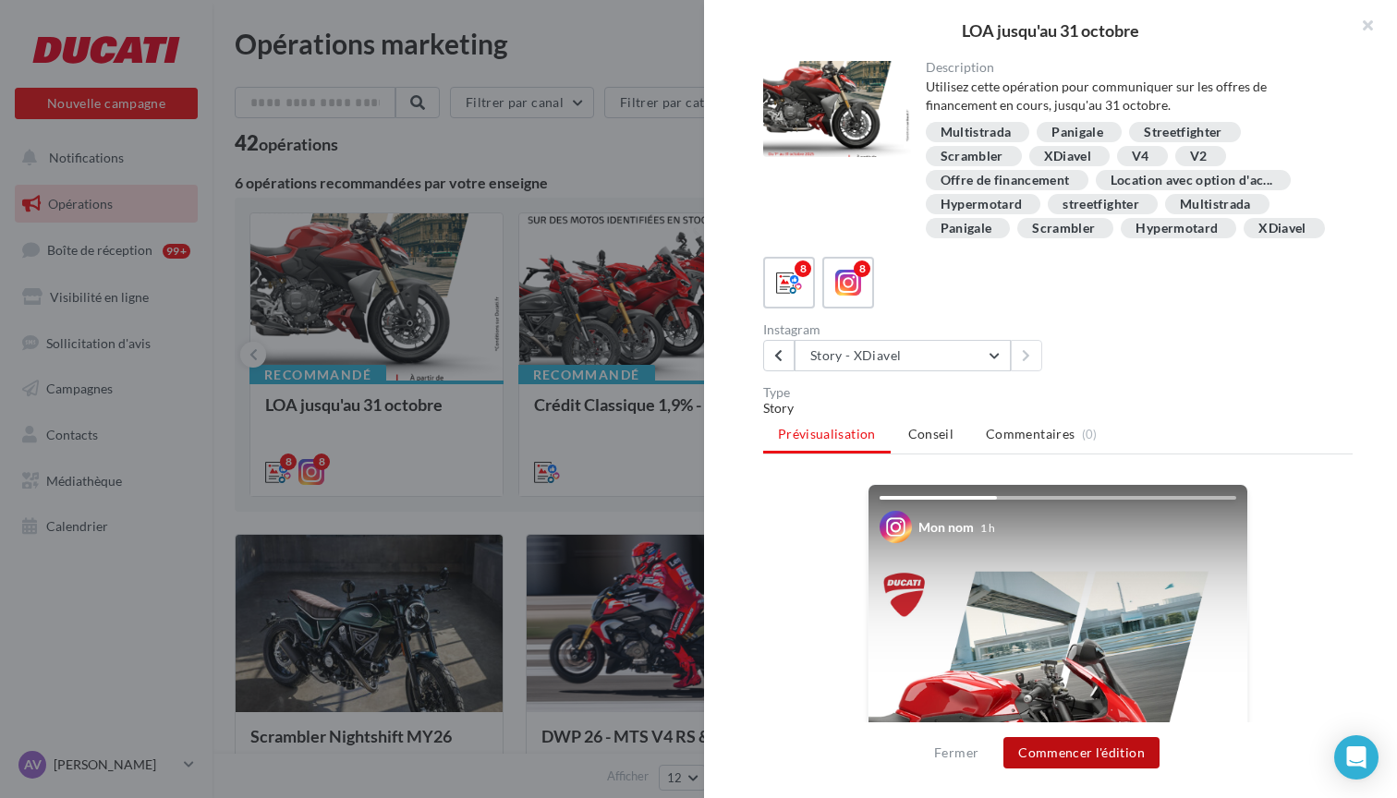
click at [1084, 757] on button "Commencer l'édition" at bounding box center [1081, 752] width 156 height 31
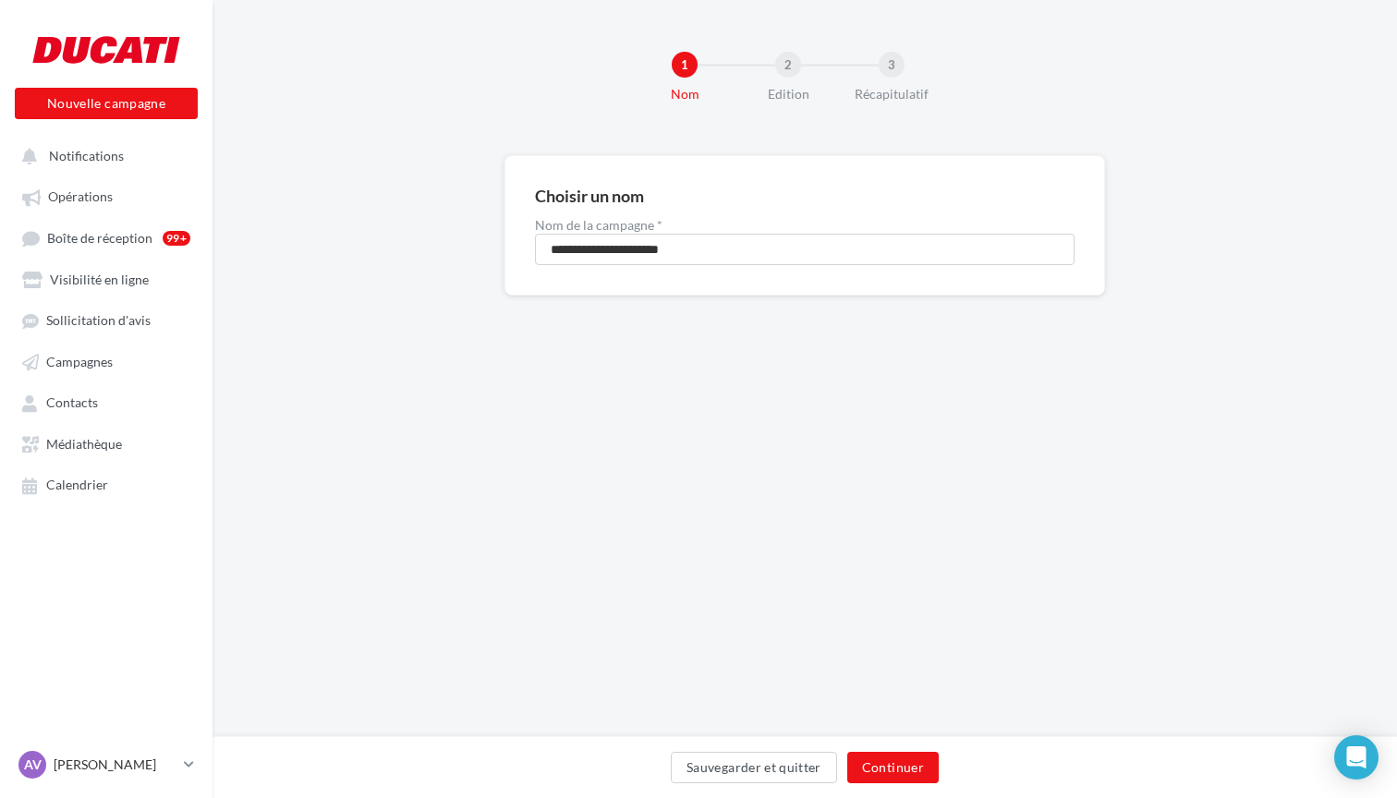
click at [940, 770] on div "Sauvegarder et quitter Continuer" at bounding box center [804, 771] width 1155 height 39
click at [909, 768] on button "Continuer" at bounding box center [892, 767] width 91 height 31
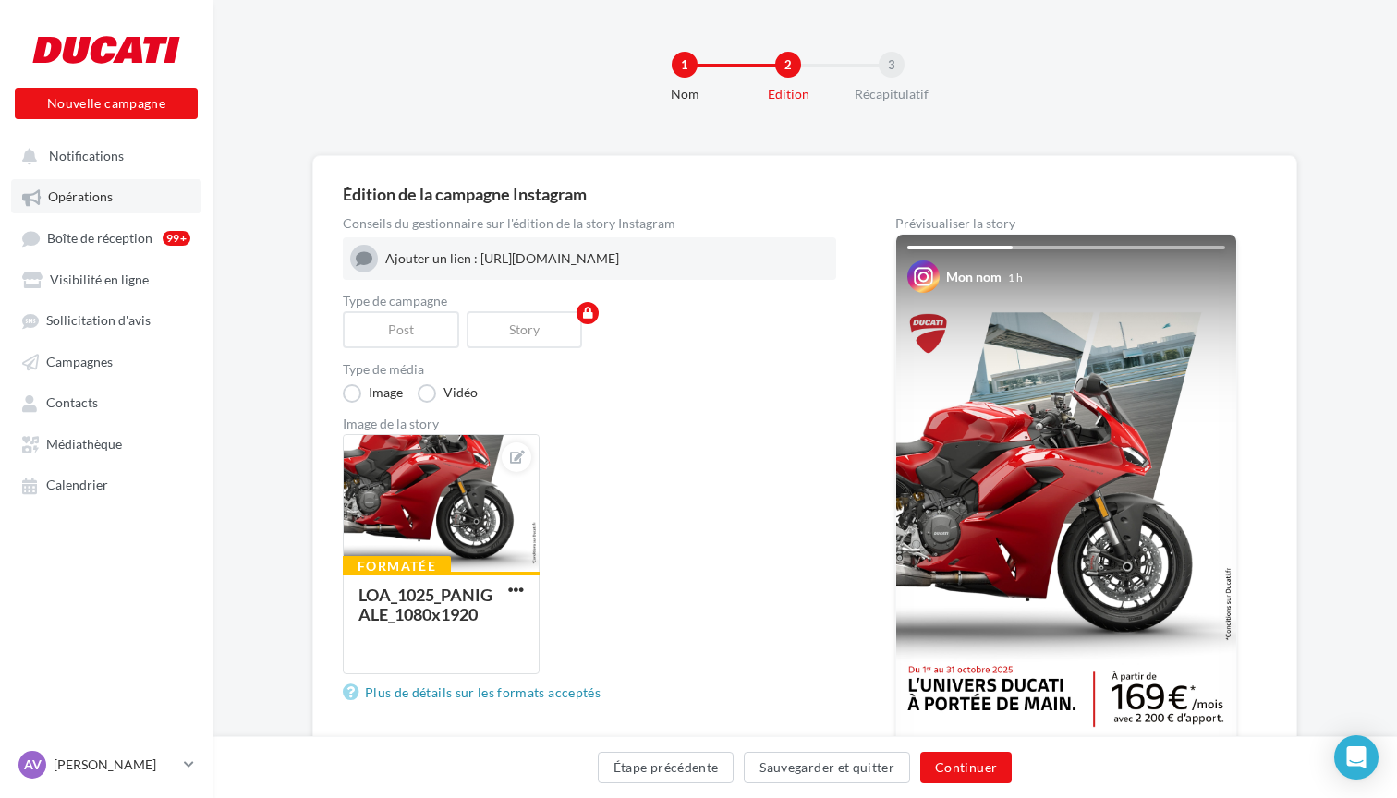
click at [103, 204] on span "Opérations" at bounding box center [80, 197] width 65 height 16
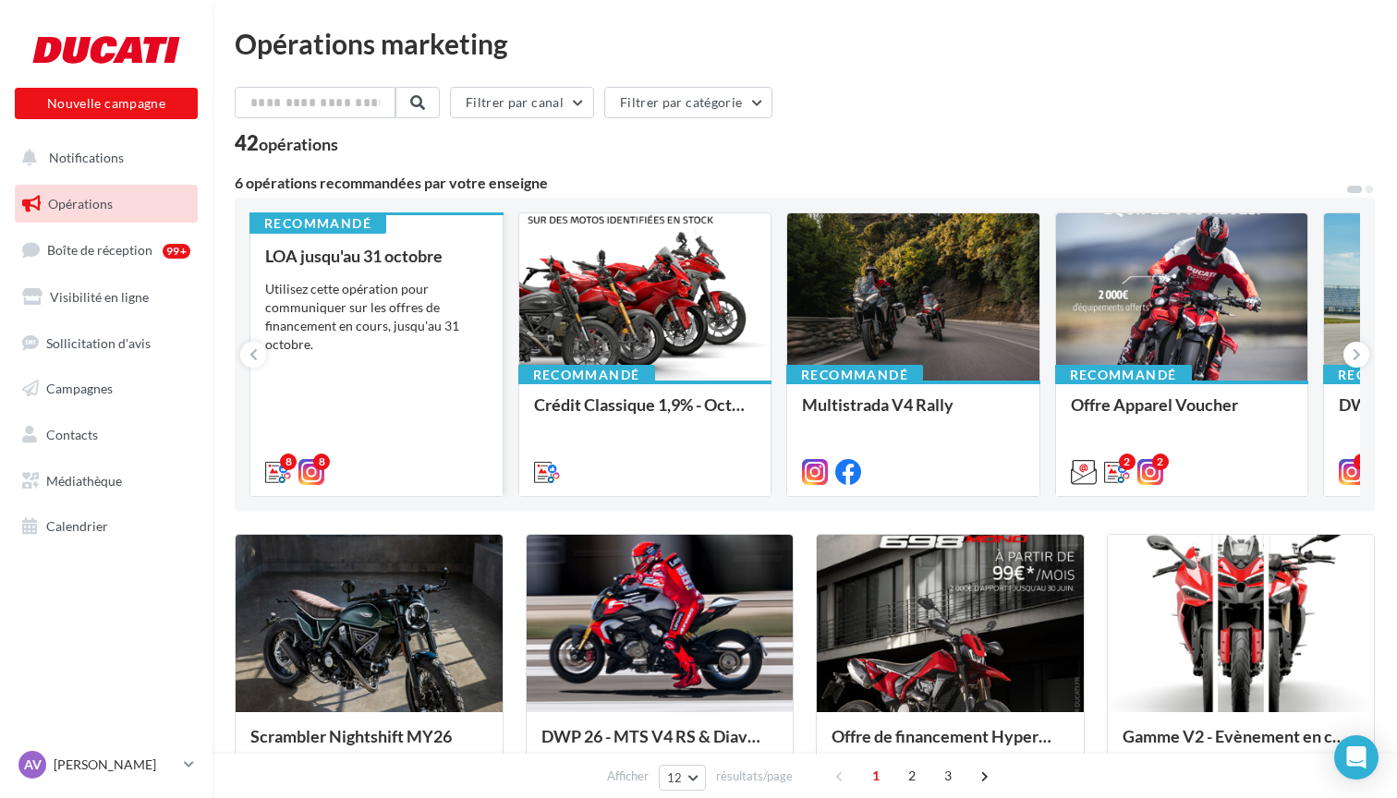
click at [314, 326] on div "Utilisez cette opération pour communiquer sur les offres de financement en cour…" at bounding box center [376, 317] width 223 height 74
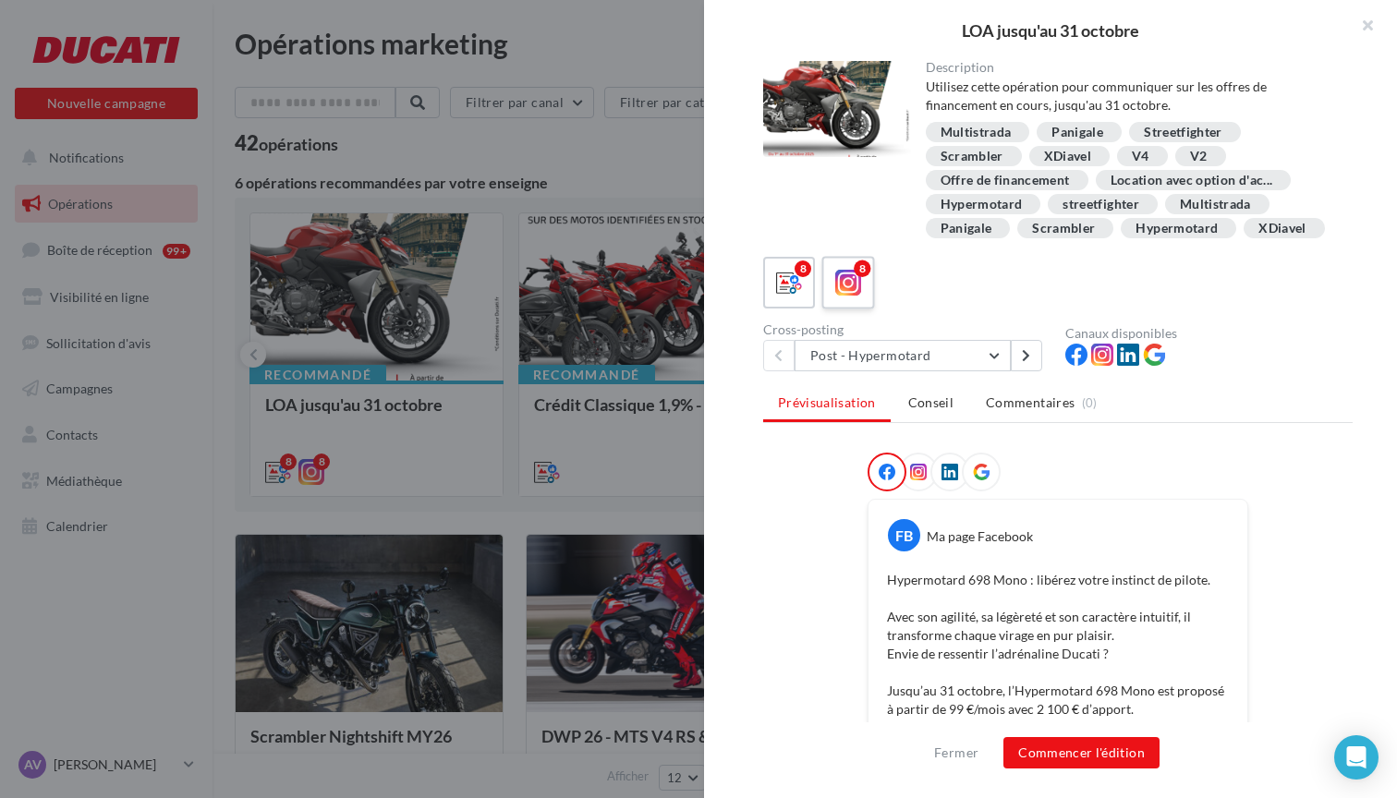
click at [858, 292] on icon at bounding box center [848, 283] width 27 height 27
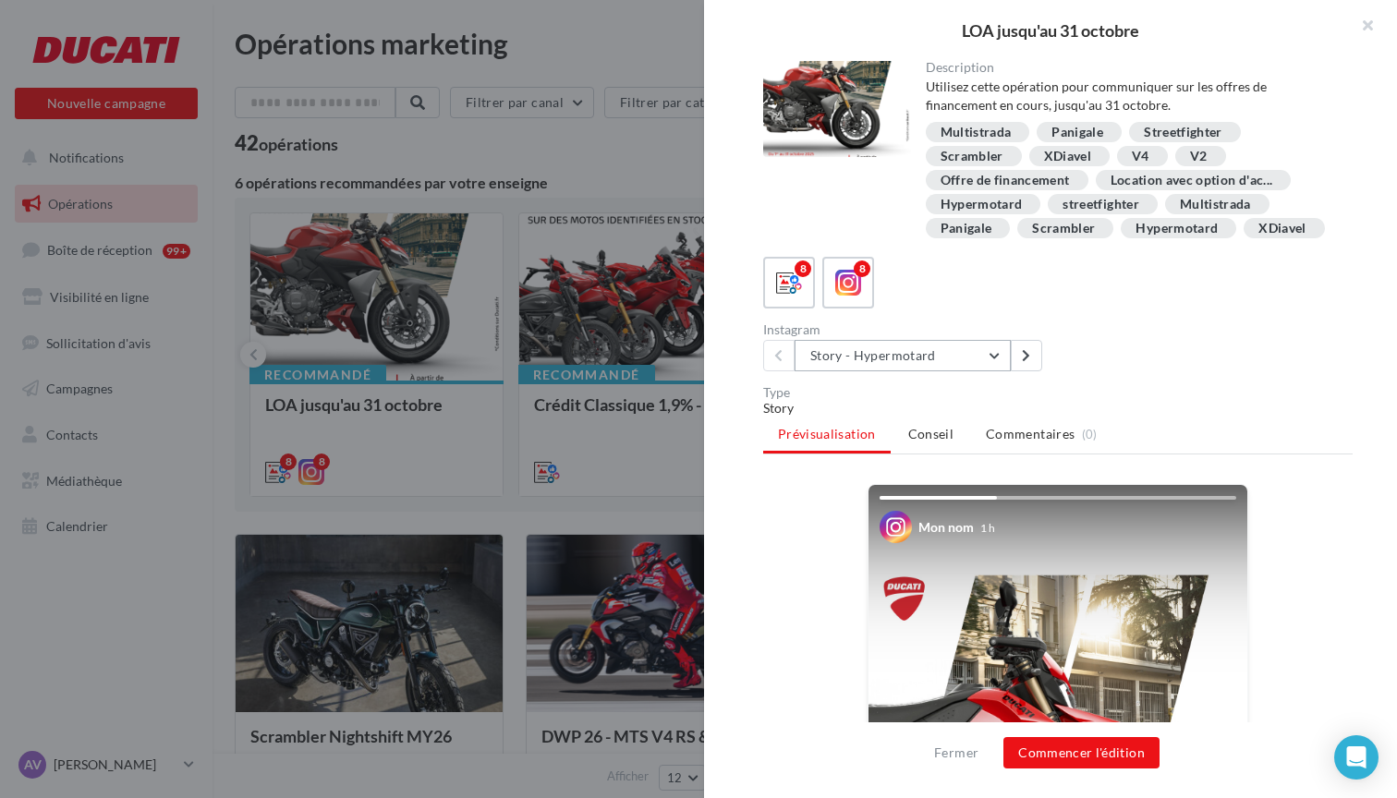
click at [984, 362] on button "Story - Hypermotard" at bounding box center [902, 355] width 216 height 31
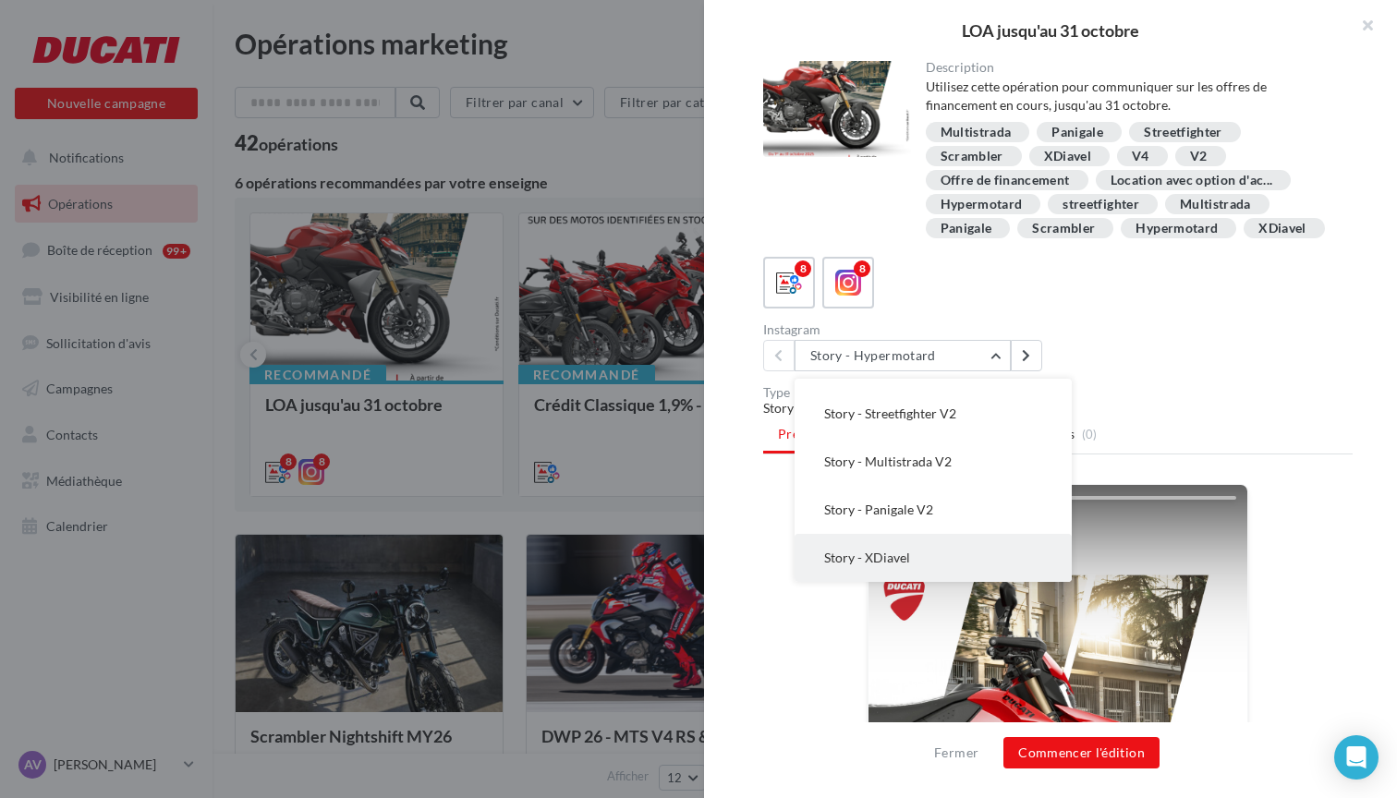
scroll to position [181, 0]
click at [900, 556] on span "Story - XDiavel" at bounding box center [867, 558] width 86 height 16
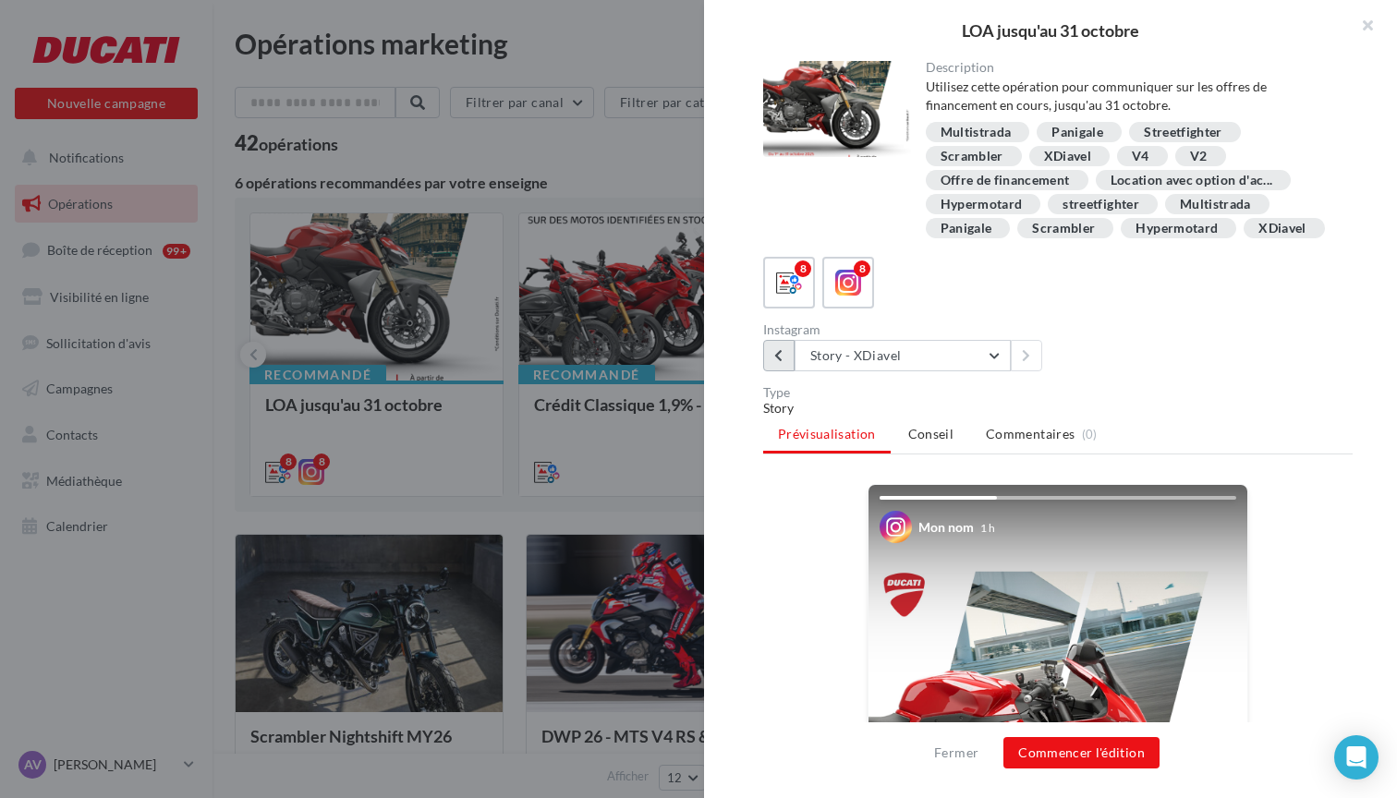
click at [785, 357] on button at bounding box center [778, 355] width 31 height 31
click at [1035, 360] on button at bounding box center [1026, 355] width 31 height 31
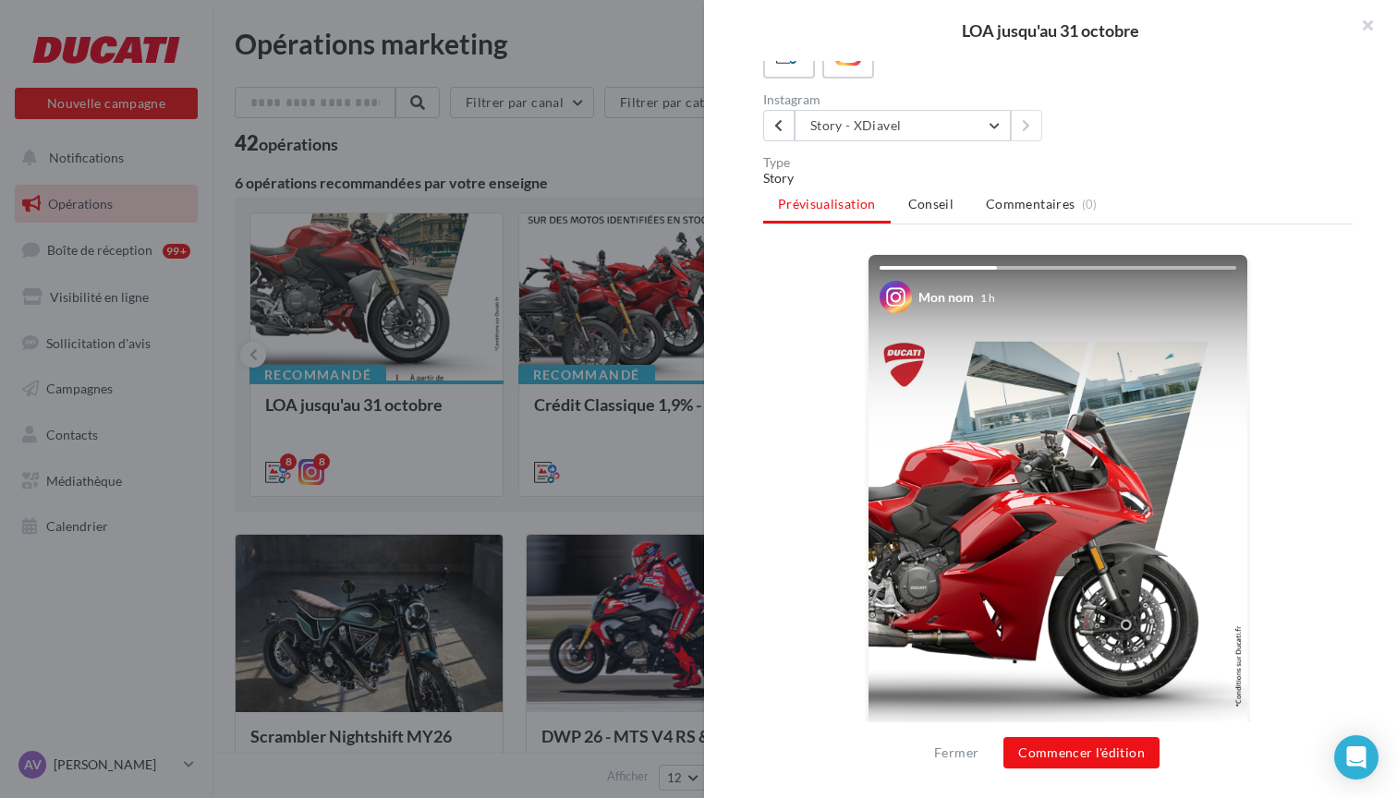
scroll to position [235, 0]
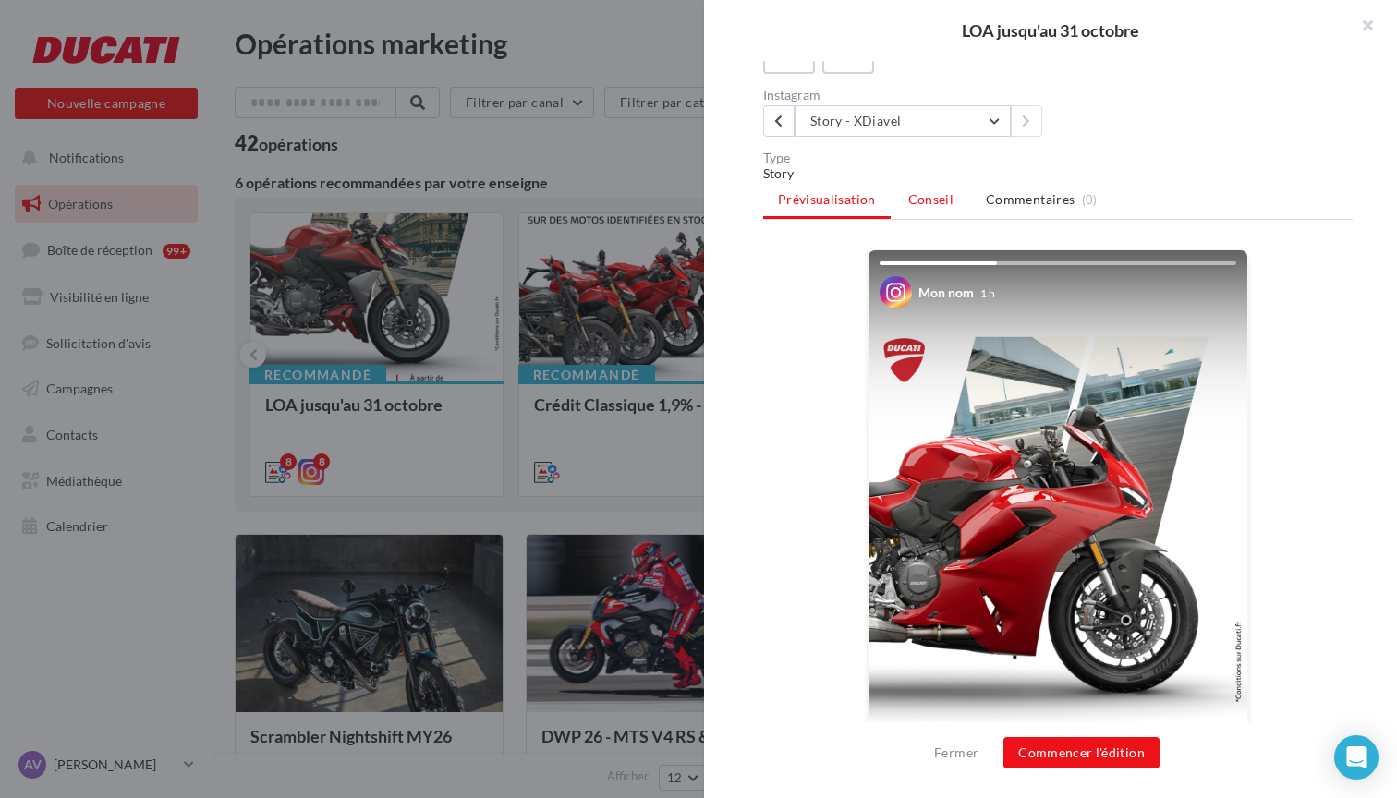
click at [931, 188] on li "Conseil" at bounding box center [930, 199] width 75 height 33
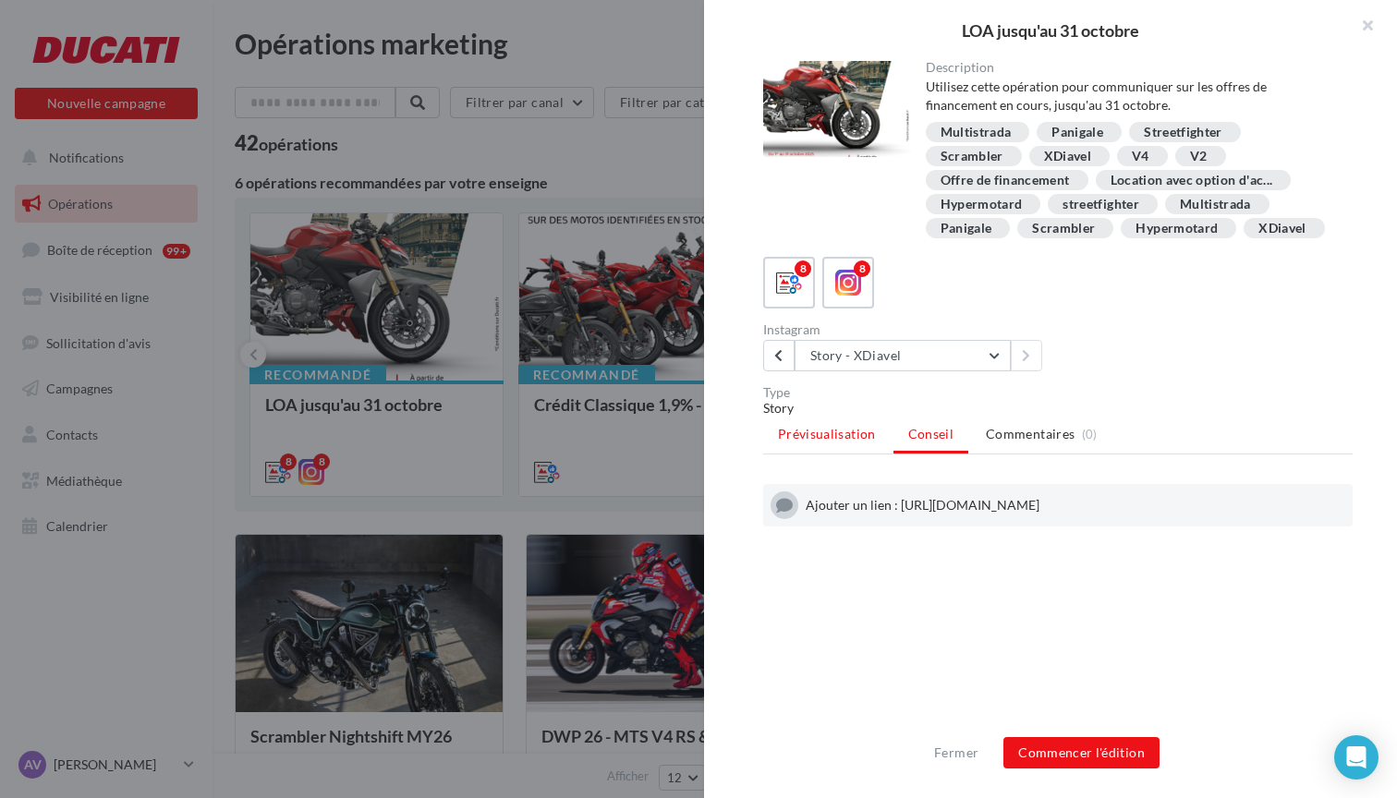
click at [855, 434] on span "Prévisualisation" at bounding box center [827, 434] width 98 height 16
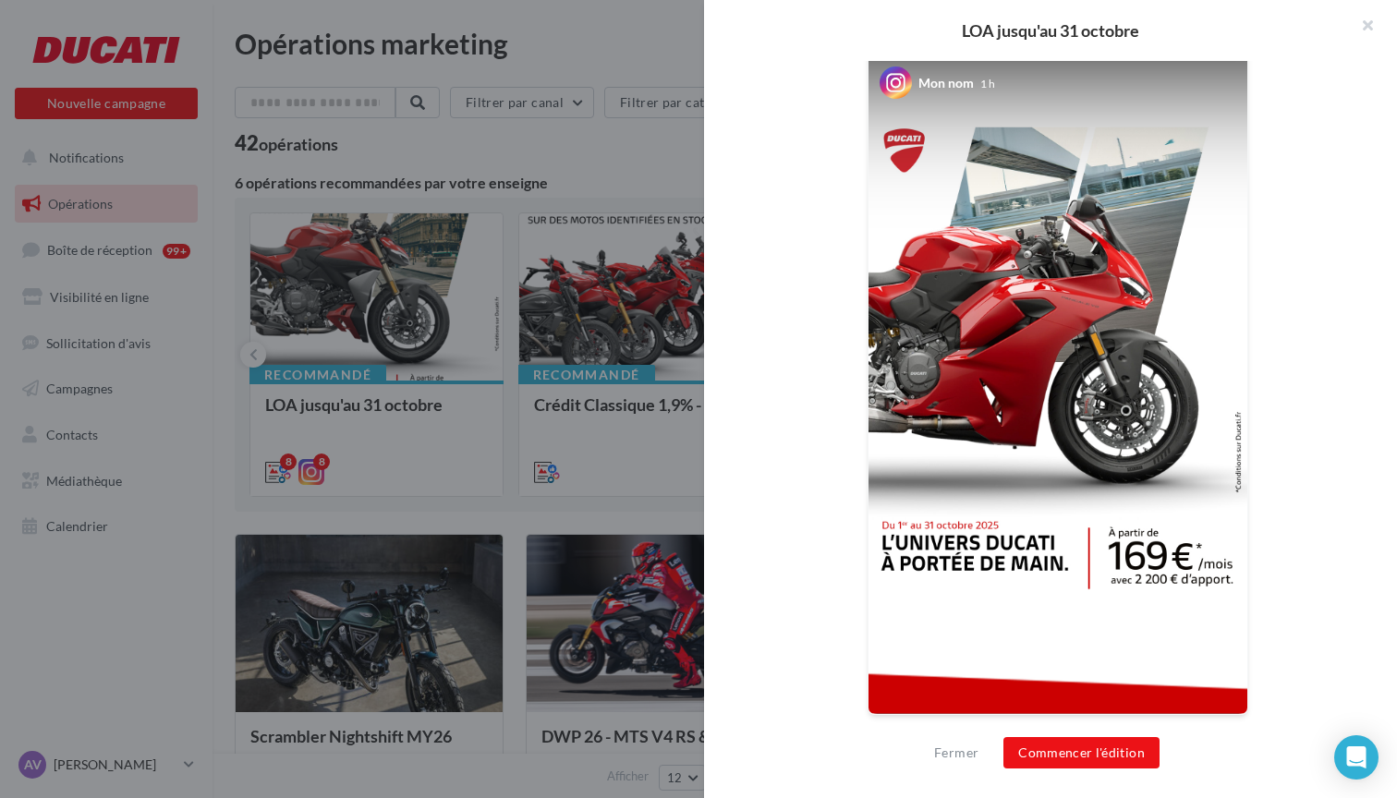
scroll to position [443, 0]
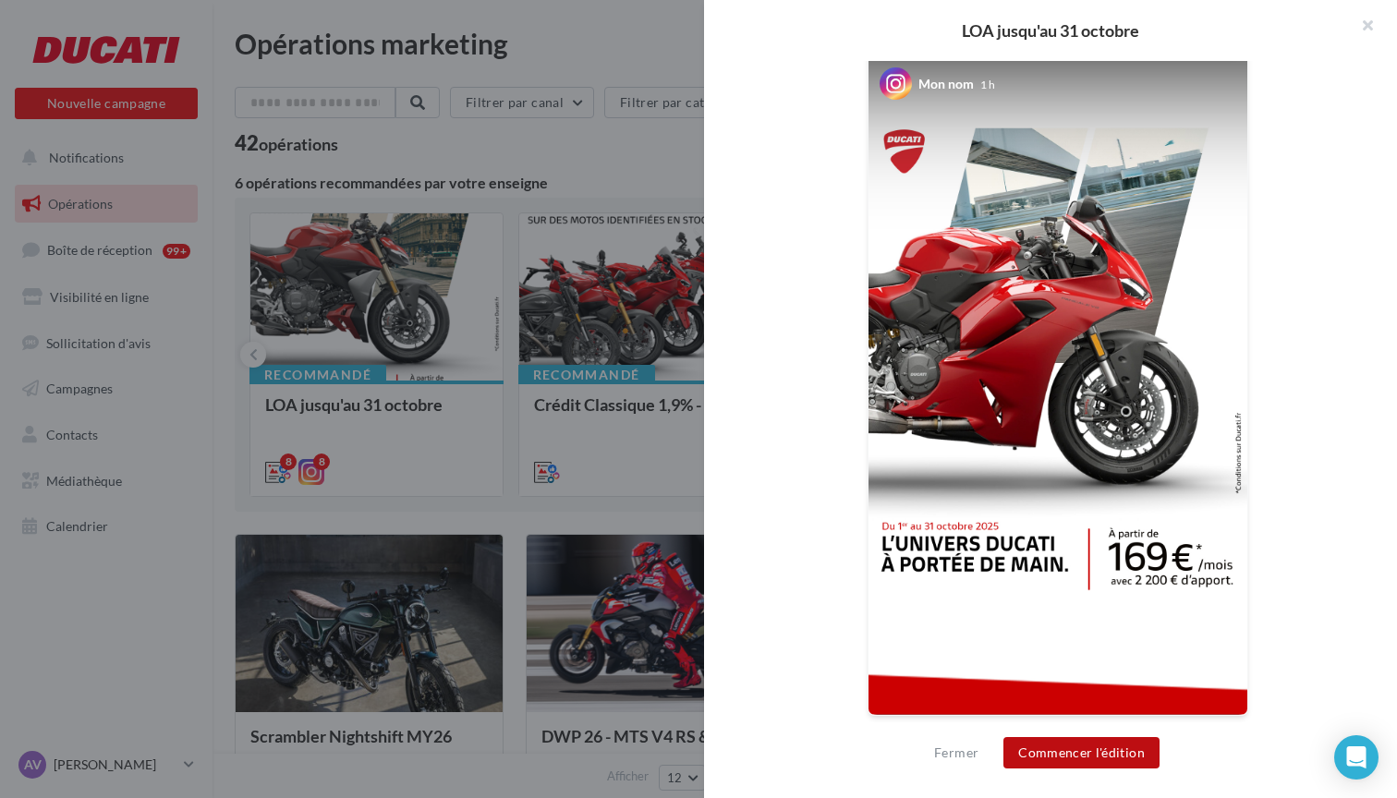
click at [1107, 747] on button "Commencer l'édition" at bounding box center [1081, 752] width 156 height 31
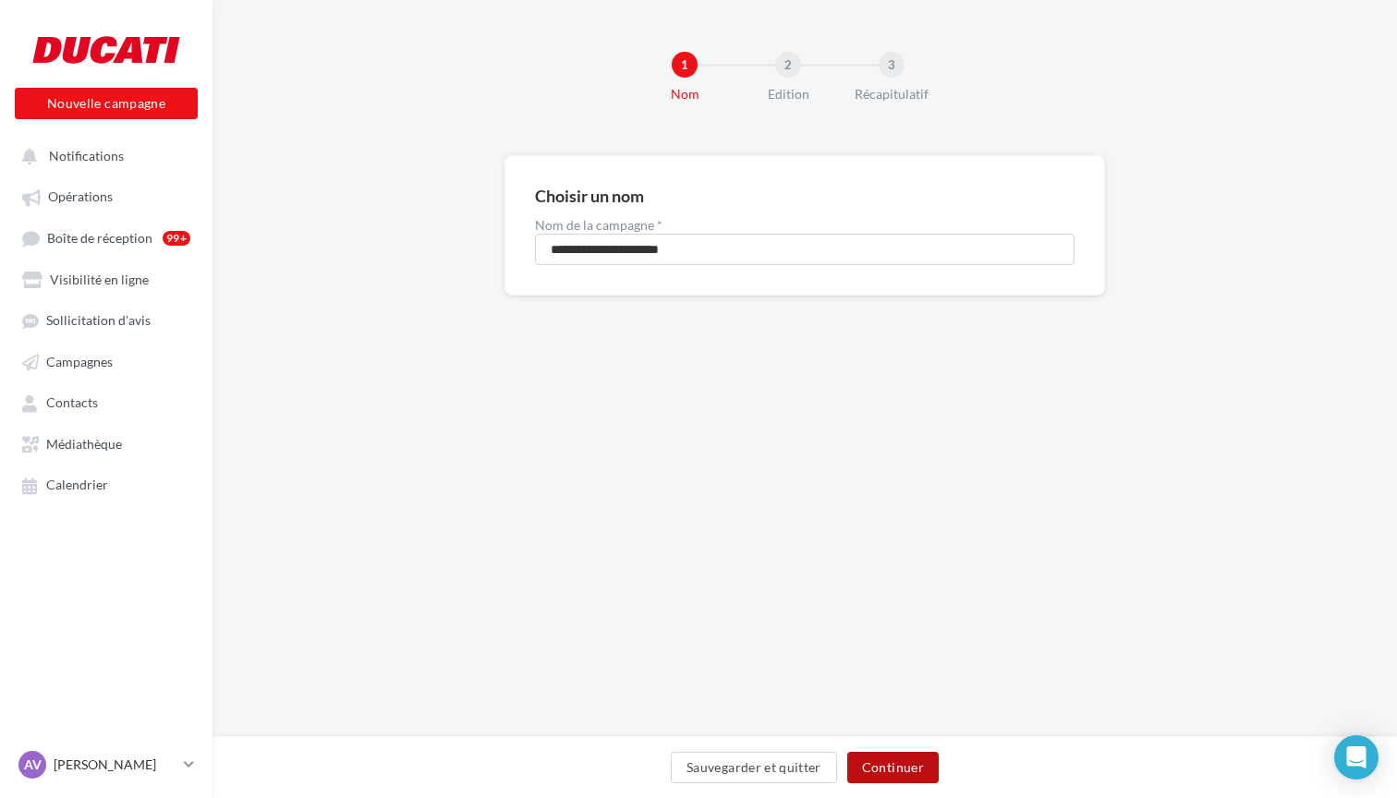
click at [905, 765] on button "Continuer" at bounding box center [892, 767] width 91 height 31
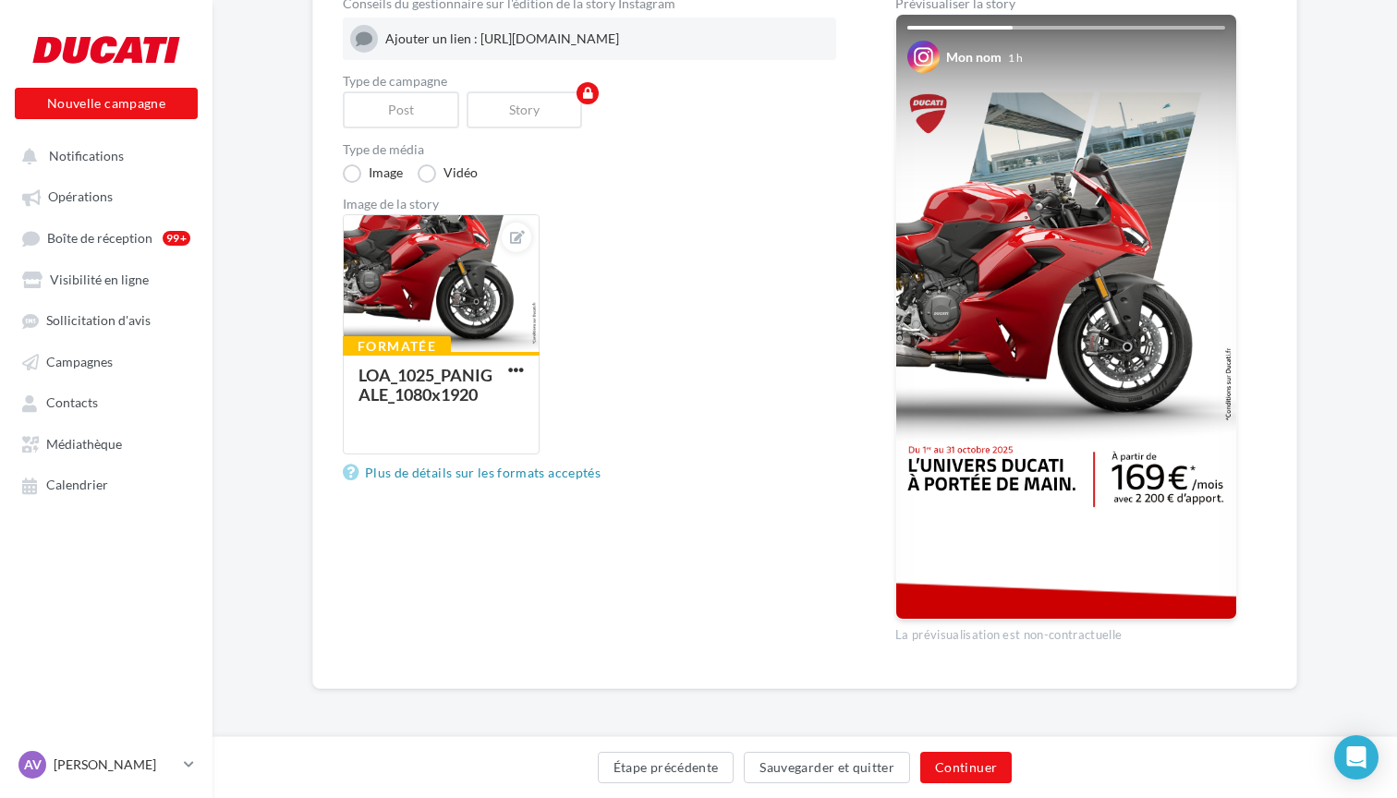
scroll to position [219, 0]
click at [520, 242] on icon at bounding box center [517, 238] width 15 height 13
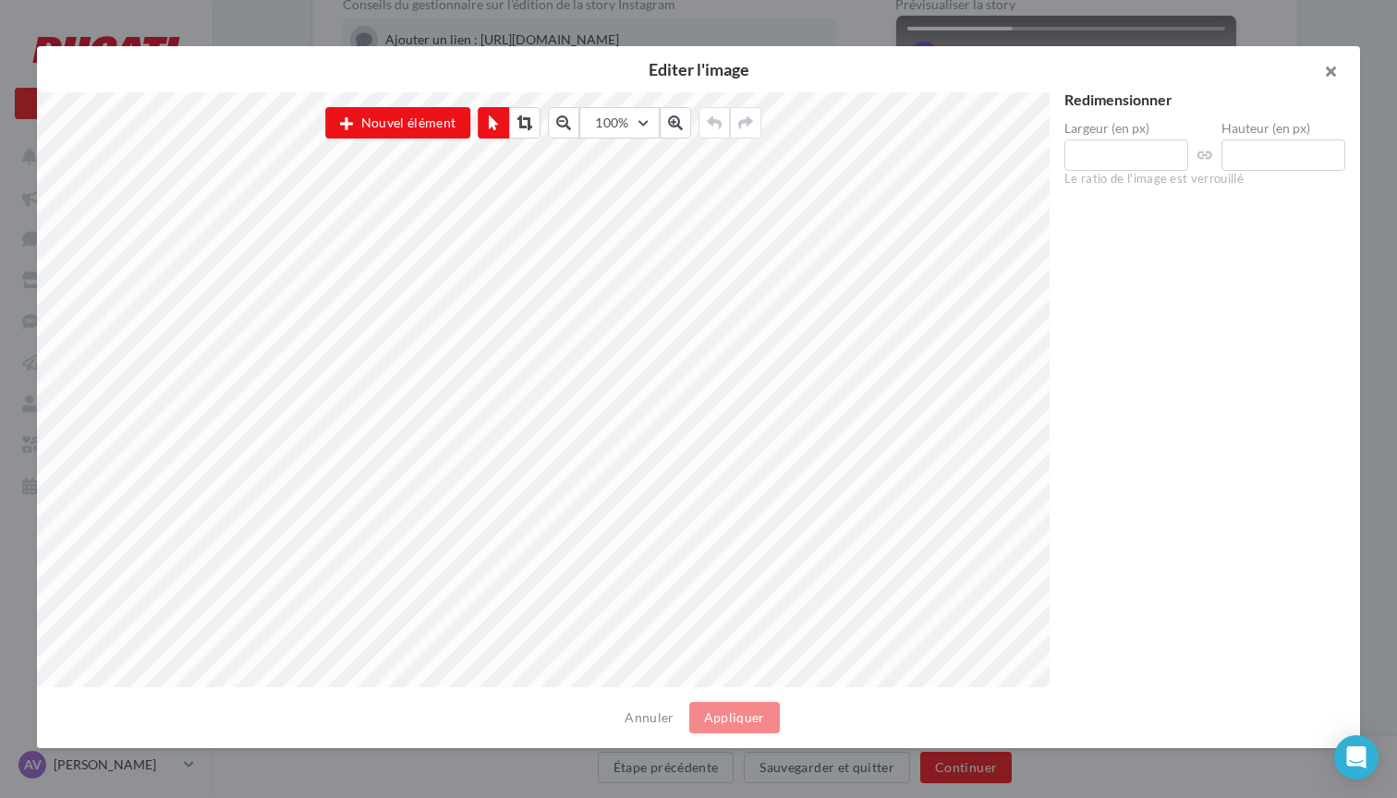
click at [1328, 73] on button "button" at bounding box center [1323, 73] width 74 height 55
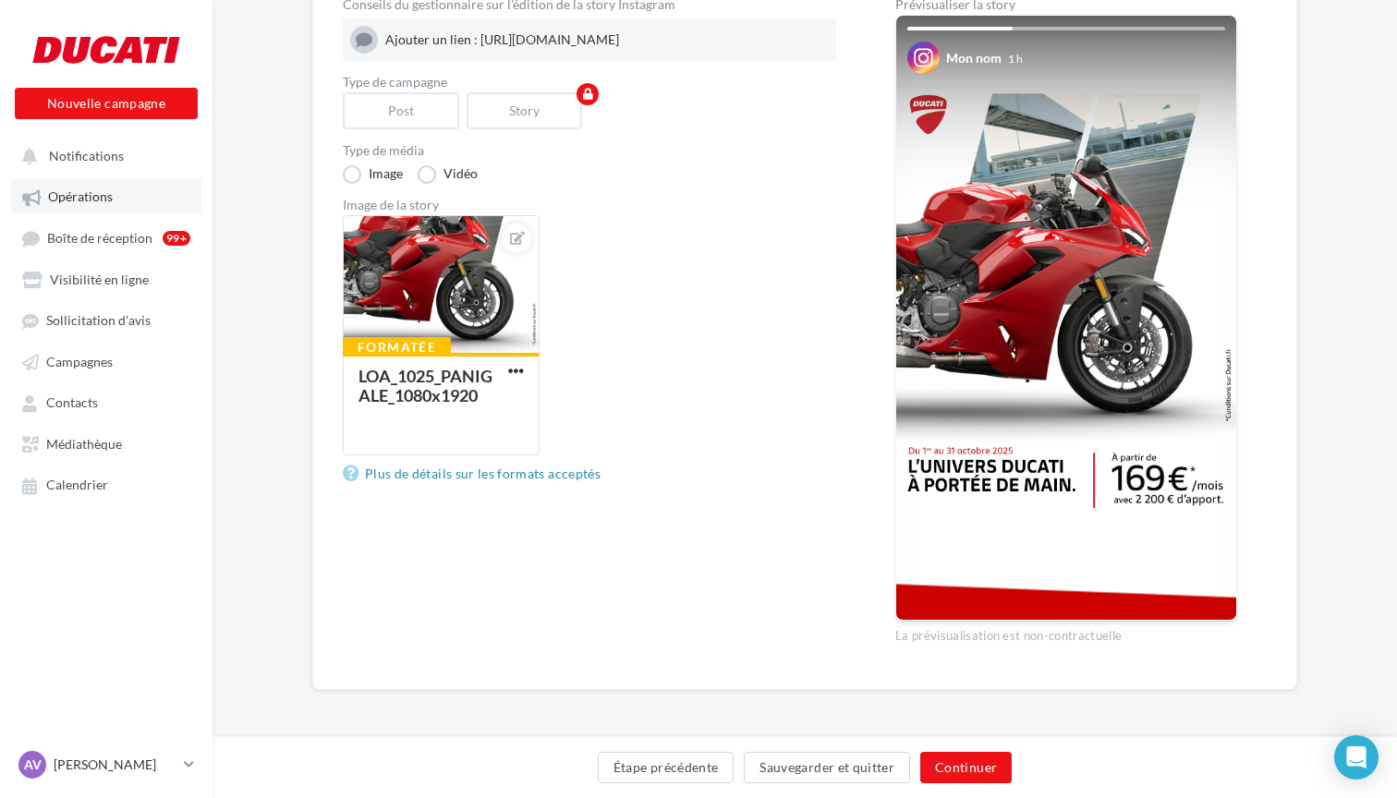
click at [91, 190] on span "Opérations" at bounding box center [80, 197] width 65 height 16
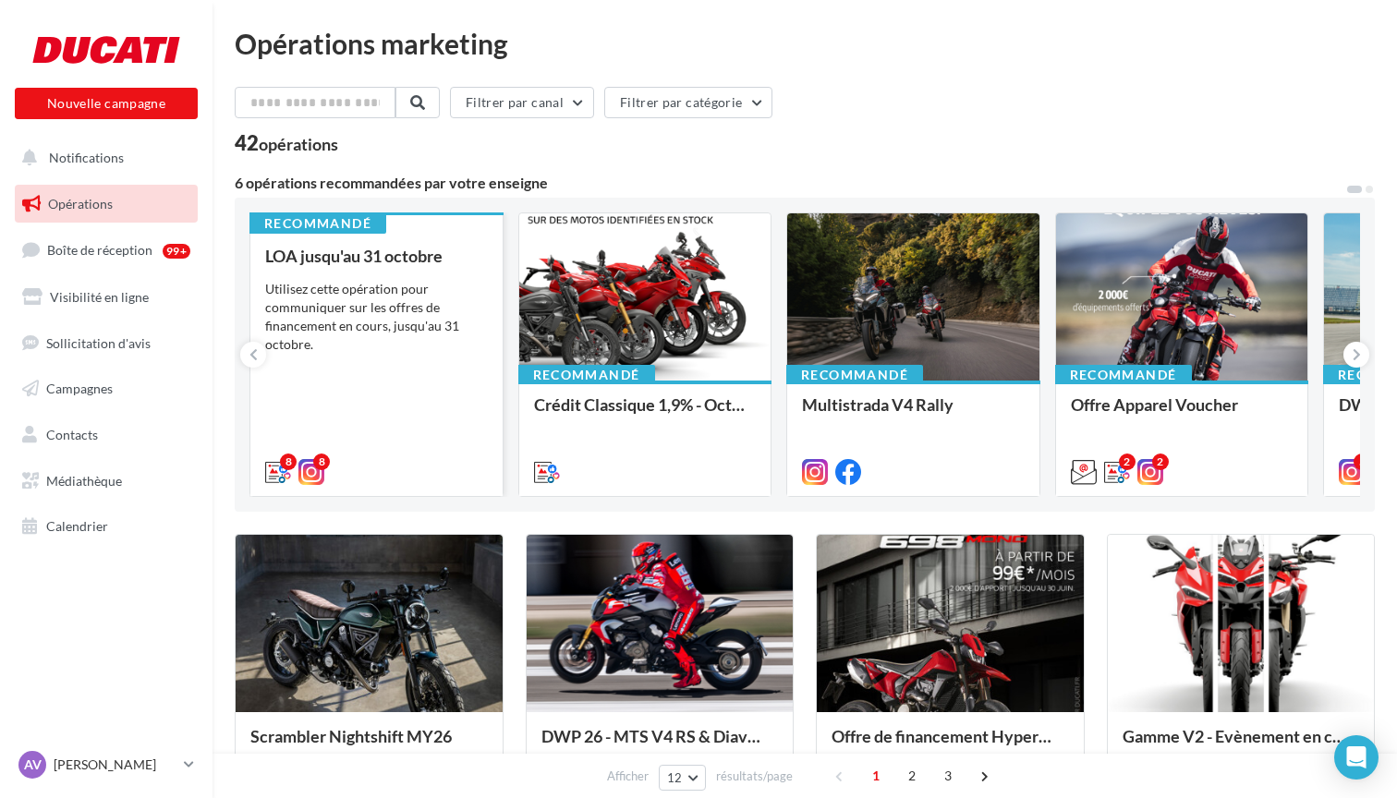
click at [461, 307] on div "Utilisez cette opération pour communiquer sur les offres de financement en cour…" at bounding box center [376, 317] width 223 height 74
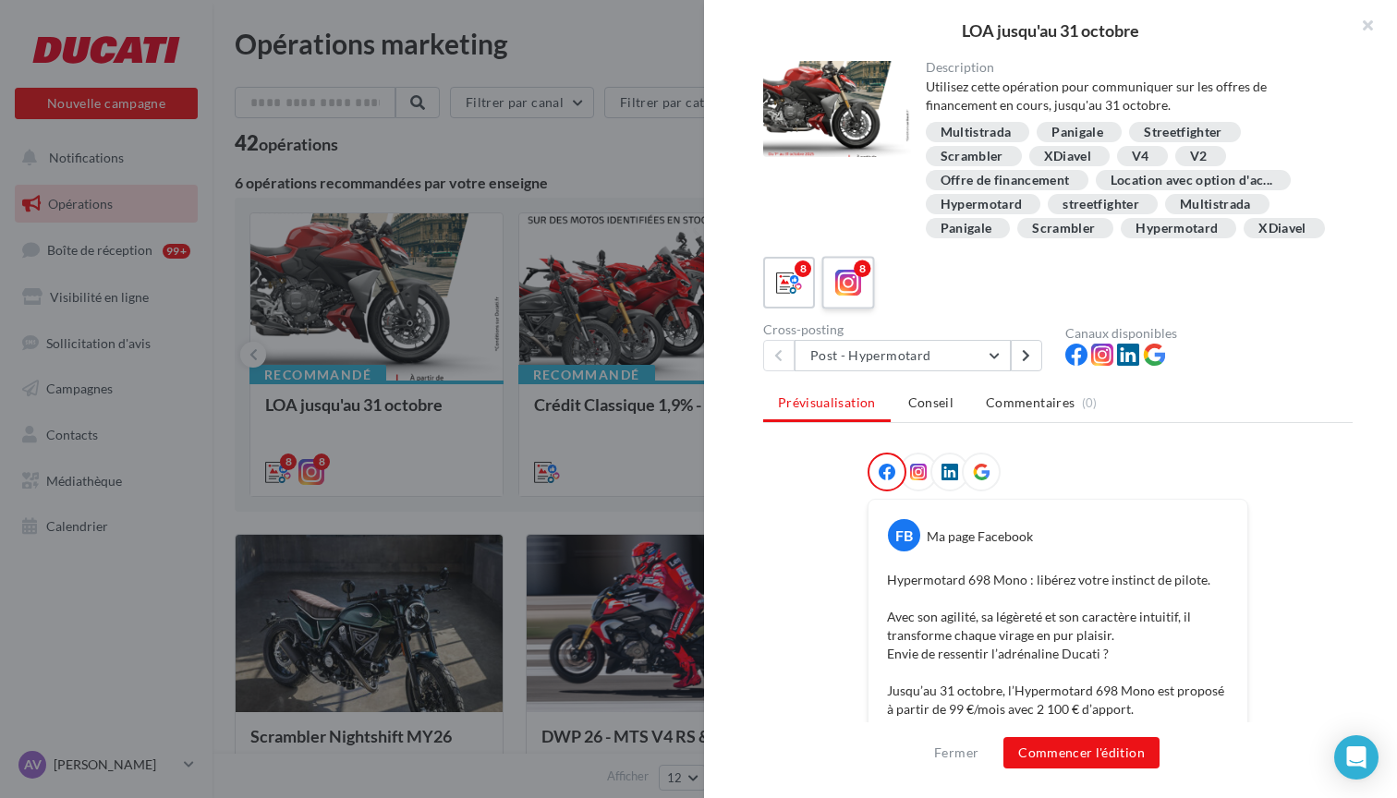
click at [855, 293] on icon at bounding box center [848, 283] width 27 height 27
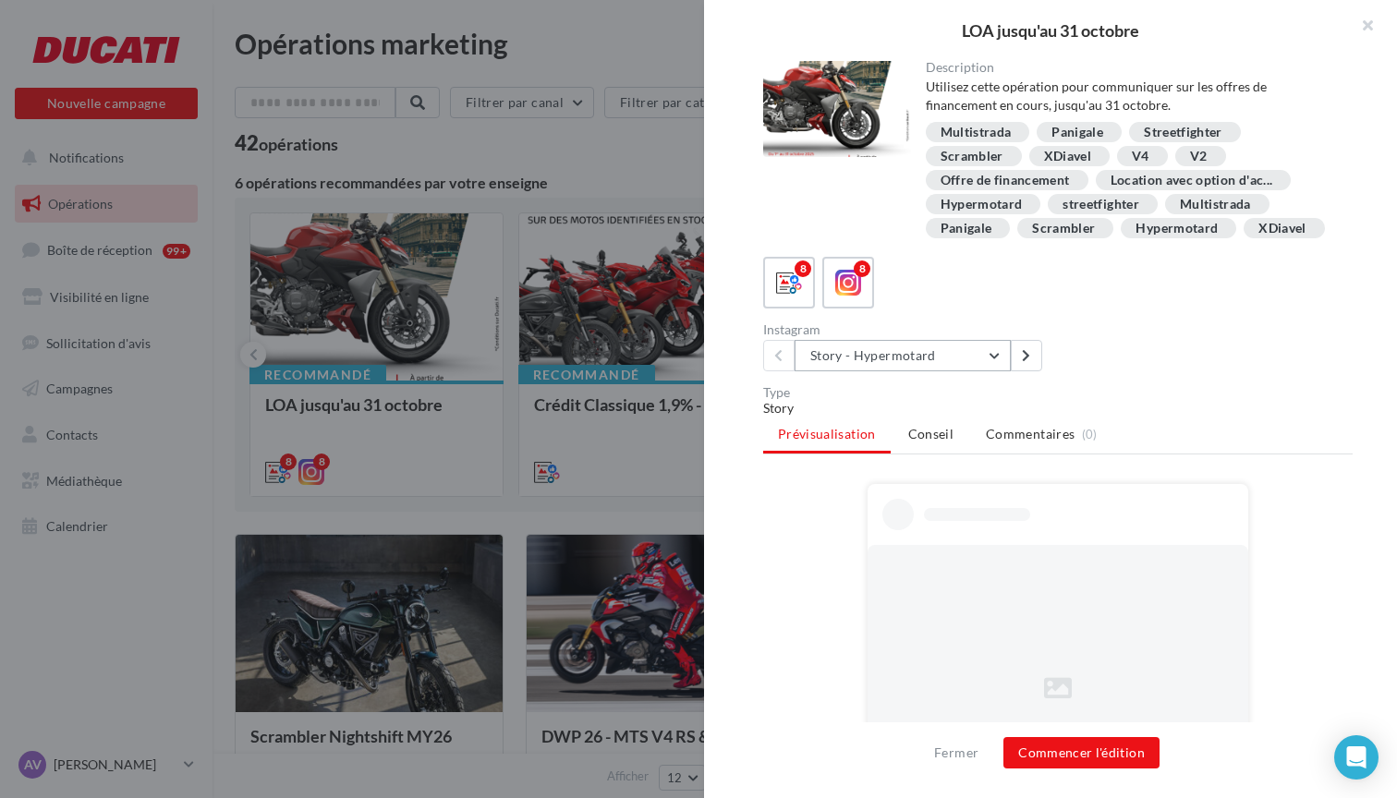
click at [959, 356] on button "Story - Hypermotard" at bounding box center [902, 355] width 216 height 31
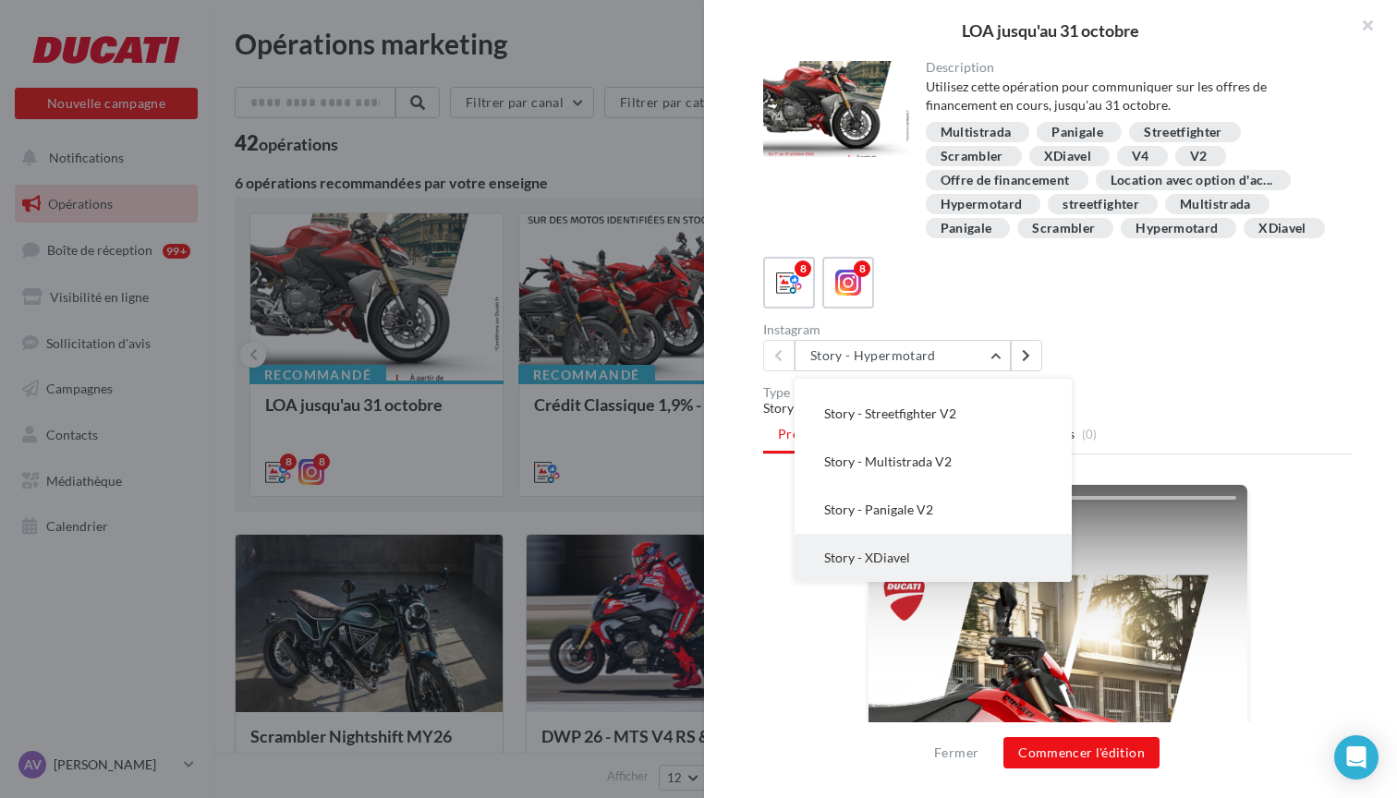
scroll to position [181, 0]
click at [888, 551] on span "Story - XDiavel" at bounding box center [867, 558] width 86 height 16
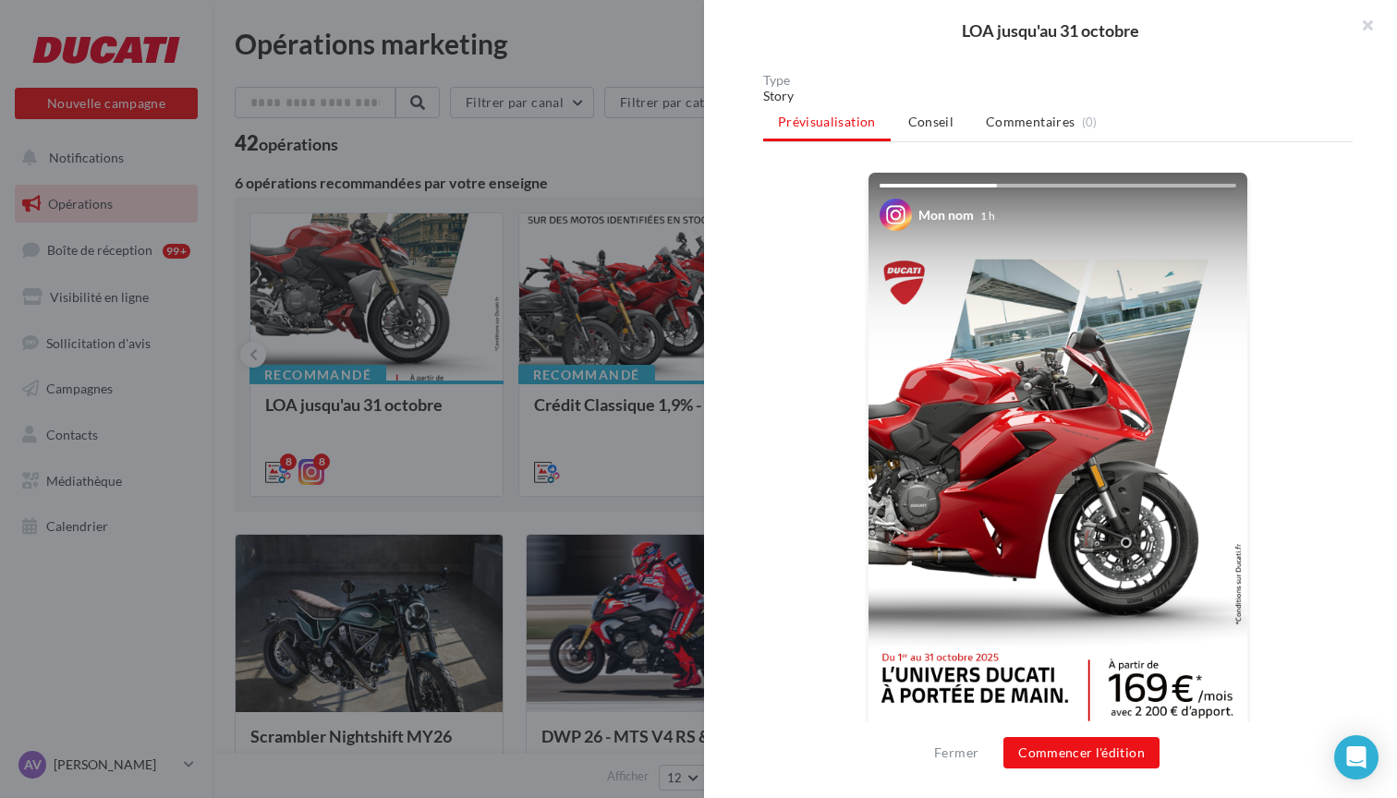
scroll to position [316, 0]
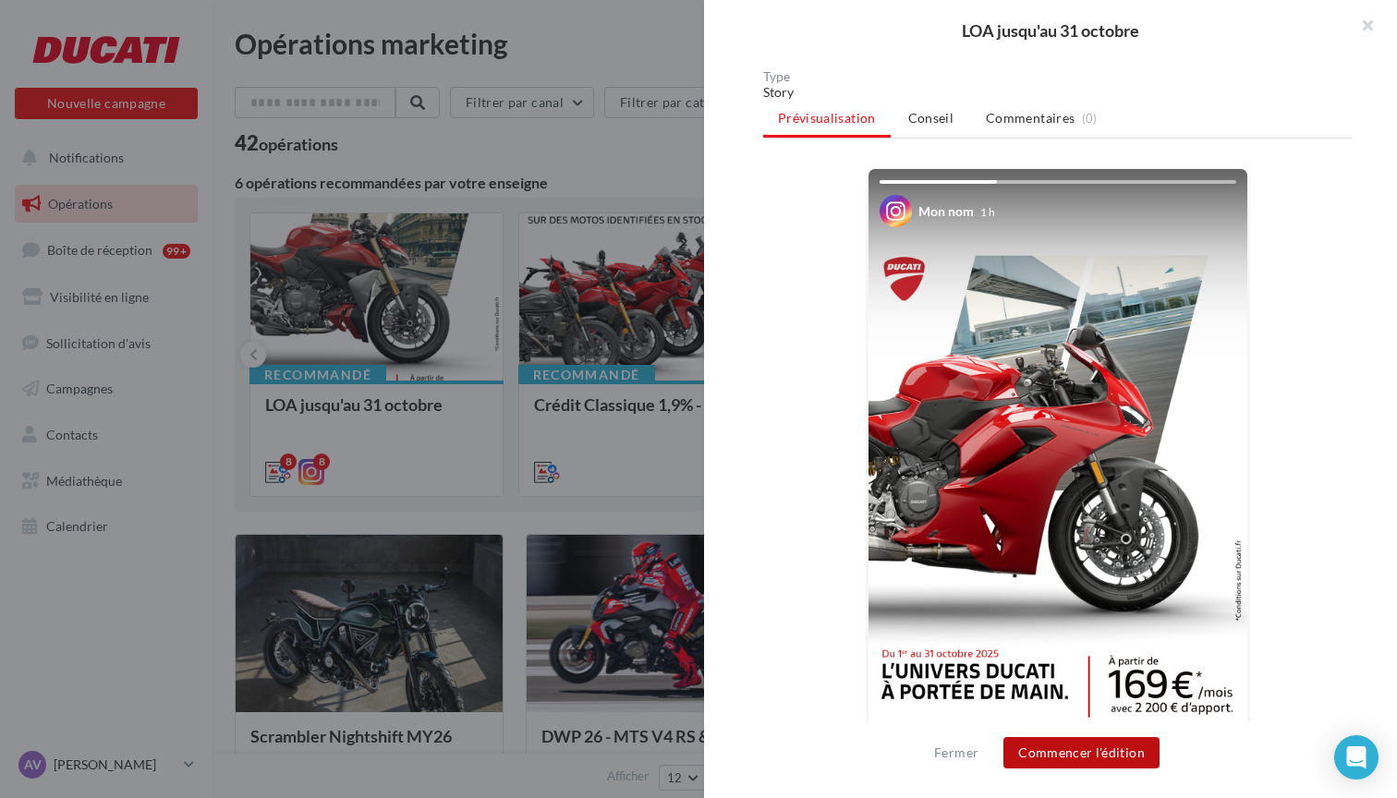
click at [1062, 744] on button "Commencer l'édition" at bounding box center [1081, 752] width 156 height 31
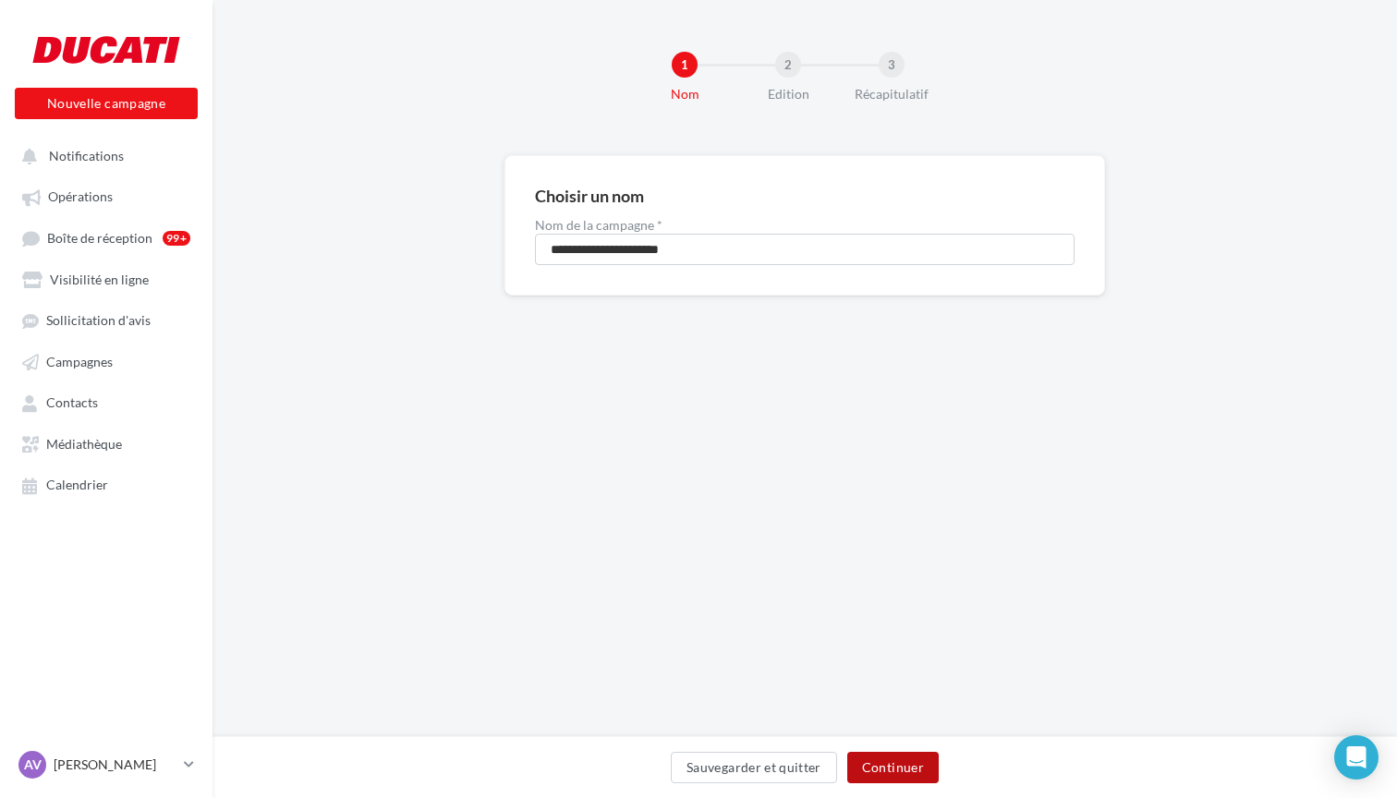
click at [903, 769] on button "Continuer" at bounding box center [892, 767] width 91 height 31
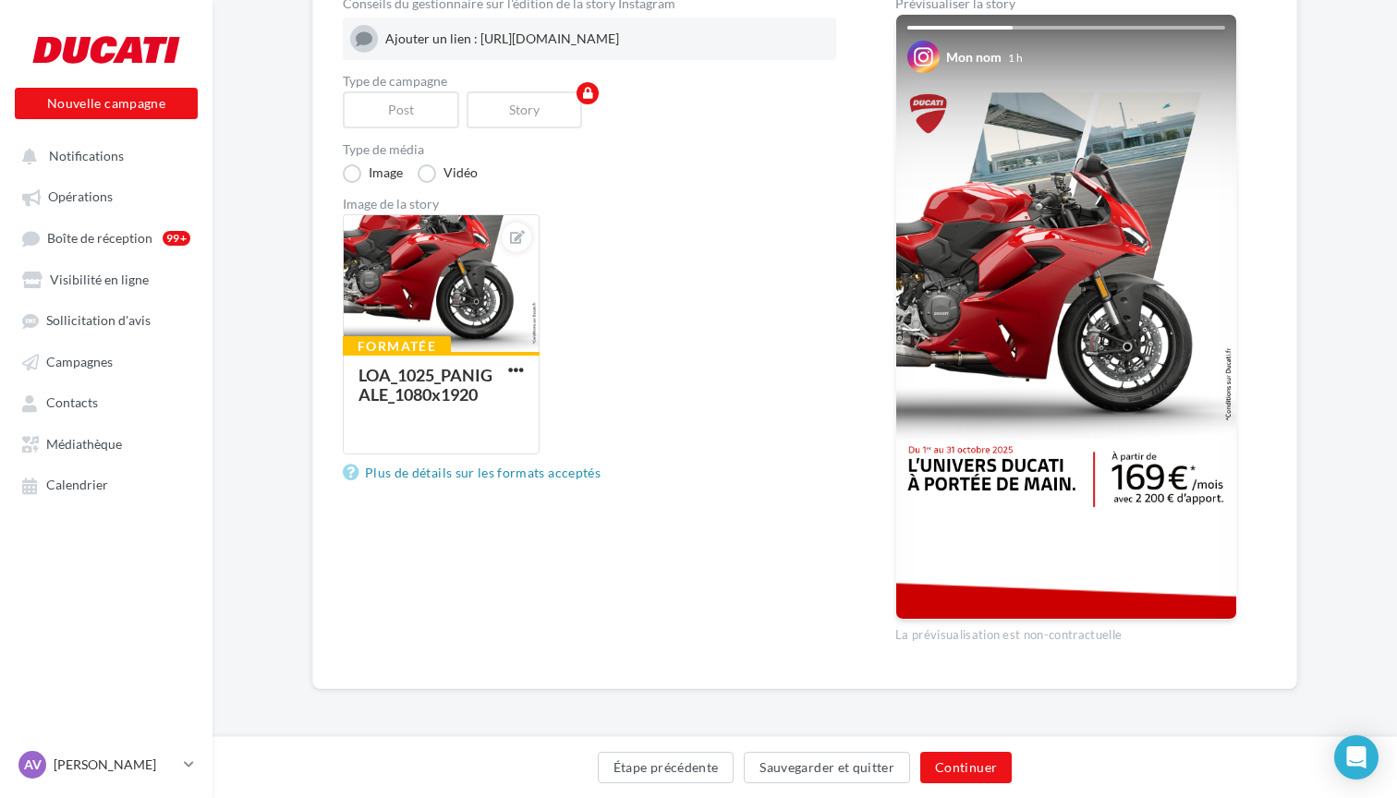
scroll to position [219, 0]
click at [166, 210] on link "Opérations" at bounding box center [106, 195] width 190 height 33
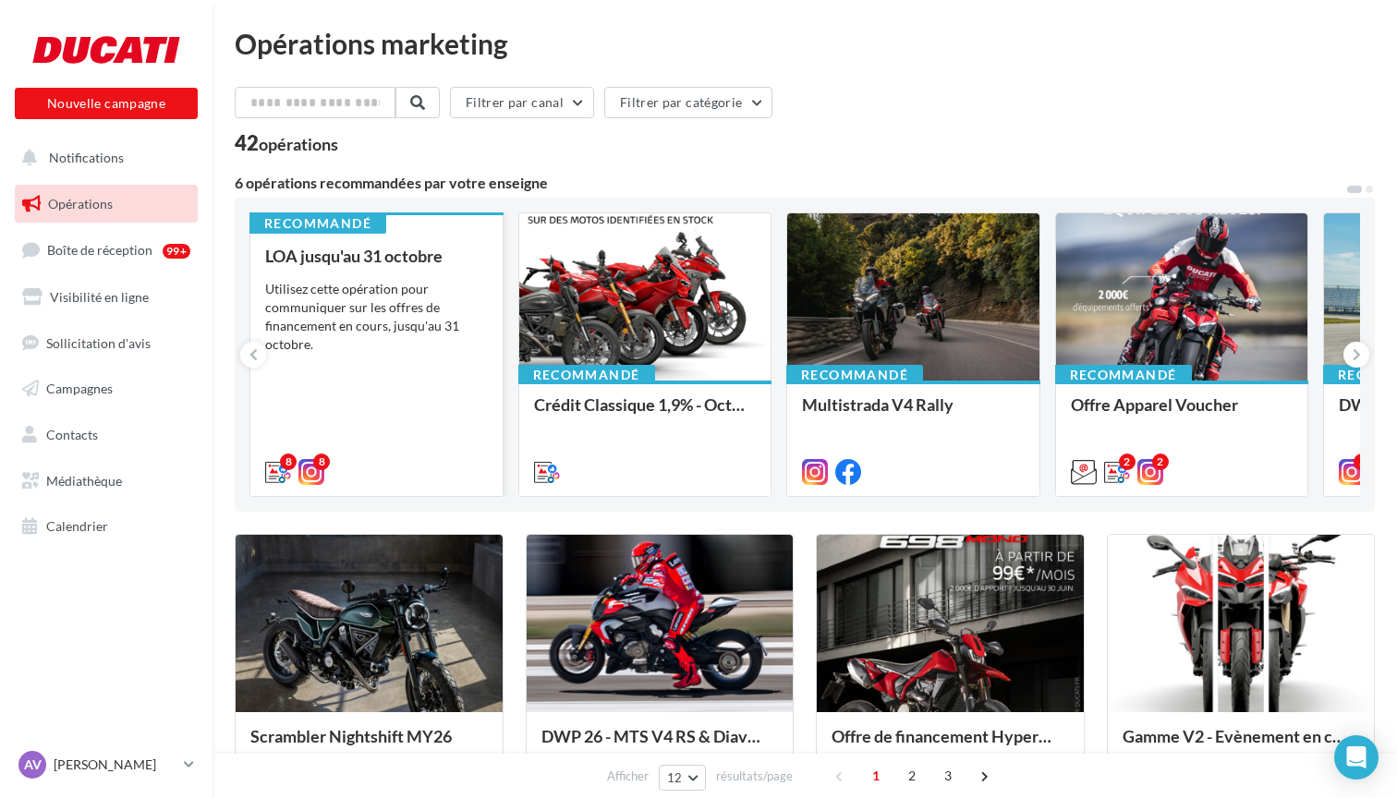
click at [361, 319] on div "Utilisez cette opération pour communiquer sur les offres de financement en cour…" at bounding box center [376, 317] width 223 height 74
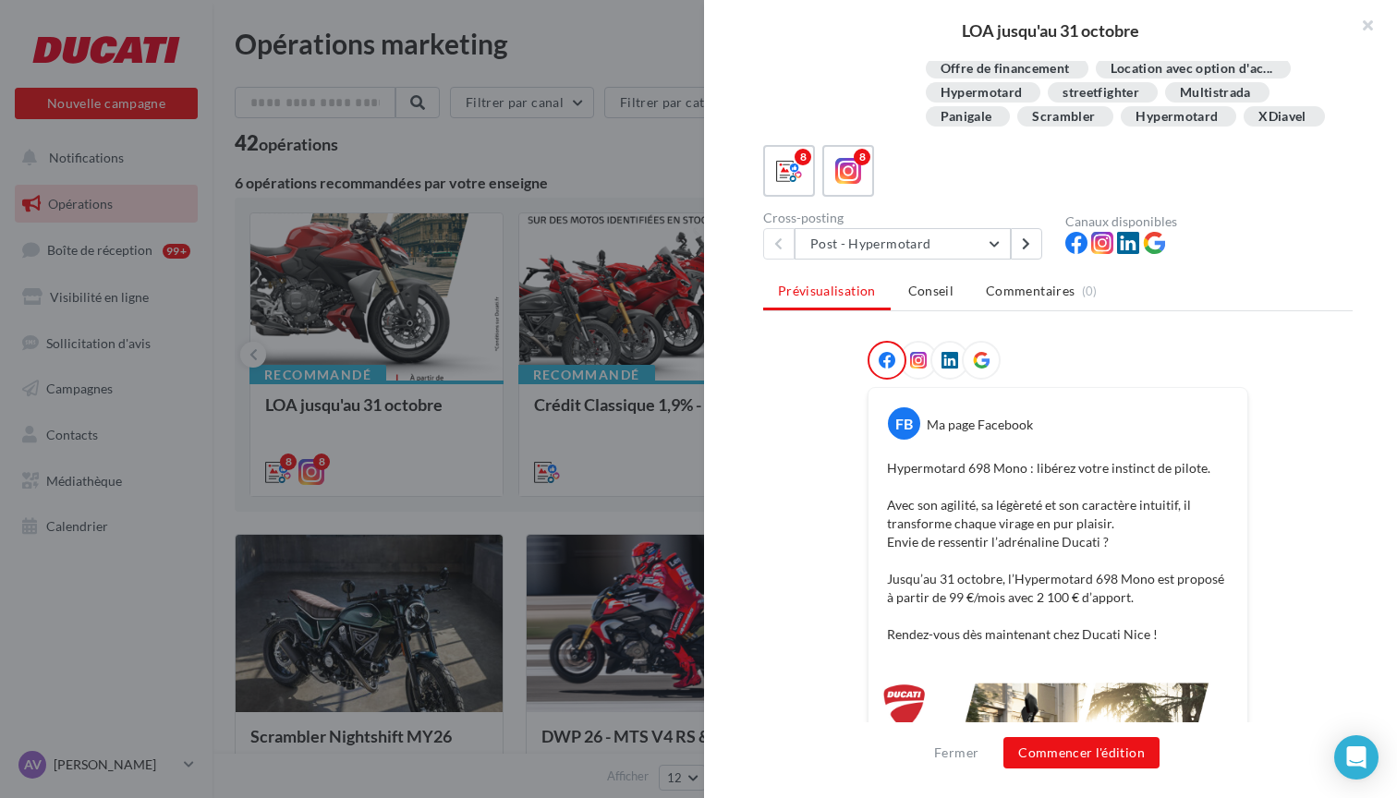
scroll to position [114, 0]
click at [918, 357] on icon at bounding box center [918, 358] width 17 height 17
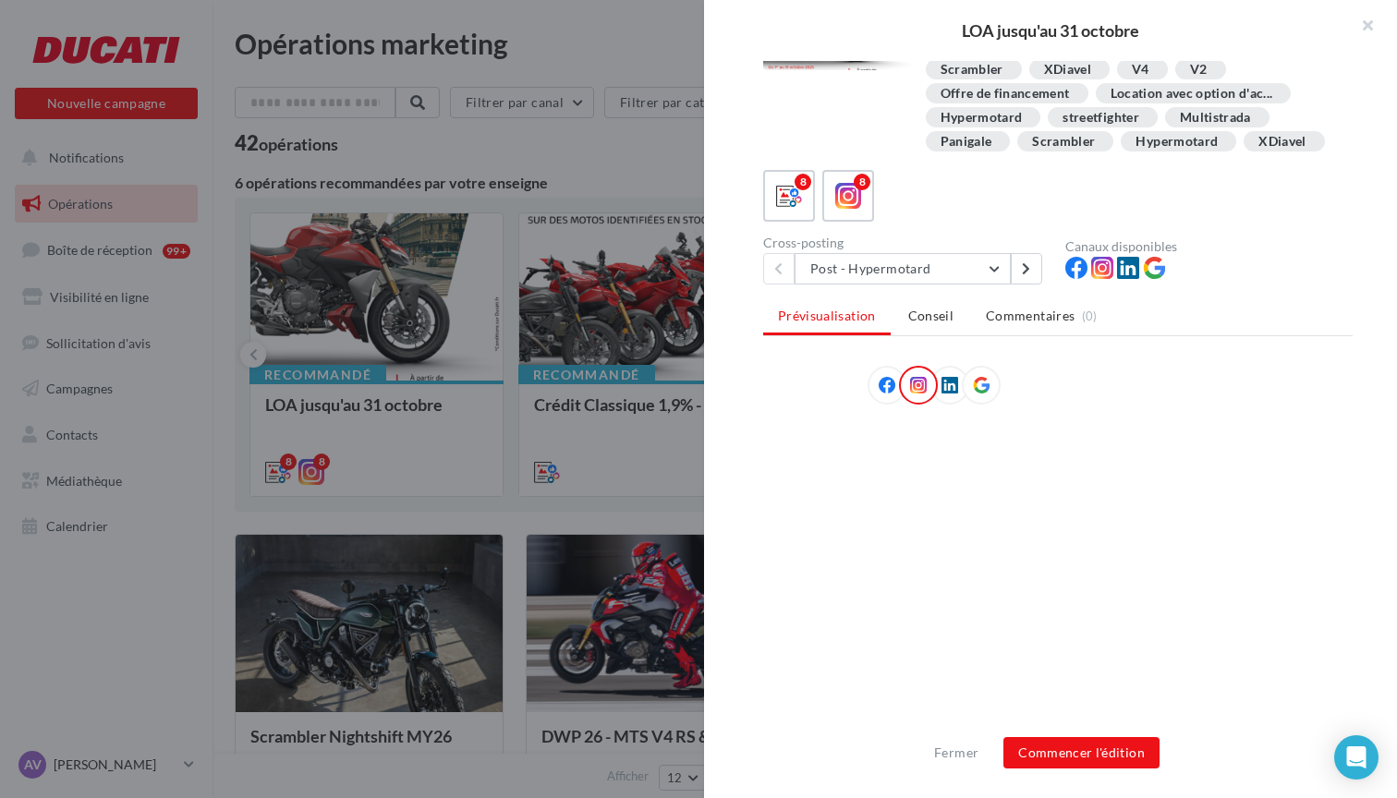
scroll to position [87, 0]
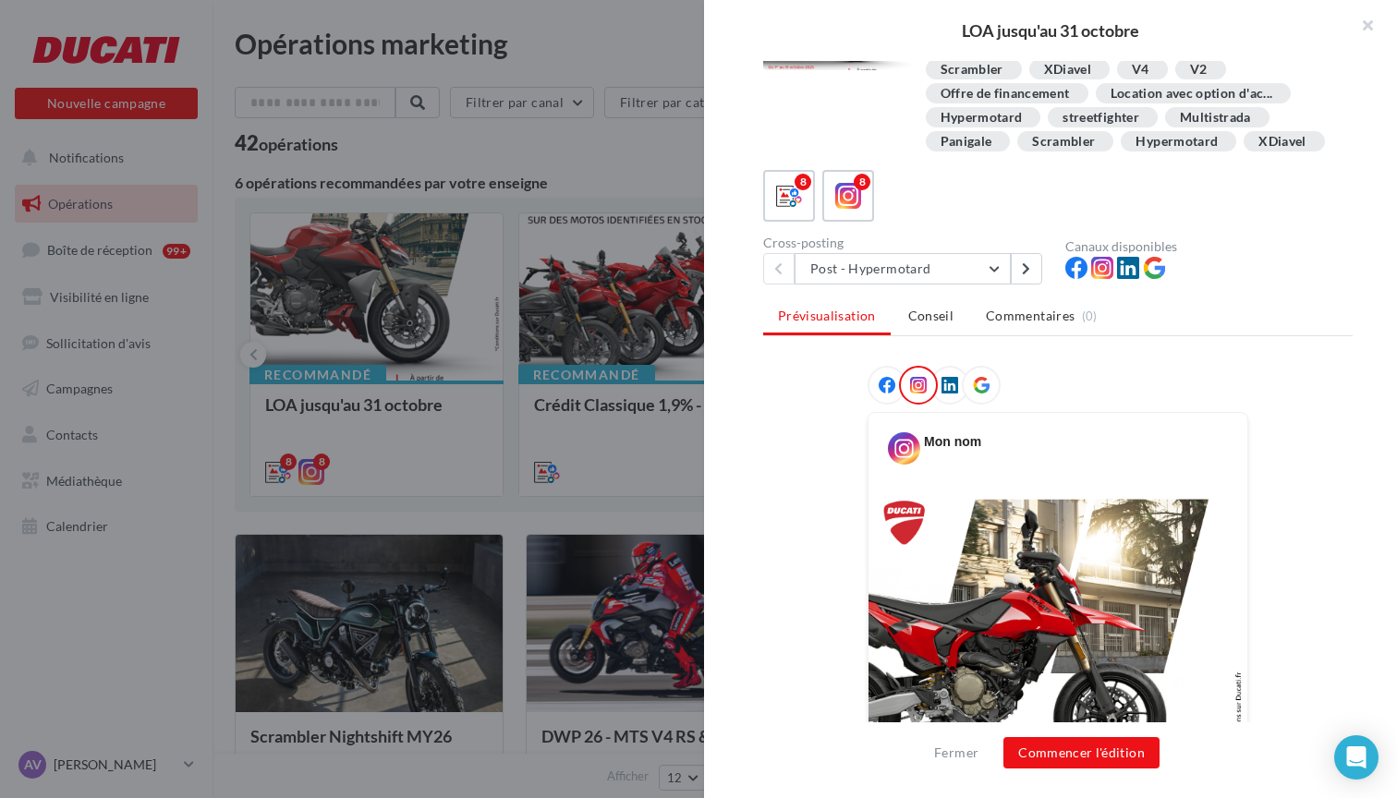
click at [885, 382] on icon at bounding box center [887, 385] width 17 height 17
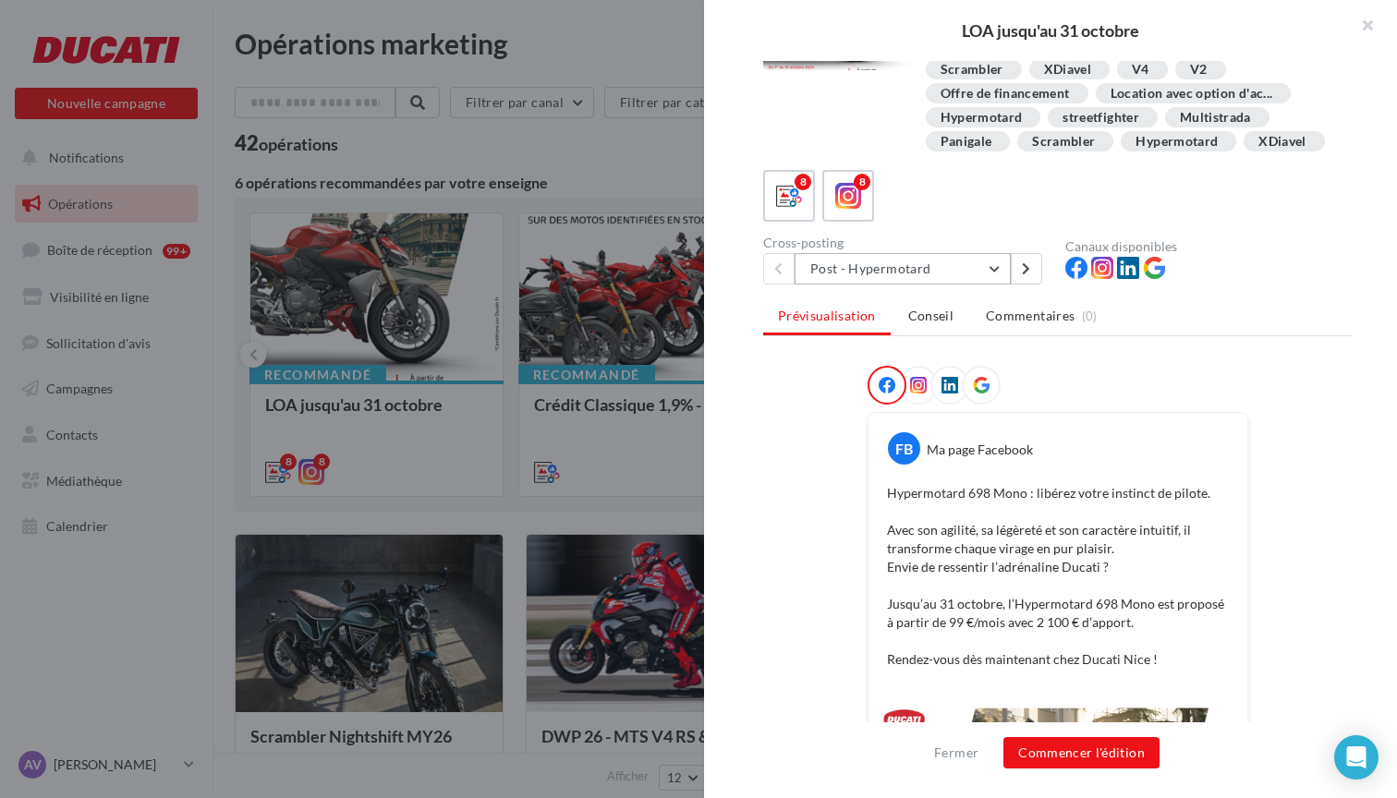
click at [997, 262] on button "Post - Hypermotard" at bounding box center [902, 268] width 216 height 31
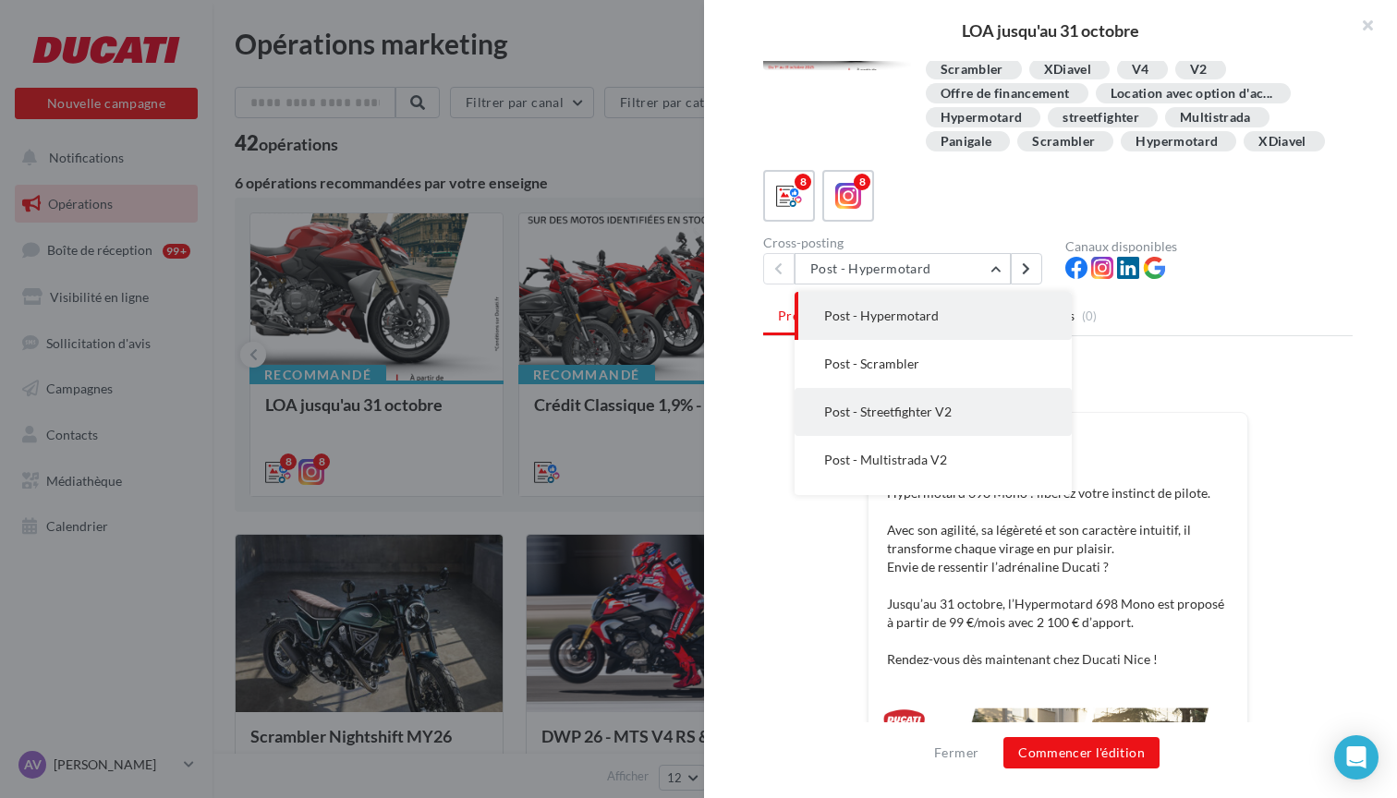
scroll to position [152, 0]
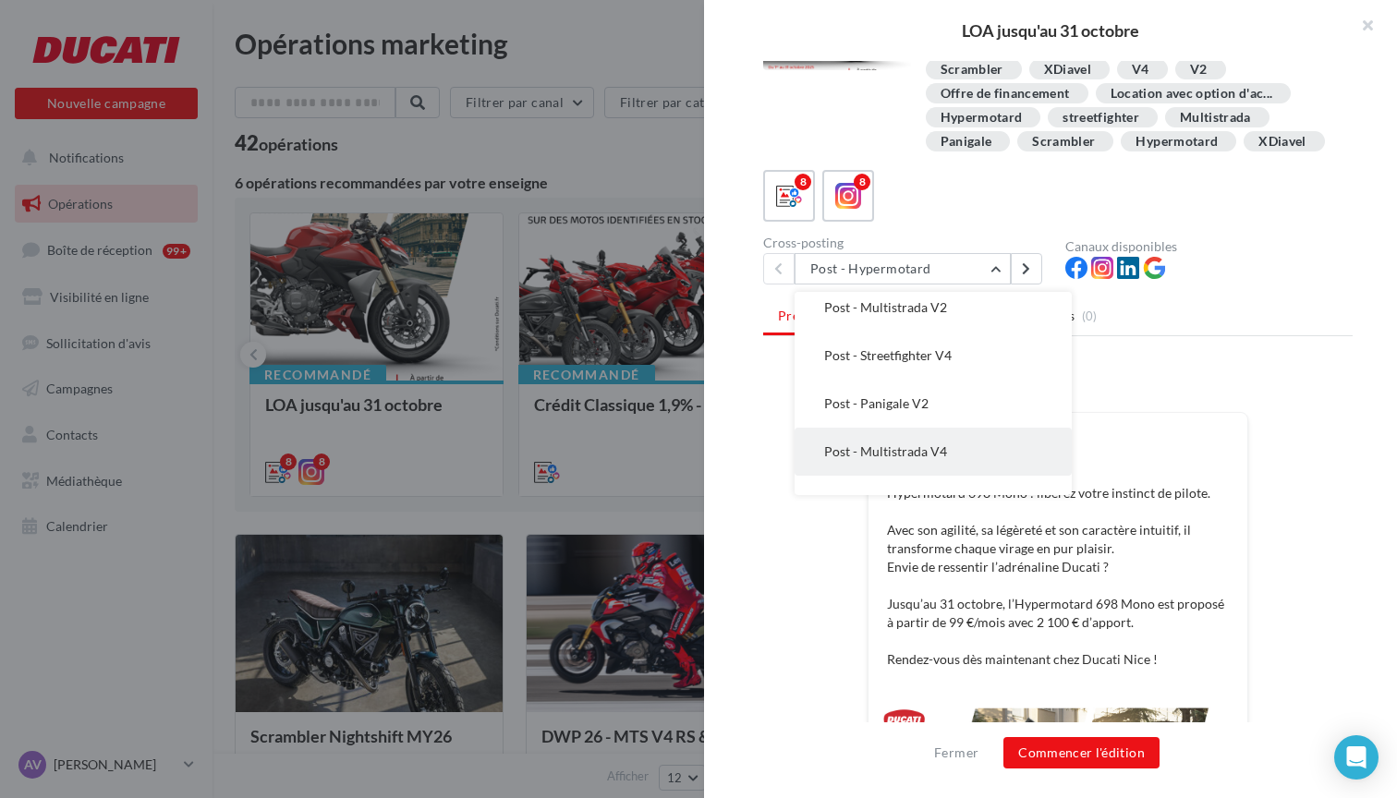
click at [924, 452] on span "Post - Multistrada V4" at bounding box center [885, 451] width 123 height 16
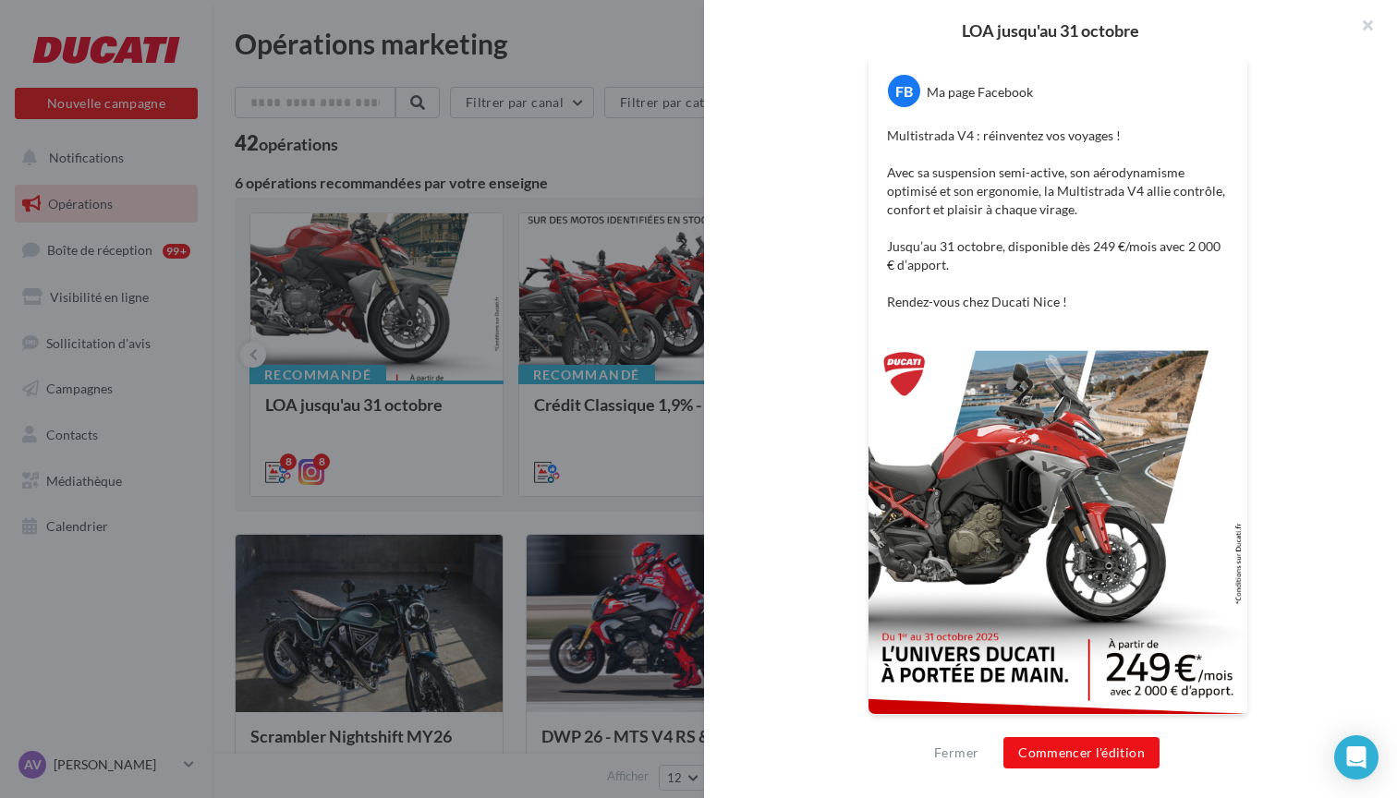
scroll to position [443, 0]
click at [1369, 25] on button "button" at bounding box center [1360, 27] width 74 height 55
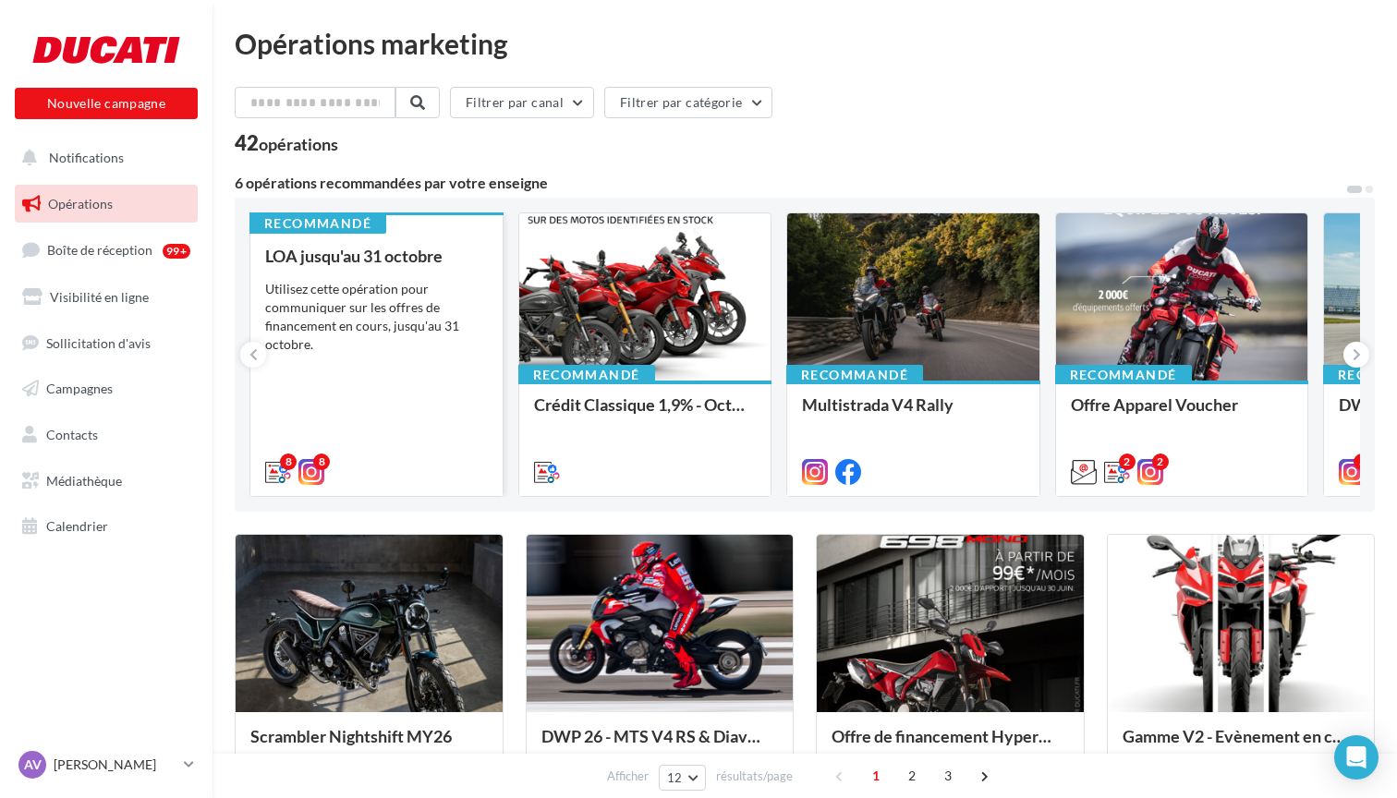
click at [356, 319] on div "Utilisez cette opération pour communiquer sur les offres de financement en cour…" at bounding box center [376, 317] width 223 height 74
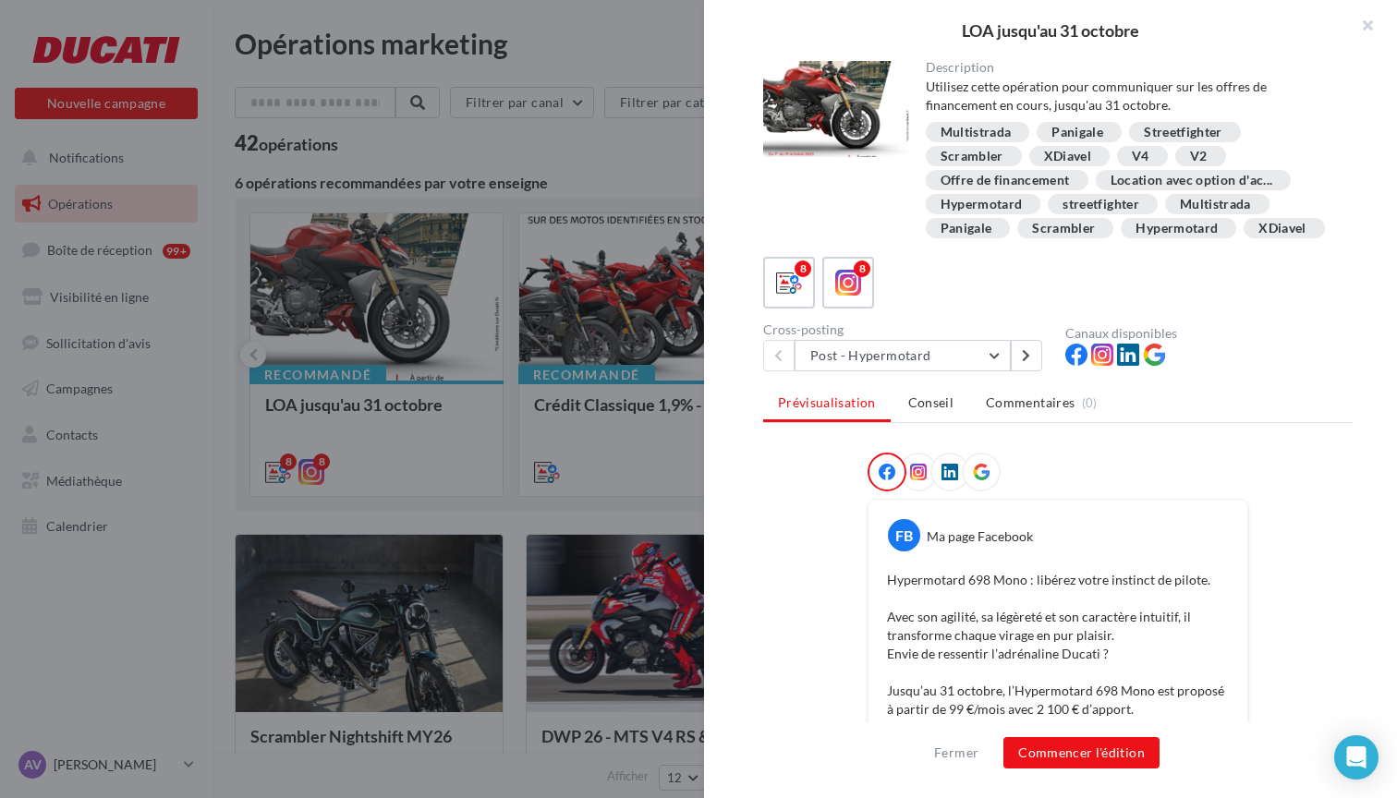
click at [581, 161] on div at bounding box center [698, 399] width 1397 height 798
